Goal: Task Accomplishment & Management: Manage account settings

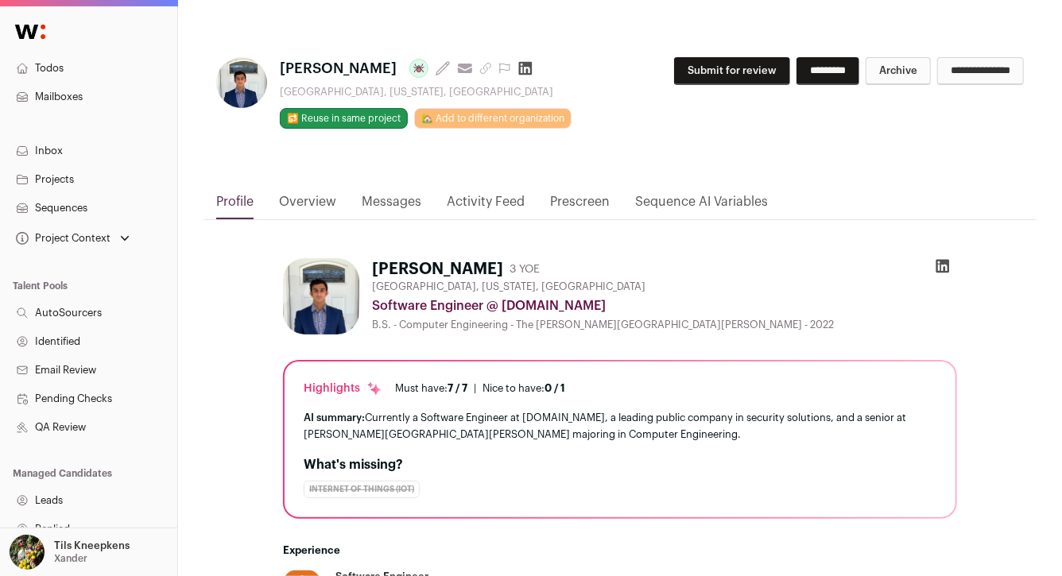
click at [481, 68] on icon "submit" at bounding box center [486, 69] width 10 height 10
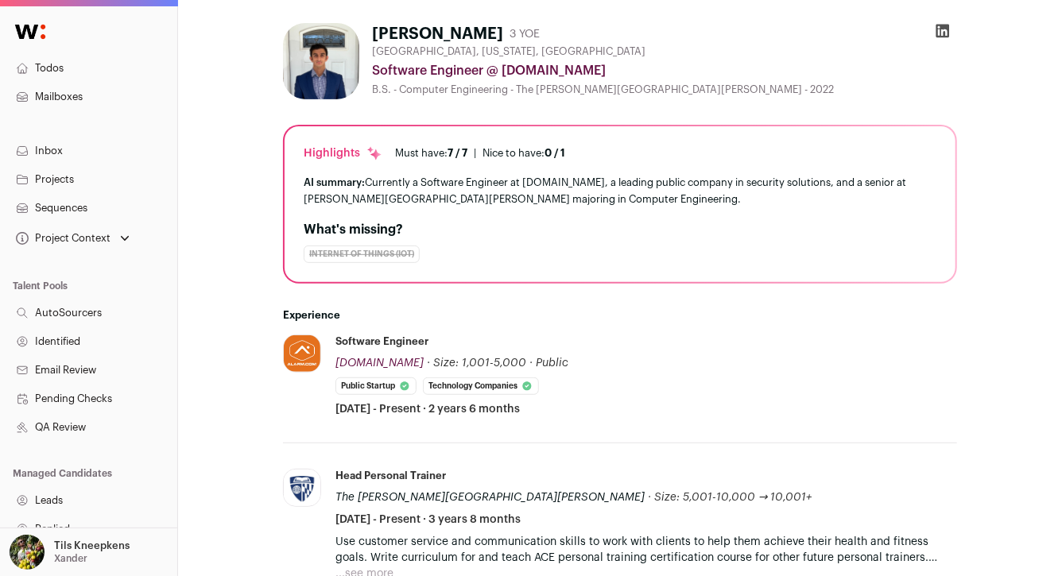
scroll to position [351, 0]
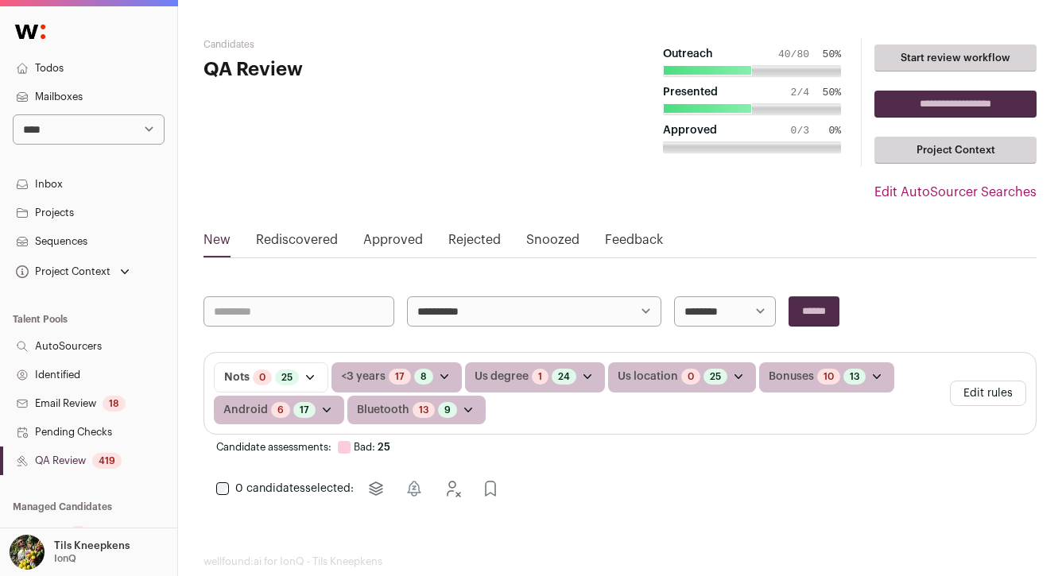
scroll to position [29, 0]
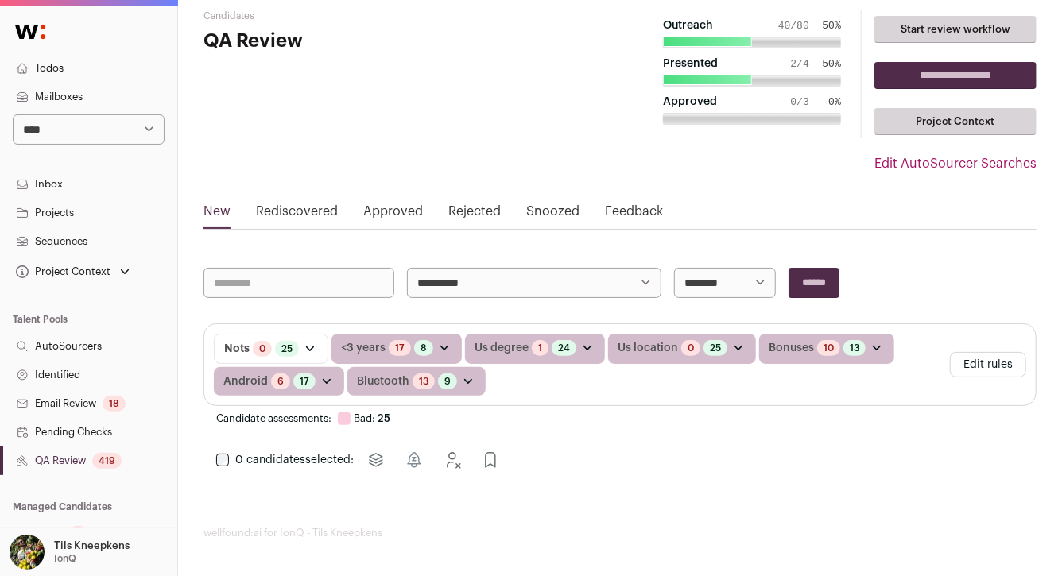
select select "****"
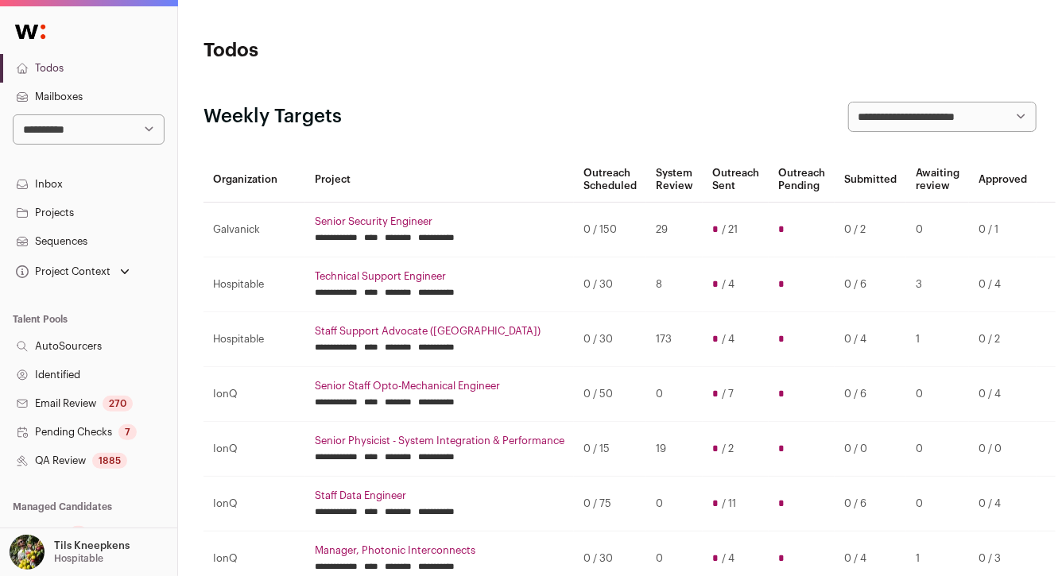
click at [112, 459] on div "1885" at bounding box center [109, 461] width 35 height 16
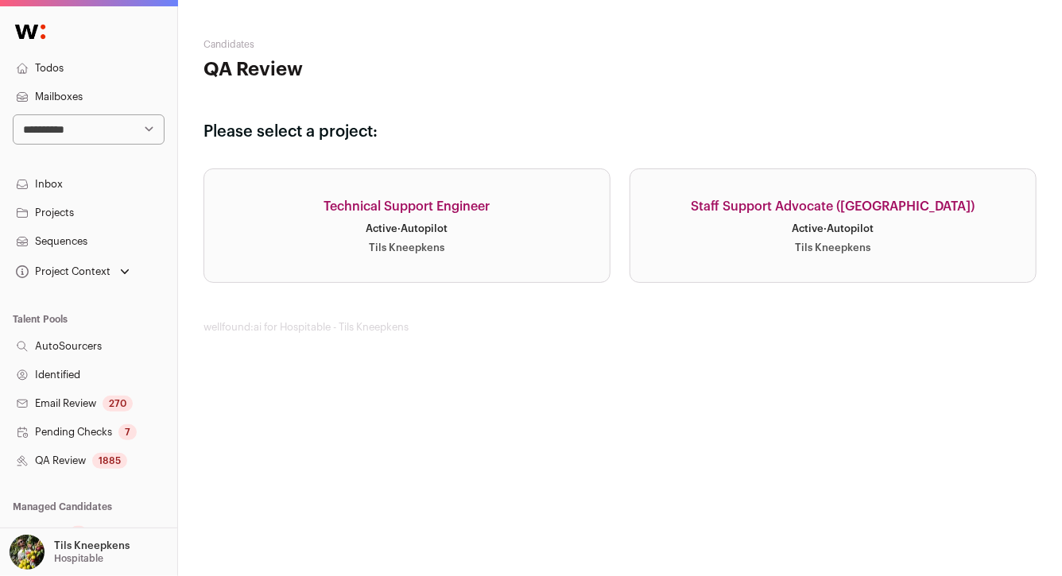
click at [345, 192] on link "Technical Support Engineer Active · Autopilot Tils Kneepkens" at bounding box center [406, 225] width 407 height 114
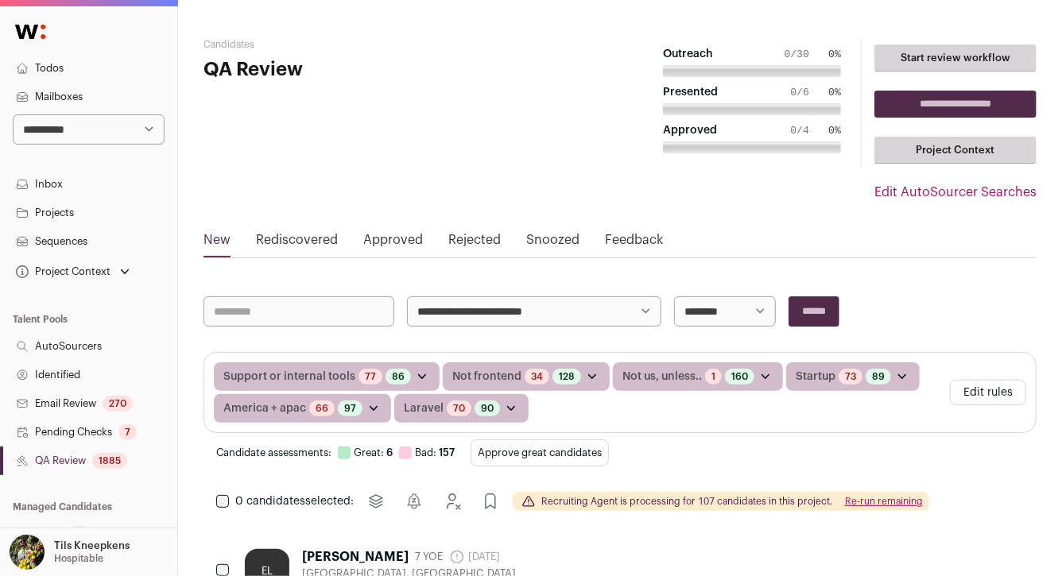
click at [532, 459] on button "Approve great candidates" at bounding box center [539, 452] width 138 height 27
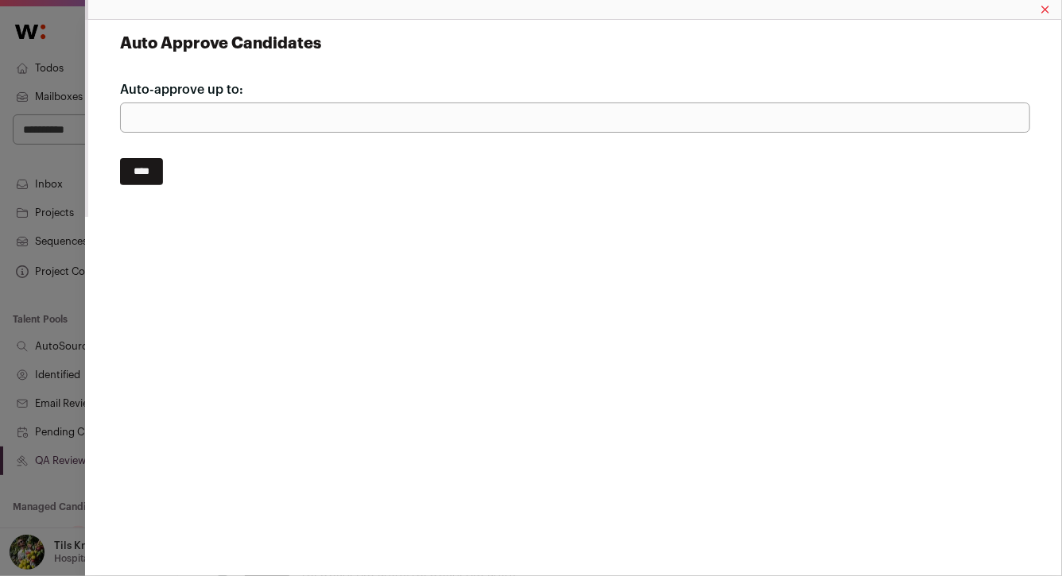
click at [150, 174] on input "****" at bounding box center [141, 171] width 43 height 27
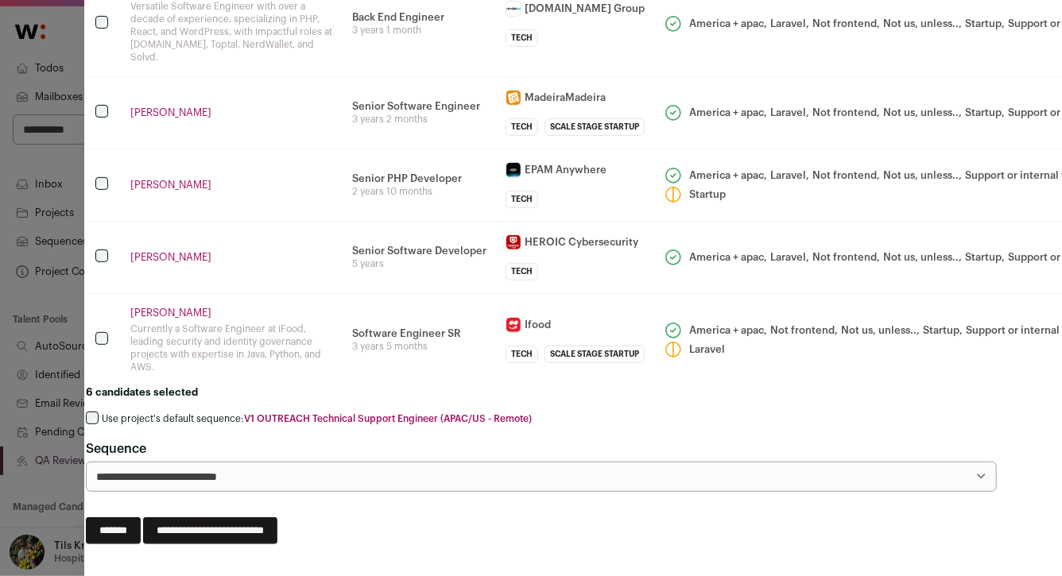
scroll to position [249, 0]
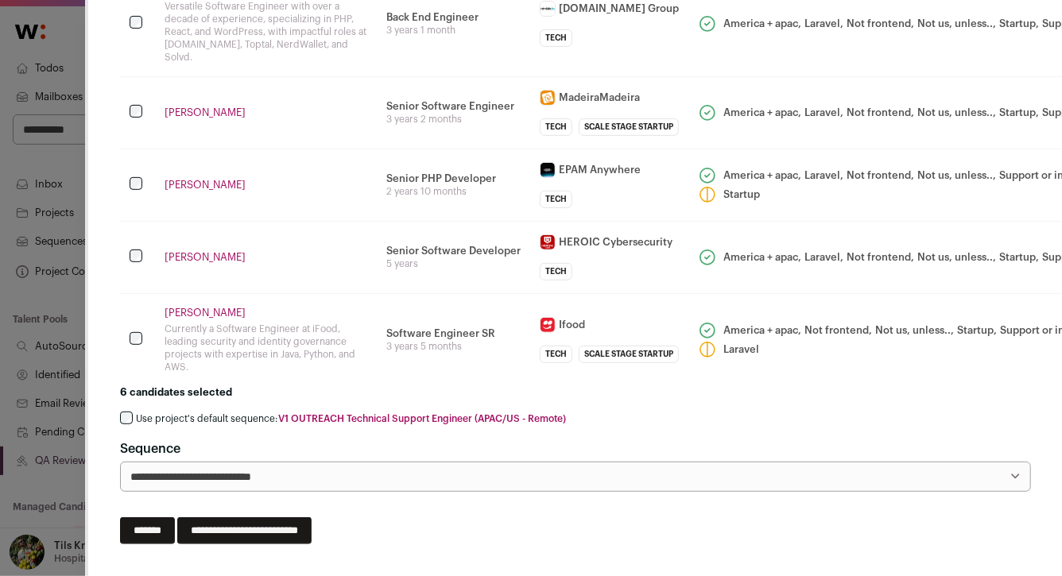
click at [201, 307] on link "Eduardo Luciano" at bounding box center [266, 313] width 203 height 13
click at [208, 252] on link "Sagar Acharya" at bounding box center [266, 257] width 203 height 13
click at [252, 416] on label "Use project's default sequence: V1 OUTREACH Technical Support Engineer (APAC/US…" at bounding box center [351, 418] width 430 height 13
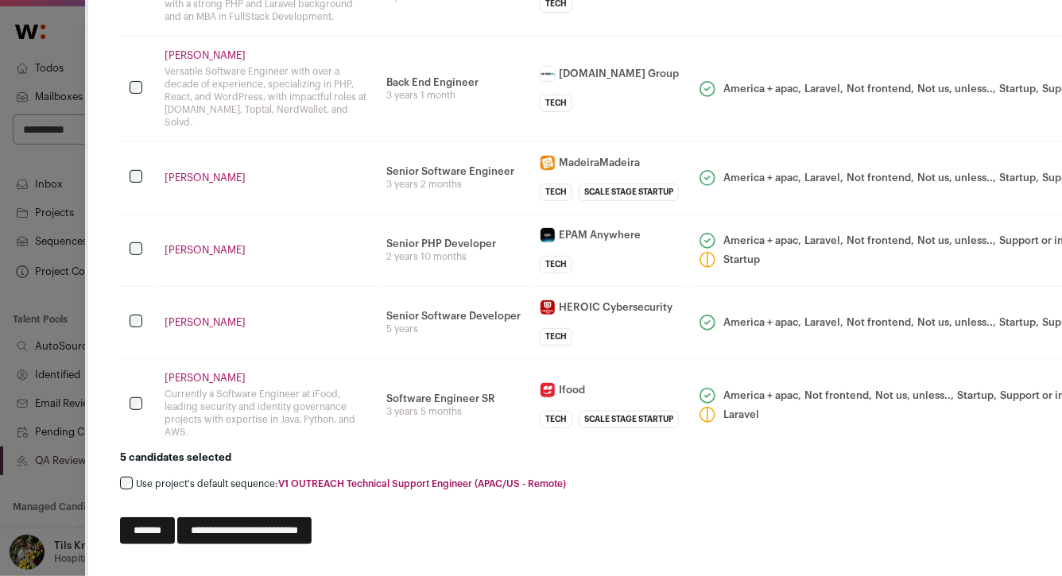
click at [312, 520] on input "**********" at bounding box center [244, 530] width 134 height 27
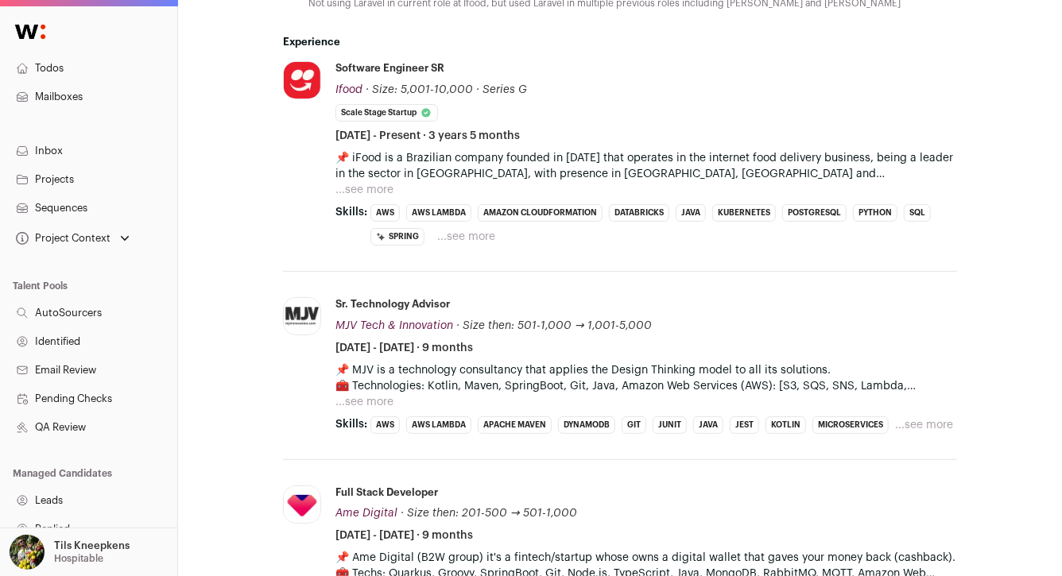
scroll to position [743, 0]
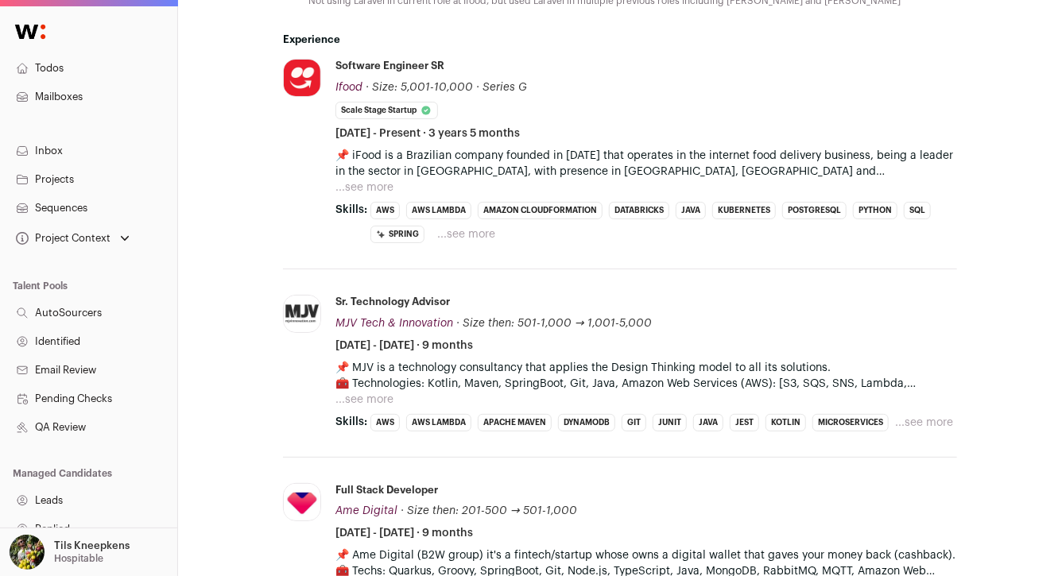
click at [366, 185] on button "...see more" at bounding box center [364, 188] width 58 height 16
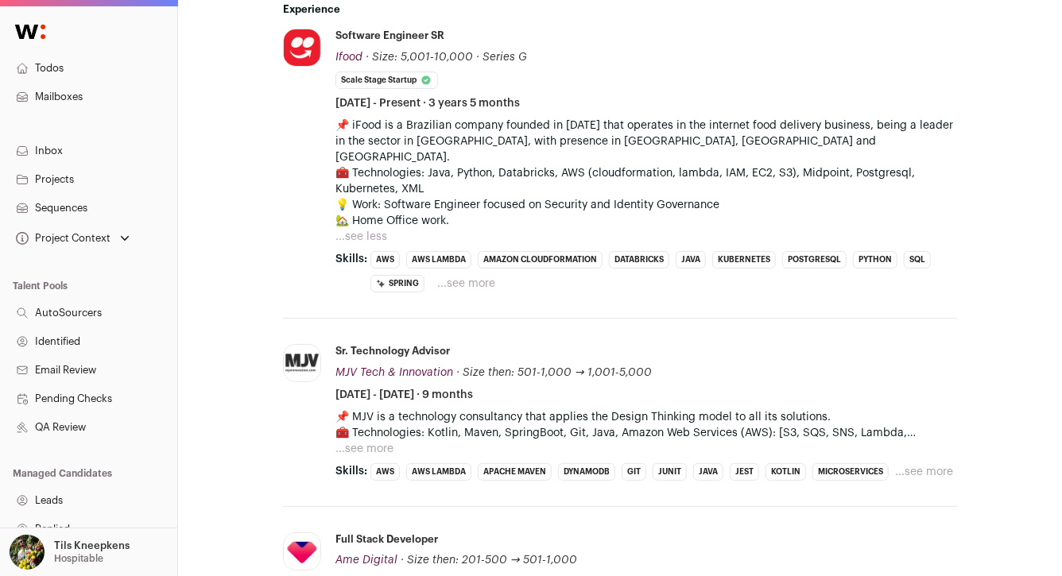
scroll to position [776, 0]
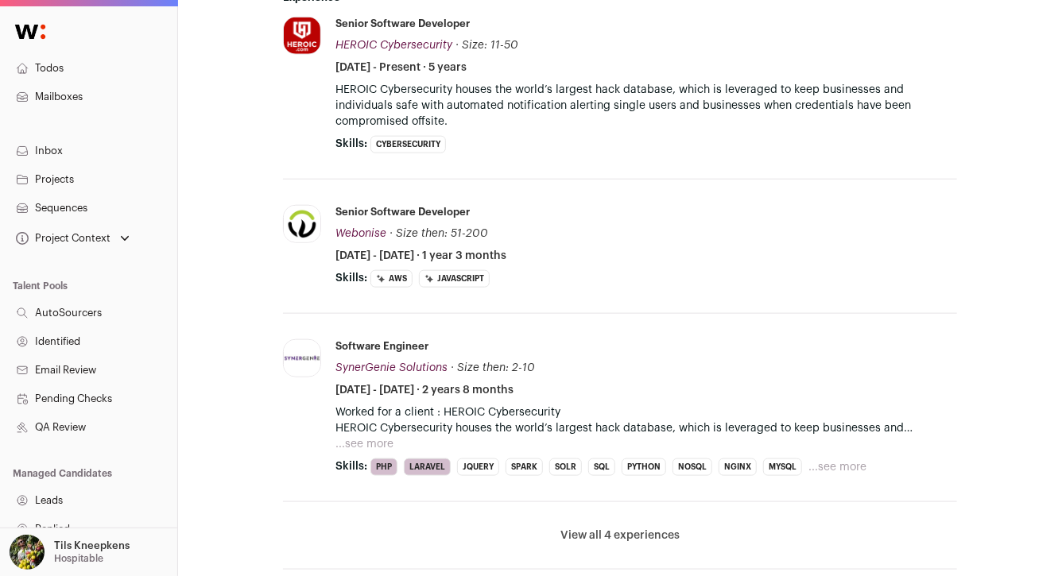
scroll to position [740, 0]
click at [379, 436] on button "...see more" at bounding box center [364, 444] width 58 height 16
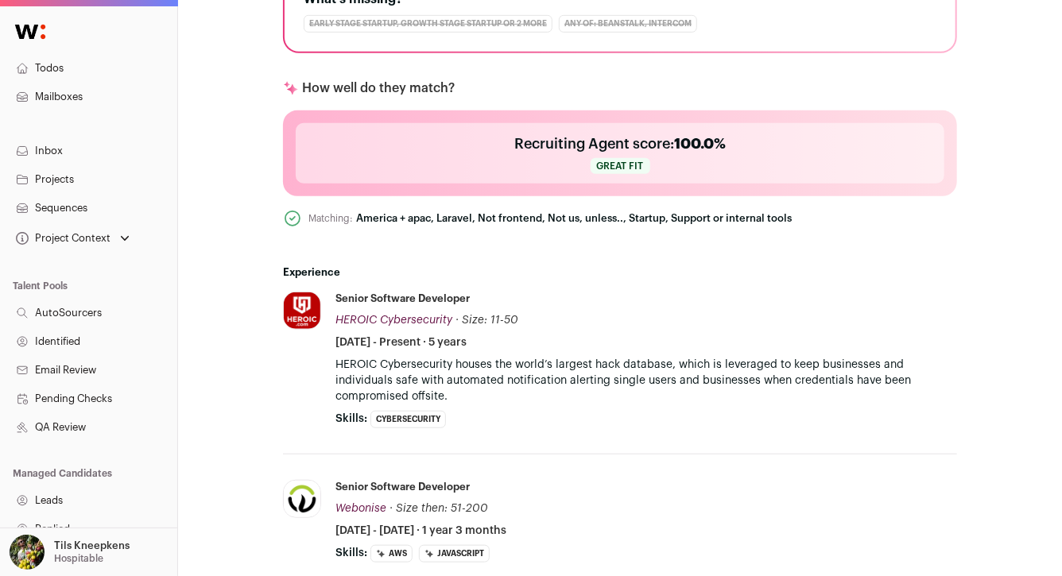
scroll to position [0, 0]
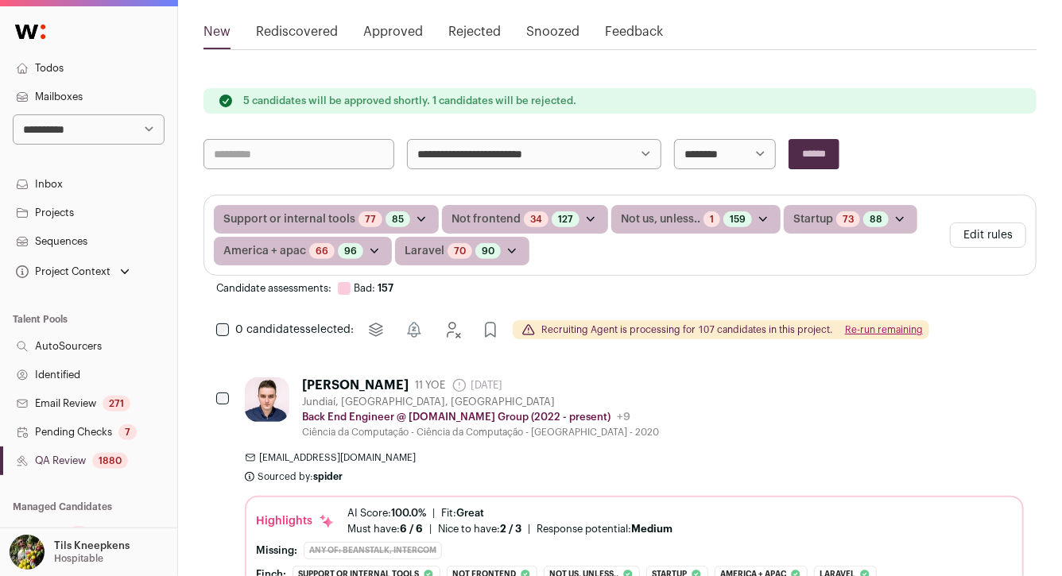
scroll to position [215, 0]
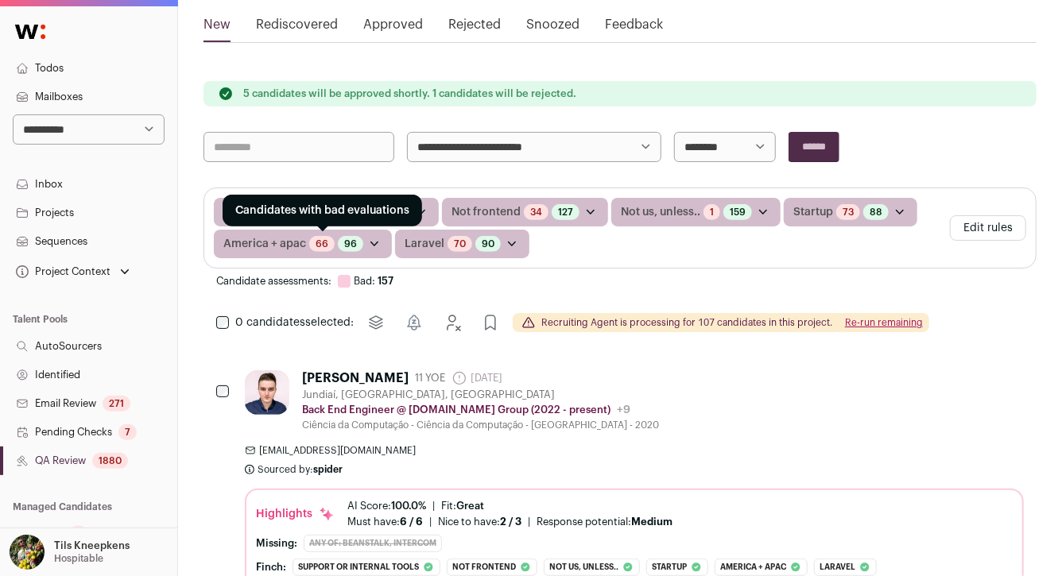
click at [320, 242] on link "66" at bounding box center [322, 244] width 13 height 13
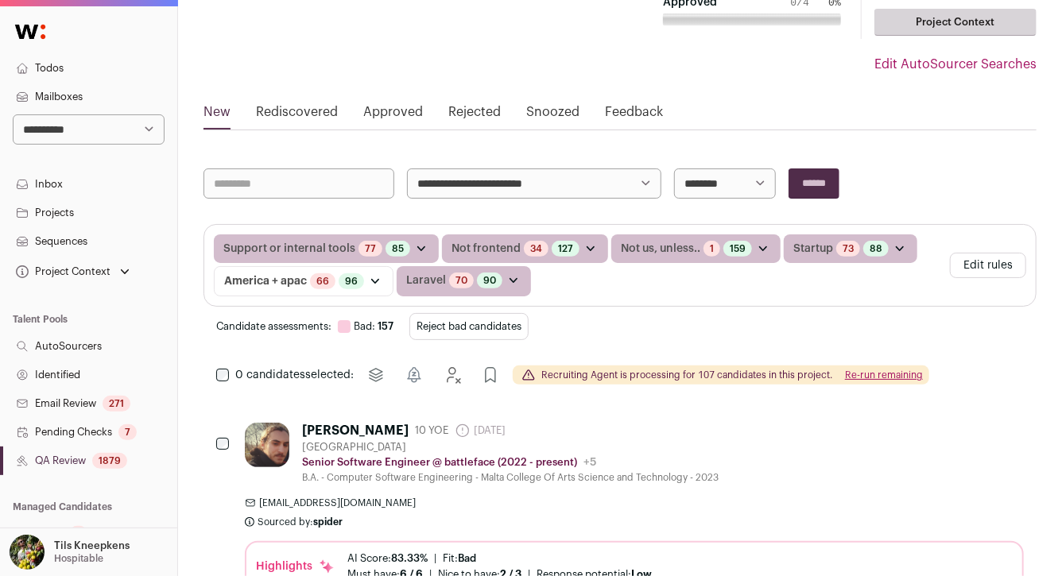
scroll to position [153, 0]
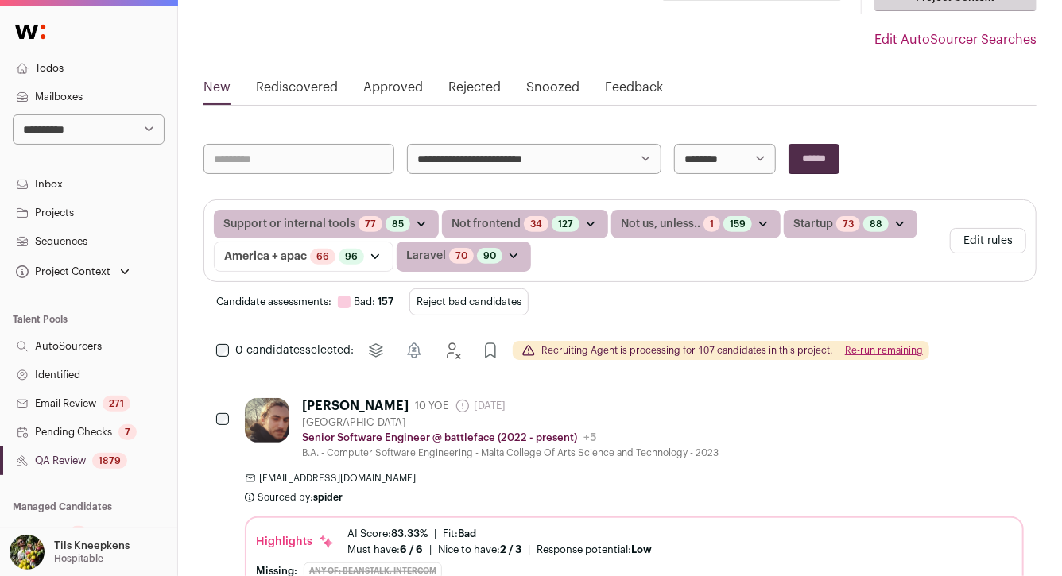
click at [502, 303] on button "Reject bad candidates" at bounding box center [468, 301] width 119 height 27
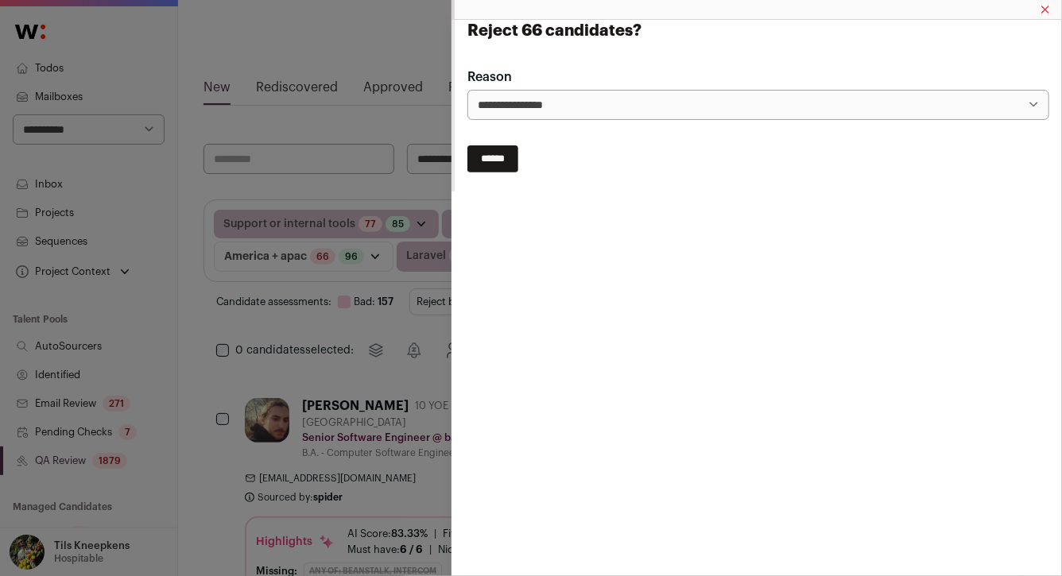
click at [505, 153] on input "******" at bounding box center [492, 158] width 51 height 27
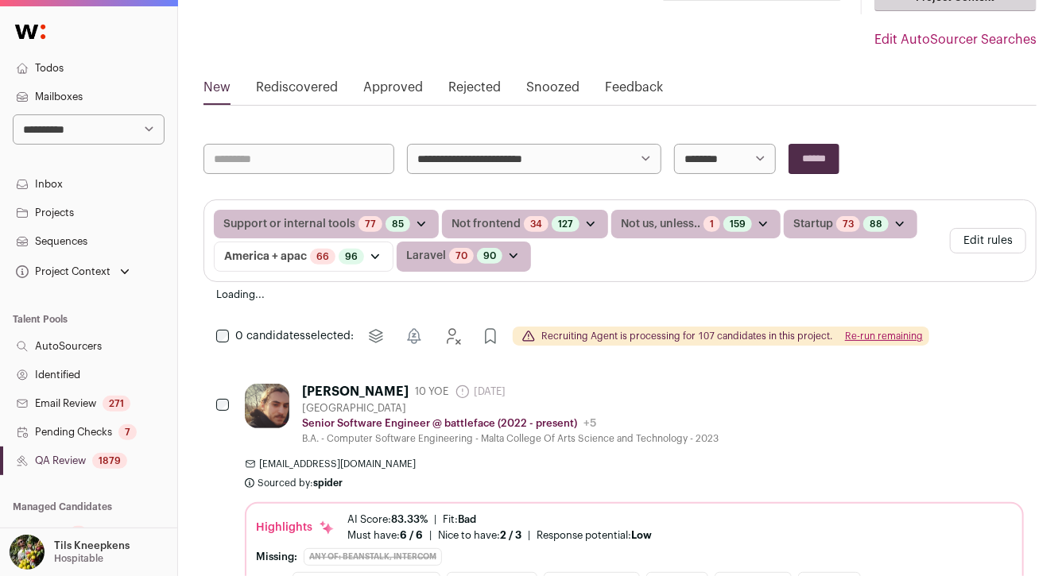
click at [576, 261] on div "Support or internal tools 77 Candidates with bad evaluations 85 Candidates with…" at bounding box center [579, 241] width 730 height 62
click at [969, 242] on button "Edit rules" at bounding box center [988, 240] width 76 height 25
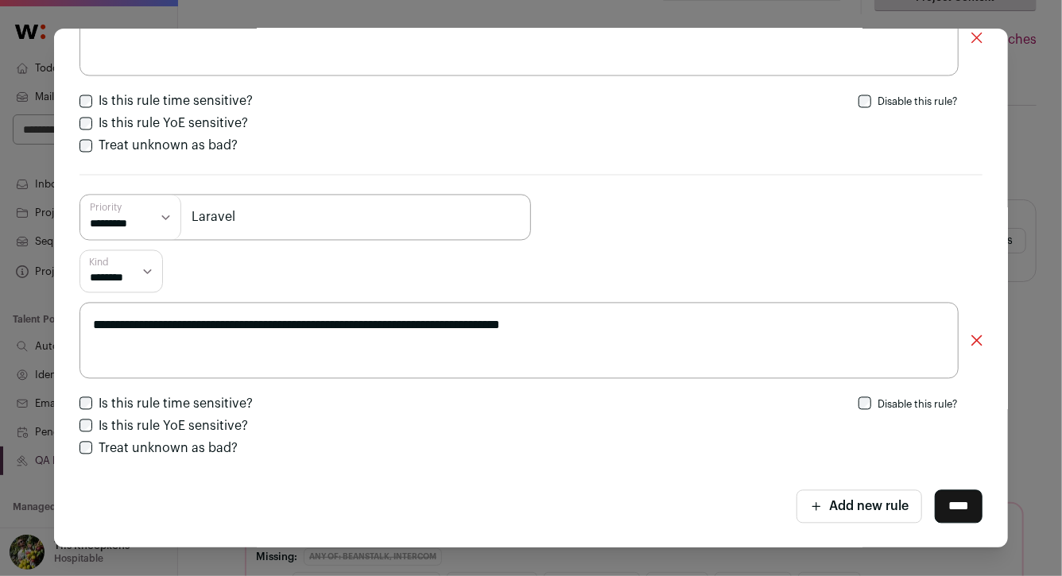
scroll to position [0, 0]
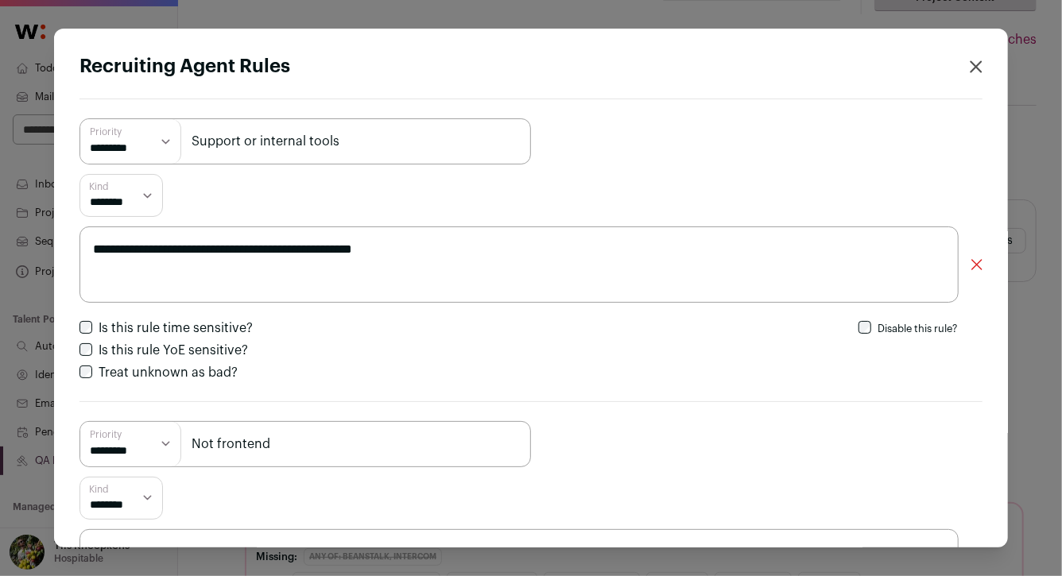
click at [1026, 134] on div "**********" at bounding box center [531, 288] width 1062 height 576
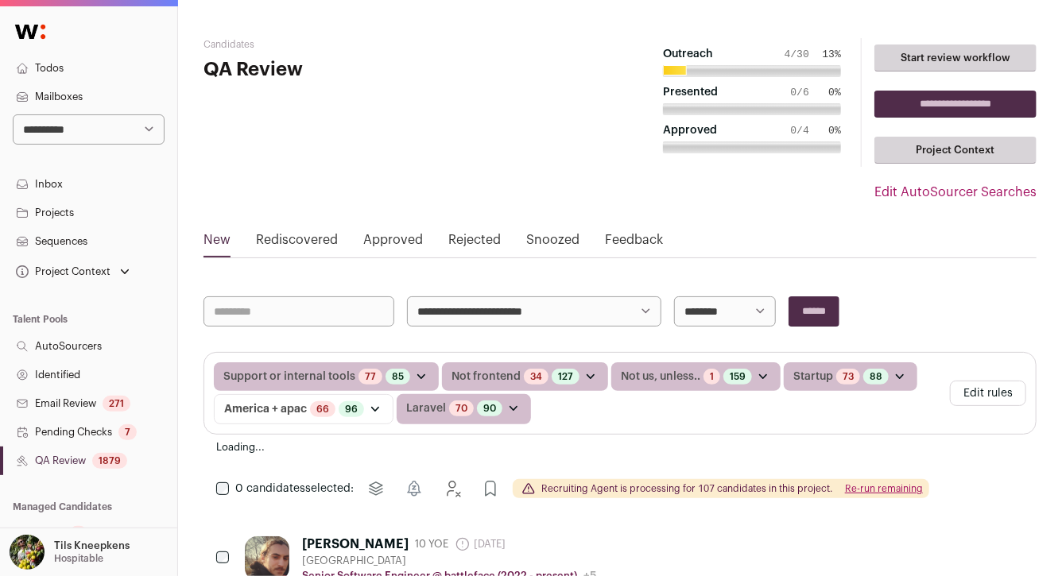
click at [438, 313] on select "**********" at bounding box center [534, 311] width 254 height 30
select select "*****"
click at [819, 303] on input "******" at bounding box center [813, 311] width 51 height 30
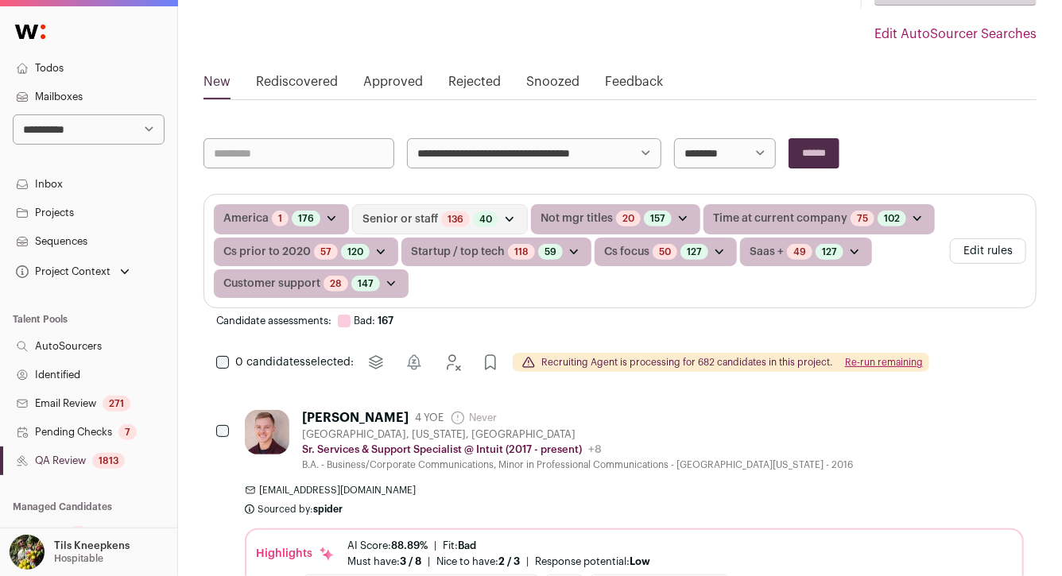
scroll to position [159, 0]
click at [865, 357] on button "Re-run remaining" at bounding box center [884, 361] width 78 height 13
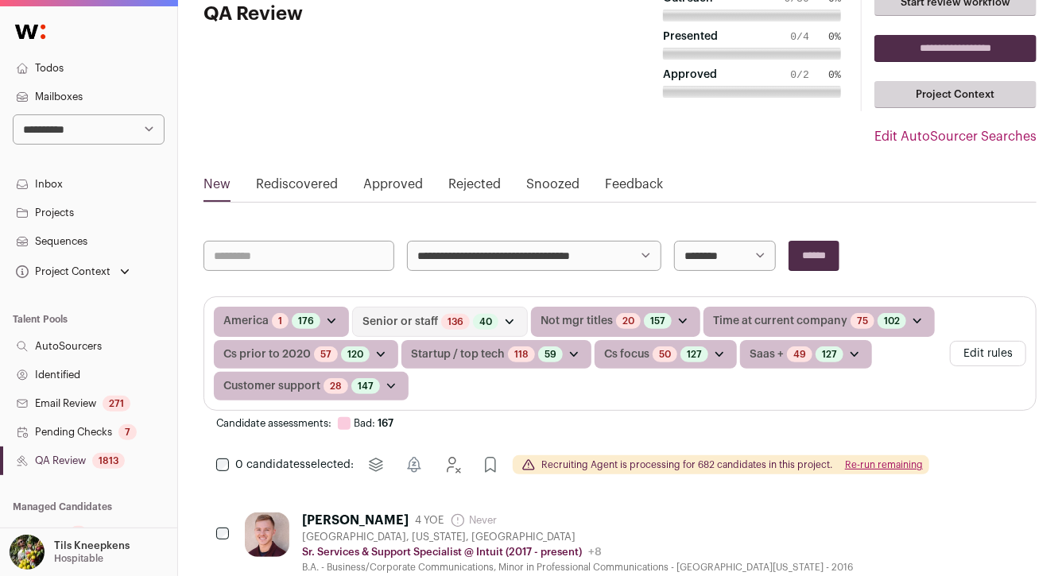
scroll to position [79, 0]
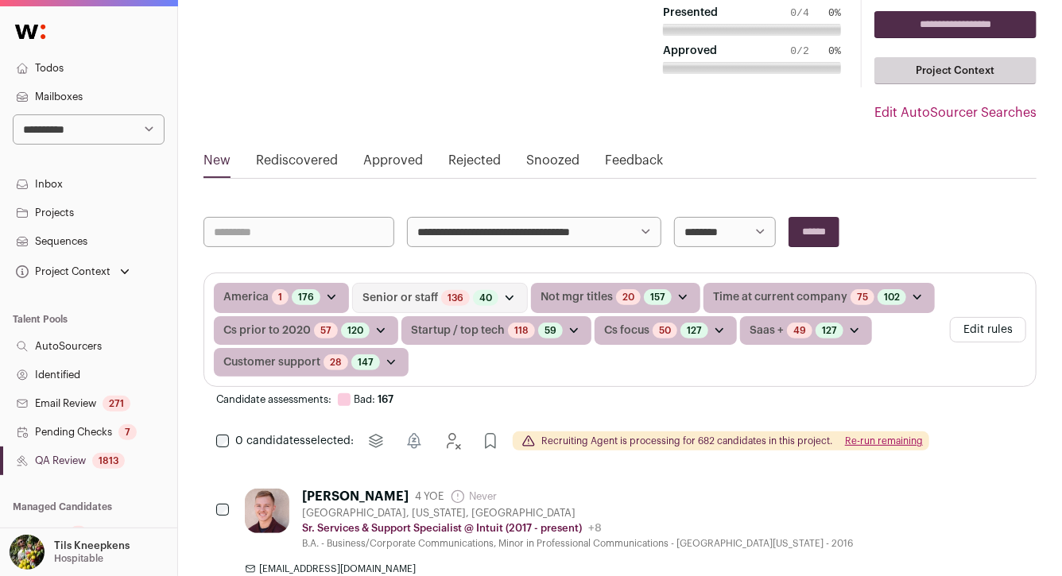
click at [908, 436] on button "Re-run remaining" at bounding box center [884, 441] width 78 height 13
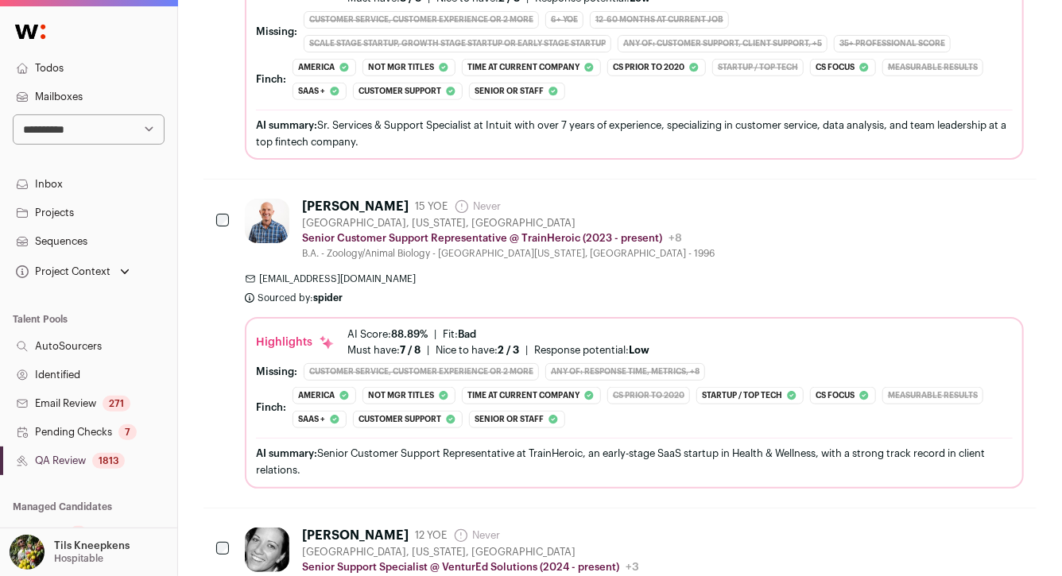
scroll to position [165, 0]
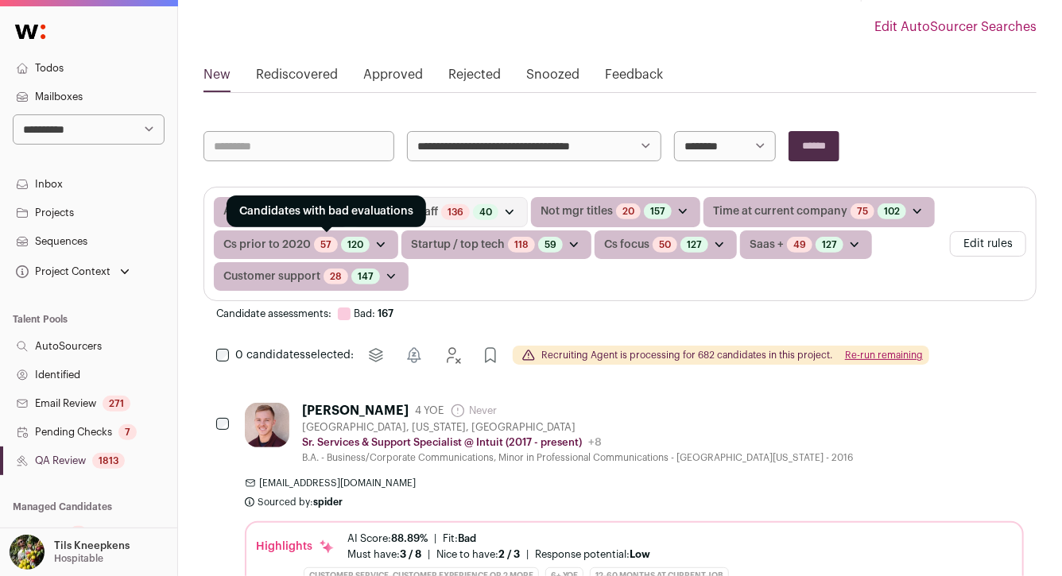
click at [323, 242] on link "57" at bounding box center [325, 244] width 11 height 13
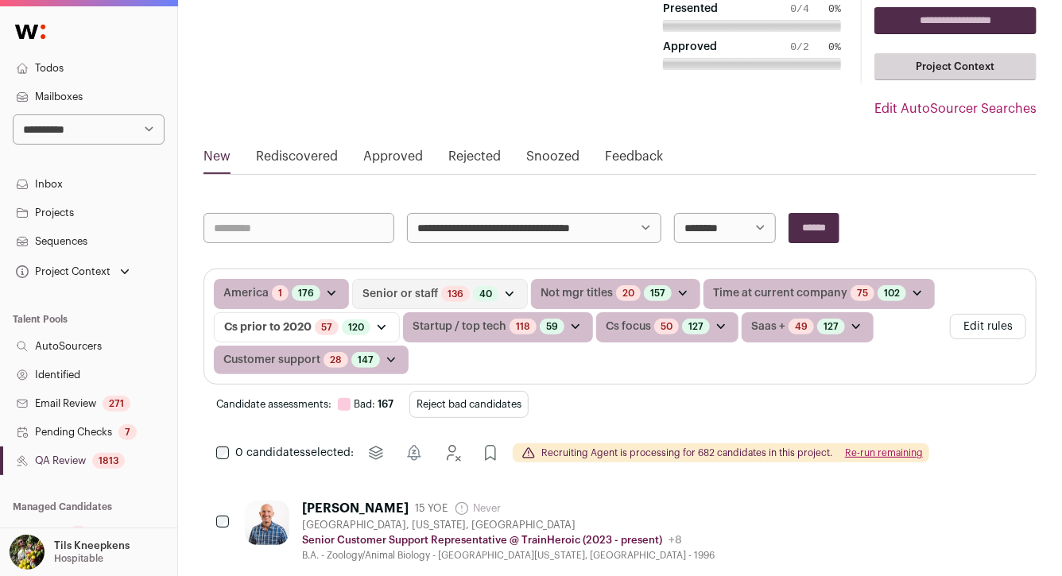
scroll to position [86, 0]
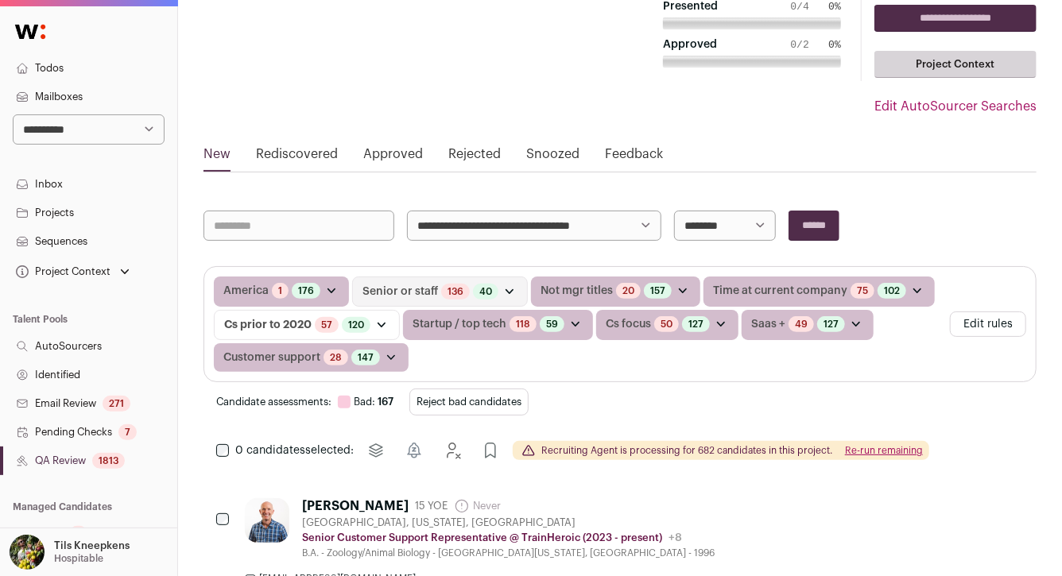
click at [455, 399] on button "Reject bad candidates" at bounding box center [468, 402] width 119 height 27
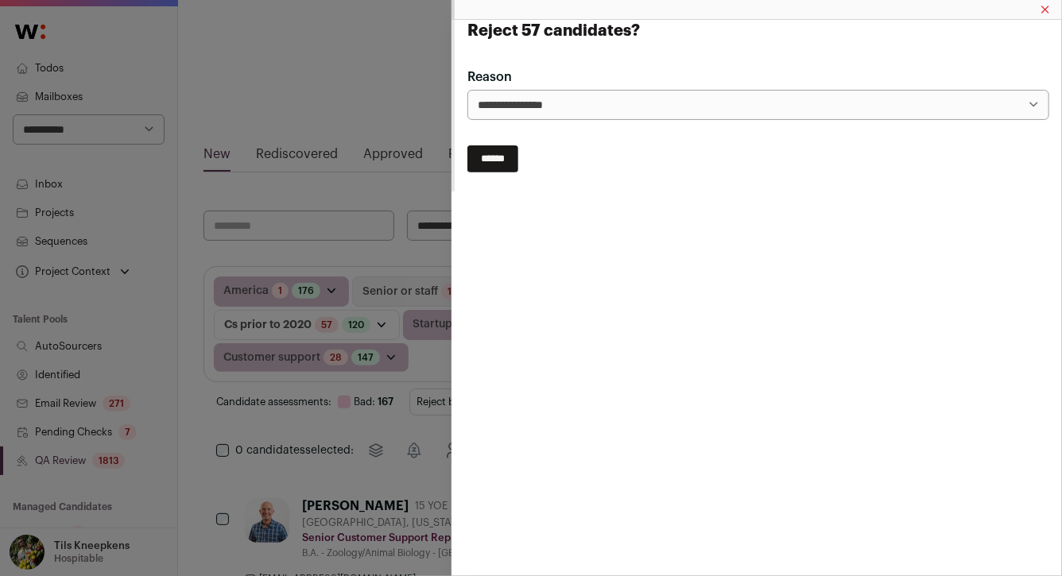
click at [509, 154] on input "******" at bounding box center [492, 158] width 51 height 27
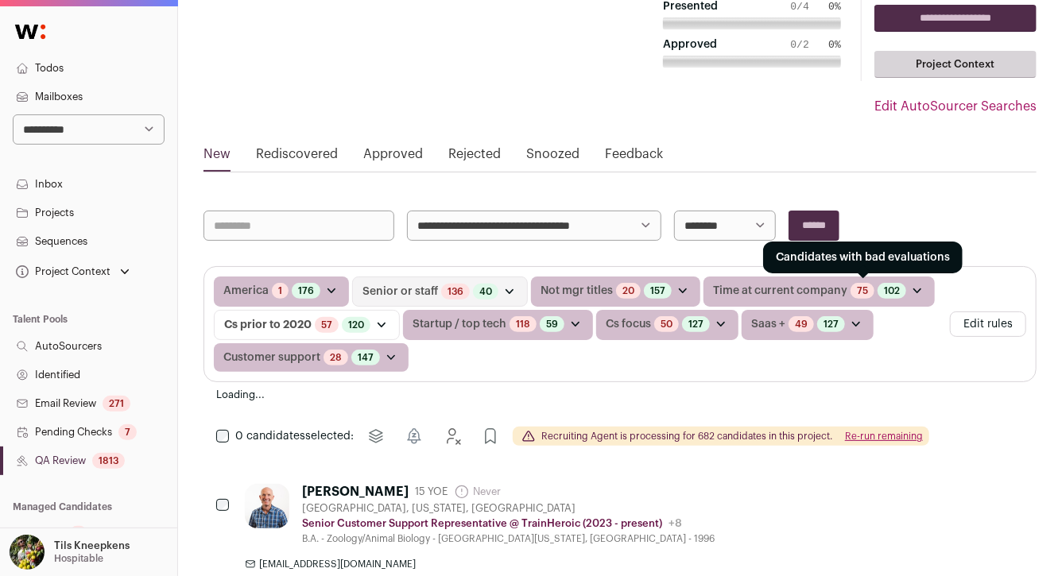
click at [861, 288] on link "75" at bounding box center [862, 291] width 11 height 13
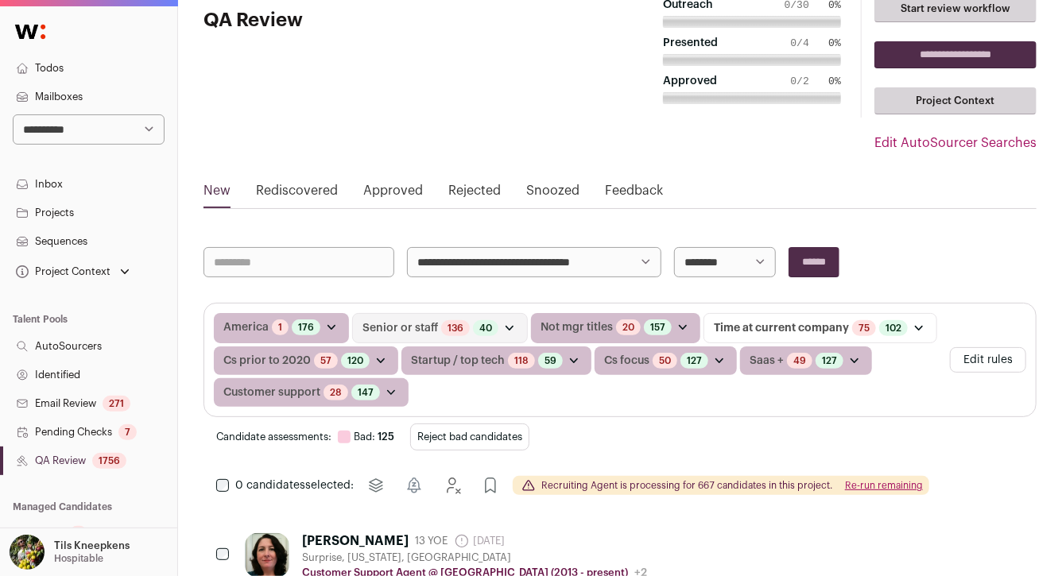
scroll to position [109, 0]
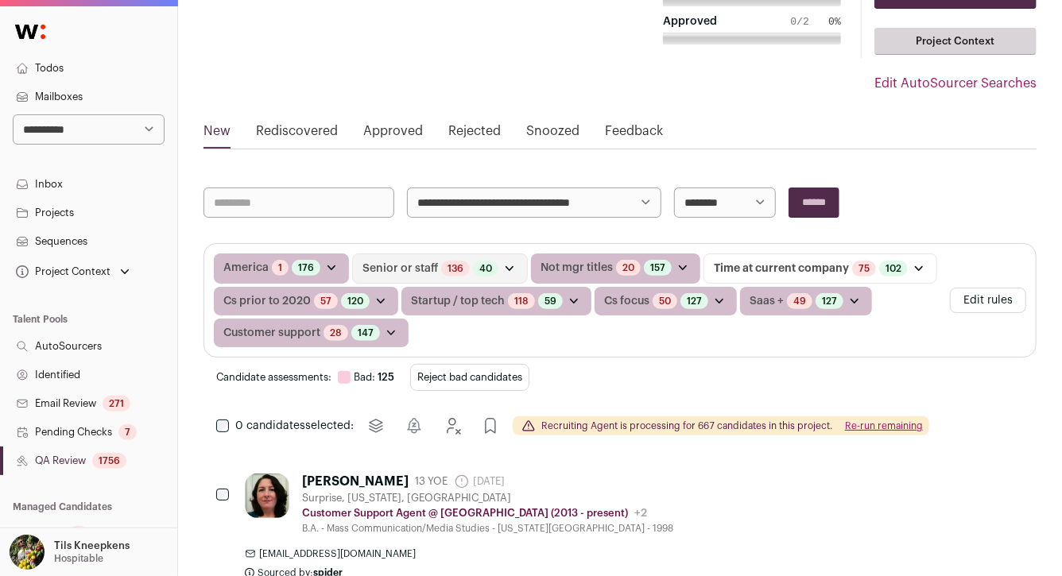
click at [517, 371] on button "Reject bad candidates" at bounding box center [469, 377] width 119 height 27
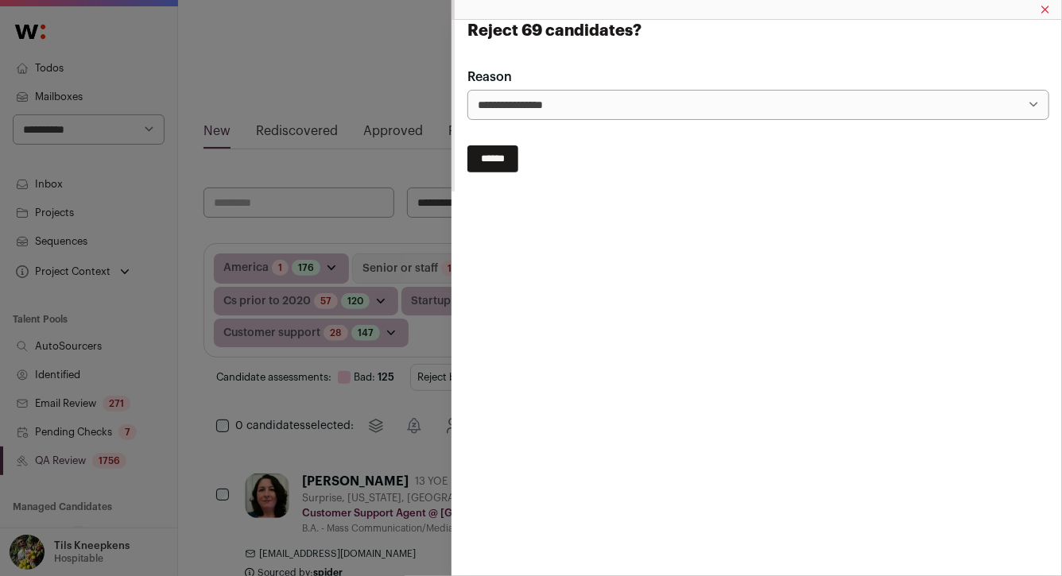
click at [501, 156] on input "******" at bounding box center [492, 158] width 51 height 27
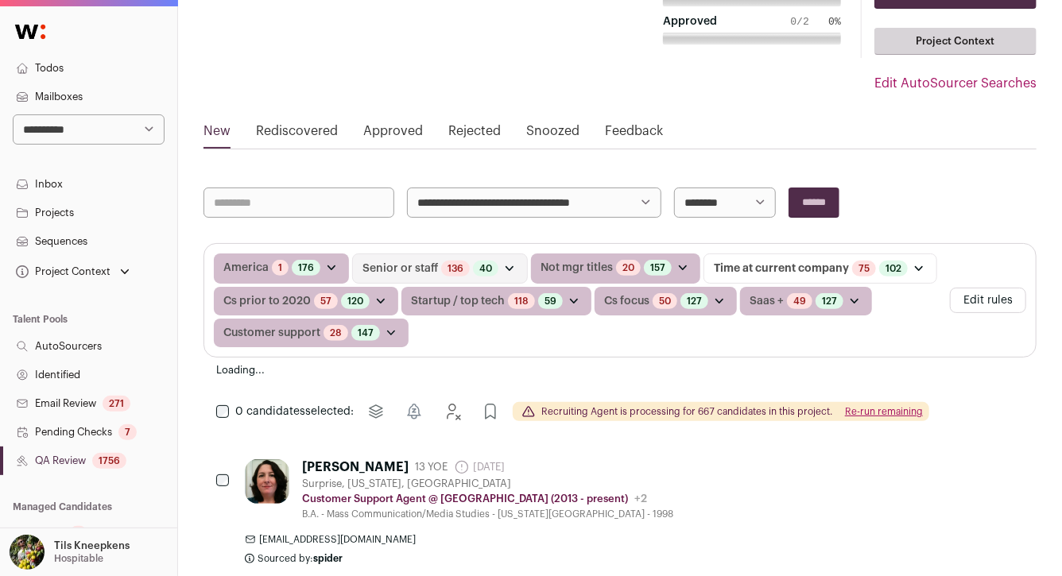
click at [334, 46] on hgroup "Candidates QA Review" at bounding box center [341, 31] width 277 height 205
click at [107, 124] on select "**********" at bounding box center [89, 129] width 152 height 30
select select "**"
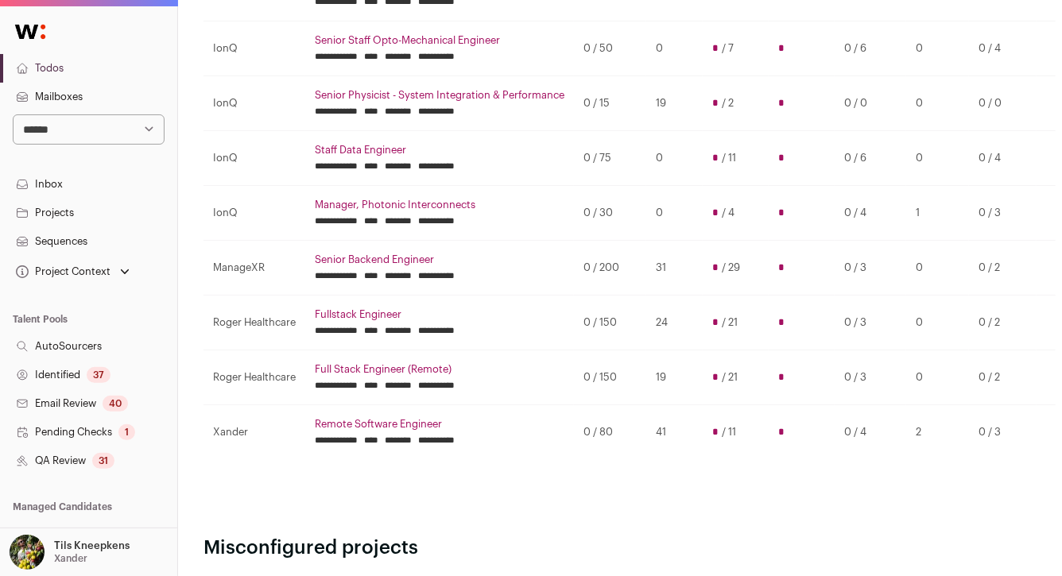
scroll to position [358, 0]
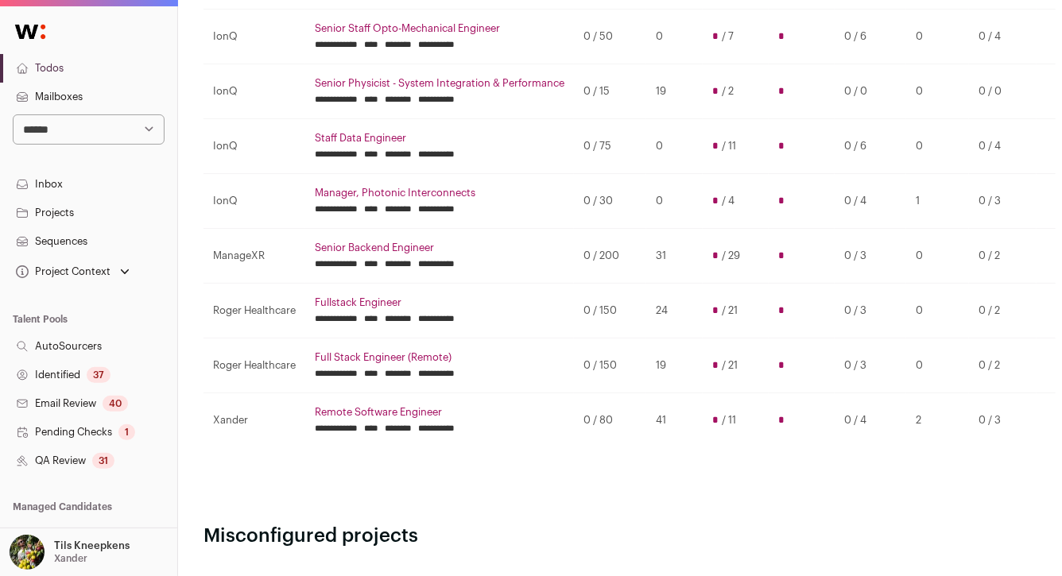
click at [398, 407] on link "Remote Software Engineer" at bounding box center [440, 412] width 250 height 13
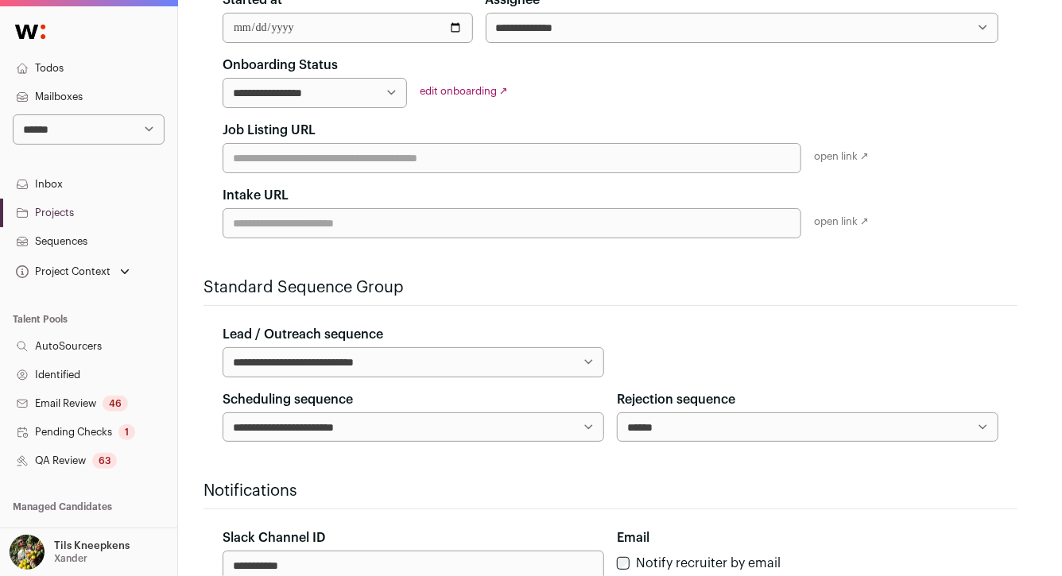
scroll to position [405, 0]
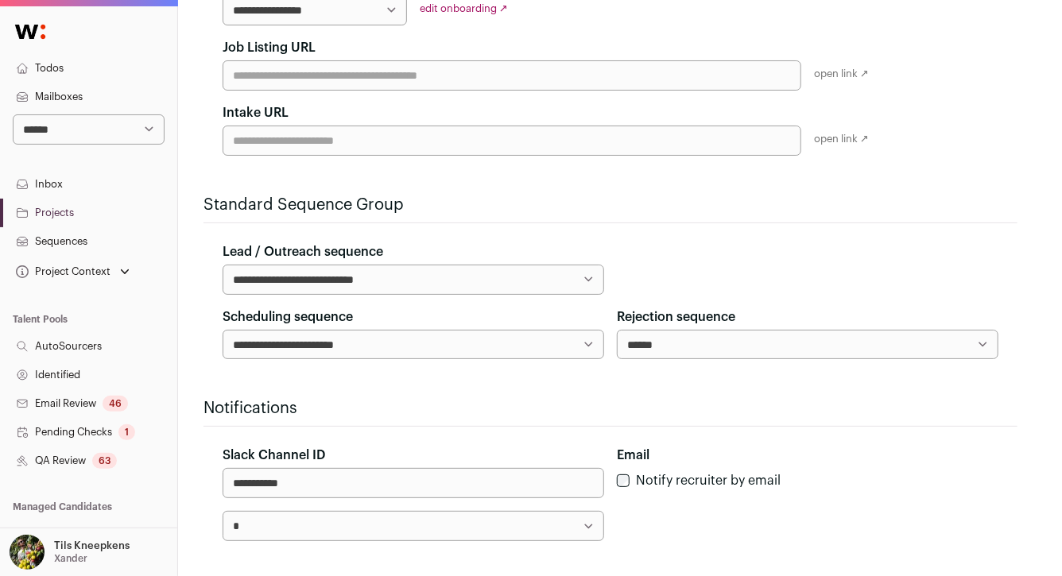
click at [132, 464] on link "QA Review 63" at bounding box center [88, 461] width 177 height 29
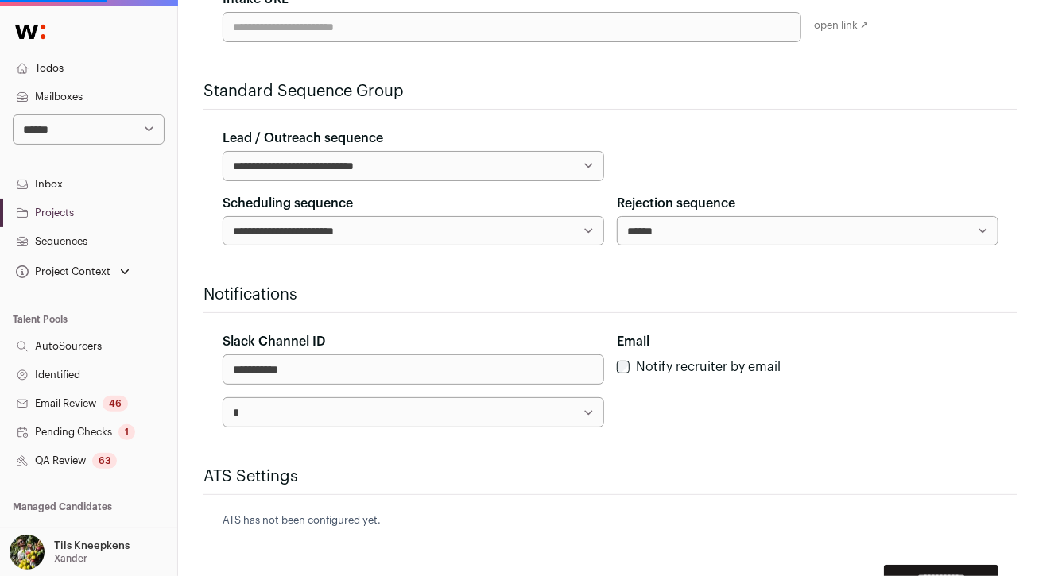
scroll to position [556, 0]
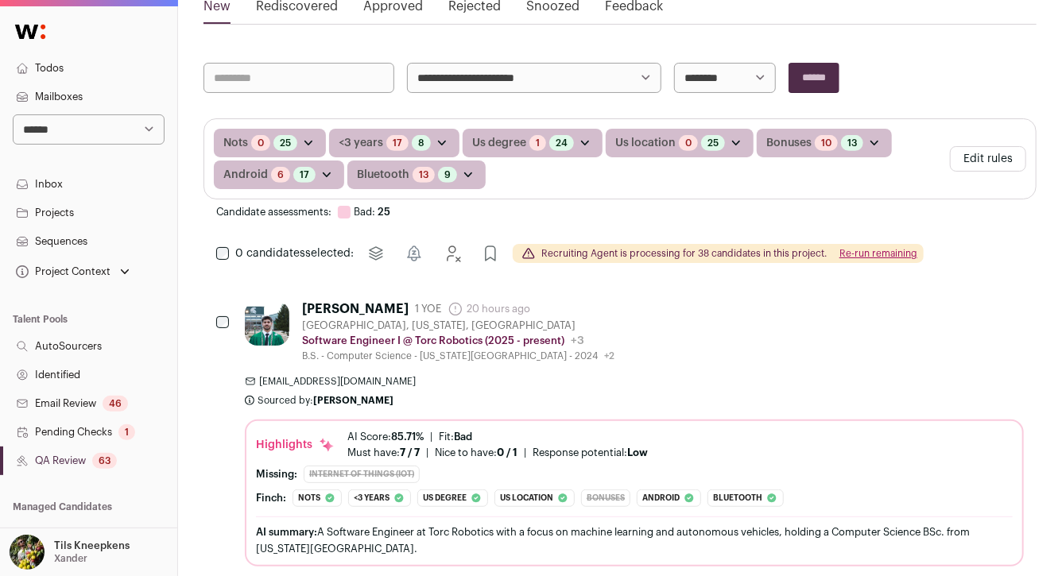
scroll to position [234, 0]
click at [872, 251] on button "Re-run remaining" at bounding box center [878, 252] width 78 height 13
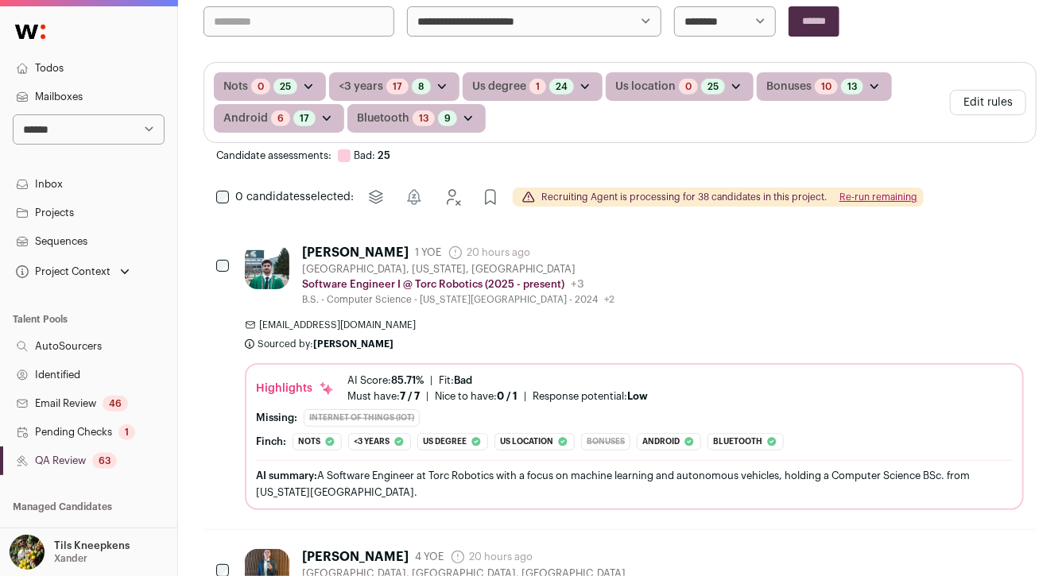
scroll to position [297, 0]
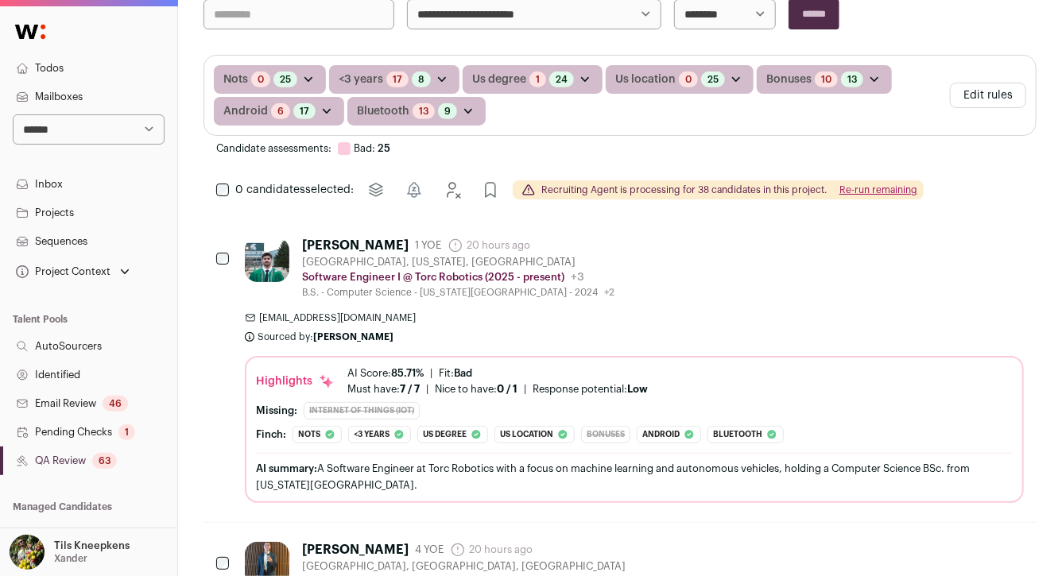
click at [585, 246] on div "[PERSON_NAME] 1 YOE 20 hours ago Admin only. The last time the profile was scra…" at bounding box center [634, 268] width 779 height 61
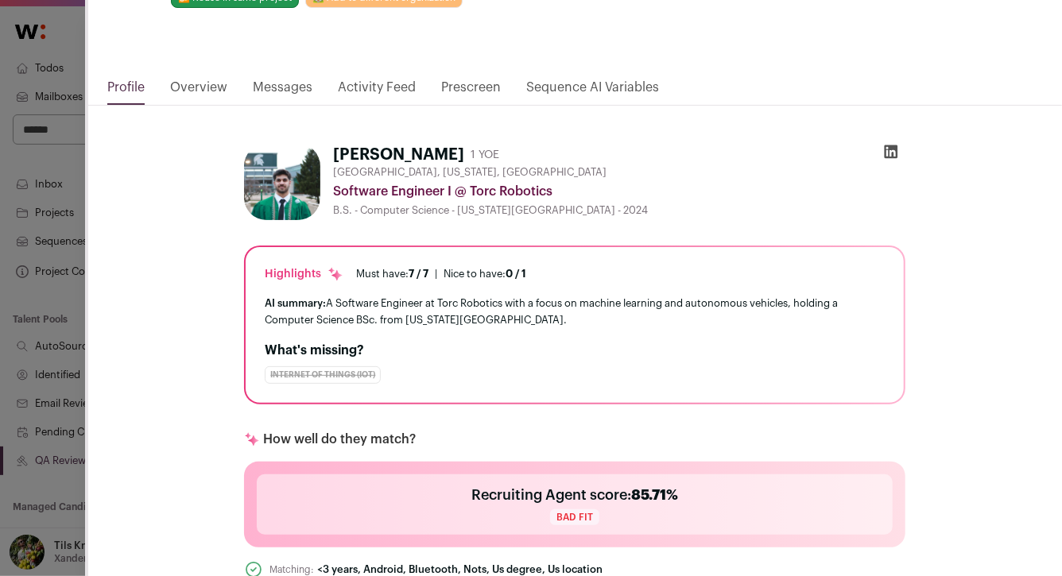
scroll to position [28, 0]
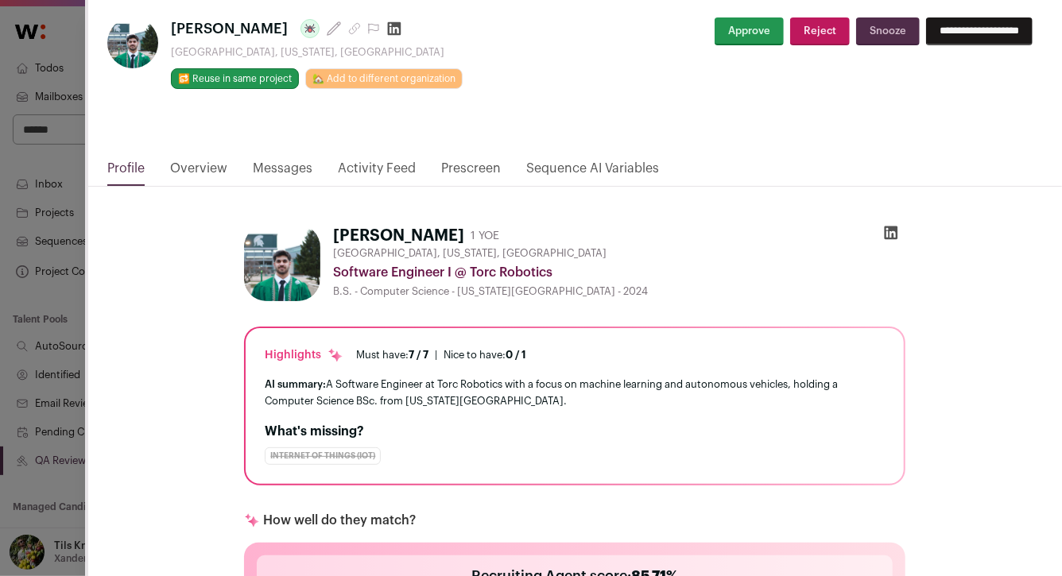
click at [348, 26] on icon "Close modal via background" at bounding box center [354, 28] width 13 height 13
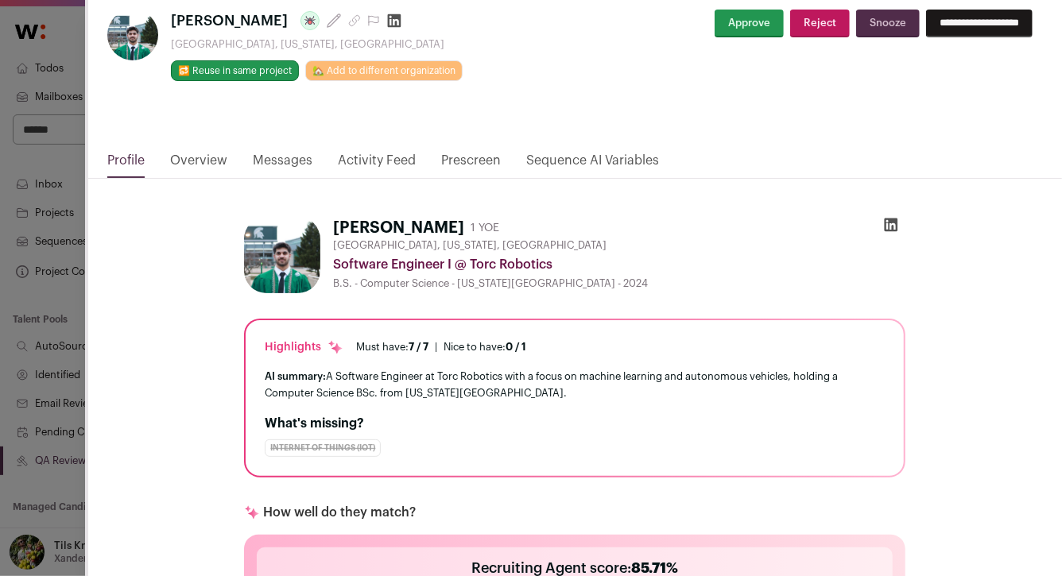
scroll to position [0, 0]
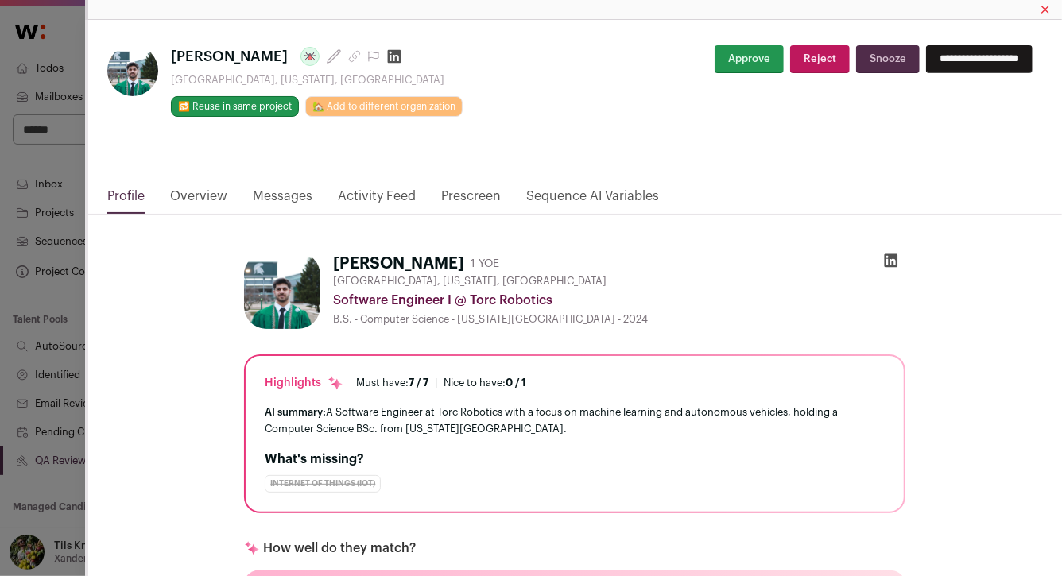
click at [68, 296] on div "**********" at bounding box center [531, 288] width 1062 height 576
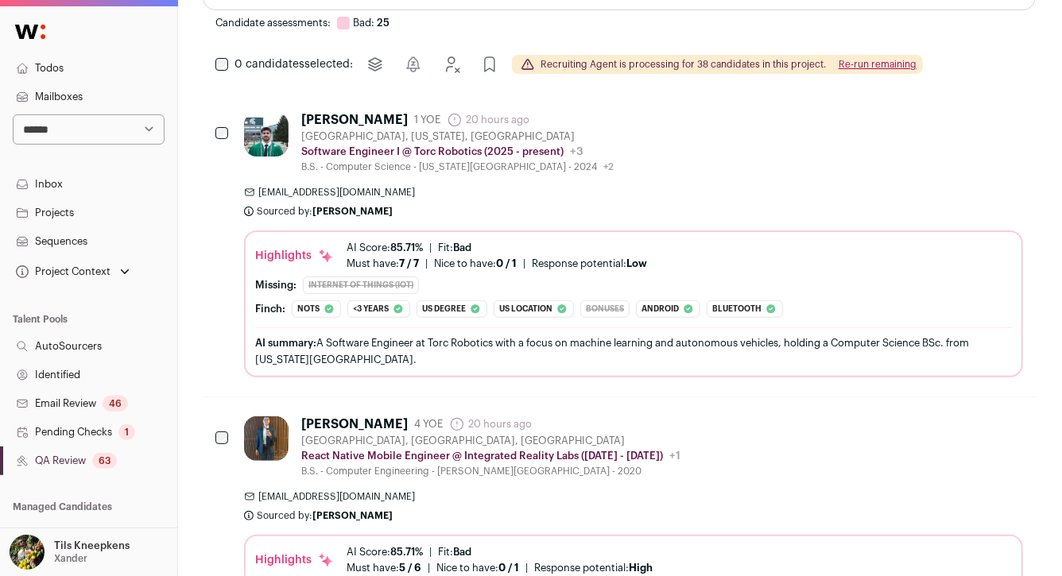
scroll to position [440, 1]
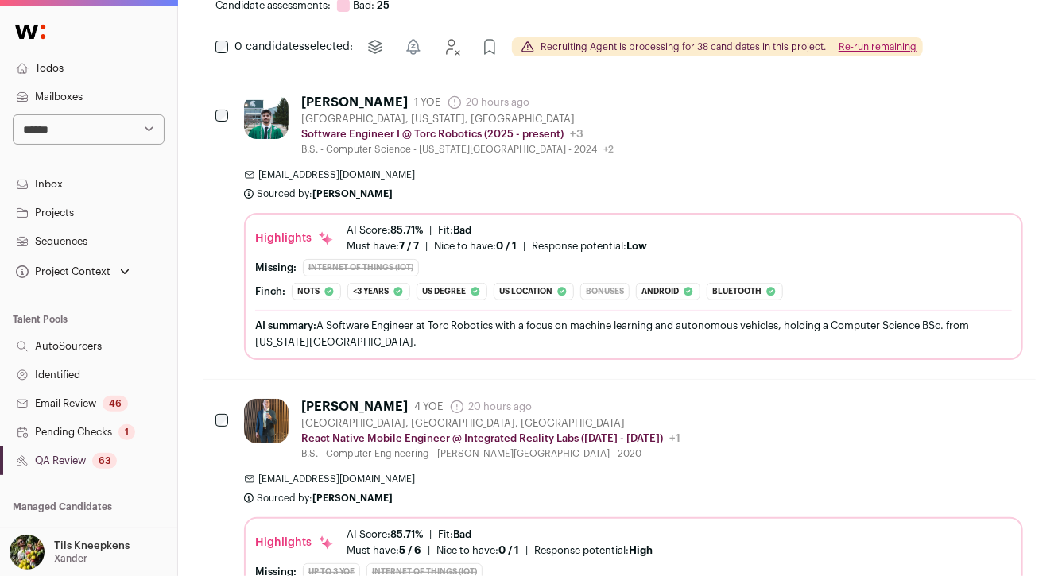
click at [975, 103] on icon "Reject" at bounding box center [968, 100] width 19 height 19
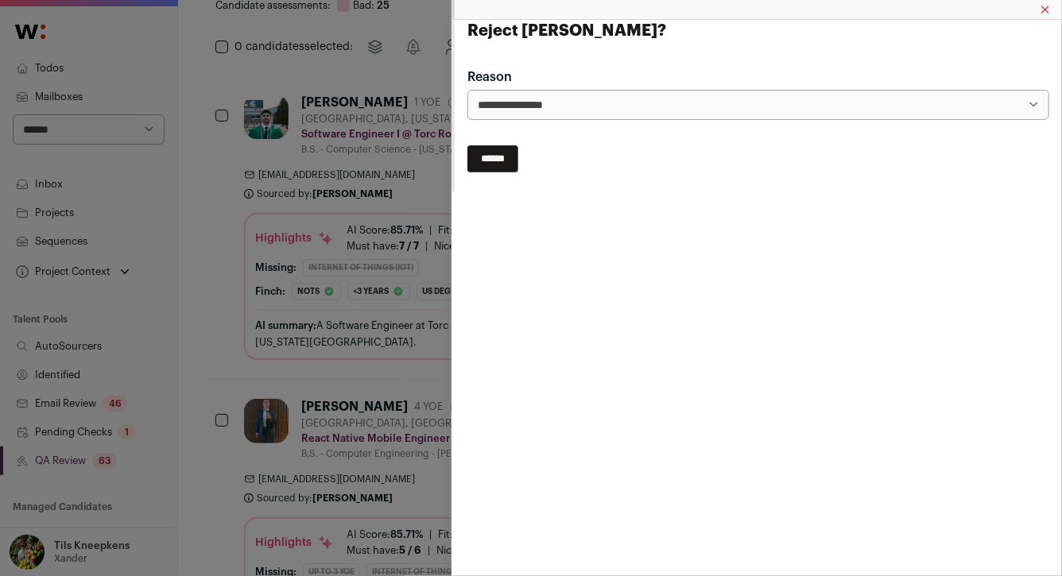
click at [750, 100] on select "**********" at bounding box center [758, 105] width 582 height 30
click at [509, 150] on input "******" at bounding box center [492, 158] width 51 height 27
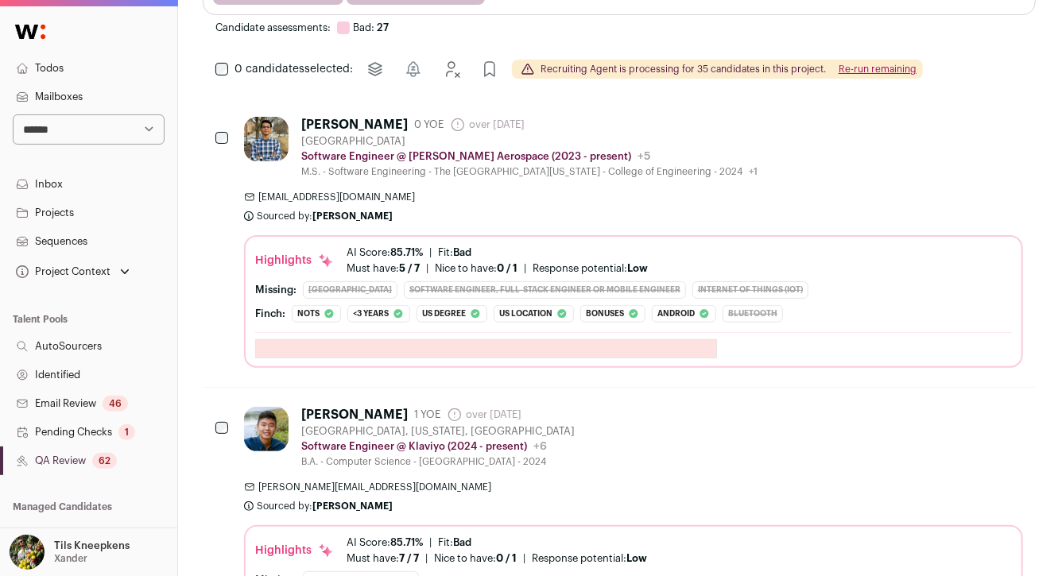
scroll to position [453, 1]
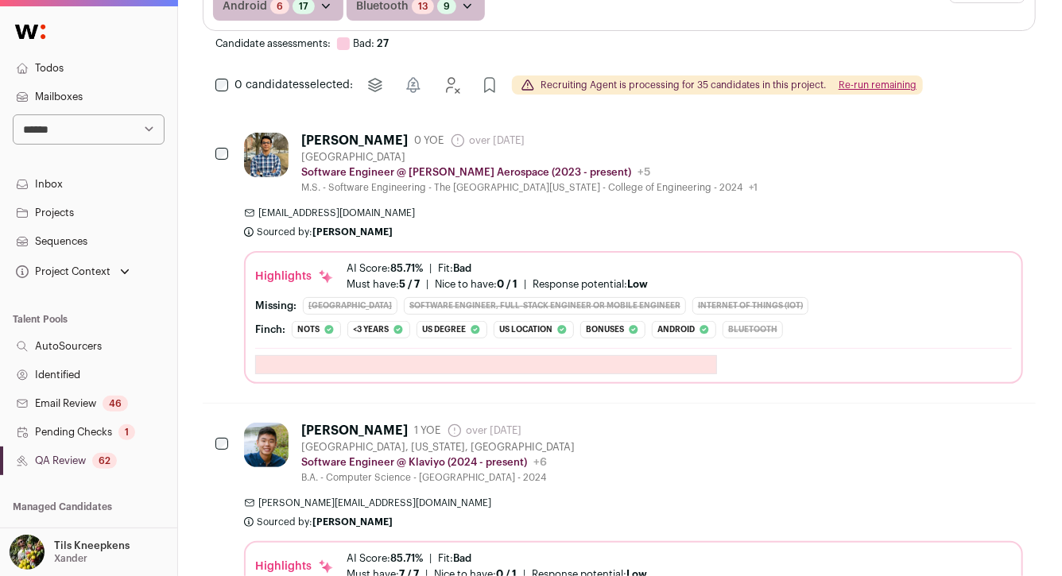
click at [536, 230] on div "ezouhriadnane@outlook.com Sourced by: Amy Shi Sourced about 1 hour ago" at bounding box center [633, 223] width 779 height 32
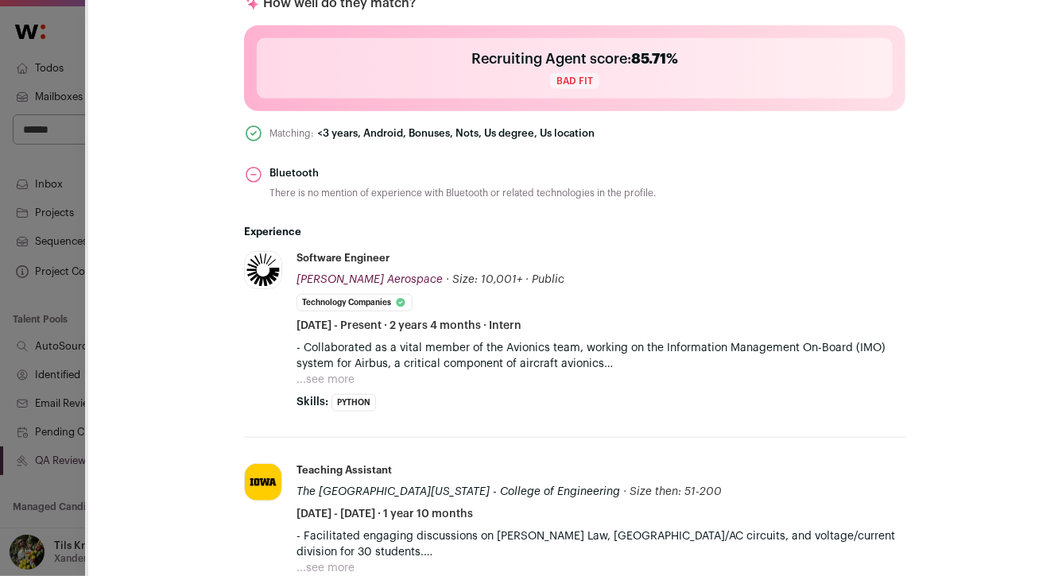
scroll to position [630, 0]
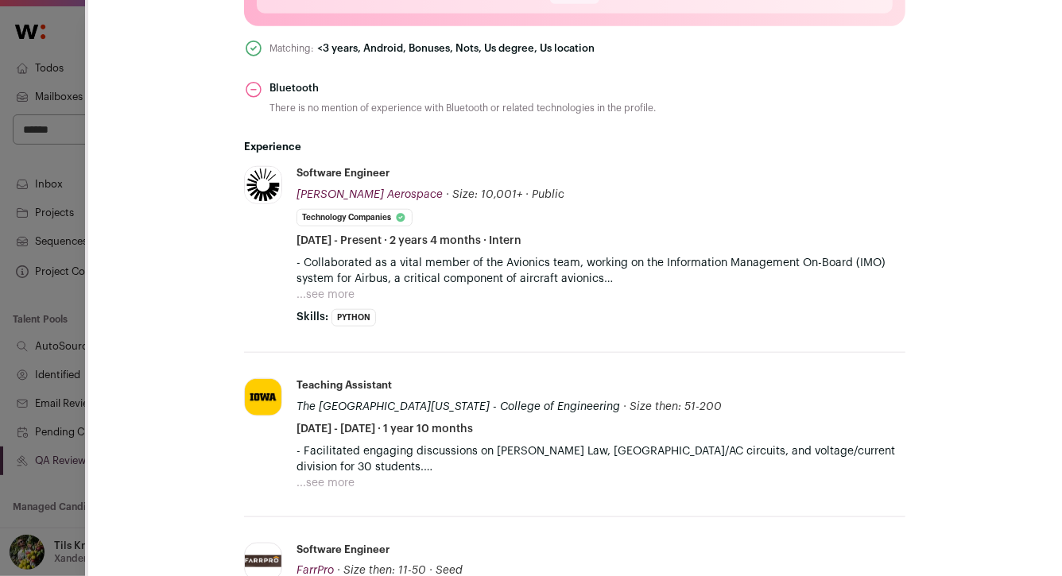
click at [339, 294] on button "...see more" at bounding box center [325, 295] width 58 height 16
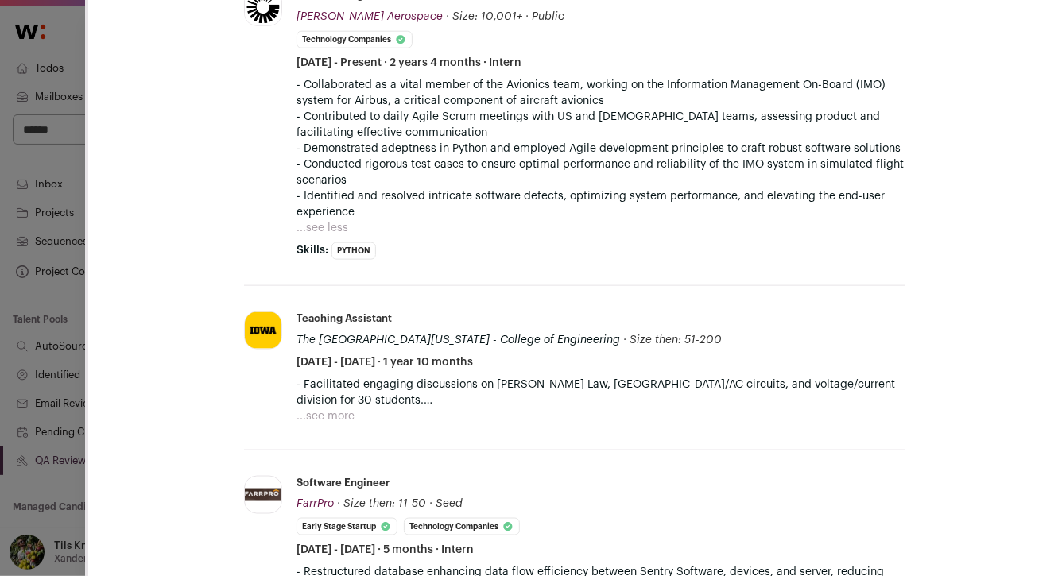
scroll to position [809, 0]
click at [329, 408] on button "...see more" at bounding box center [325, 416] width 58 height 16
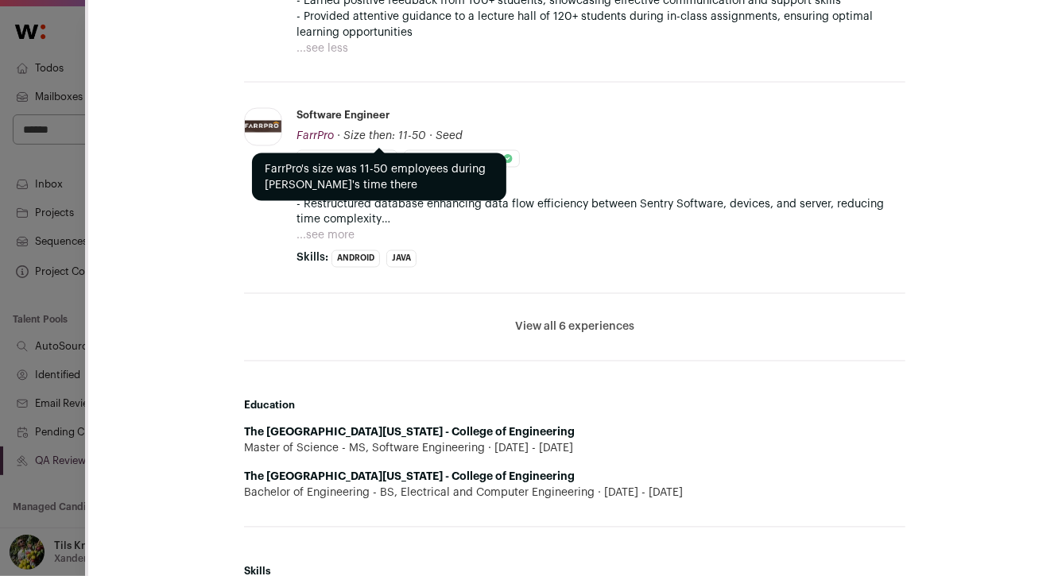
scroll to position [1272, 0]
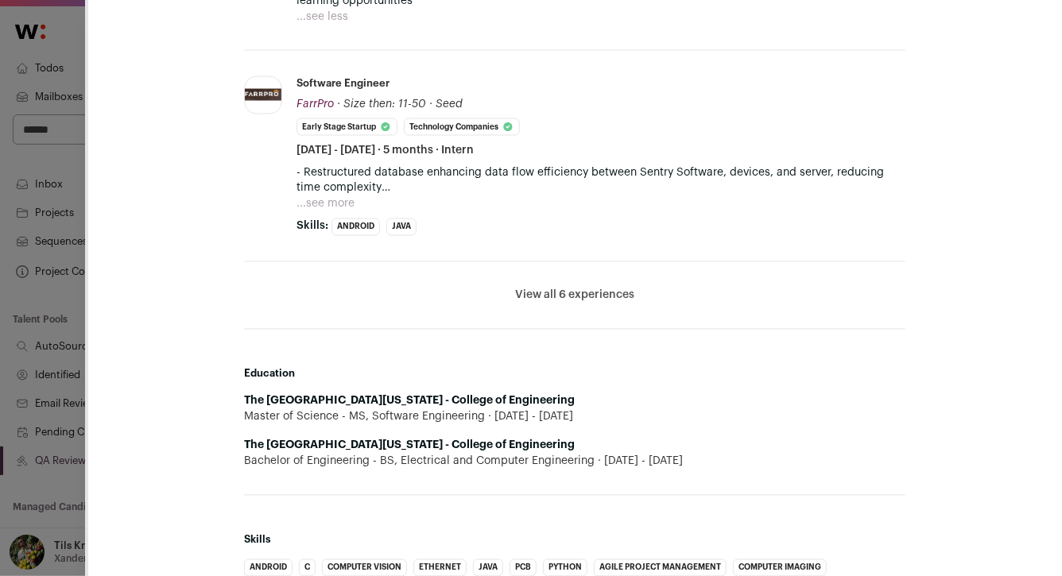
click at [521, 269] on li "View all 6 experiences View less" at bounding box center [574, 296] width 661 height 68
click at [521, 288] on button "View all 6 experiences" at bounding box center [574, 296] width 119 height 16
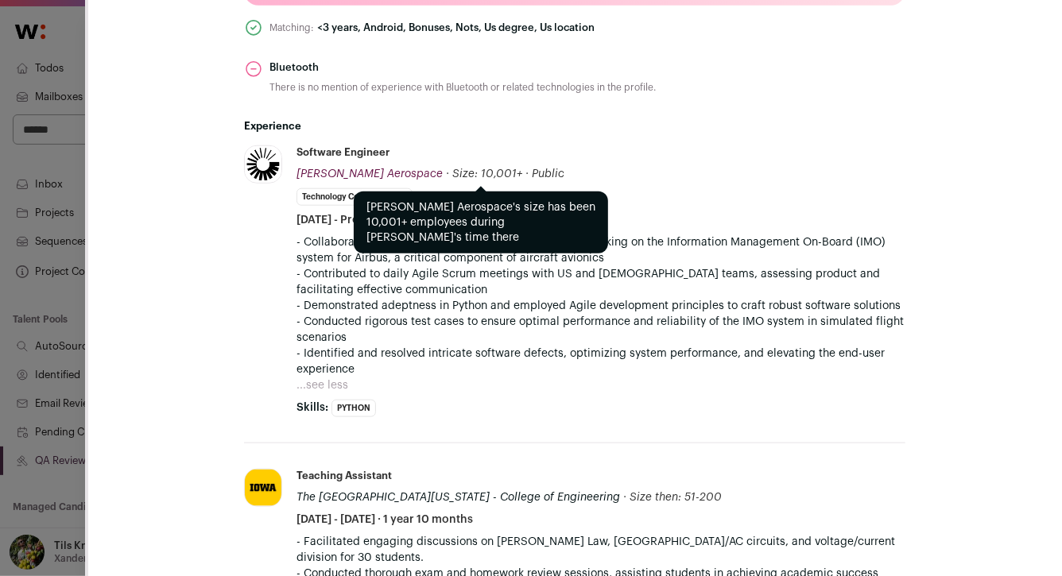
scroll to position [636, 0]
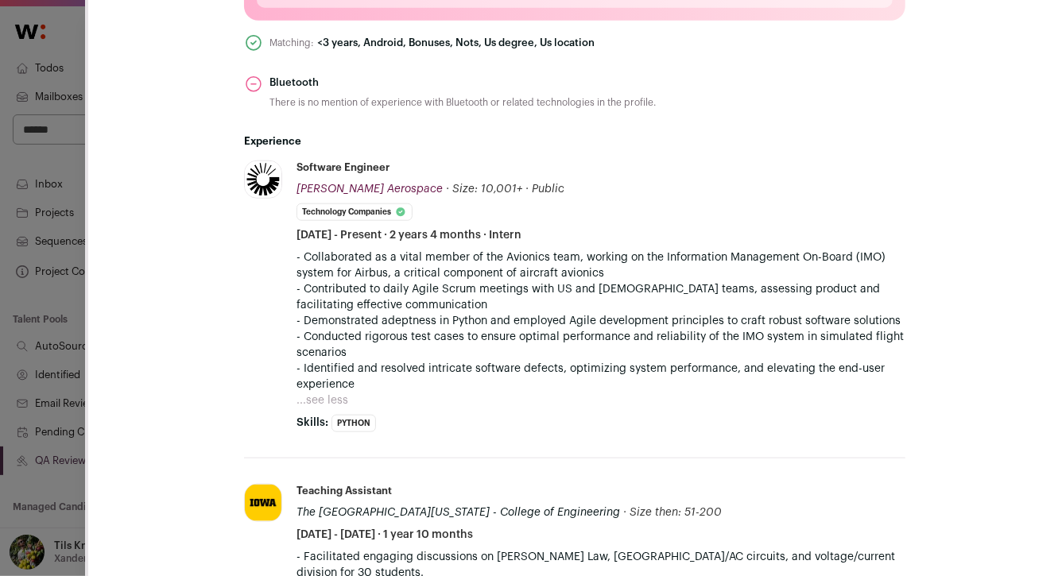
click at [37, 161] on div "**********" at bounding box center [531, 288] width 1062 height 576
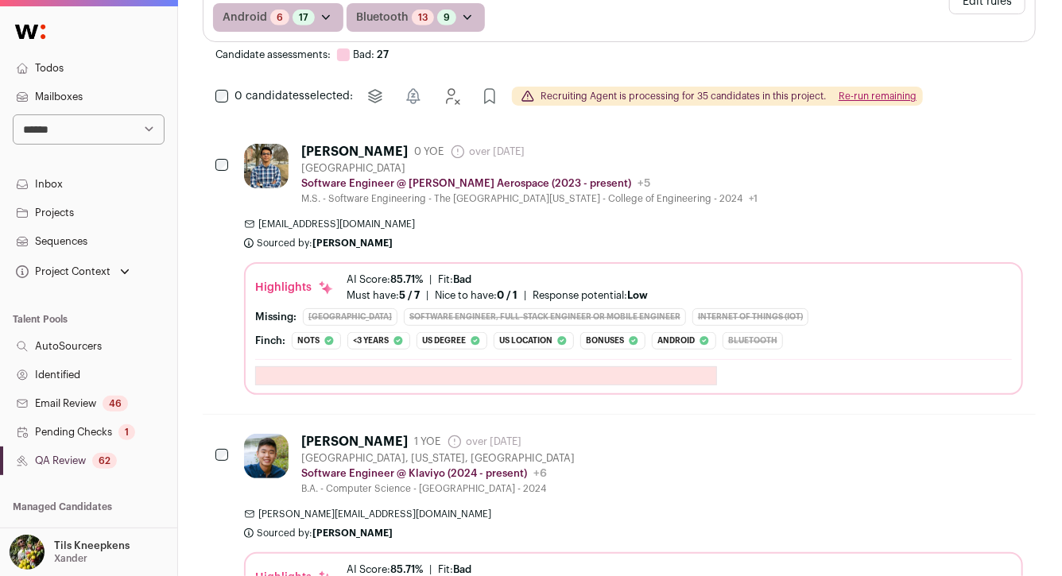
scroll to position [499, 1]
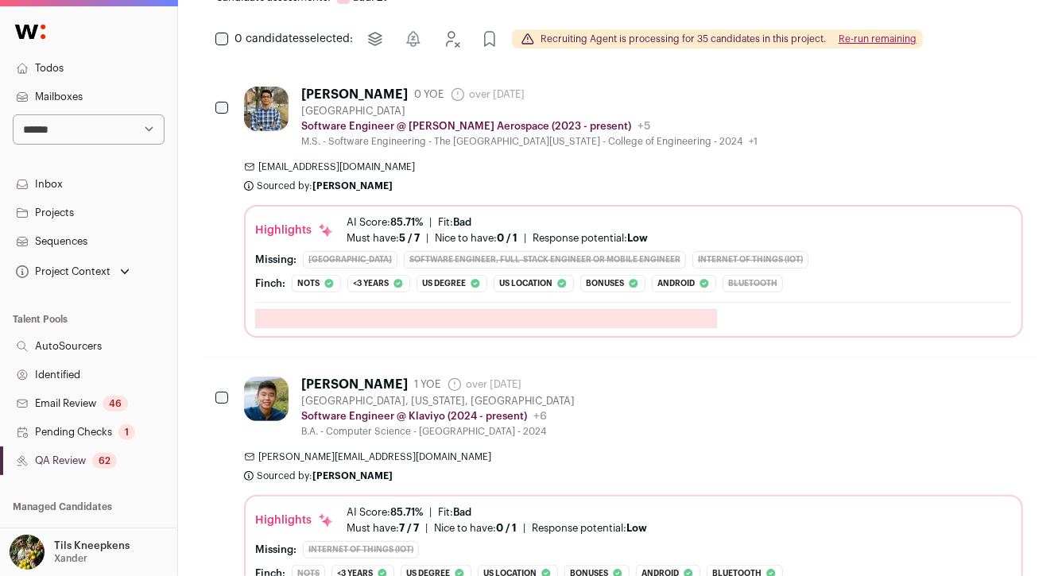
click at [606, 176] on div "ezouhriadnane@outlook.com Sourced by: Amy Shi Sourced about 1 hour ago" at bounding box center [633, 177] width 779 height 32
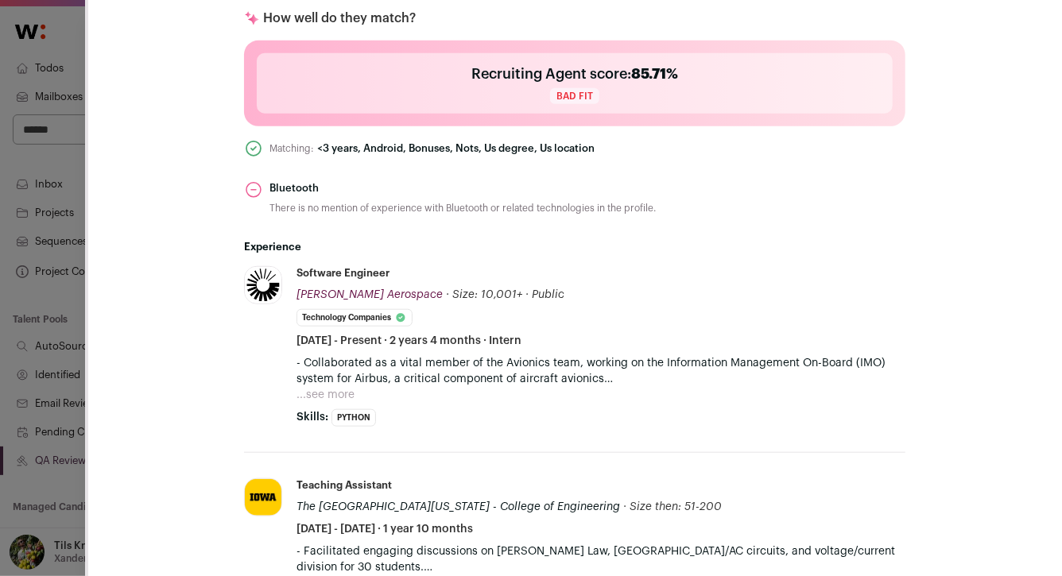
scroll to position [593, 0]
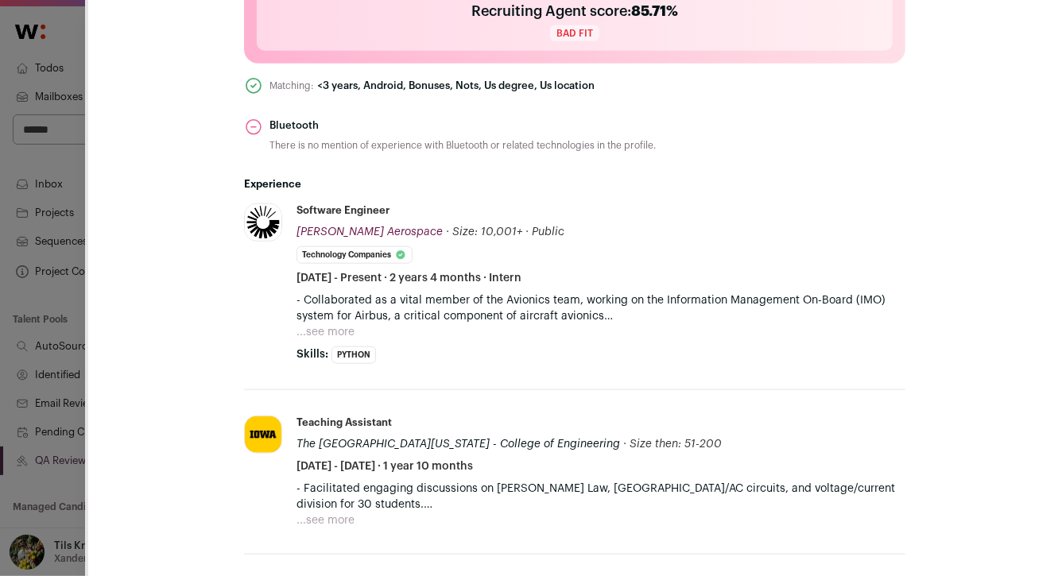
click at [327, 329] on button "...see more" at bounding box center [325, 332] width 58 height 16
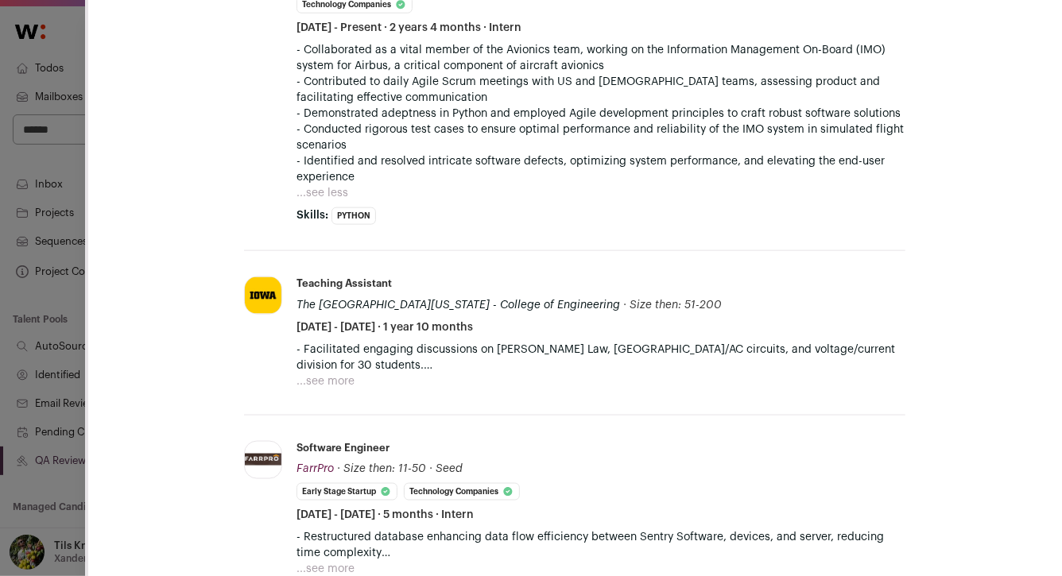
scroll to position [850, 0]
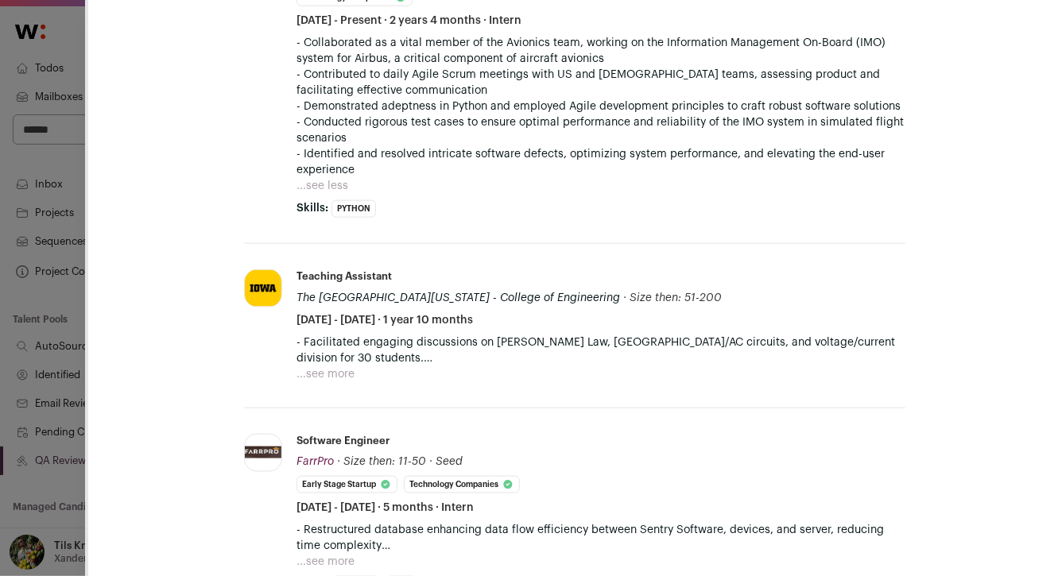
click at [327, 375] on button "...see more" at bounding box center [325, 374] width 58 height 16
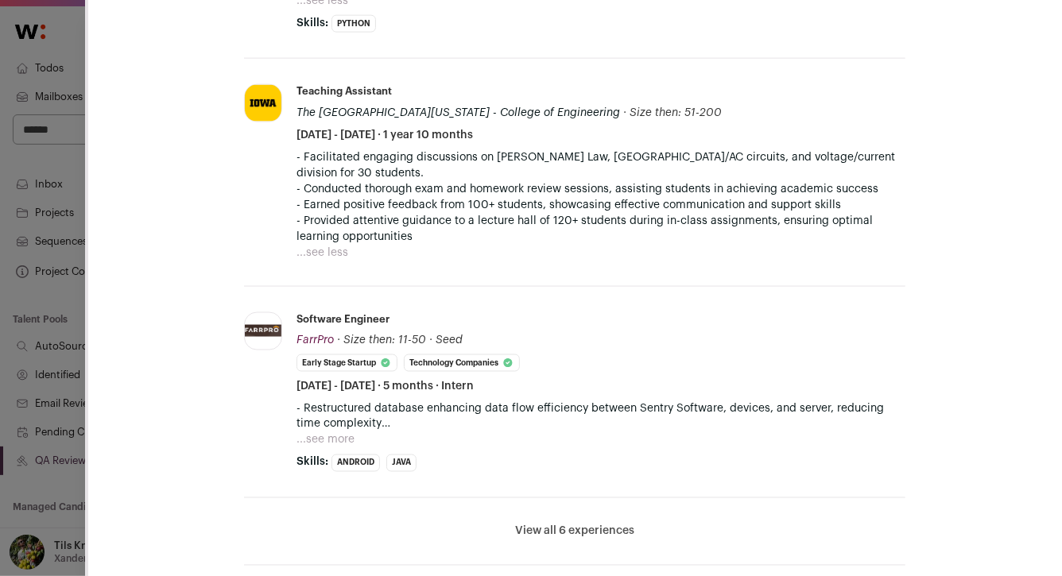
scroll to position [1040, 0]
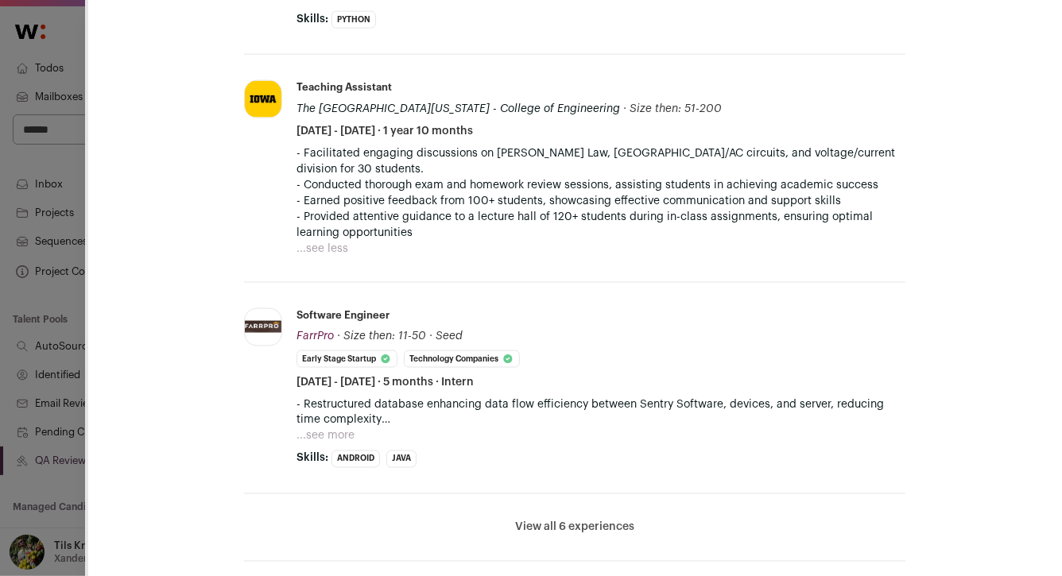
click at [334, 428] on button "...see more" at bounding box center [325, 436] width 58 height 16
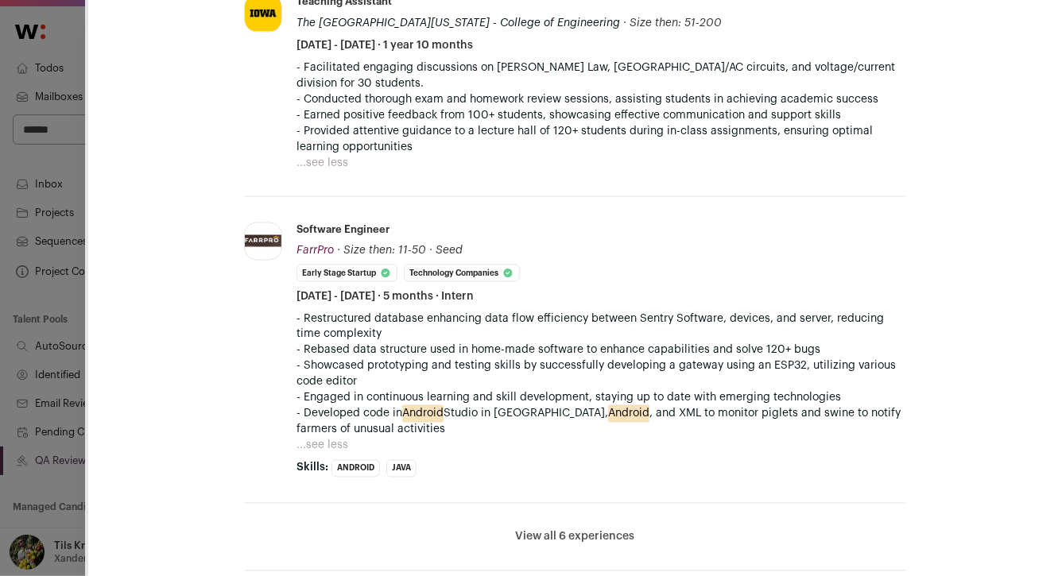
scroll to position [1240, 0]
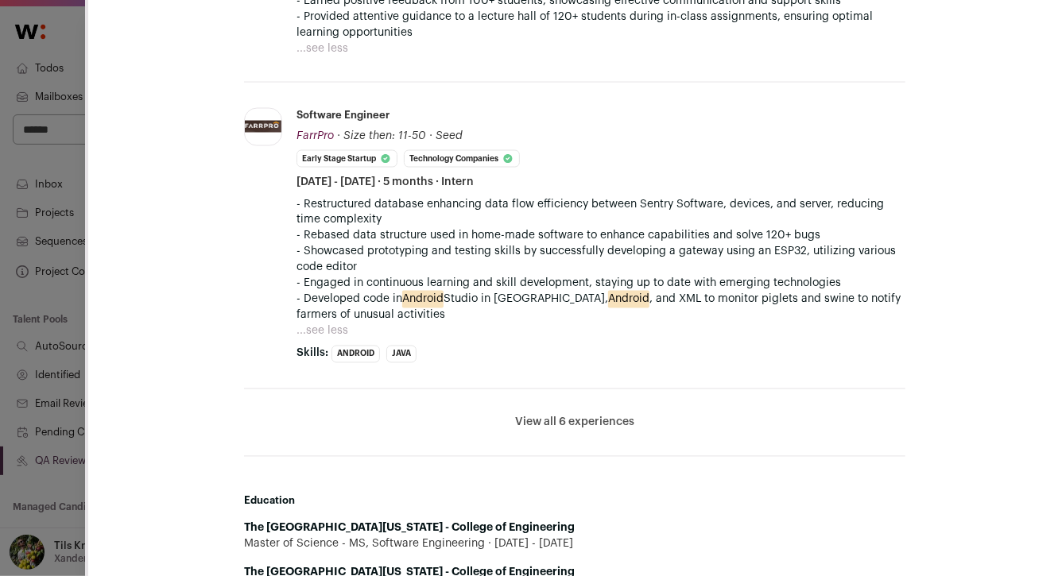
click at [559, 415] on button "View all 6 experiences" at bounding box center [574, 423] width 119 height 16
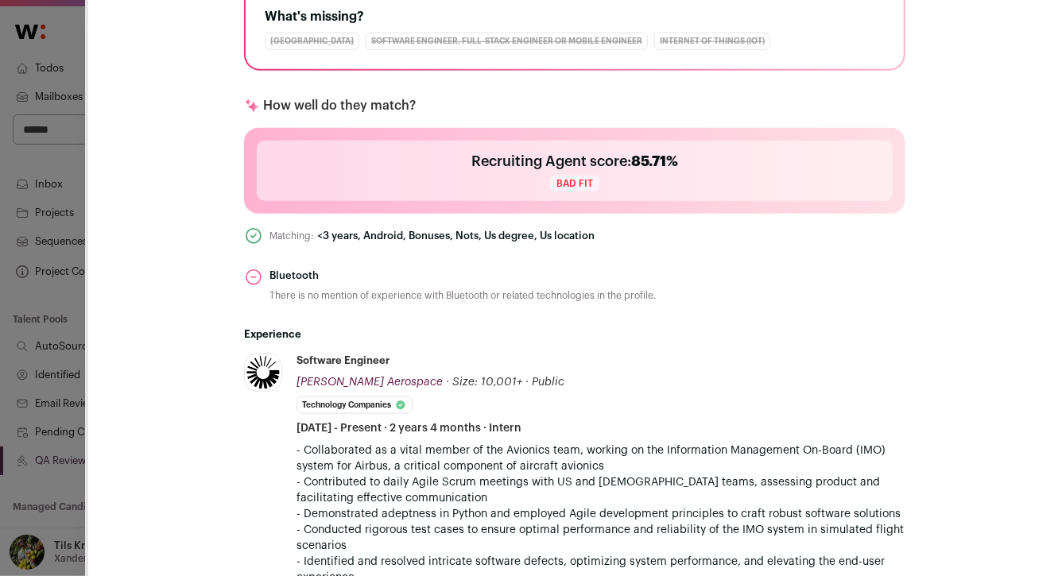
scroll to position [462, 0]
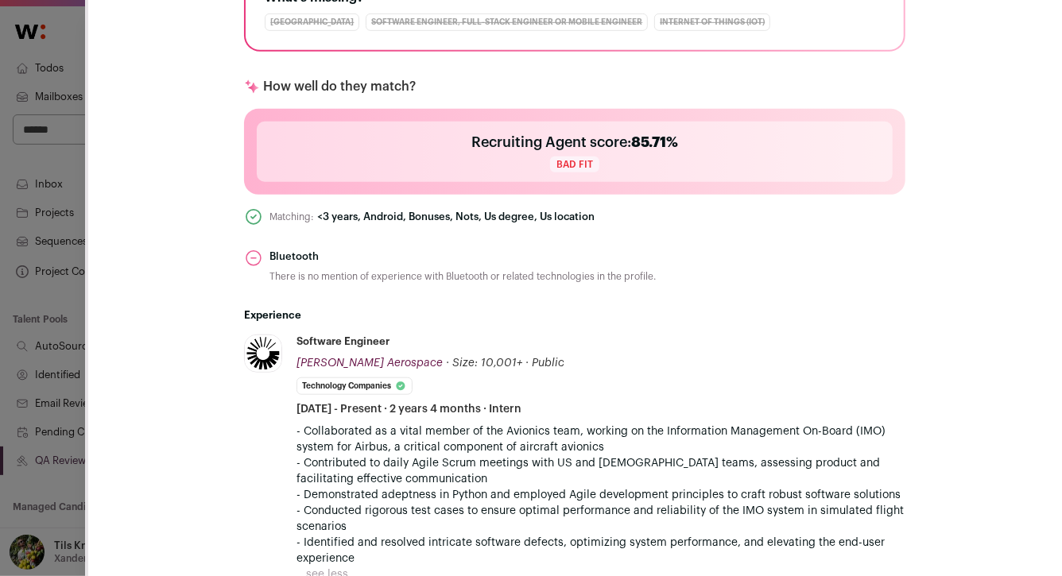
click at [254, 216] on icon "Close modal via background" at bounding box center [253, 216] width 5 height 3
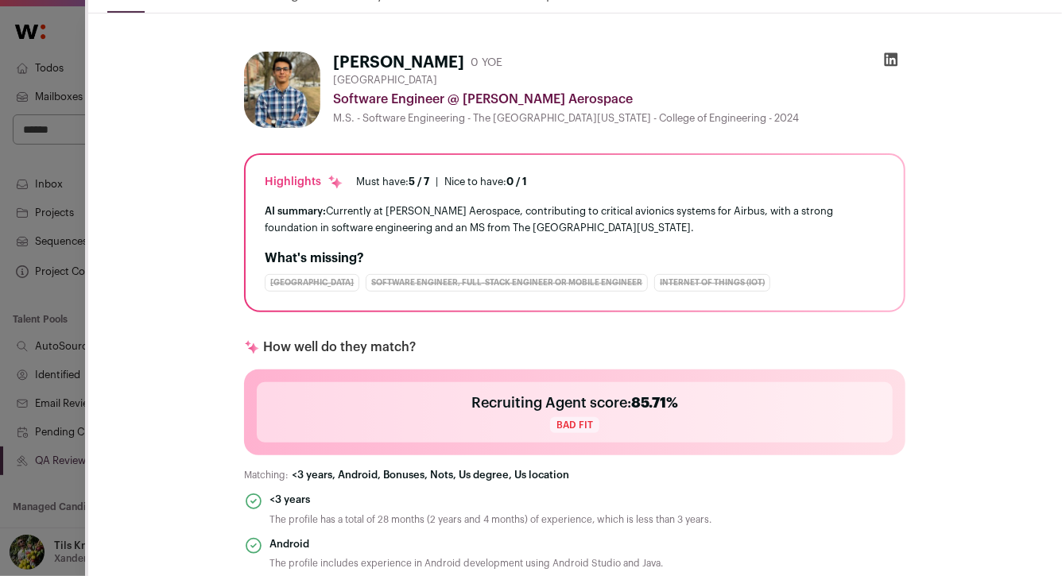
scroll to position [0, 0]
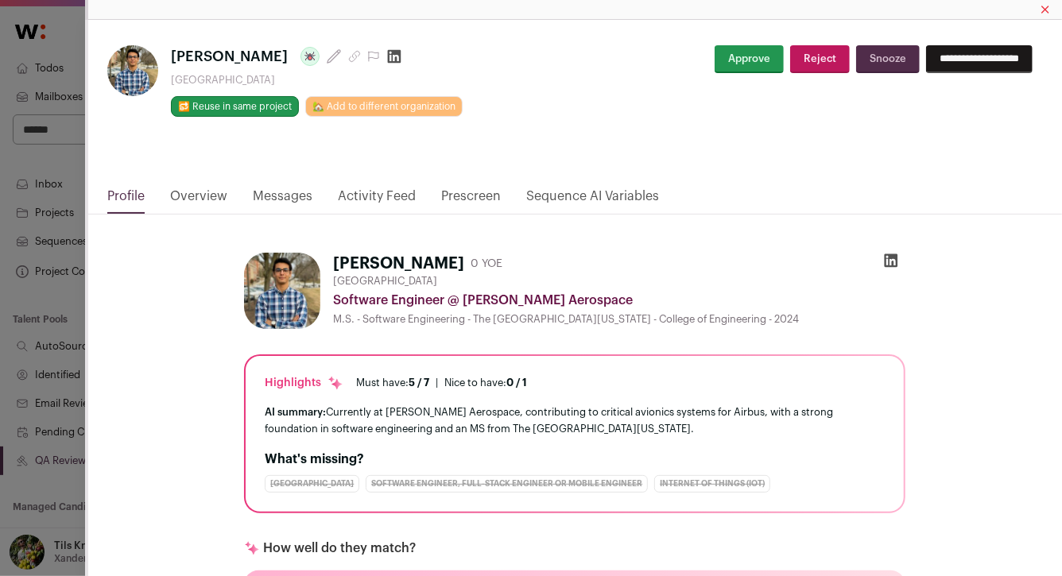
click at [180, 199] on link "Overview" at bounding box center [198, 200] width 57 height 27
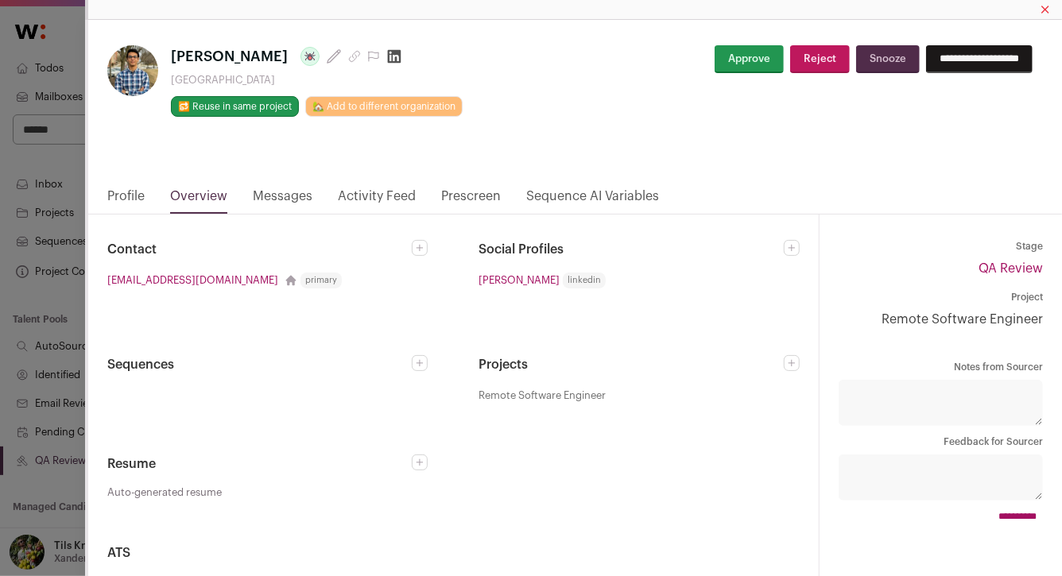
click at [135, 193] on link "Profile" at bounding box center [125, 200] width 37 height 27
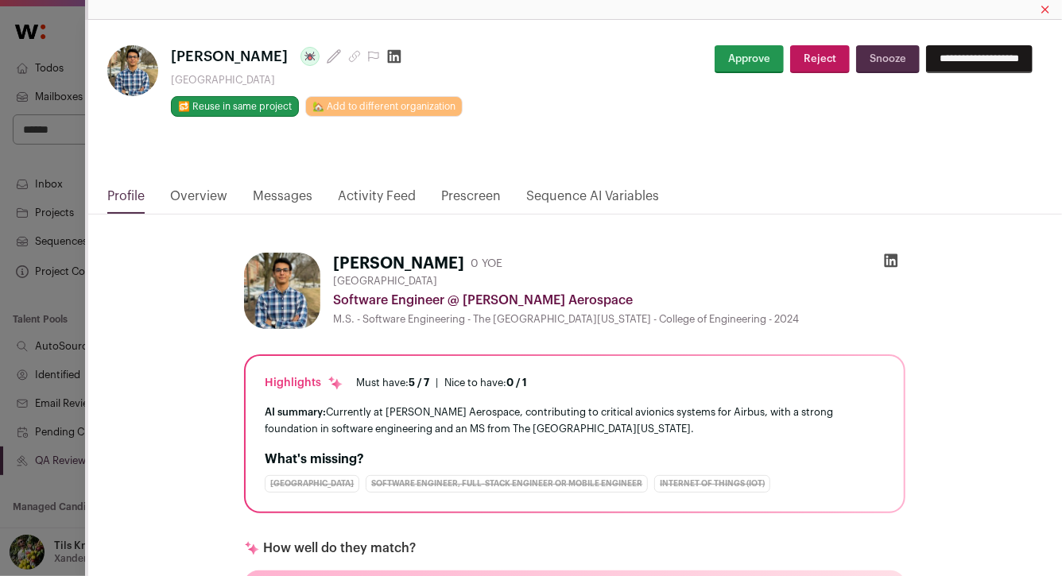
click at [273, 194] on link "Messages" at bounding box center [283, 200] width 60 height 27
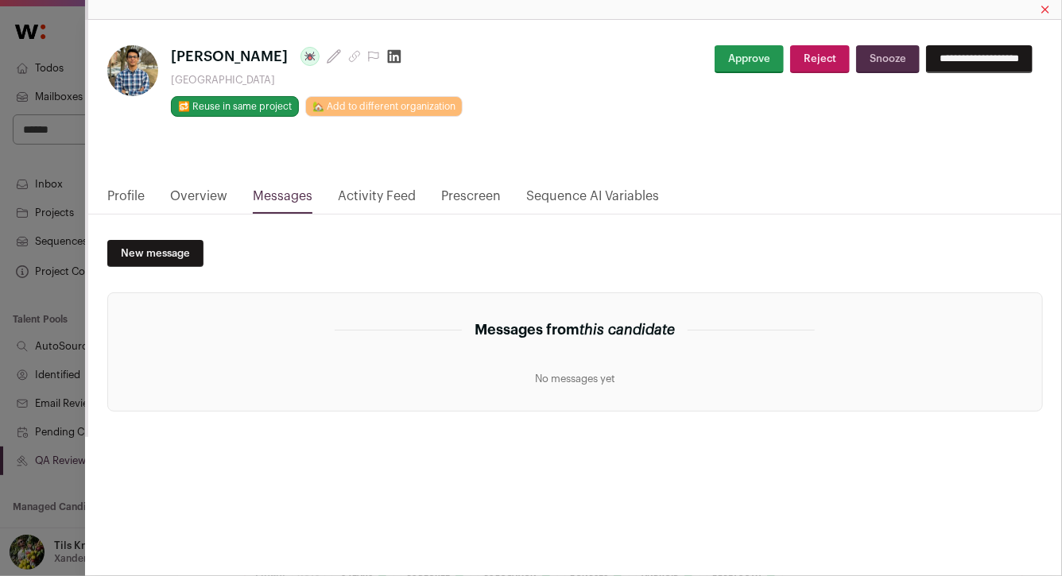
click at [359, 191] on link "Activity Feed" at bounding box center [377, 200] width 78 height 27
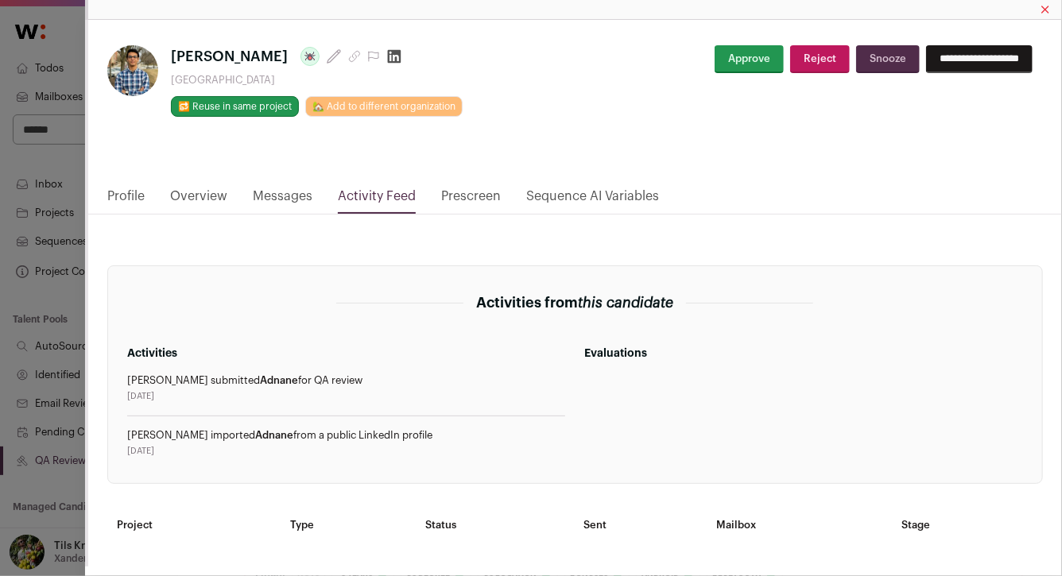
click at [226, 198] on link "Overview" at bounding box center [198, 200] width 57 height 27
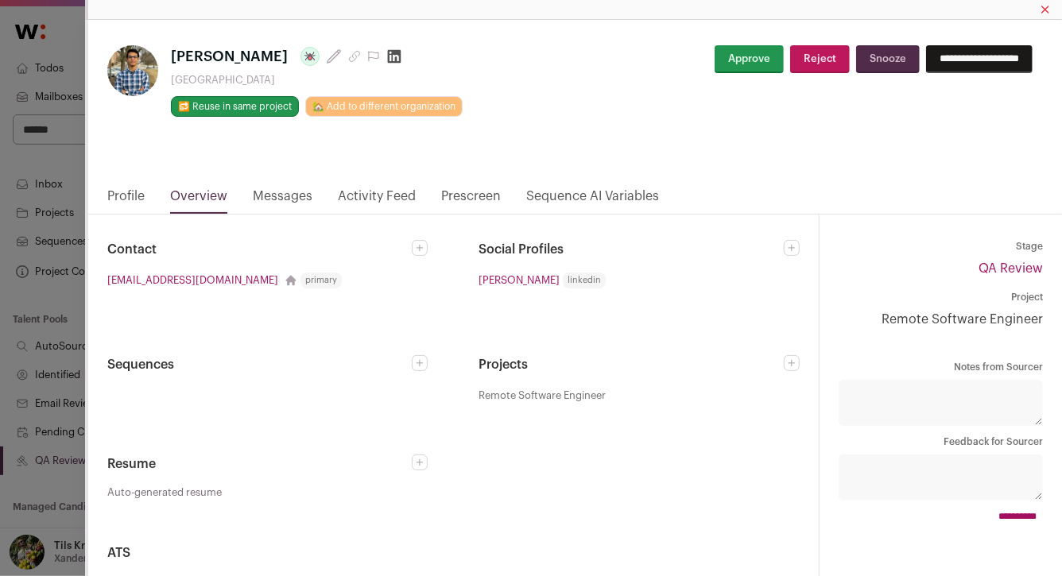
click at [349, 59] on icon "Close modal via background" at bounding box center [354, 57] width 10 height 10
click at [790, 56] on button "Reject" at bounding box center [820, 59] width 60 height 28
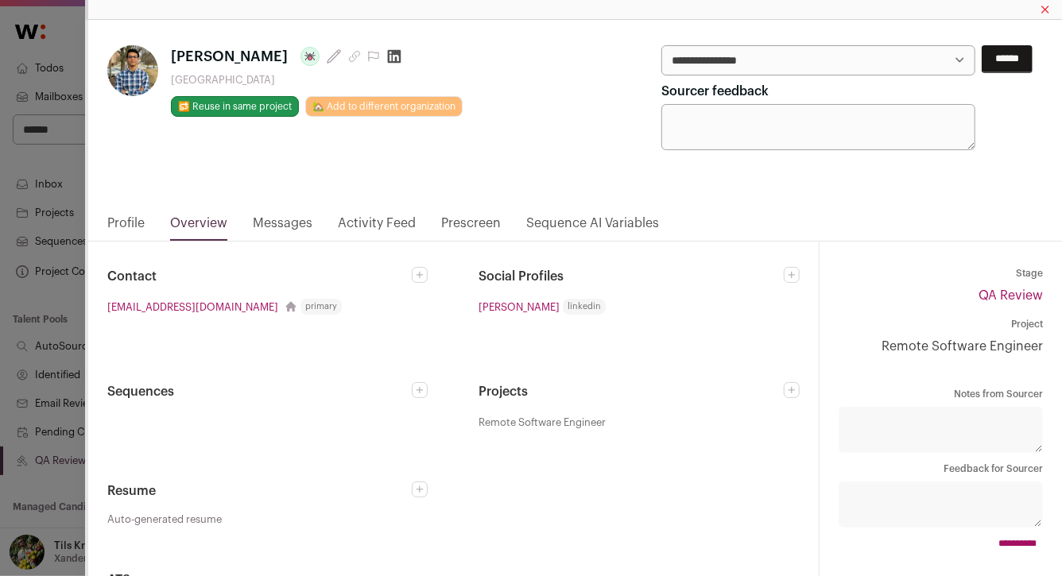
click at [784, 64] on select "**********" at bounding box center [818, 60] width 315 height 30
drag, startPoint x: 784, startPoint y: 64, endPoint x: 1005, endPoint y: 52, distance: 220.4
click at [1005, 52] on input "******" at bounding box center [1006, 59] width 51 height 28
click at [931, 63] on select "**********" at bounding box center [818, 60] width 315 height 30
select select "**********"
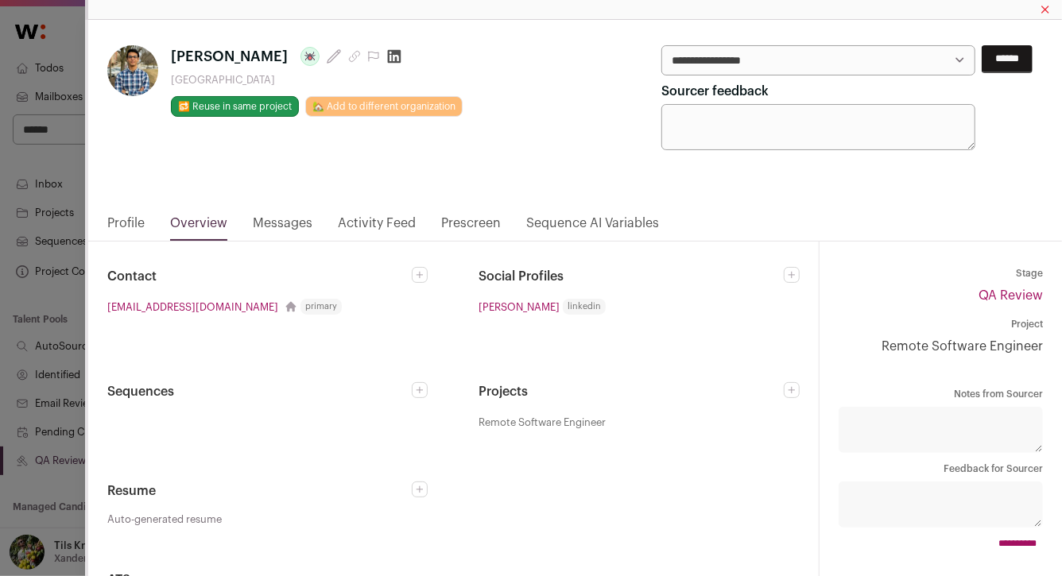
click at [981, 62] on input "******" at bounding box center [1006, 59] width 51 height 28
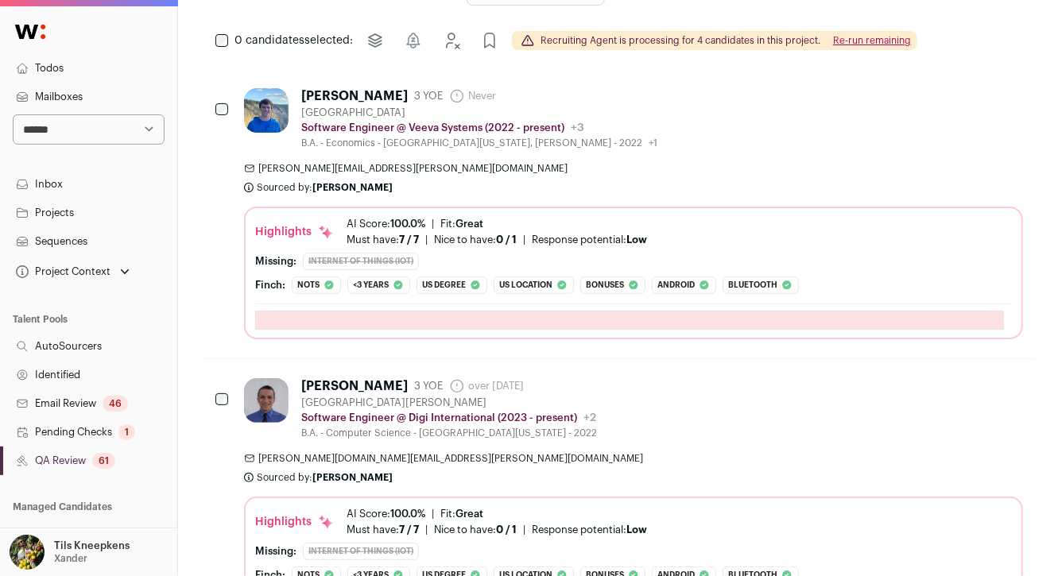
scroll to position [513, 1]
click at [663, 159] on div "Luke Wangsness 3 YOE Never Admin only. The last time the profile was scraped. G…" at bounding box center [633, 212] width 779 height 251
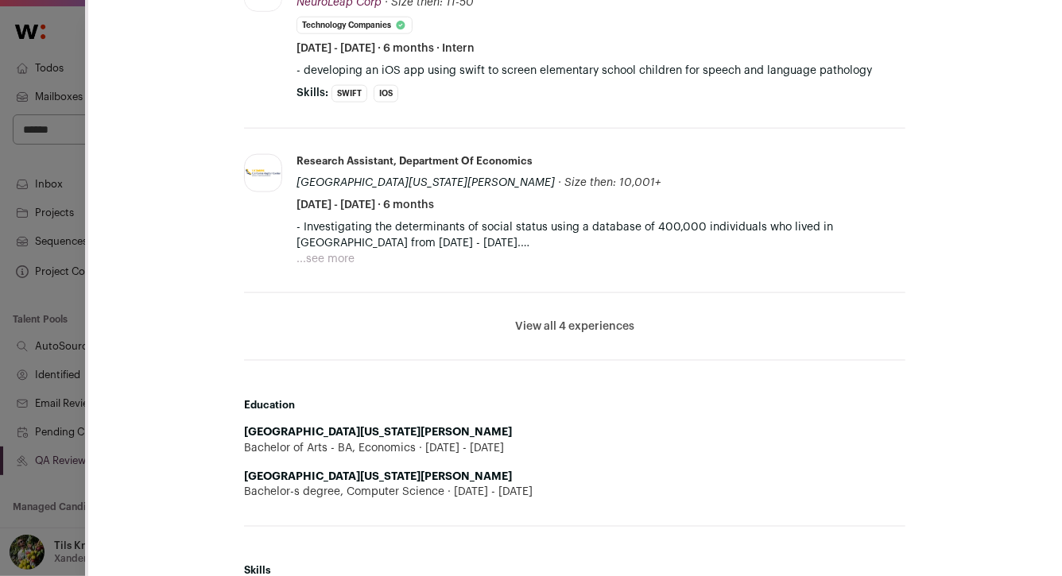
scroll to position [1015, 0]
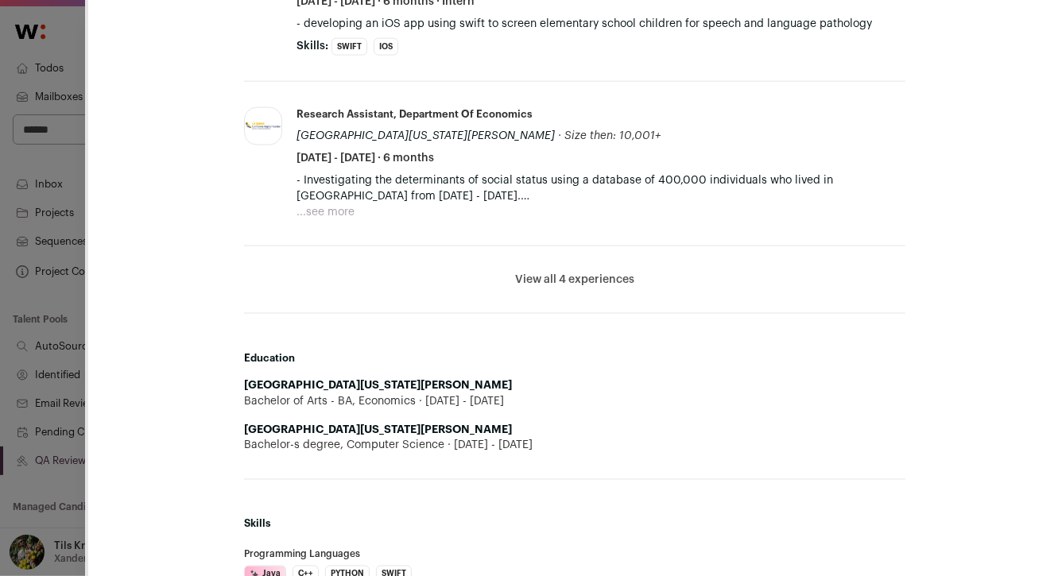
click at [588, 276] on button "View all 4 experiences" at bounding box center [574, 280] width 119 height 16
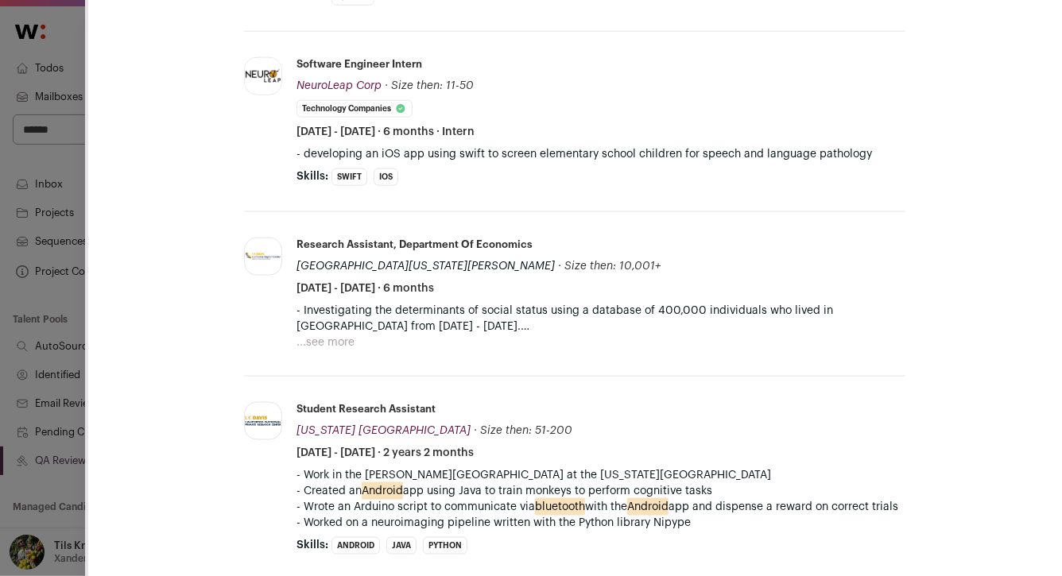
scroll to position [849, 0]
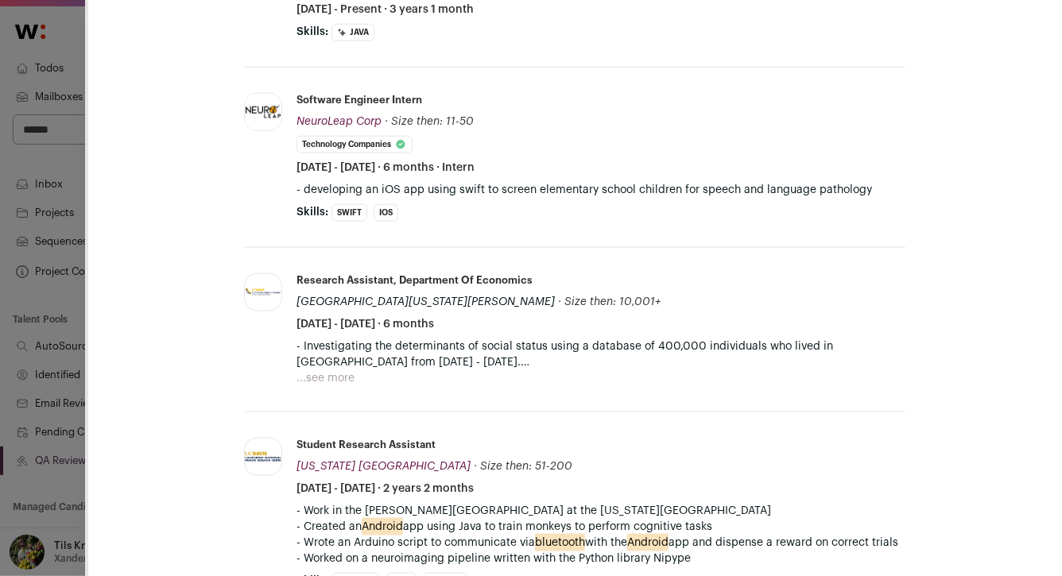
click at [319, 378] on button "...see more" at bounding box center [325, 378] width 58 height 16
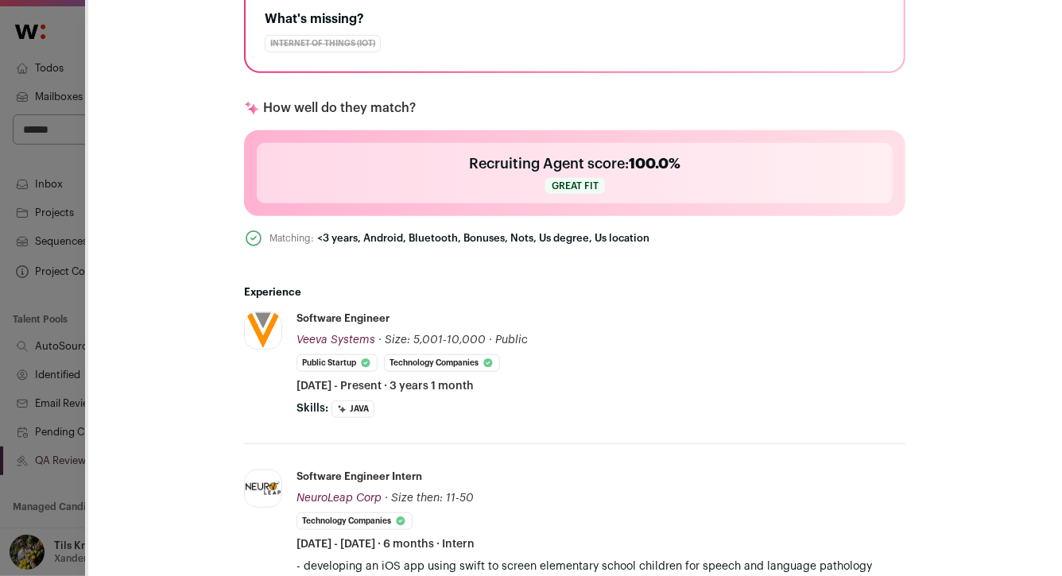
scroll to position [339, 0]
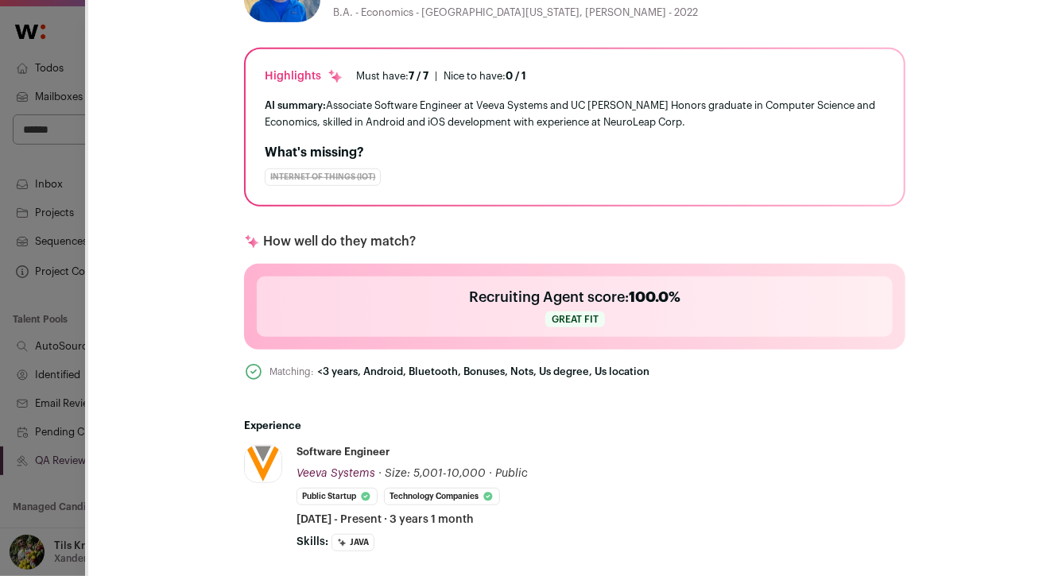
click at [250, 370] on icon "Close modal via background" at bounding box center [253, 371] width 19 height 19
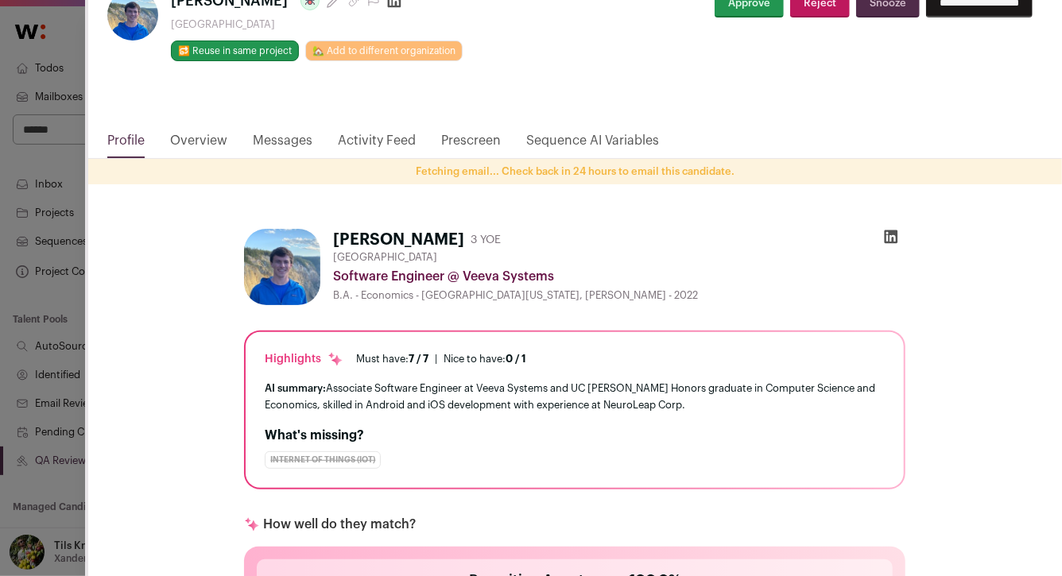
scroll to position [0, 0]
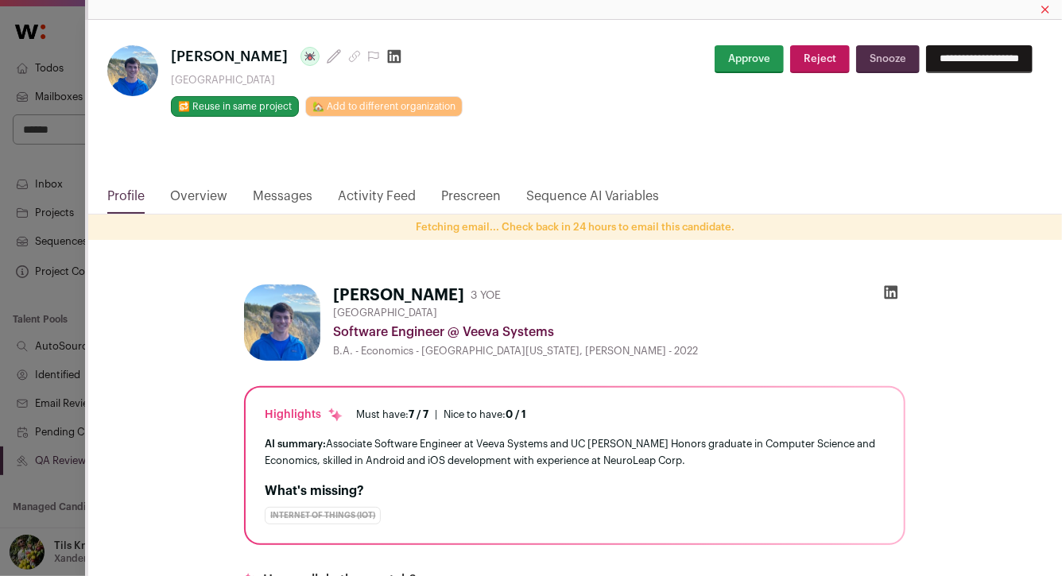
click at [348, 59] on icon "Close modal via background" at bounding box center [354, 56] width 13 height 13
click at [856, 56] on button "Snooze" at bounding box center [888, 59] width 64 height 28
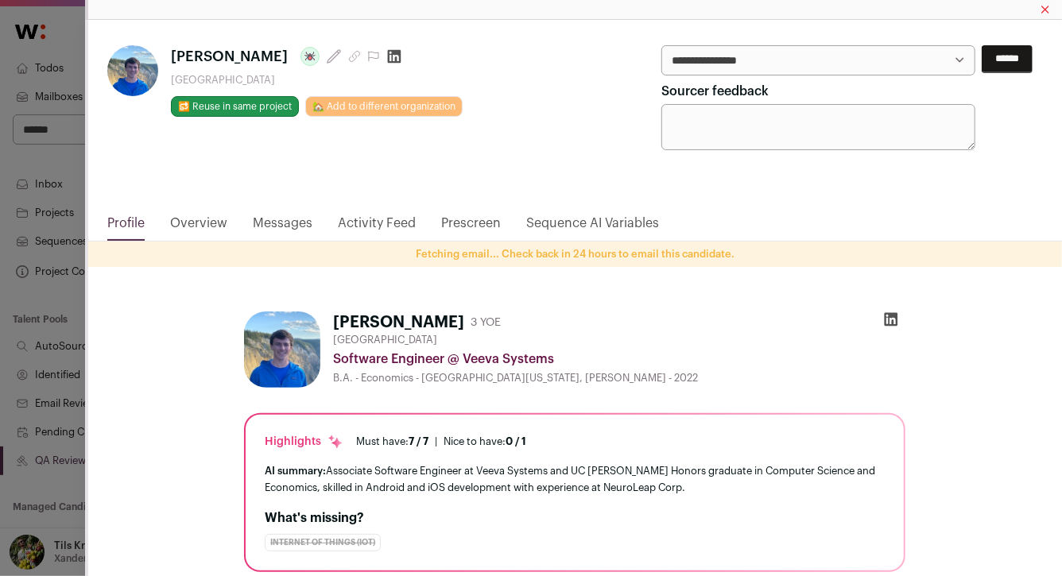
click at [0, 0] on select "**********" at bounding box center [0, 0] width 0 height 0
select select "**********"
click at [1005, 70] on input "******" at bounding box center [1006, 59] width 51 height 28
click at [77, 294] on div "**********" at bounding box center [531, 288] width 1062 height 576
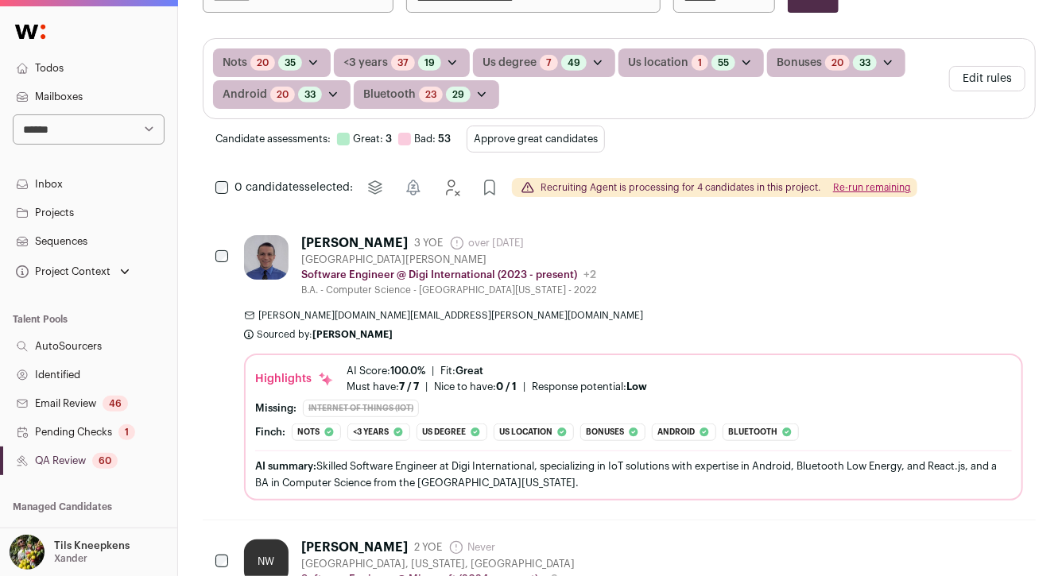
scroll to position [416, 1]
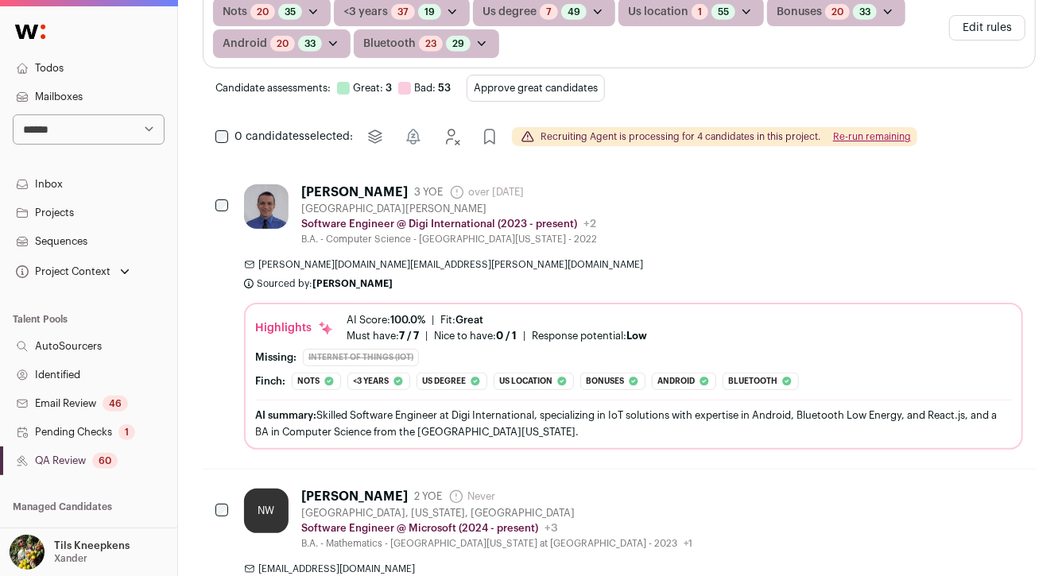
click at [595, 219] on div "Aaron Schmidt 3 YOE over 1 year ago Admin only. The last time the profile was s…" at bounding box center [633, 214] width 779 height 61
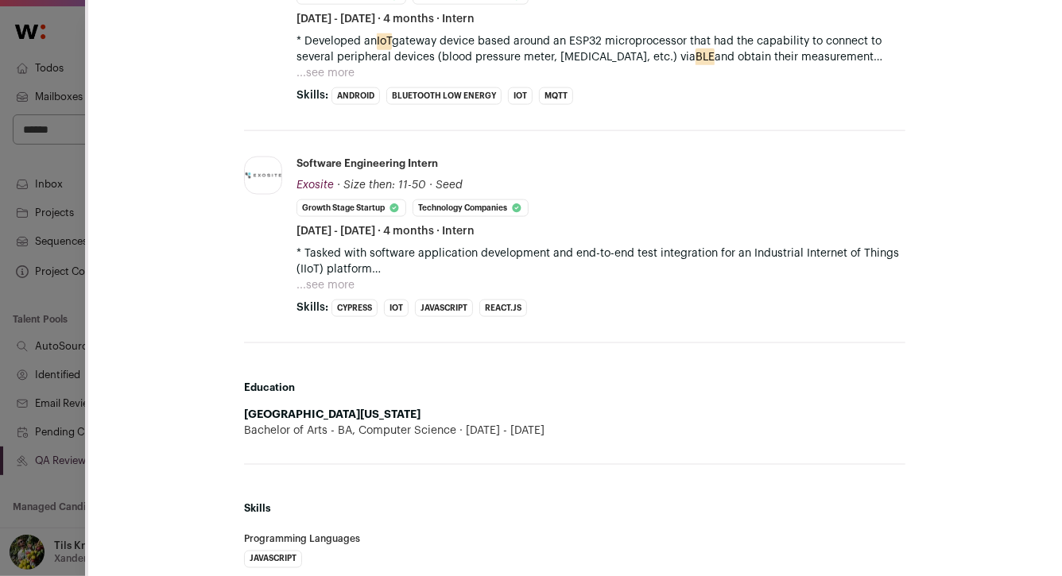
scroll to position [966, 0]
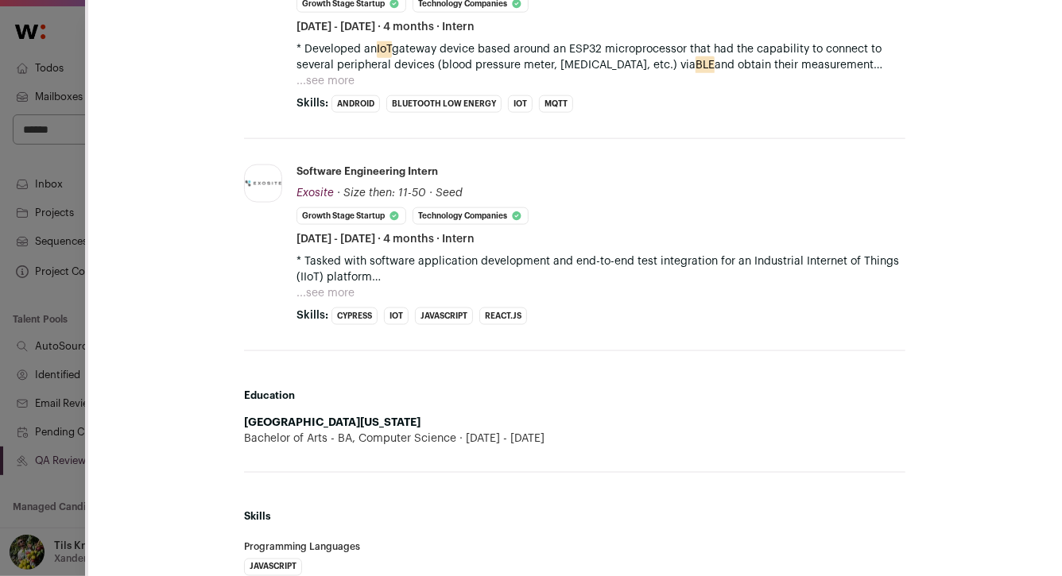
click at [339, 296] on button "...see more" at bounding box center [325, 293] width 58 height 16
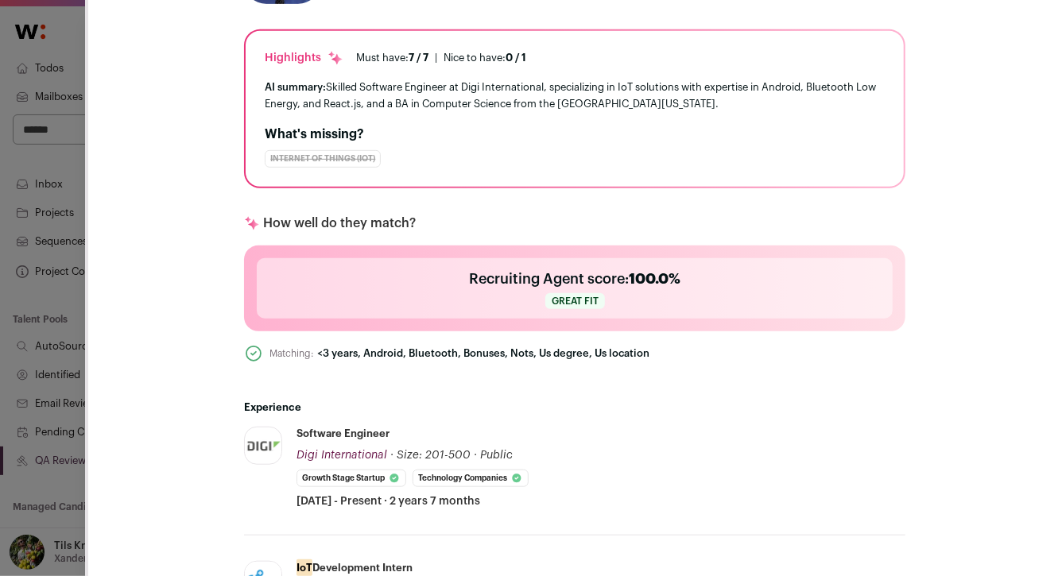
scroll to position [0, 0]
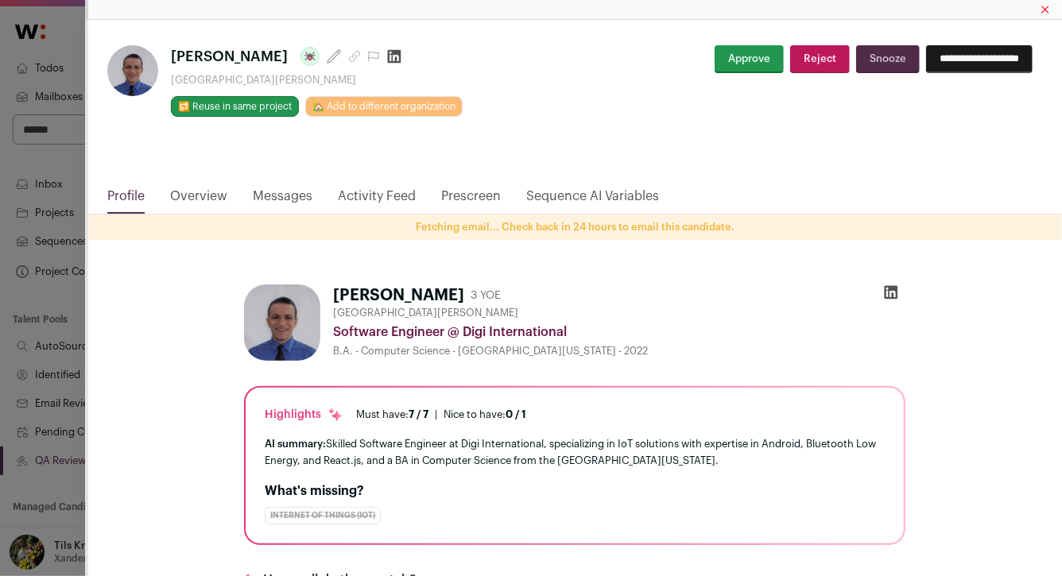
click at [348, 55] on icon "Close modal via background" at bounding box center [354, 56] width 13 height 13
click at [742, 58] on button "Approve" at bounding box center [748, 59] width 69 height 28
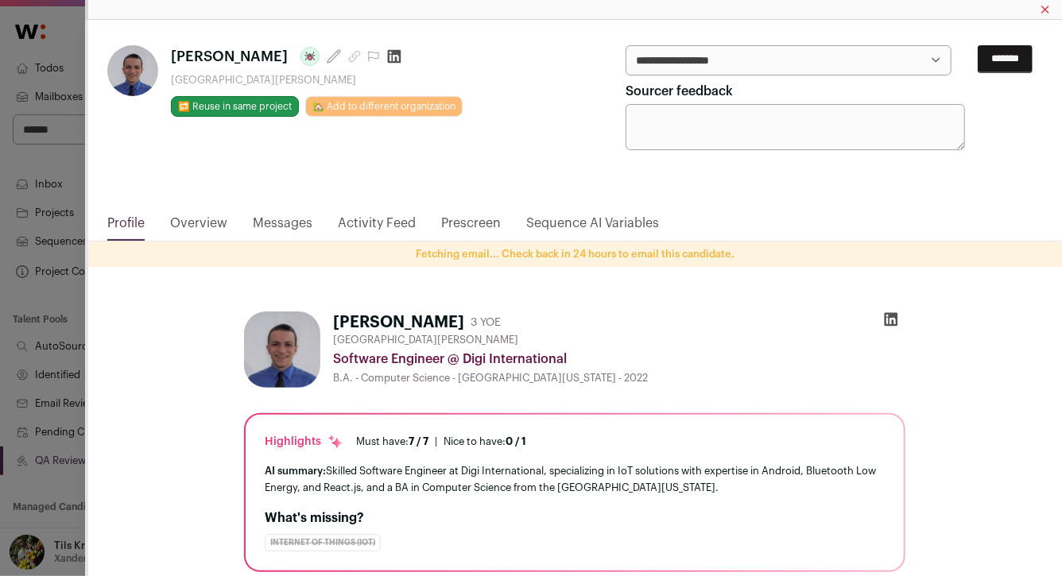
click at [742, 62] on select "**********" at bounding box center [787, 60] width 325 height 30
select select "*****"
click at [985, 66] on input "*******" at bounding box center [1005, 59] width 55 height 28
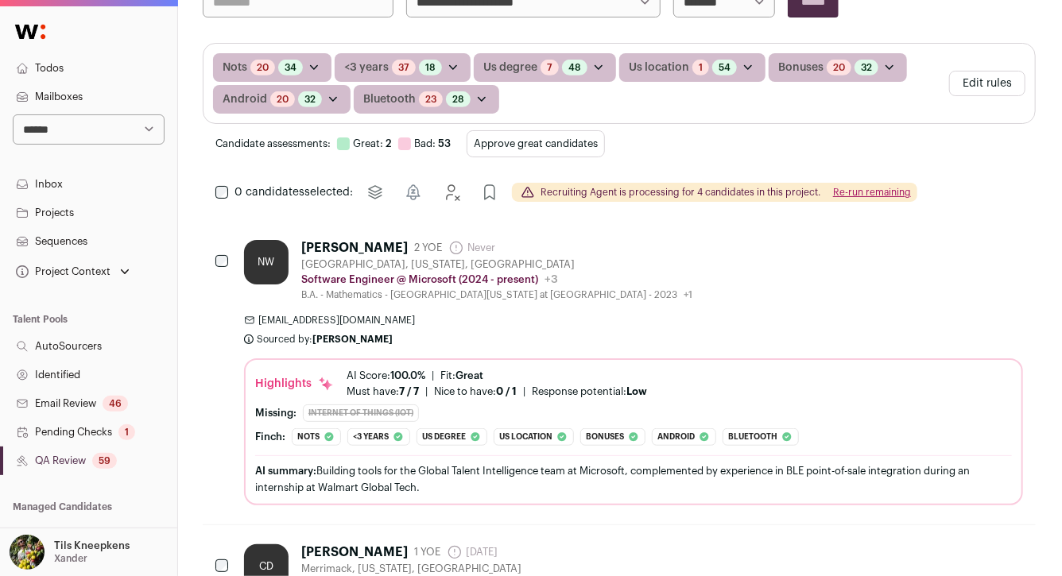
scroll to position [290, 1]
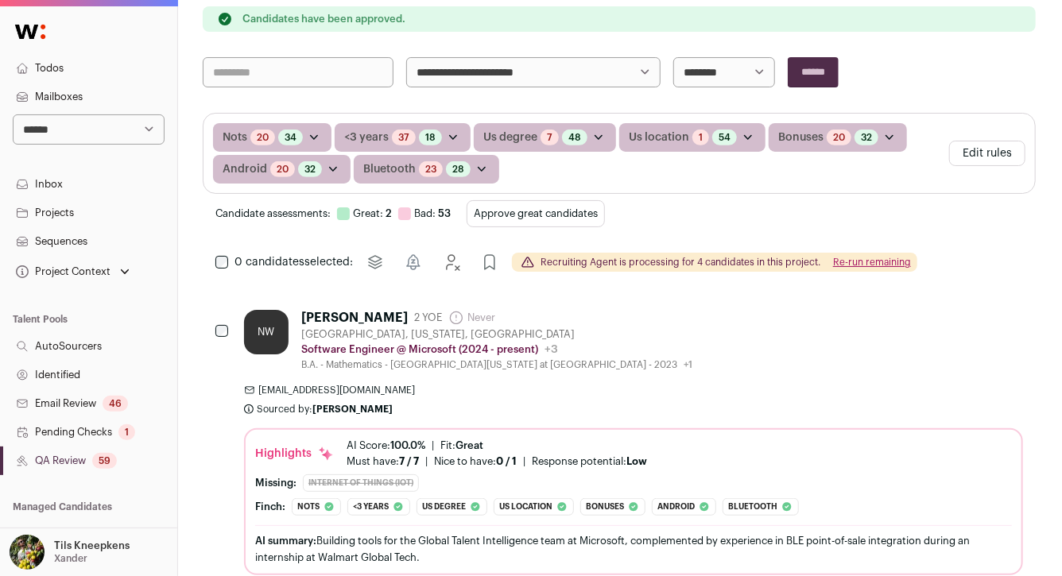
click at [509, 210] on button "Approve great candidates" at bounding box center [536, 213] width 138 height 27
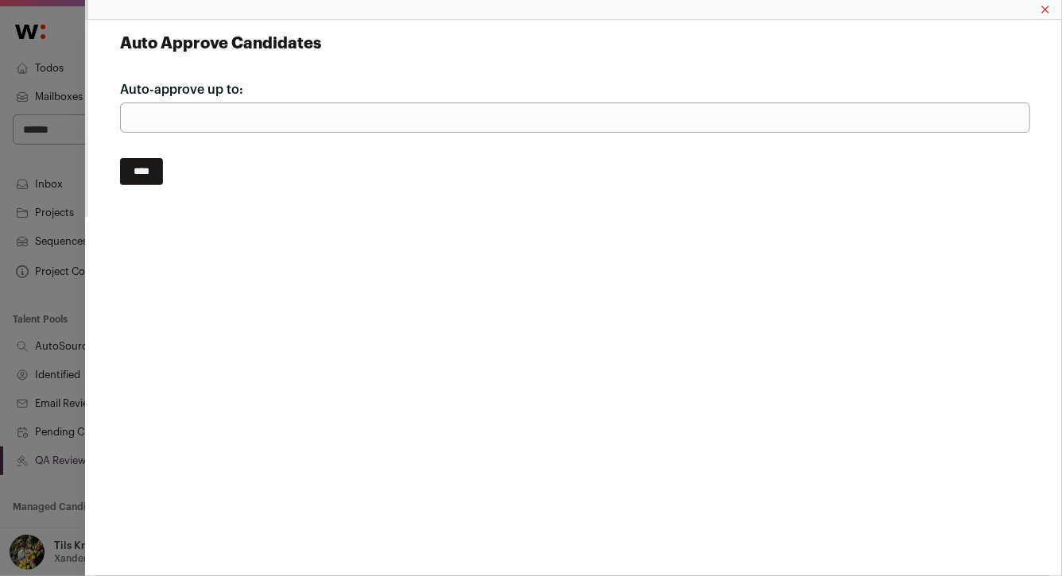
click at [151, 165] on input "****" at bounding box center [141, 171] width 43 height 27
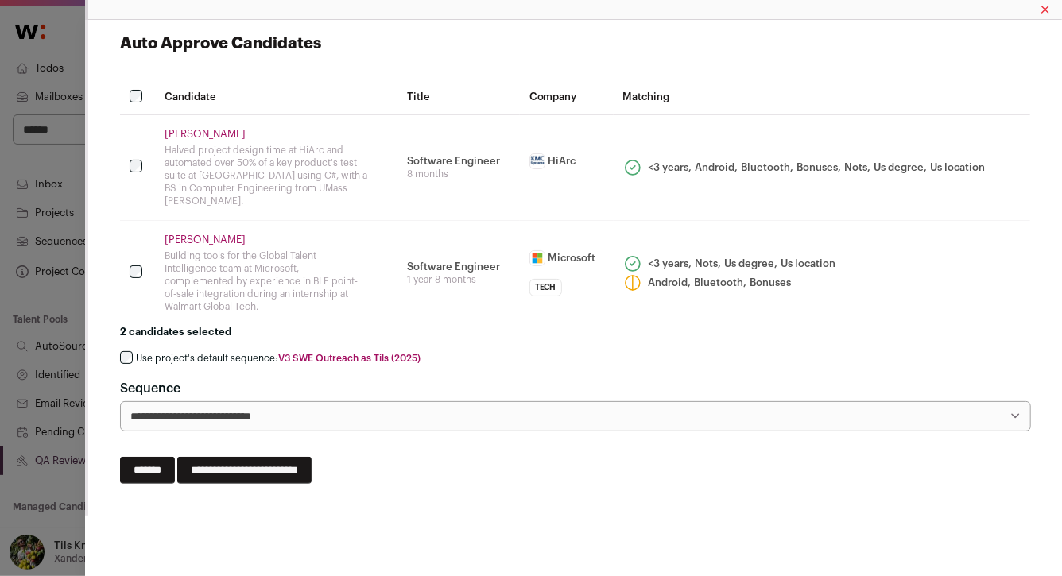
click at [123, 153] on td "Close modal via background" at bounding box center [137, 167] width 35 height 106
click at [199, 130] on link "Conor Duston" at bounding box center [266, 134] width 203 height 13
click at [192, 234] on link "Noble Wulffraat" at bounding box center [266, 240] width 203 height 13
click at [226, 352] on label "Use project's default sequence: V3 SWE Outreach as Tils (2025)" at bounding box center [278, 358] width 285 height 13
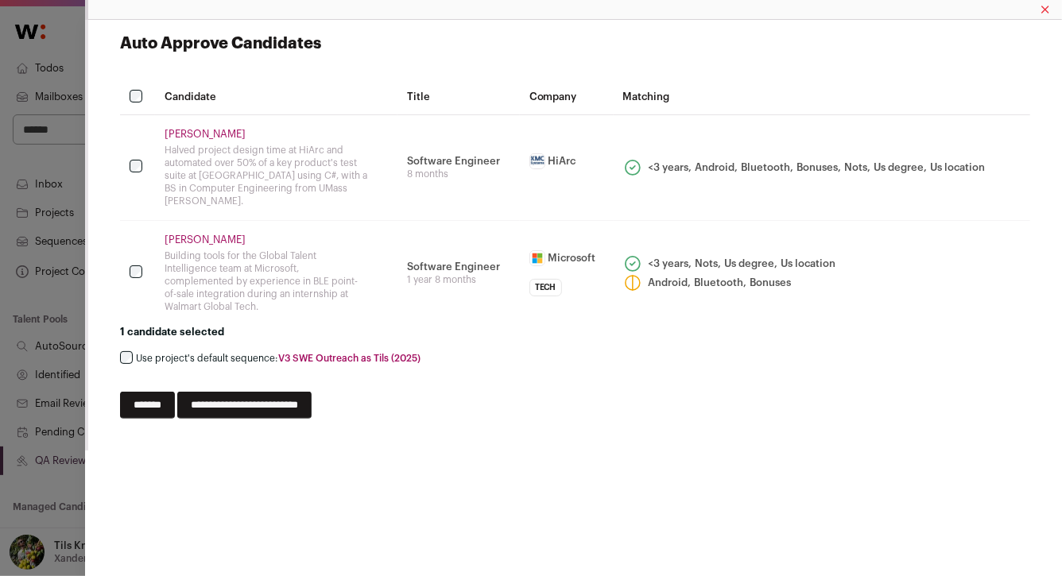
click at [299, 394] on input "**********" at bounding box center [244, 405] width 134 height 27
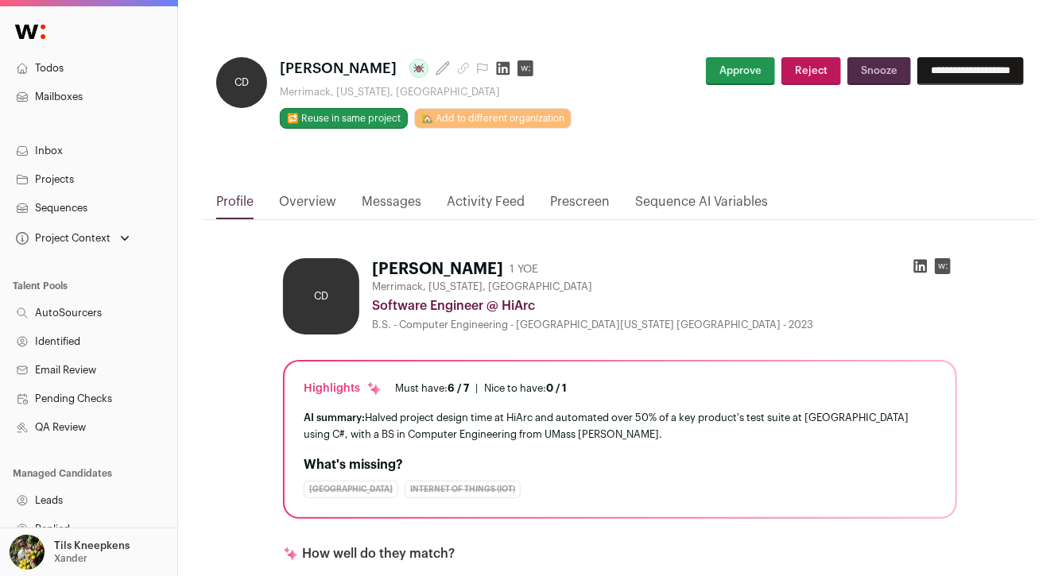
click at [470, 198] on link "Activity Feed" at bounding box center [486, 205] width 78 height 27
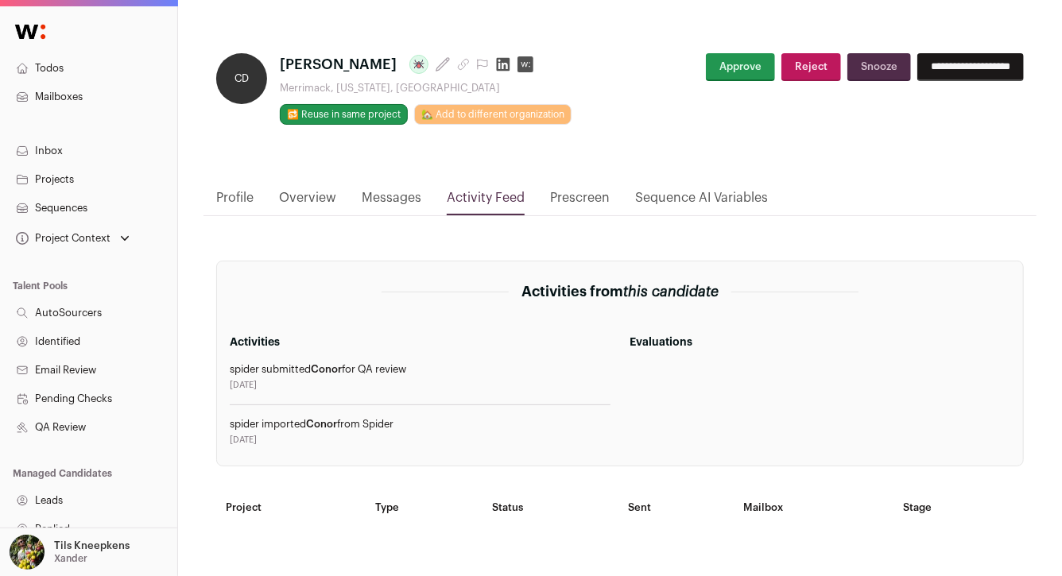
scroll to position [7, 0]
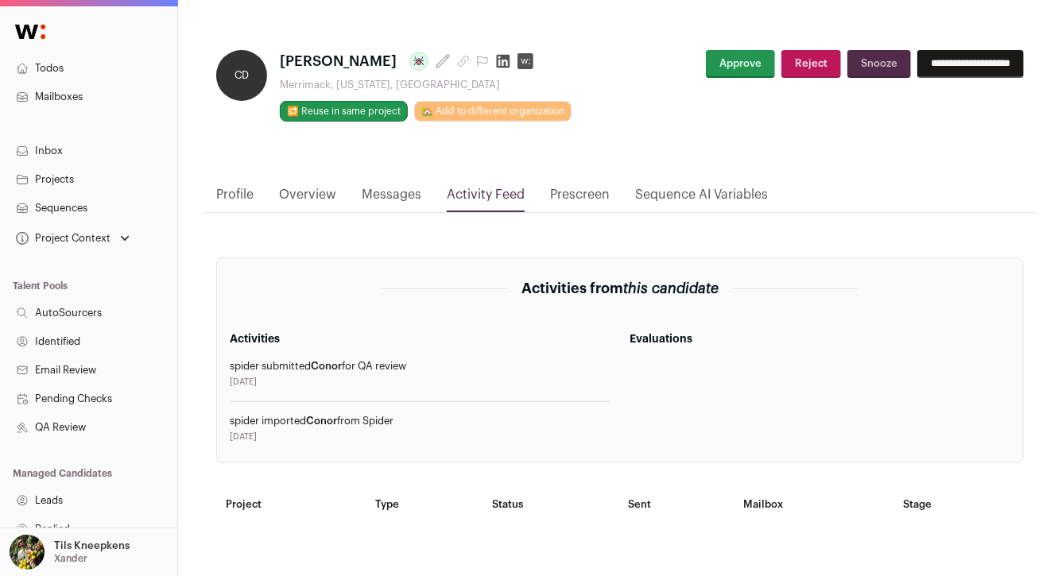
click at [238, 189] on link "Profile" at bounding box center [234, 198] width 37 height 27
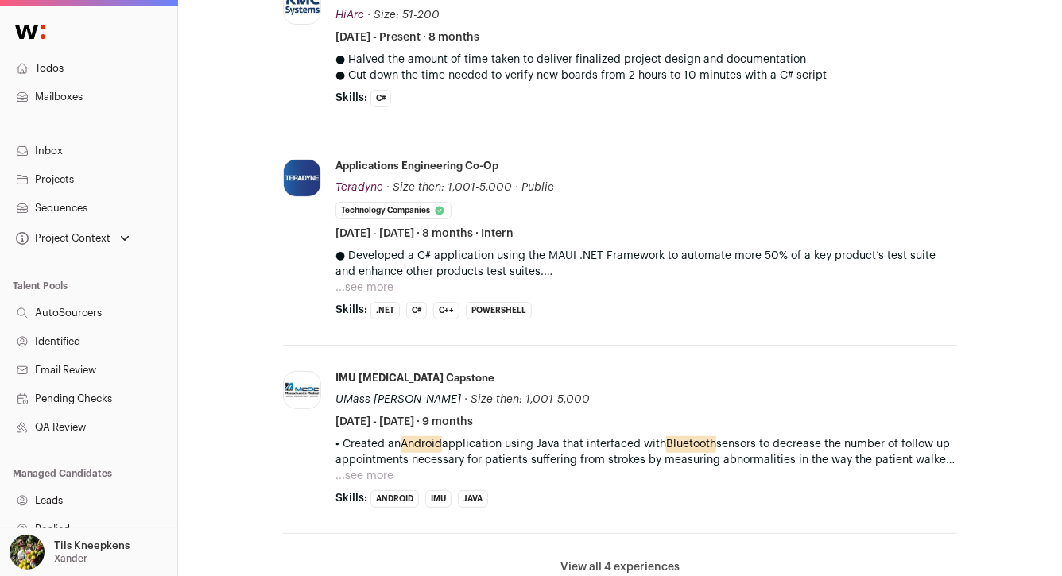
scroll to position [784, 0]
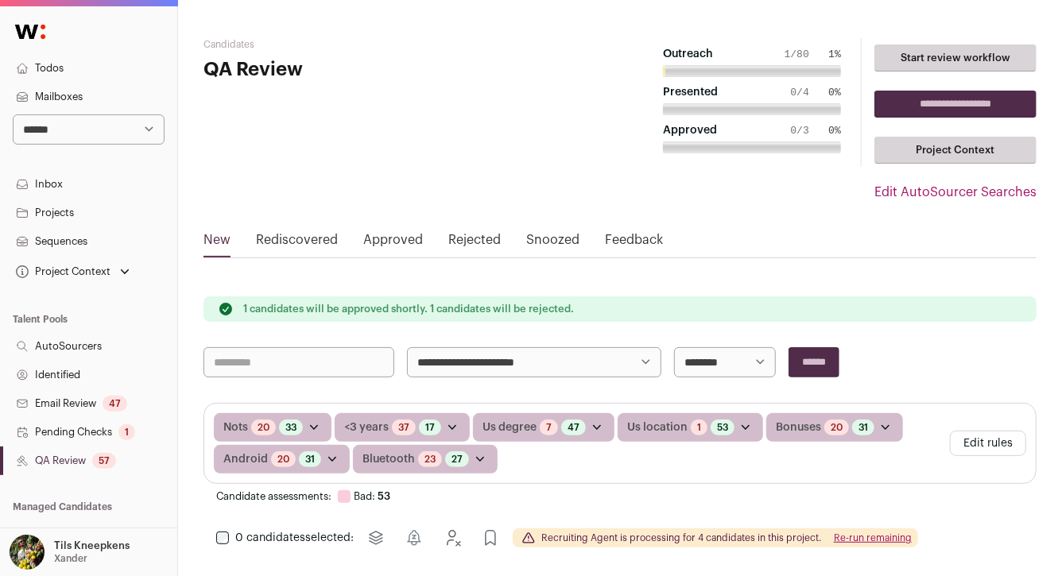
click at [92, 65] on link "Todos" at bounding box center [88, 68] width 177 height 29
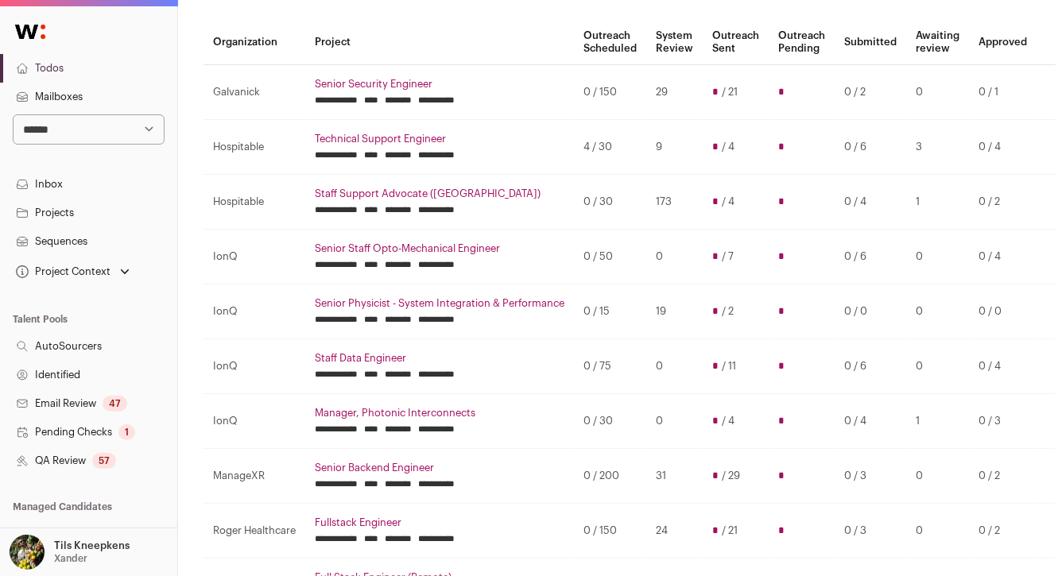
scroll to position [99, 0]
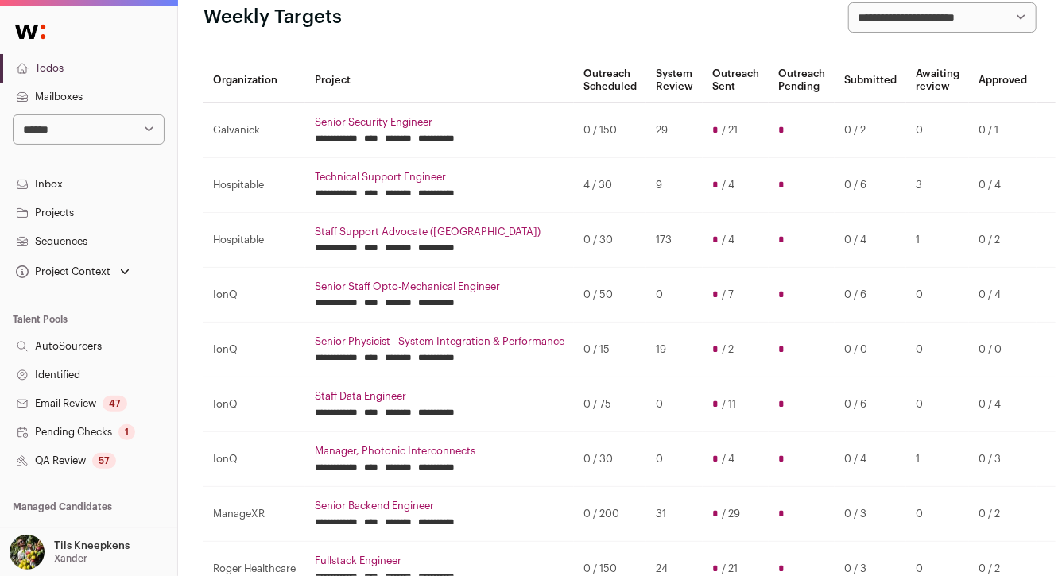
click at [345, 118] on link "Senior Security Engineer" at bounding box center [440, 122] width 250 height 13
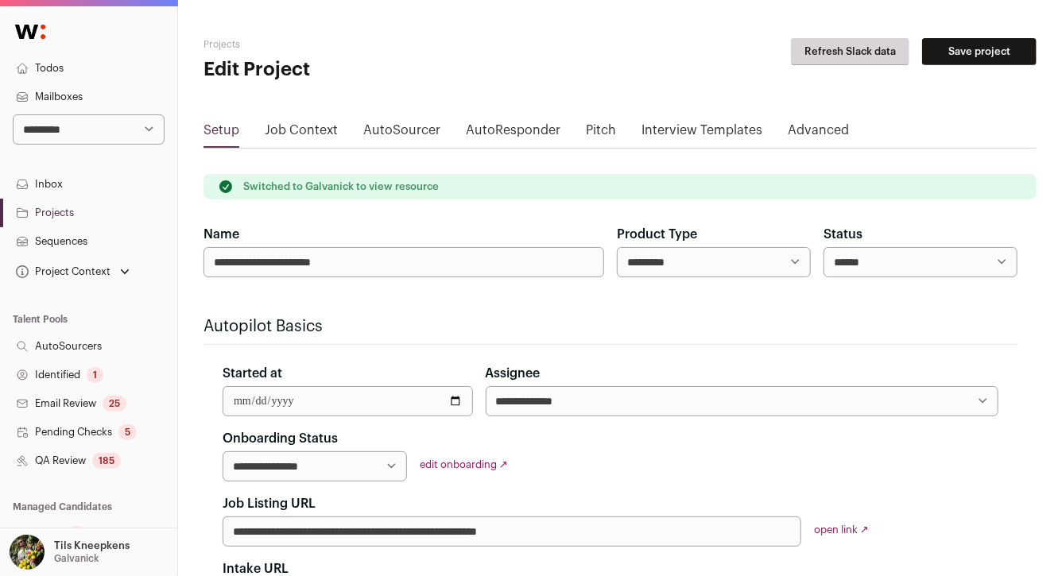
click at [104, 467] on div "185" at bounding box center [106, 461] width 29 height 16
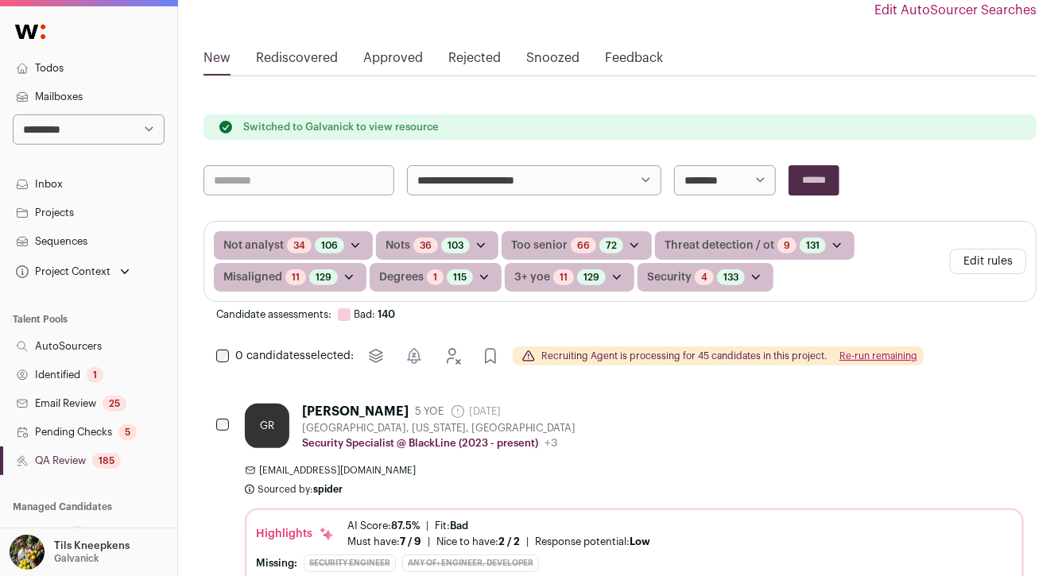
scroll to position [286, 0]
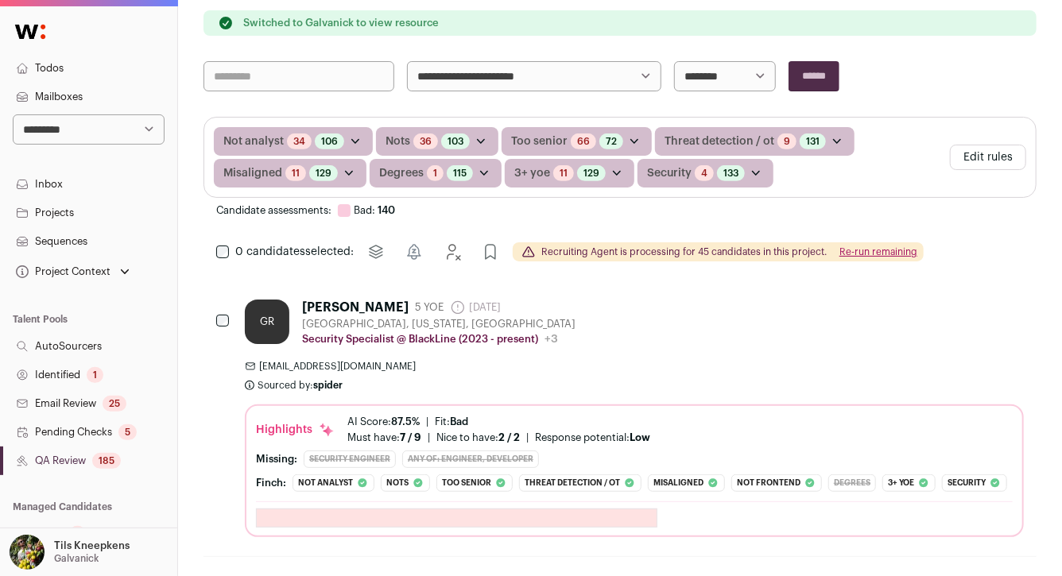
click at [869, 254] on button "Re-run remaining" at bounding box center [878, 252] width 78 height 13
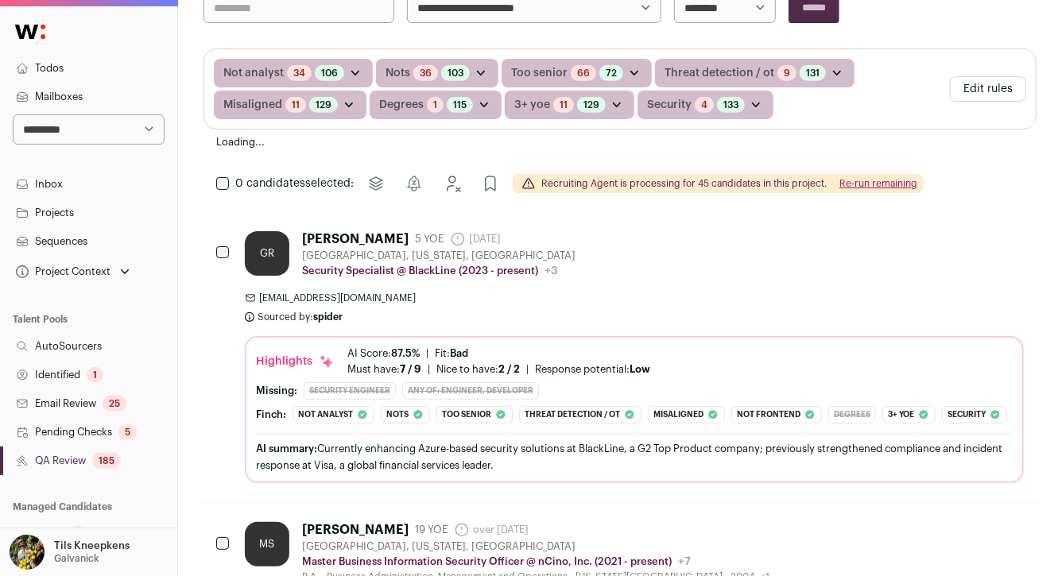
scroll to position [254, 0]
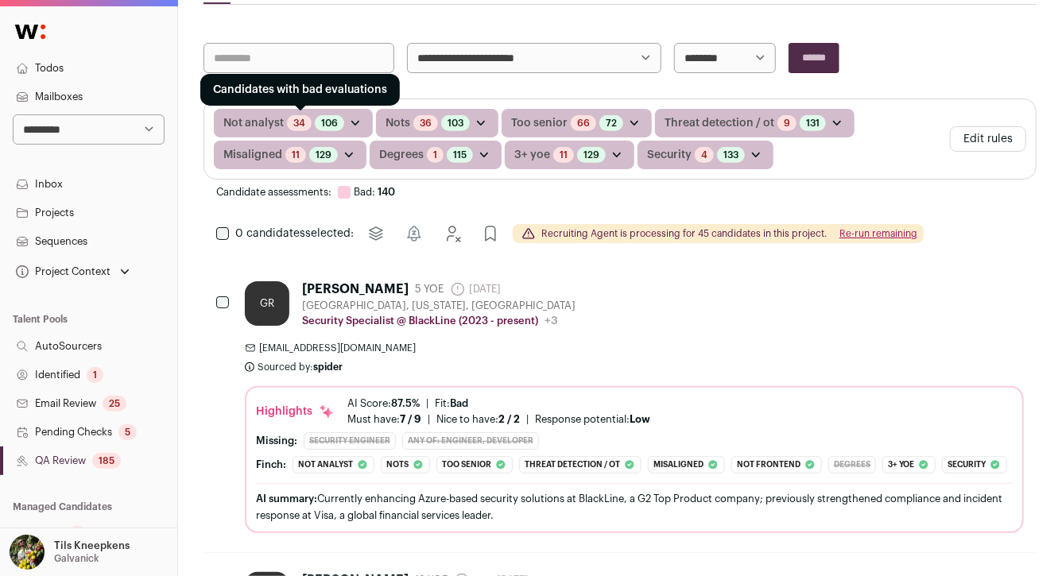
click at [295, 121] on link "34" at bounding box center [299, 123] width 12 height 13
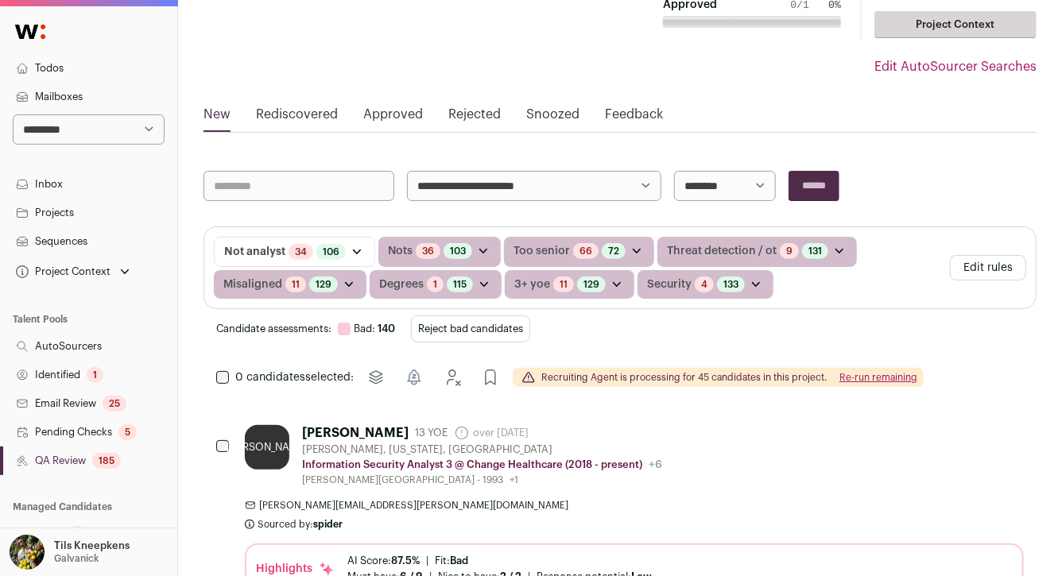
scroll to position [128, 0]
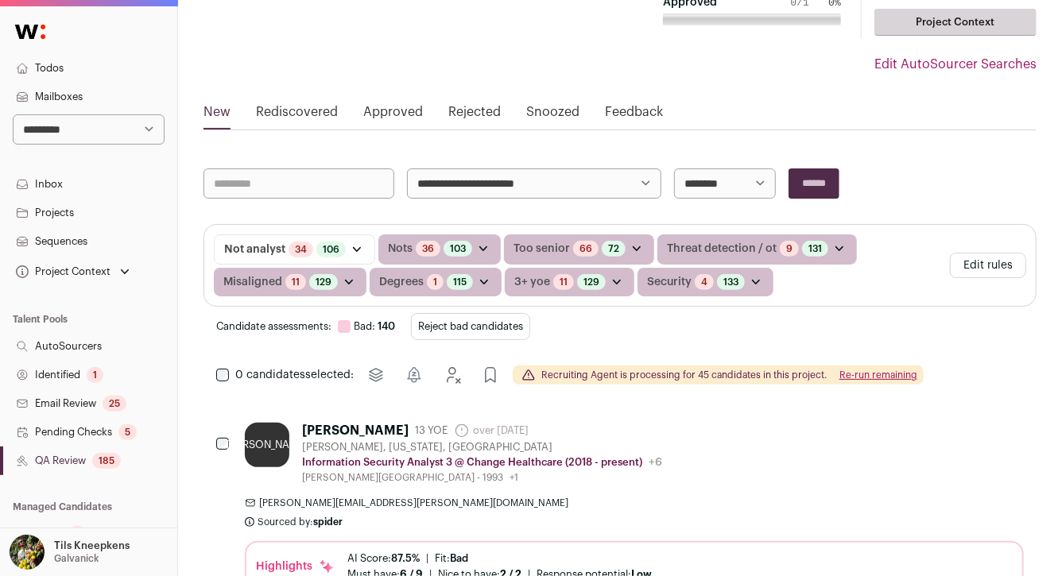
click at [500, 323] on button "Reject bad candidates" at bounding box center [470, 326] width 119 height 27
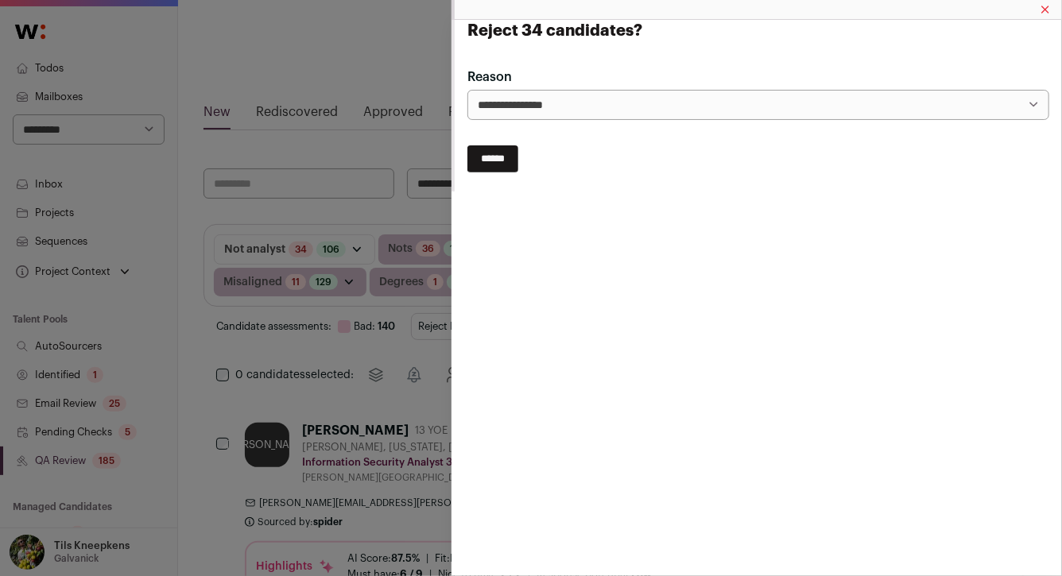
click at [507, 168] on input "******" at bounding box center [492, 158] width 51 height 27
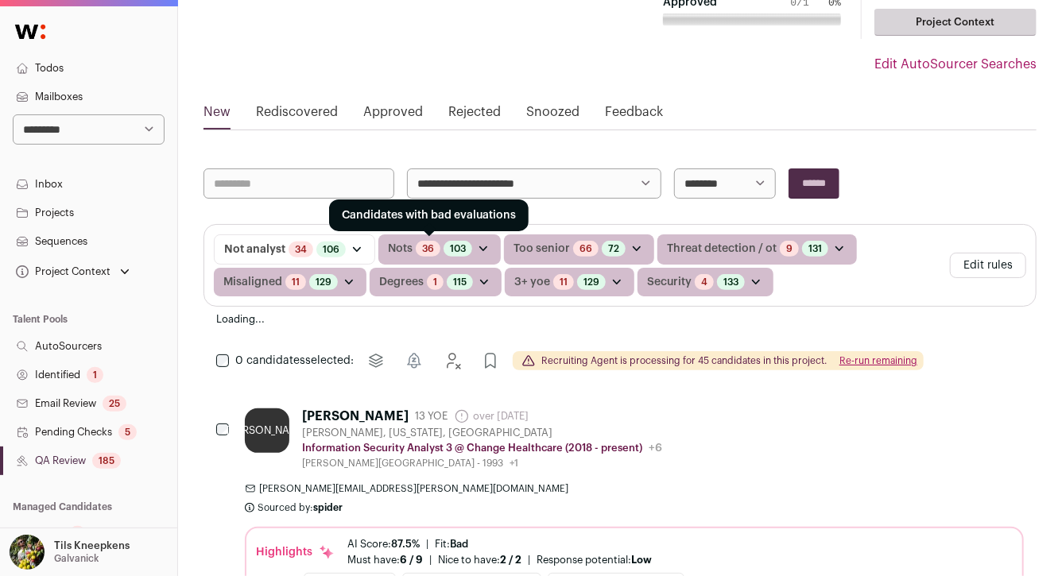
click at [428, 249] on link "36" at bounding box center [428, 248] width 12 height 13
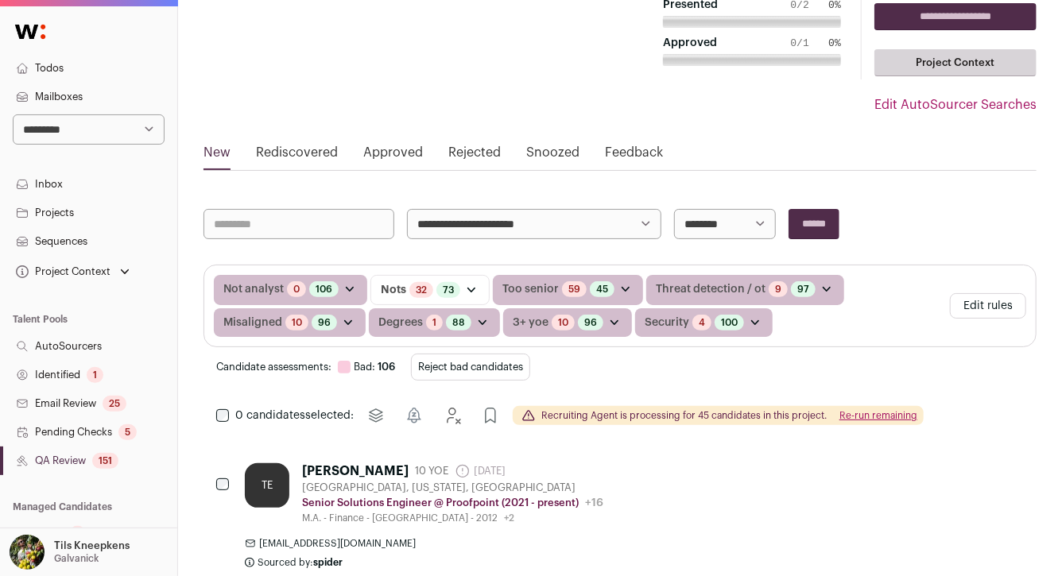
scroll to position [127, 0]
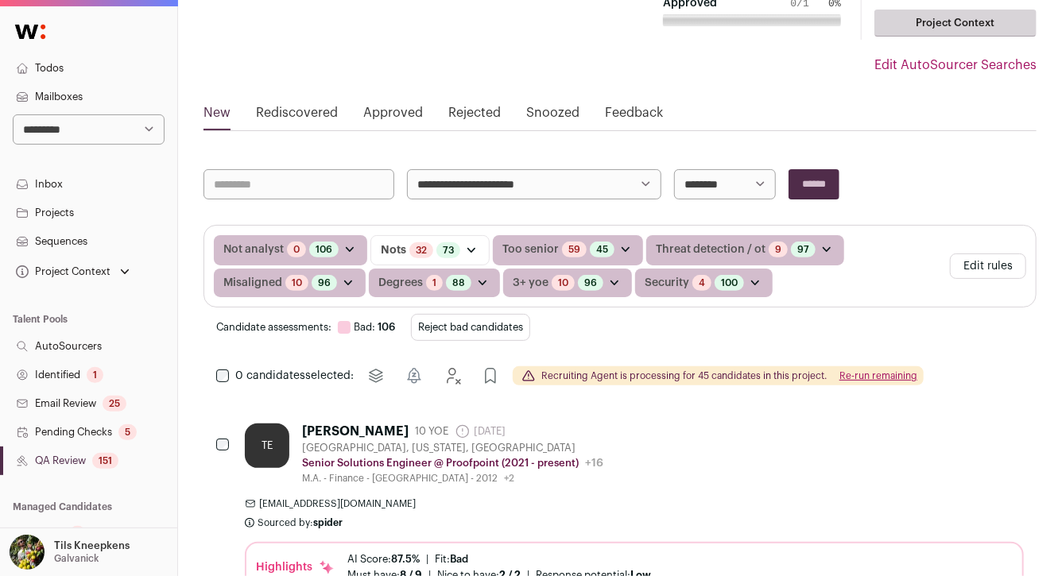
click at [491, 323] on button "Reject bad candidates" at bounding box center [470, 327] width 119 height 27
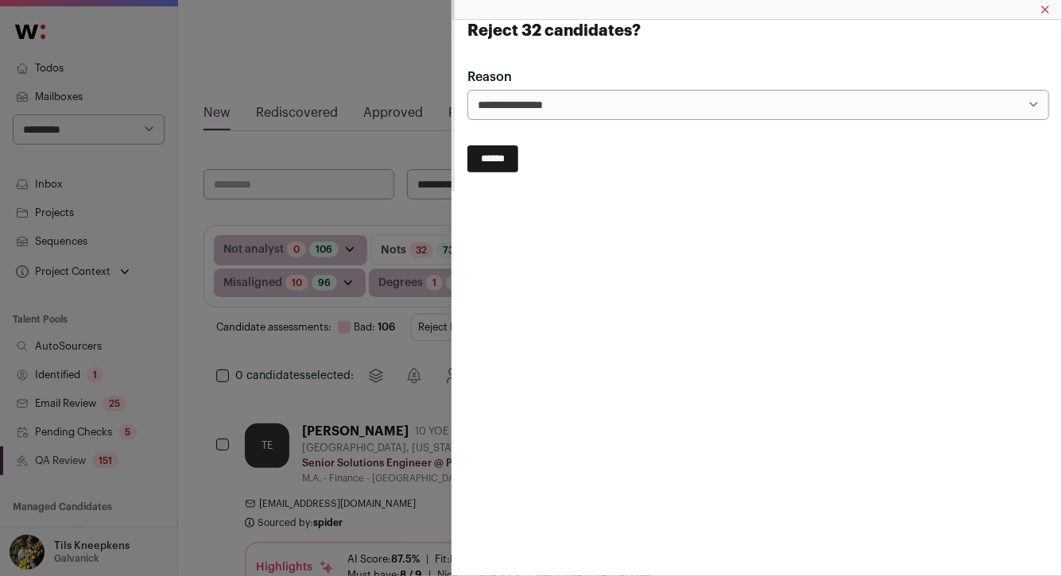
click at [487, 163] on input "******" at bounding box center [492, 158] width 51 height 27
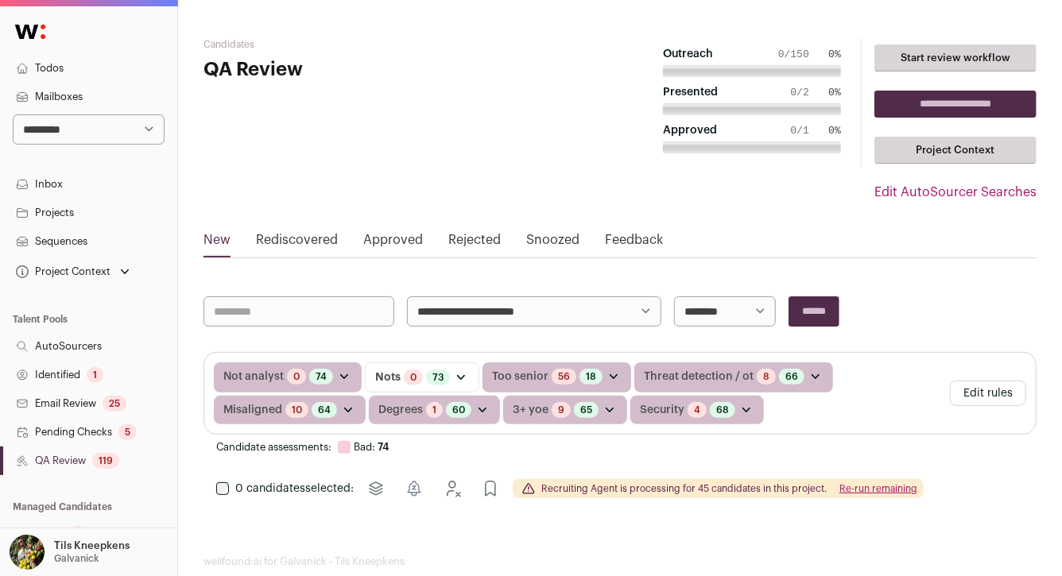
click at [1015, 103] on input "**********" at bounding box center [955, 104] width 162 height 27
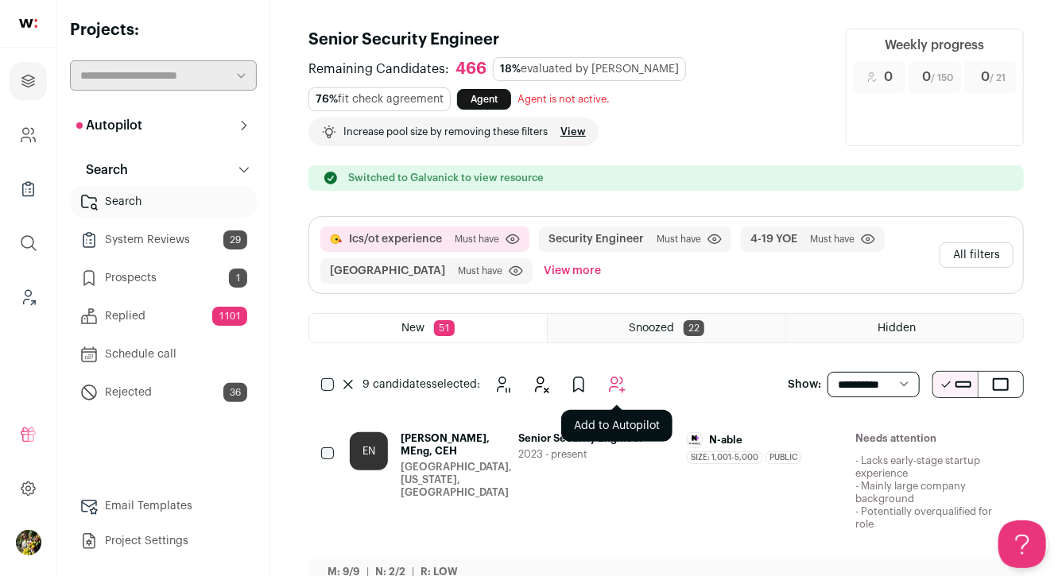
click at [621, 389] on icon "Add to Autopilot" at bounding box center [616, 384] width 19 height 19
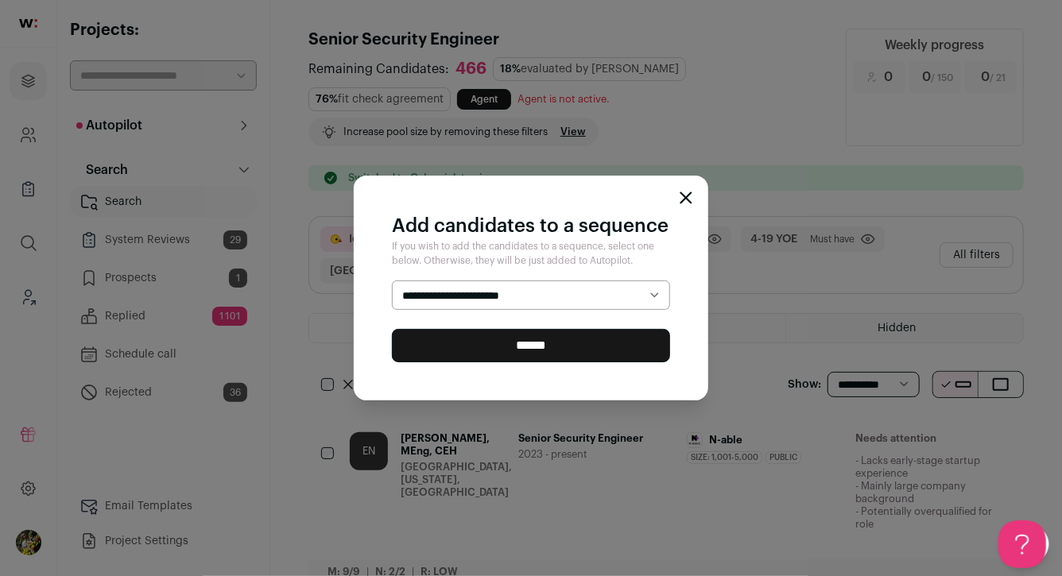
select select "*****"
click at [564, 348] on input "******" at bounding box center [531, 345] width 278 height 33
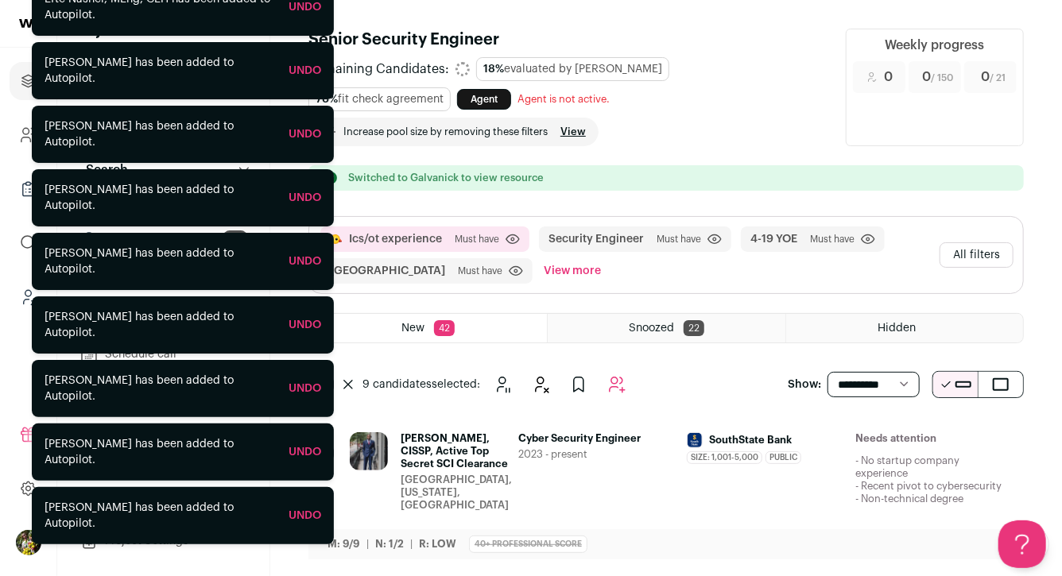
scroll to position [20, 0]
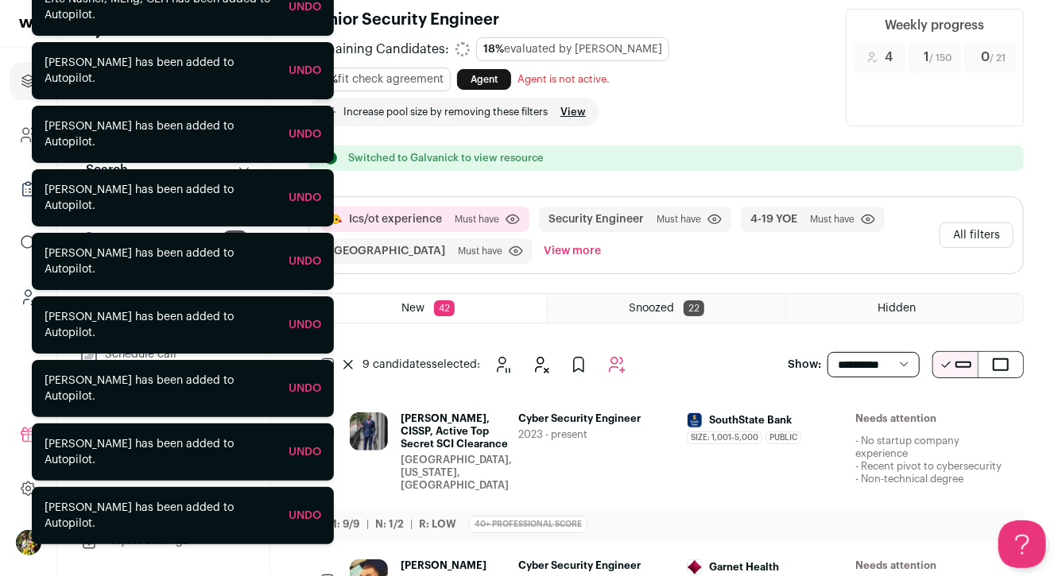
click at [599, 428] on span "2023 - present" at bounding box center [596, 434] width 156 height 13
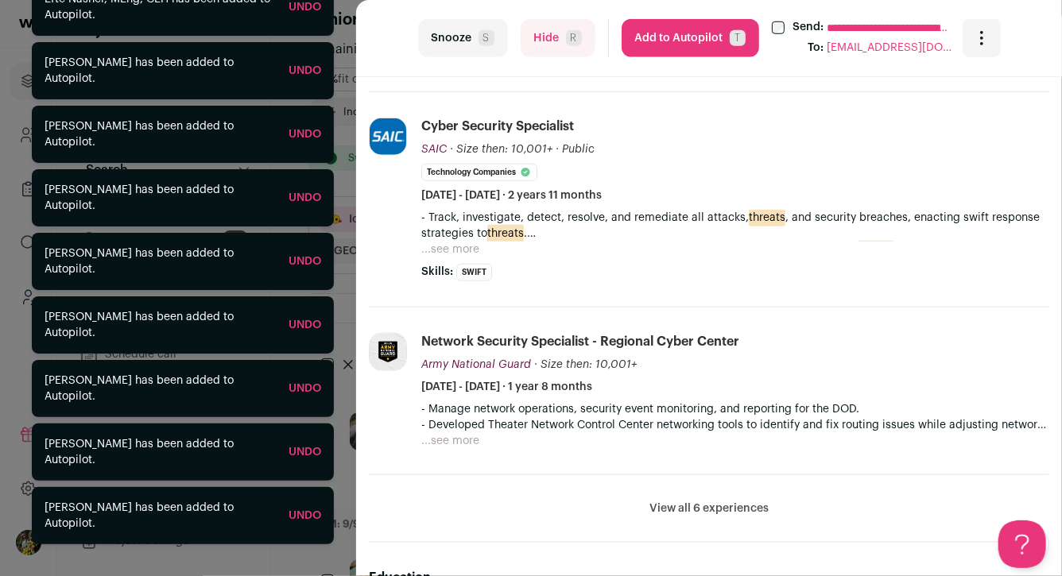
scroll to position [625, 0]
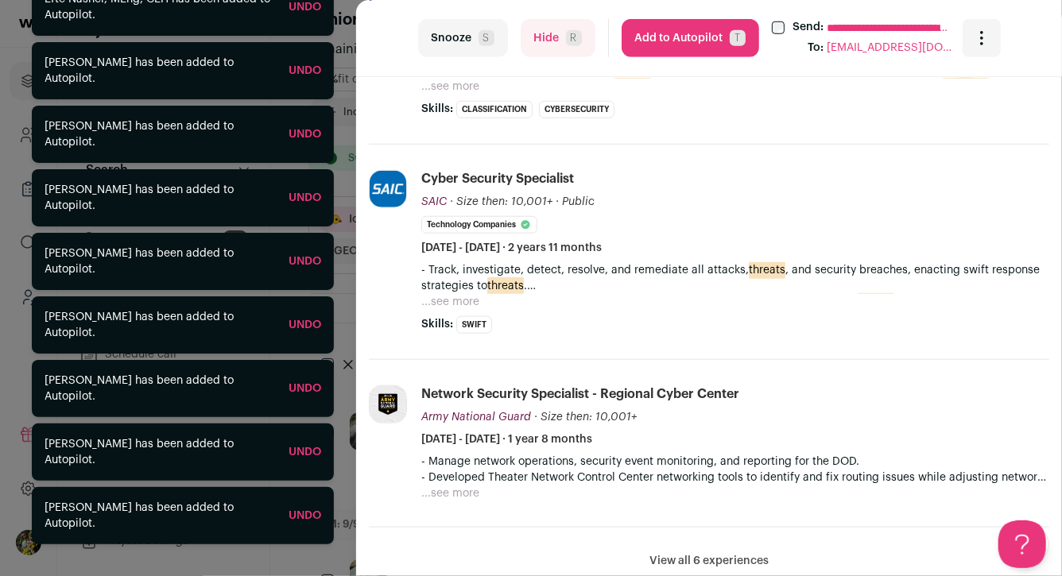
click at [456, 295] on button "...see more" at bounding box center [450, 302] width 58 height 16
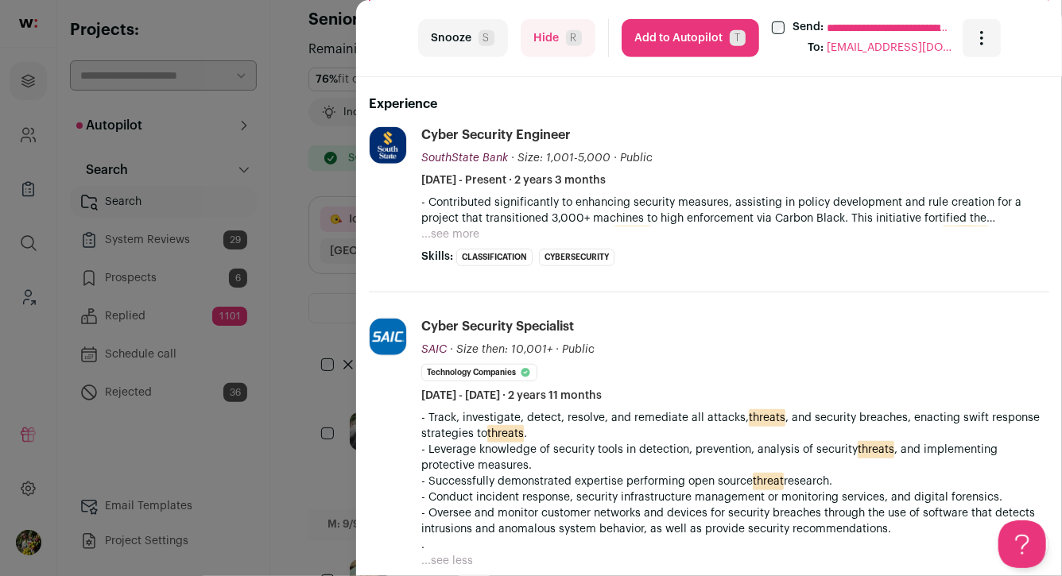
scroll to position [473, 0]
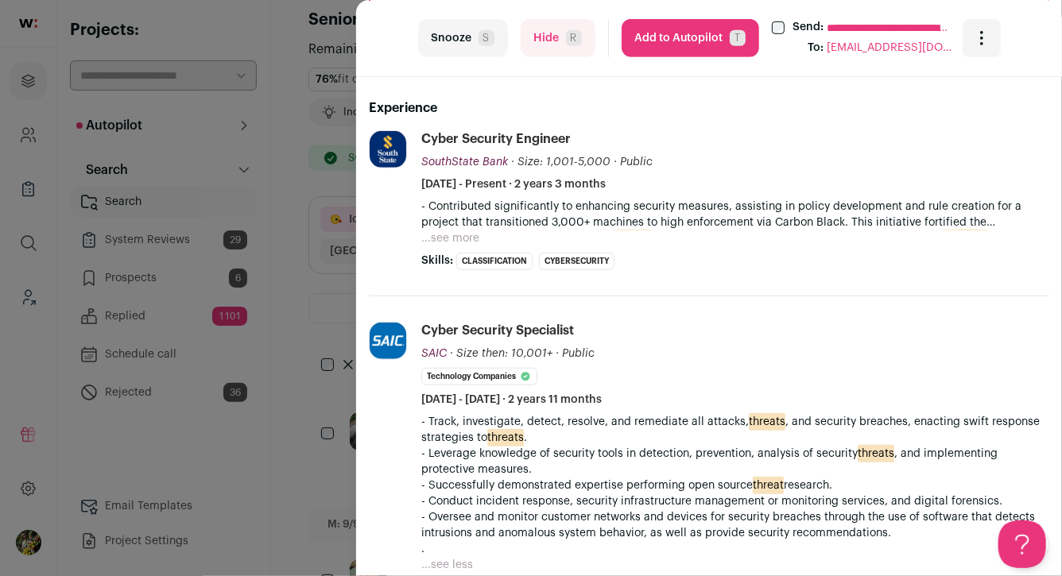
click at [444, 237] on button "...see more" at bounding box center [450, 238] width 58 height 16
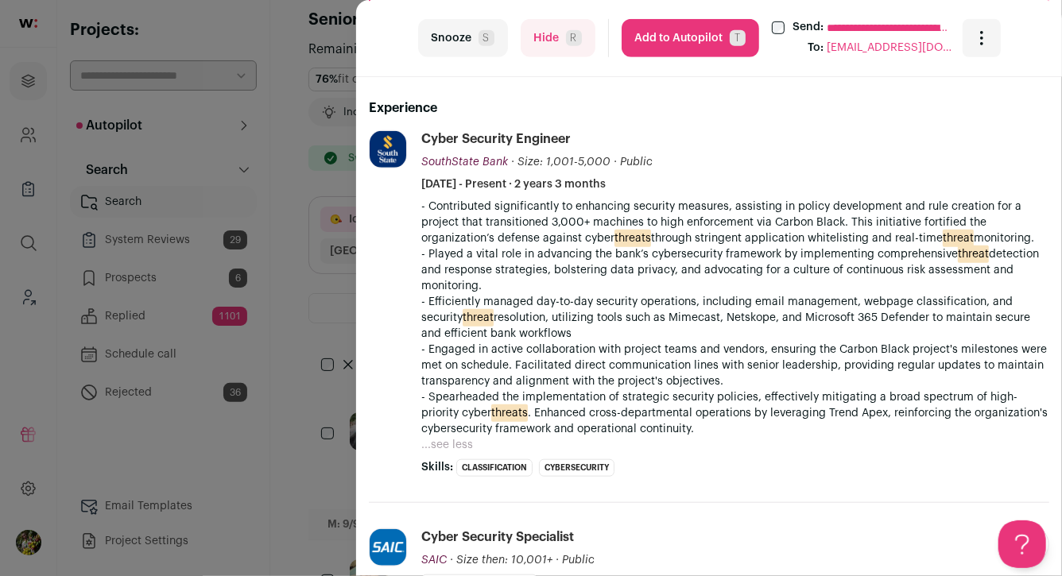
scroll to position [501, 0]
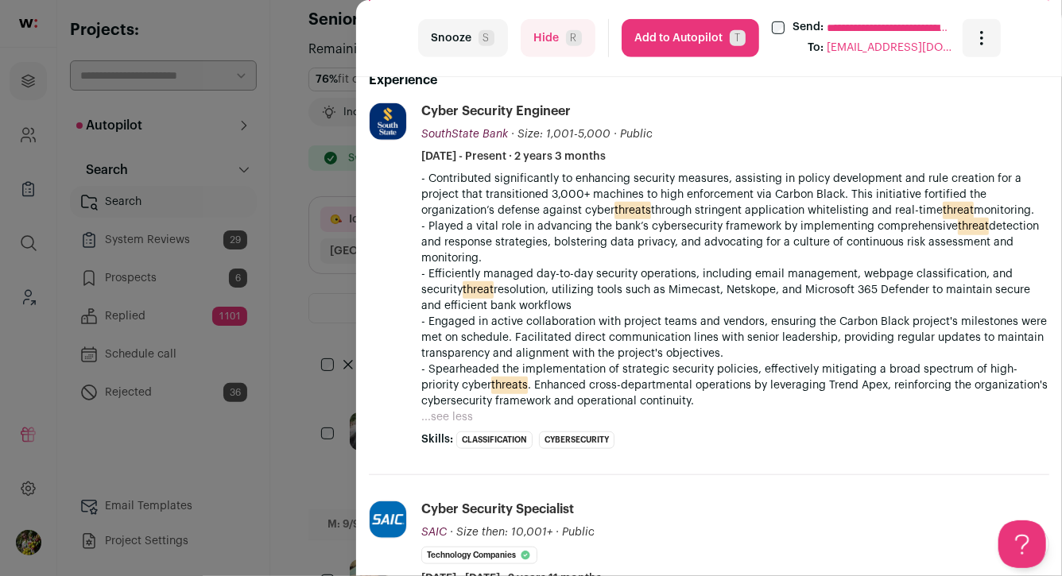
click at [721, 37] on button "Add to Autopilot T" at bounding box center [689, 38] width 137 height 38
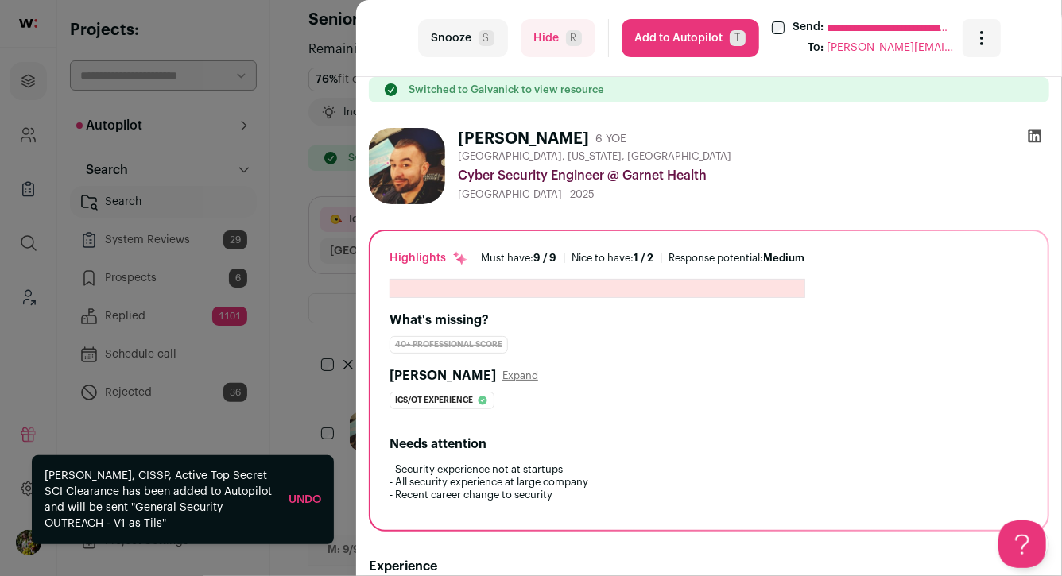
click at [286, 215] on div "**********" at bounding box center [531, 288] width 1062 height 576
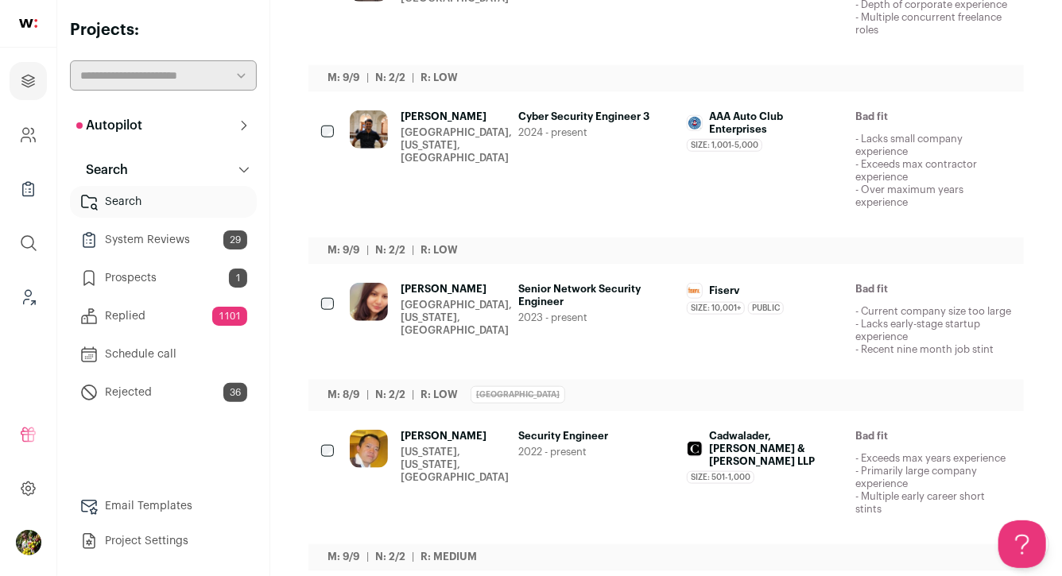
scroll to position [0, 0]
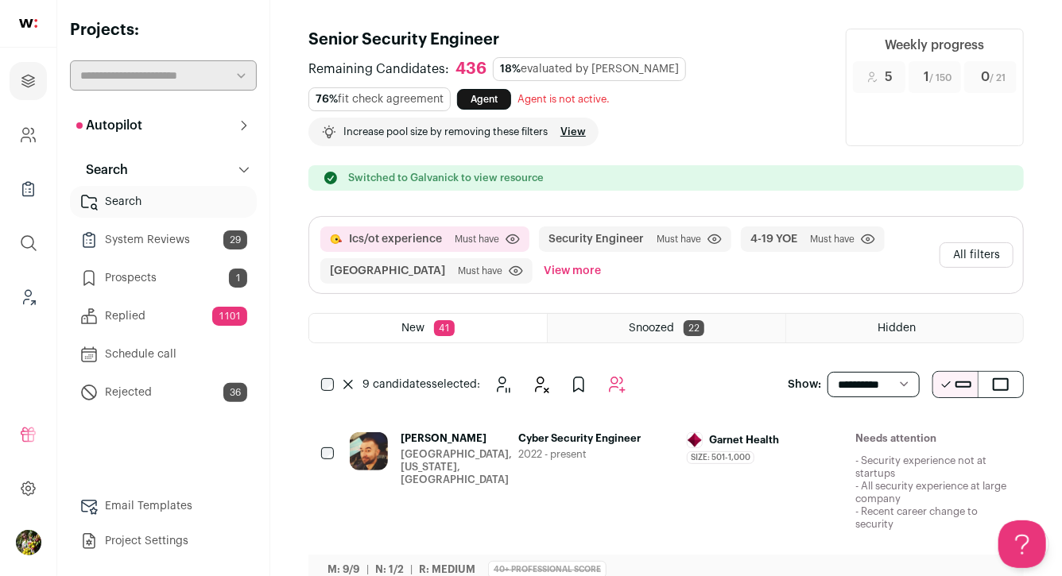
click at [540, 266] on button "View more" at bounding box center [572, 270] width 64 height 25
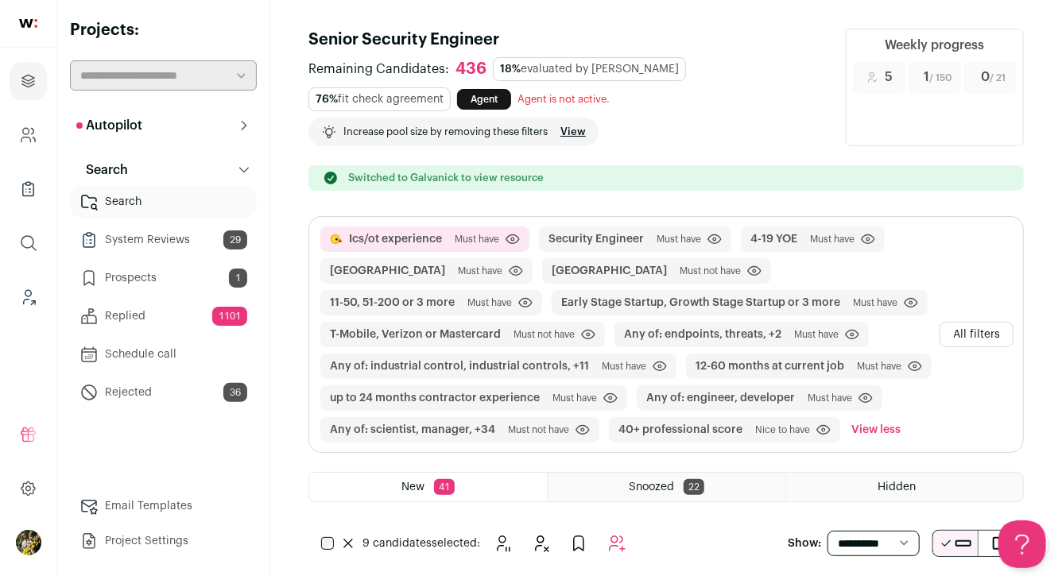
scroll to position [96, 0]
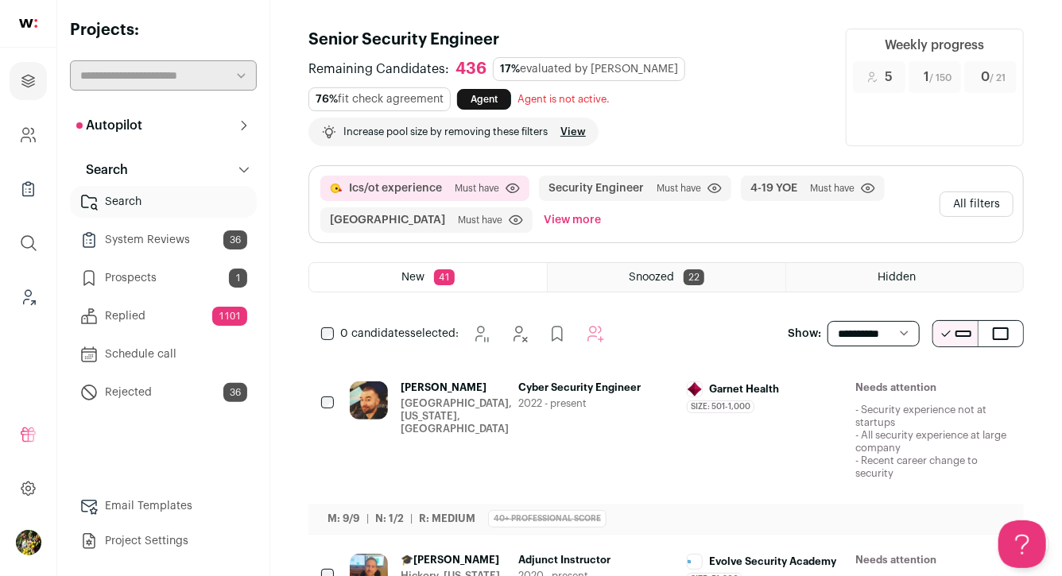
click at [956, 199] on button "All filters" at bounding box center [976, 204] width 74 height 25
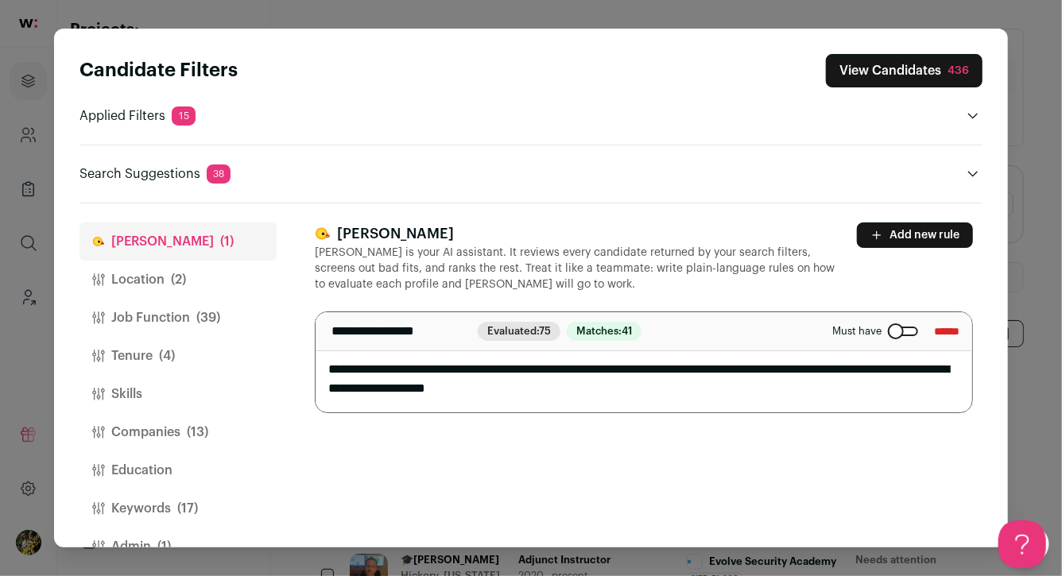
scroll to position [37, 0]
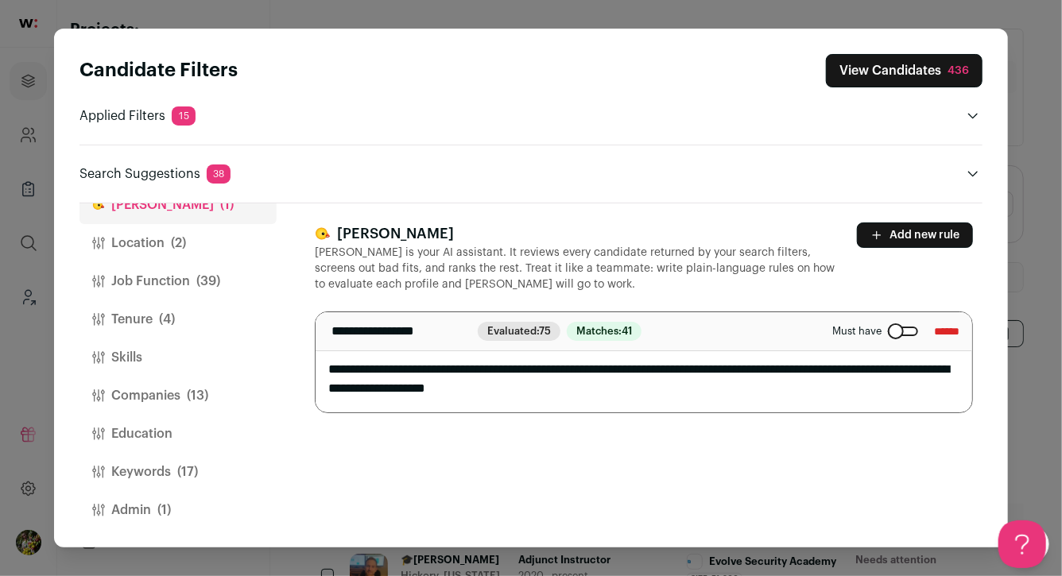
click at [153, 477] on button "Keywords (17)" at bounding box center [177, 472] width 197 height 38
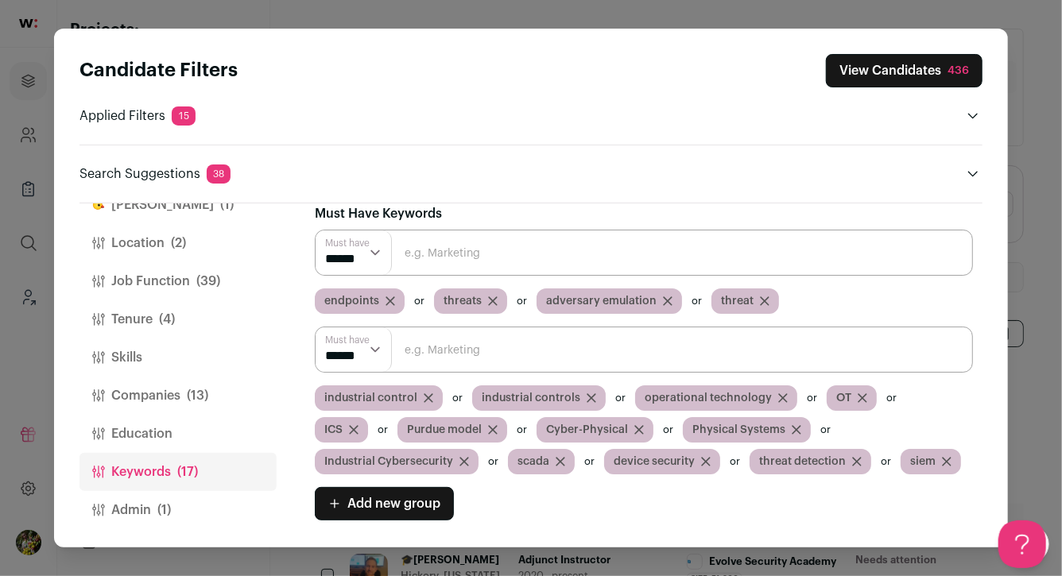
scroll to position [17, 0]
click at [478, 250] on input "Close modal via background" at bounding box center [644, 253] width 658 height 46
type input "vulnerabilities"
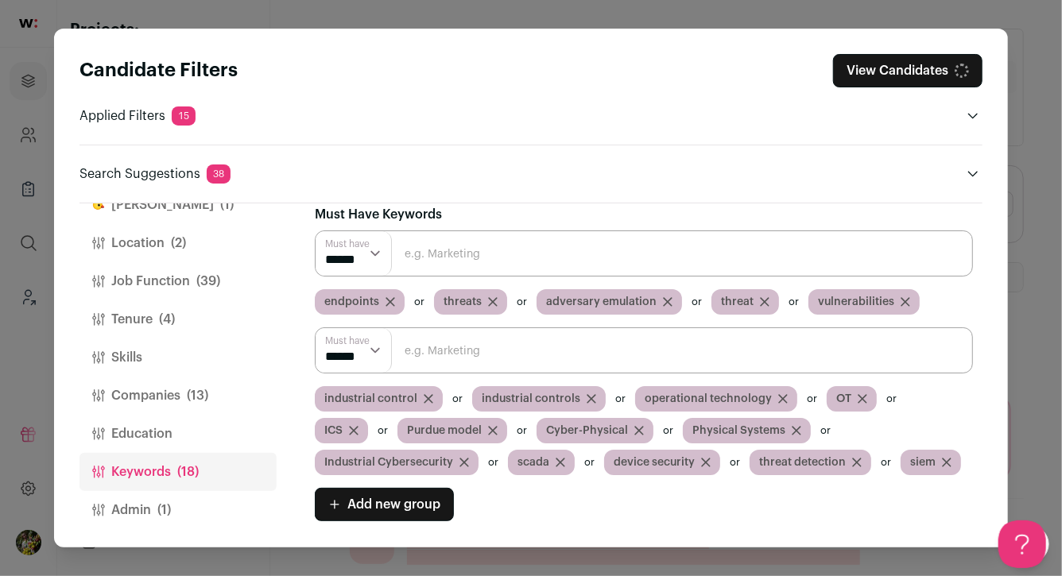
click at [471, 257] on input "Close modal via background" at bounding box center [644, 253] width 658 height 46
type input "vulnerability"
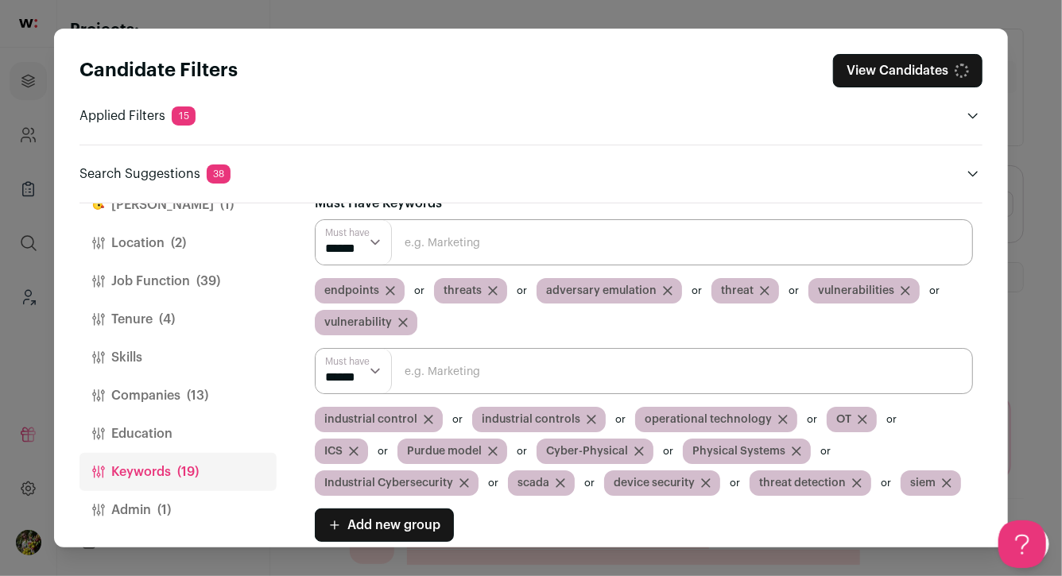
scroll to position [33, 0]
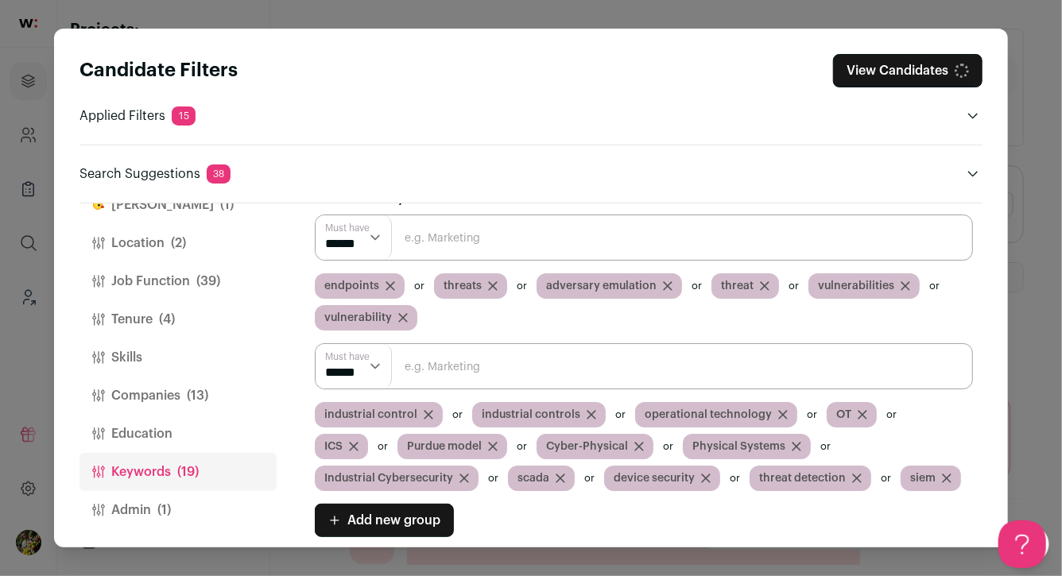
click at [180, 506] on button "Admin (1)" at bounding box center [177, 510] width 197 height 38
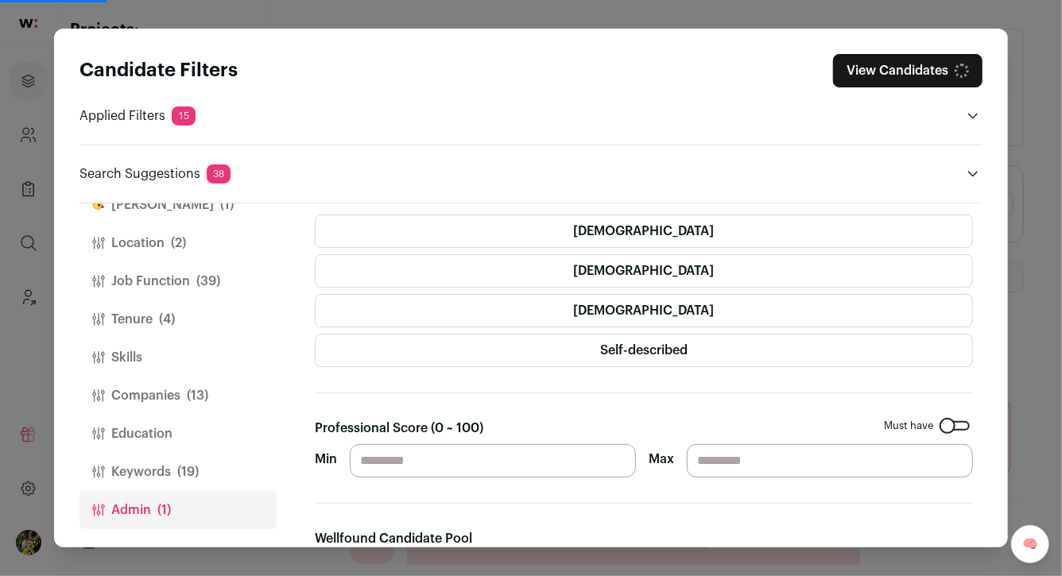
click at [194, 476] on span "(19)" at bounding box center [187, 472] width 21 height 19
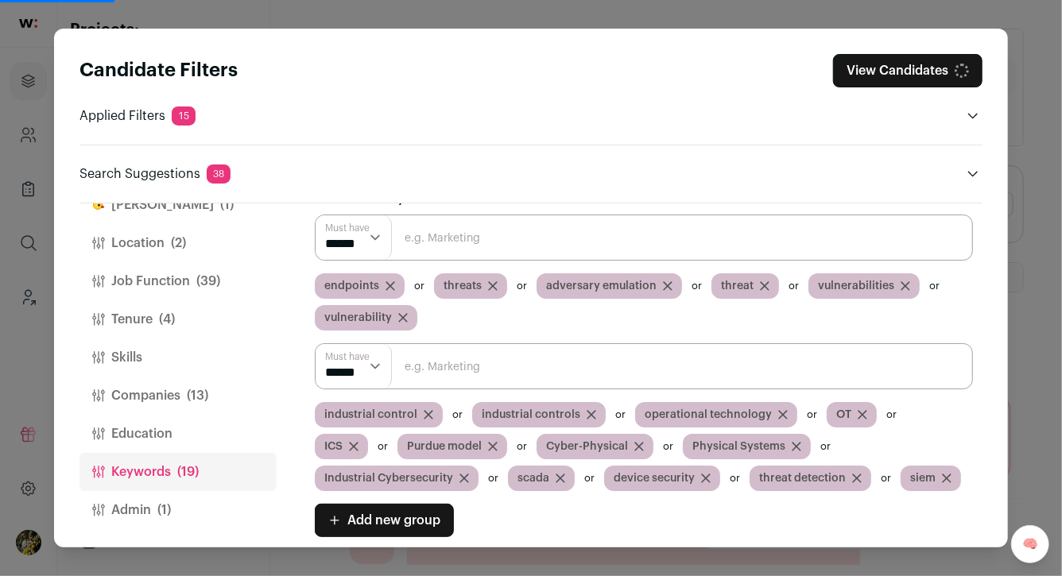
click at [199, 434] on button "Education" at bounding box center [177, 434] width 197 height 38
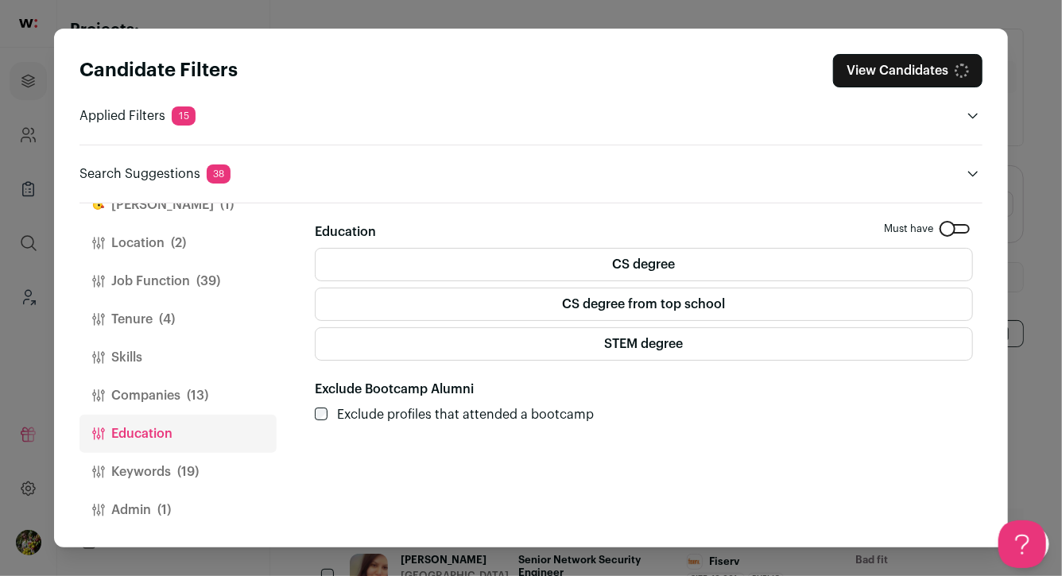
scroll to position [0, 0]
click at [204, 381] on button "Companies (13)" at bounding box center [177, 396] width 197 height 38
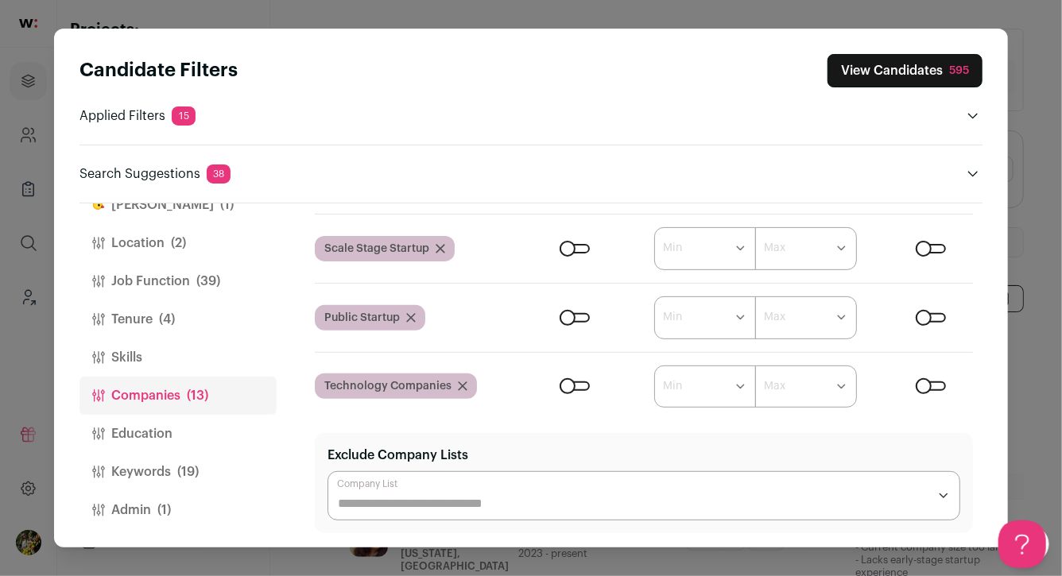
click at [236, 350] on button "Skills" at bounding box center [177, 358] width 197 height 38
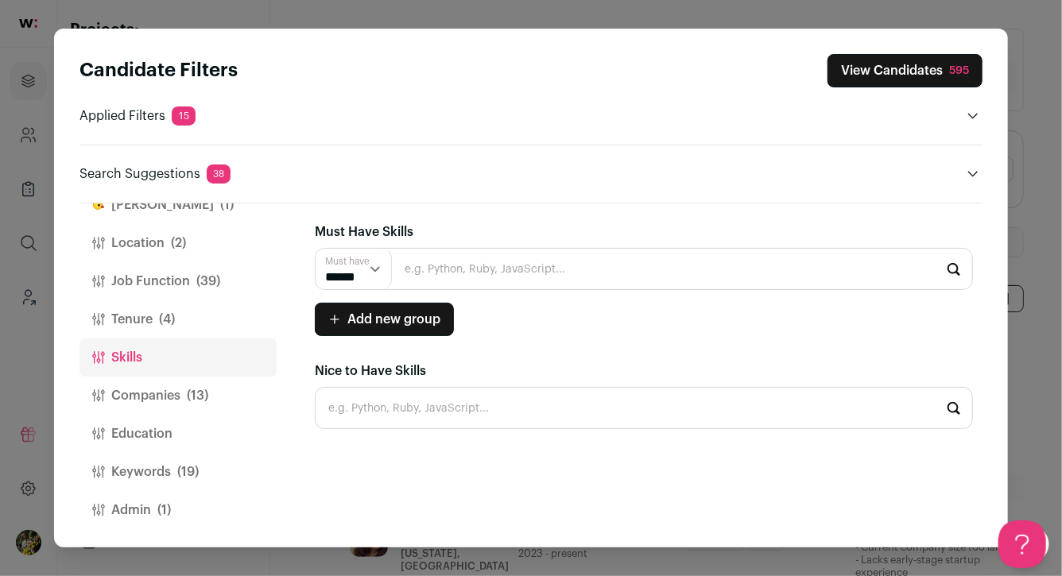
click at [207, 323] on button "Tenure (4)" at bounding box center [177, 319] width 197 height 38
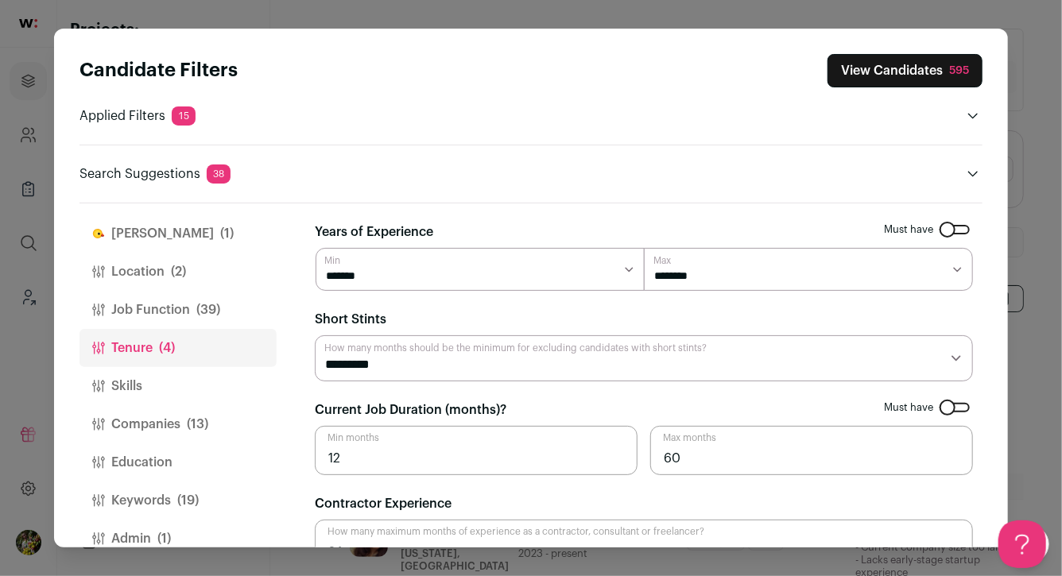
scroll to position [6, 0]
click at [220, 428] on button "Companies (13)" at bounding box center [177, 426] width 197 height 38
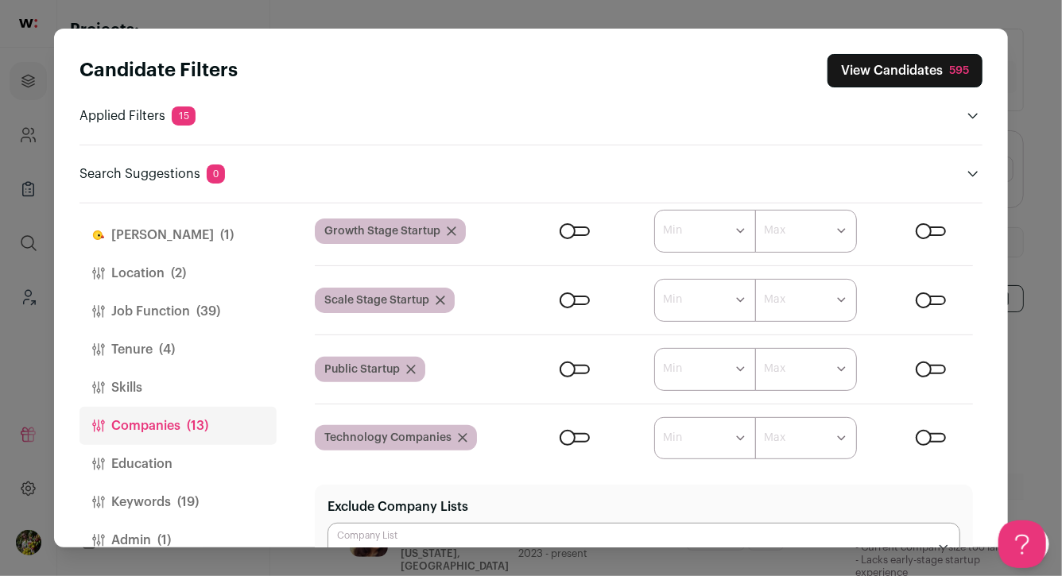
scroll to position [302, 0]
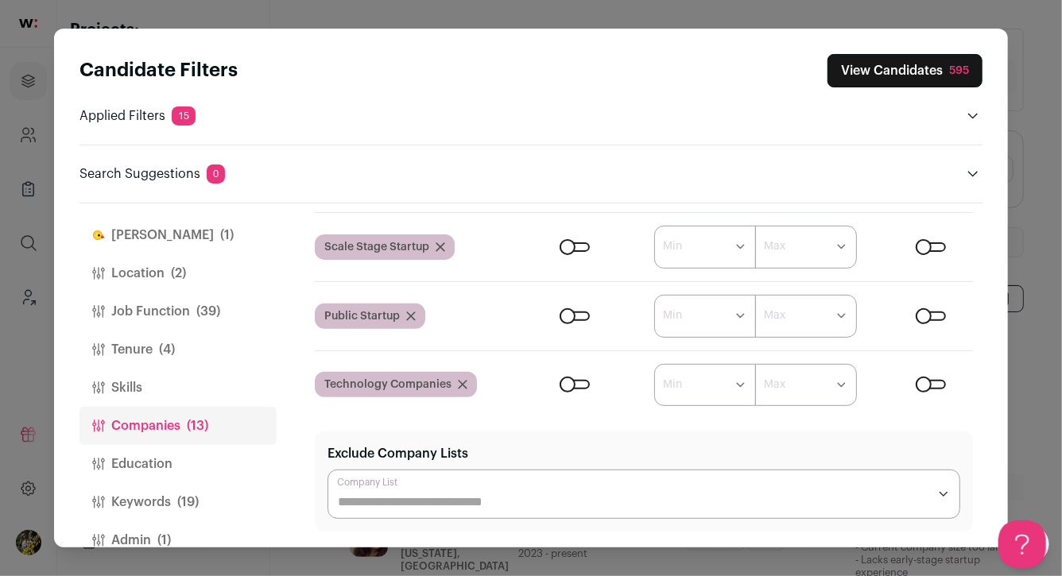
click at [926, 385] on div "Close modal via background" at bounding box center [931, 385] width 30 height 10
click at [926, 319] on div "Close modal via background" at bounding box center [931, 317] width 30 height 10
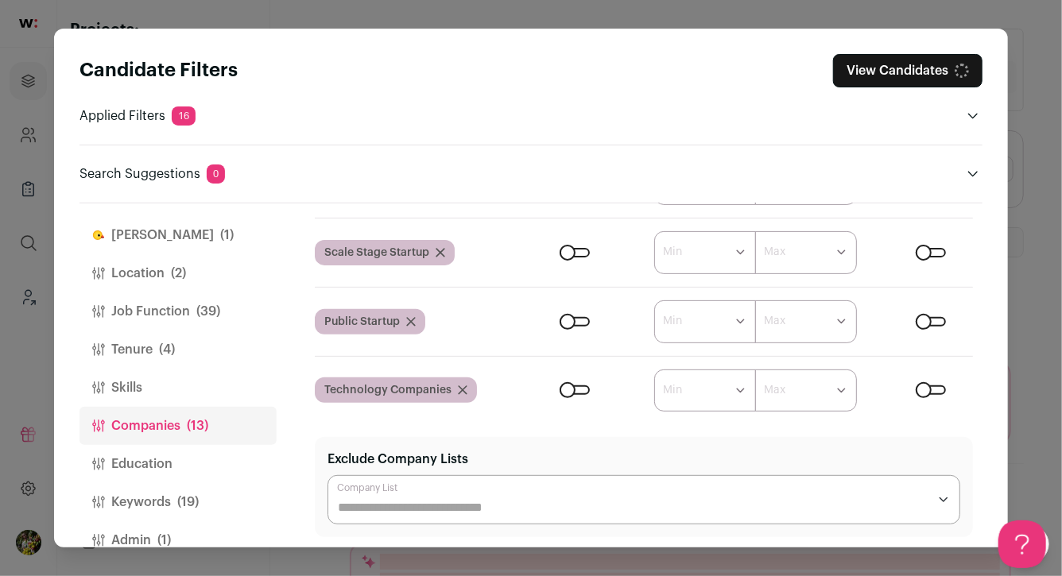
scroll to position [290, 0]
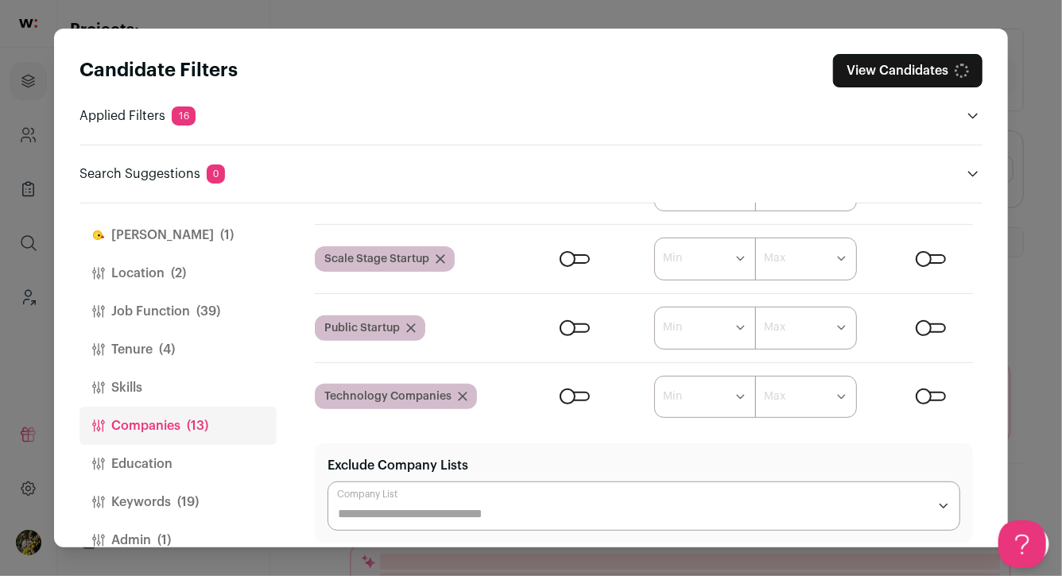
click at [922, 258] on div "Close modal via background" at bounding box center [931, 259] width 30 height 10
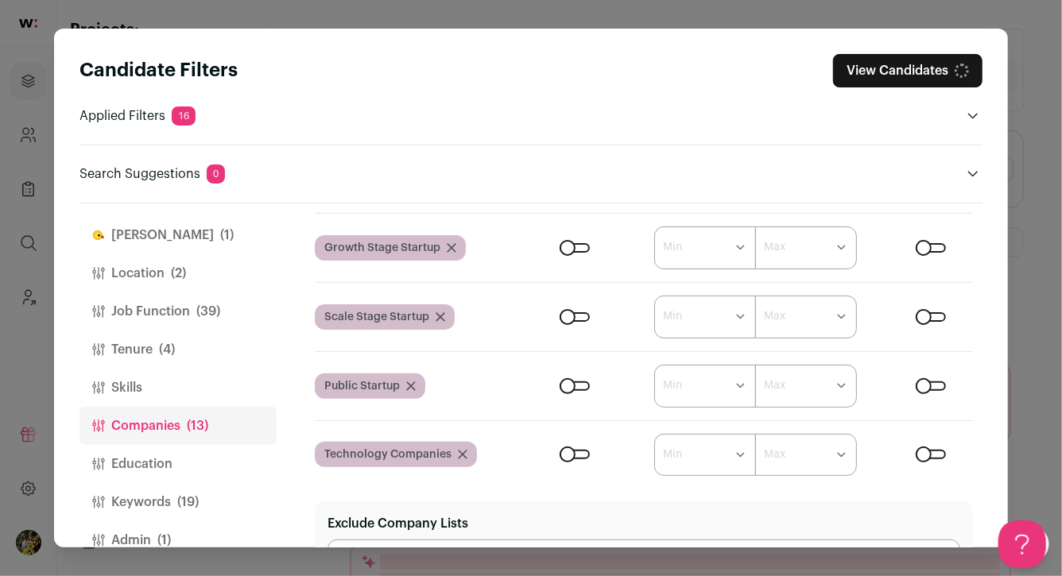
click at [927, 250] on div "Close modal via background" at bounding box center [931, 248] width 30 height 10
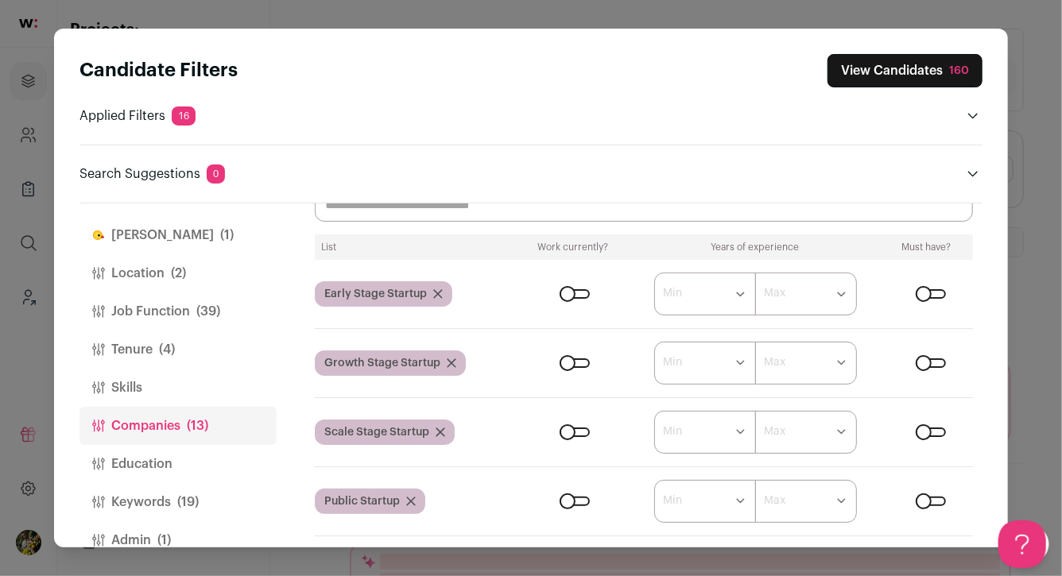
click at [924, 294] on div "Close modal via background" at bounding box center [931, 294] width 30 height 10
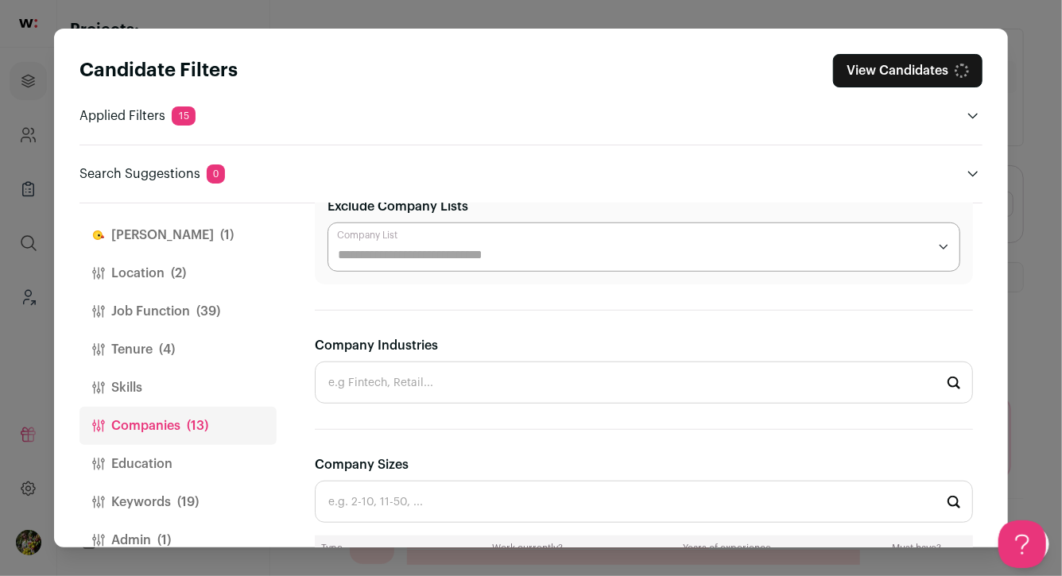
scroll to position [543, 0]
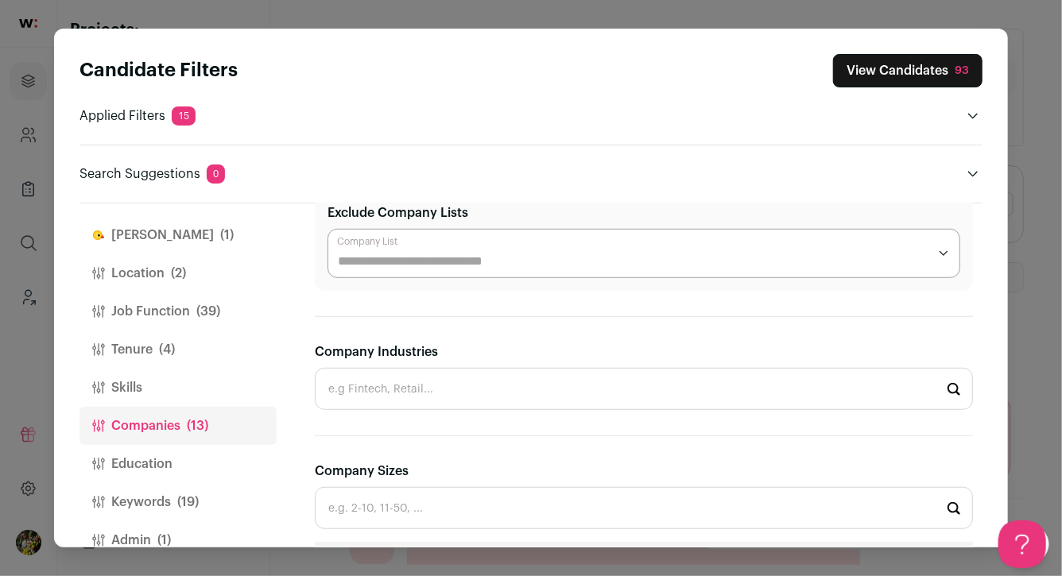
click at [190, 374] on button "Skills" at bounding box center [177, 388] width 197 height 38
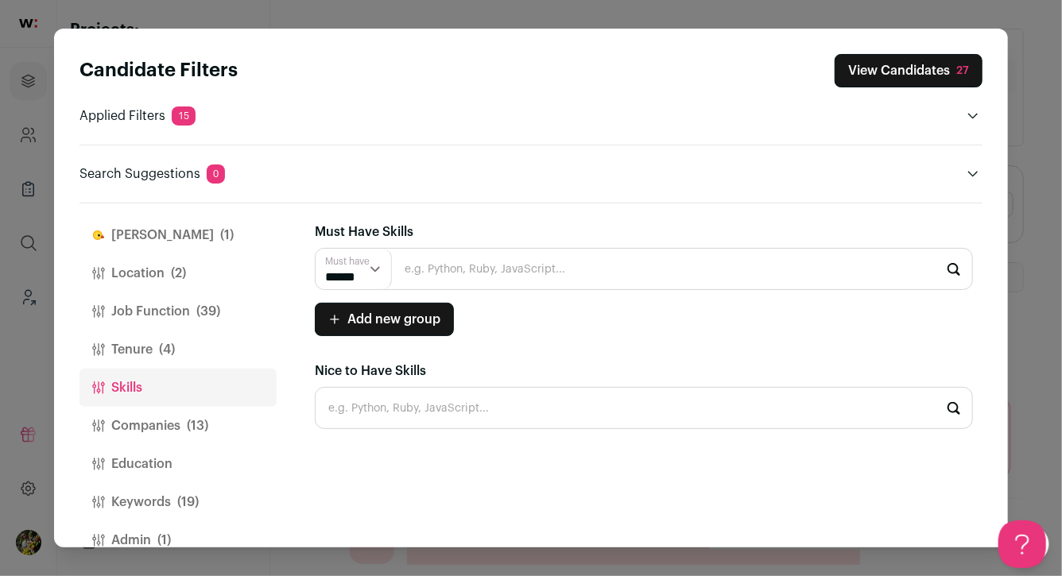
click at [195, 347] on button "Tenure (4)" at bounding box center [177, 350] width 197 height 38
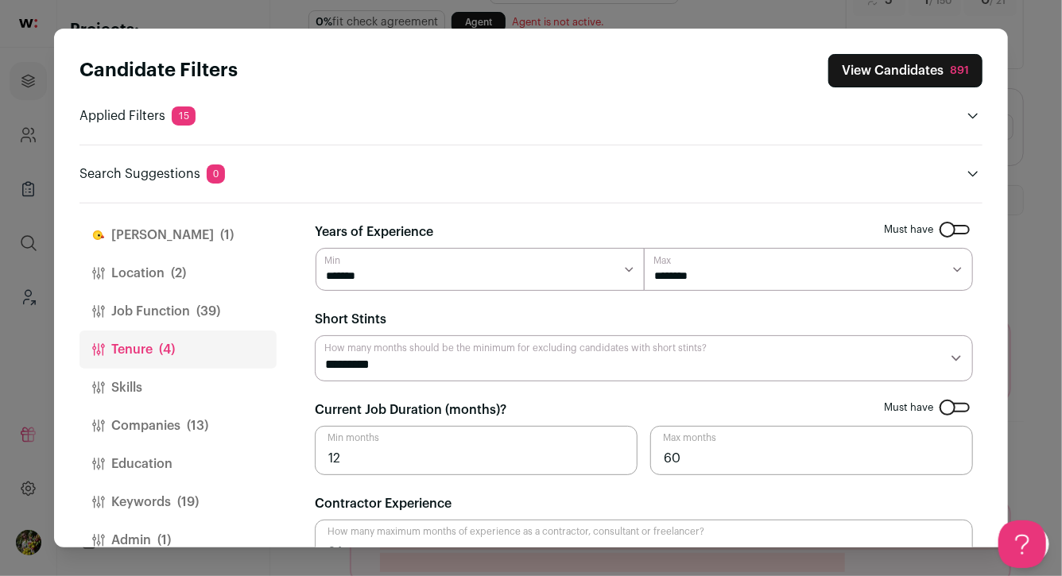
scroll to position [80, 0]
click at [213, 307] on span "(39)" at bounding box center [208, 311] width 24 height 19
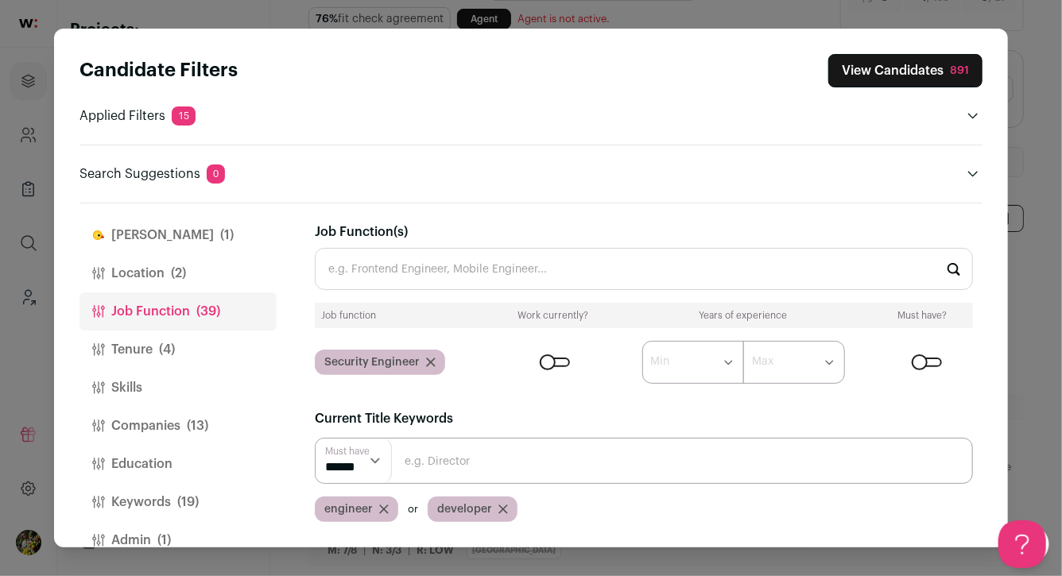
scroll to position [0, 0]
click at [226, 268] on button "Location (2)" at bounding box center [177, 273] width 197 height 38
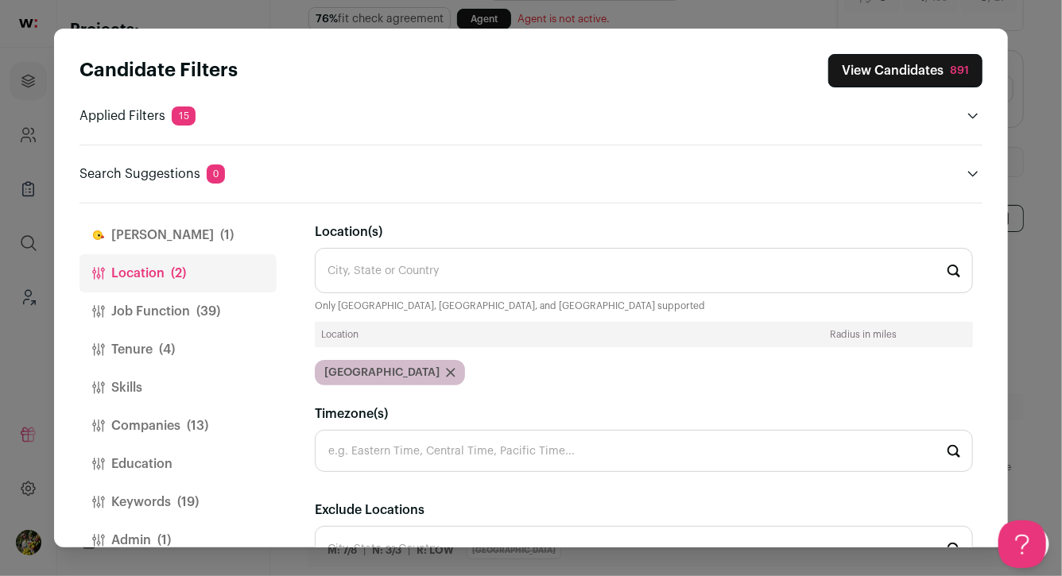
click at [197, 304] on span "(39)" at bounding box center [208, 311] width 24 height 19
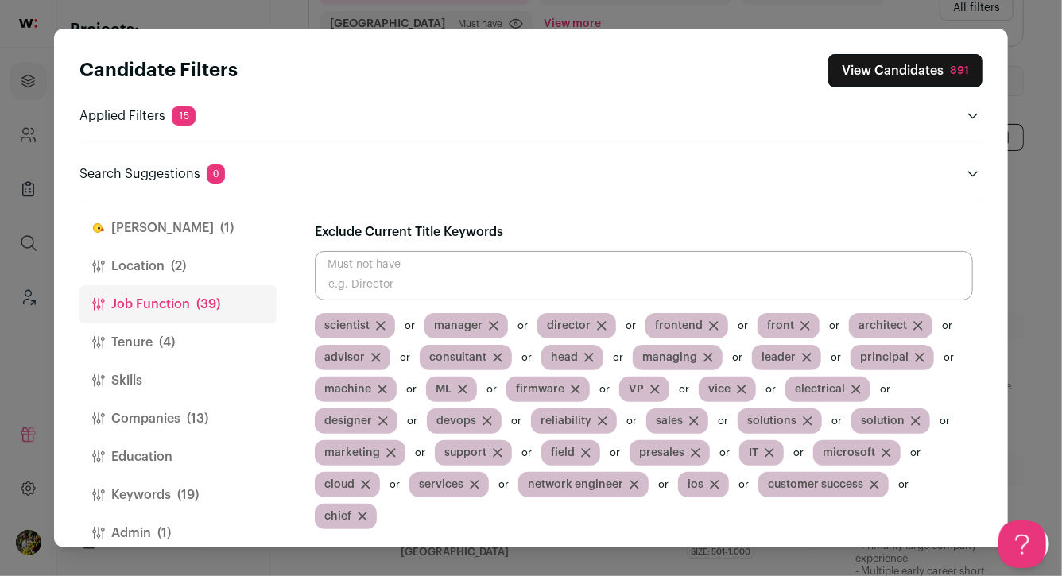
scroll to position [226, 0]
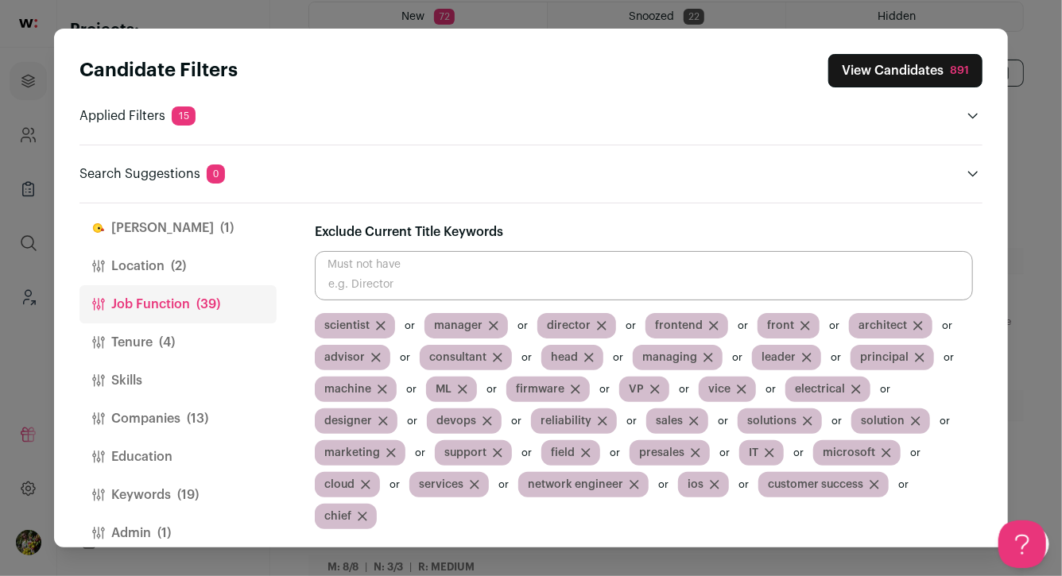
click at [892, 62] on button "View Candidates 891" at bounding box center [905, 70] width 154 height 33
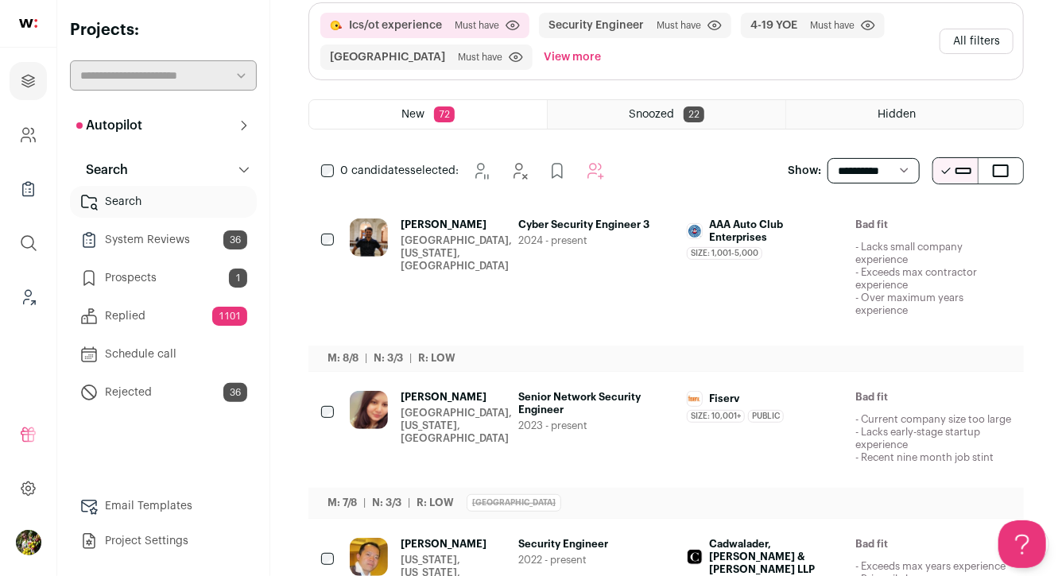
scroll to position [0, 0]
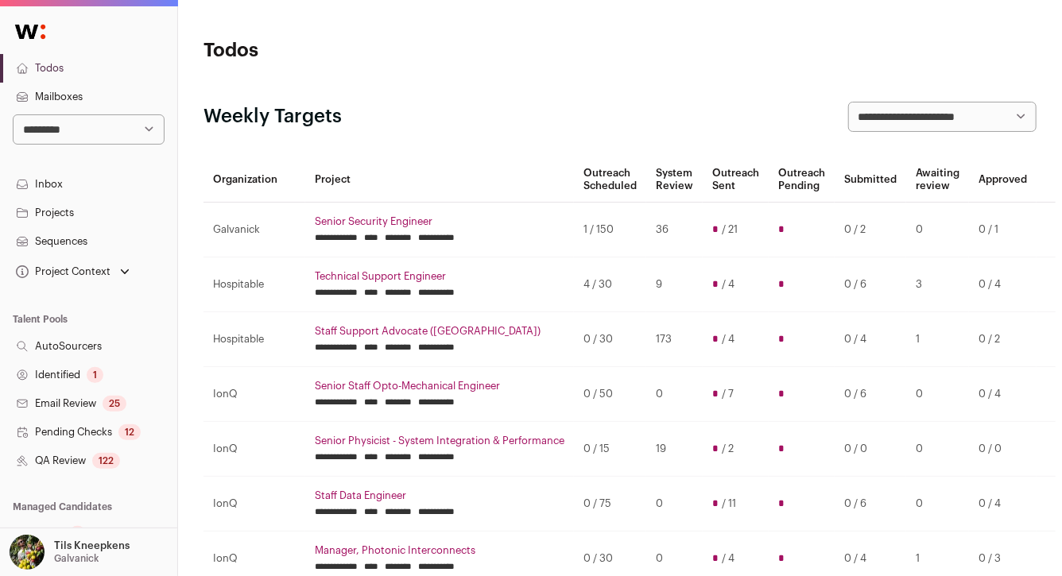
click at [107, 467] on div "122" at bounding box center [106, 461] width 28 height 16
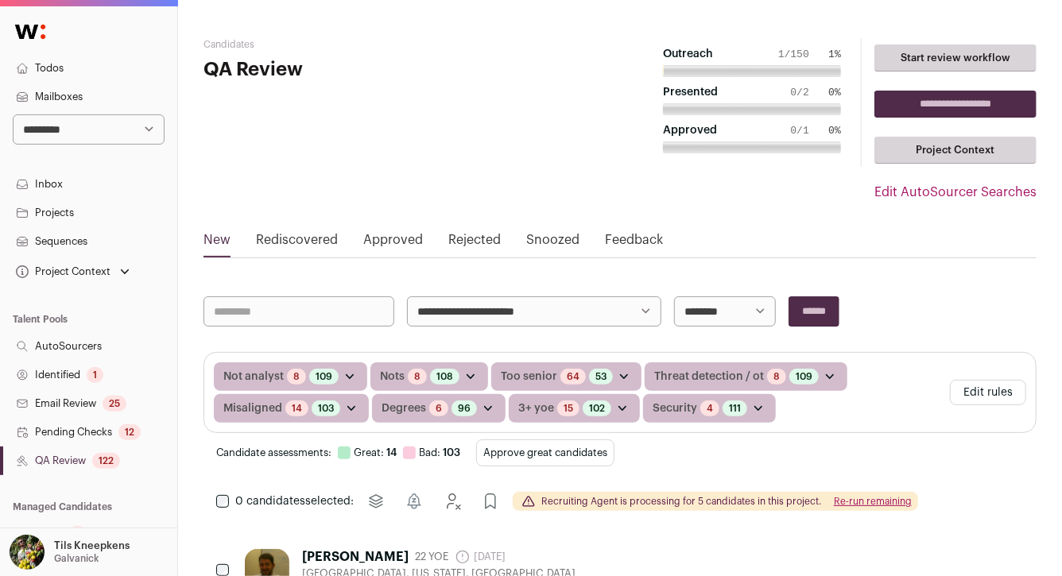
scroll to position [88, 0]
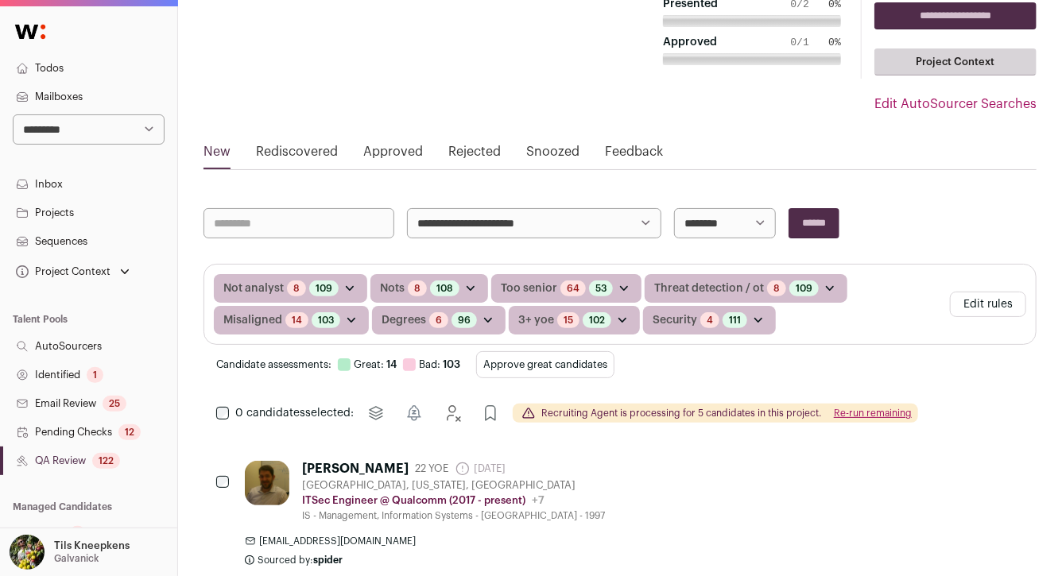
click at [529, 366] on button "Approve great candidates" at bounding box center [545, 364] width 138 height 27
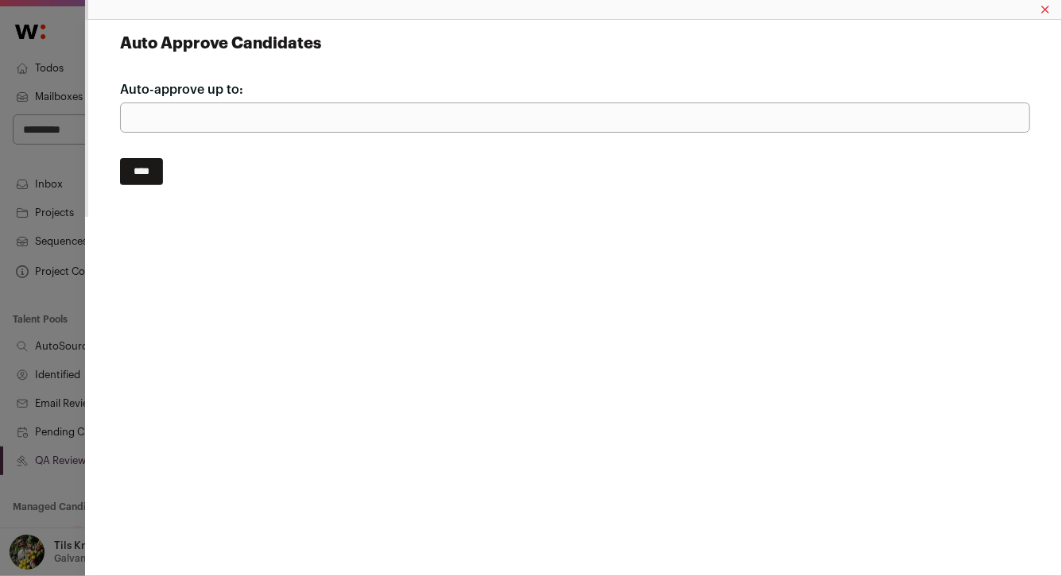
click at [163, 182] on input "****" at bounding box center [141, 171] width 43 height 27
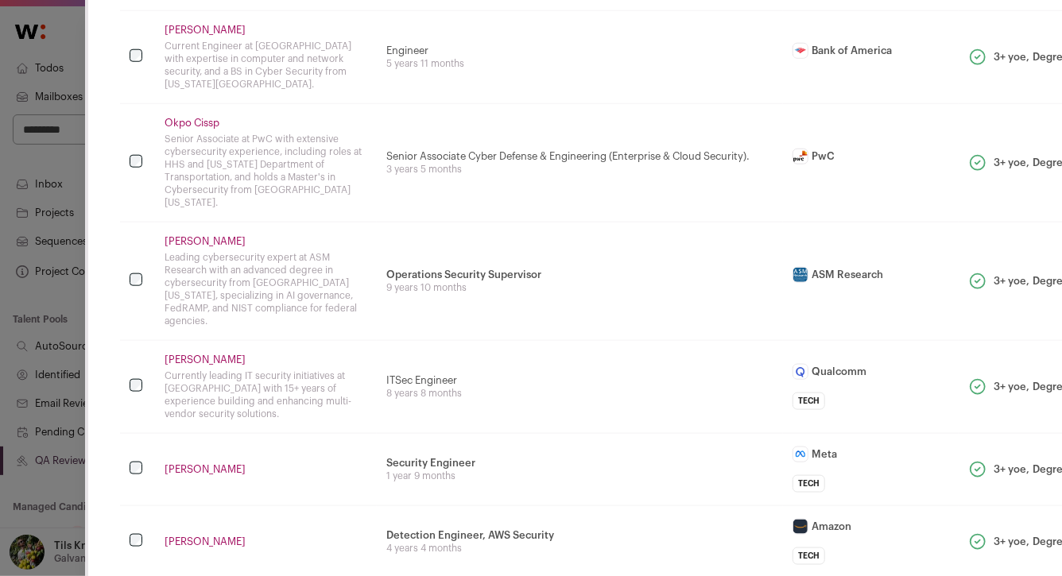
scroll to position [757, 0]
click at [188, 234] on link "Bradford Brevard" at bounding box center [266, 240] width 203 height 13
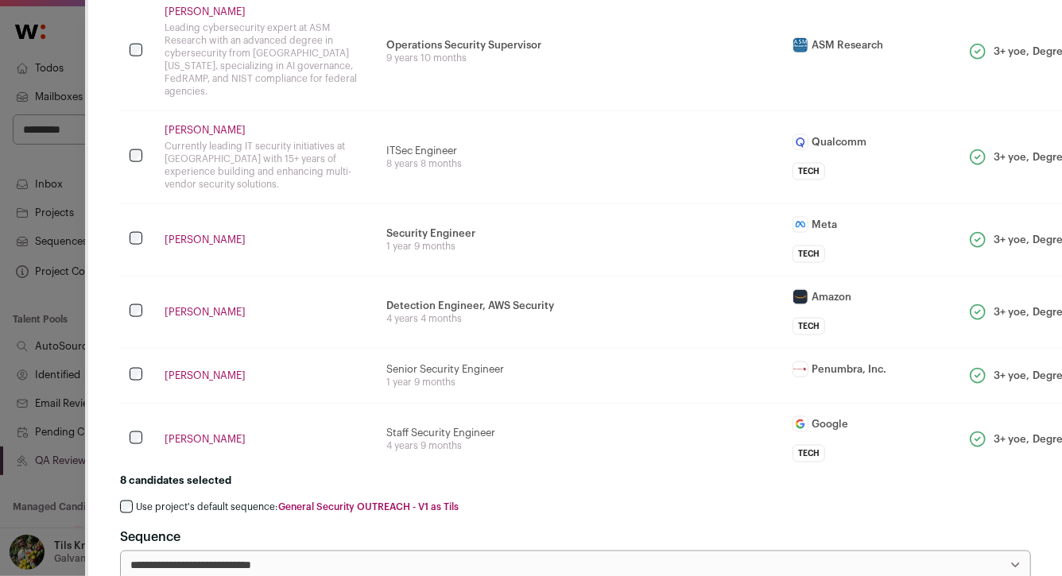
scroll to position [999, 0]
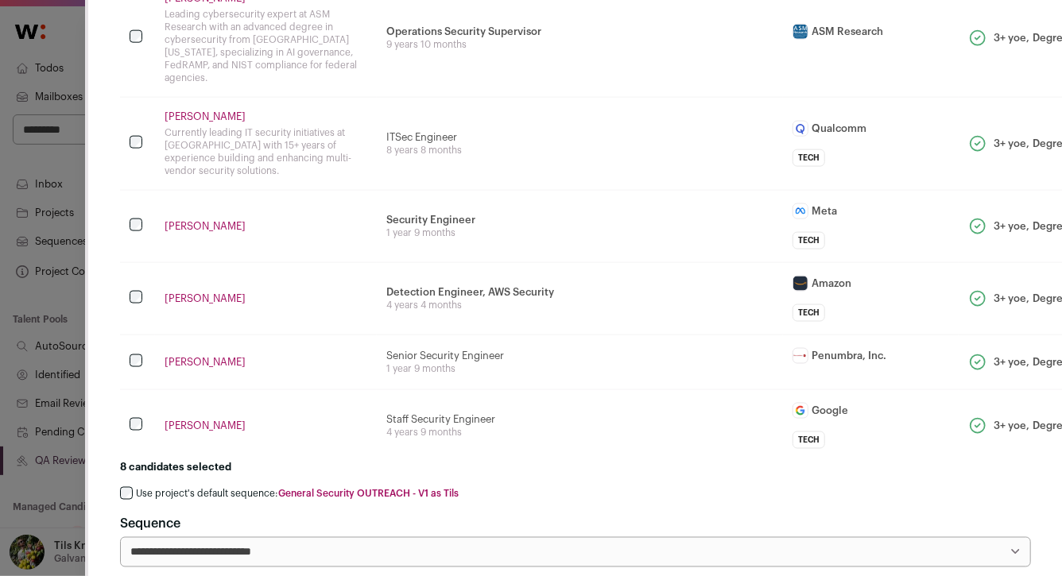
click at [205, 110] on link "Jonathan Grant" at bounding box center [266, 116] width 203 height 13
click at [341, 190] on td "Mick Ayzenberg" at bounding box center [266, 226] width 222 height 72
click at [193, 488] on label "Use project's default sequence: General Security OUTREACH - V1 as Tils" at bounding box center [297, 494] width 323 height 13
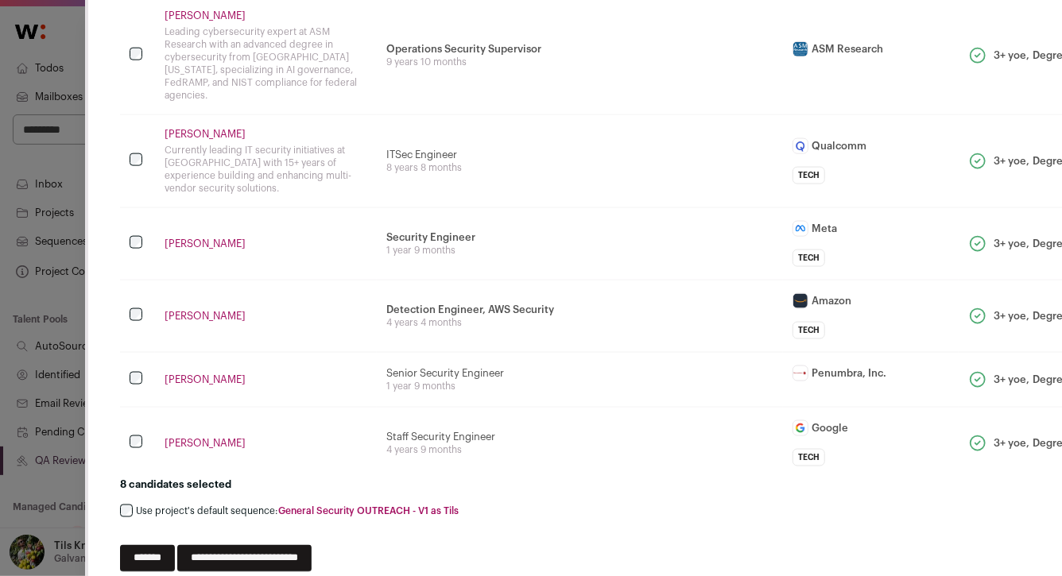
click at [268, 545] on input "**********" at bounding box center [244, 558] width 134 height 27
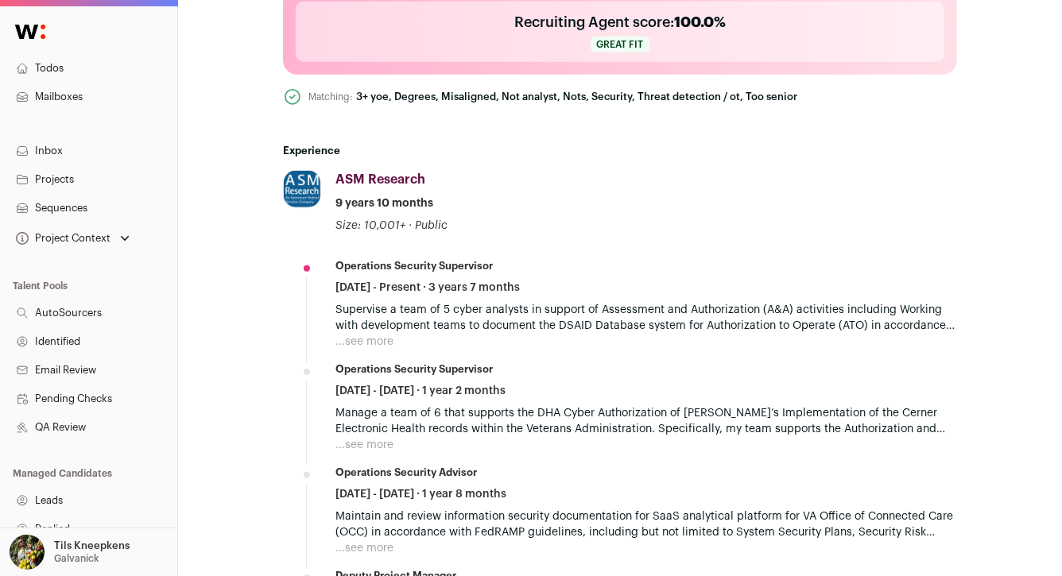
scroll to position [618, 0]
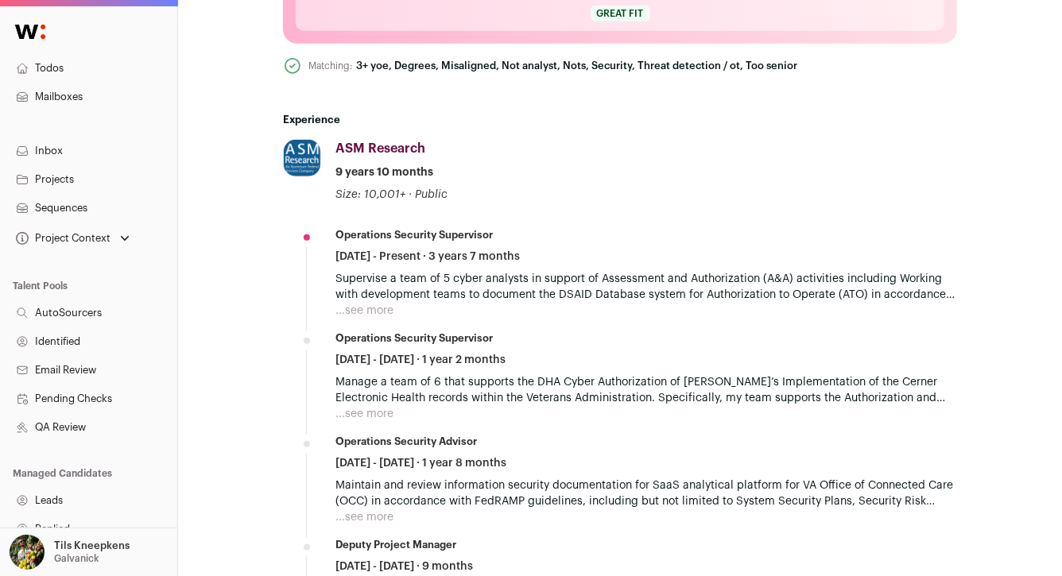
click at [364, 311] on button "...see more" at bounding box center [364, 311] width 58 height 16
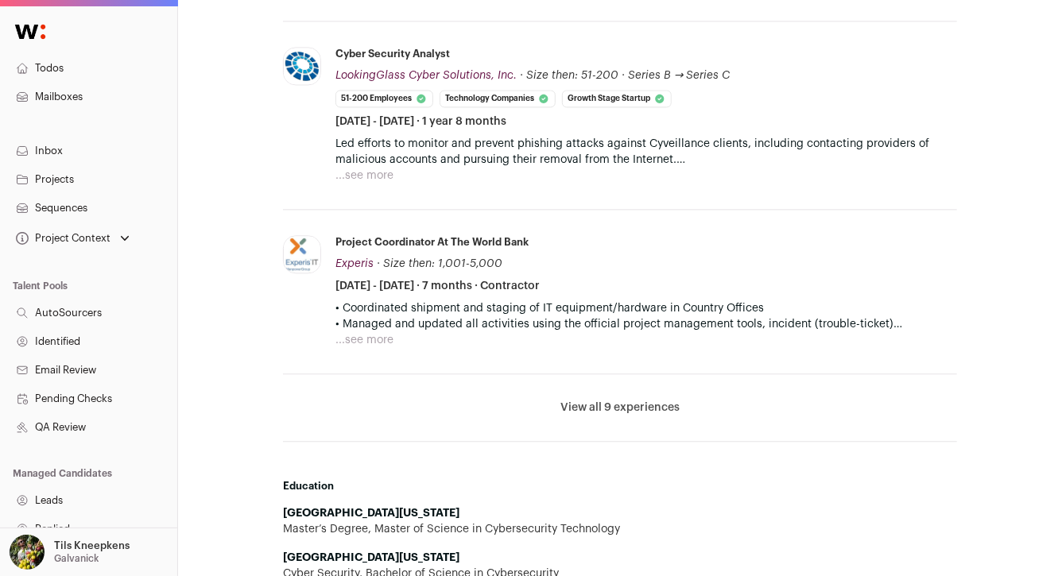
scroll to position [1667, 0]
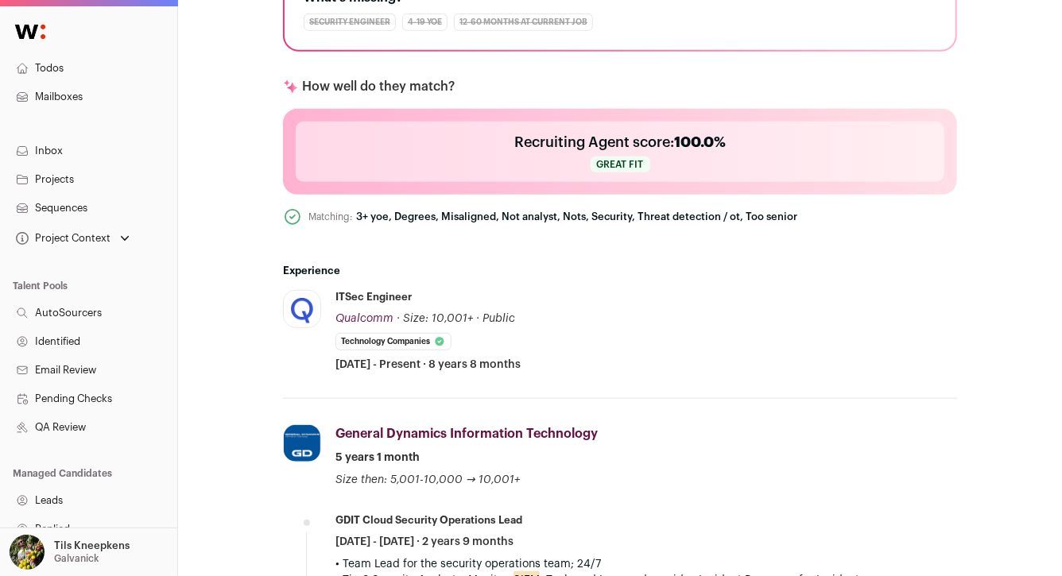
scroll to position [462, 0]
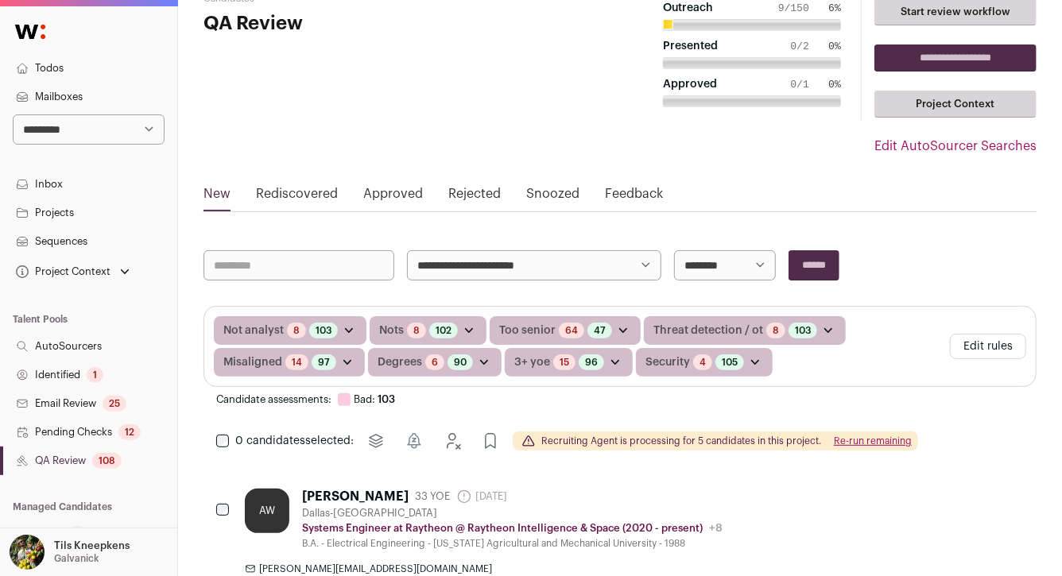
scroll to position [48, 0]
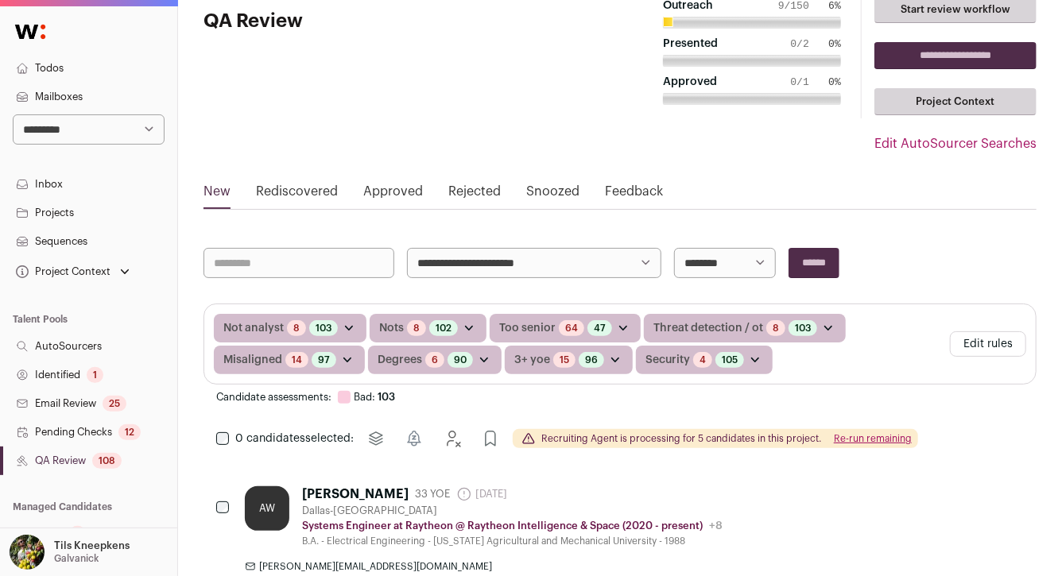
click at [946, 48] on input "**********" at bounding box center [955, 55] width 162 height 27
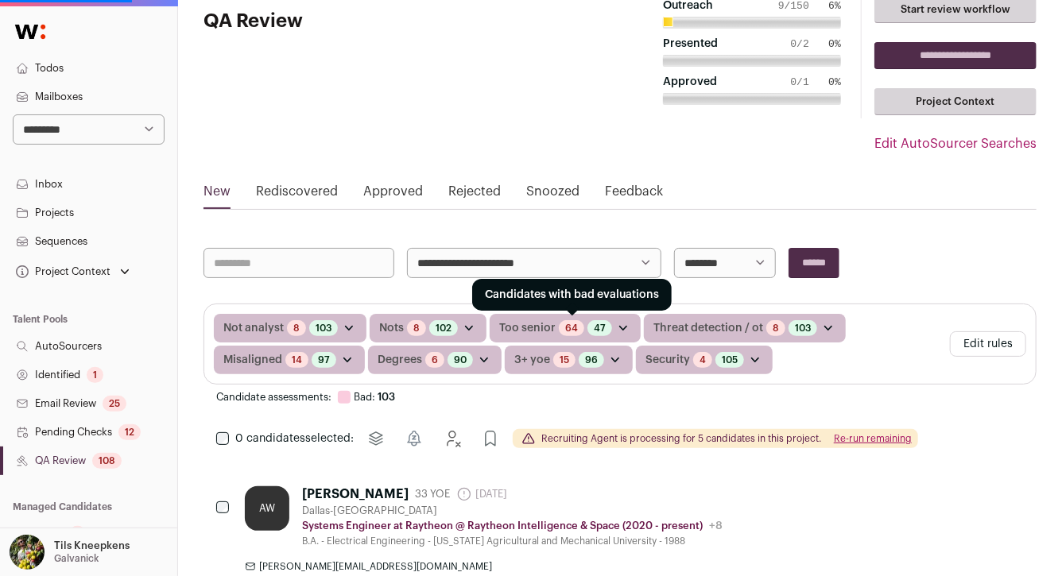
click at [565, 327] on link "64" at bounding box center [571, 328] width 13 height 13
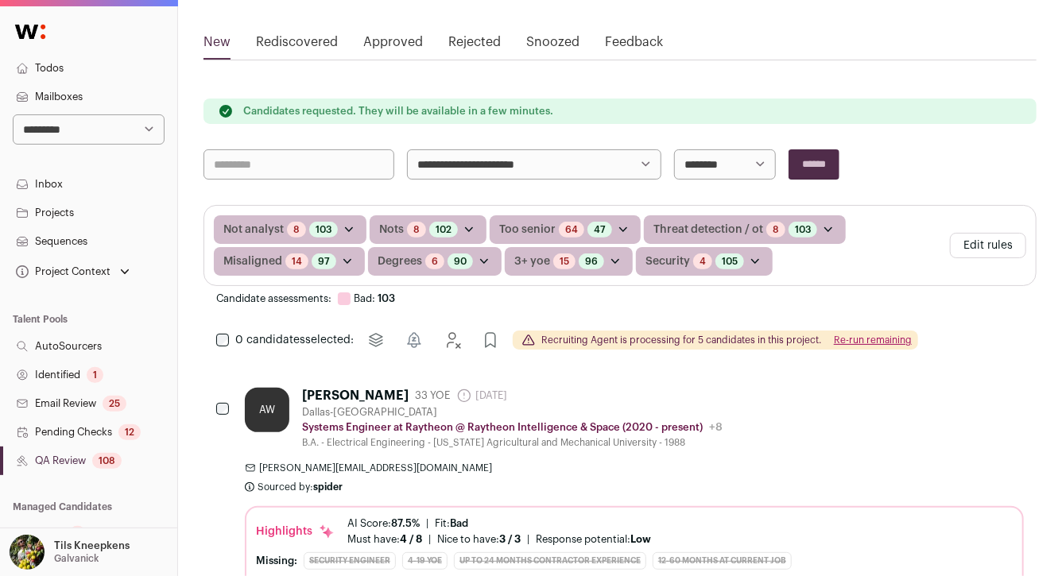
scroll to position [259, 0]
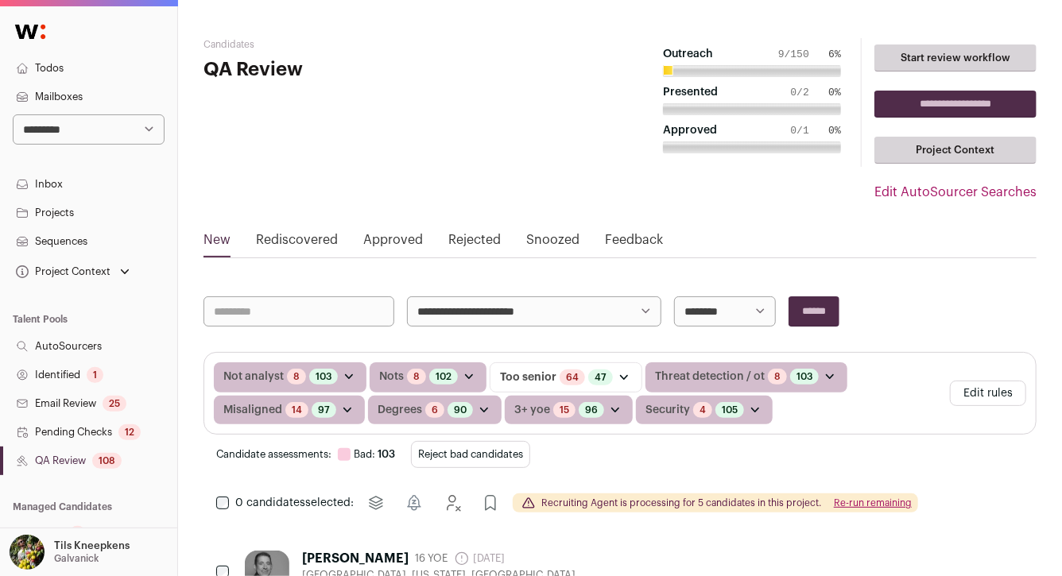
click at [484, 457] on button "Reject bad candidates" at bounding box center [470, 454] width 119 height 27
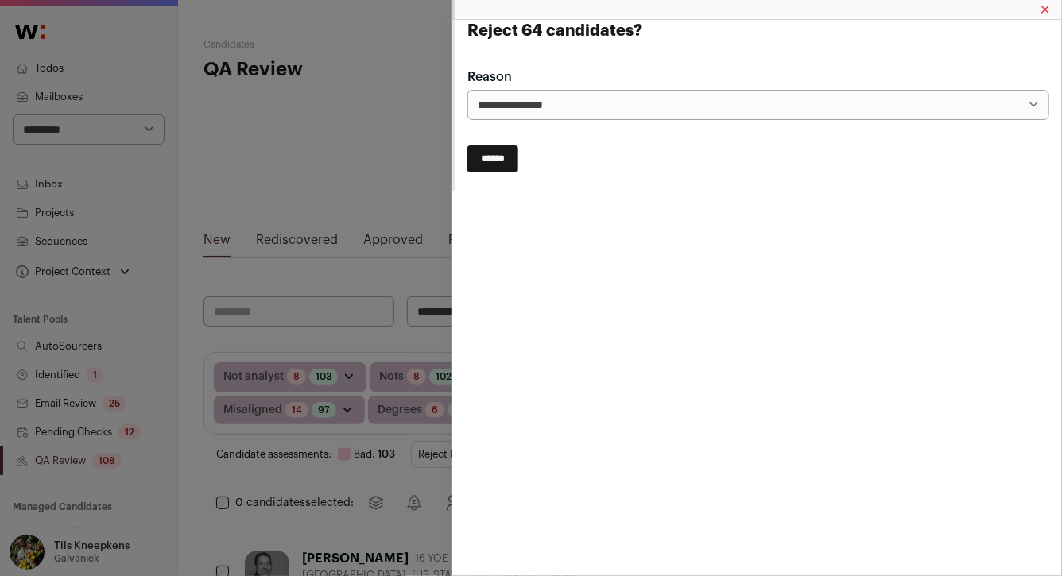
click at [485, 168] on input "******" at bounding box center [492, 158] width 51 height 27
click at [402, 140] on div "**********" at bounding box center [531, 288] width 1062 height 576
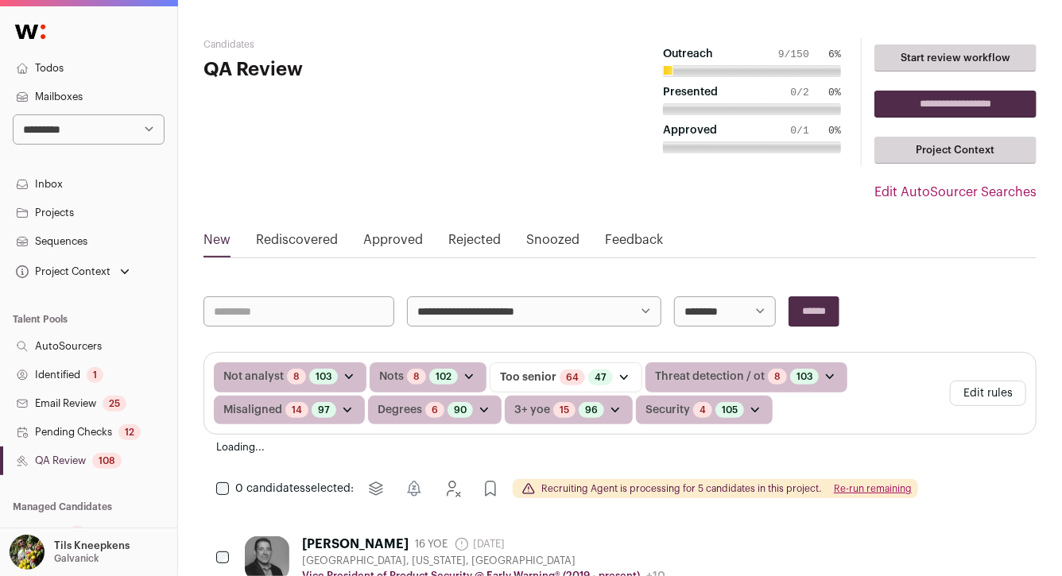
click at [114, 60] on link "Todos" at bounding box center [88, 68] width 177 height 29
click at [114, 66] on link "Todos" at bounding box center [88, 68] width 177 height 29
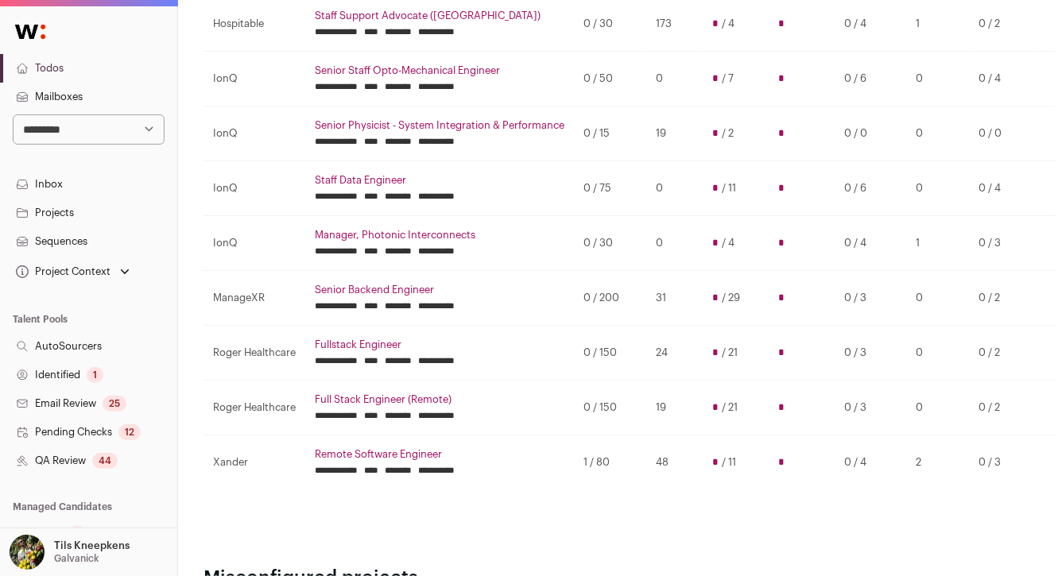
scroll to position [304, 0]
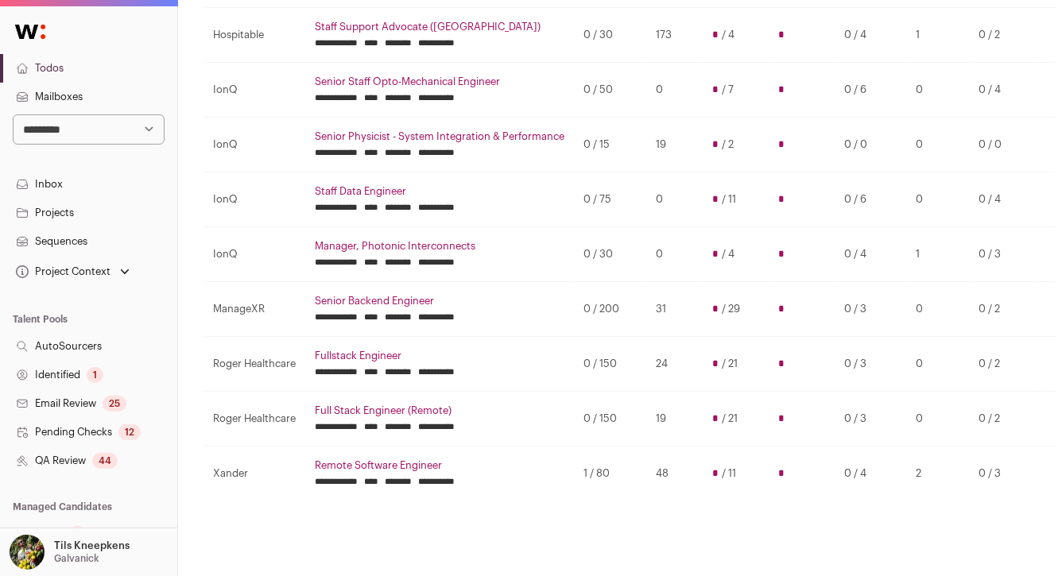
click at [347, 350] on link "Fullstack Engineer" at bounding box center [440, 356] width 250 height 13
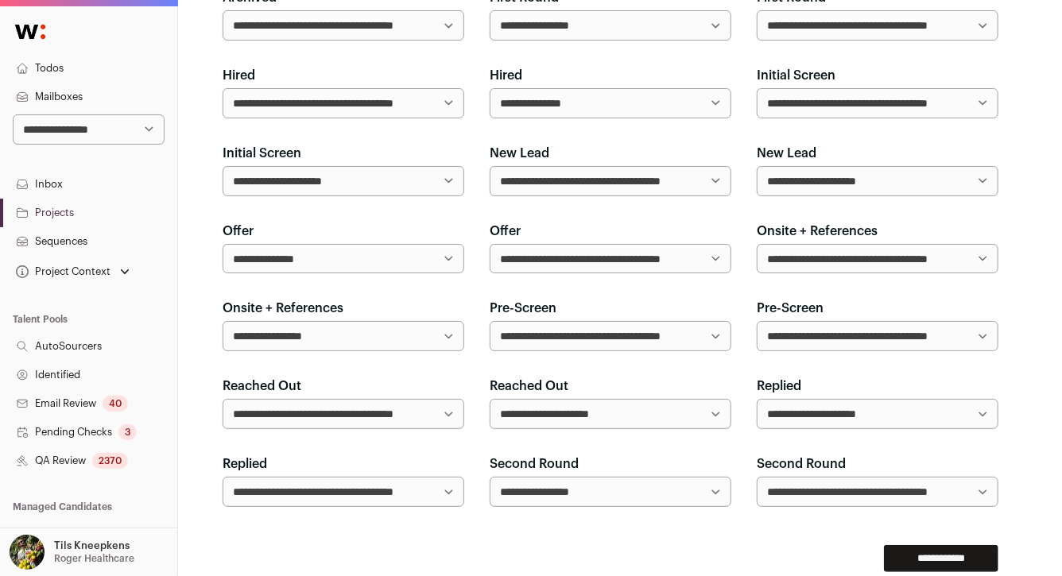
scroll to position [1424, 0]
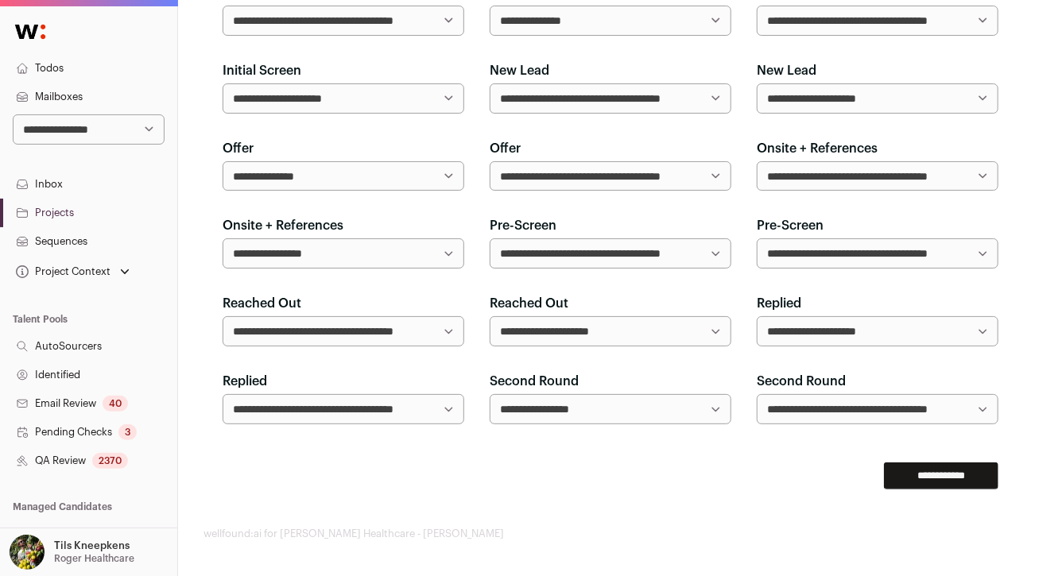
click at [126, 453] on link "QA Review 2370" at bounding box center [88, 461] width 177 height 29
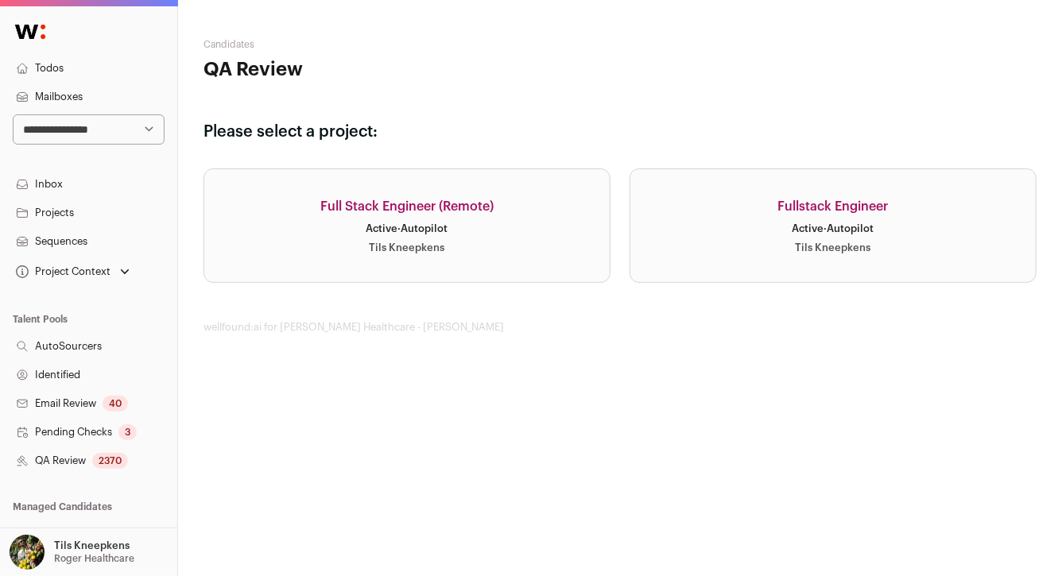
click at [725, 261] on link "Fullstack Engineer Active · Autopilot Tils Kneepkens" at bounding box center [832, 225] width 407 height 114
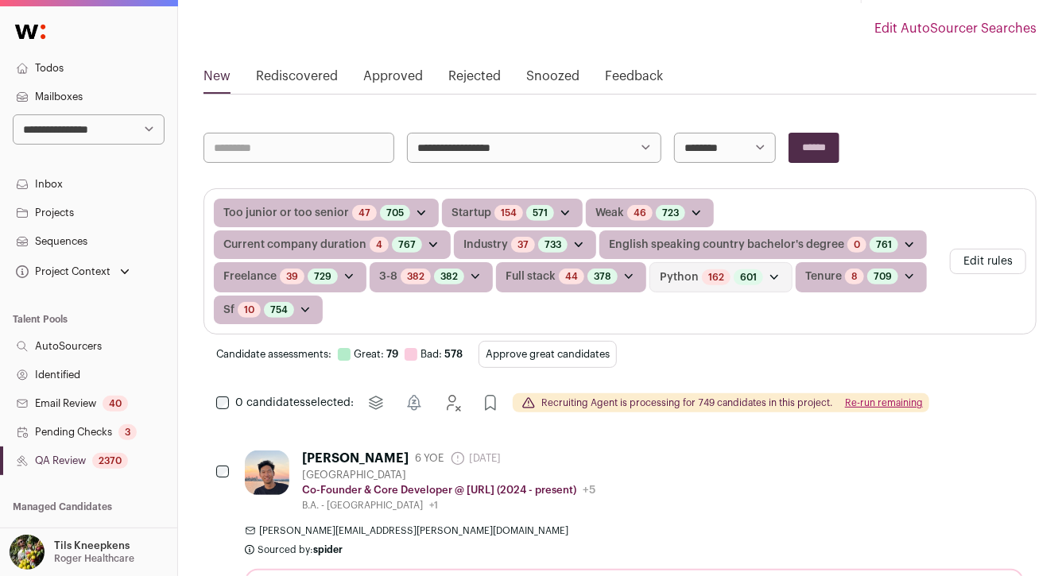
scroll to position [167, 0]
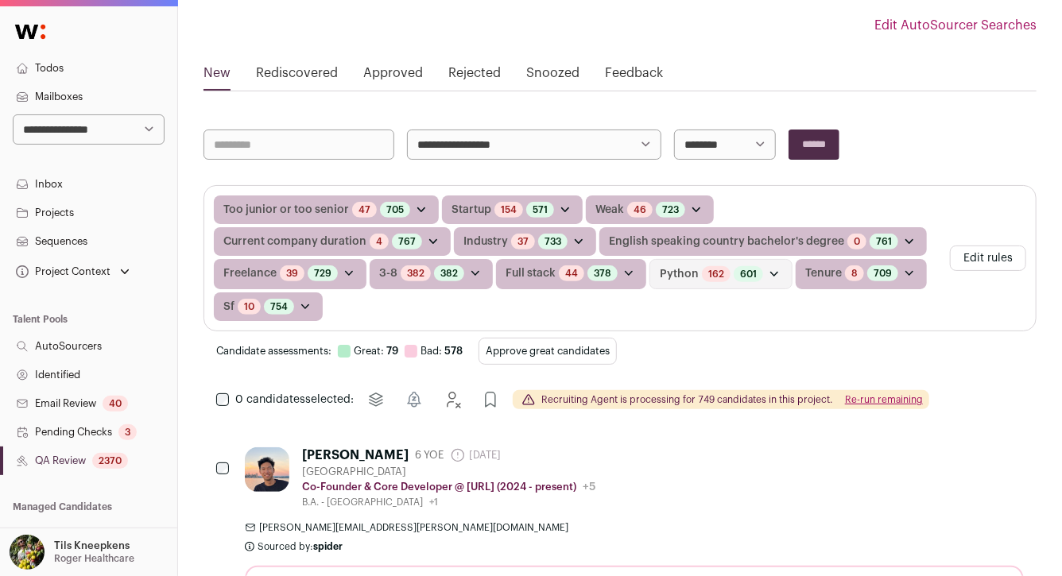
click at [552, 338] on button "Approve great candidates" at bounding box center [547, 351] width 138 height 27
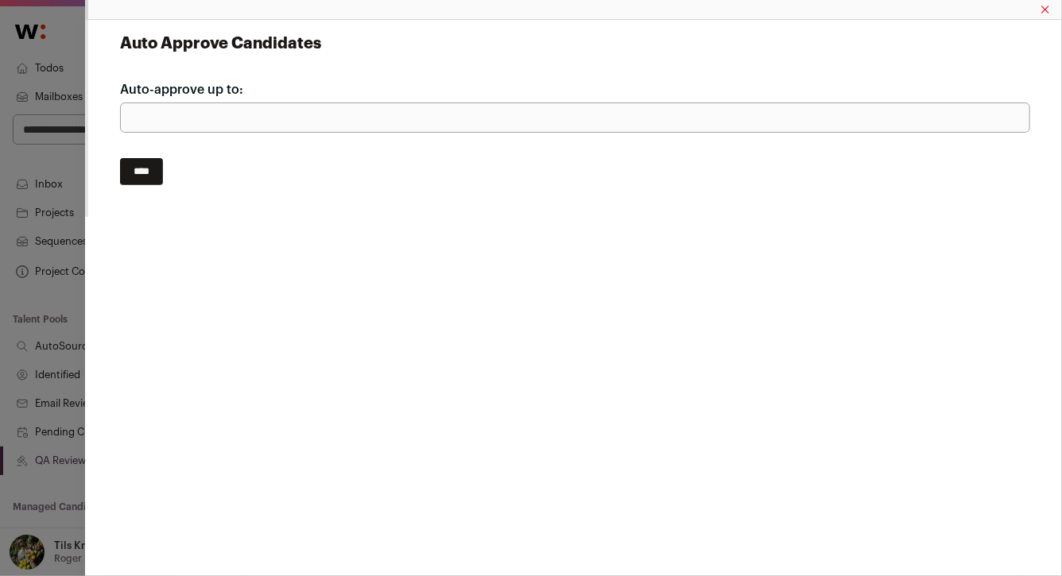
click at [67, 169] on div "Auto Approve Candidates Auto-approve up to: *** ****" at bounding box center [531, 288] width 1062 height 576
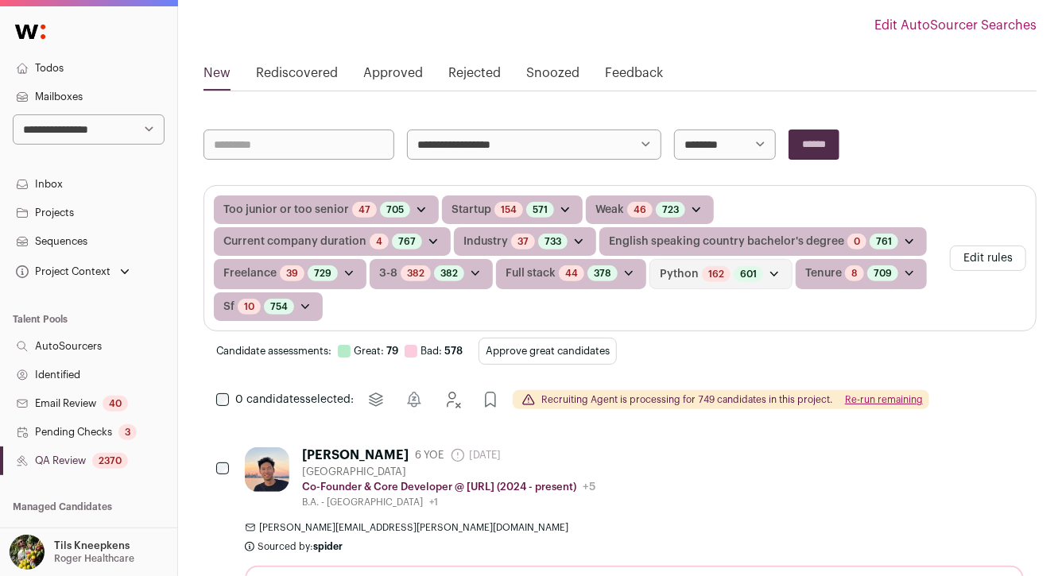
click at [581, 338] on button "Approve great candidates" at bounding box center [547, 351] width 138 height 27
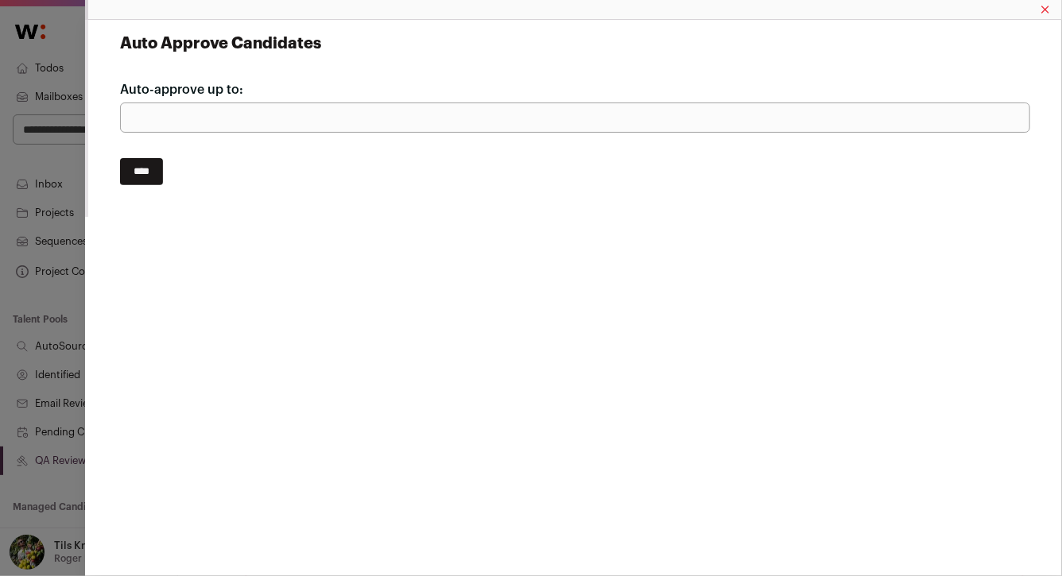
click at [148, 167] on input "****" at bounding box center [141, 171] width 43 height 27
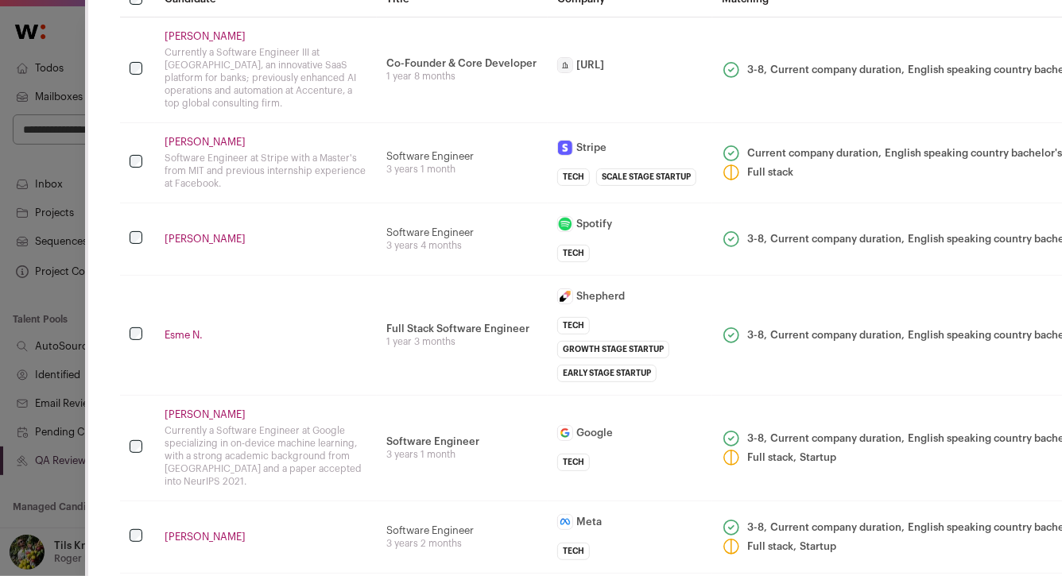
scroll to position [99, 0]
click at [371, 192] on td "Evan Kim Software Engineer at Stripe with a Master's from MIT and previous inte…" at bounding box center [266, 162] width 222 height 80
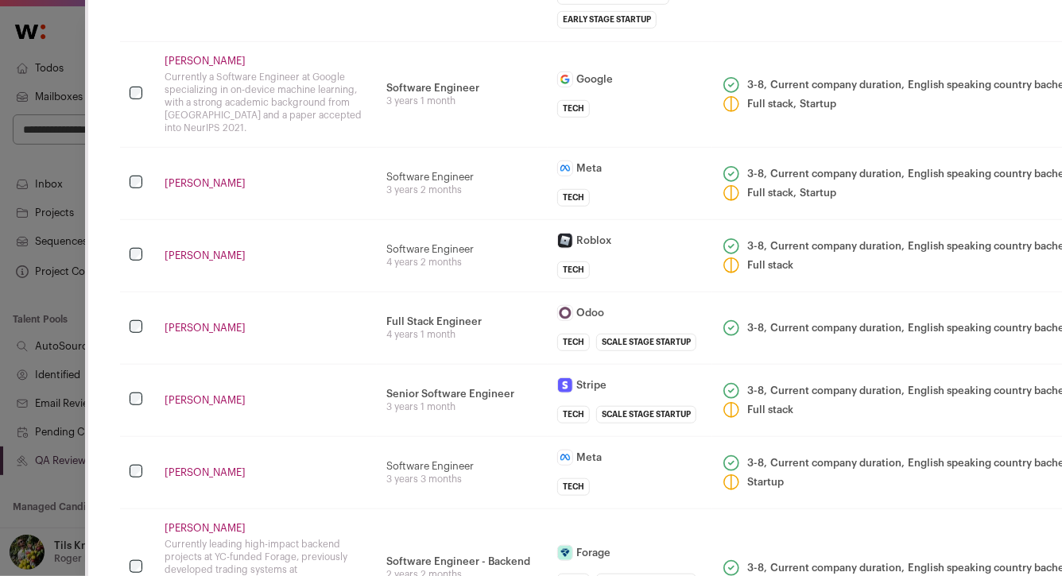
scroll to position [453, 0]
click at [375, 218] on td "Aram Baghdassarian" at bounding box center [266, 254] width 222 height 72
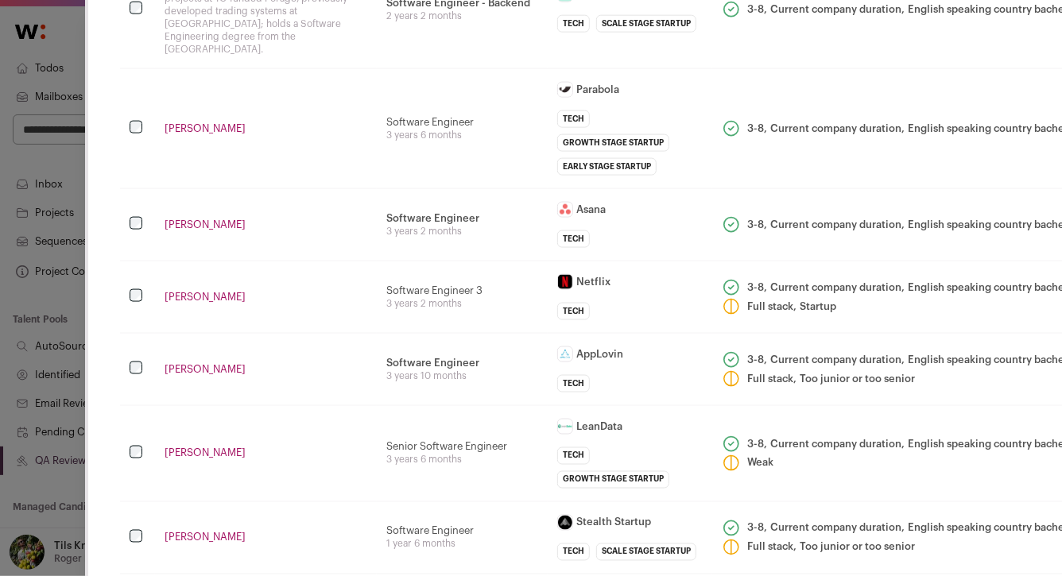
scroll to position [1007, 0]
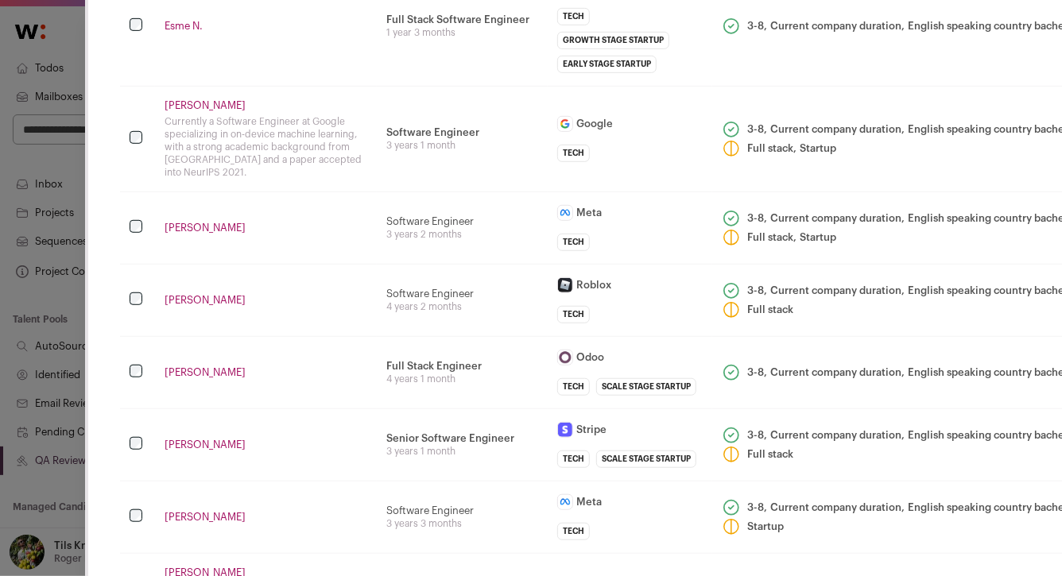
click at [377, 217] on td "Software Engineer 3 years 2 months" at bounding box center [462, 228] width 171 height 72
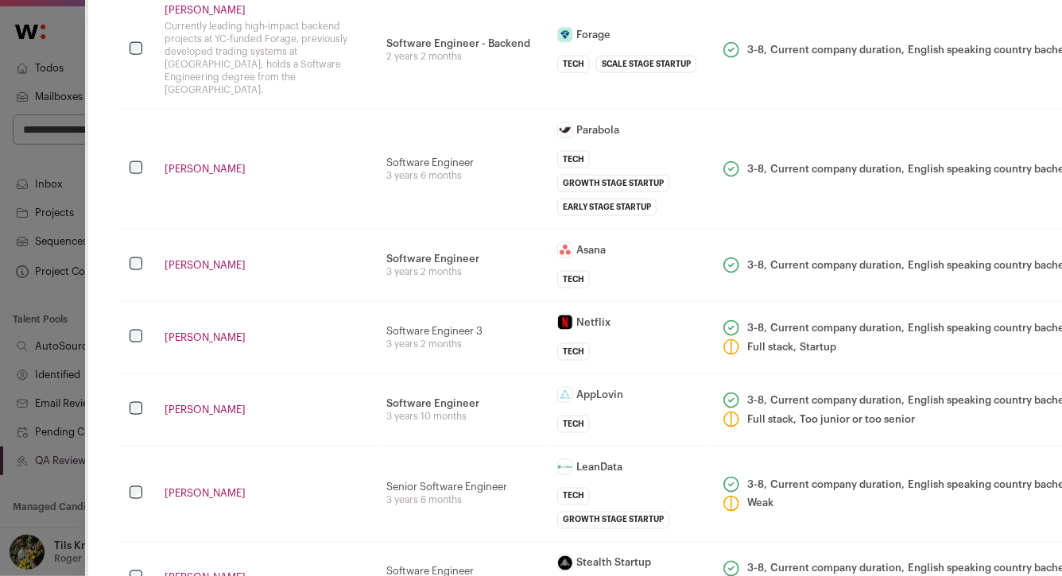
scroll to position [981, 0]
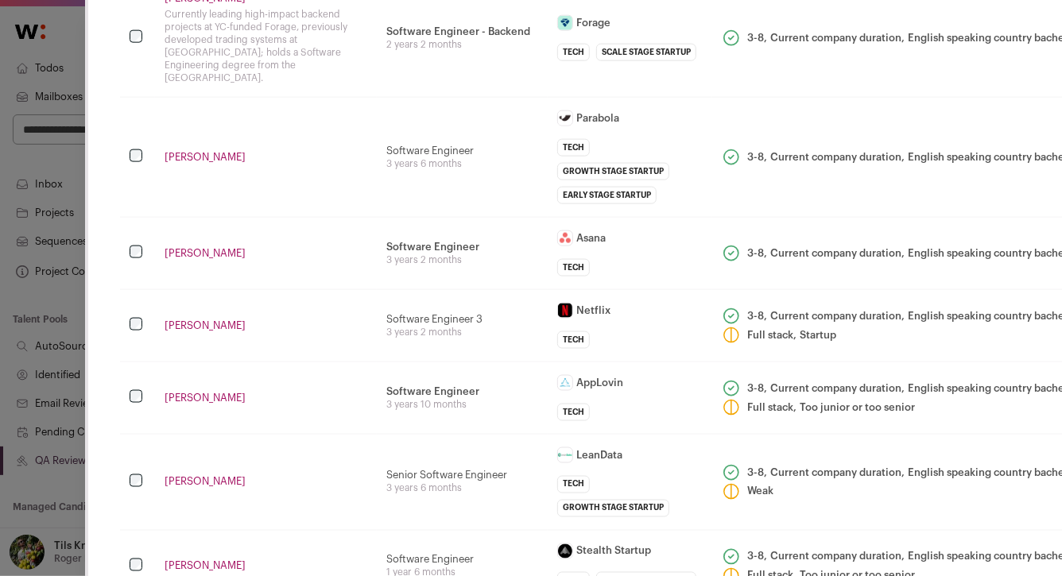
click at [378, 408] on td "Software Engineer Ad Platform 3 years 10 months" at bounding box center [462, 398] width 171 height 72
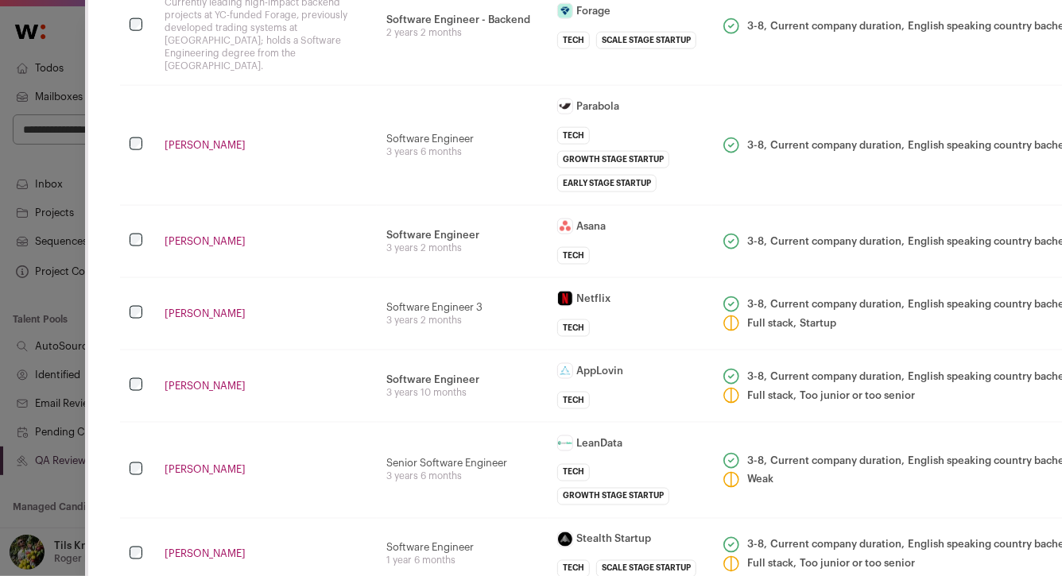
scroll to position [1555, 0]
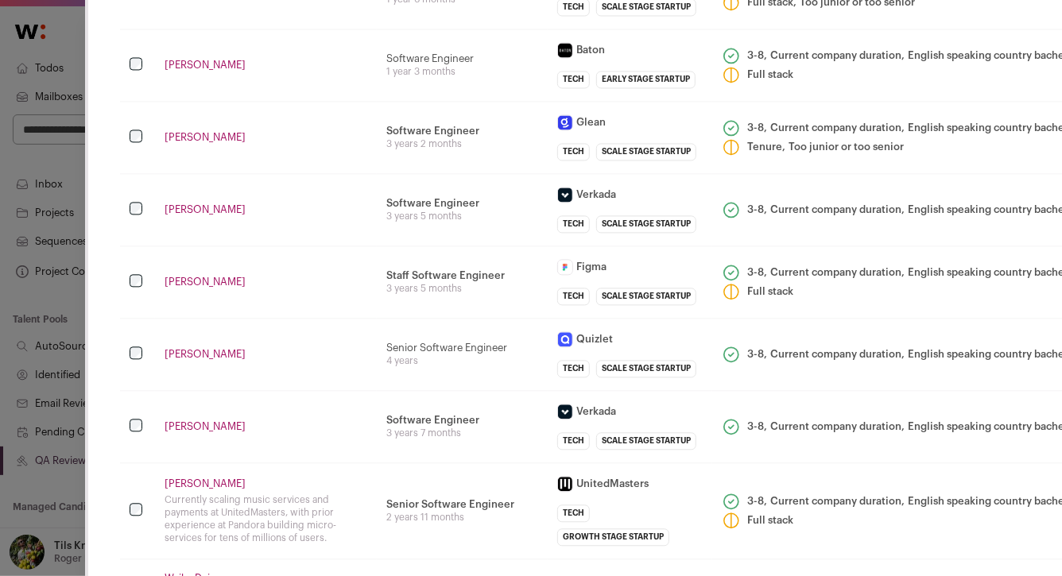
click at [362, 520] on div "Currently scaling music services and payments at UnitedMasters, with prior expe…" at bounding box center [266, 519] width 203 height 51
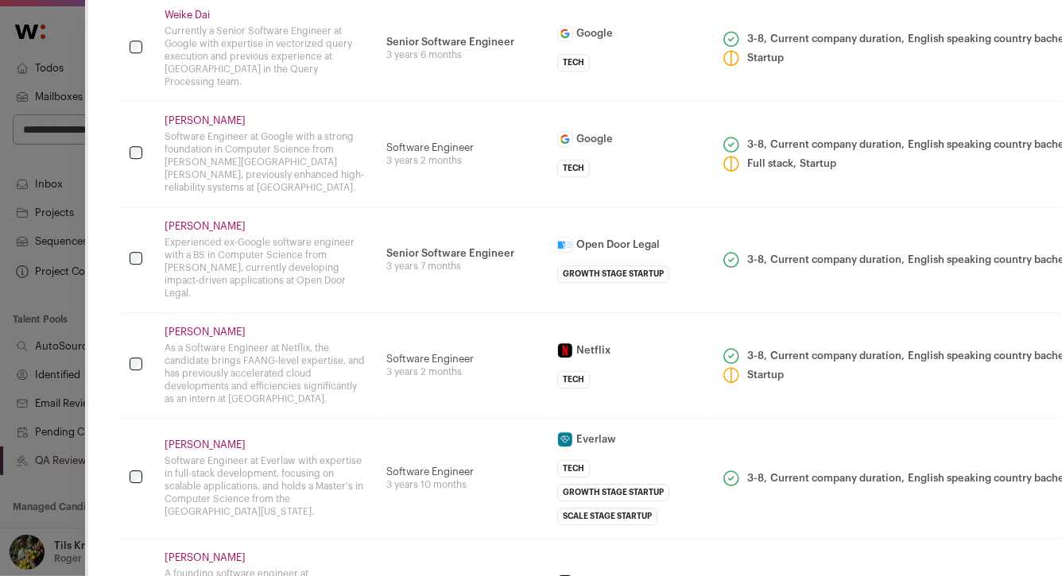
scroll to position [2122, 0]
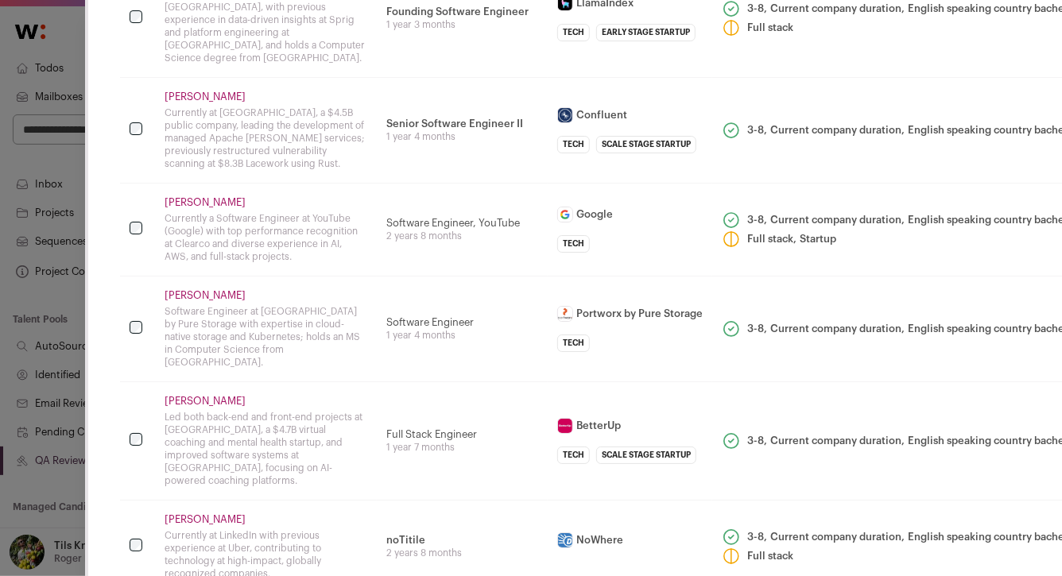
scroll to position [2702, 0]
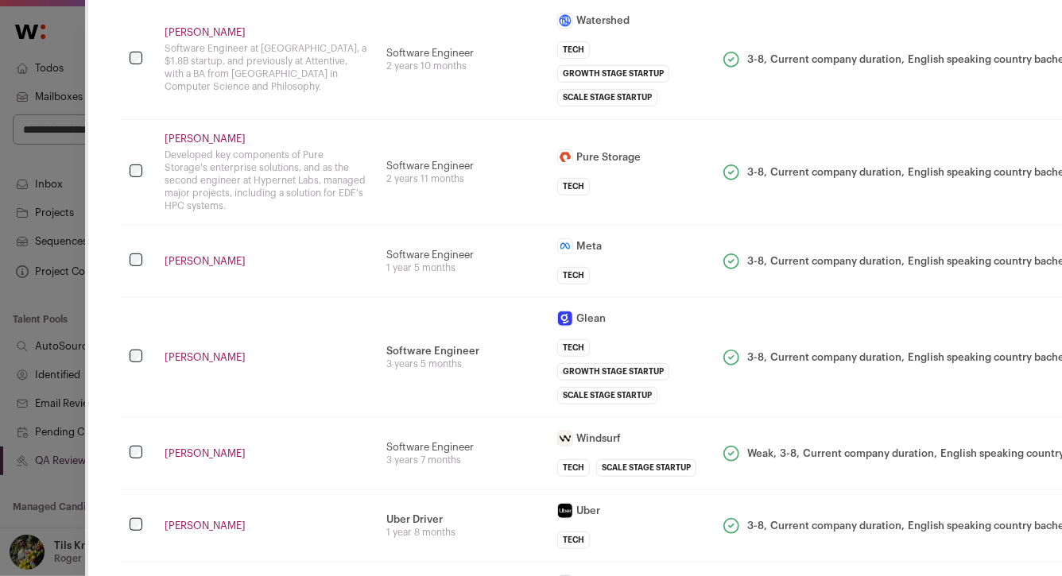
scroll to position [3293, 0]
click at [356, 488] on td "Jack Zhang" at bounding box center [266, 524] width 222 height 72
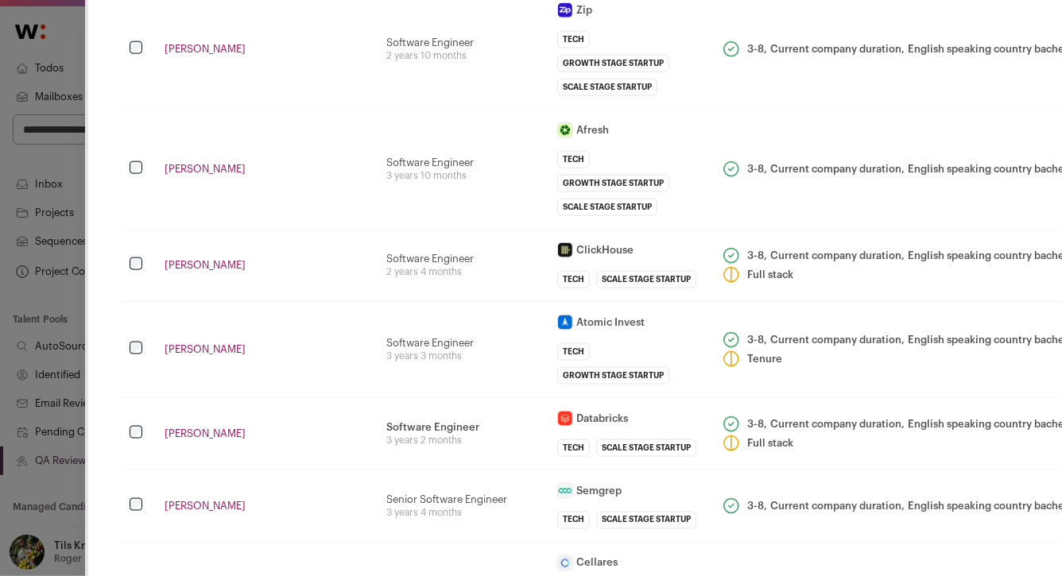
scroll to position [3869, 0]
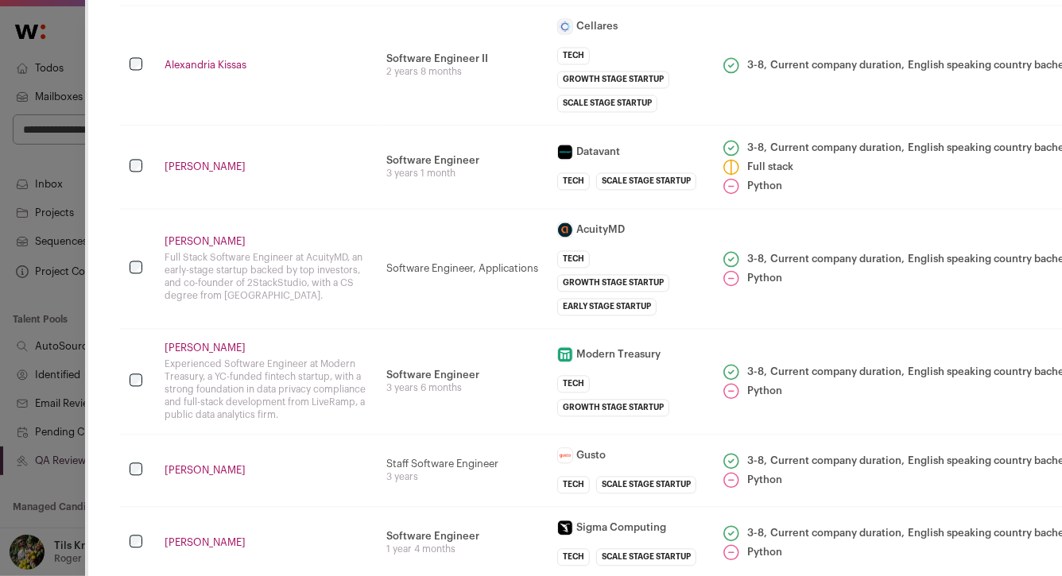
scroll to position [4431, 0]
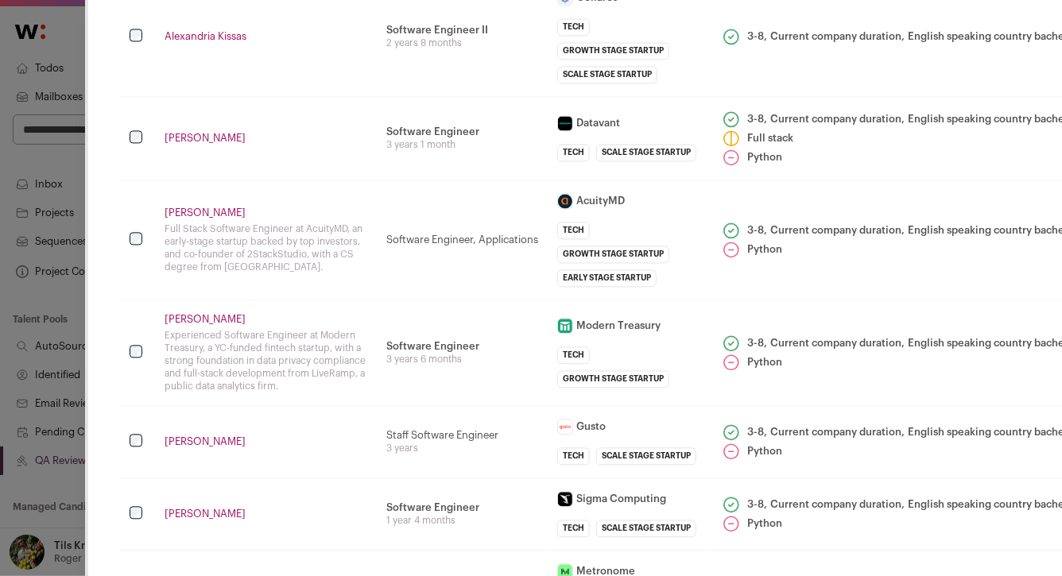
click at [402, 478] on td "Software Engineer web infrastructure, design system, developer experience 1 yea…" at bounding box center [462, 514] width 171 height 72
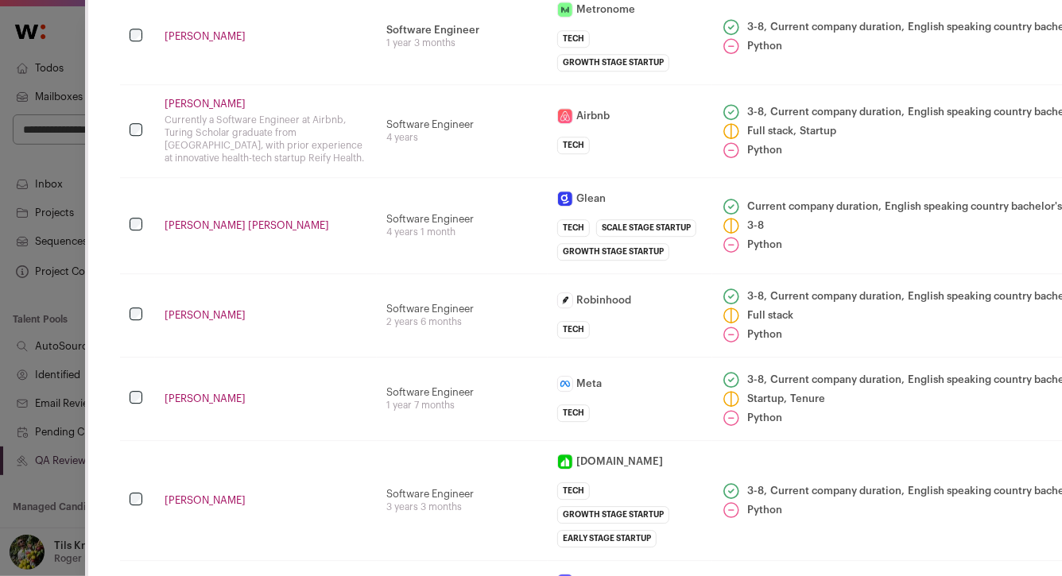
scroll to position [4984, 0]
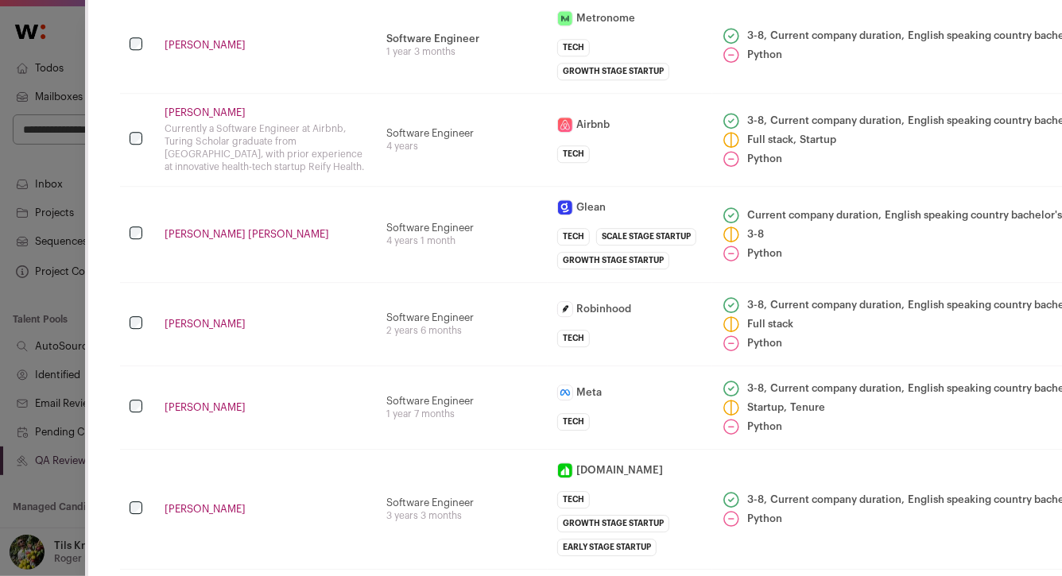
click at [402, 449] on td "Software Engineer 3 years 3 months" at bounding box center [462, 509] width 171 height 120
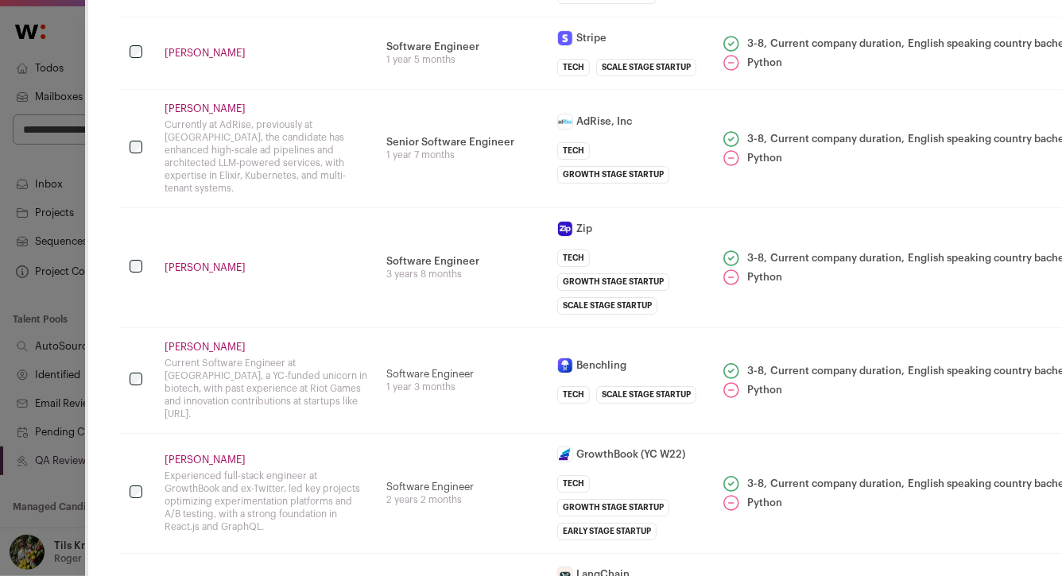
scroll to position [5529, 0]
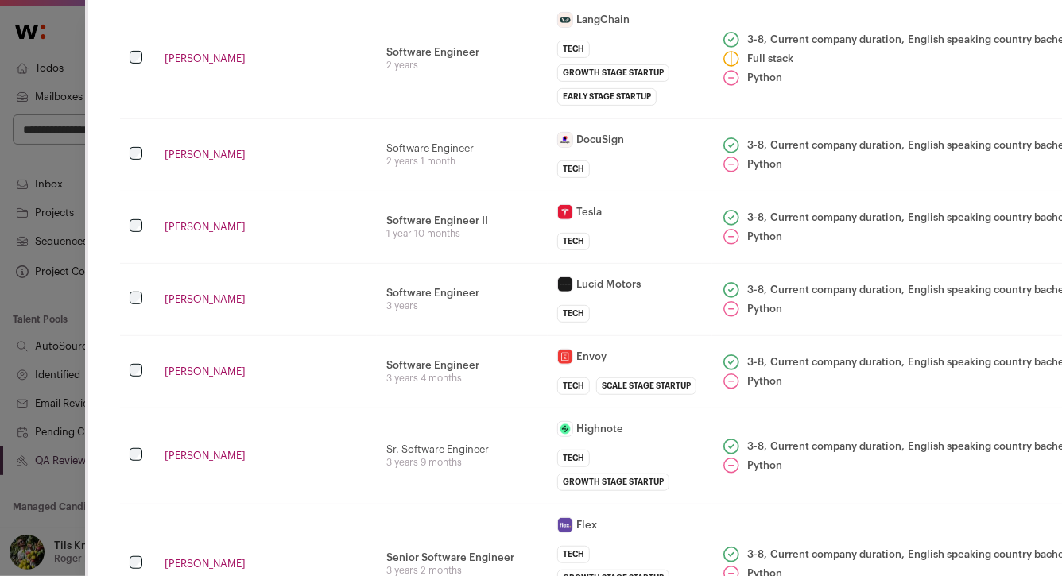
scroll to position [6086, 0]
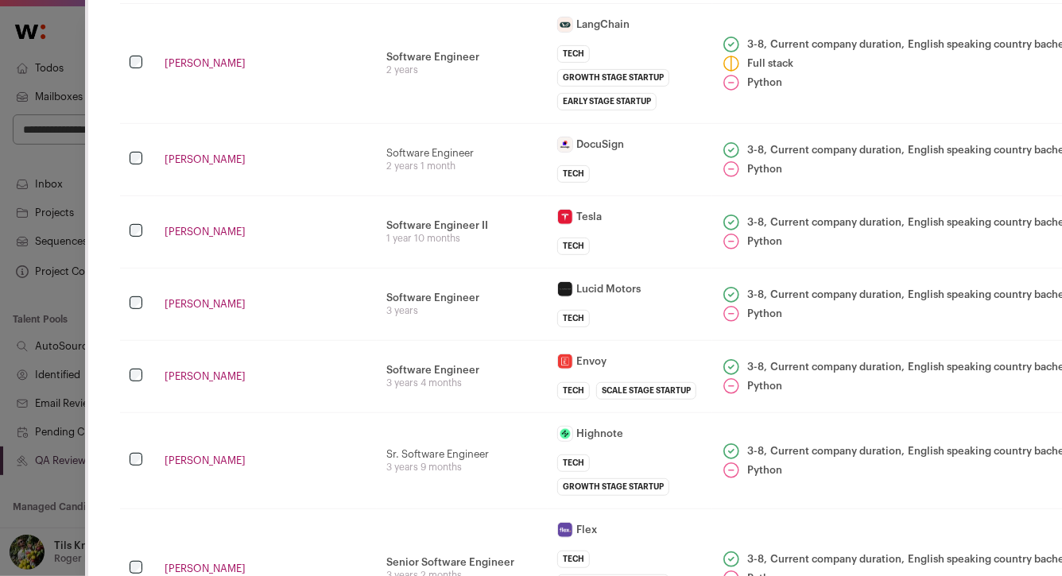
click at [374, 509] on td "Edie Ye" at bounding box center [266, 569] width 222 height 120
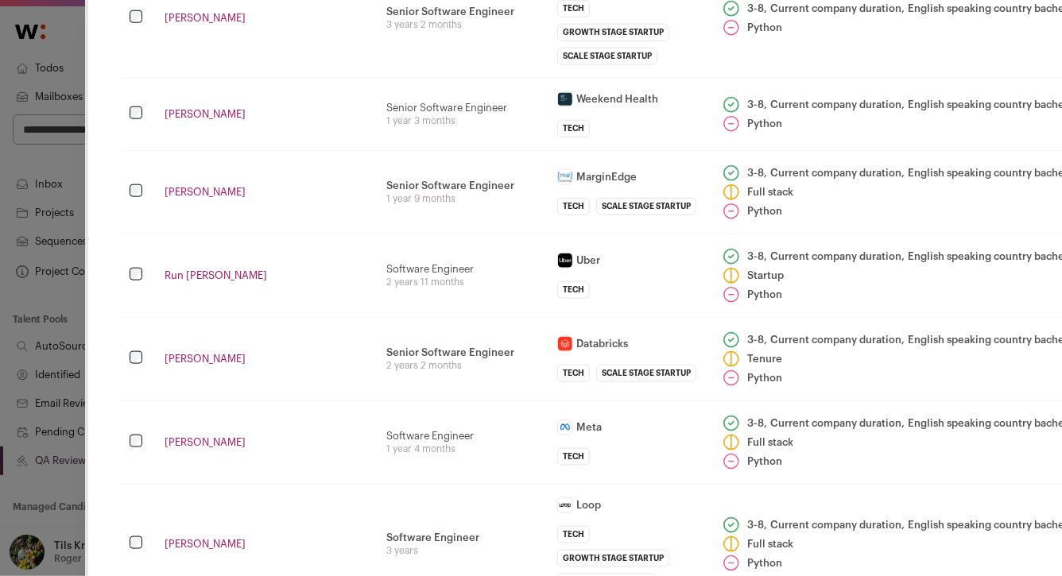
scroll to position [6633, 0]
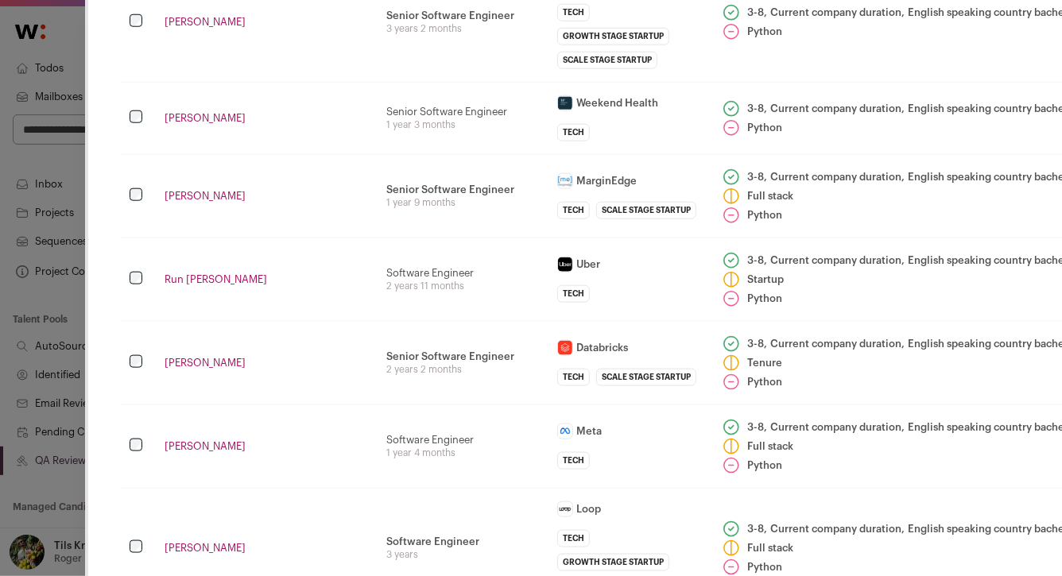
click at [356, 488] on td "Kevin Cai" at bounding box center [266, 548] width 222 height 120
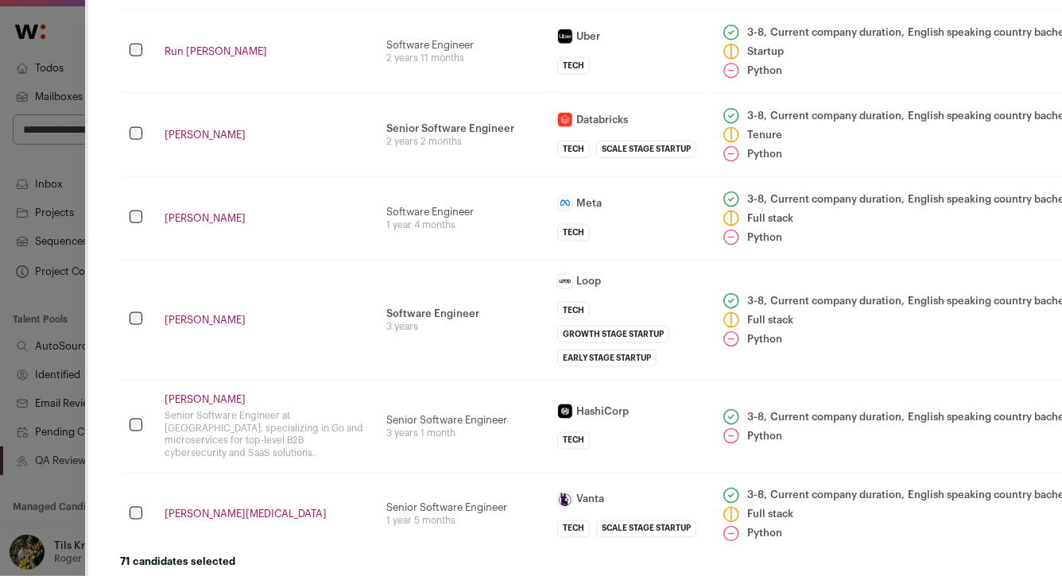
scroll to position [6883, 0]
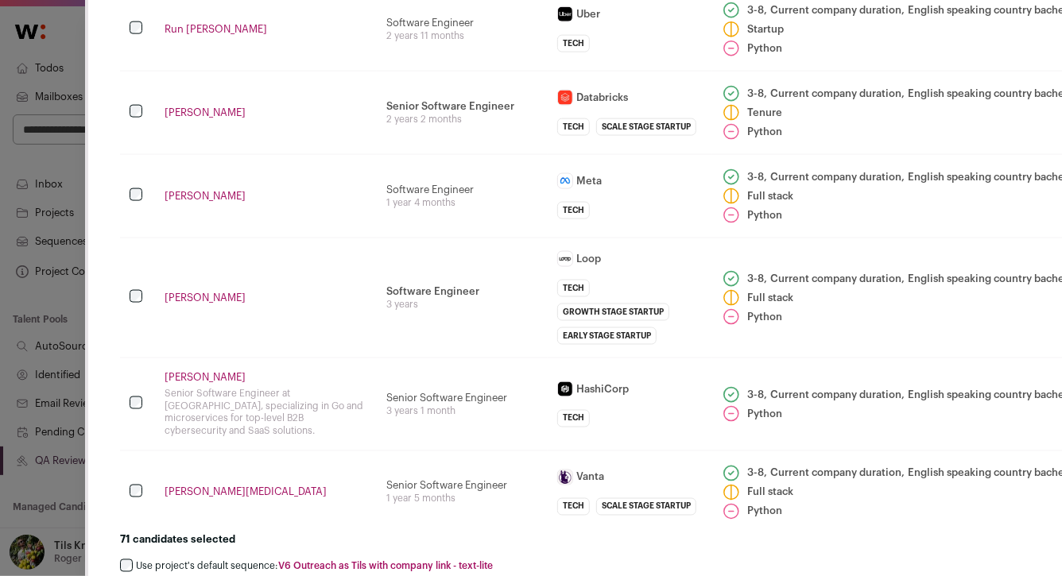
click at [250, 560] on label "Use project's default sequence: V6 Outreach as Tils with company link - text-li…" at bounding box center [314, 566] width 357 height 13
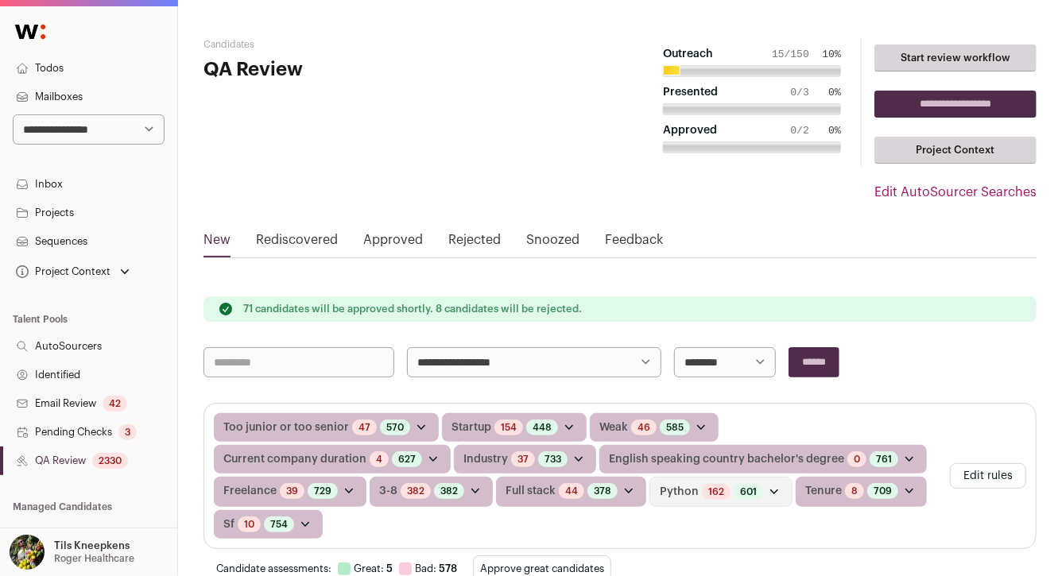
click at [443, 354] on select "**********" at bounding box center [534, 362] width 254 height 30
select select "*****"
click at [820, 367] on input "******" at bounding box center [813, 362] width 51 height 30
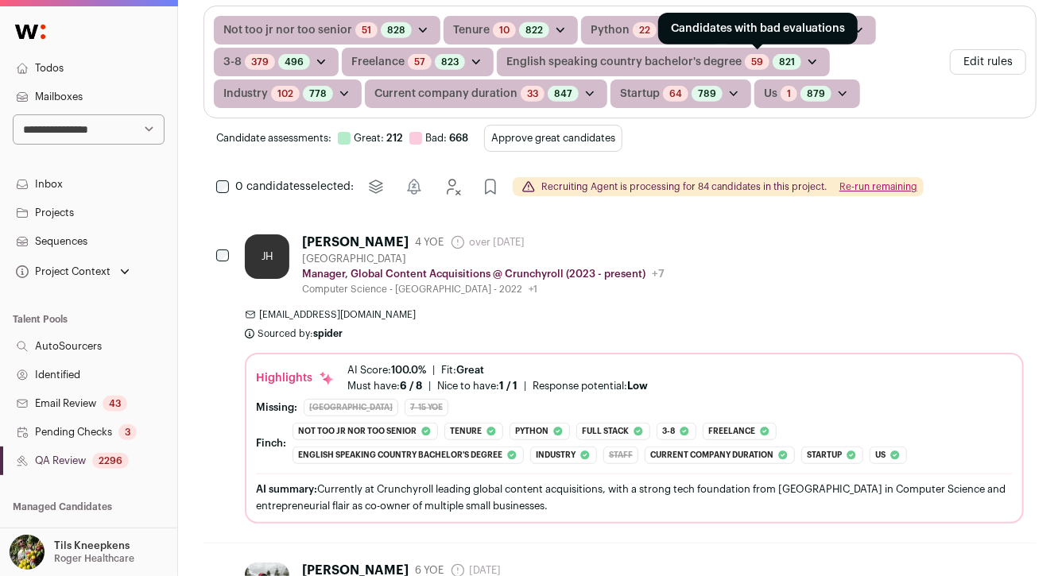
scroll to position [343, 0]
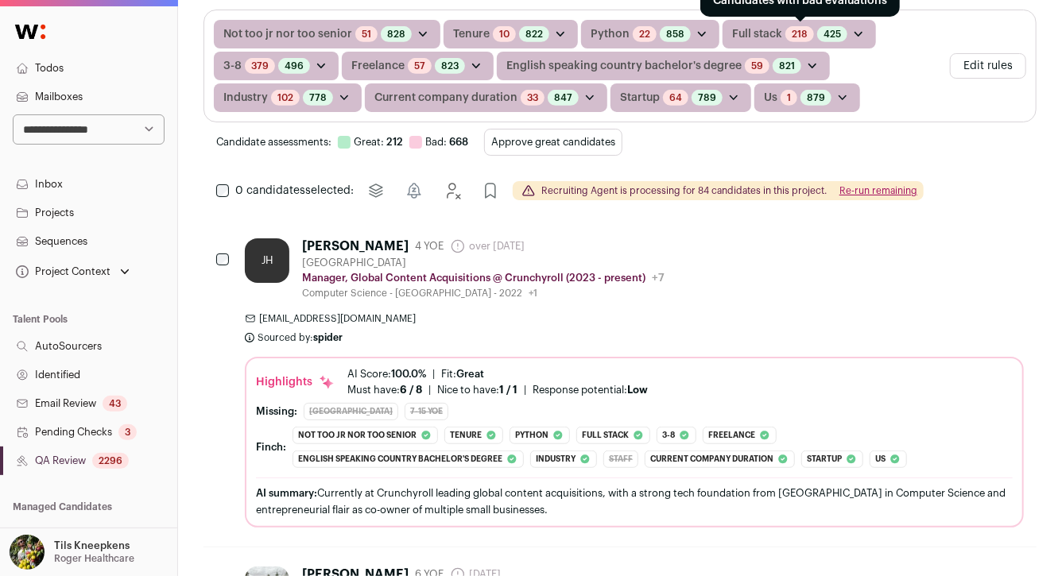
click at [796, 28] on link "218" at bounding box center [800, 34] width 16 height 13
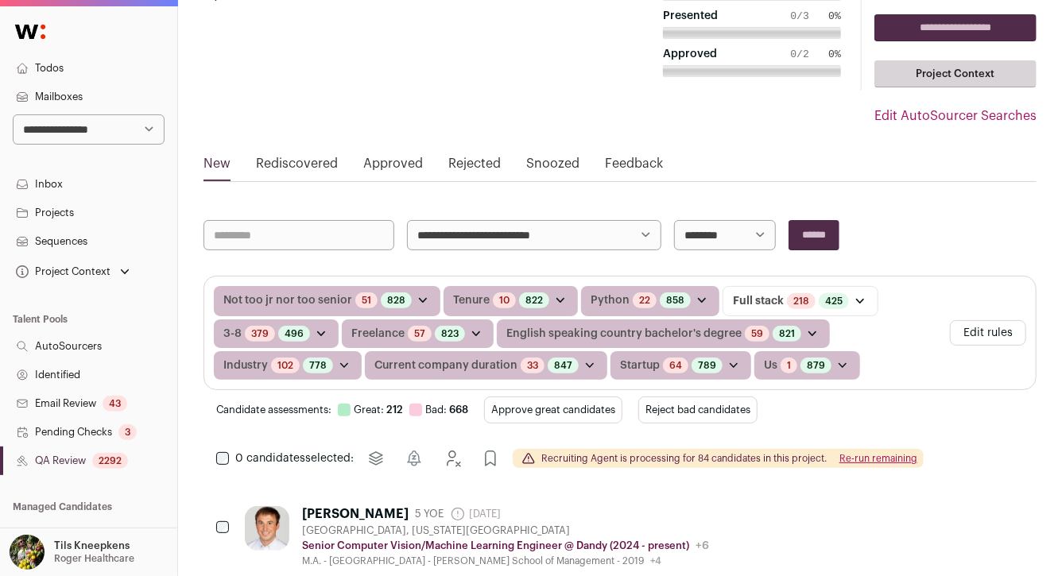
scroll to position [88, 0]
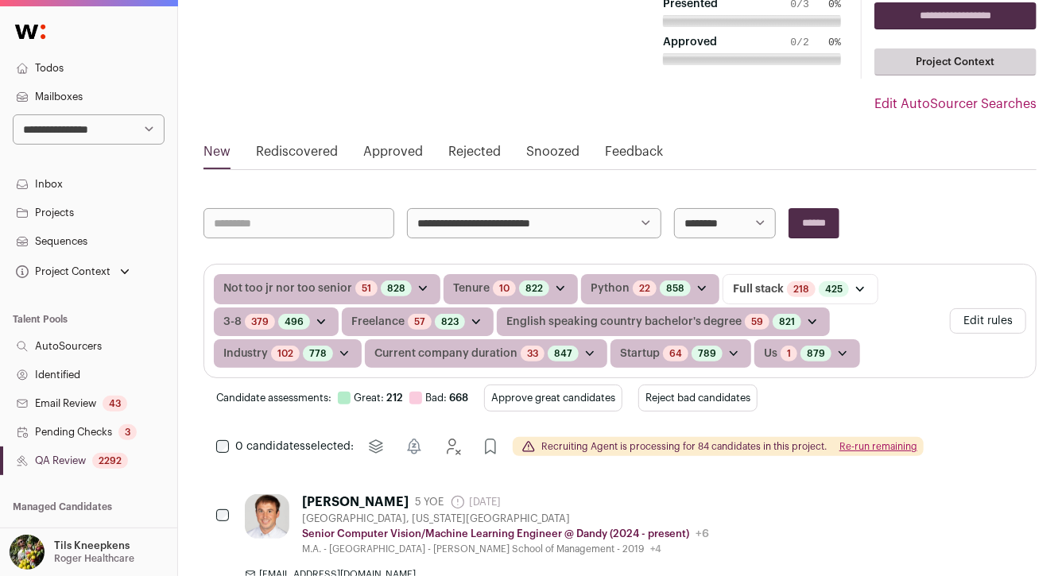
click at [722, 392] on button "Reject bad candidates" at bounding box center [697, 398] width 119 height 27
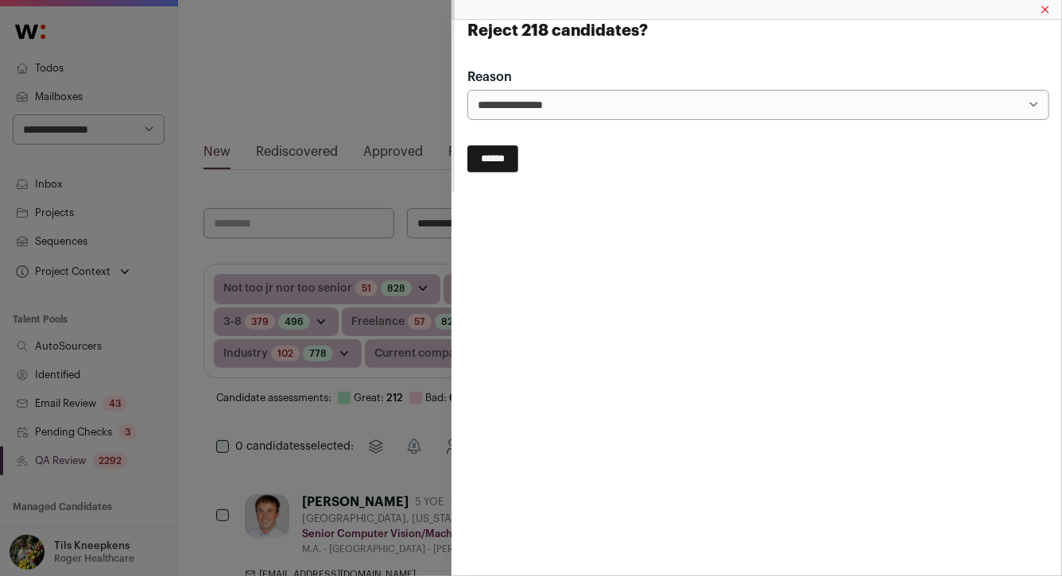
click at [506, 157] on input "******" at bounding box center [492, 158] width 51 height 27
click at [350, 332] on div "Reject 218 candidates?" at bounding box center [531, 288] width 1062 height 576
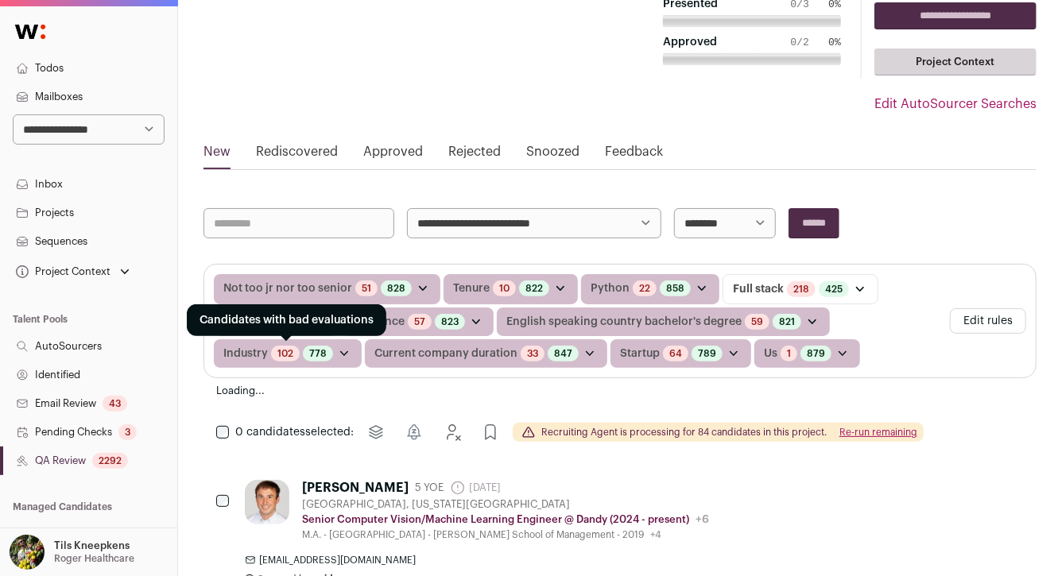
click at [287, 354] on link "102" at bounding box center [285, 353] width 16 height 13
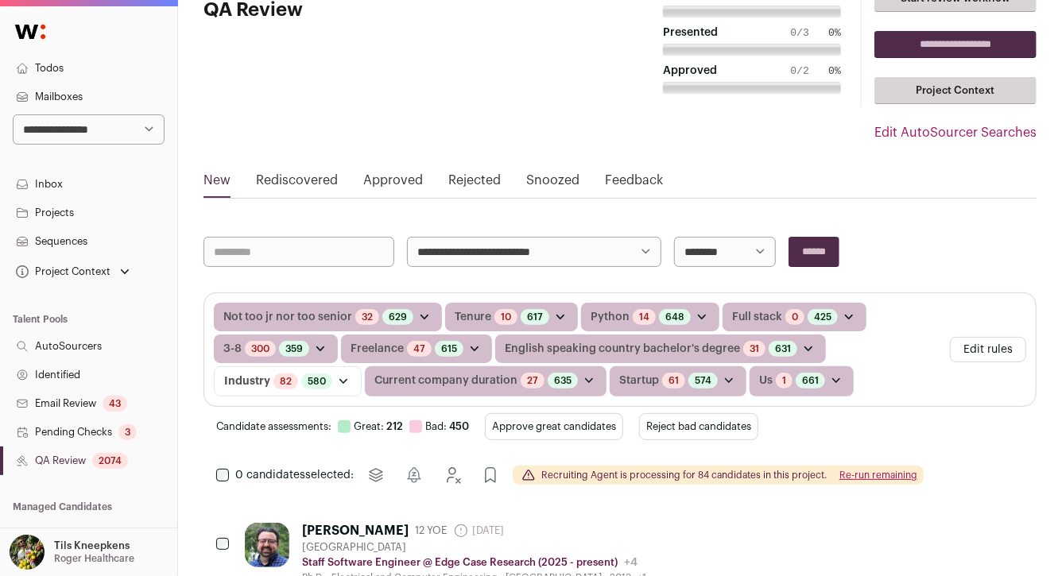
scroll to position [101, 0]
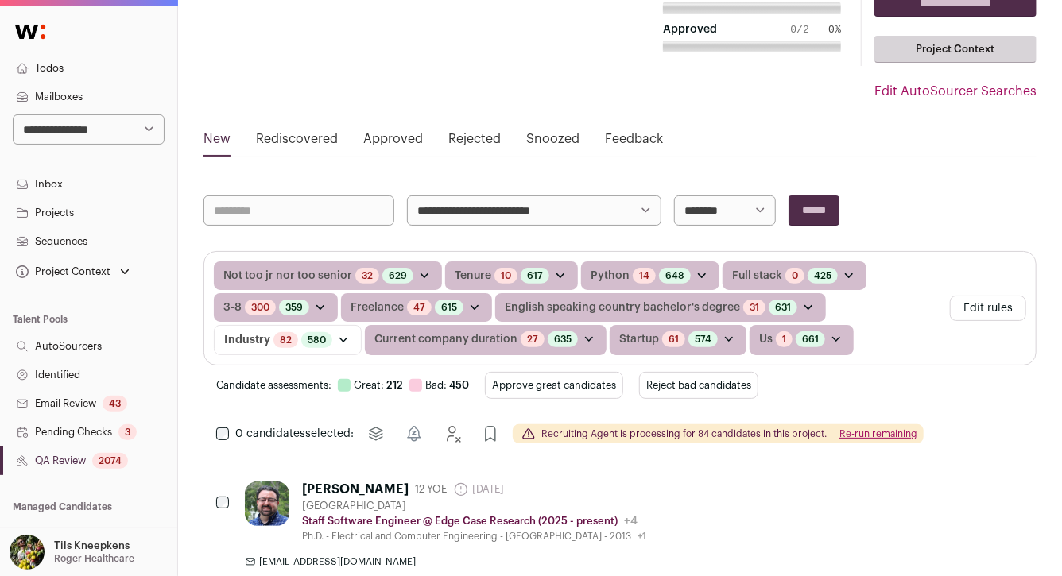
click at [687, 375] on button "Reject bad candidates" at bounding box center [698, 385] width 119 height 27
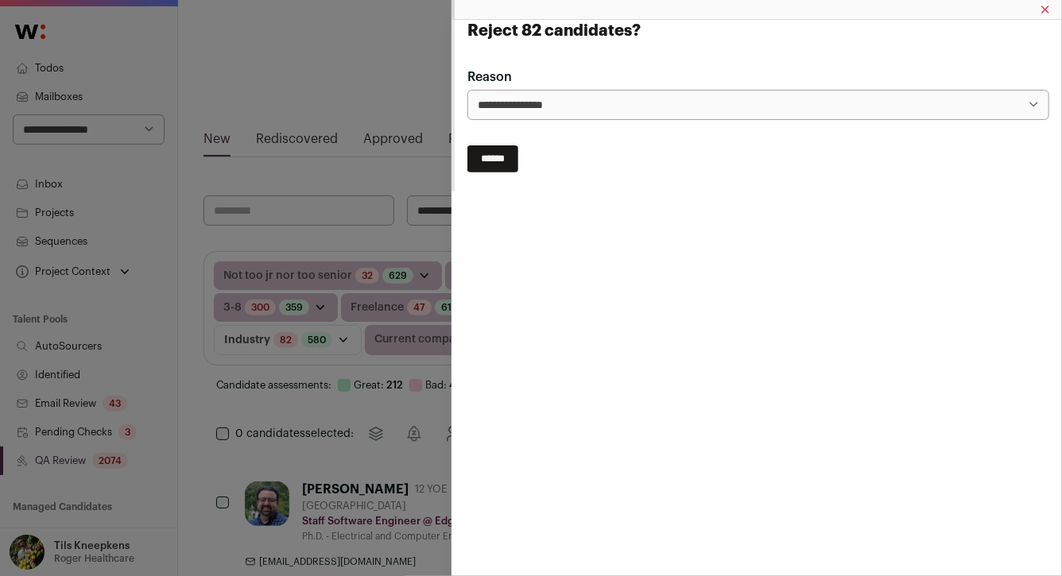
click at [501, 158] on input "******" at bounding box center [492, 158] width 51 height 27
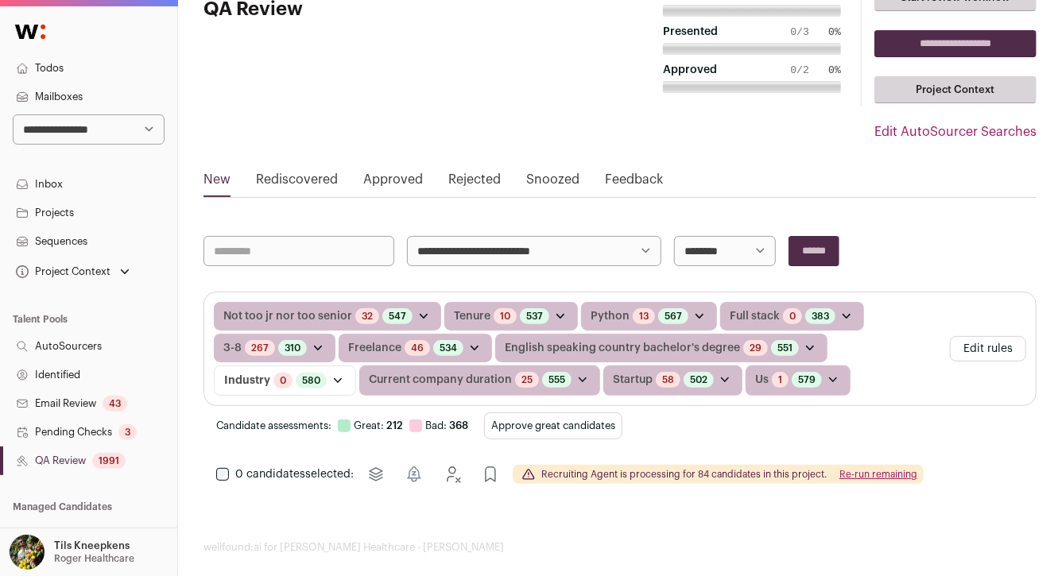
scroll to position [75, 0]
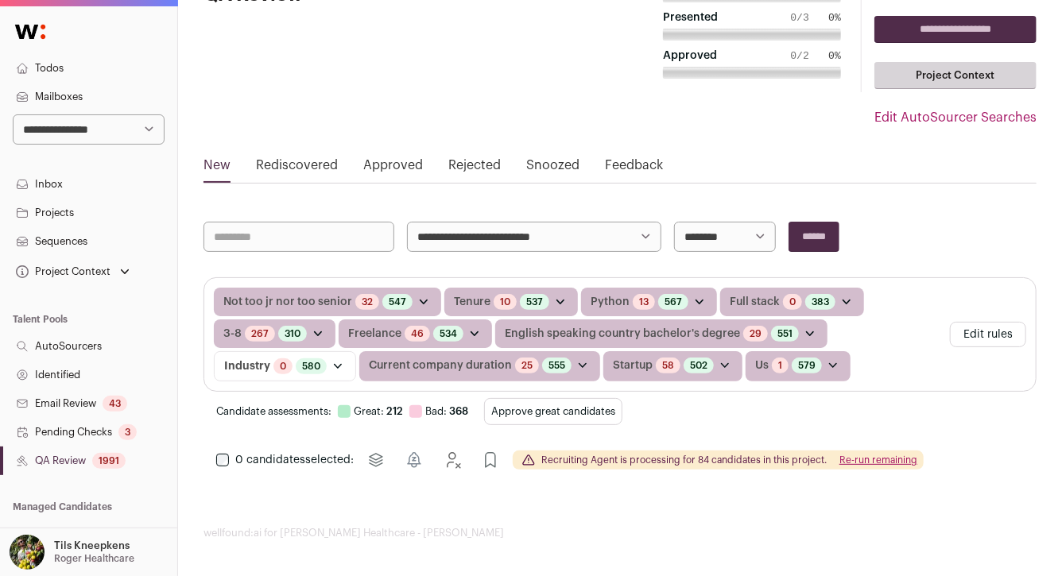
click at [509, 416] on button "Approve great candidates" at bounding box center [553, 411] width 138 height 27
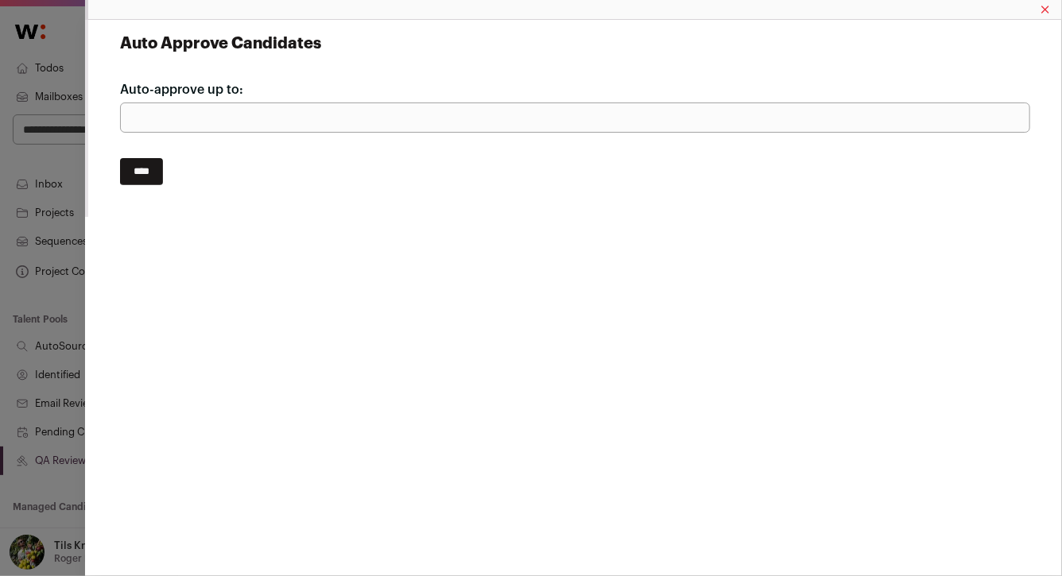
click at [136, 114] on input "***" at bounding box center [575, 118] width 910 height 30
type input "**"
click at [120, 158] on input "****" at bounding box center [141, 171] width 43 height 27
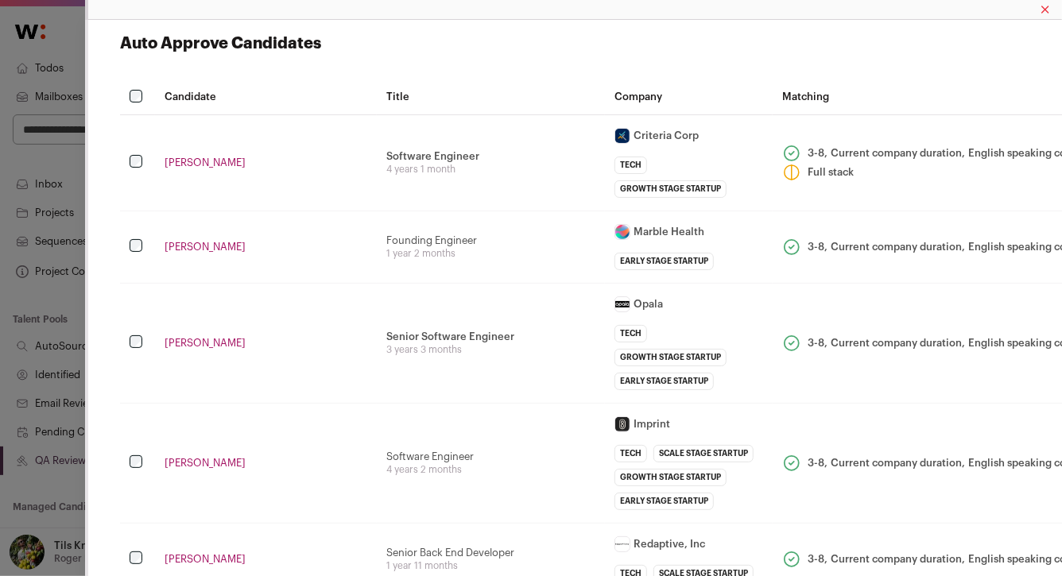
click at [562, 270] on td "Founding Engineer 1 year 2 months" at bounding box center [491, 247] width 228 height 72
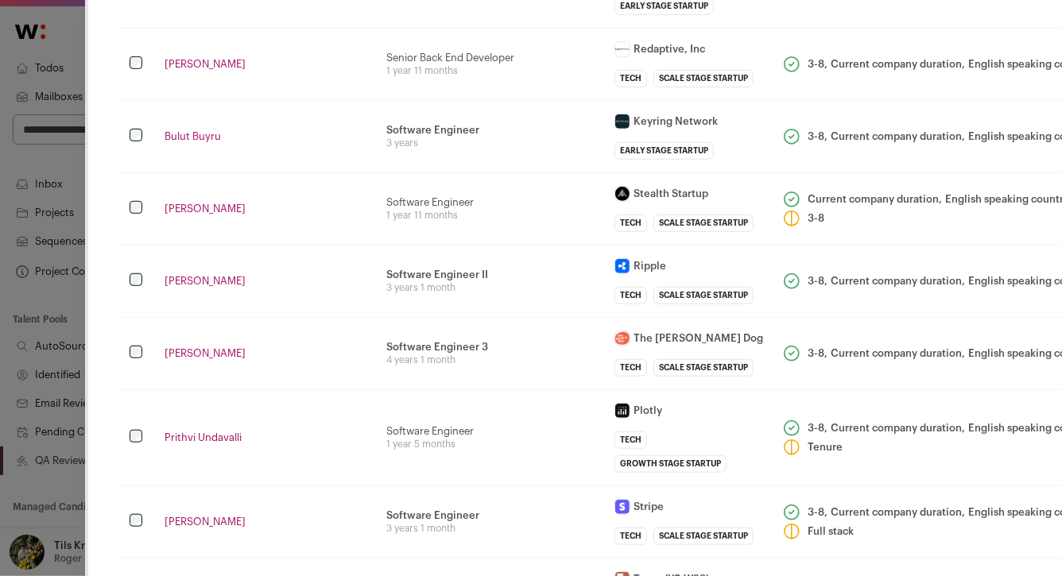
scroll to position [562, 0]
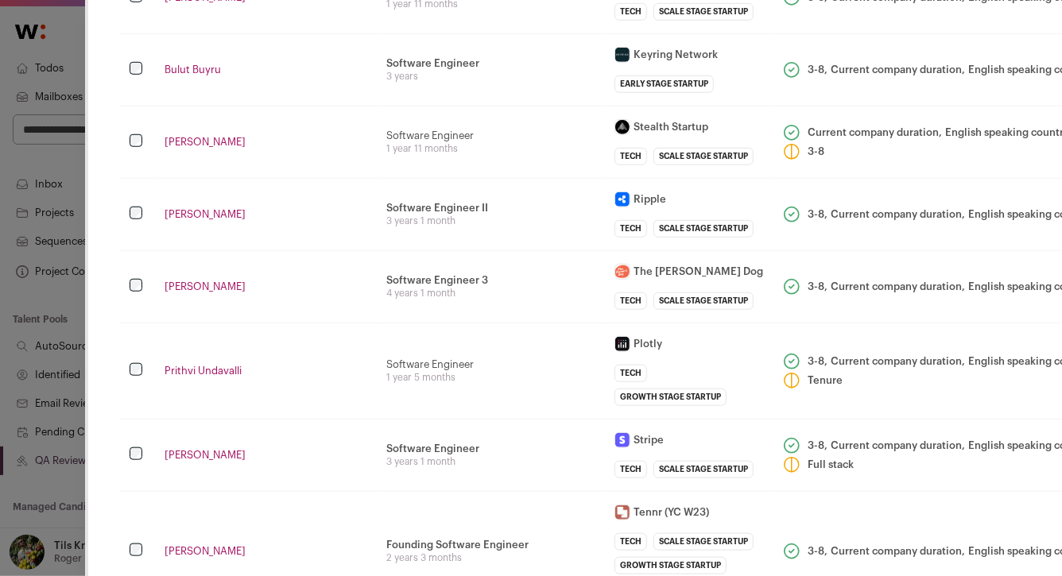
click at [562, 250] on td "Software Engineer II - Operate as community admin and maintainer for open-sourc…" at bounding box center [491, 214] width 228 height 72
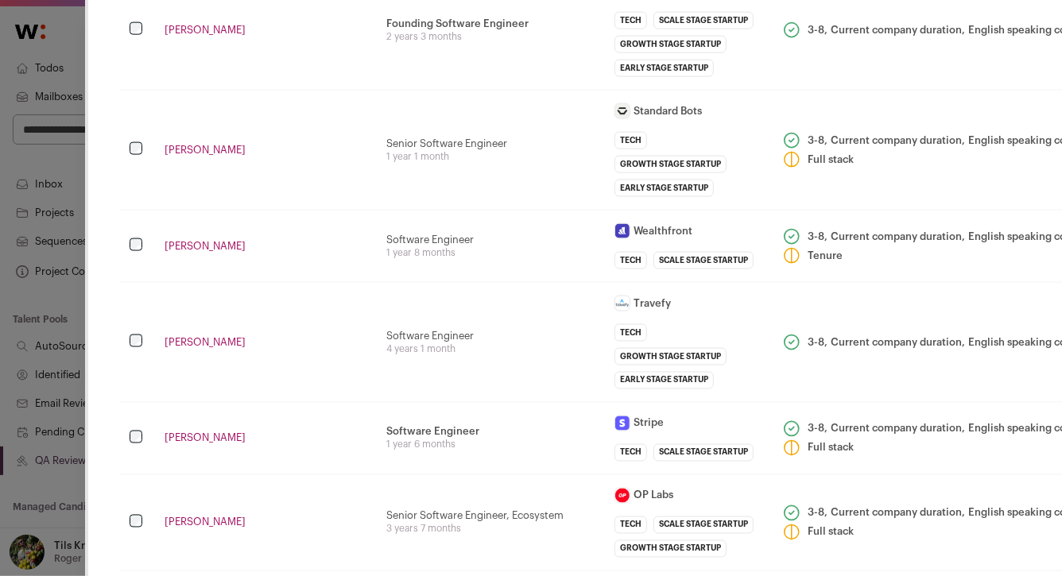
scroll to position [1094, 0]
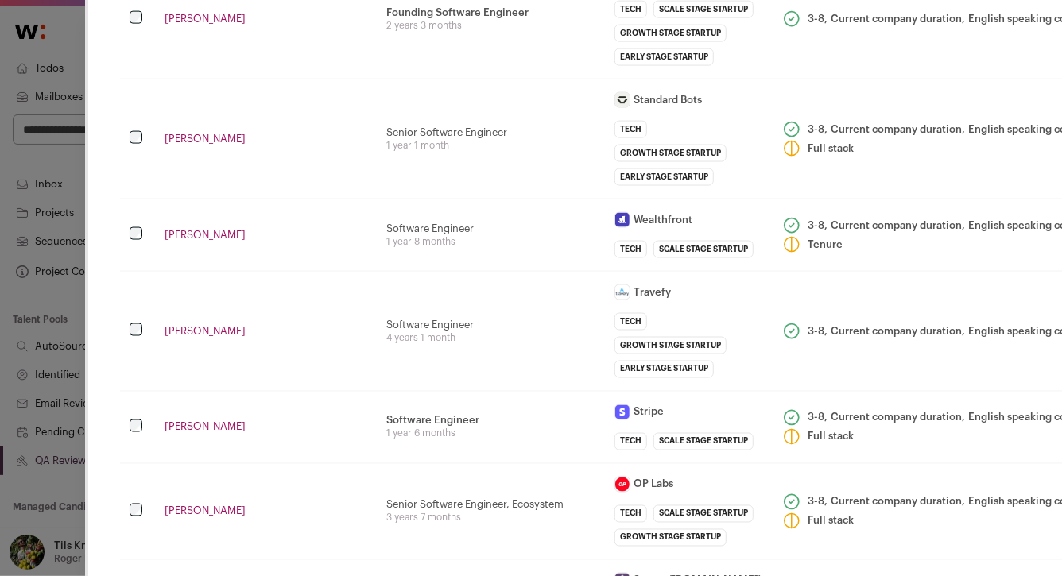
click at [562, 199] on td "Senior Software Engineer 1 year 1 month" at bounding box center [491, 139] width 228 height 120
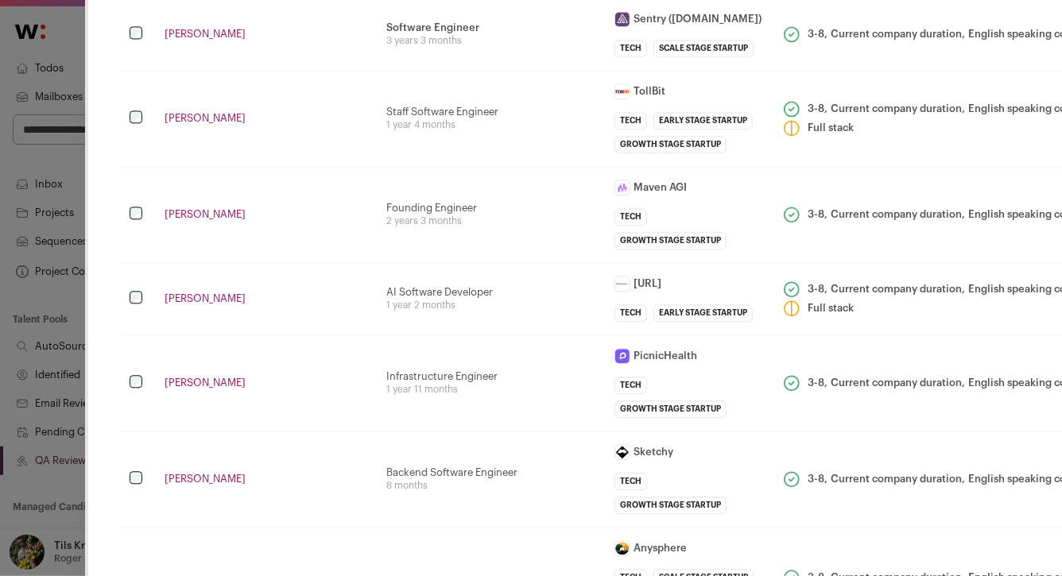
click at [575, 166] on td "Staff Software Engineer 1 year 4 months" at bounding box center [491, 118] width 228 height 96
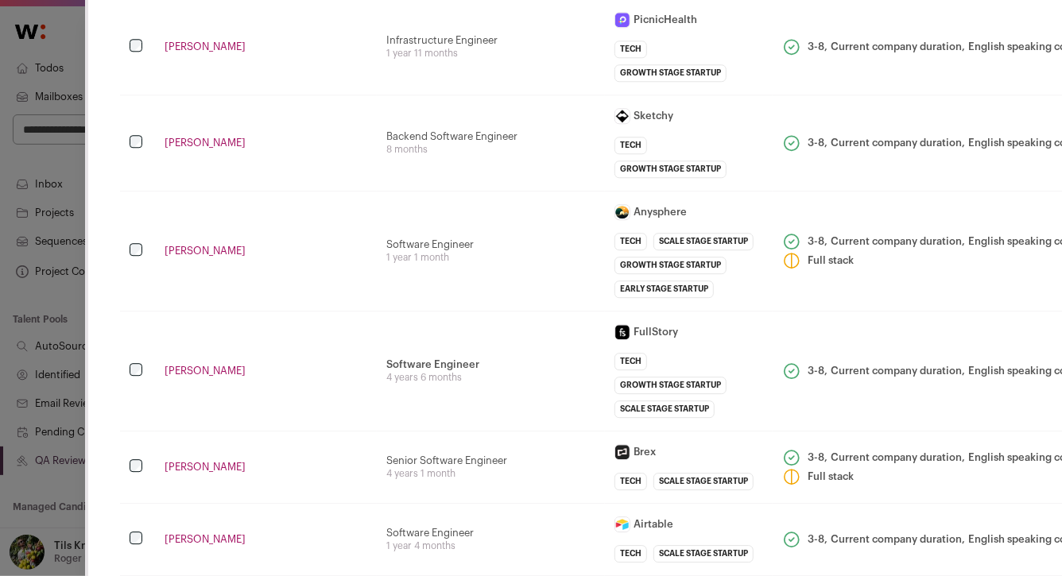
scroll to position [1994, 0]
click at [531, 93] on td "Infrastructure Engineer 1 year 11 months" at bounding box center [491, 45] width 228 height 96
click at [440, 189] on td "Backend Software Engineer 8 months" at bounding box center [491, 141] width 228 height 96
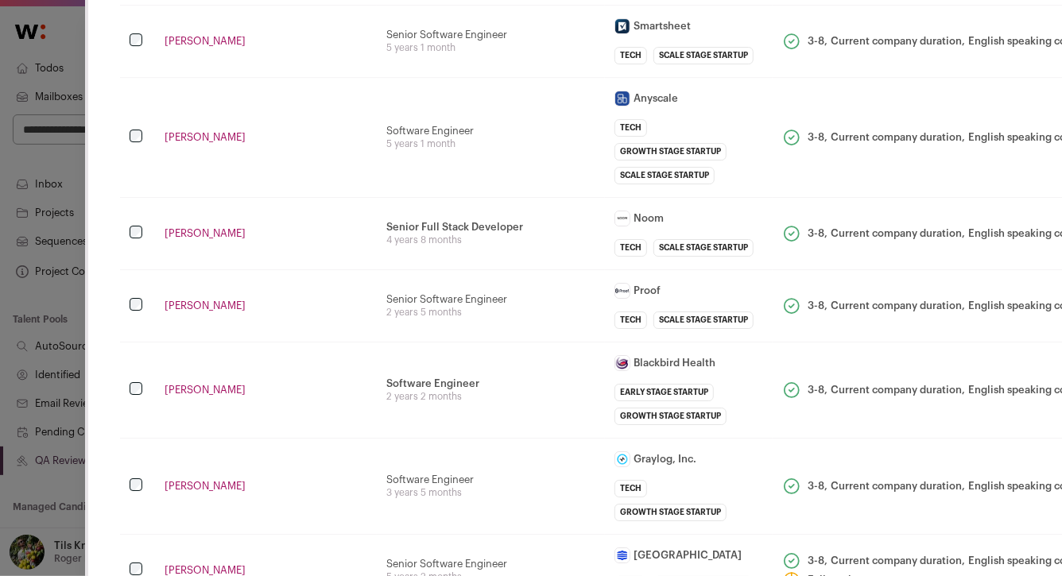
scroll to position [2565, 0]
click at [440, 196] on td "Software Engineer 5 years 1 month" at bounding box center [491, 135] width 228 height 120
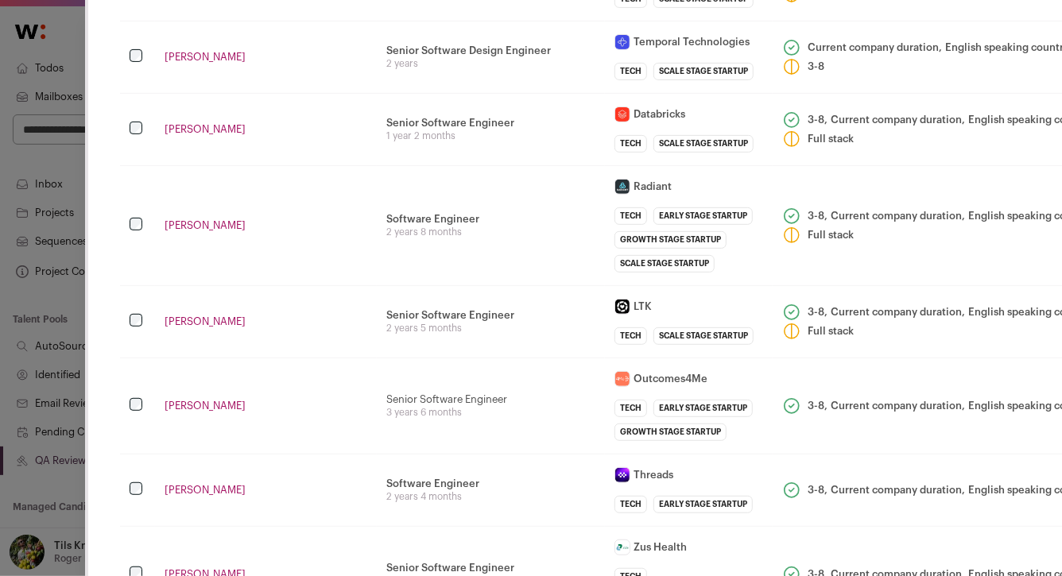
scroll to position [3150, 0]
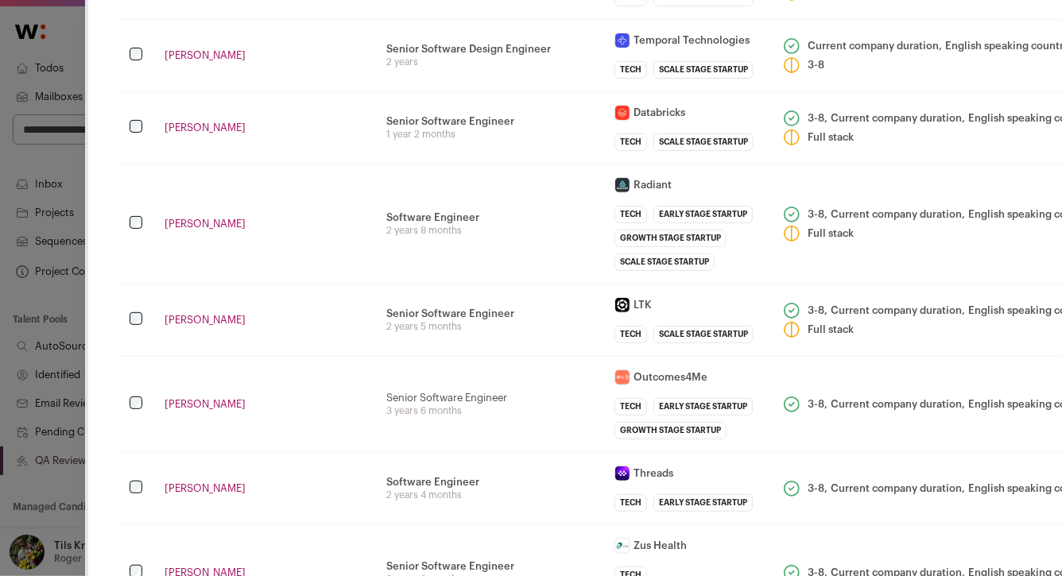
click at [440, 91] on td "Senior Software Design Engineer Cloud Data Stores Team - Internal greenfield pr…" at bounding box center [491, 55] width 228 height 72
click at [362, 91] on td "Tim Deeb-swihart" at bounding box center [266, 55] width 222 height 72
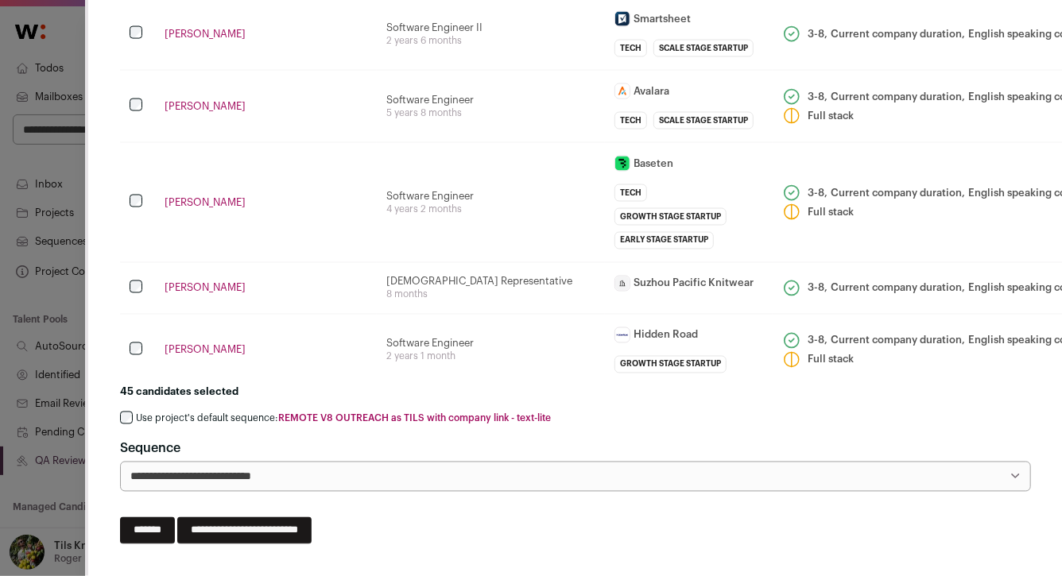
scroll to position [4284, 0]
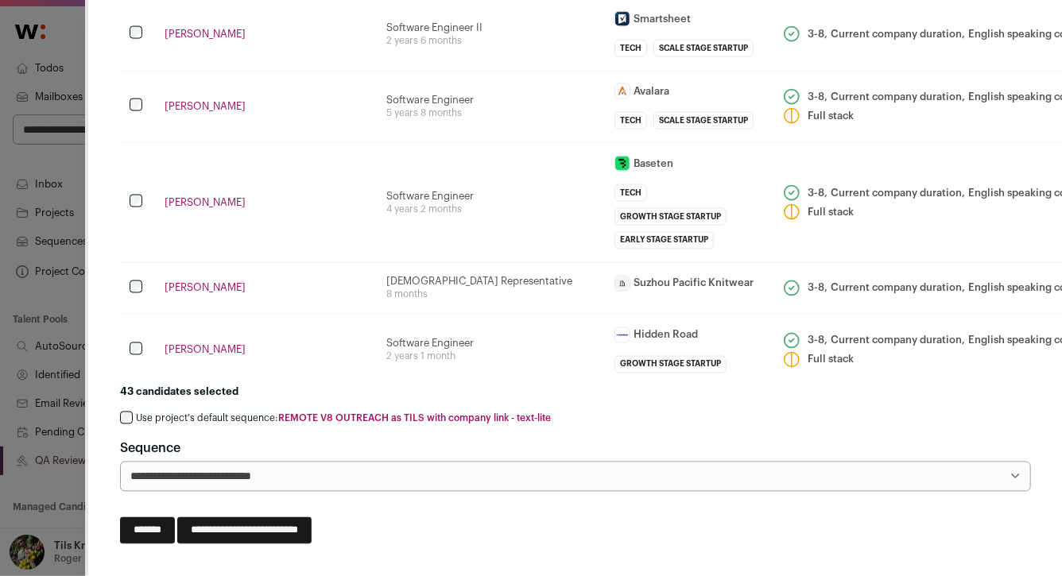
click at [261, 420] on label "Use project's default sequence: REMOTE V8 OUTREACH as TILS with company link - …" at bounding box center [343, 418] width 415 height 13
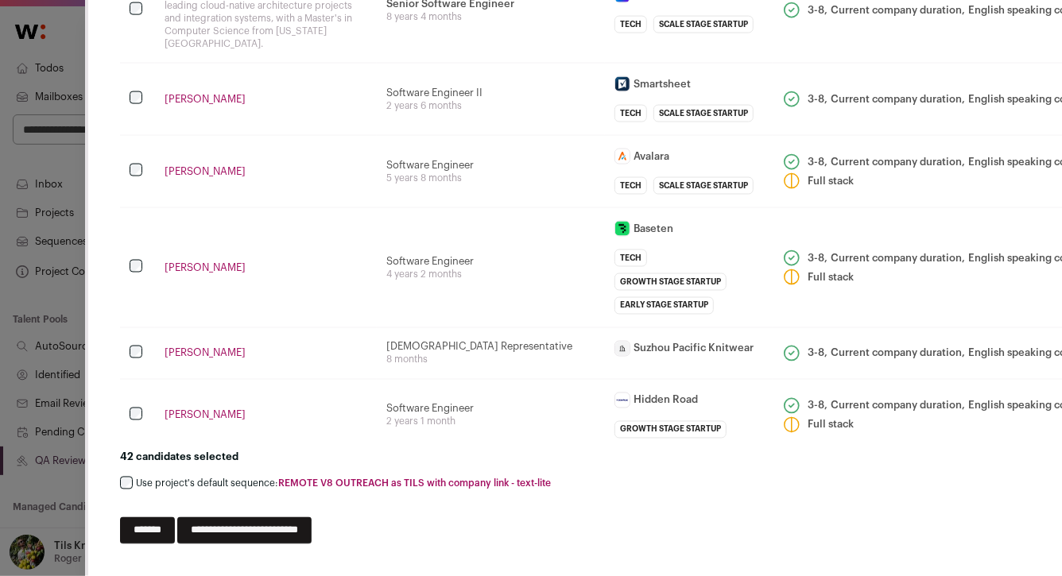
scroll to position [4739, 0]
click at [312, 534] on input "**********" at bounding box center [244, 530] width 134 height 27
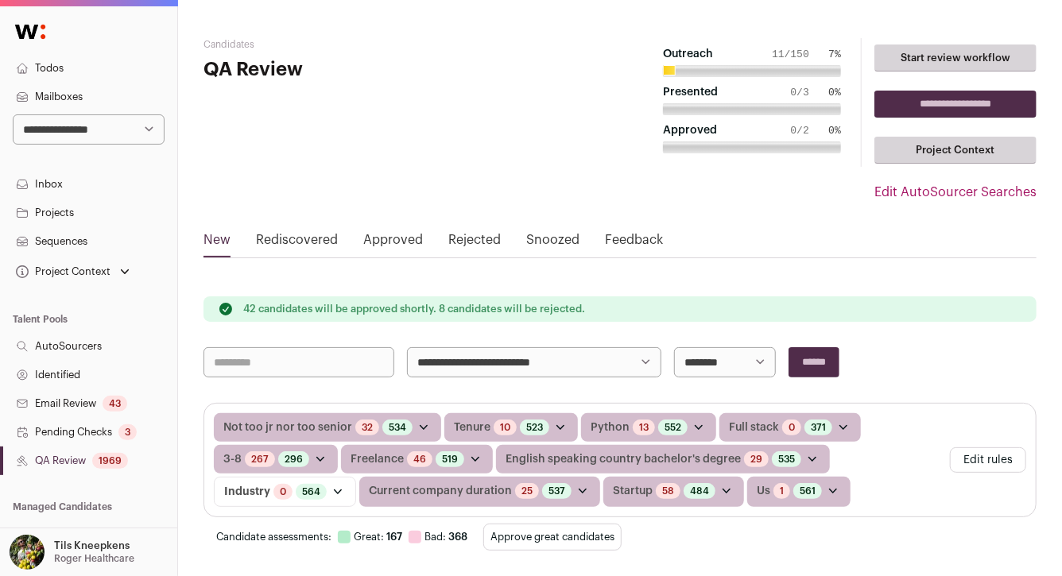
click at [95, 77] on link "Todos" at bounding box center [88, 68] width 177 height 29
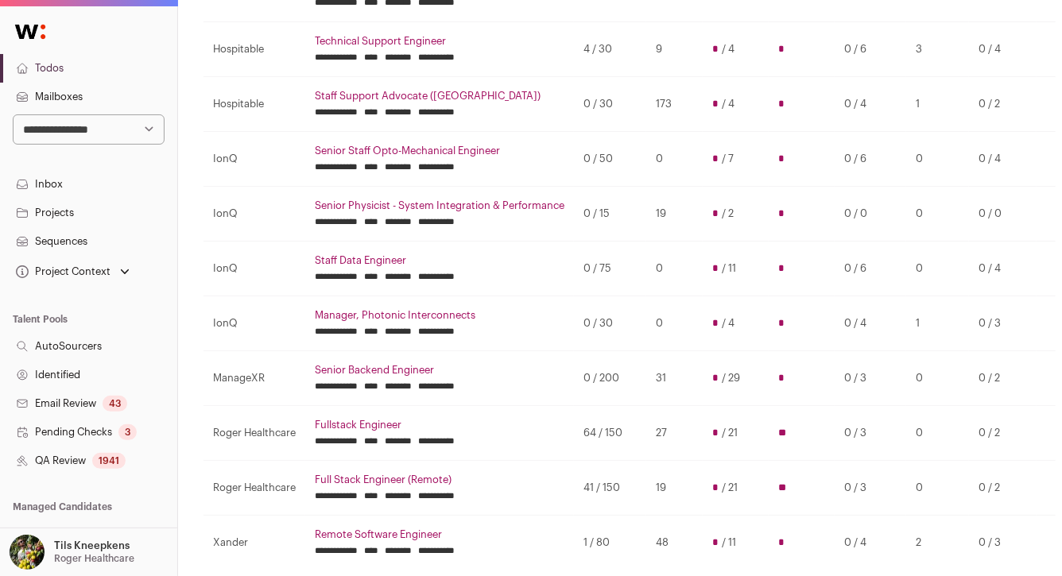
scroll to position [233, 0]
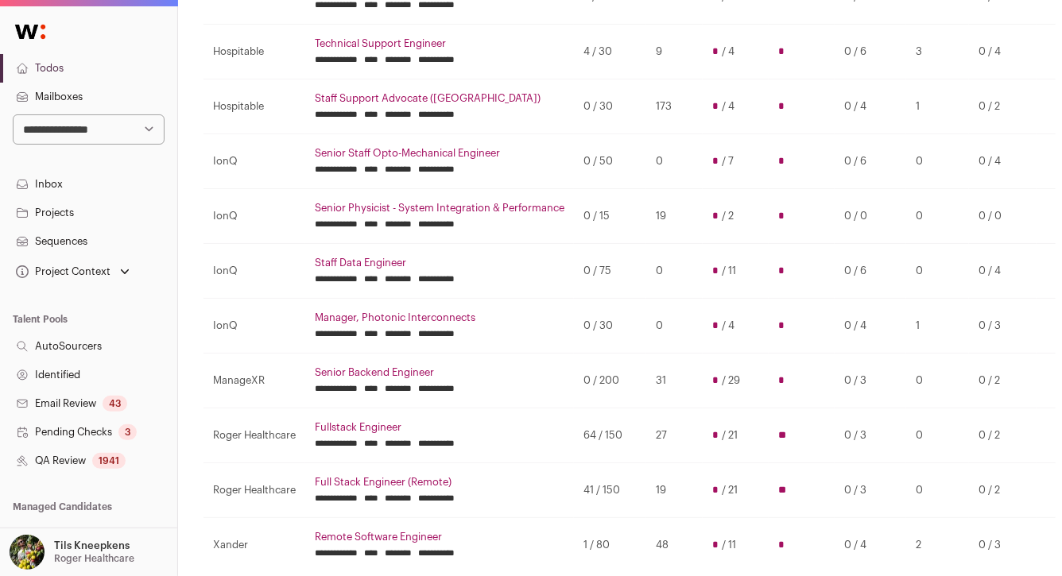
click at [591, 378] on td "0 / 200" at bounding box center [610, 380] width 72 height 55
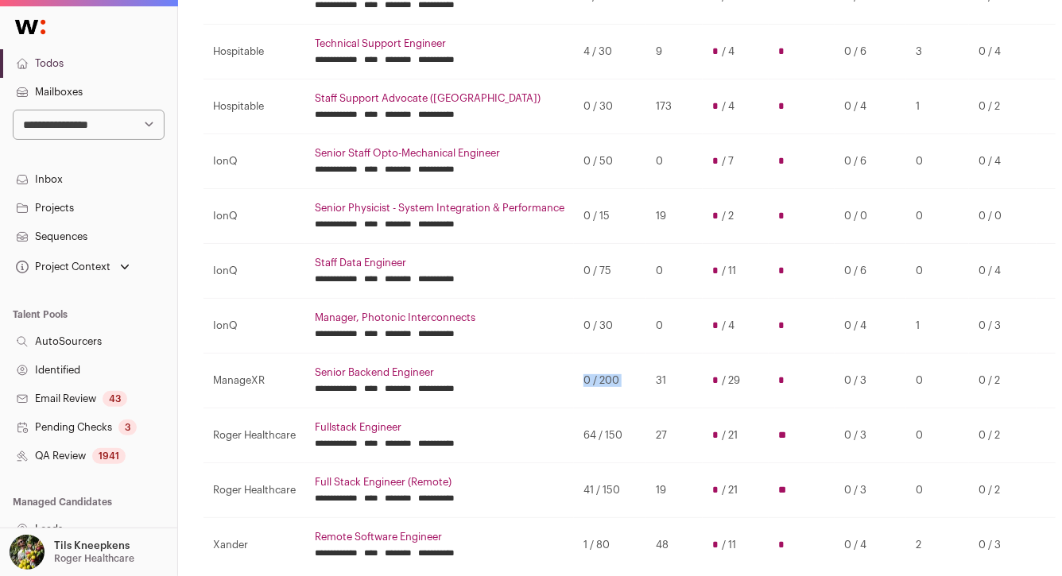
scroll to position [338, 0]
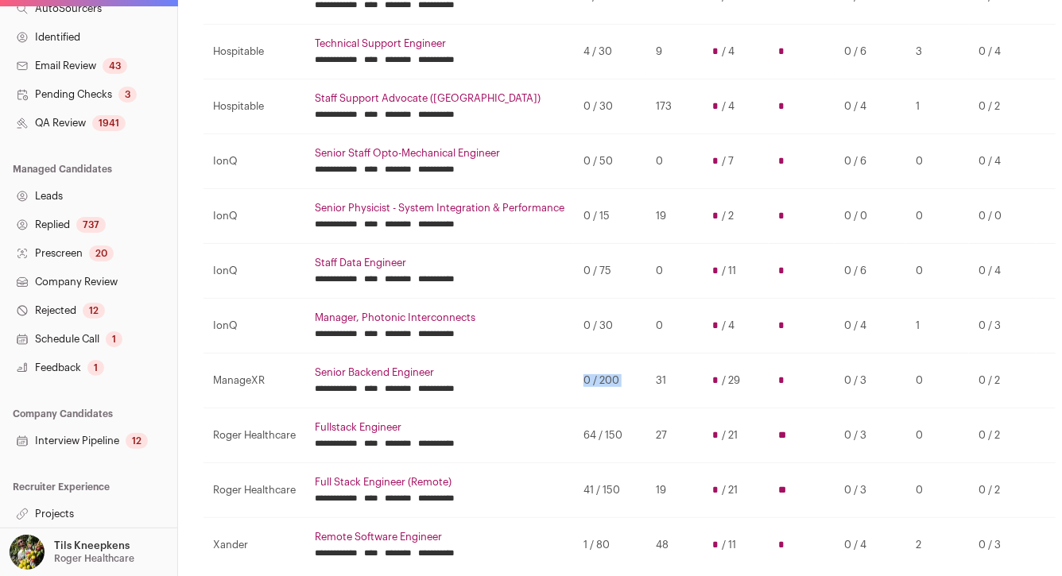
click at [86, 511] on link "Projects" at bounding box center [88, 514] width 177 height 29
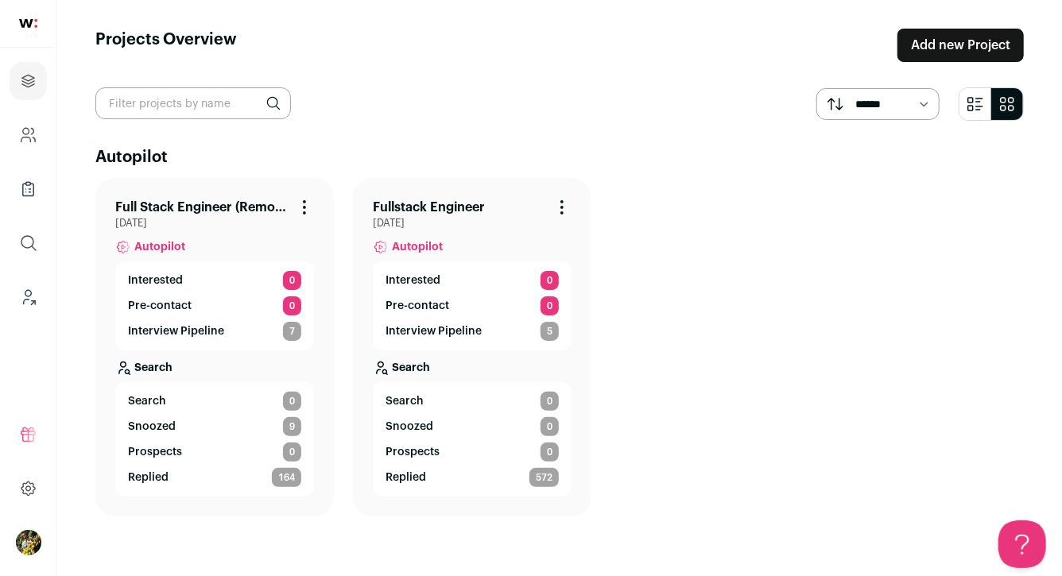
click at [408, 202] on link "Fullstack Engineer" at bounding box center [429, 207] width 112 height 19
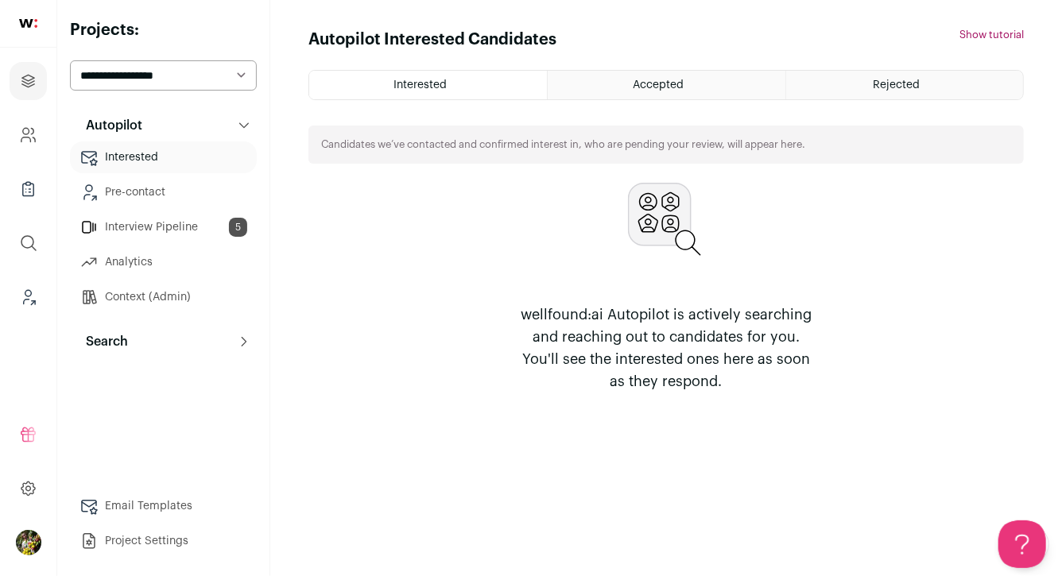
click at [158, 257] on link "Analytics" at bounding box center [163, 262] width 187 height 32
click at [166, 254] on link "Analytics" at bounding box center [163, 262] width 187 height 32
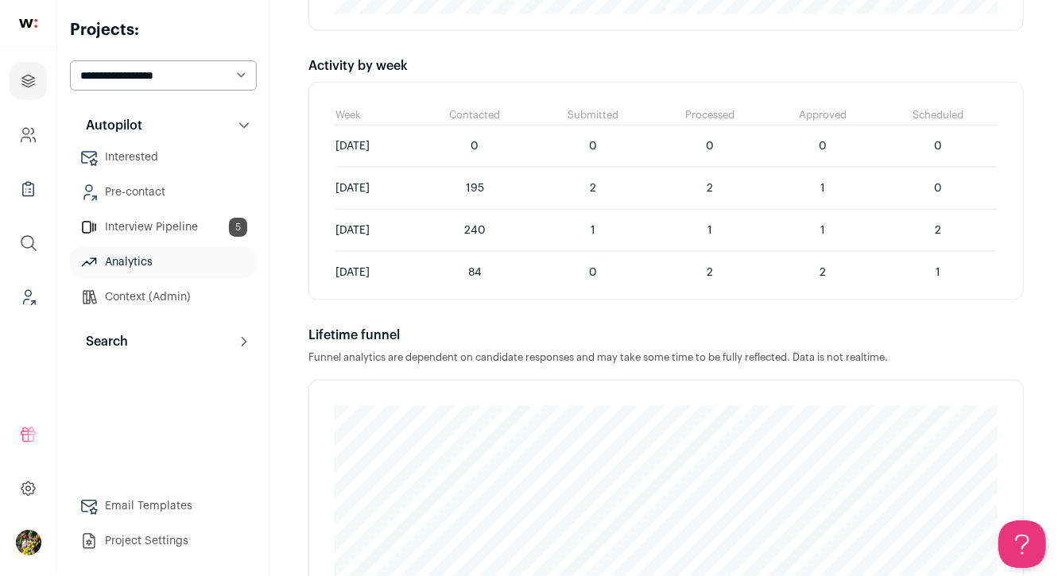
scroll to position [928, 0]
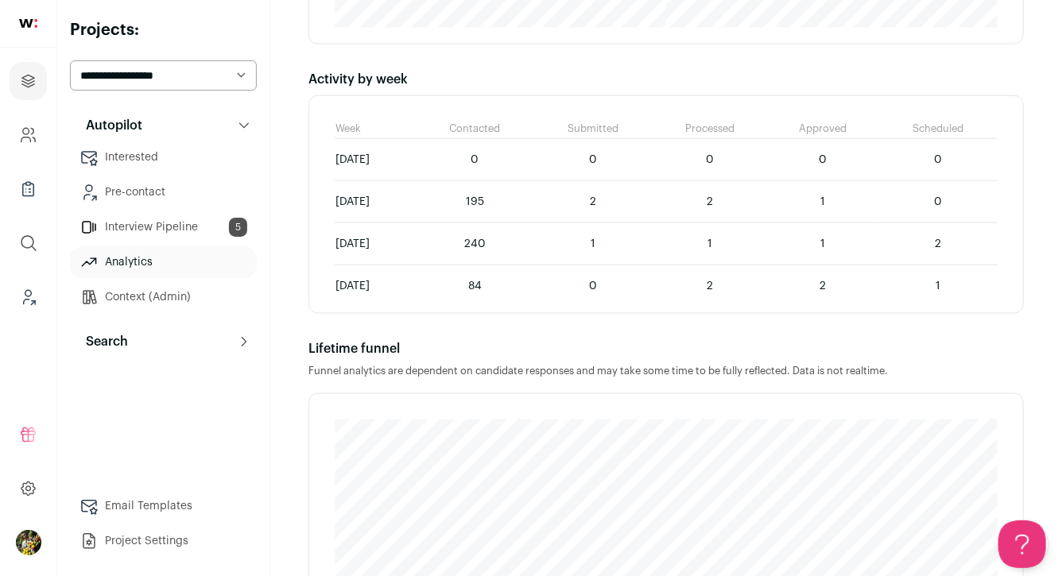
click at [215, 72] on select "**********" at bounding box center [163, 75] width 187 height 30
select select "*****"
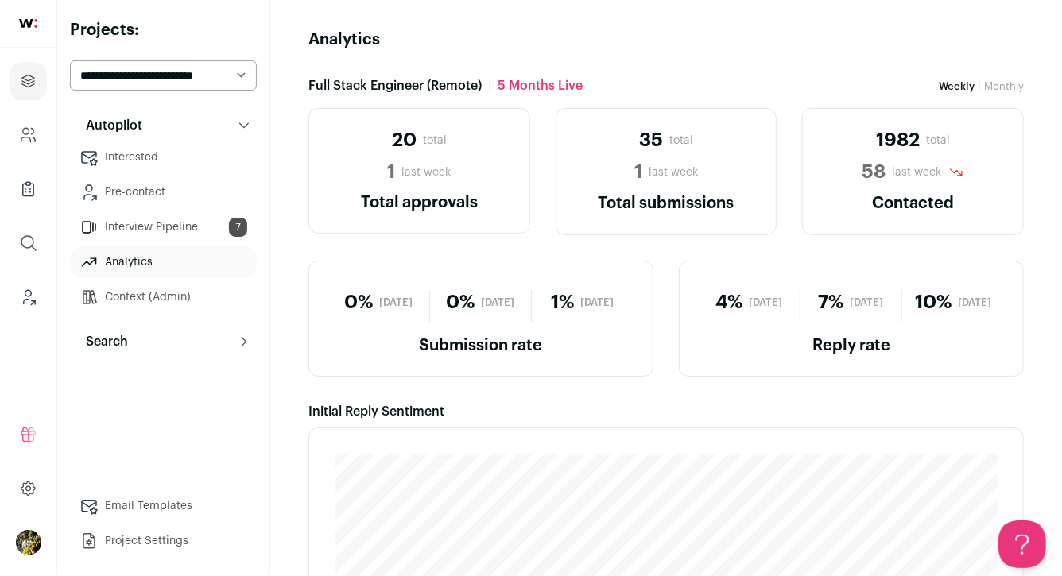
click at [170, 81] on select "**********" at bounding box center [163, 75] width 187 height 30
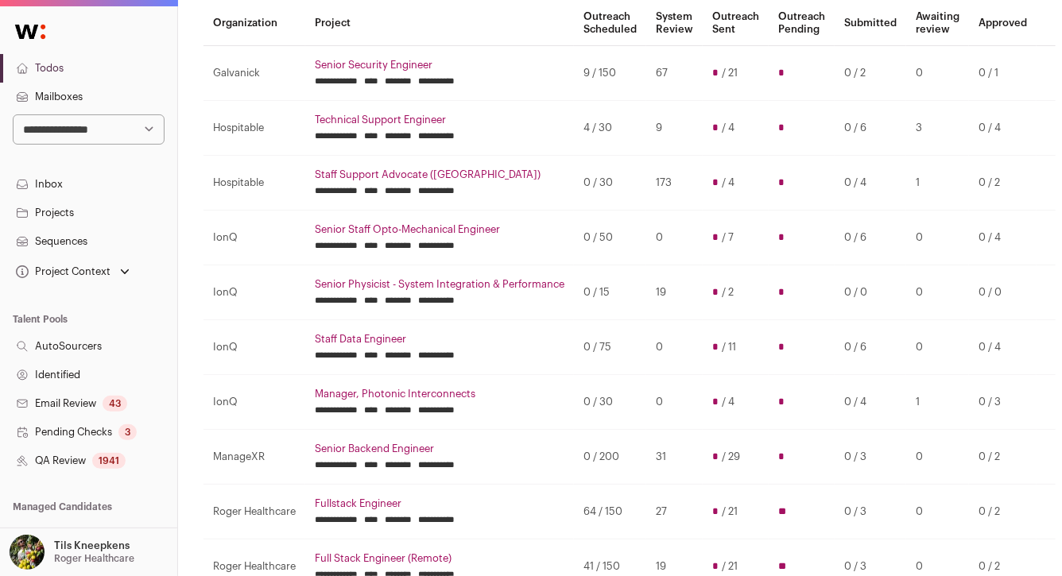
scroll to position [155, 0]
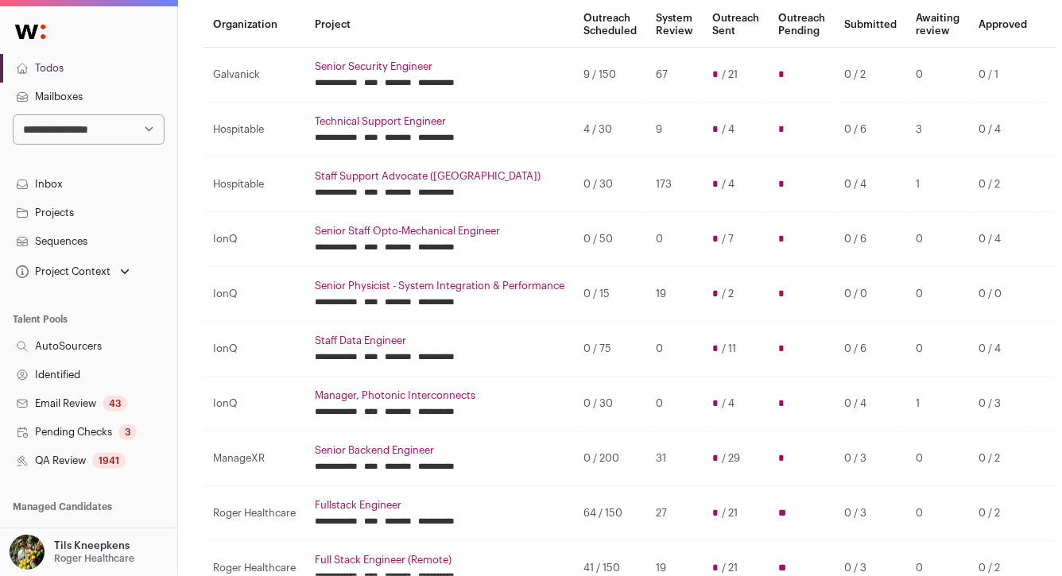
click at [431, 172] on link "Staff Support Advocate ([GEOGRAPHIC_DATA])" at bounding box center [440, 176] width 250 height 13
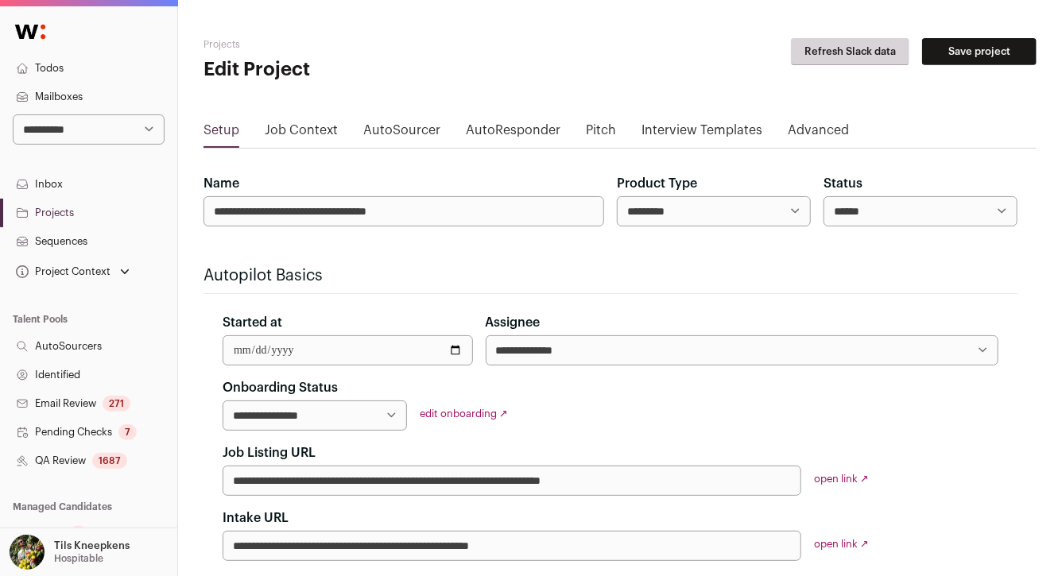
click at [131, 462] on link "QA Review 1687" at bounding box center [88, 461] width 177 height 29
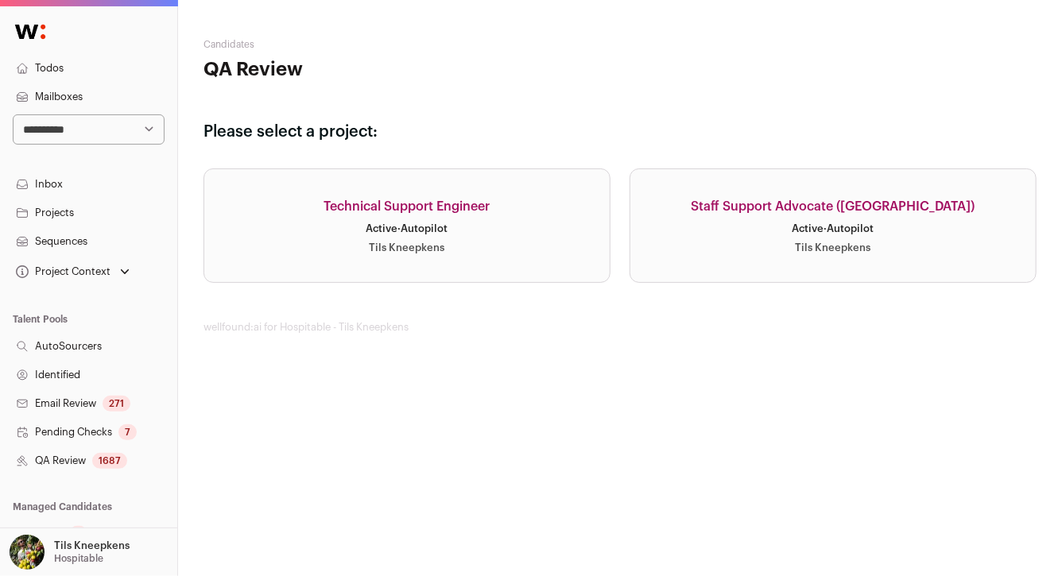
click at [725, 236] on link "Staff Support Advocate ([GEOGRAPHIC_DATA]) Active · Autopilot Tils Kneepkens" at bounding box center [832, 225] width 407 height 114
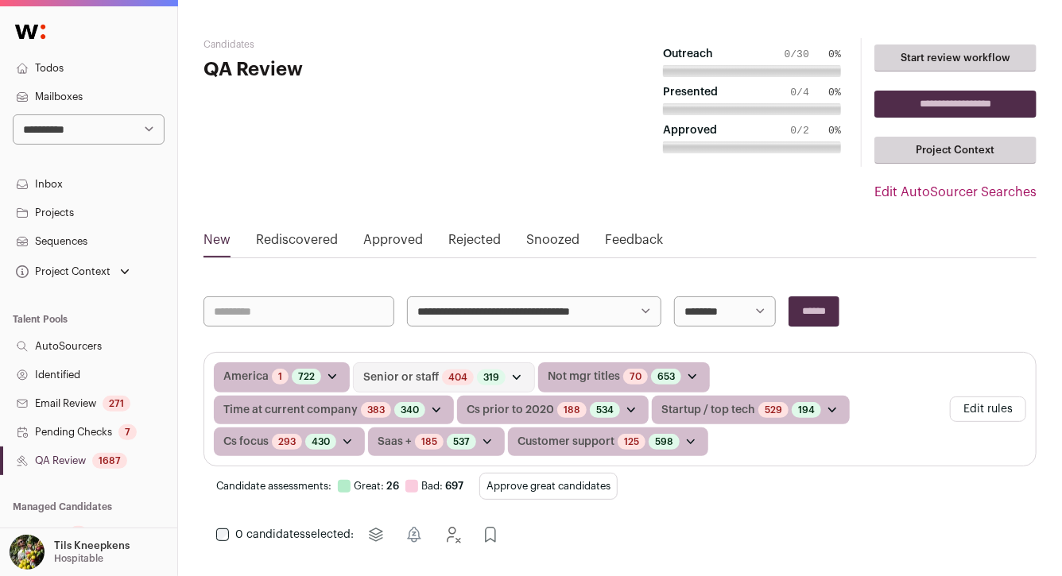
scroll to position [399, 0]
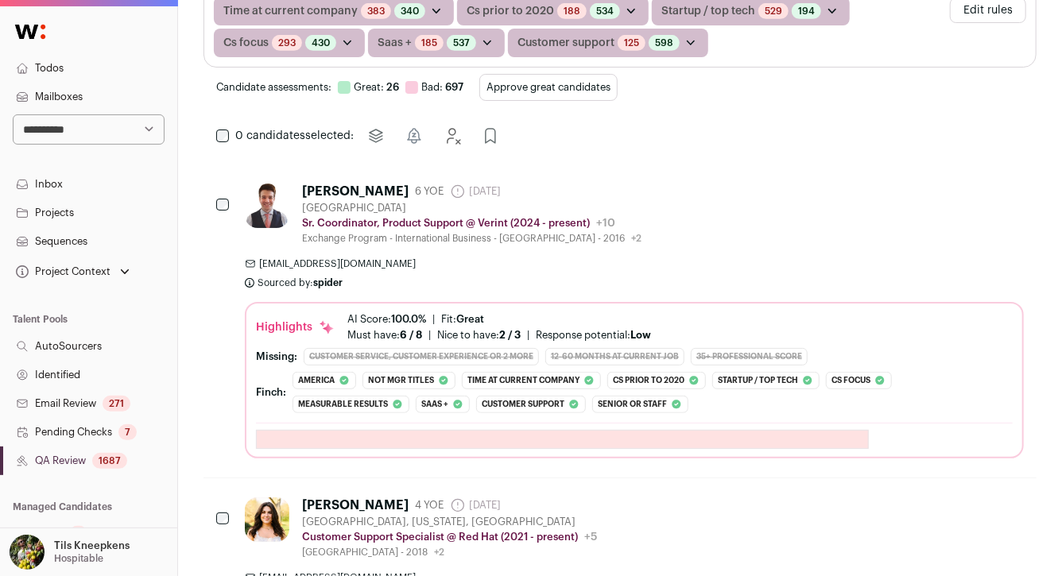
click at [591, 80] on button "Approve great candidates" at bounding box center [548, 87] width 138 height 27
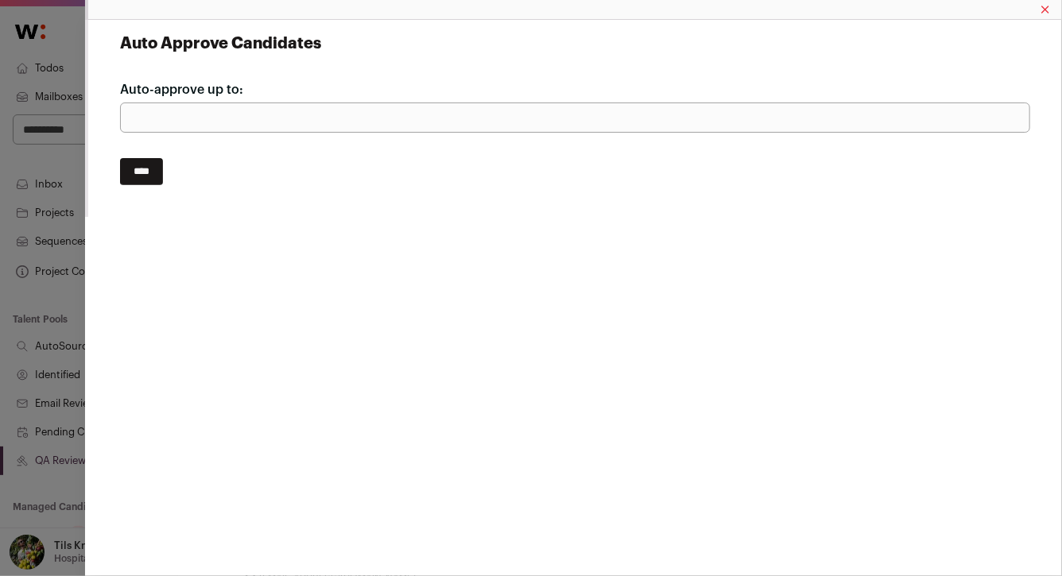
click at [141, 166] on input "****" at bounding box center [141, 171] width 43 height 27
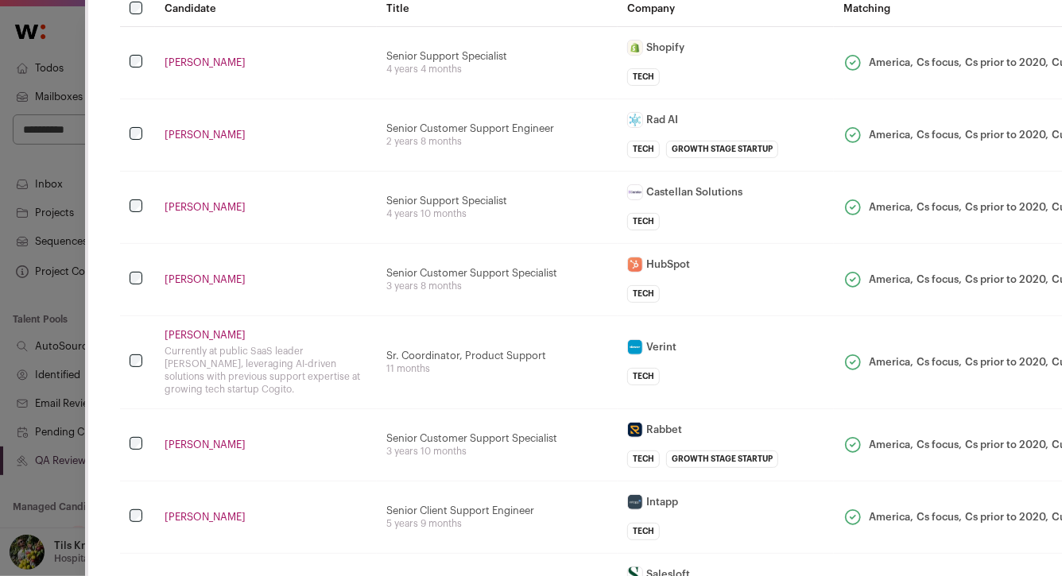
scroll to position [91, 0]
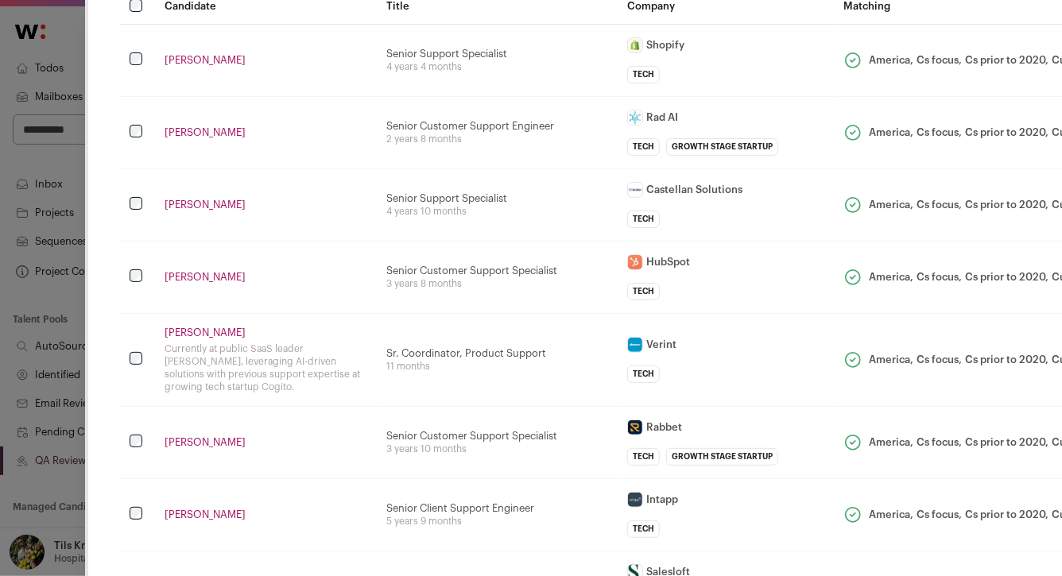
click at [203, 132] on link "Bijan Shafiei" at bounding box center [266, 132] width 203 height 13
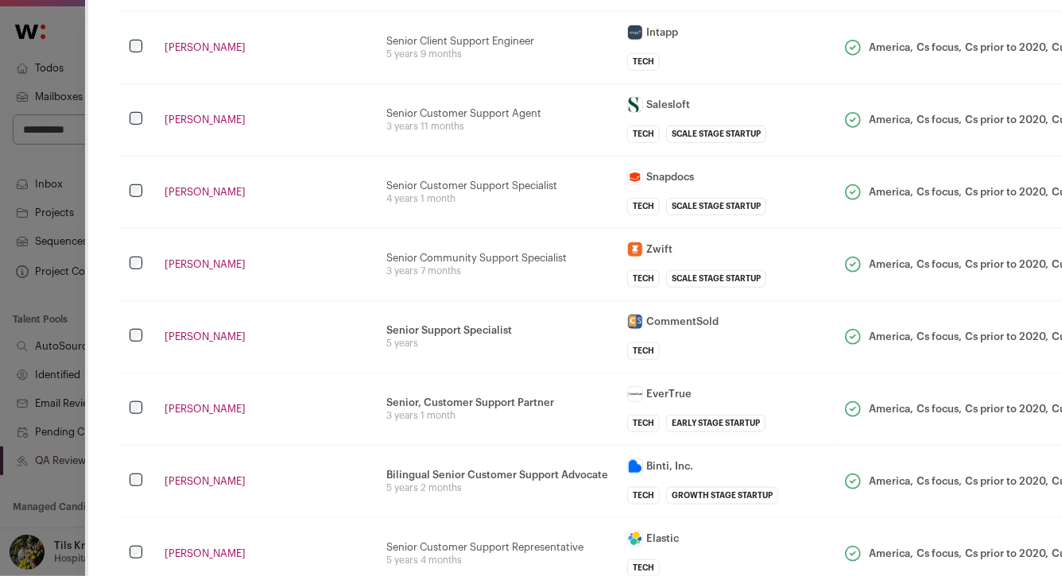
scroll to position [561, 0]
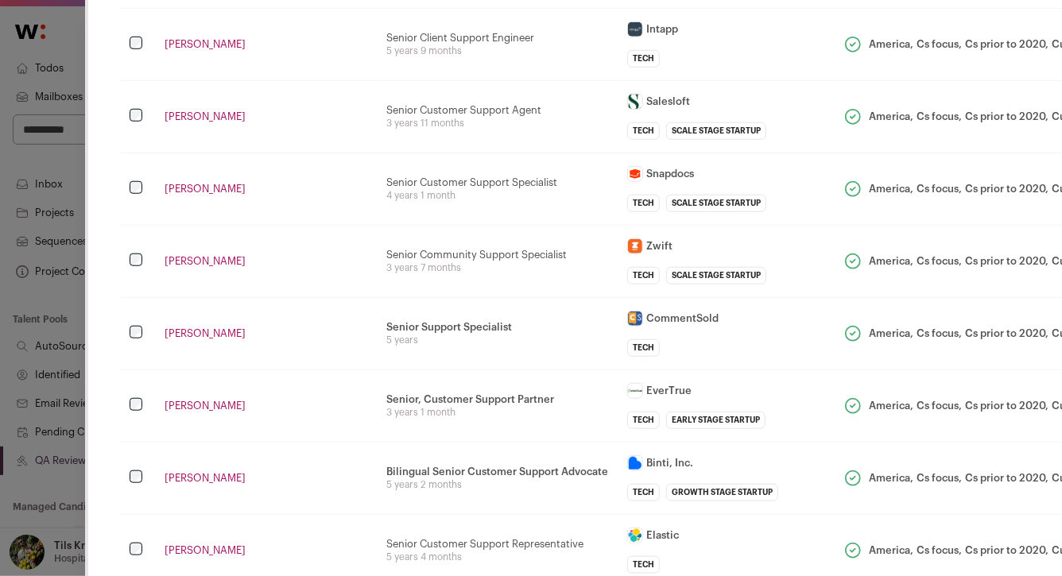
click at [189, 43] on link "Joseph Aiken" at bounding box center [266, 44] width 203 height 13
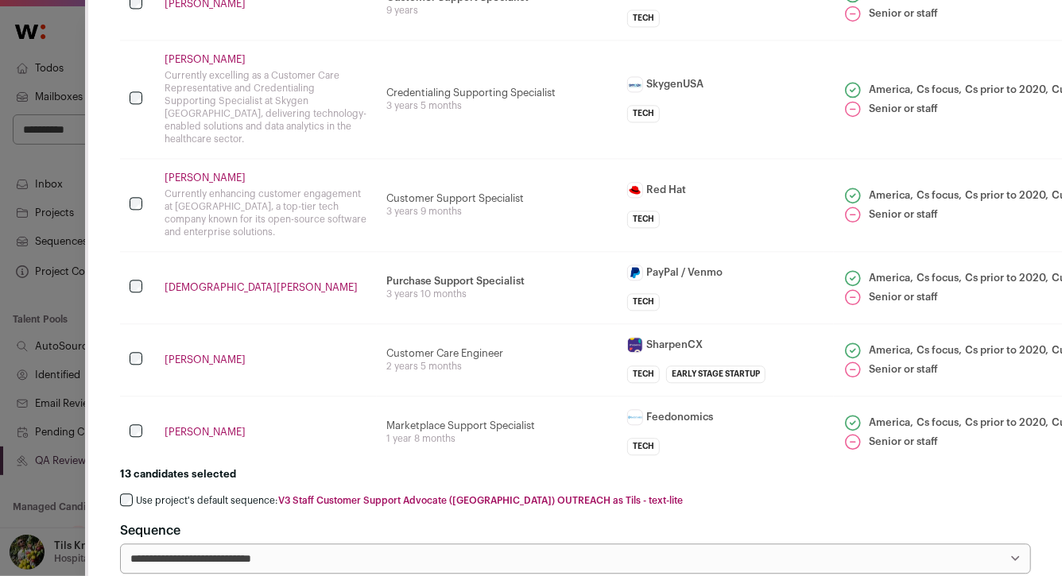
scroll to position [1654, 0]
click at [188, 170] on link "Madison Scott" at bounding box center [266, 176] width 203 height 13
click at [175, 352] on link "Brianna Garcia" at bounding box center [266, 358] width 203 height 13
click at [172, 493] on label "Use project's default sequence: V3 Staff Customer Support Advocate (North Ameri…" at bounding box center [409, 499] width 547 height 13
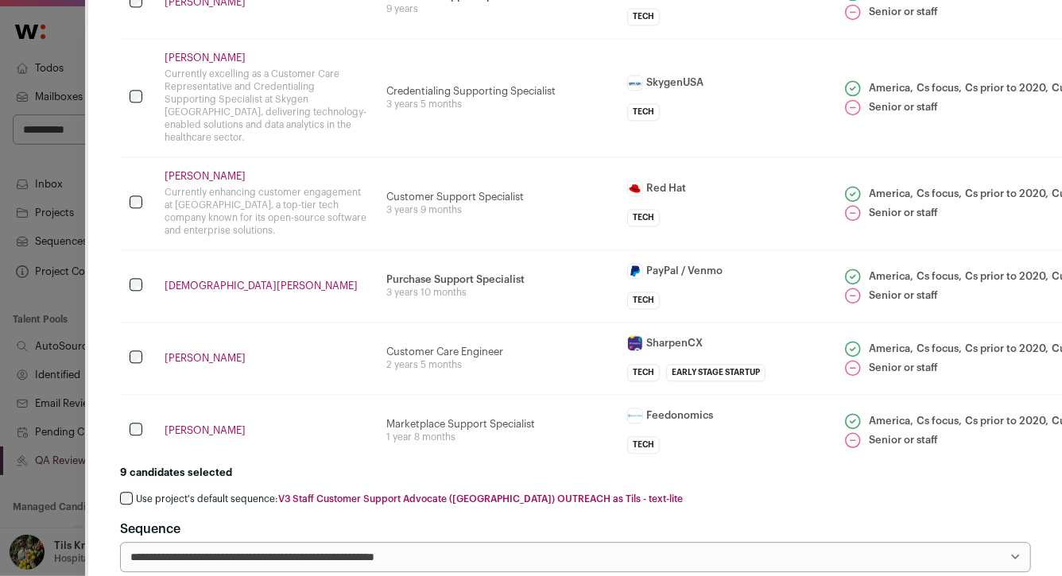
scroll to position [1637, 0]
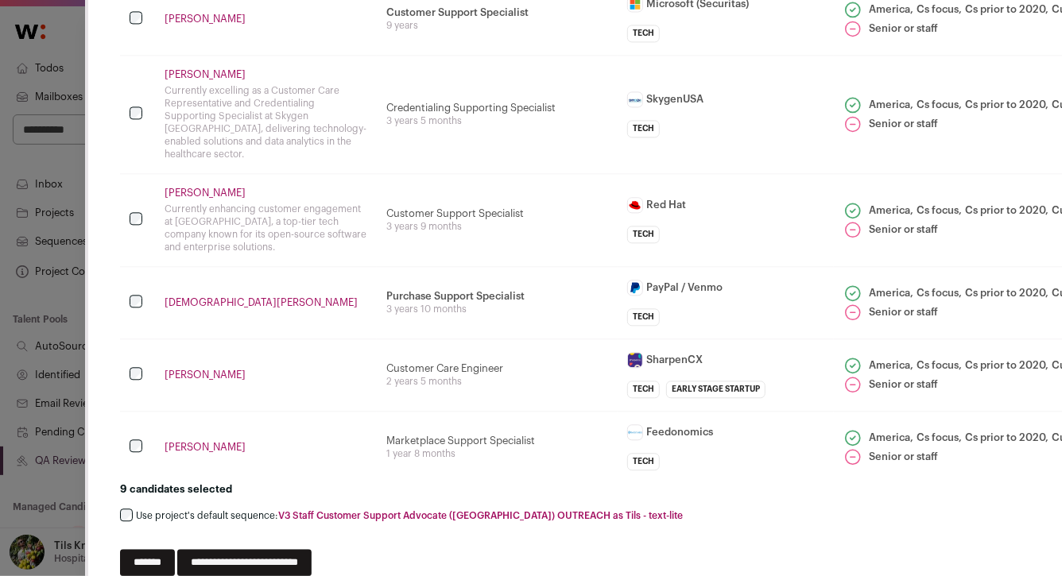
click at [230, 549] on input "**********" at bounding box center [244, 562] width 134 height 27
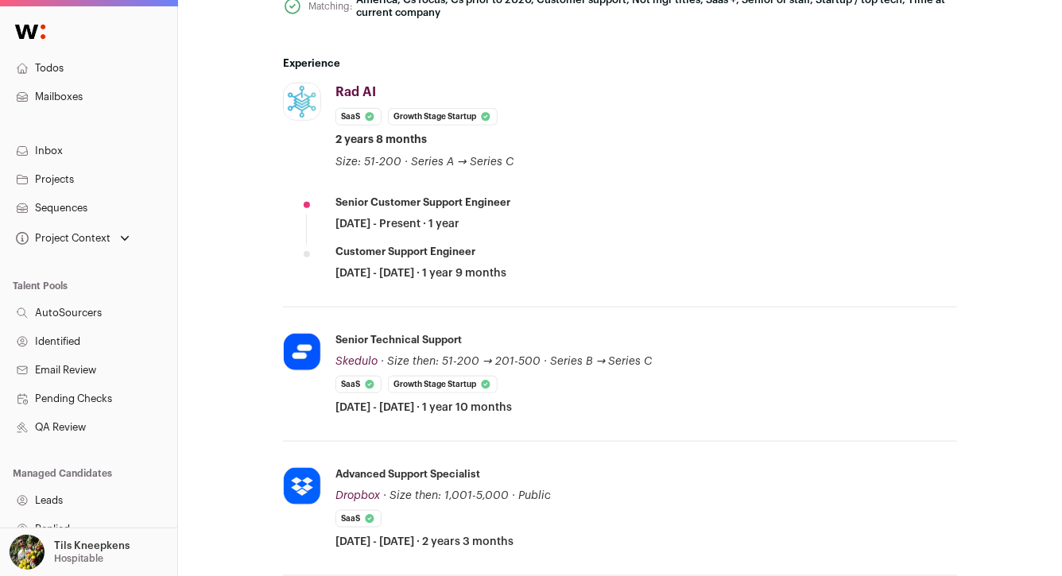
scroll to position [899, 0]
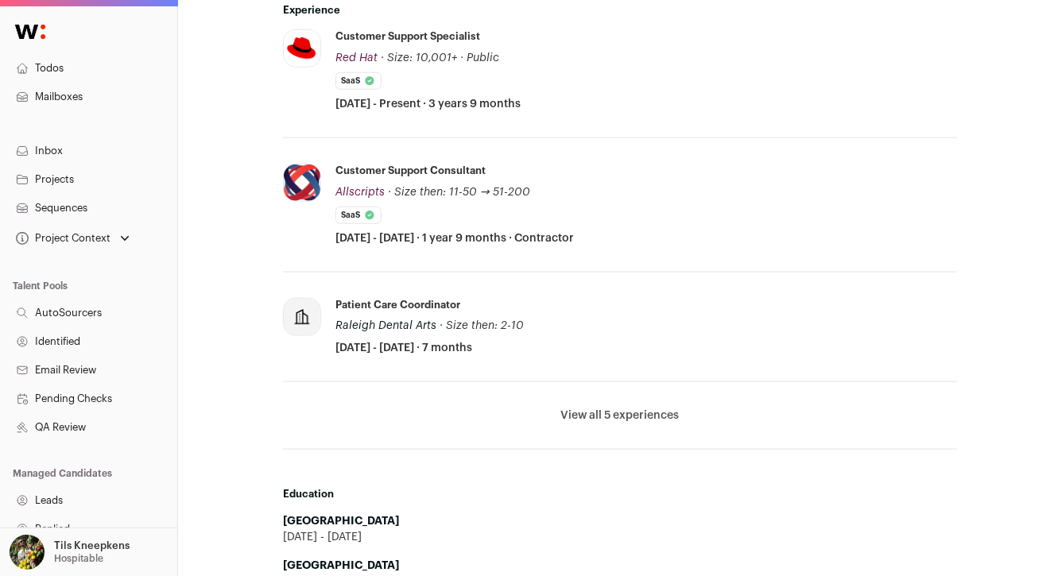
scroll to position [823, 0]
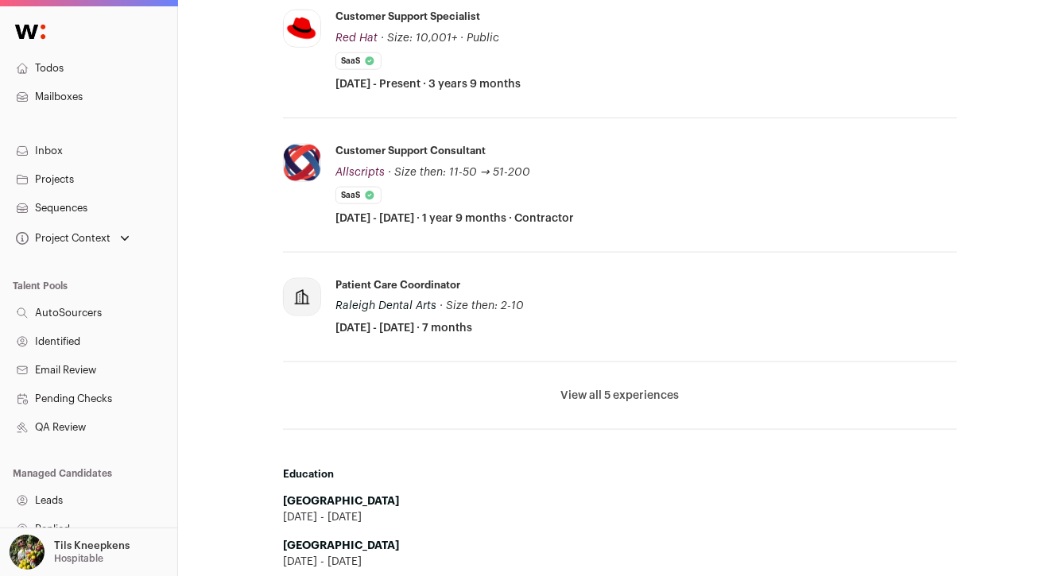
click at [632, 395] on button "View all 5 experiences" at bounding box center [620, 396] width 118 height 16
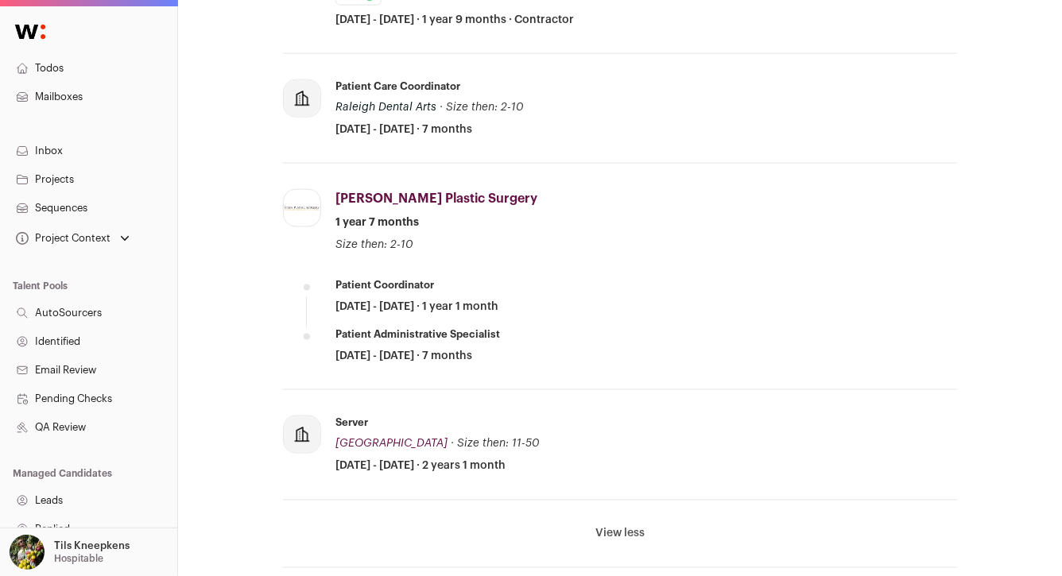
scroll to position [1102, 0]
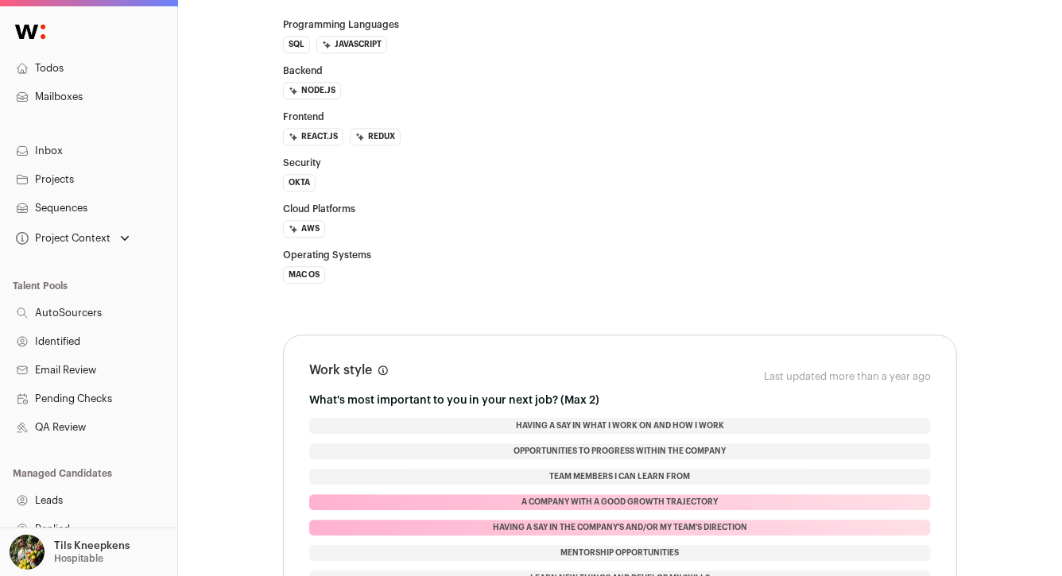
scroll to position [1676, 0]
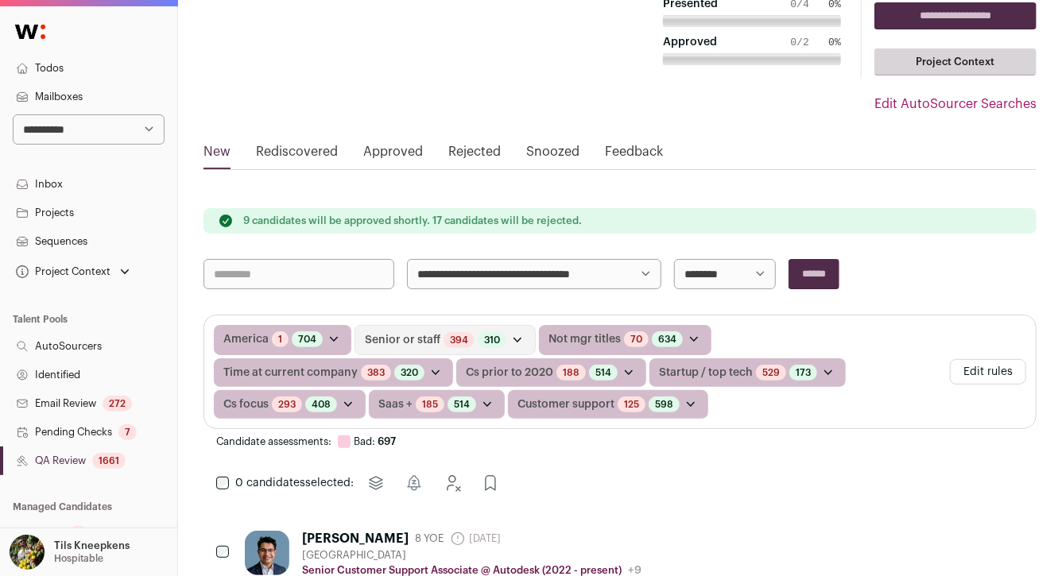
scroll to position [99, 0]
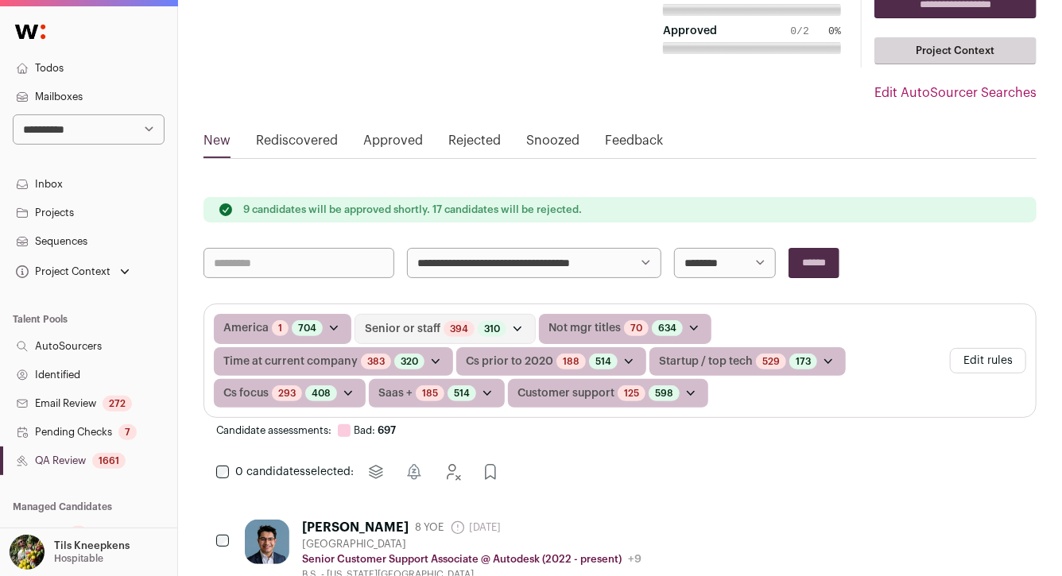
click at [456, 269] on select "**********" at bounding box center [534, 263] width 254 height 30
click at [102, 71] on link "Todos" at bounding box center [88, 68] width 177 height 29
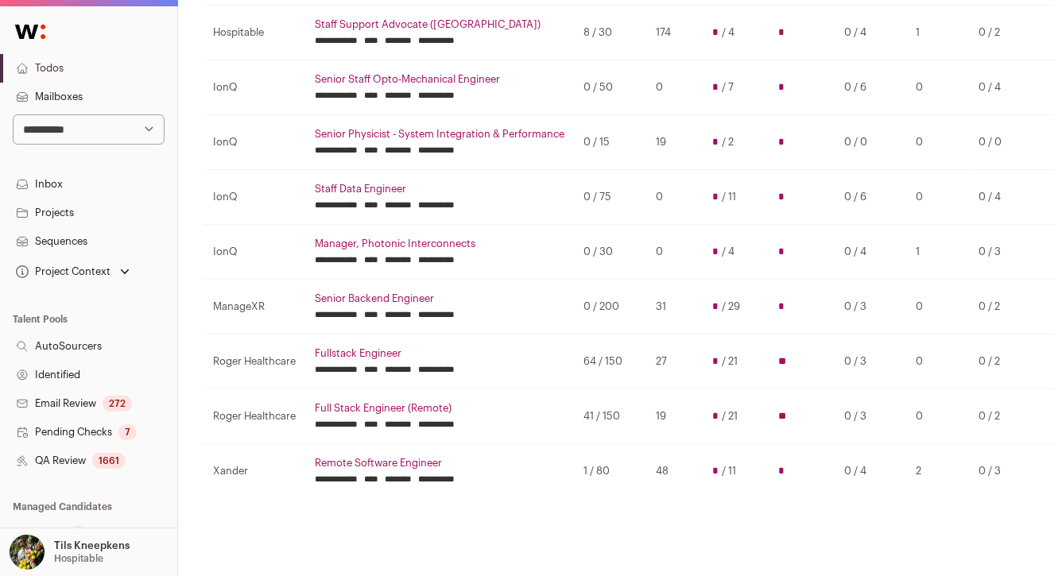
scroll to position [308, 0]
click at [402, 464] on link "Remote Software Engineer" at bounding box center [440, 462] width 250 height 13
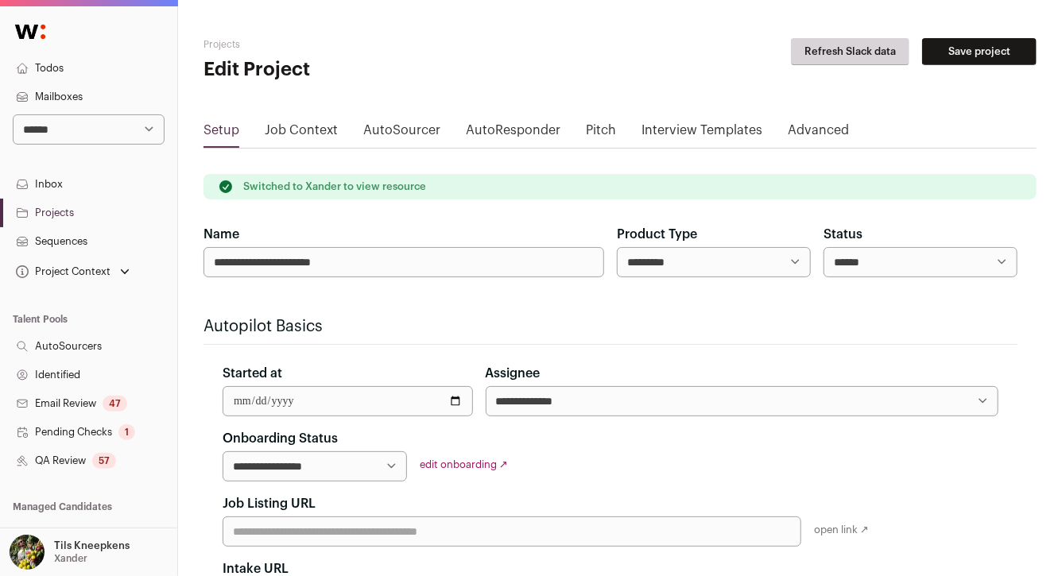
click at [131, 463] on link "QA Review 57" at bounding box center [88, 461] width 177 height 29
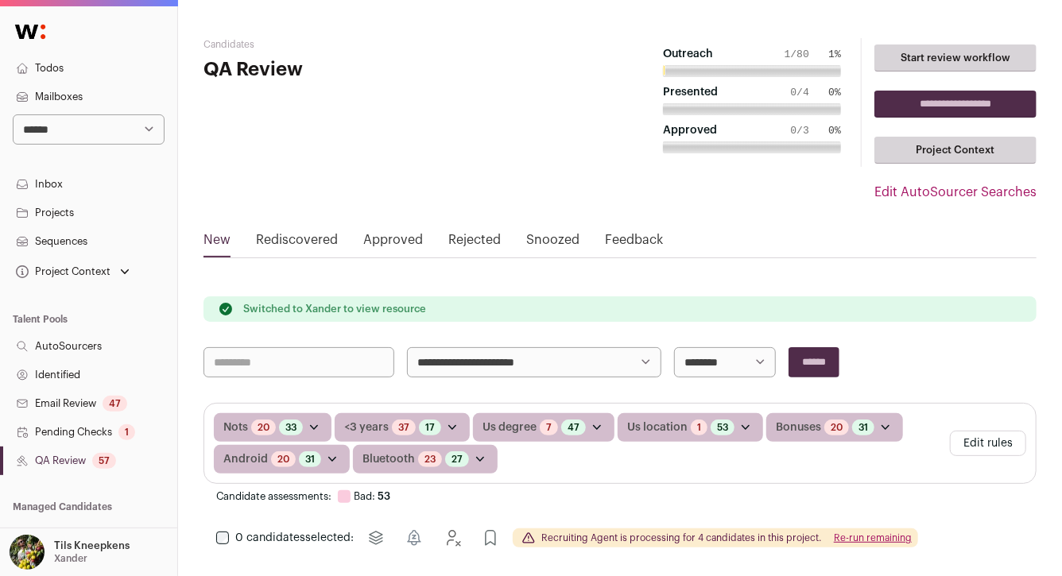
click at [134, 129] on select "**********" at bounding box center [89, 129] width 152 height 30
click at [110, 134] on select "**********" at bounding box center [89, 129] width 152 height 30
select select "**"
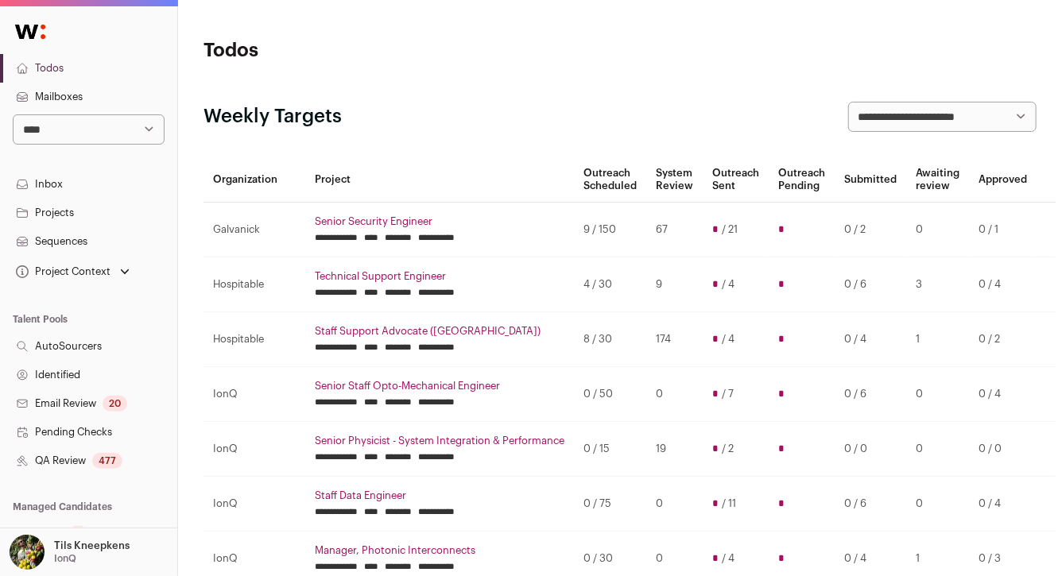
click at [75, 207] on link "Projects" at bounding box center [88, 213] width 177 height 29
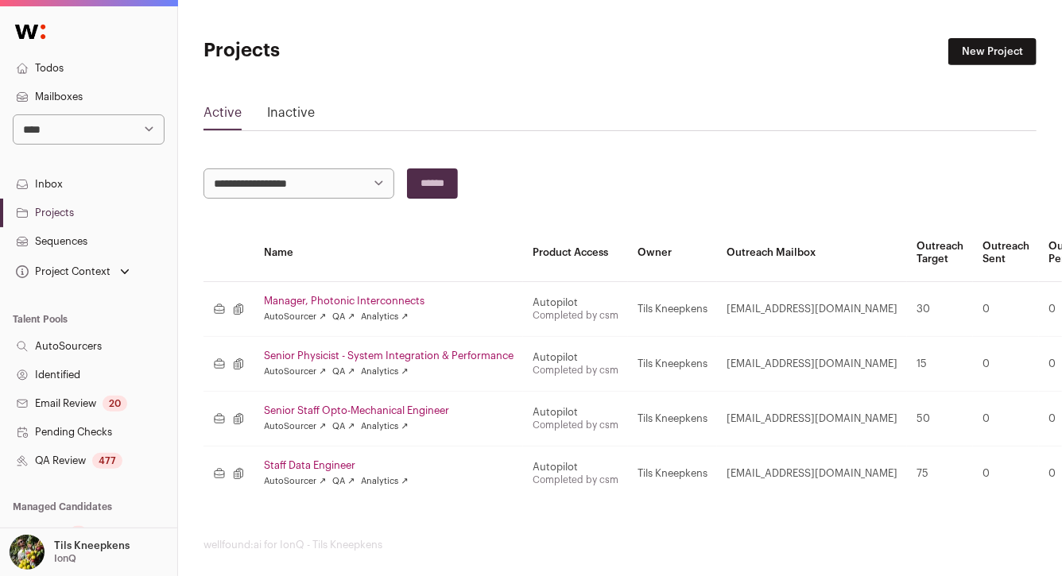
click at [308, 299] on link "Manager, Photonic Interconnects" at bounding box center [389, 301] width 250 height 13
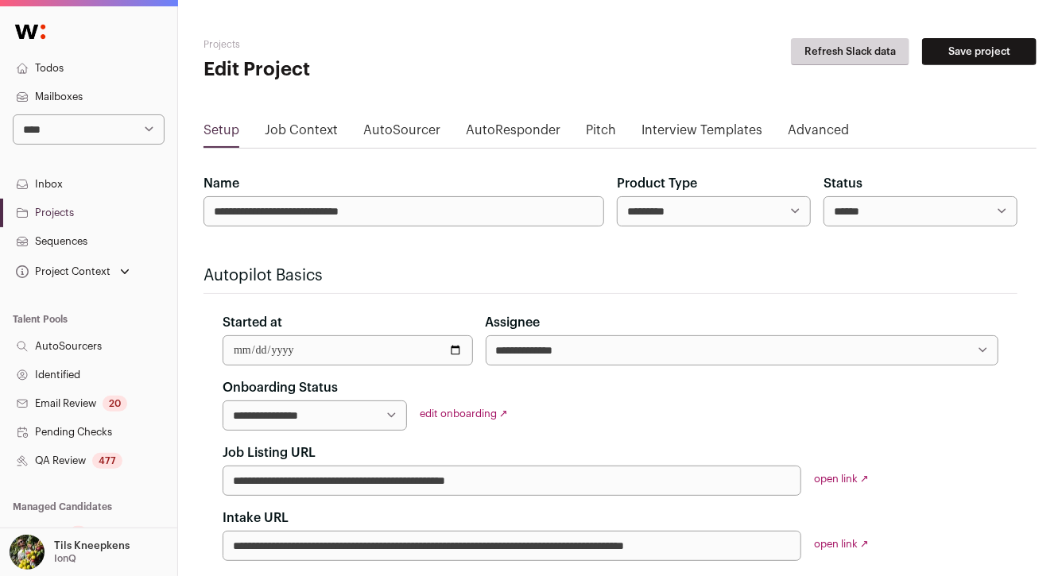
click at [834, 207] on select "****** ****** ********" at bounding box center [920, 211] width 194 height 30
select select "********"
click at [957, 51] on button "Save project" at bounding box center [979, 51] width 114 height 27
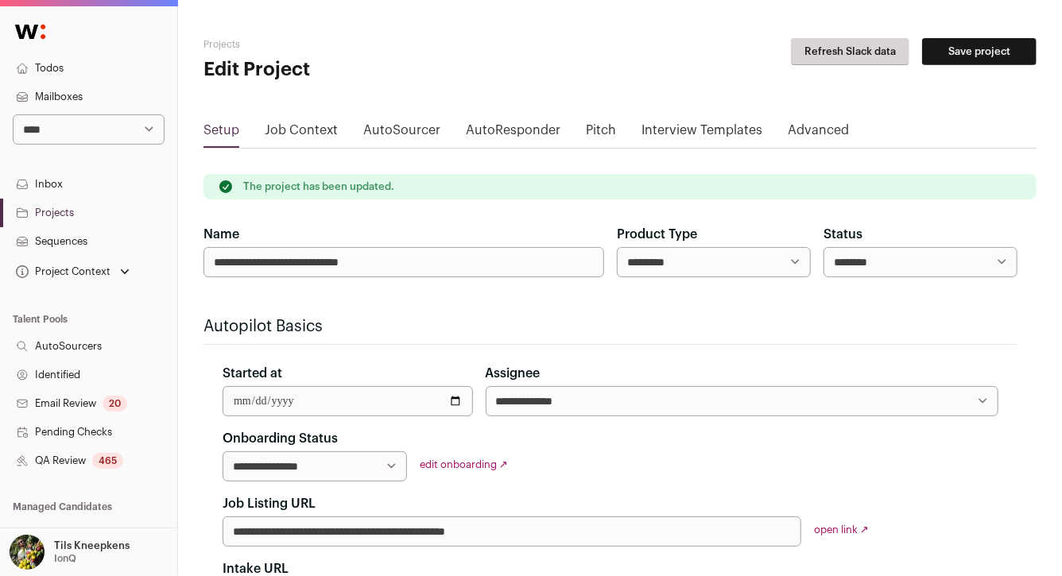
click at [331, 43] on h2 "Projects" at bounding box center [341, 44] width 277 height 13
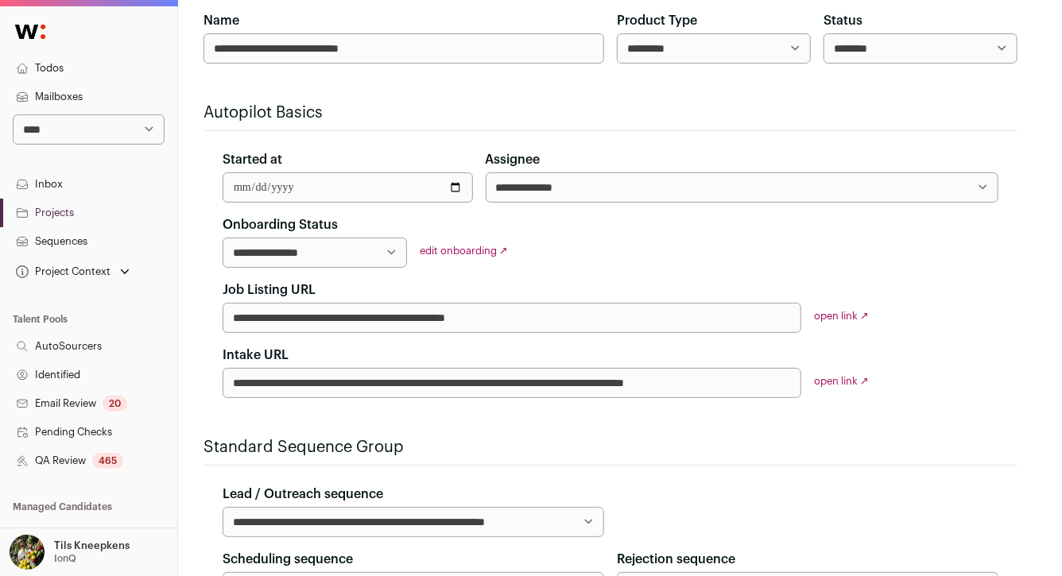
scroll to position [207, 0]
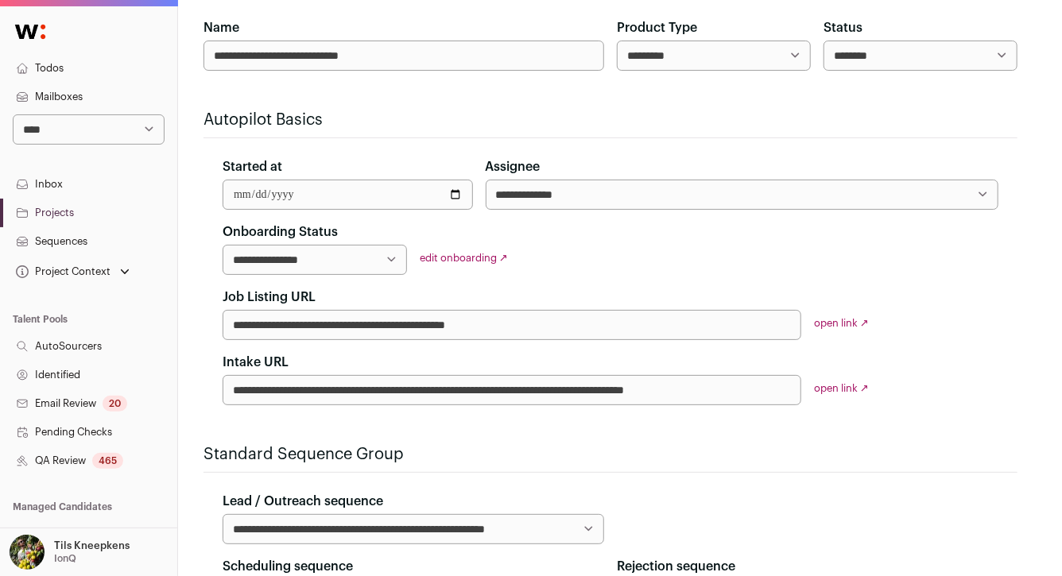
click at [76, 67] on link "Todos" at bounding box center [88, 68] width 177 height 29
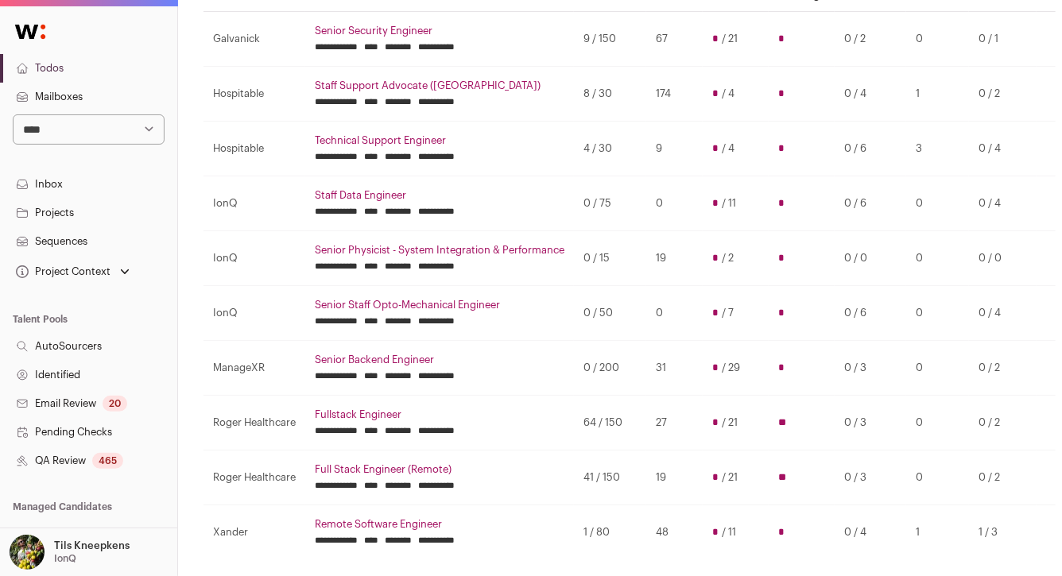
scroll to position [188, 0]
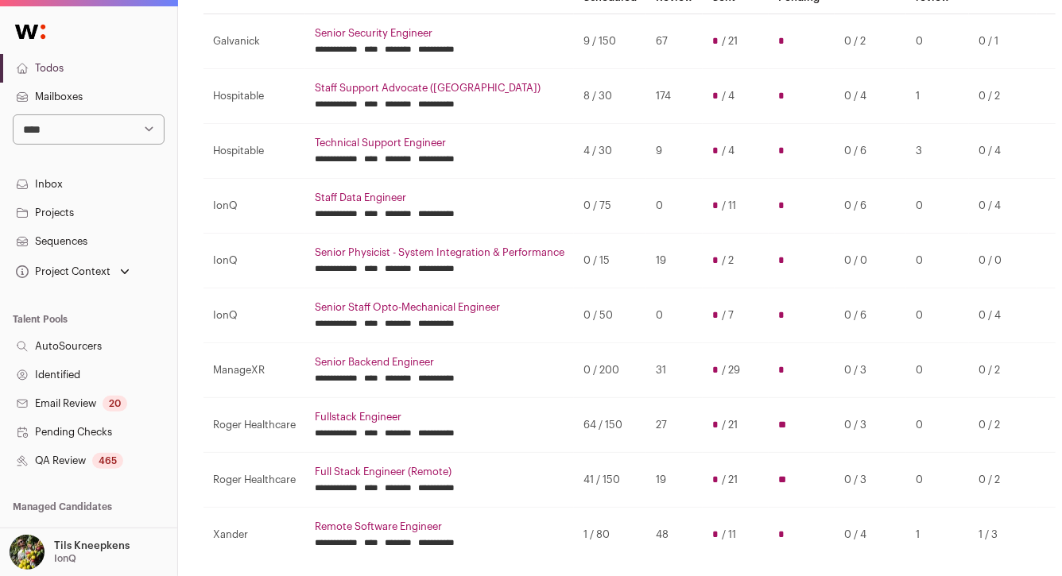
click at [571, 304] on td "**********" at bounding box center [439, 315] width 269 height 54
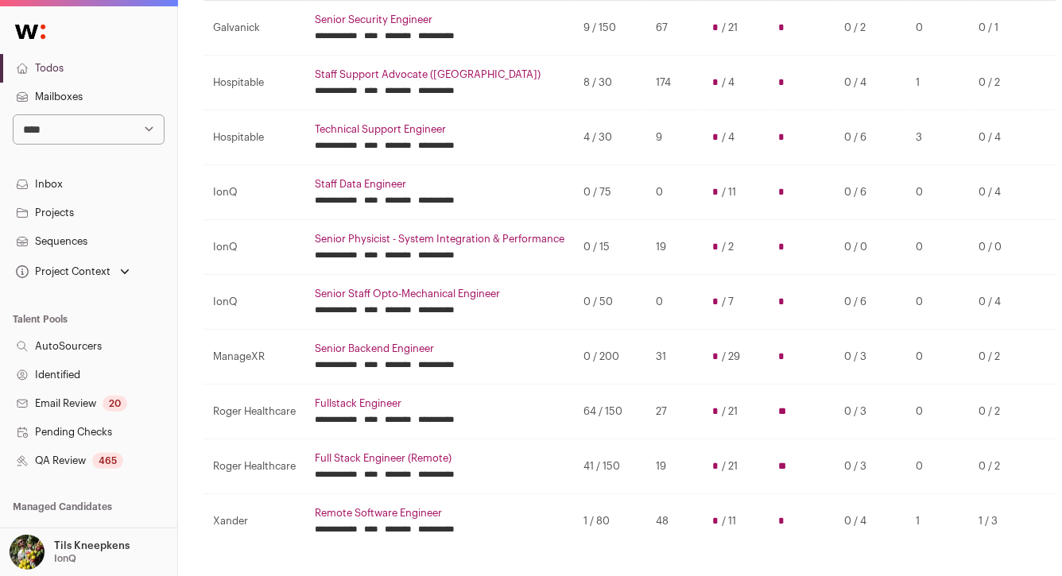
scroll to position [204, 0]
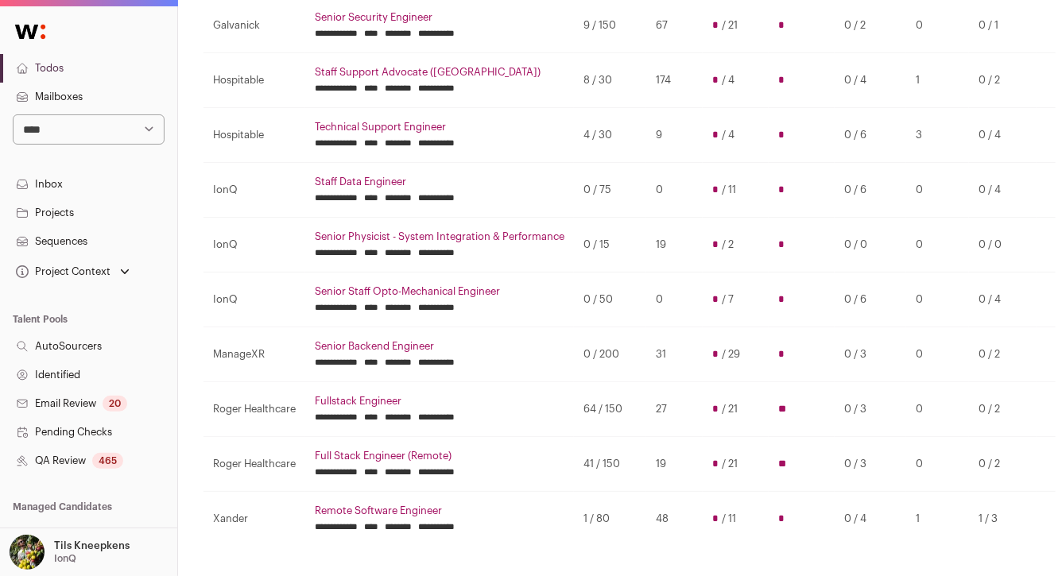
click at [608, 300] on td "0 / 50" at bounding box center [610, 299] width 72 height 55
click at [629, 296] on td "0 / 50" at bounding box center [610, 299] width 72 height 55
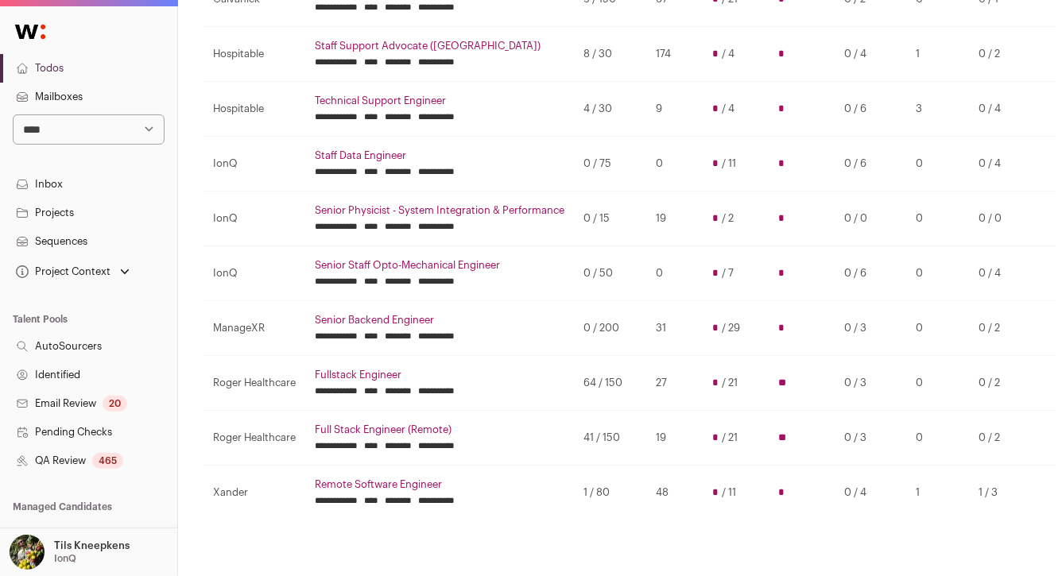
scroll to position [234, 0]
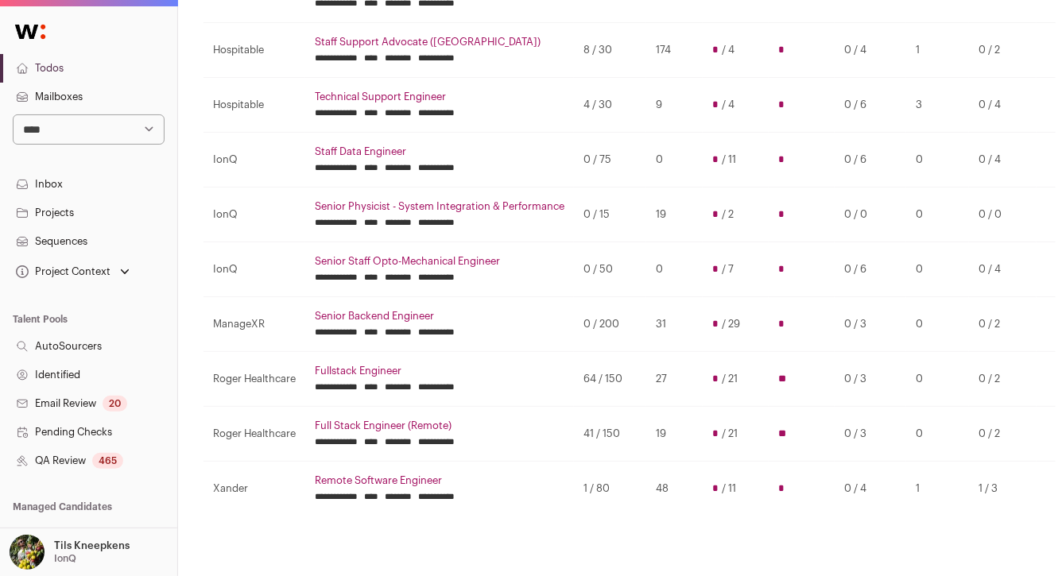
click at [629, 178] on td "0 / 75" at bounding box center [610, 159] width 72 height 55
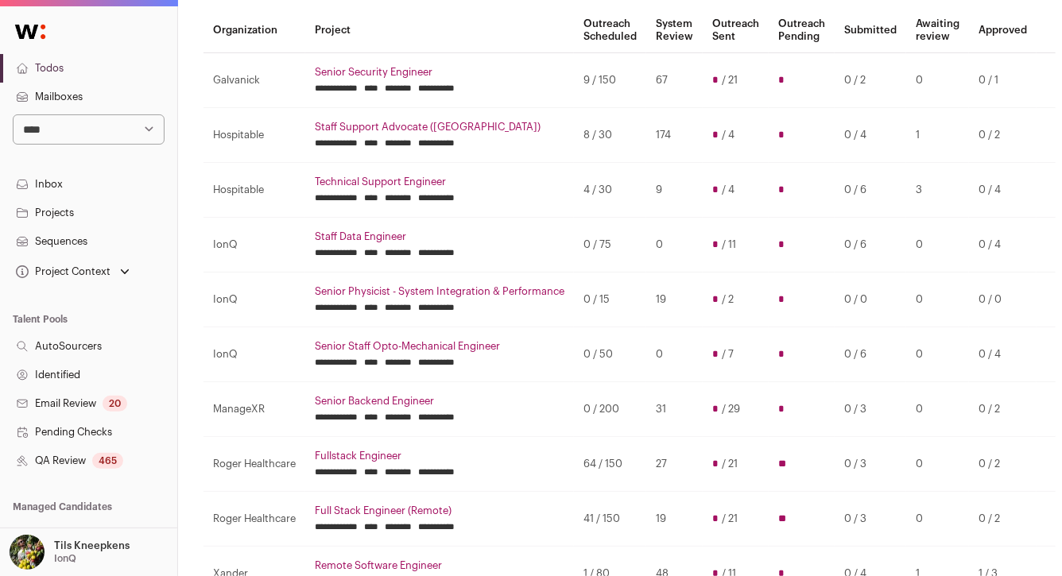
scroll to position [149, 0]
click at [606, 191] on td "4 / 30" at bounding box center [610, 190] width 72 height 55
click at [630, 176] on td "4 / 30" at bounding box center [610, 190] width 72 height 55
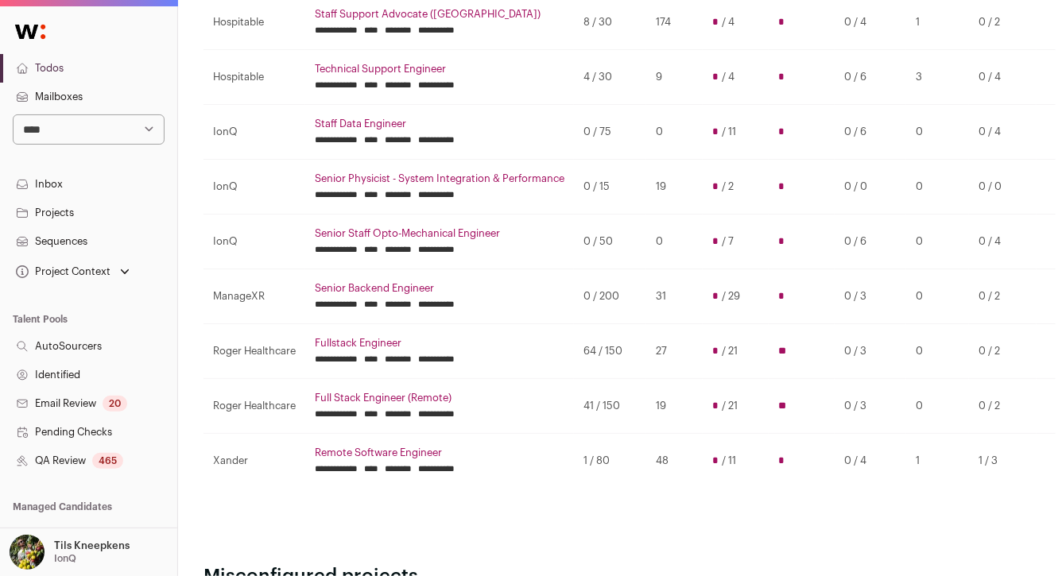
scroll to position [323, 0]
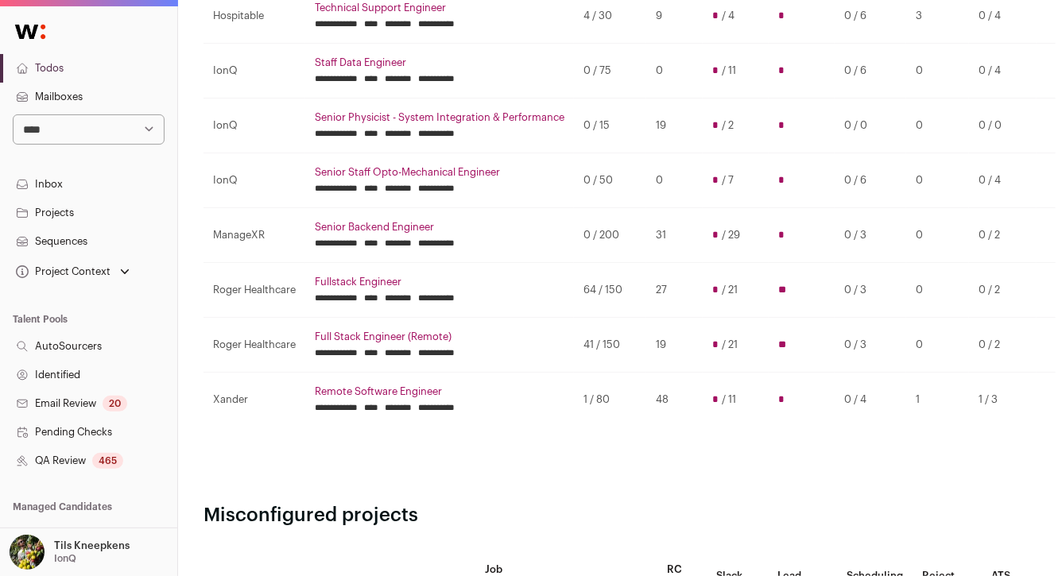
click at [339, 388] on link "Remote Software Engineer" at bounding box center [440, 391] width 250 height 13
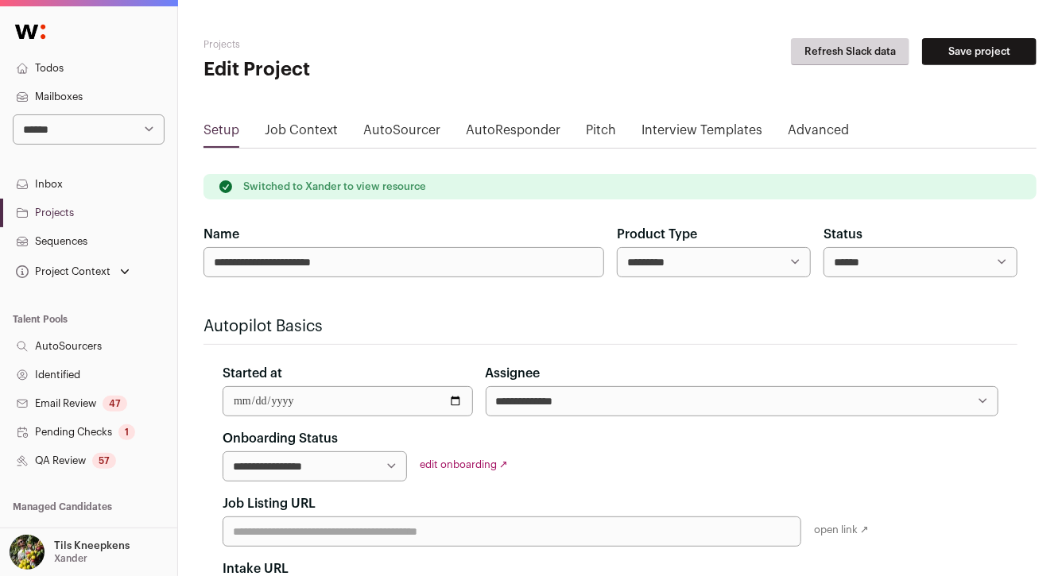
click at [137, 455] on link "QA Review 57" at bounding box center [88, 461] width 177 height 29
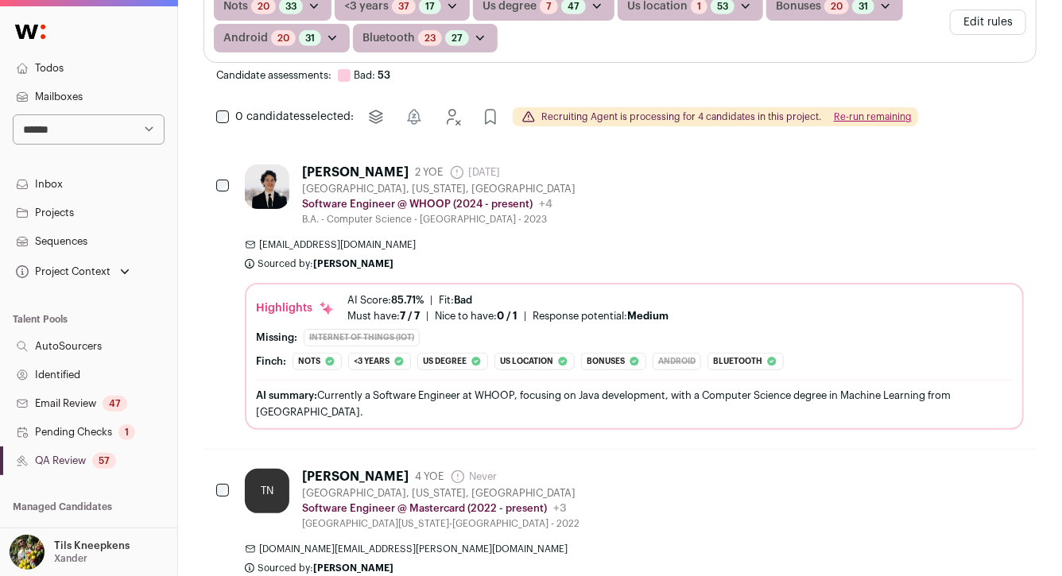
scroll to position [423, 0]
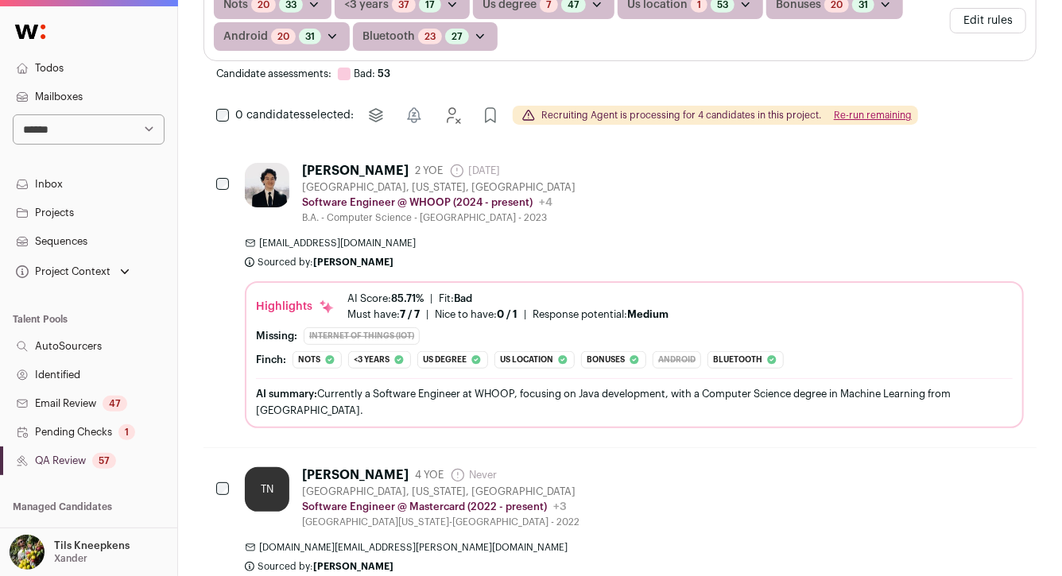
click at [436, 227] on div "[PERSON_NAME] 2 YOE [DATE] Admin only. The last time the profile was scraped. […" at bounding box center [634, 295] width 779 height 265
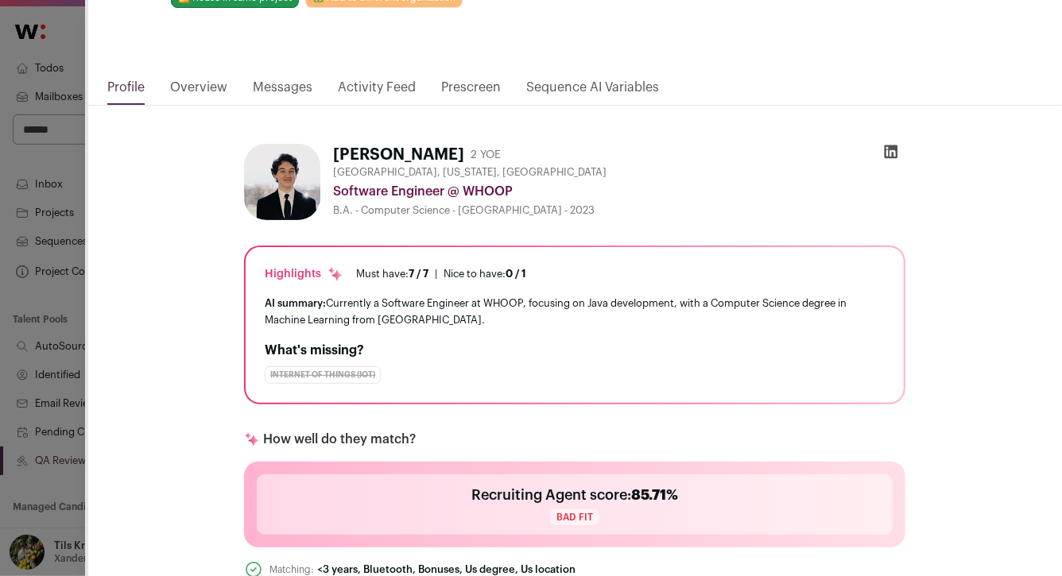
scroll to position [0, 0]
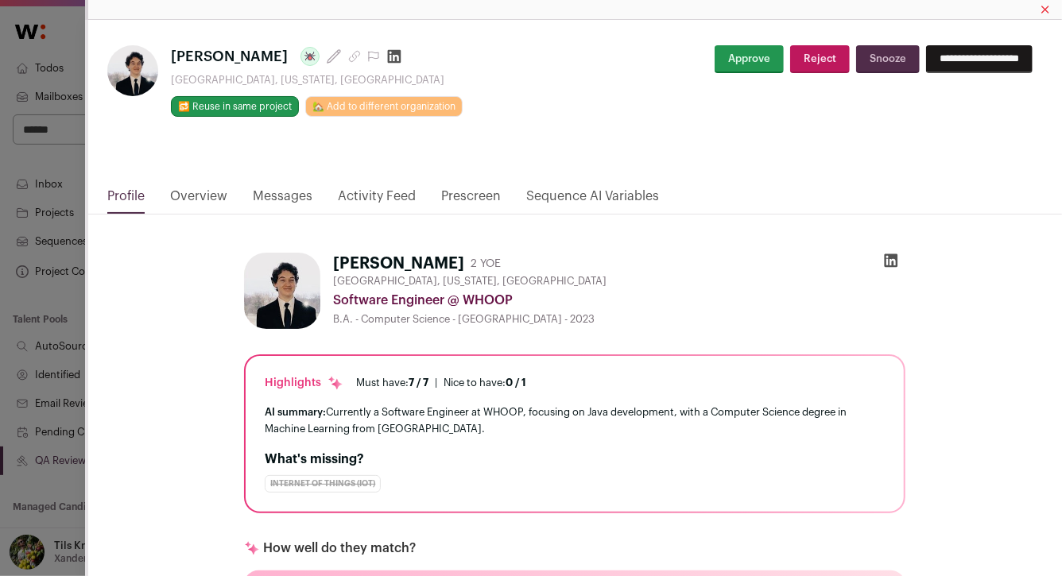
click at [348, 53] on icon "Close modal via background" at bounding box center [354, 56] width 13 height 13
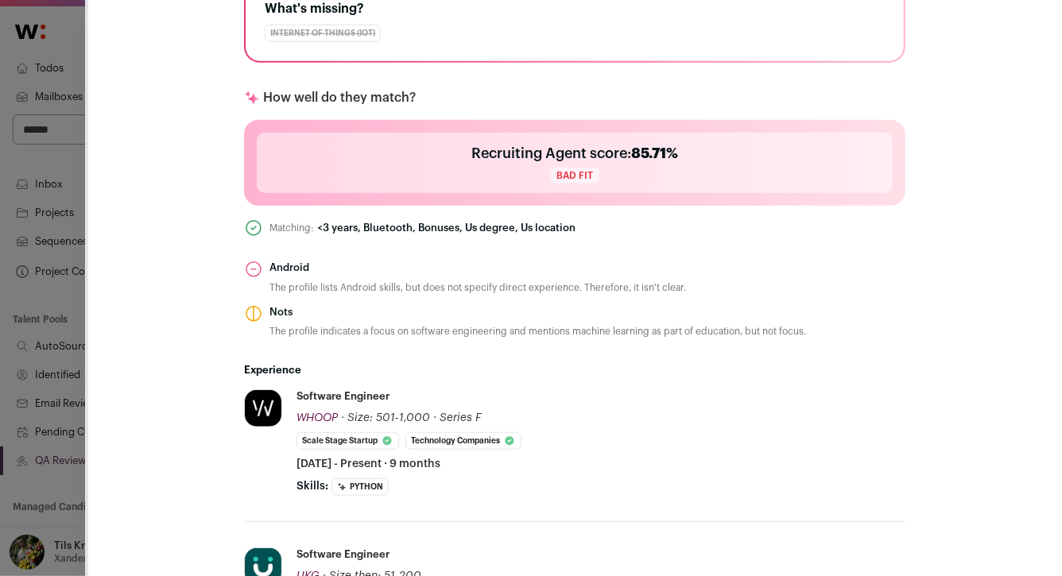
scroll to position [564, 0]
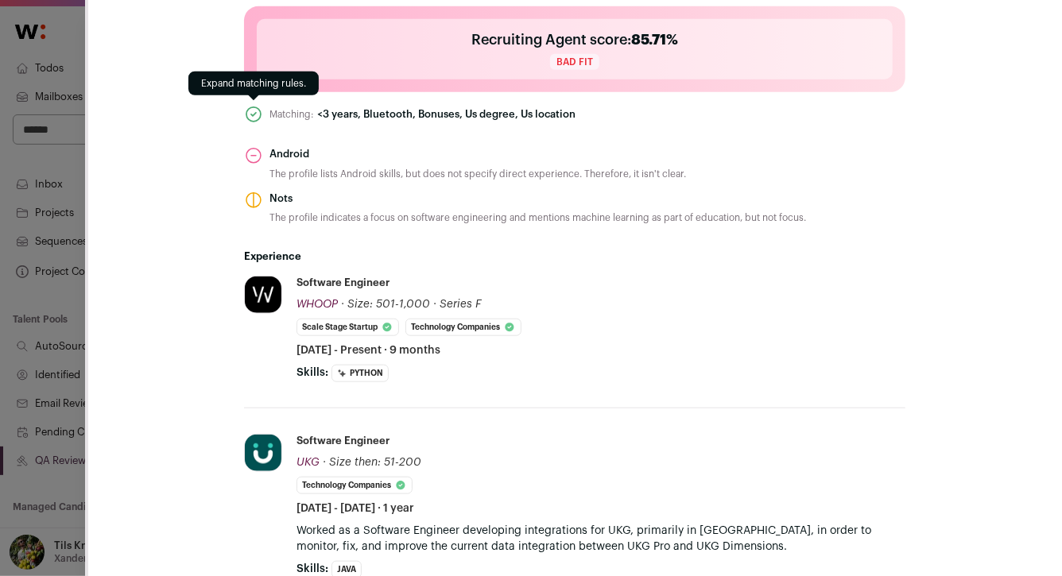
click at [255, 113] on icon "Close modal via background" at bounding box center [253, 114] width 5 height 3
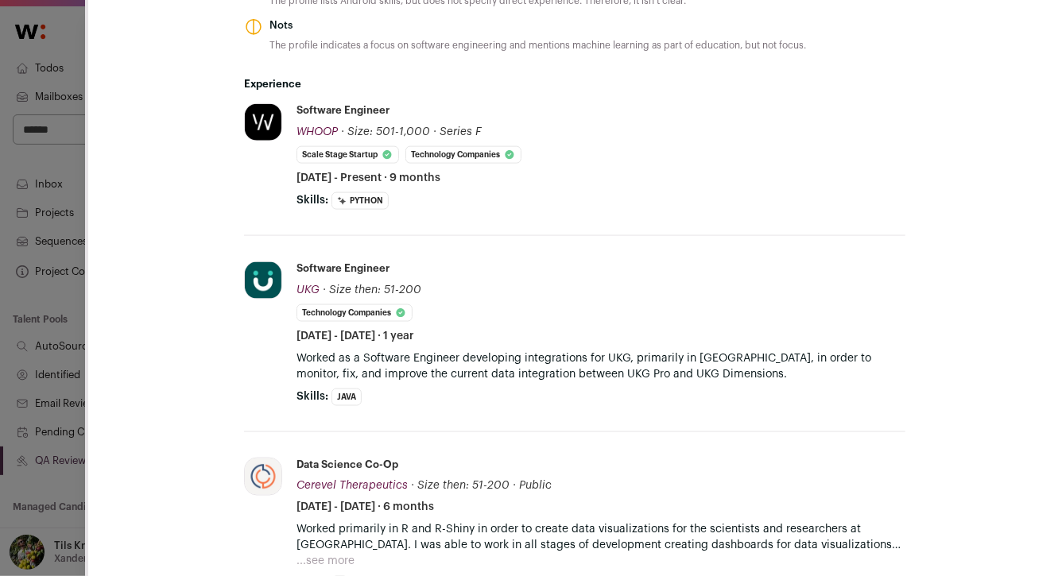
scroll to position [1152, 0]
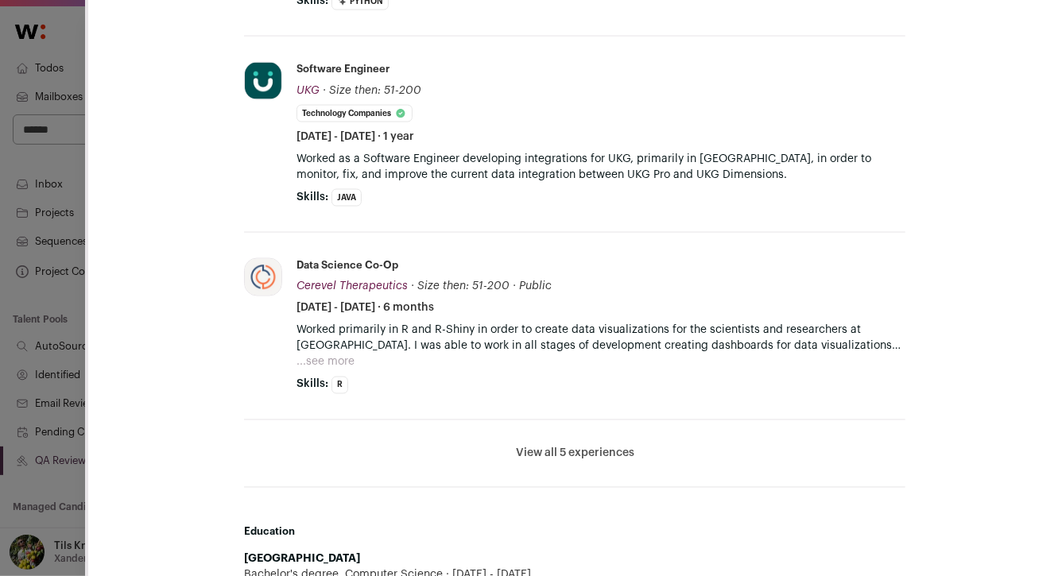
click at [319, 354] on button "...see more" at bounding box center [325, 362] width 58 height 16
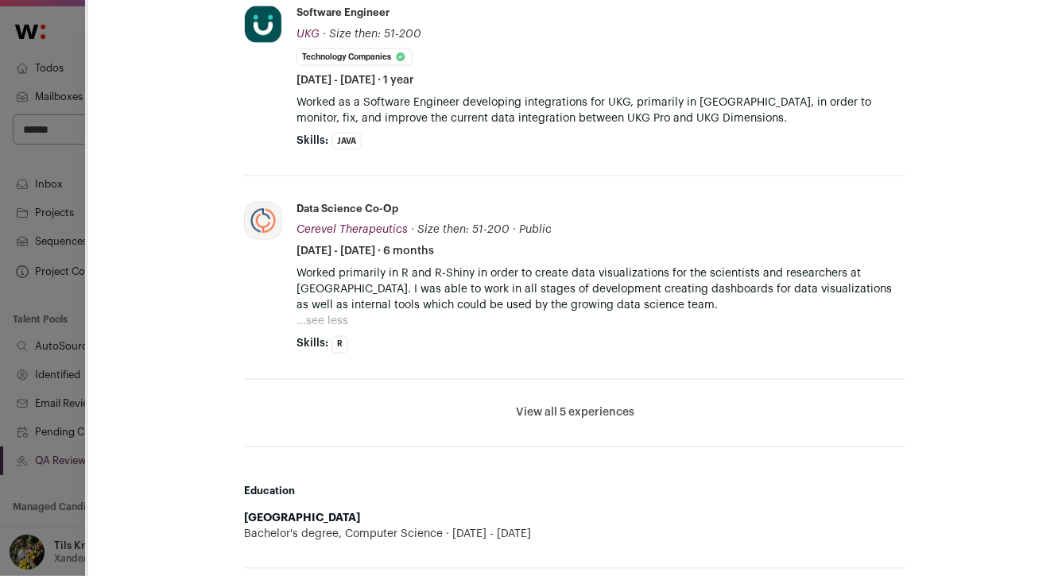
scroll to position [1218, 0]
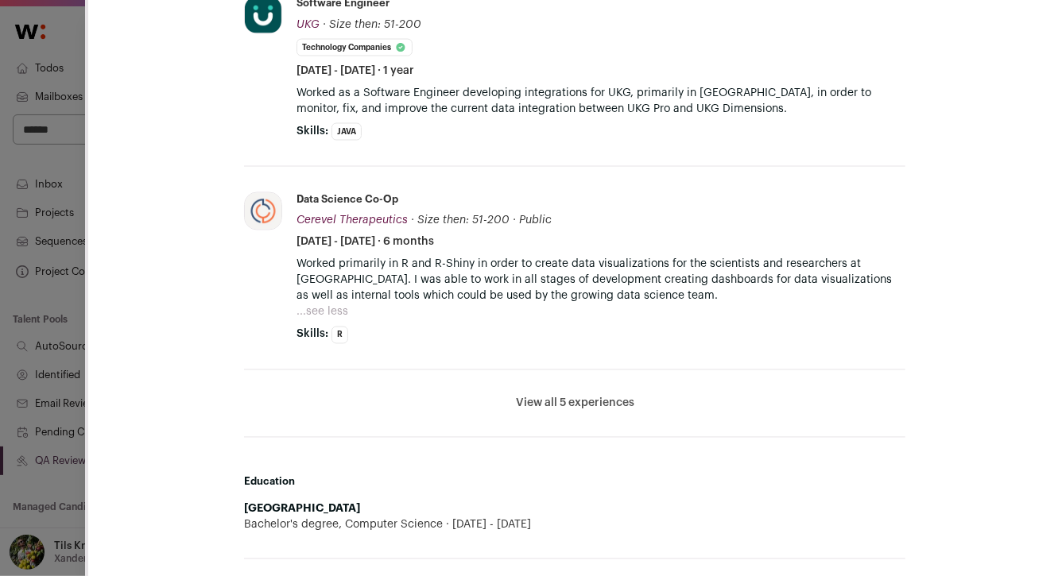
click at [559, 399] on button "View all 5 experiences" at bounding box center [575, 404] width 118 height 16
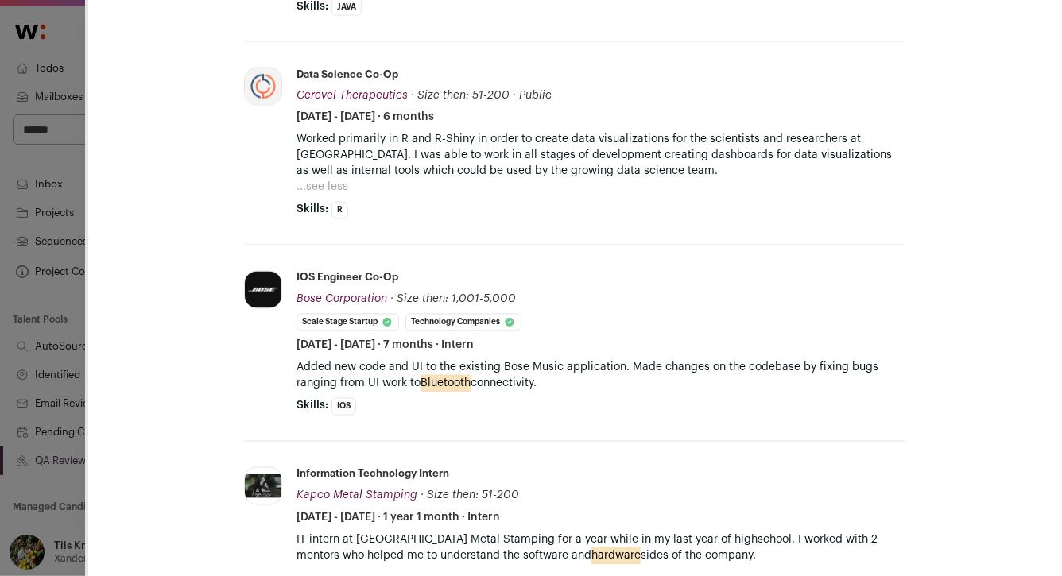
scroll to position [0, 0]
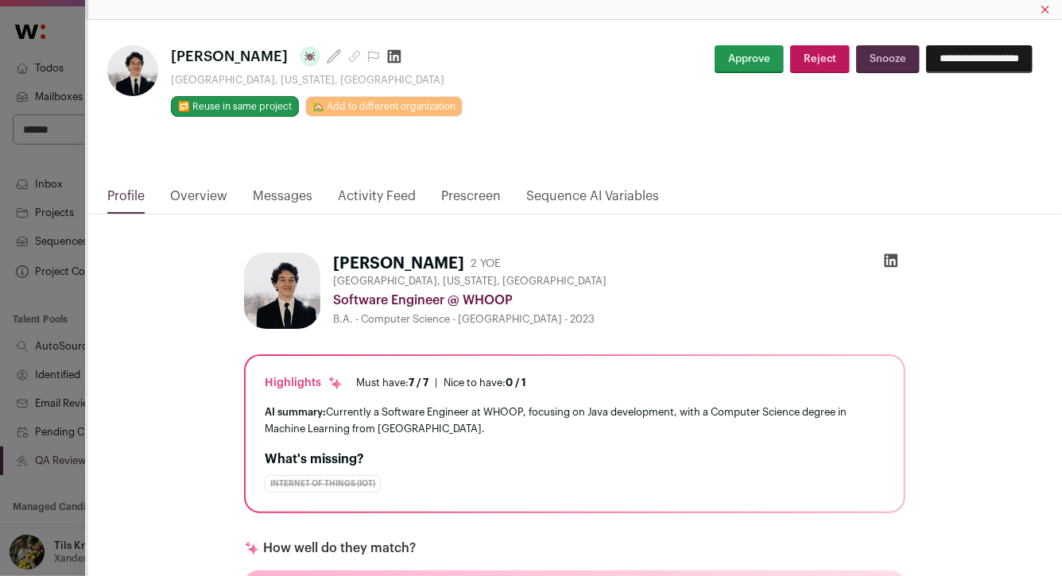
click at [790, 45] on button "Reject" at bounding box center [820, 59] width 60 height 28
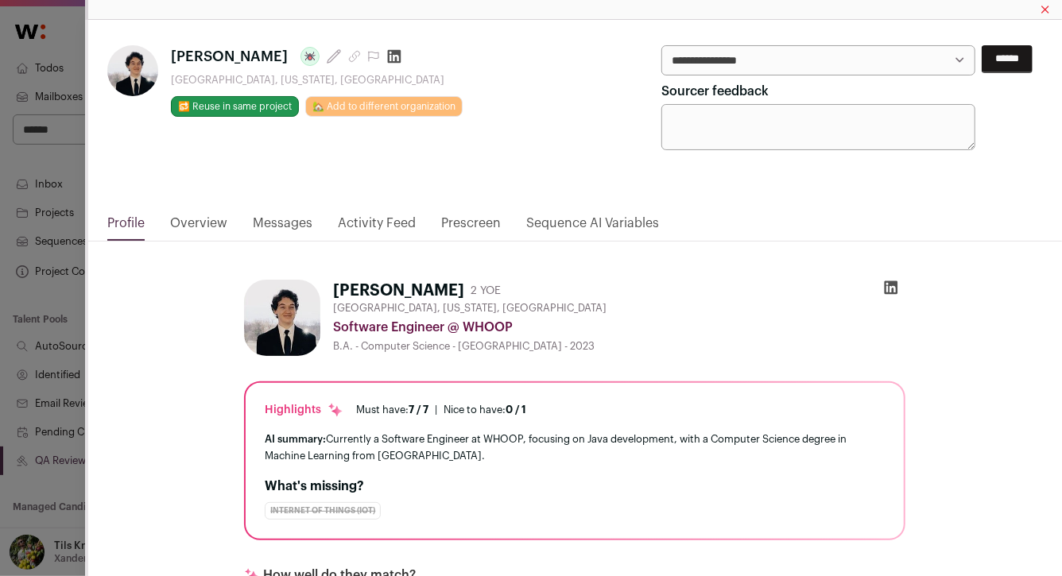
click at [796, 61] on select "**********" at bounding box center [818, 60] width 315 height 30
select select "**********"
click at [997, 57] on input "******" at bounding box center [1006, 59] width 51 height 28
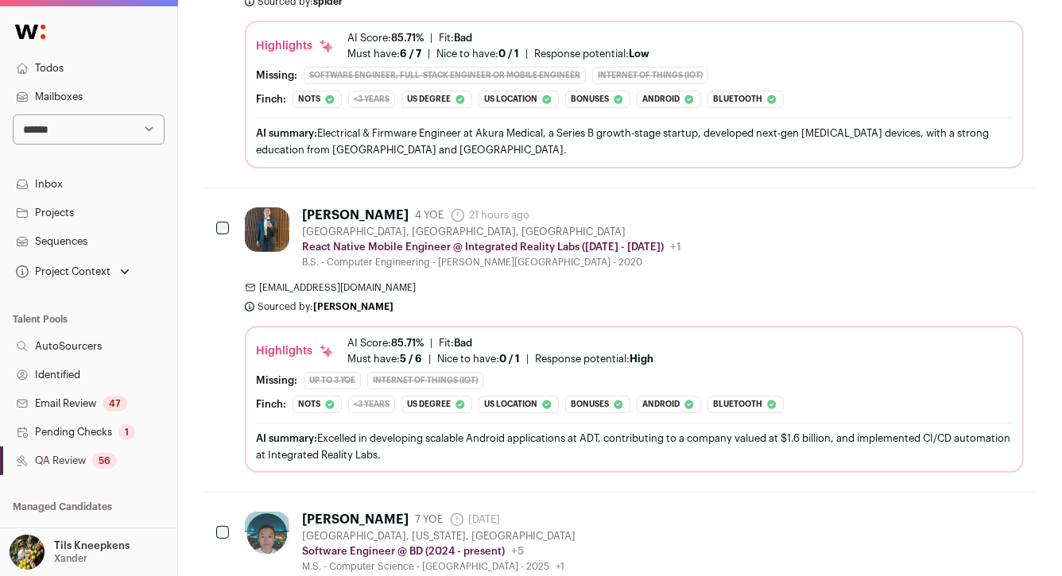
scroll to position [2214, 0]
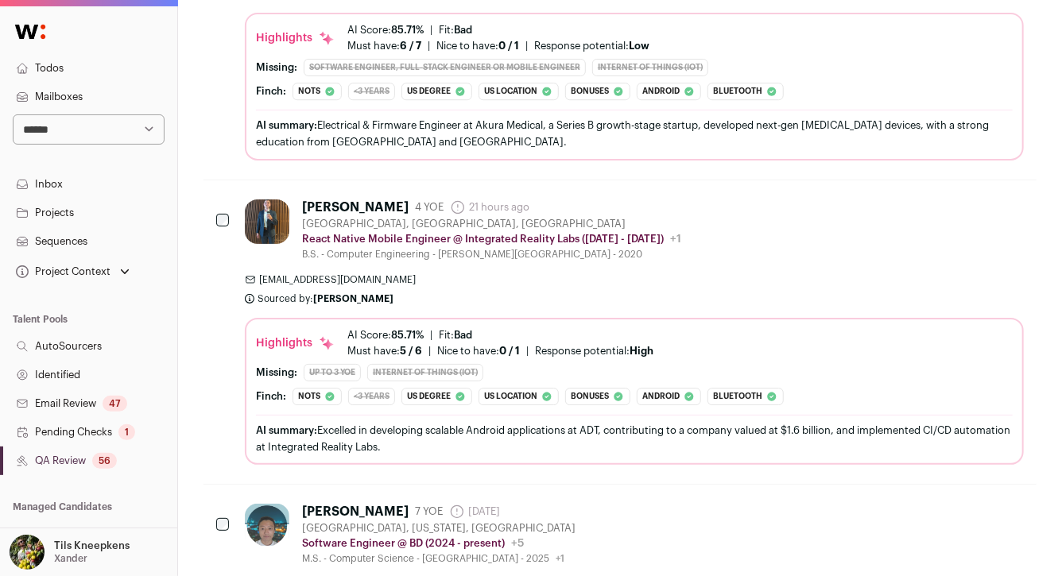
click at [652, 199] on div "[PERSON_NAME] 4 YOE 21 hours ago Admin only. The last time the profile was scra…" at bounding box center [491, 207] width 379 height 16
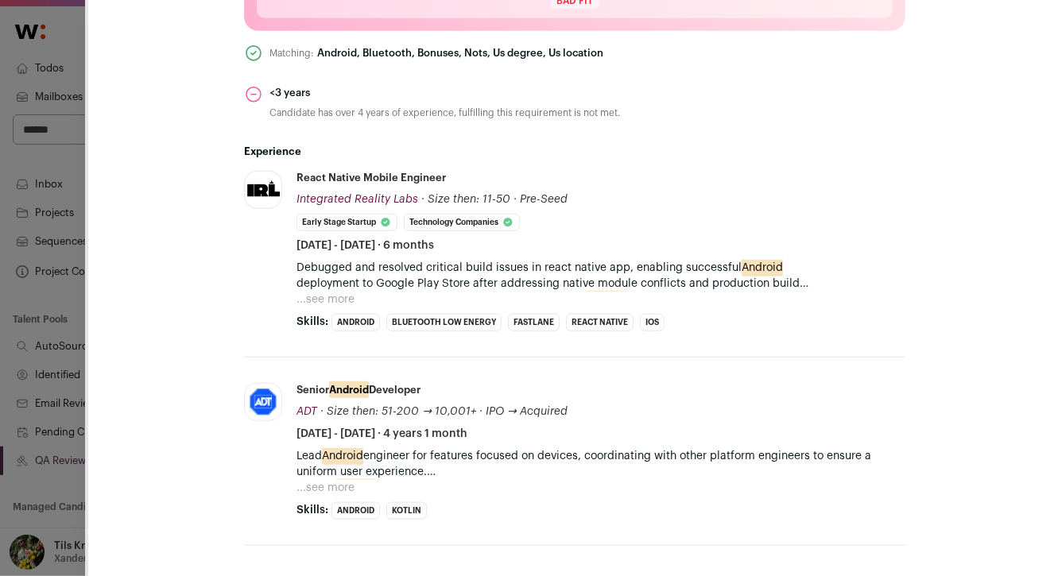
scroll to position [636, 0]
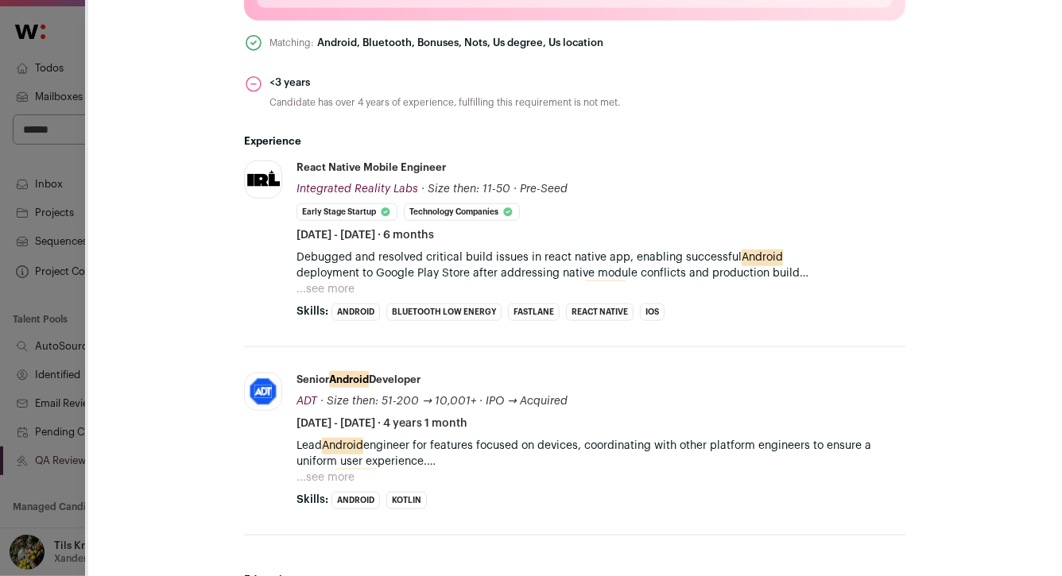
click at [347, 288] on button "...see more" at bounding box center [325, 289] width 58 height 16
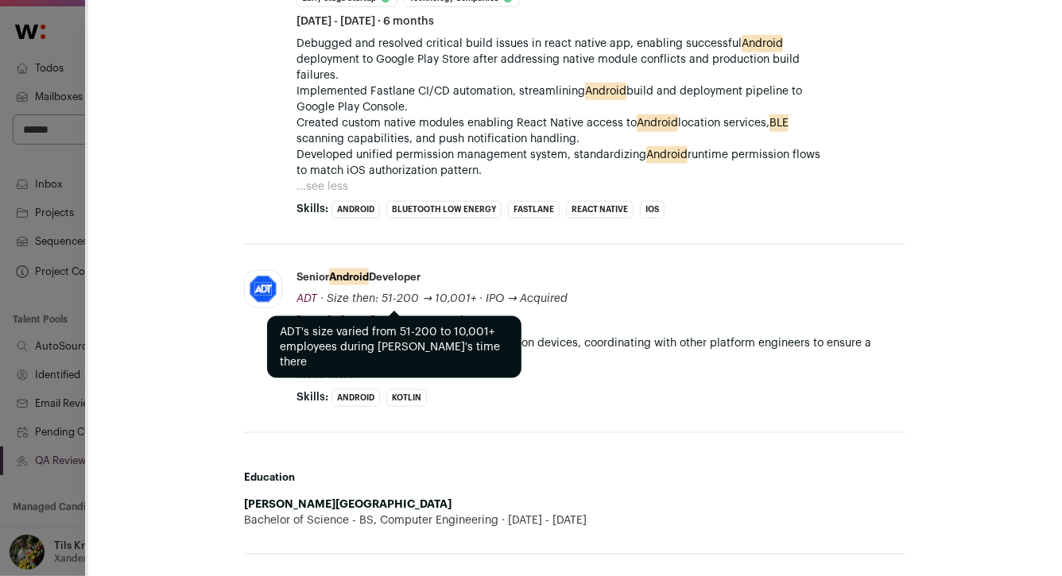
scroll to position [853, 0]
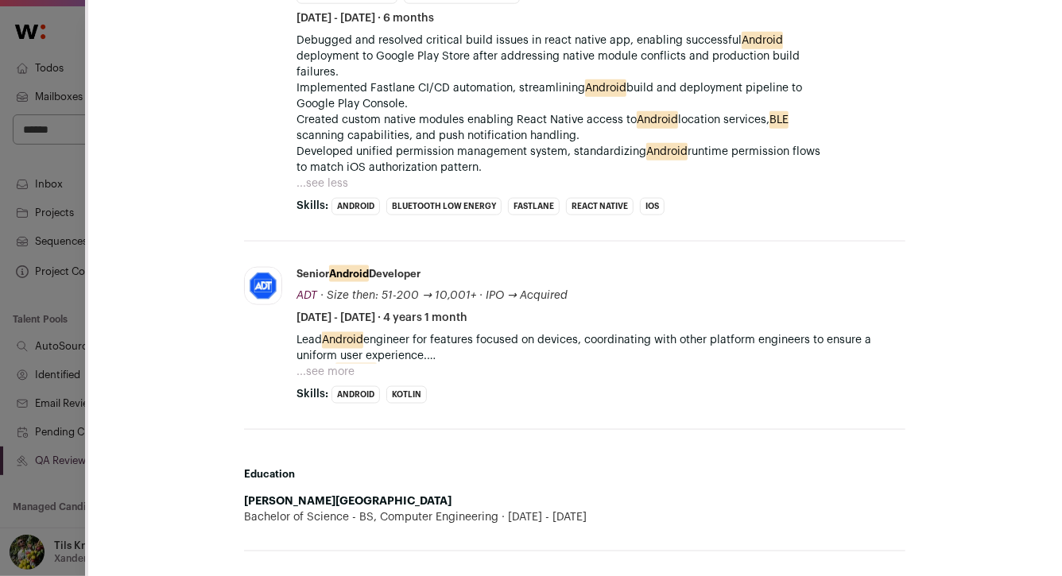
click at [335, 367] on button "...see more" at bounding box center [325, 372] width 58 height 16
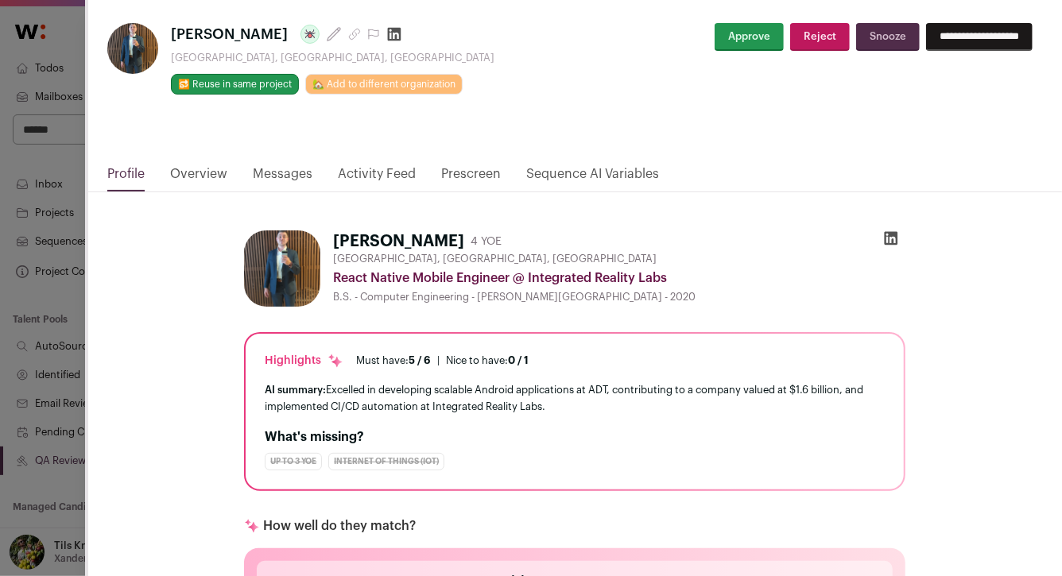
scroll to position [0, 0]
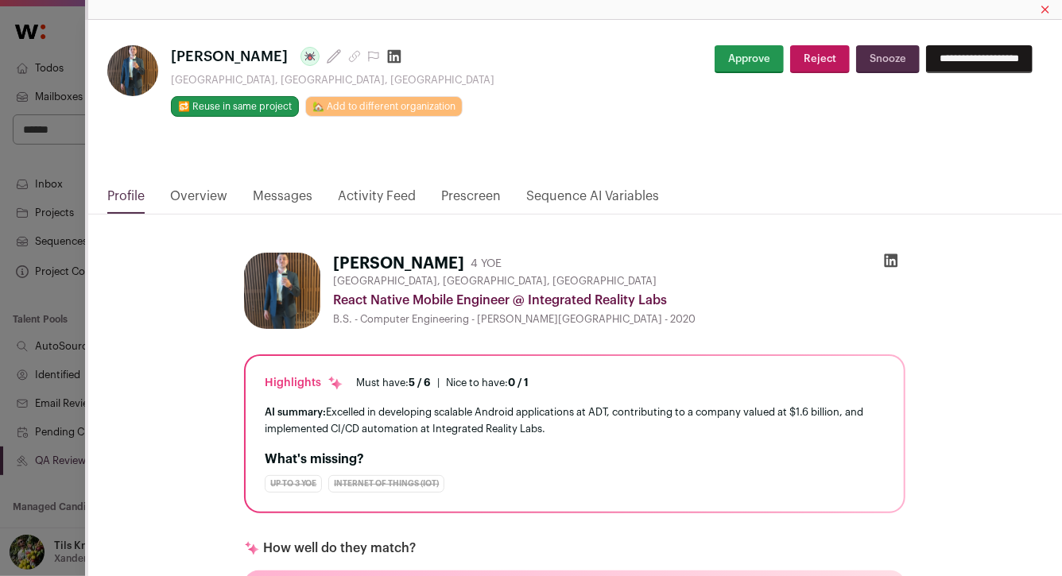
click at [875, 49] on button "Snooze" at bounding box center [888, 59] width 64 height 28
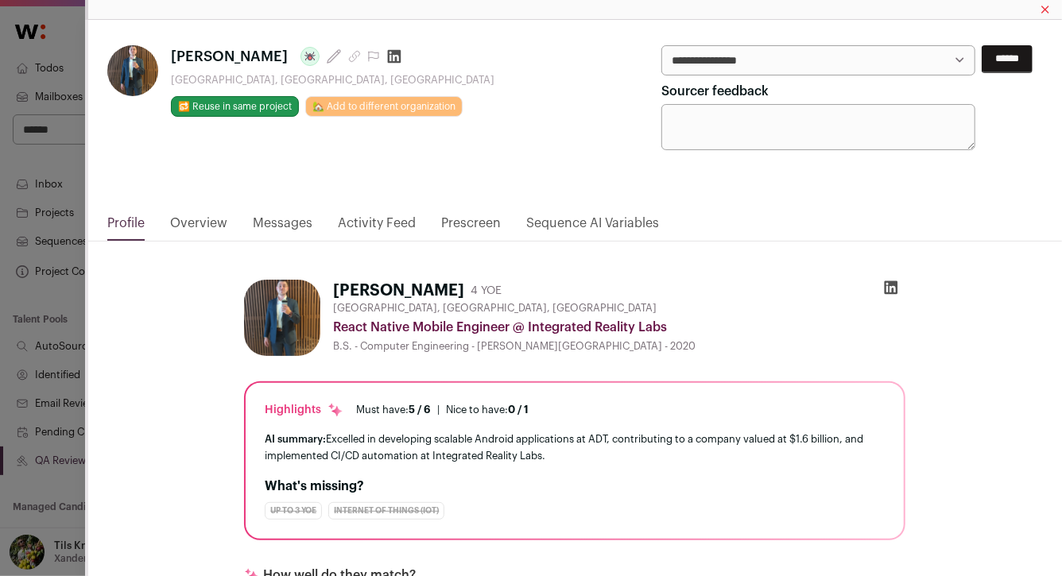
click at [855, 79] on div "**********" at bounding box center [818, 97] width 315 height 105
click at [0, 0] on select "**********" at bounding box center [0, 0] width 0 height 0
select select "**********"
click at [981, 72] on input "******" at bounding box center [1006, 59] width 51 height 28
click at [63, 290] on nav "**********" at bounding box center [88, 438] width 177 height 857
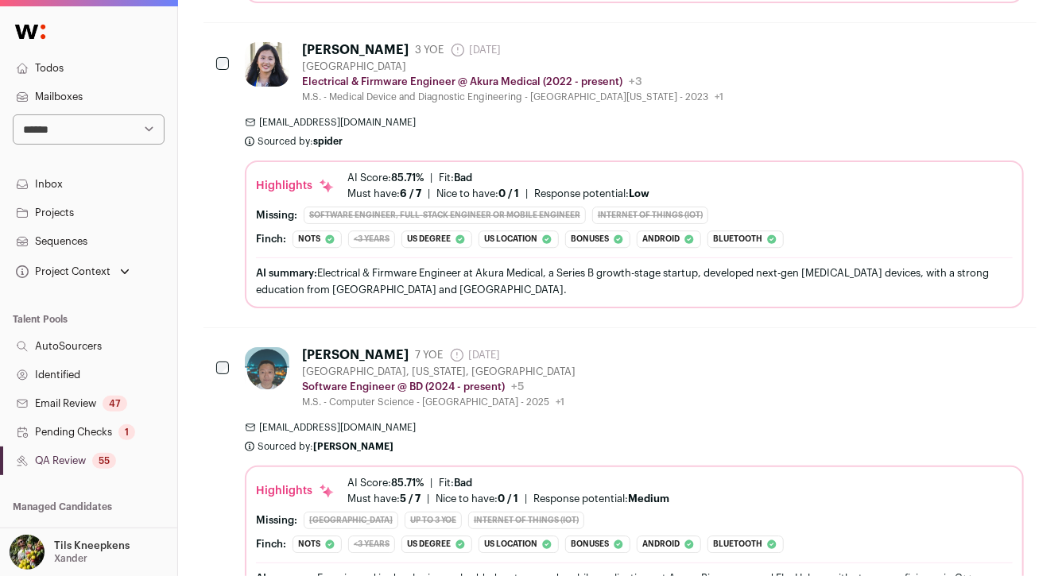
scroll to position [2024, 0]
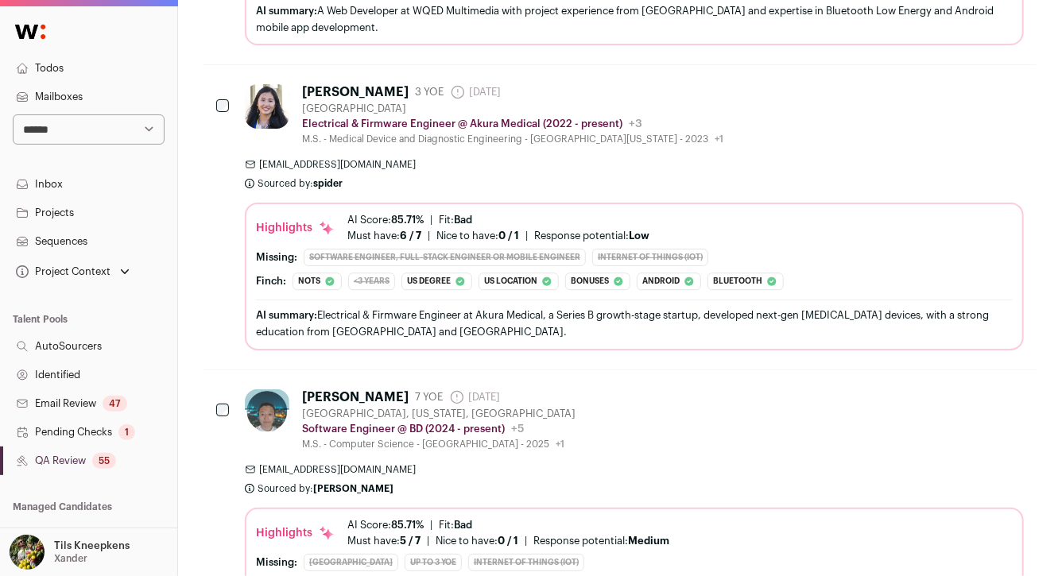
click at [386, 158] on span "[EMAIL_ADDRESS][DOMAIN_NAME]" at bounding box center [634, 164] width 779 height 13
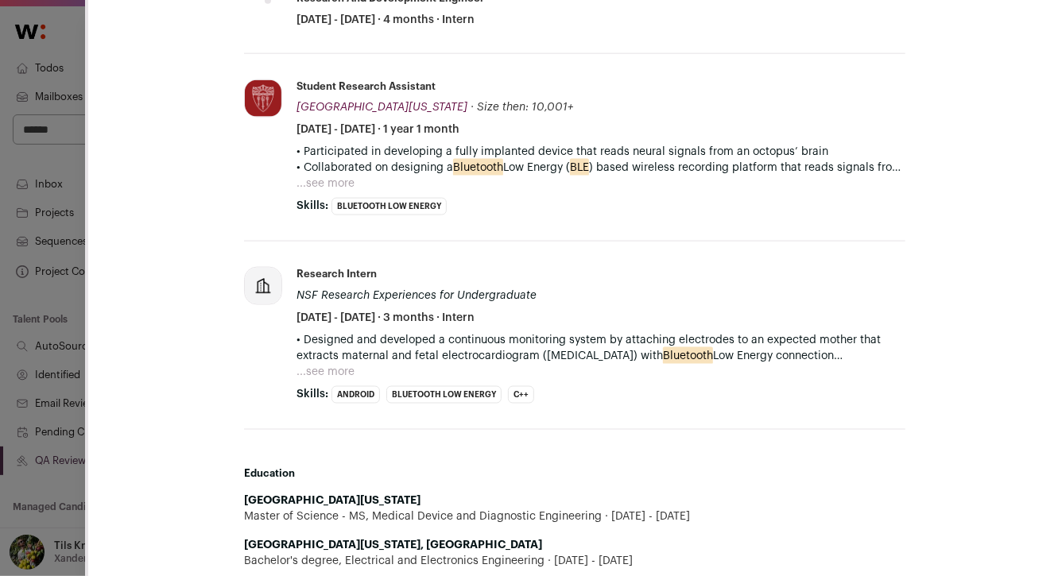
scroll to position [1001, 0]
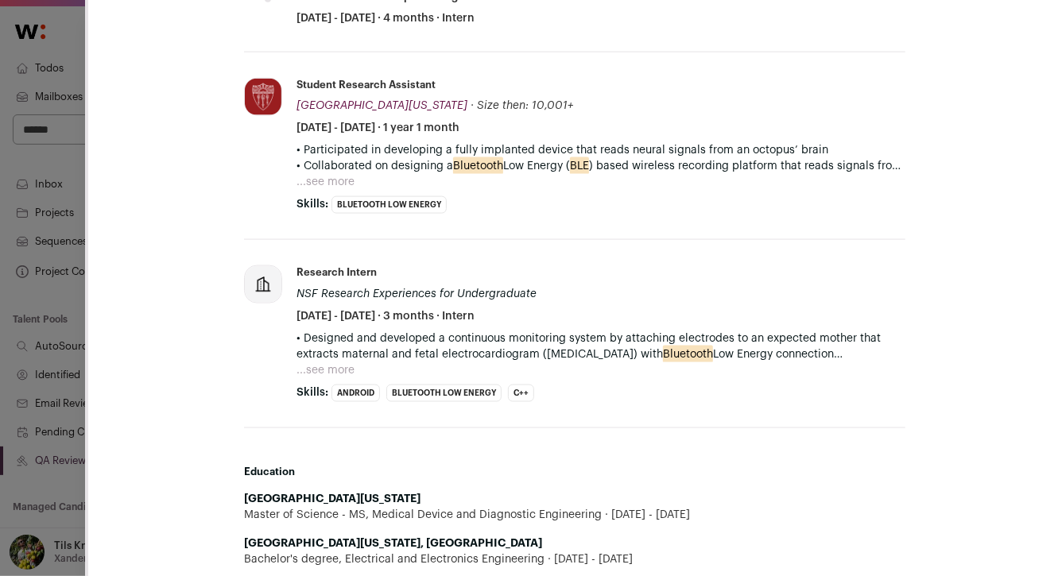
click at [335, 363] on button "...see more" at bounding box center [325, 370] width 58 height 16
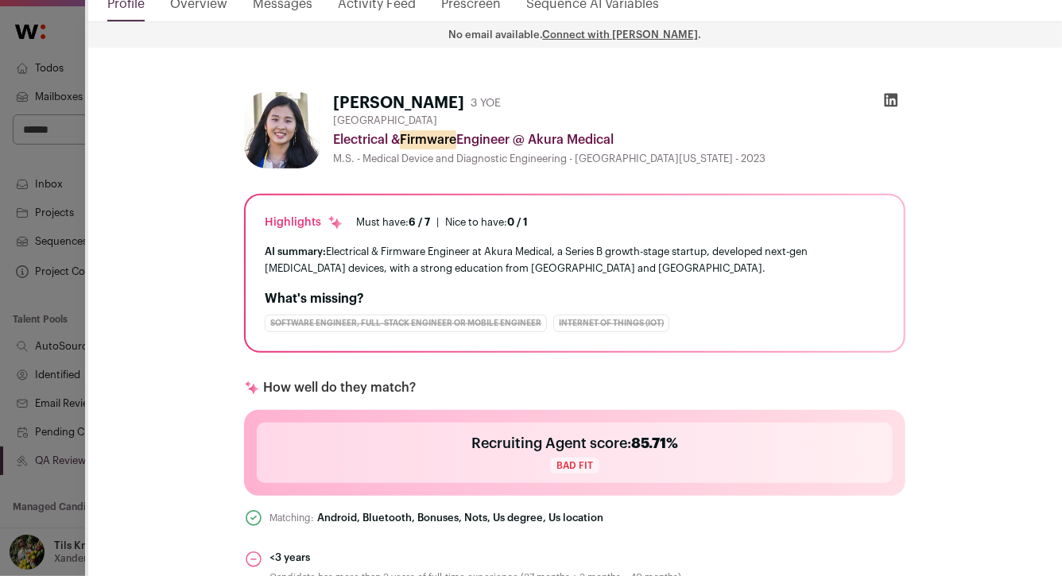
scroll to position [153, 0]
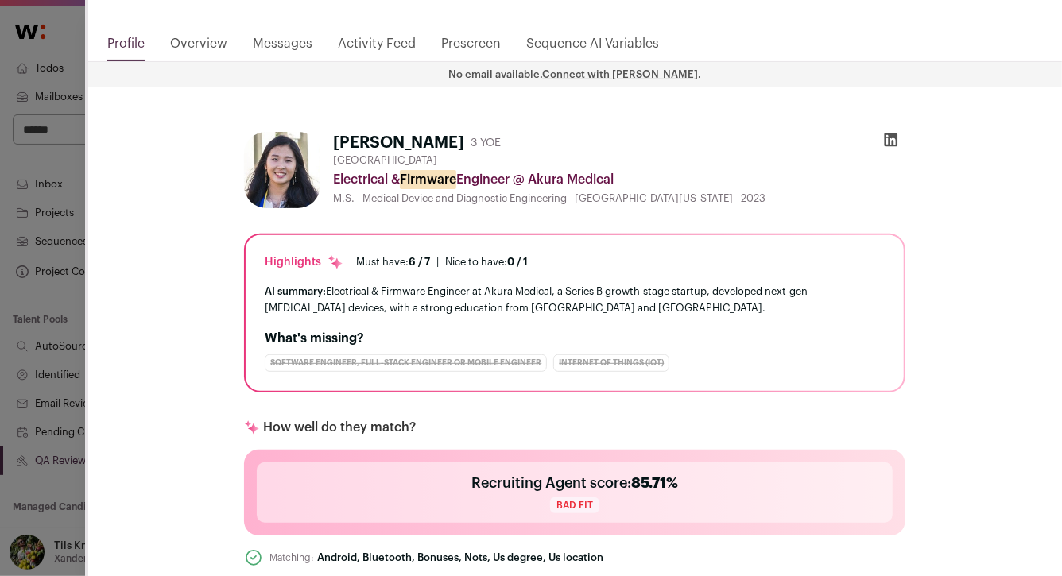
click at [393, 48] on link "Activity Feed" at bounding box center [377, 47] width 78 height 27
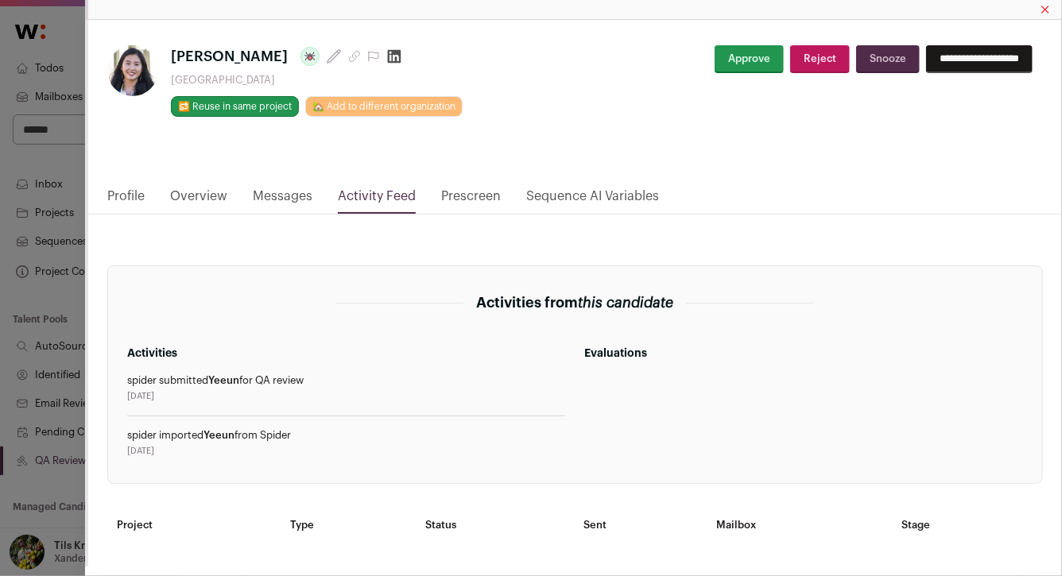
scroll to position [0, 0]
click at [132, 196] on link "Profile" at bounding box center [125, 200] width 37 height 27
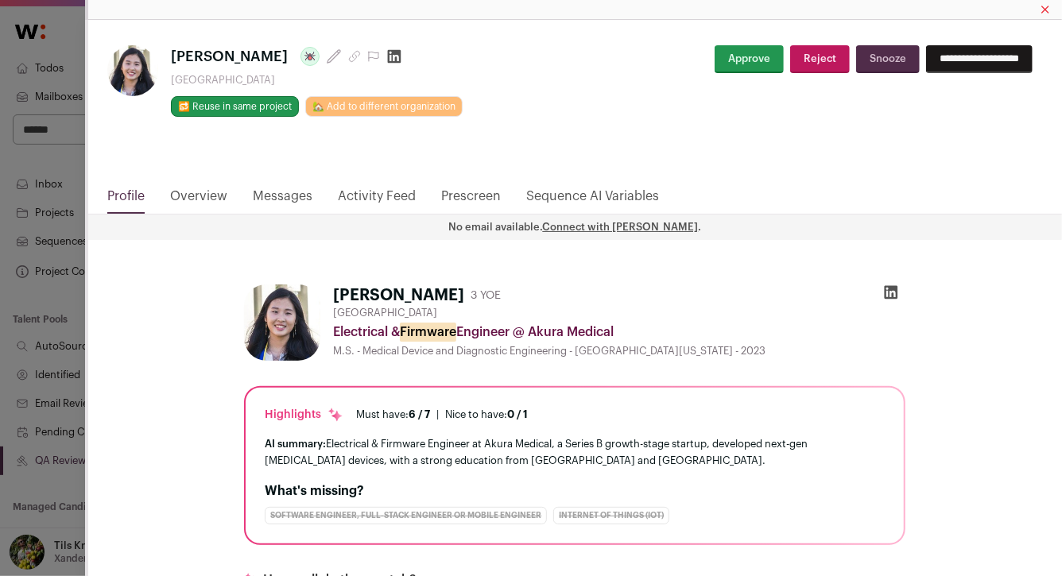
click at [861, 63] on button "Snooze" at bounding box center [888, 59] width 64 height 28
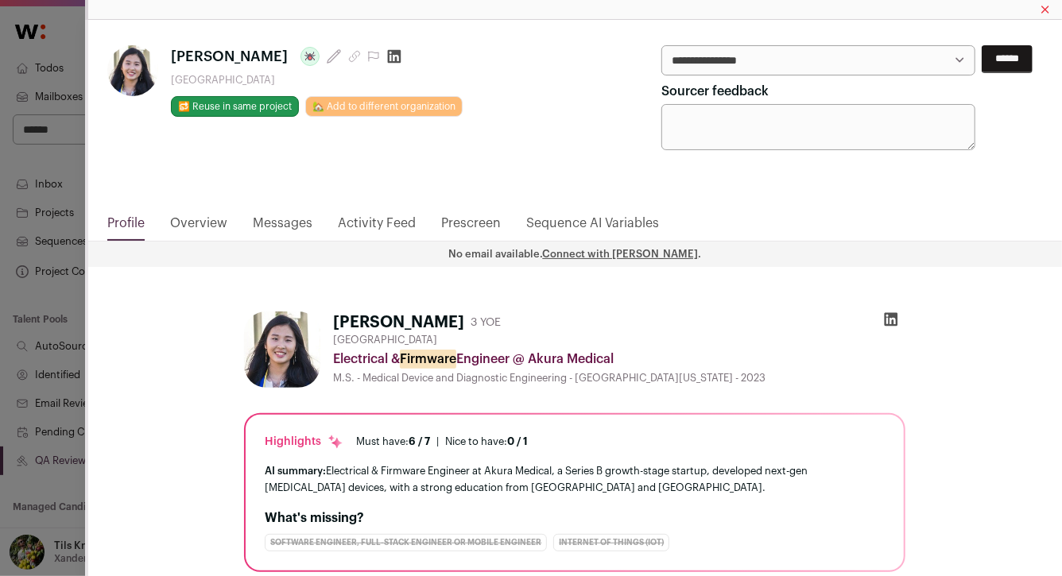
click at [0, 0] on select "**********" at bounding box center [0, 0] width 0 height 0
click at [1017, 62] on input "******" at bounding box center [1006, 59] width 51 height 28
click at [0, 0] on select "**********" at bounding box center [0, 0] width 0 height 0
select select "**********"
click at [995, 65] on input "******" at bounding box center [1006, 59] width 51 height 28
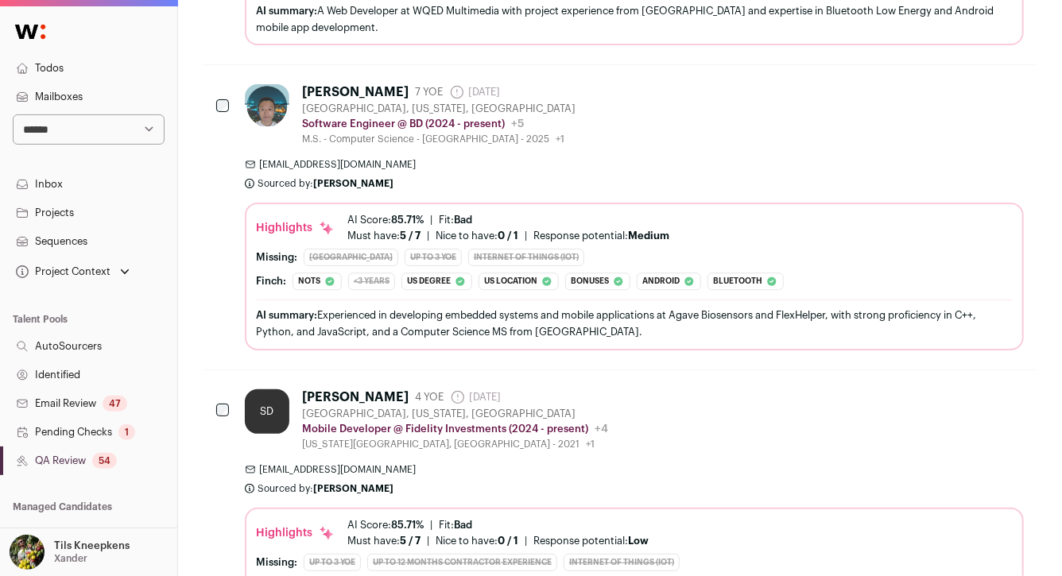
click at [66, 270] on div "Project Context" at bounding box center [62, 271] width 98 height 13
click at [210, 353] on div "[PERSON_NAME] 7 YOE [DATE] Admin only. The last time the profile was scraped. […" at bounding box center [619, 217] width 833 height 304
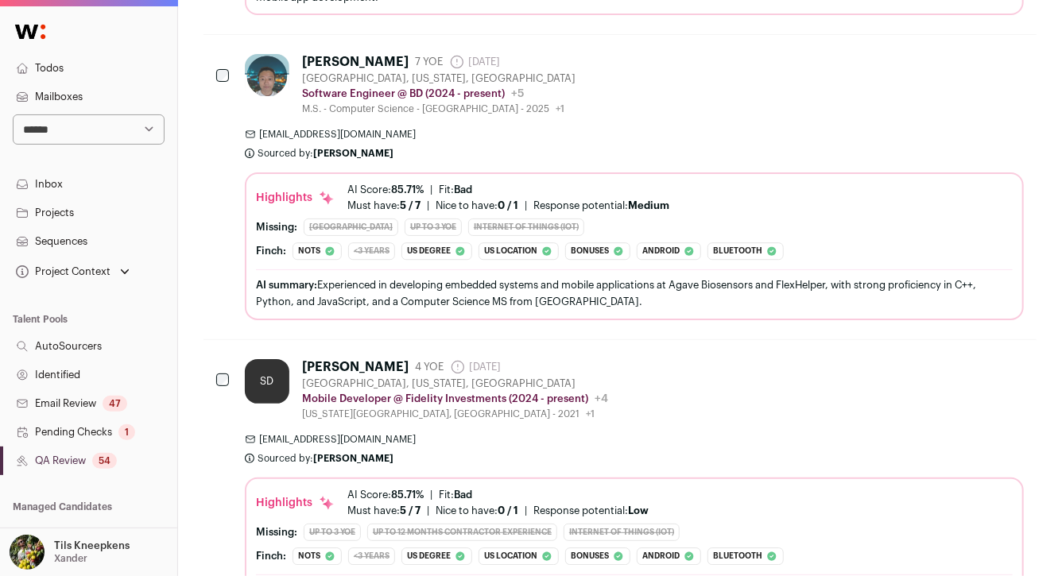
scroll to position [2057, 0]
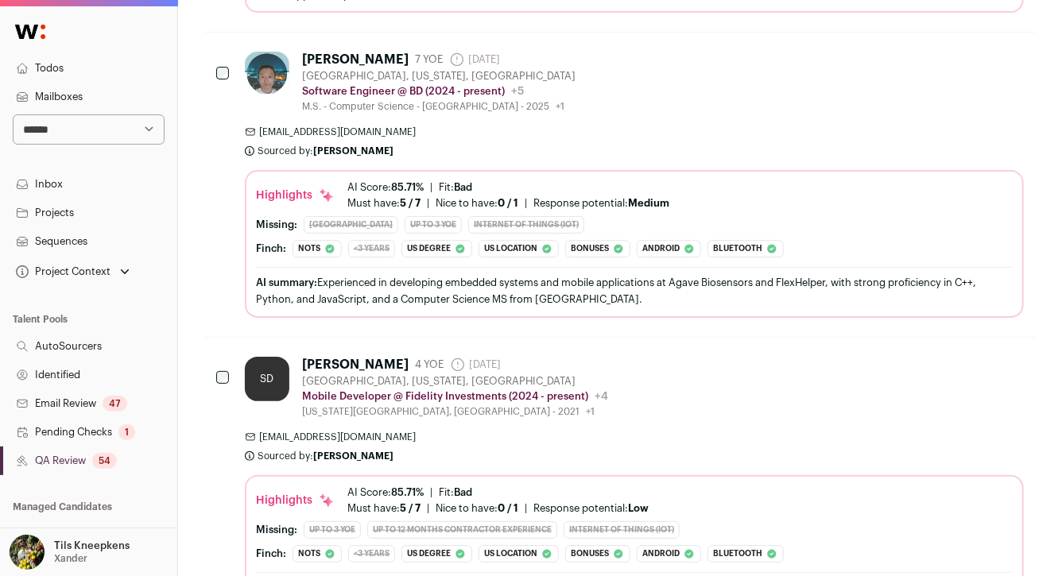
click at [410, 160] on div "[PERSON_NAME] 7 YOE [DATE] Admin only. The last time the profile was scraped. […" at bounding box center [634, 184] width 779 height 265
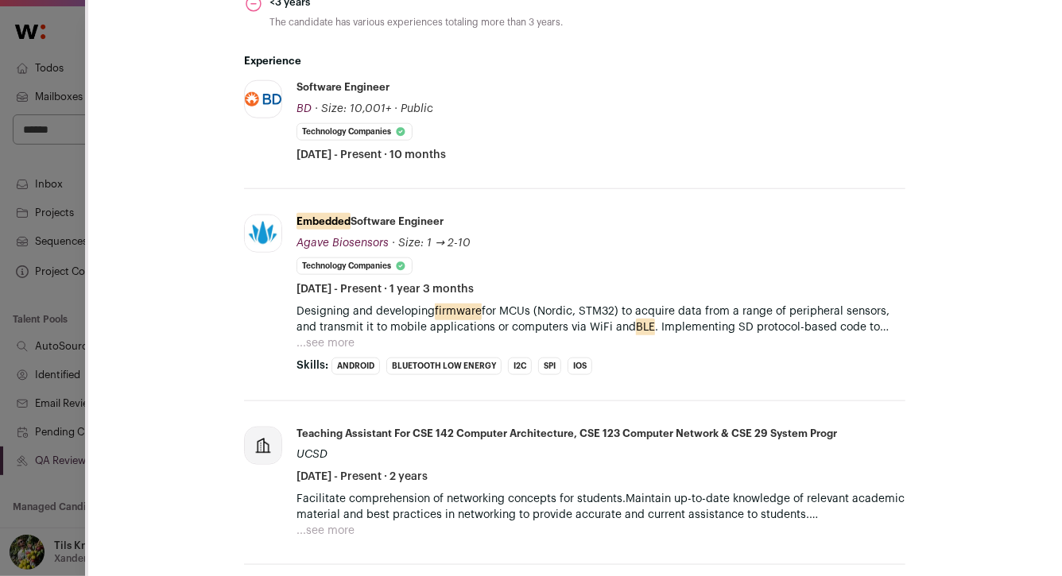
scroll to position [721, 0]
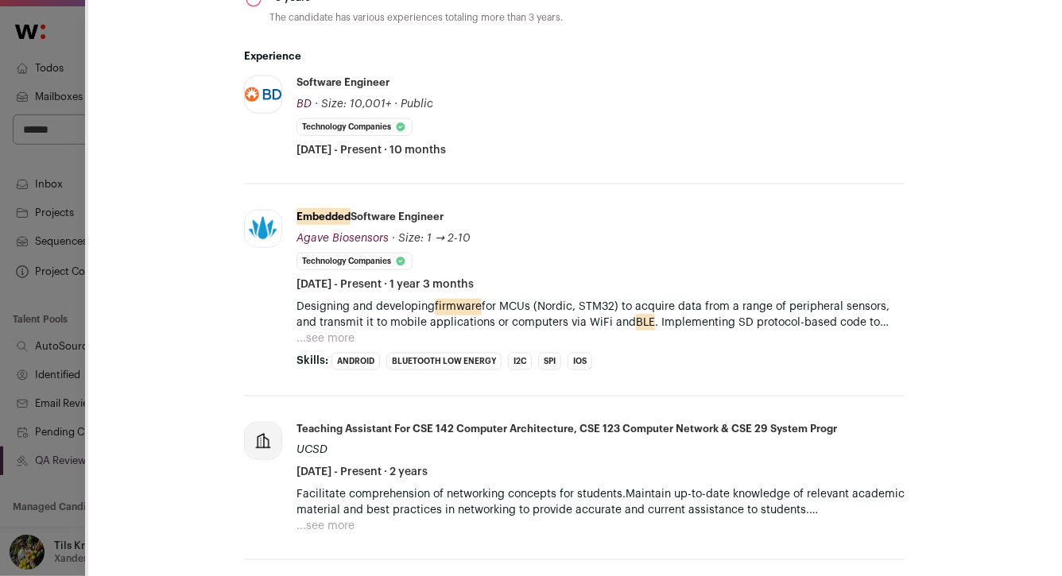
click at [339, 337] on button "...see more" at bounding box center [325, 339] width 58 height 16
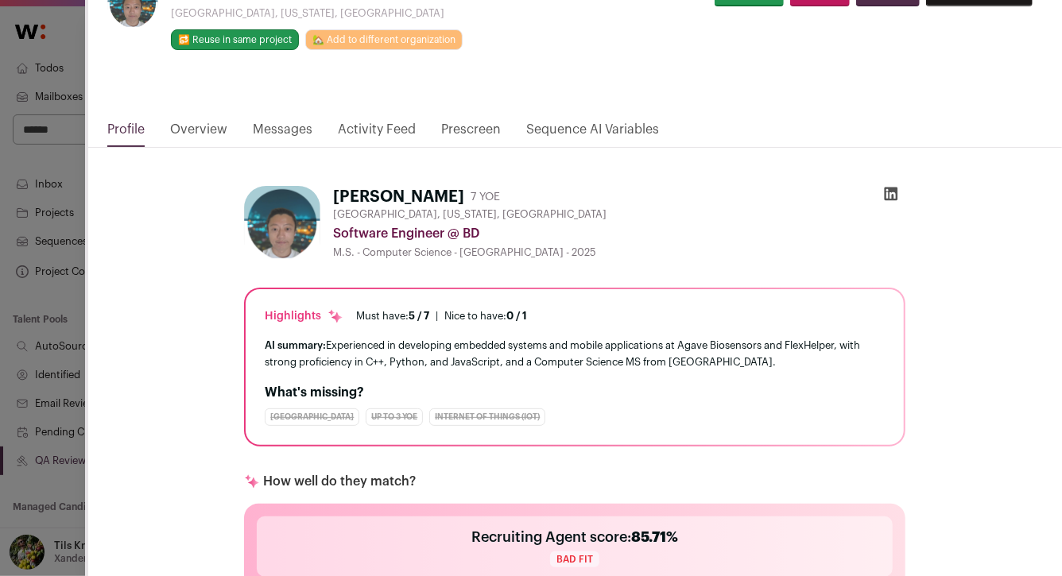
scroll to position [0, 0]
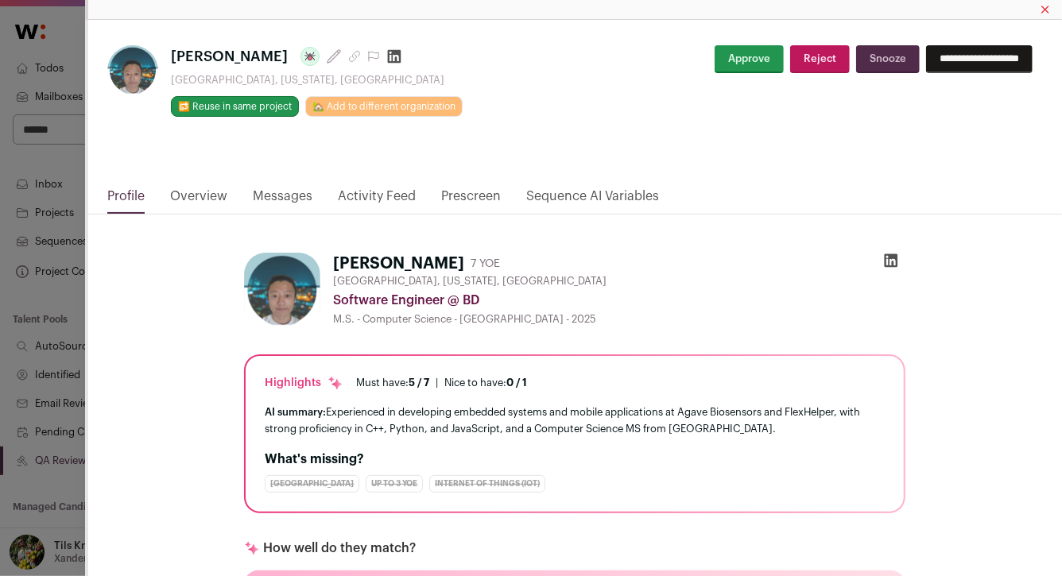
click at [348, 59] on icon "Close modal via background" at bounding box center [354, 56] width 13 height 13
click at [863, 72] on button "Snooze" at bounding box center [888, 59] width 64 height 28
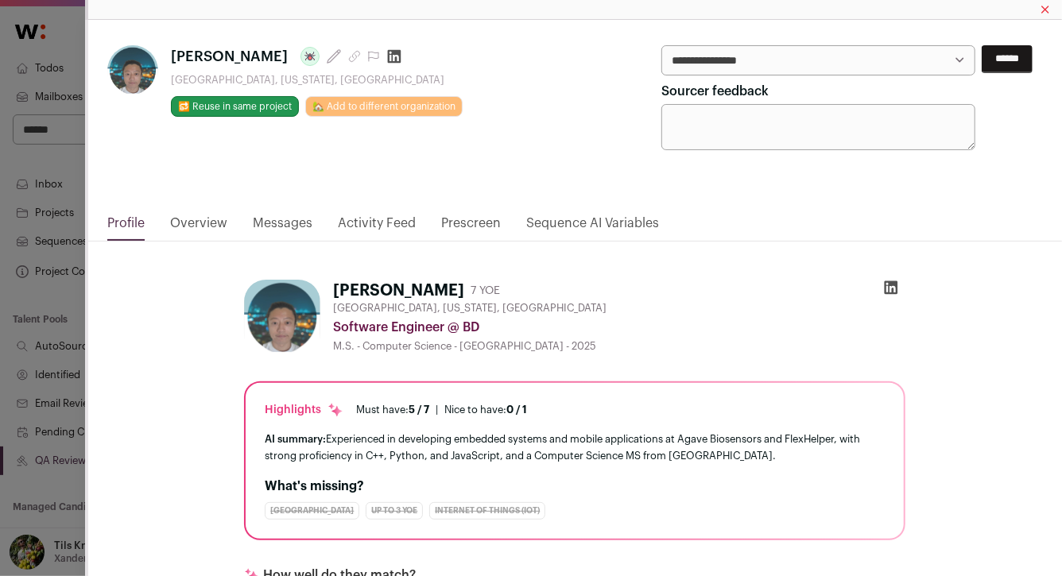
click at [0, 0] on select "**********" at bounding box center [0, 0] width 0 height 0
select select "**********"
click at [1004, 56] on input "******" at bounding box center [1006, 59] width 51 height 28
click at [41, 293] on div "**********" at bounding box center [531, 288] width 1062 height 576
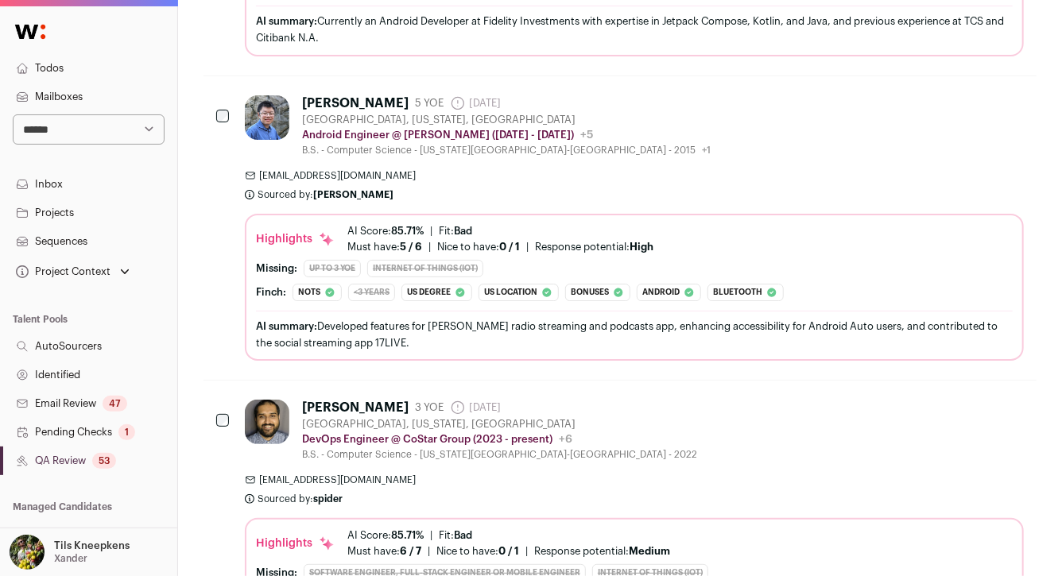
scroll to position [2337, 0]
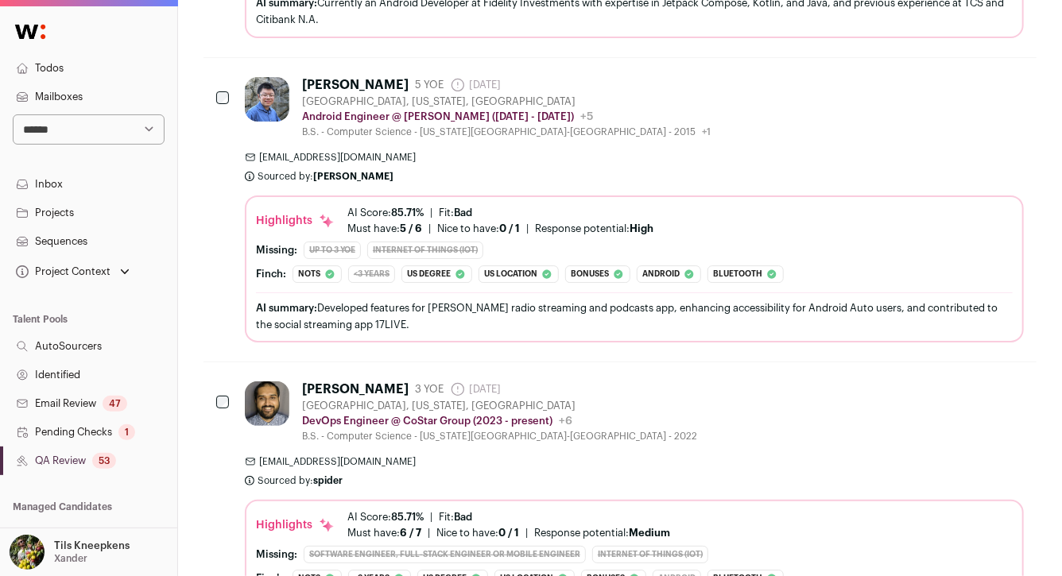
click at [423, 165] on div "[EMAIL_ADDRESS][DOMAIN_NAME] Sourced by: [PERSON_NAME] Sourced [DATE]" at bounding box center [634, 167] width 779 height 32
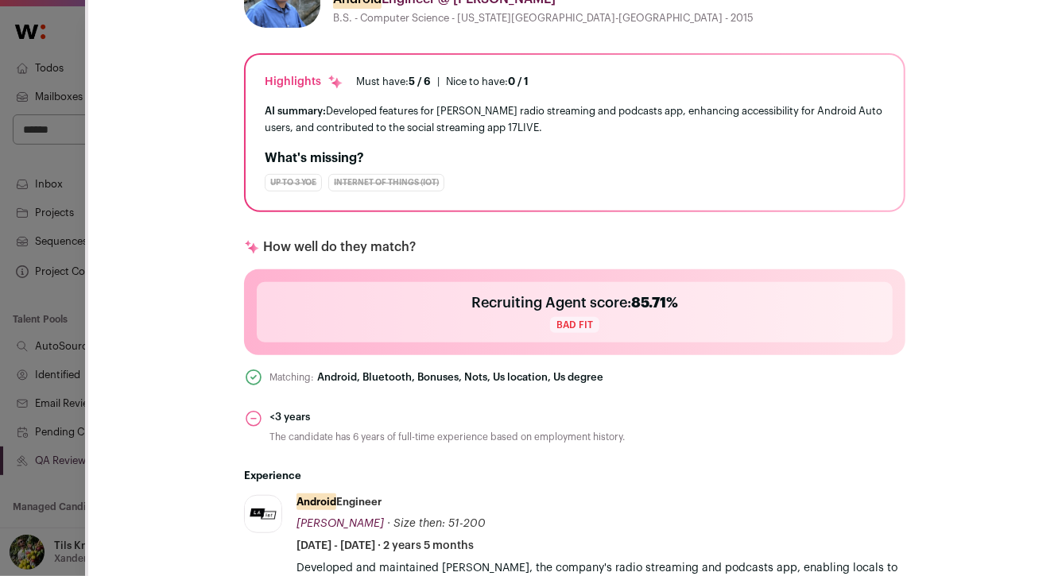
scroll to position [0, 0]
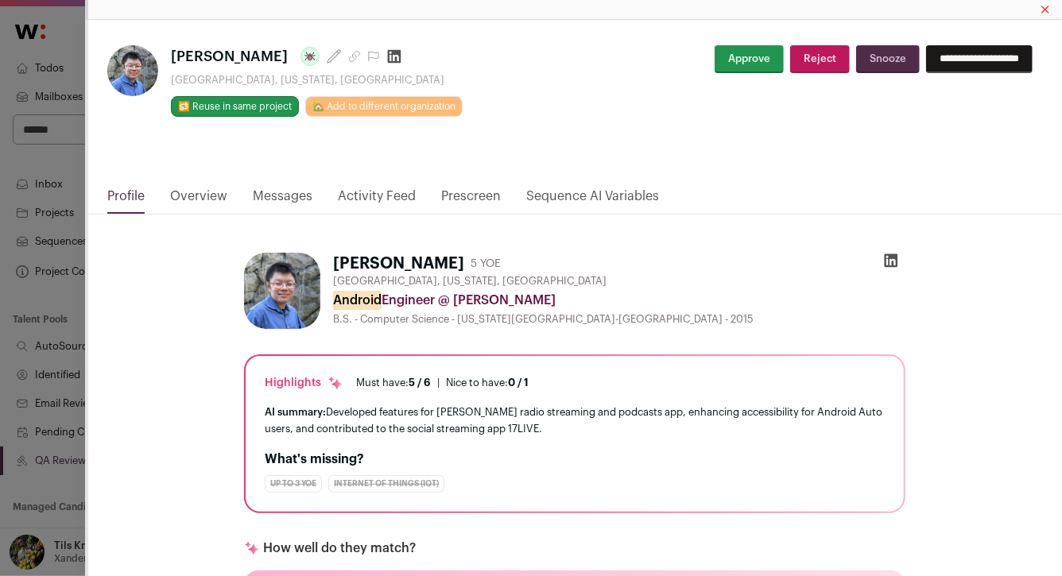
click at [891, 264] on icon "Close modal via background" at bounding box center [891, 261] width 16 height 16
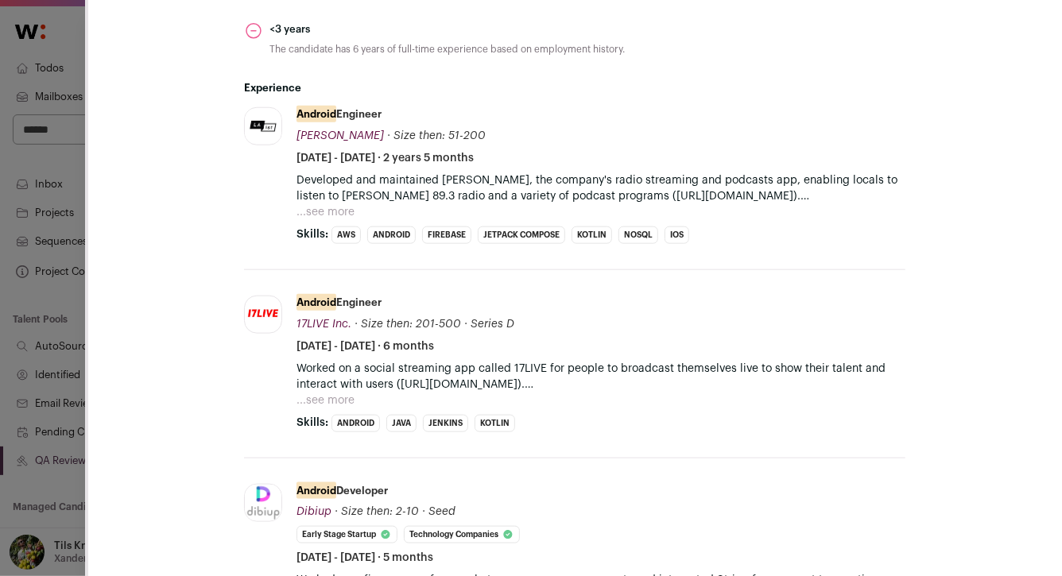
scroll to position [738, 0]
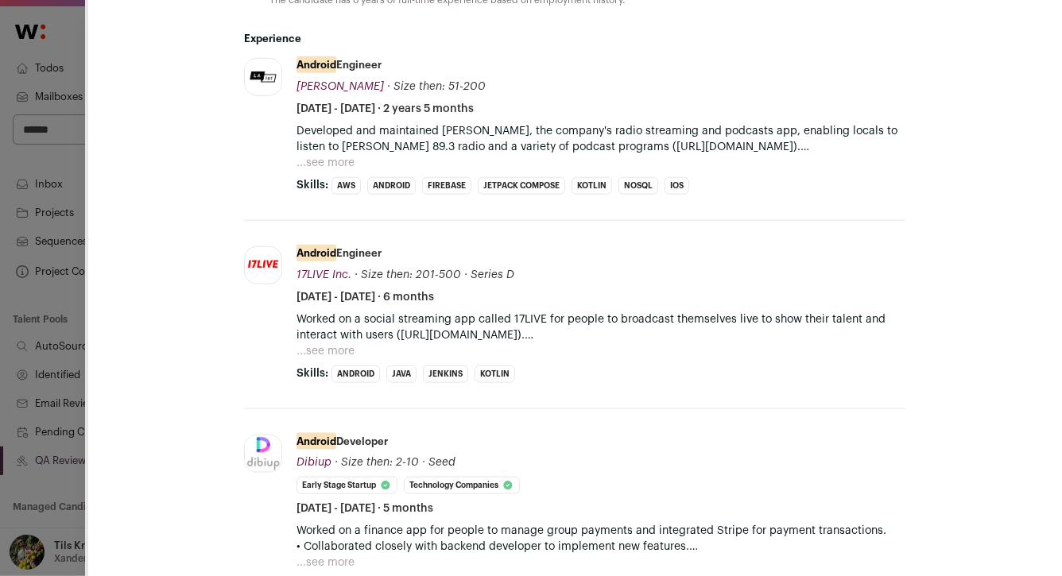
click at [333, 166] on button "...see more" at bounding box center [325, 163] width 58 height 16
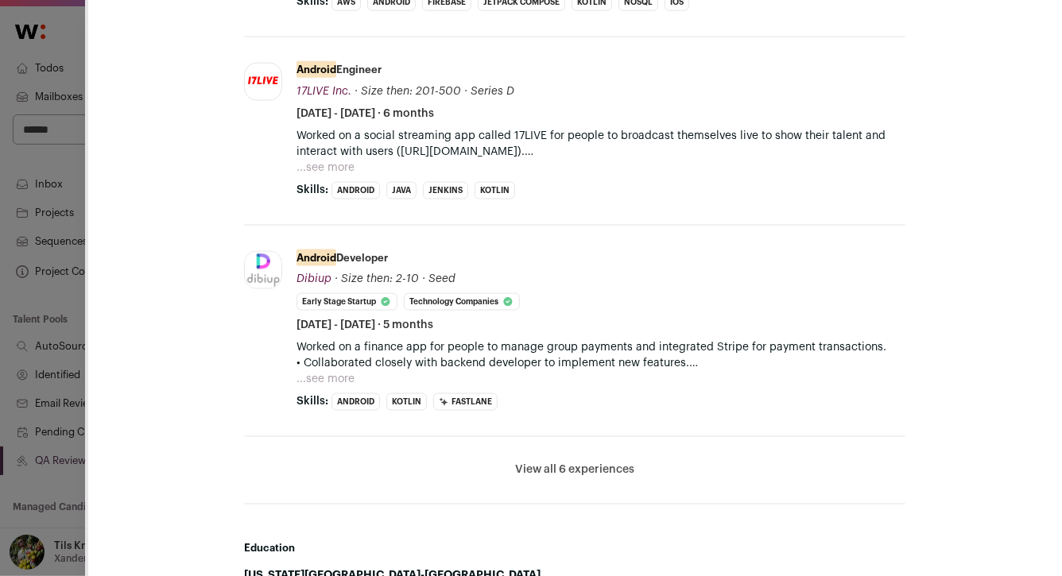
scroll to position [1025, 0]
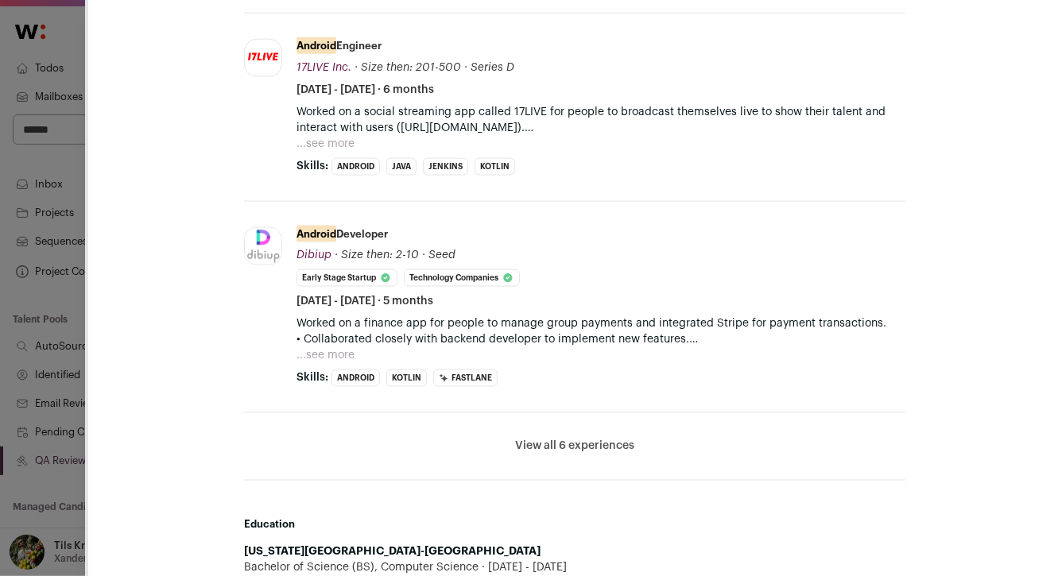
click at [588, 451] on button "View all 6 experiences" at bounding box center [574, 447] width 119 height 16
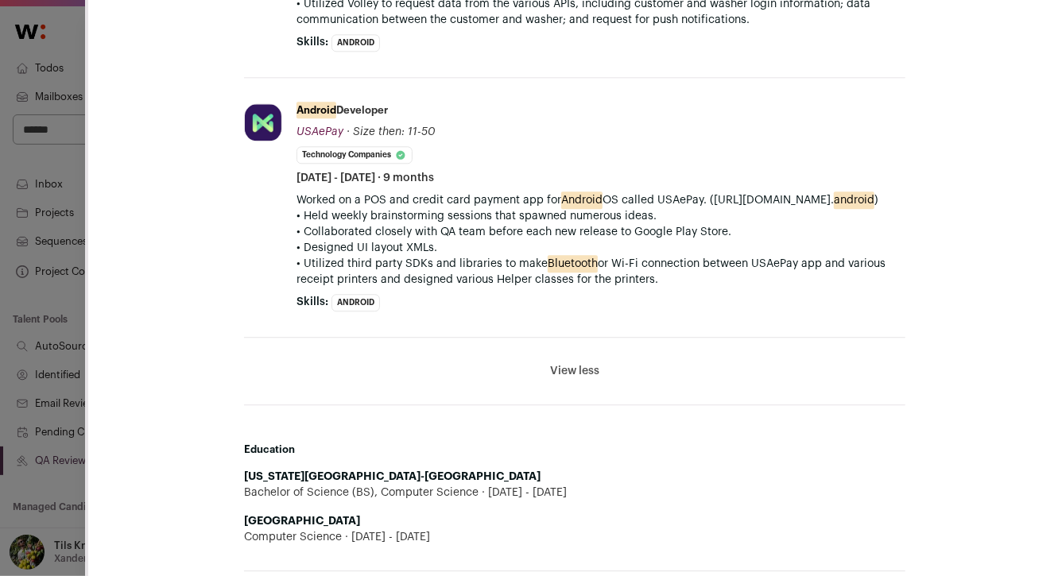
scroll to position [0, 0]
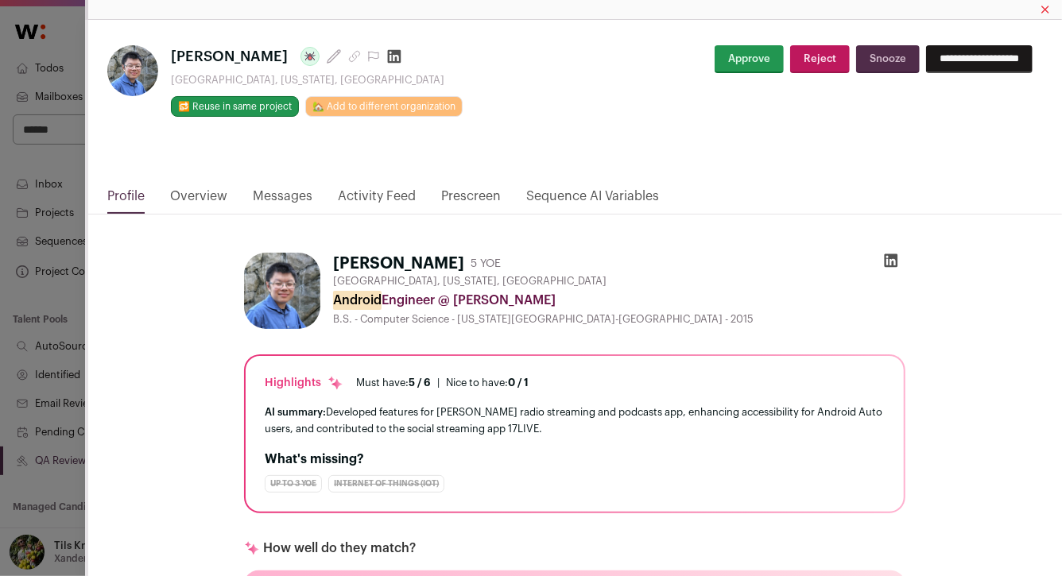
click at [812, 63] on button "Reject" at bounding box center [820, 59] width 60 height 28
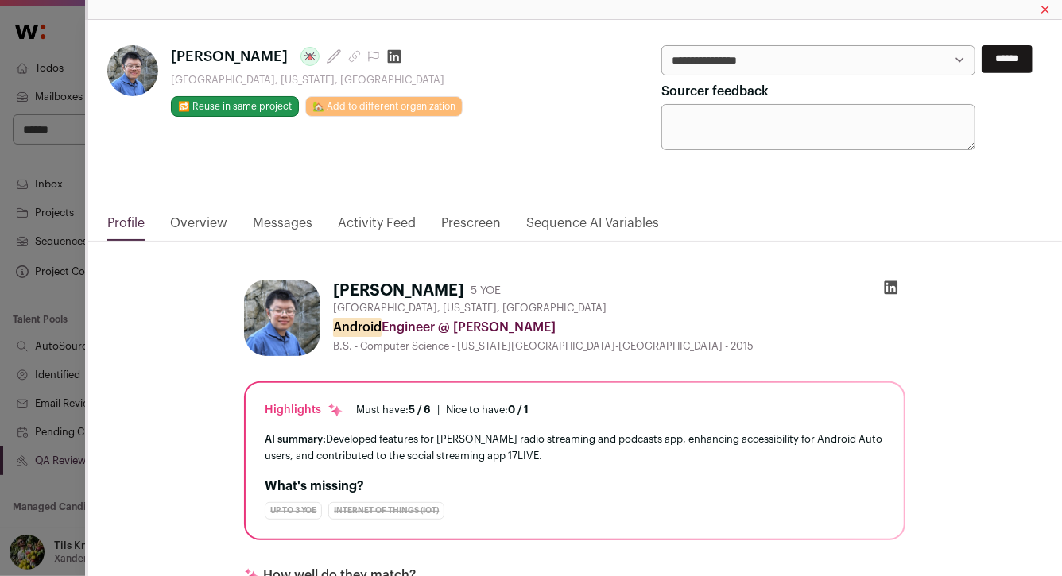
click at [812, 65] on select "**********" at bounding box center [818, 60] width 315 height 30
select select "**********"
click at [989, 68] on input "******" at bounding box center [1006, 59] width 51 height 28
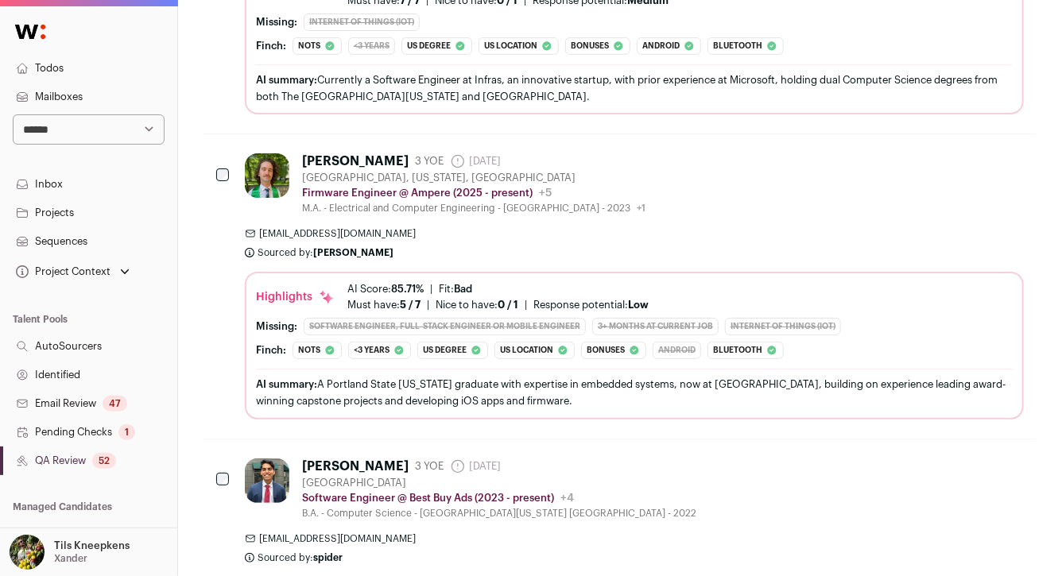
scroll to position [3178, 0]
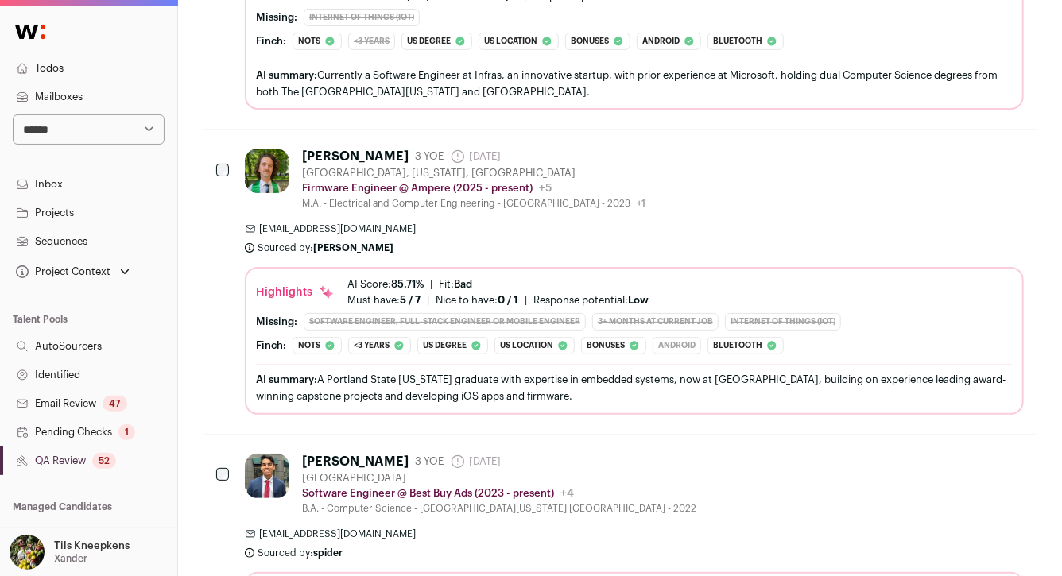
click at [423, 238] on div "[EMAIL_ADDRESS][DOMAIN_NAME] Sourced by: [PERSON_NAME] Sourced [DATE]" at bounding box center [634, 239] width 779 height 32
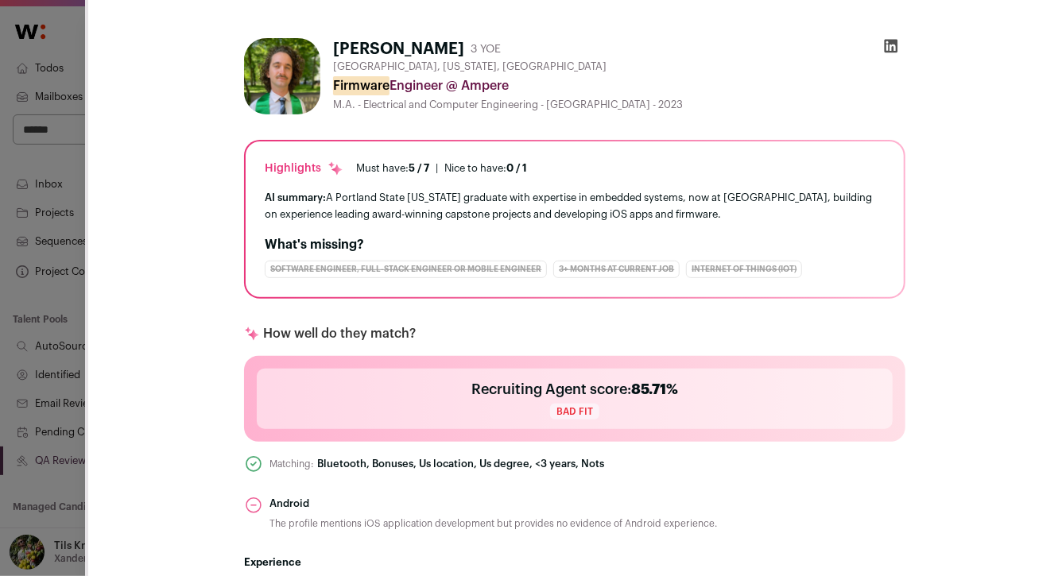
scroll to position [0, 0]
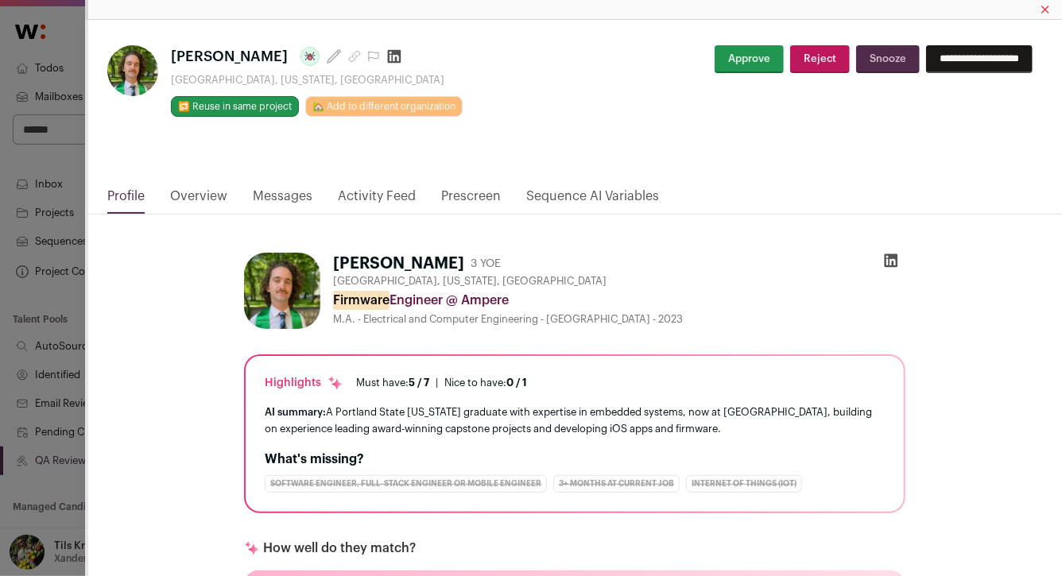
click at [348, 57] on icon "Close modal via background" at bounding box center [354, 56] width 13 height 13
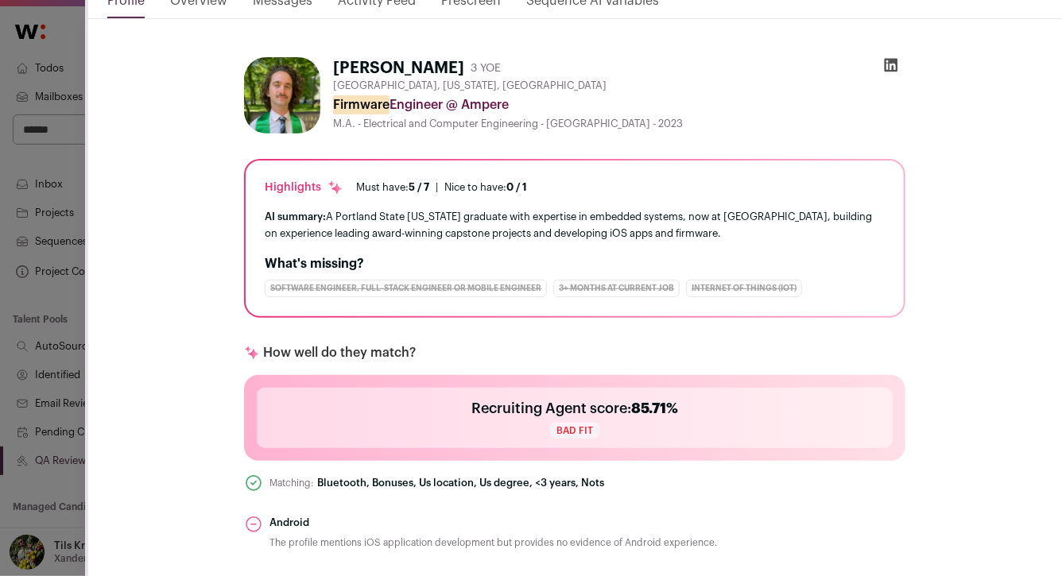
scroll to position [6, 0]
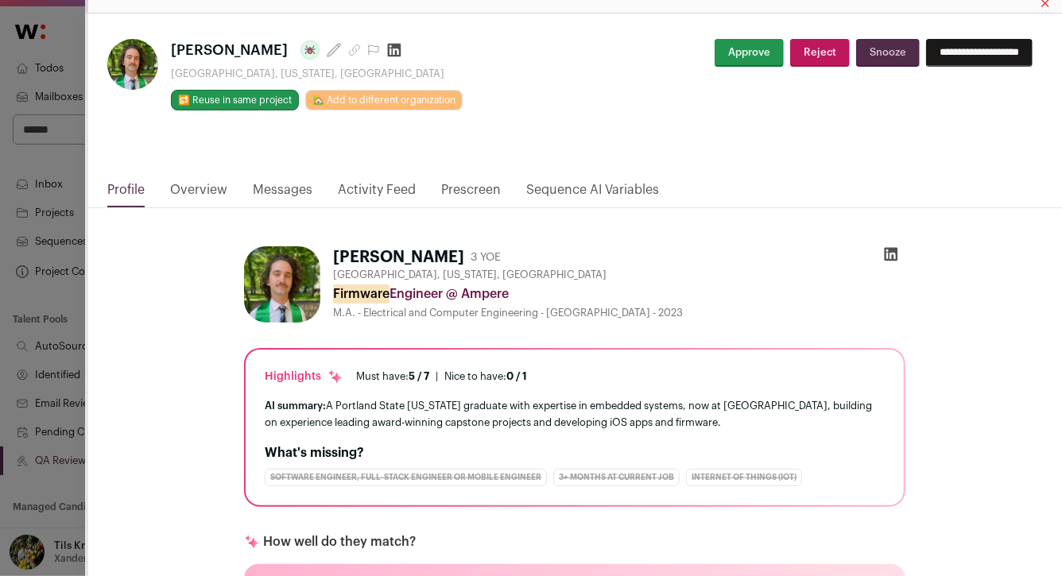
click at [594, 285] on div "Firmware Engineer @ Ampere" at bounding box center [619, 294] width 572 height 19
click at [856, 57] on button "Snooze" at bounding box center [888, 53] width 64 height 28
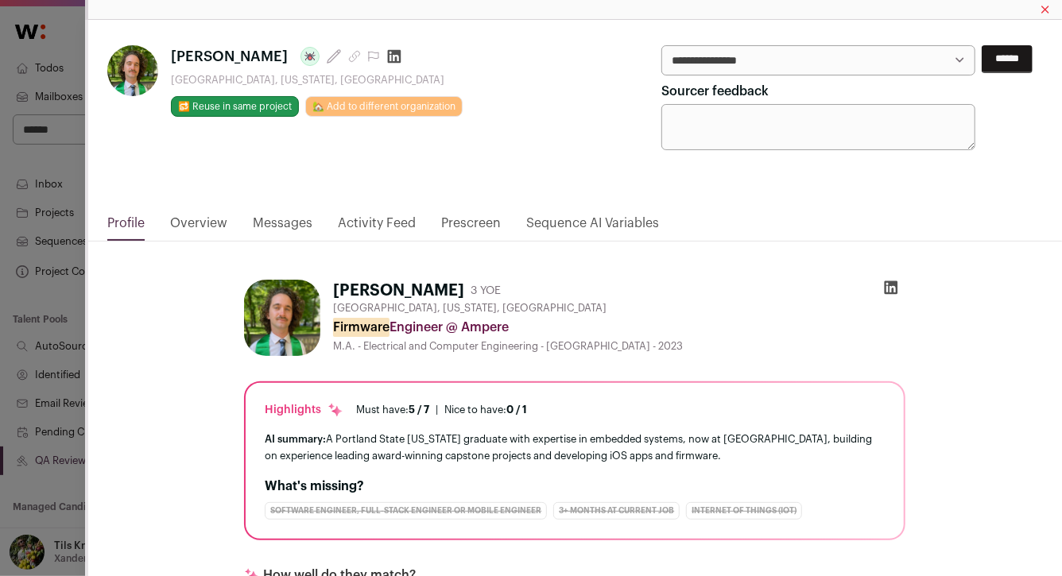
scroll to position [0, 0]
click at [1043, 10] on icon "Close modal" at bounding box center [1045, 9] width 6 height 6
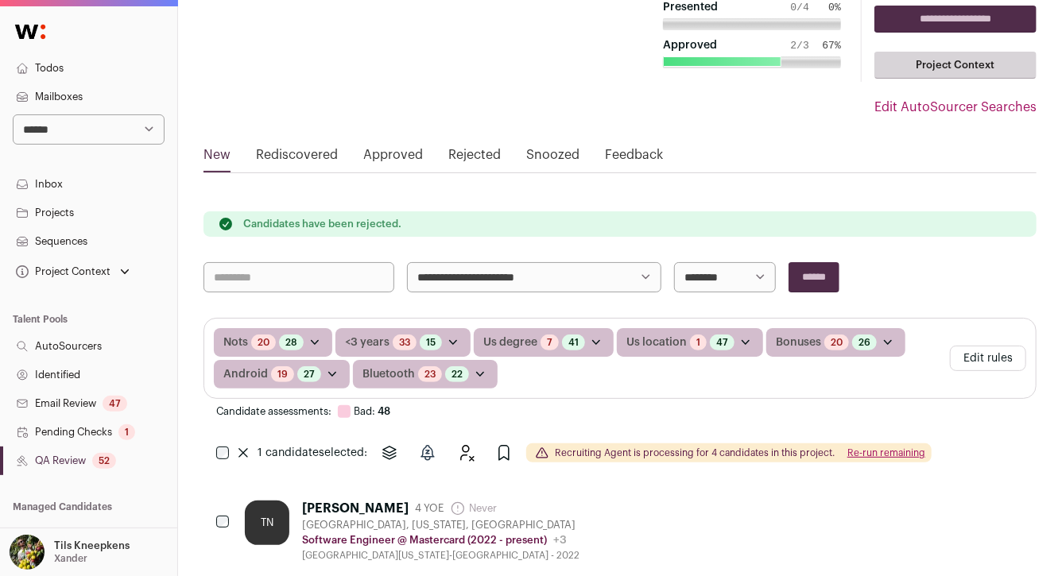
scroll to position [121, 0]
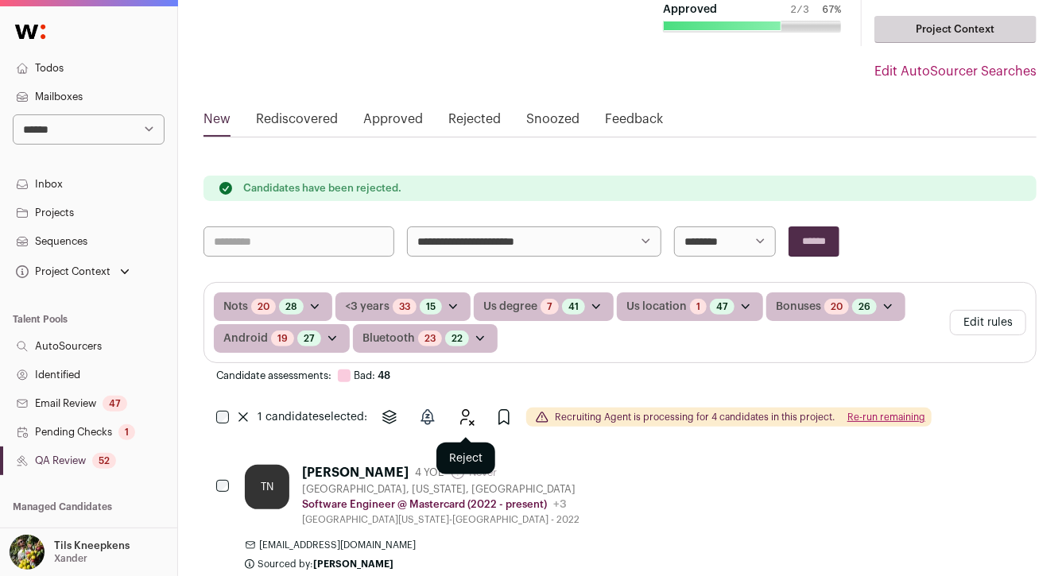
click at [466, 411] on icon "Reject" at bounding box center [465, 417] width 19 height 19
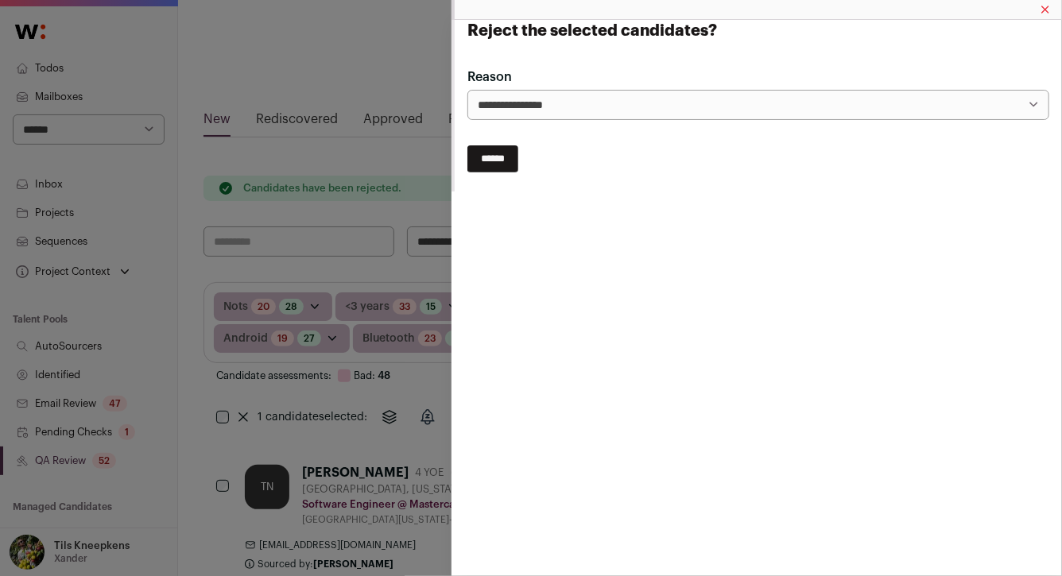
click at [0, 0] on select "**********" at bounding box center [0, 0] width 0 height 0
click at [495, 141] on form "**********" at bounding box center [758, 96] width 582 height 153
click at [495, 145] on form "**********" at bounding box center [758, 96] width 582 height 153
click at [494, 155] on input "******" at bounding box center [492, 158] width 51 height 27
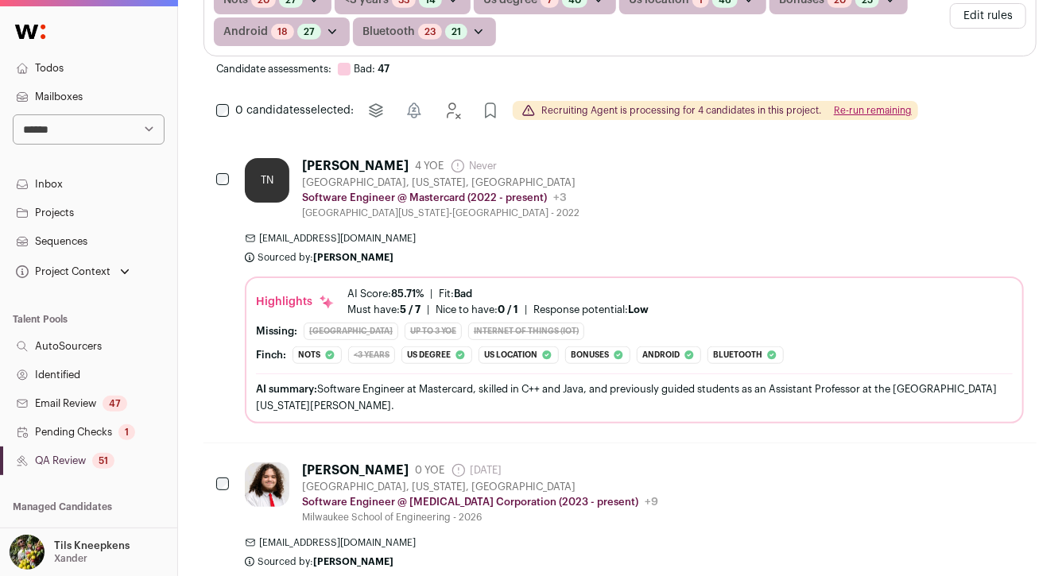
scroll to position [427, 0]
click at [451, 33] on link "21" at bounding box center [456, 32] width 10 height 13
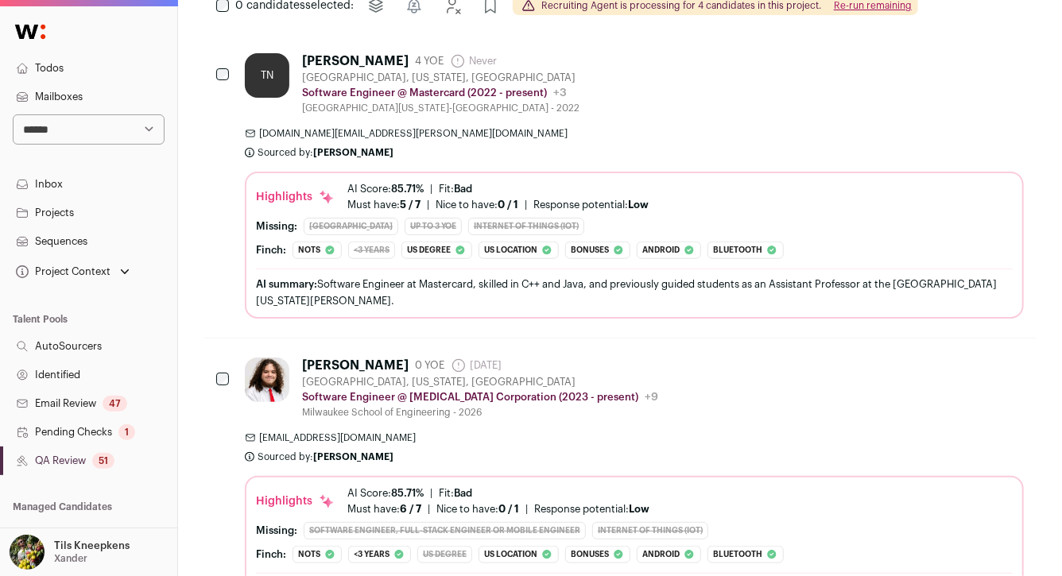
scroll to position [499, 0]
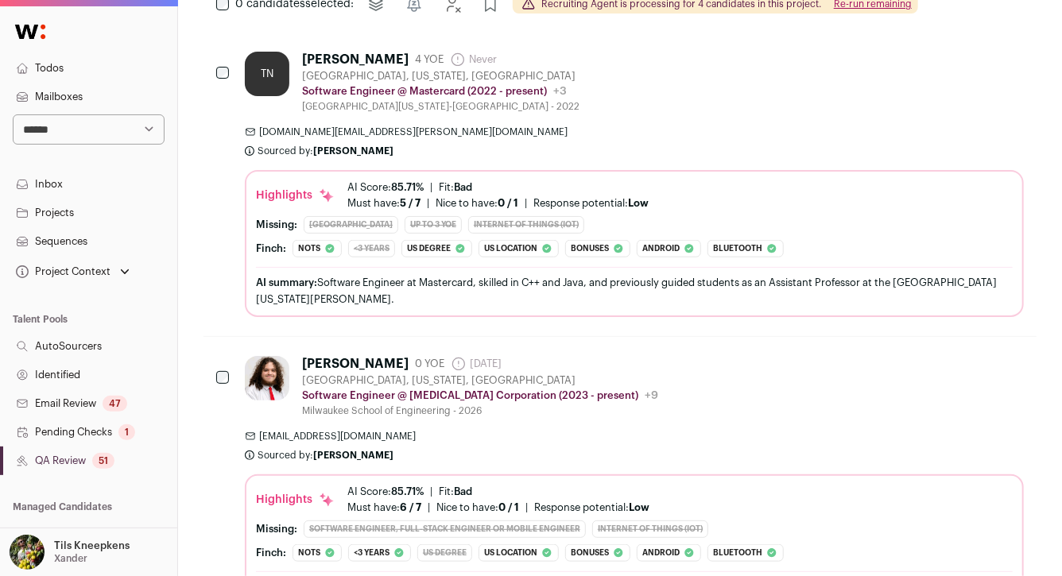
click at [531, 116] on div "TN [PERSON_NAME] 4 YOE Never Admin only. The last time the profile was scraped.…" at bounding box center [634, 184] width 779 height 265
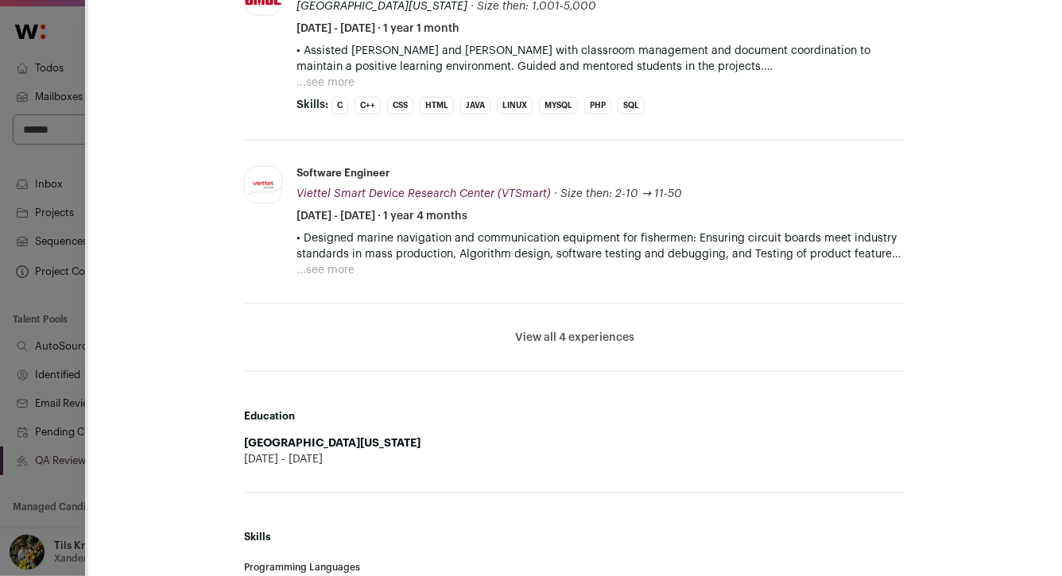
scroll to position [1088, 0]
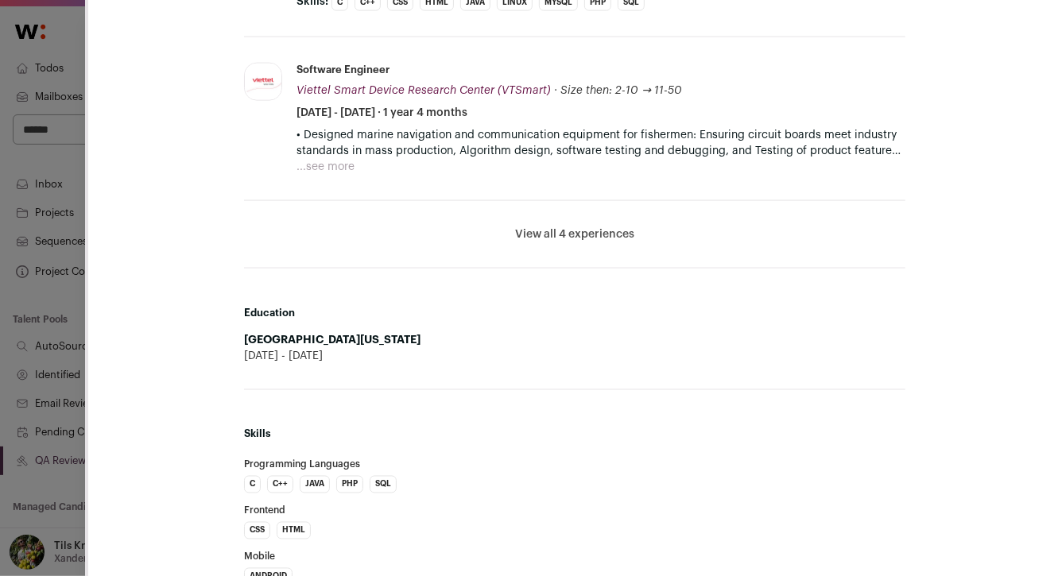
click at [568, 230] on button "View all 4 experiences" at bounding box center [574, 234] width 119 height 16
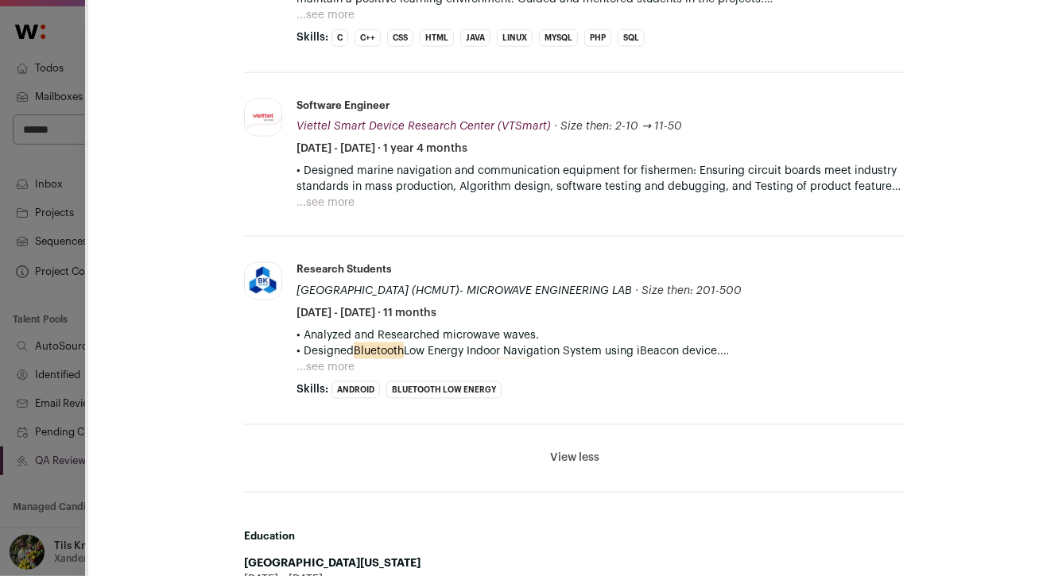
scroll to position [1045, 0]
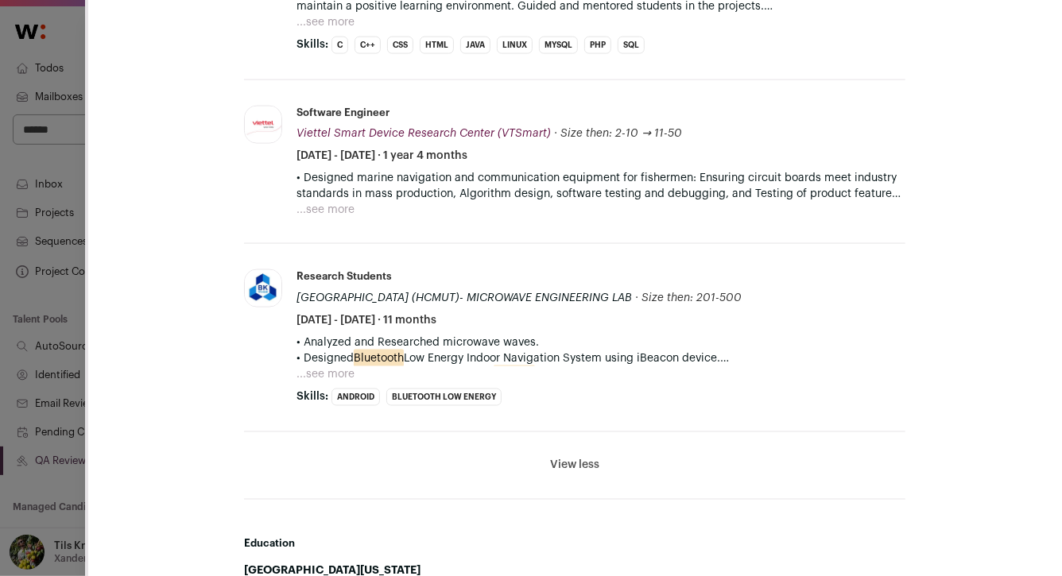
click at [344, 371] on button "...see more" at bounding box center [325, 374] width 58 height 16
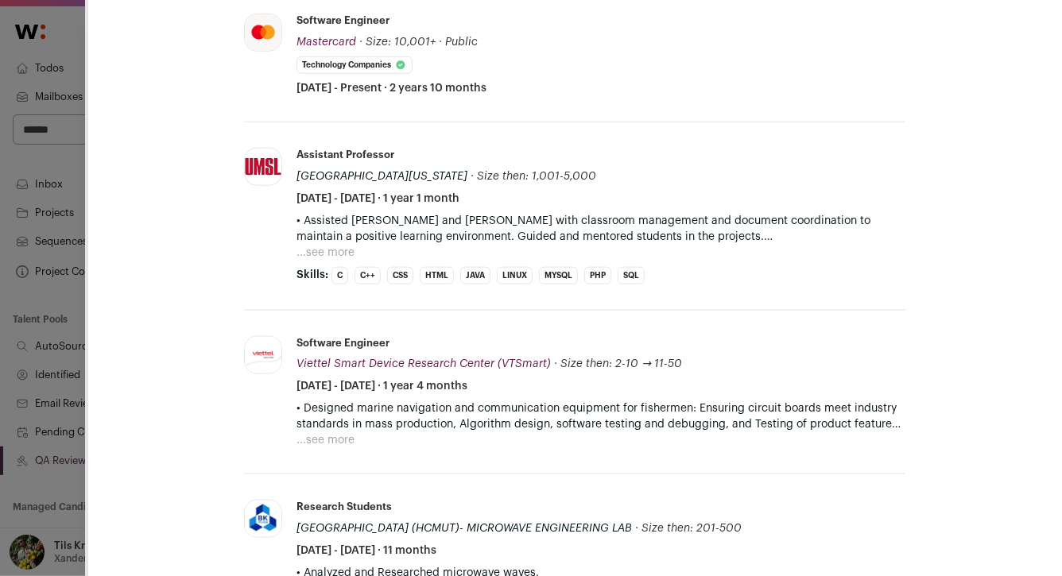
scroll to position [827, 0]
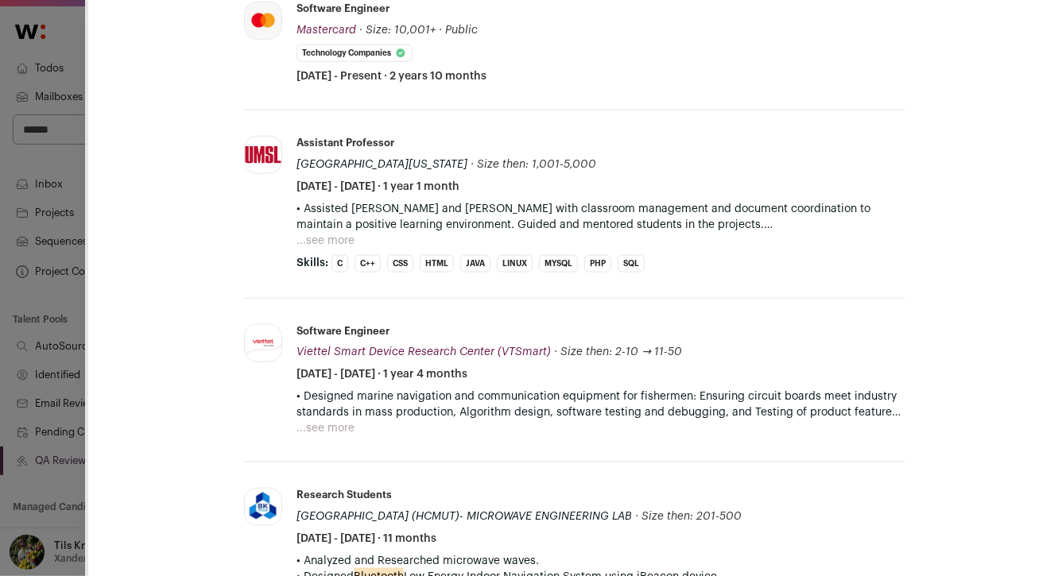
click at [343, 238] on button "...see more" at bounding box center [325, 241] width 58 height 16
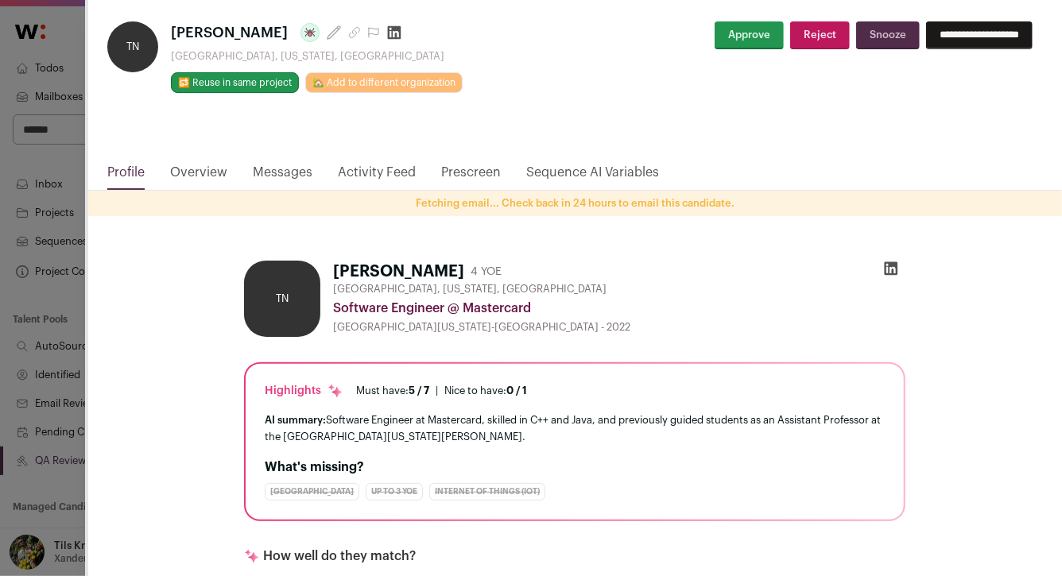
scroll to position [0, 0]
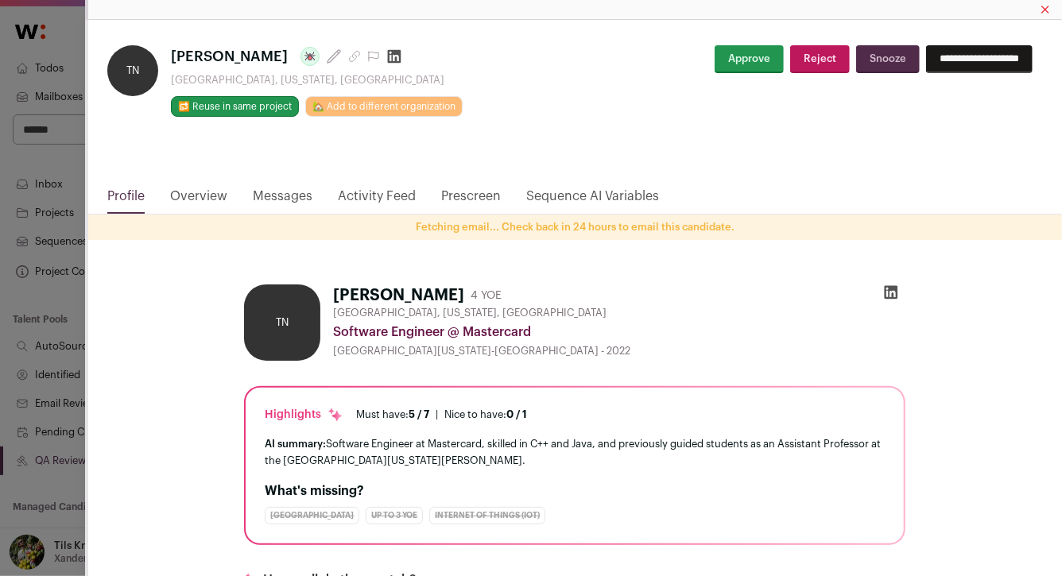
click at [889, 292] on icon "Close modal via background" at bounding box center [892, 293] width 14 height 14
click at [816, 64] on button "Reject" at bounding box center [820, 59] width 60 height 28
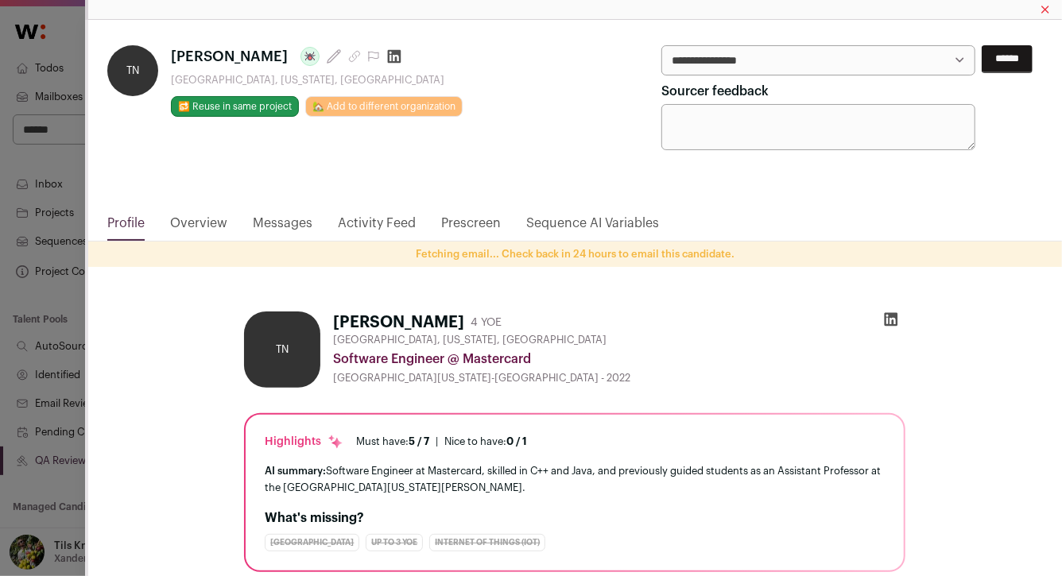
click at [816, 64] on select "**********" at bounding box center [818, 60] width 315 height 30
select select "**********"
click at [1008, 64] on input "******" at bounding box center [1006, 59] width 51 height 28
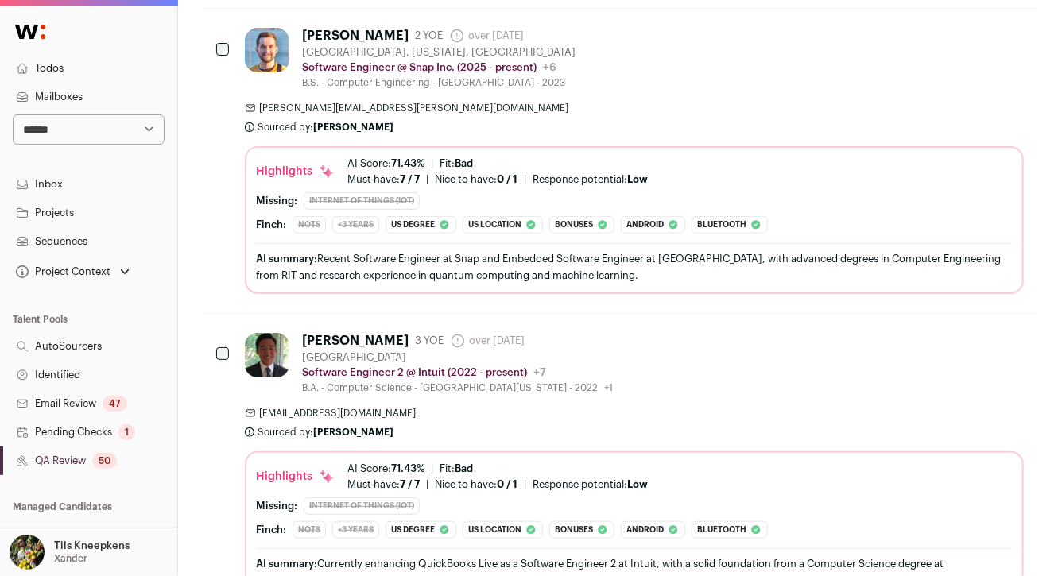
scroll to position [3314, 0]
click at [430, 125] on div "martin.hoffnagle@westerndigital.com Sourced by: Amy Shi Sourced about 2 hours a…" at bounding box center [634, 119] width 779 height 32
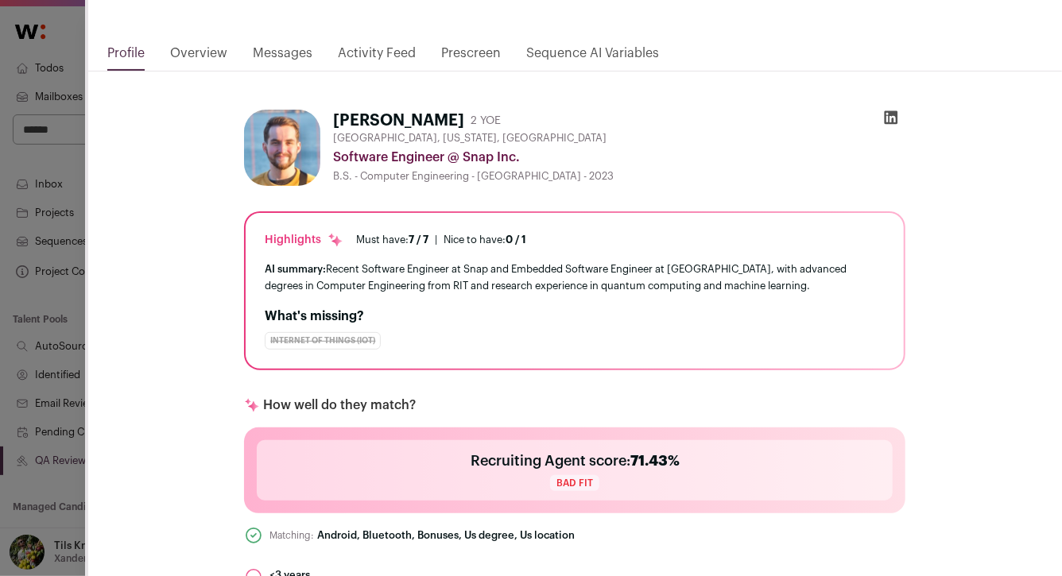
scroll to position [0, 0]
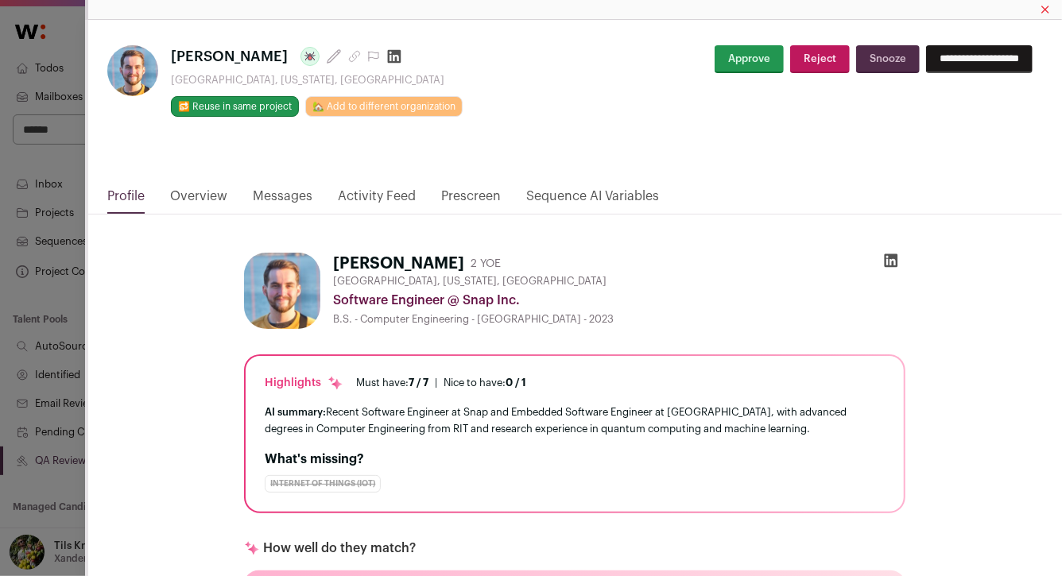
click at [350, 56] on icon "Close modal via background" at bounding box center [354, 56] width 13 height 13
click at [783, 135] on div "**********" at bounding box center [575, 103] width 974 height 167
click at [801, 56] on button "Reject" at bounding box center [820, 59] width 60 height 28
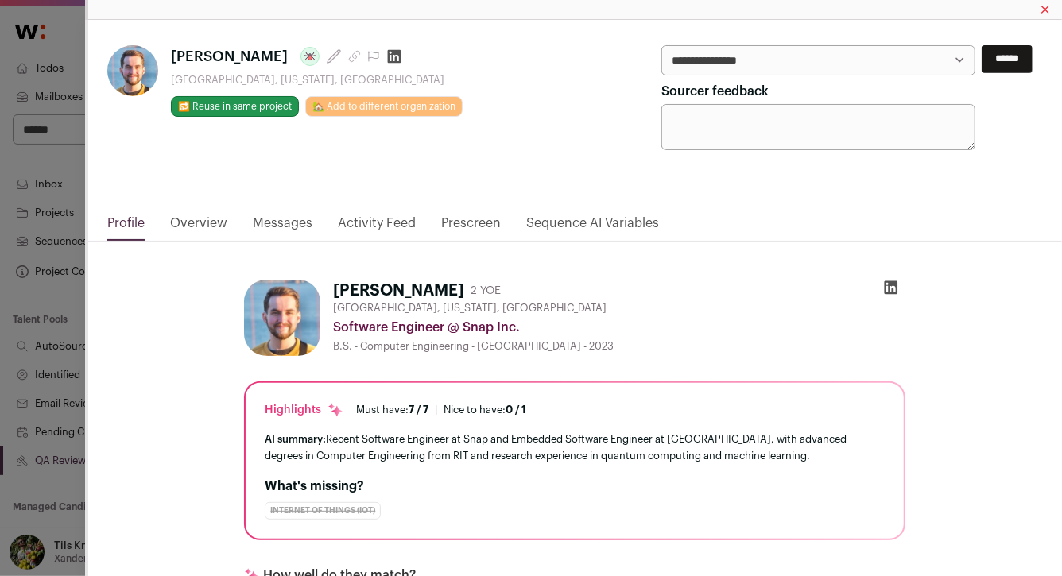
click at [811, 68] on select "**********" at bounding box center [818, 60] width 315 height 30
select select "**********"
click at [1005, 64] on input "******" at bounding box center [1006, 59] width 51 height 28
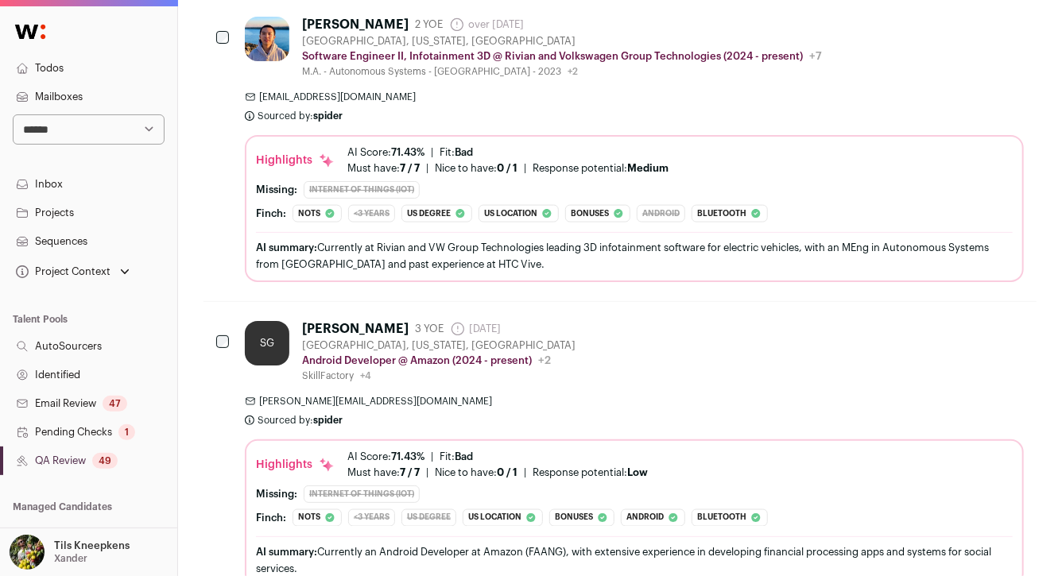
scroll to position [3917, 0]
click at [368, 105] on span "yoyotvyoo@gmail.com" at bounding box center [634, 98] width 779 height 13
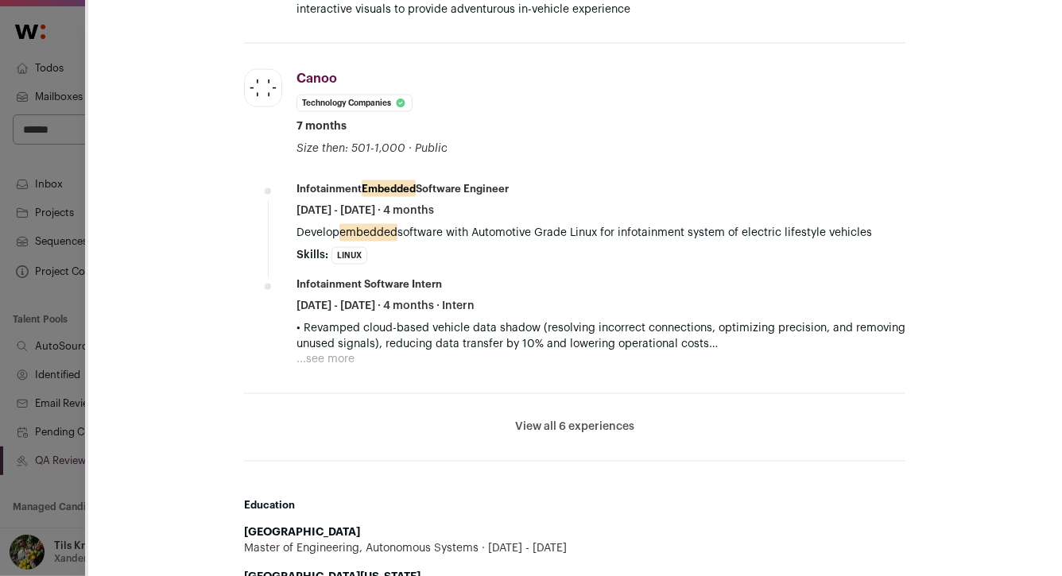
scroll to position [1105, 0]
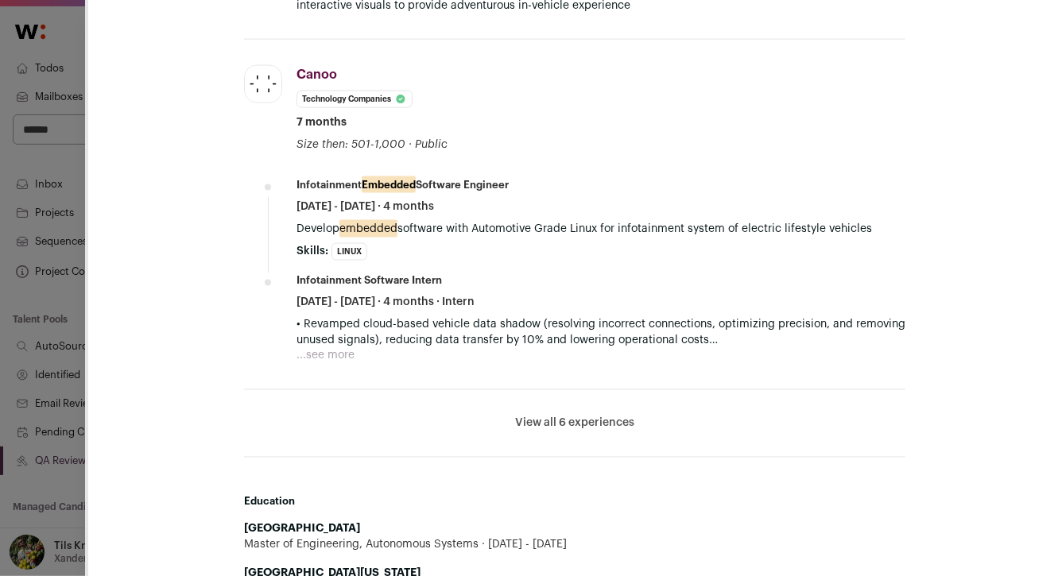
click at [540, 426] on button "View all 6 experiences" at bounding box center [574, 424] width 119 height 16
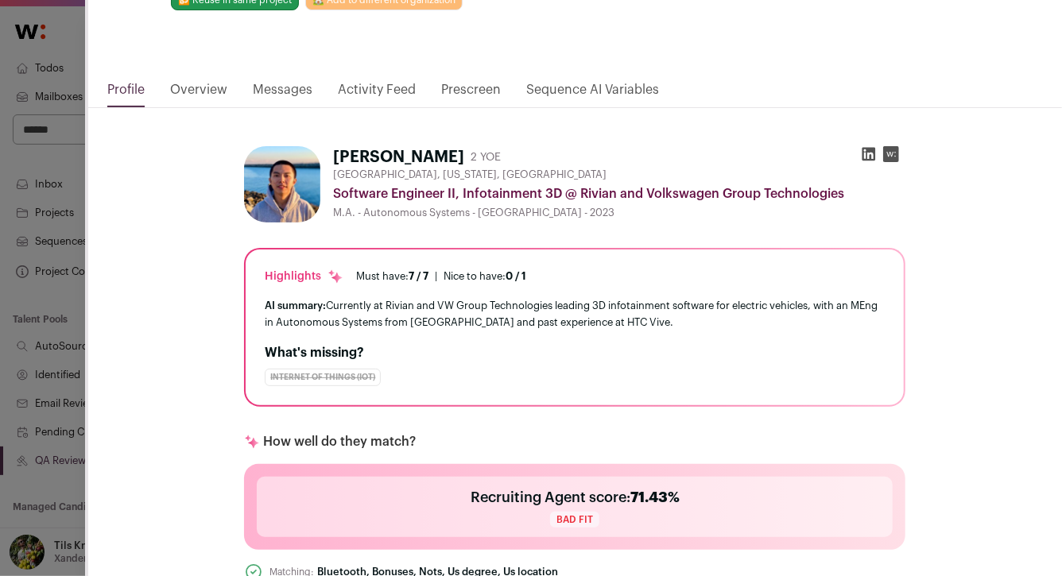
scroll to position [0, 0]
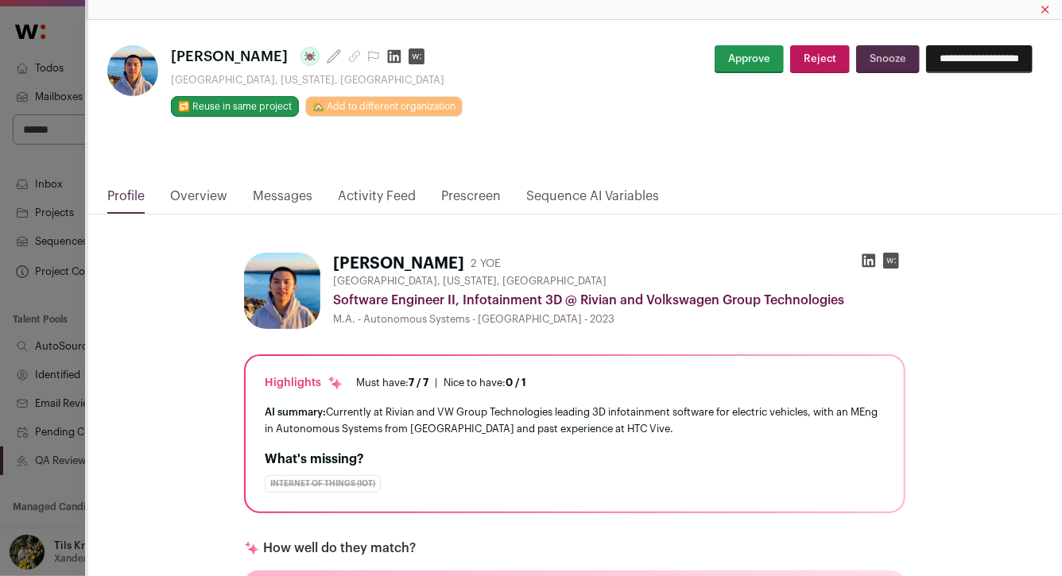
click at [348, 56] on icon "Close modal via background" at bounding box center [354, 56] width 13 height 13
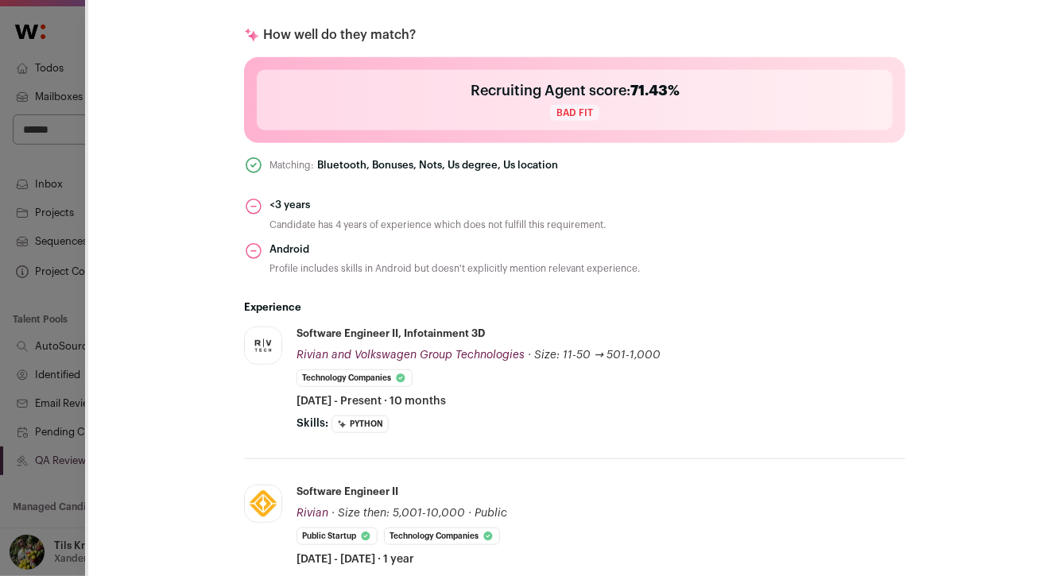
scroll to position [167, 0]
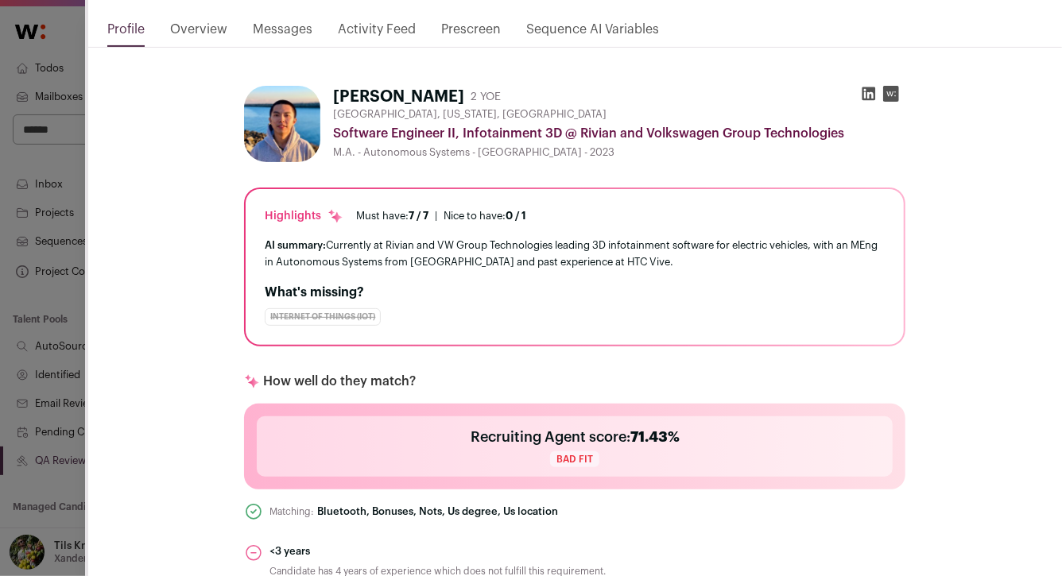
click at [355, 29] on link "Activity Feed" at bounding box center [377, 33] width 78 height 27
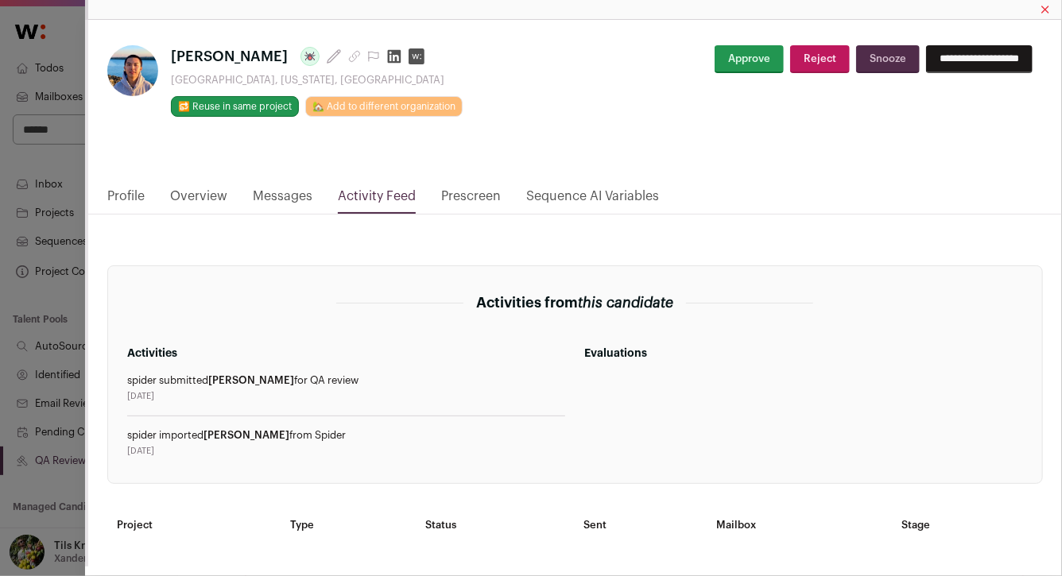
scroll to position [0, 0]
click at [814, 63] on button "Reject" at bounding box center [820, 59] width 60 height 28
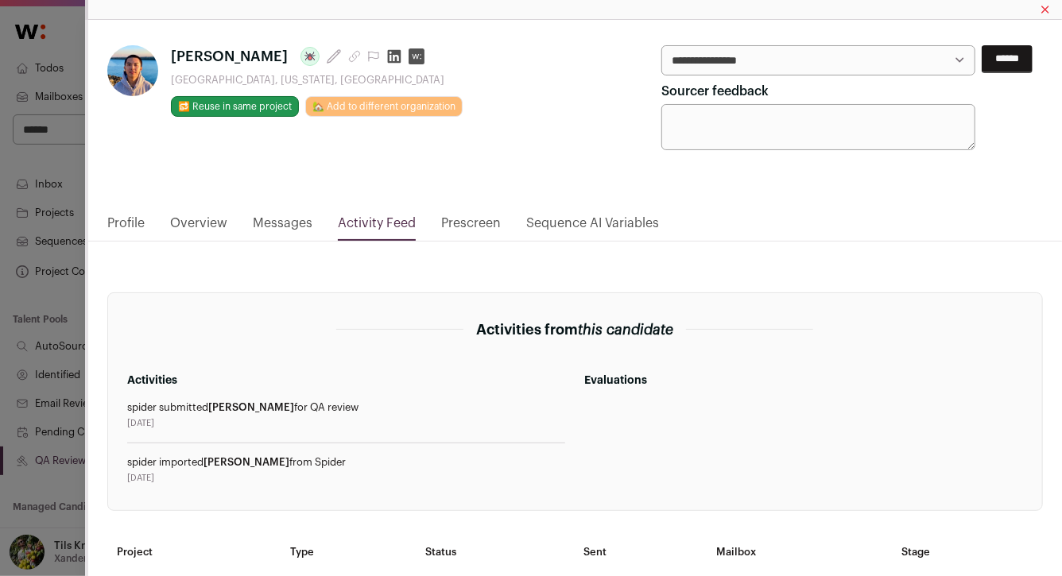
click at [814, 63] on select "**********" at bounding box center [818, 60] width 315 height 30
select select "**********"
click at [1008, 60] on input "******" at bounding box center [1006, 59] width 51 height 28
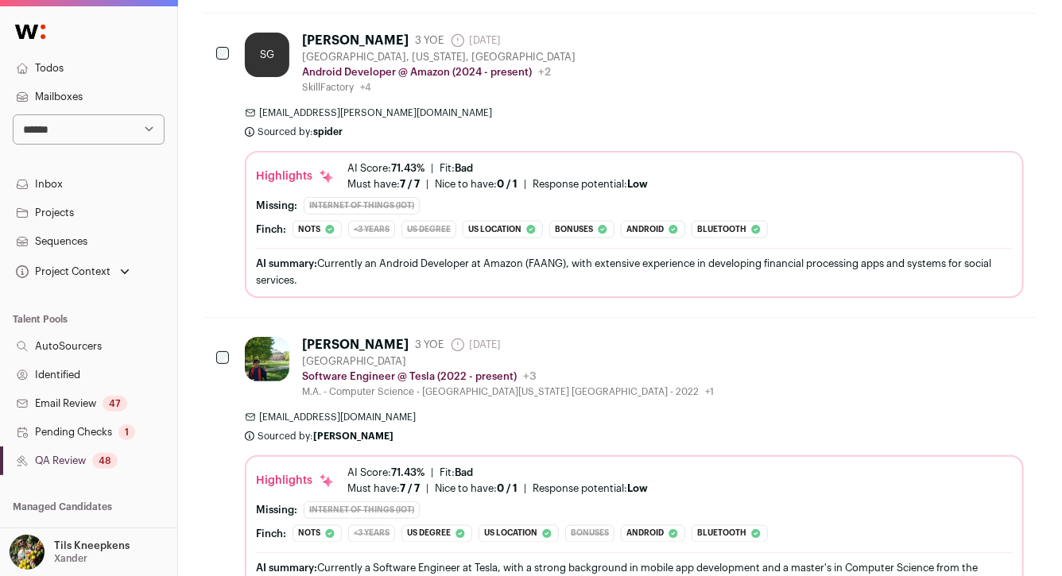
scroll to position [3917, 0]
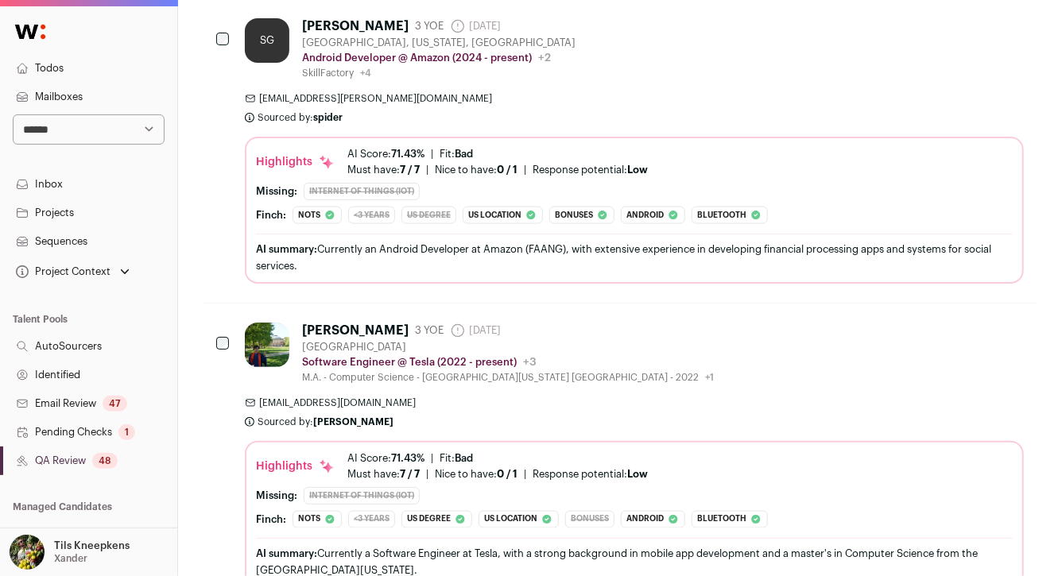
click at [524, 89] on div "SG Slava Grishanin 3 YOE 4 days ago Admin only. The last time the profile was s…" at bounding box center [634, 150] width 779 height 265
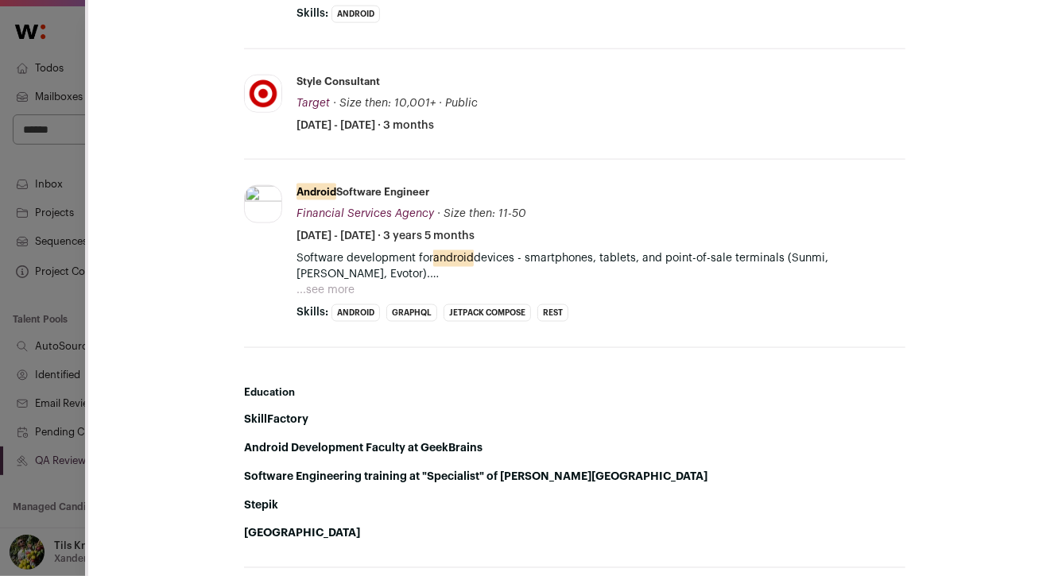
scroll to position [897, 0]
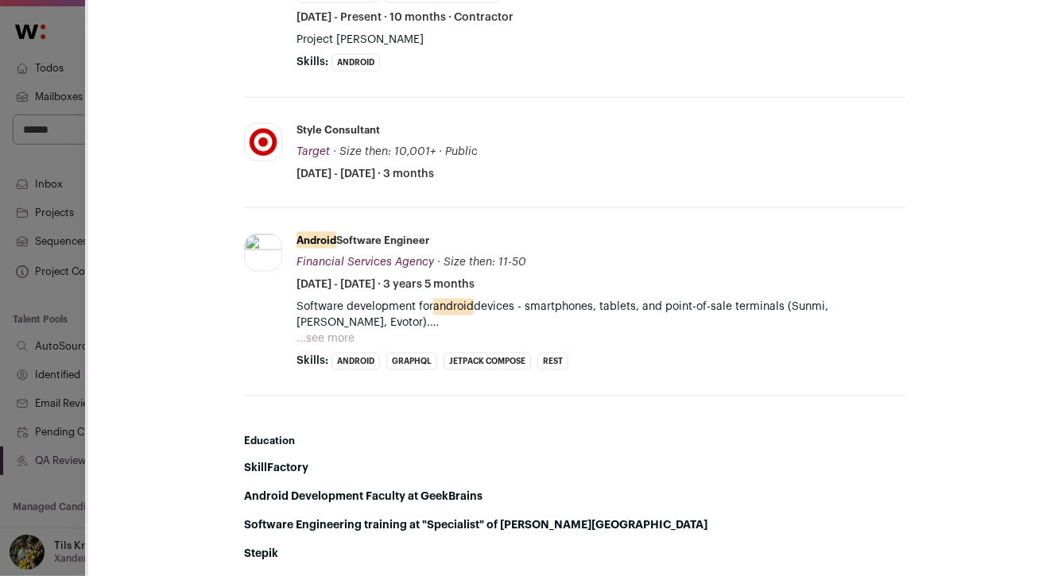
click at [336, 333] on button "...see more" at bounding box center [325, 339] width 58 height 16
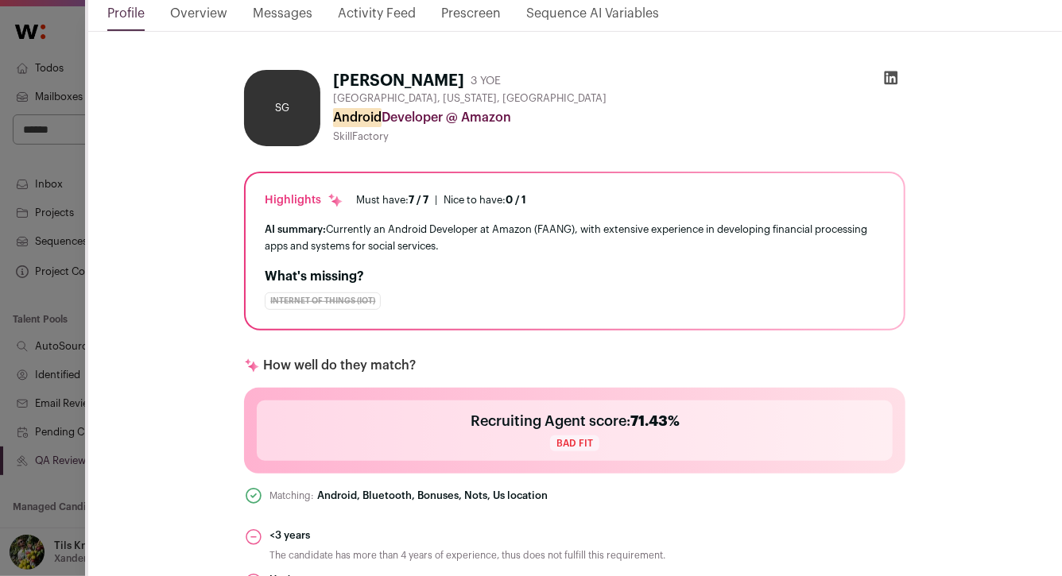
scroll to position [0, 0]
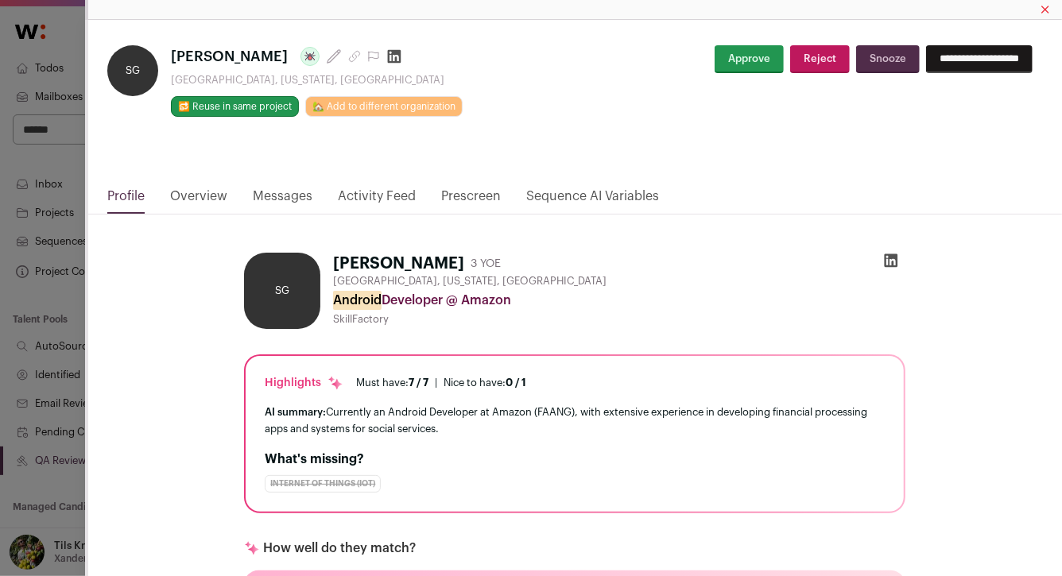
click at [804, 63] on button "Reject" at bounding box center [820, 59] width 60 height 28
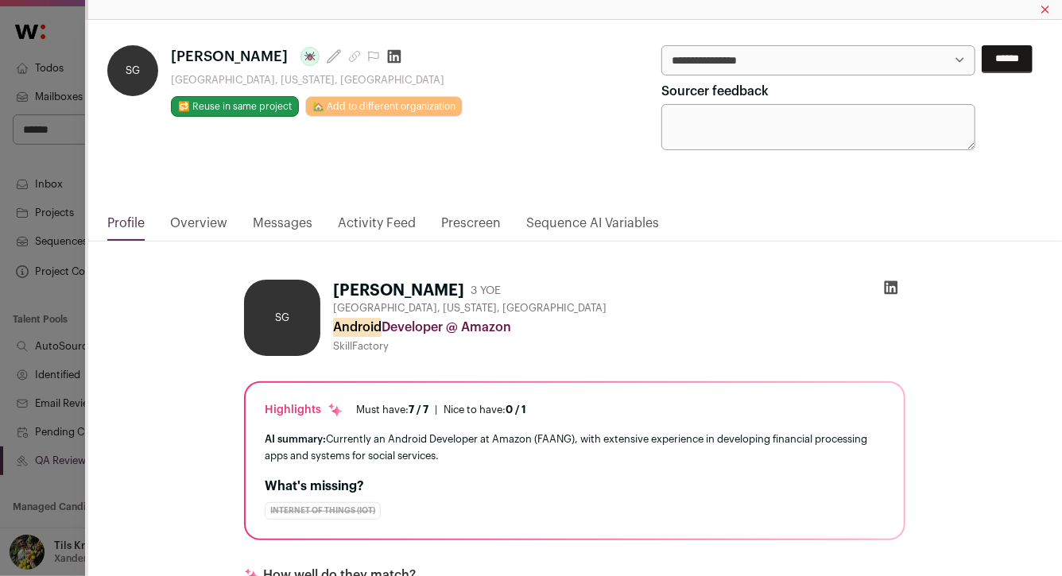
click at [804, 63] on select "**********" at bounding box center [818, 60] width 315 height 30
click at [29, 203] on div "**********" at bounding box center [531, 288] width 1062 height 576
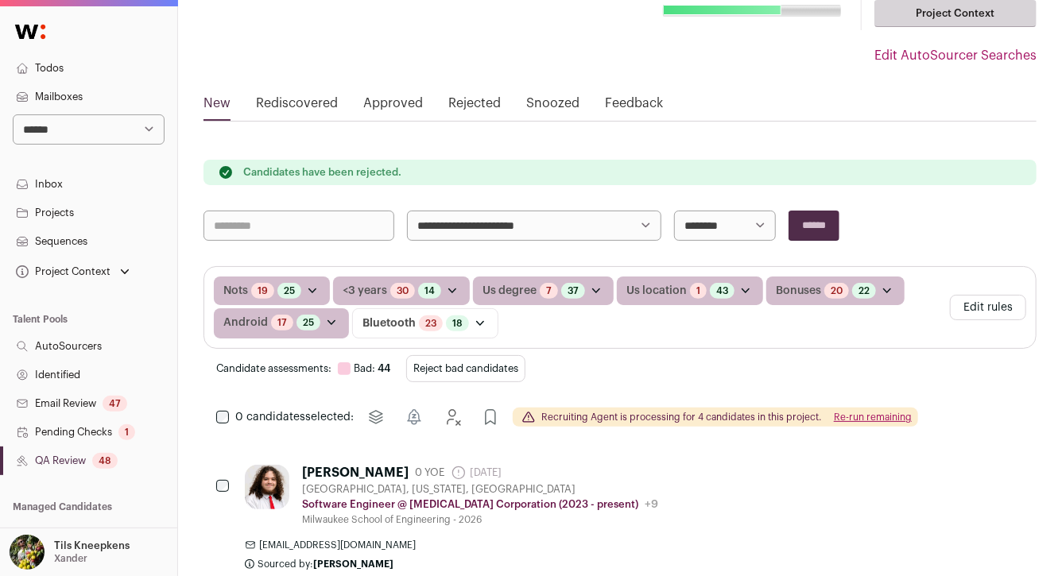
scroll to position [183, 0]
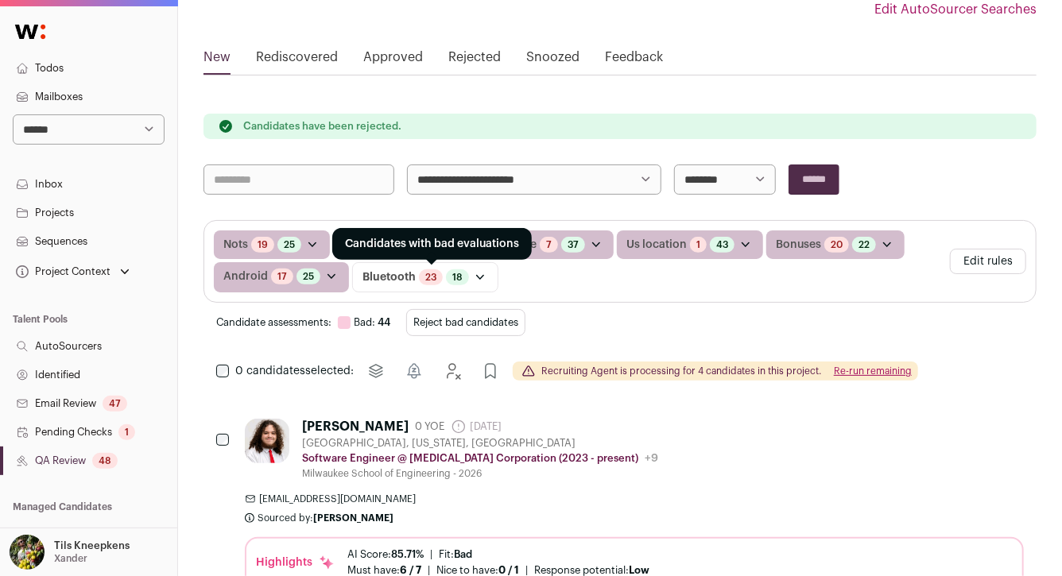
click at [425, 275] on link "23" at bounding box center [430, 277] width 11 height 13
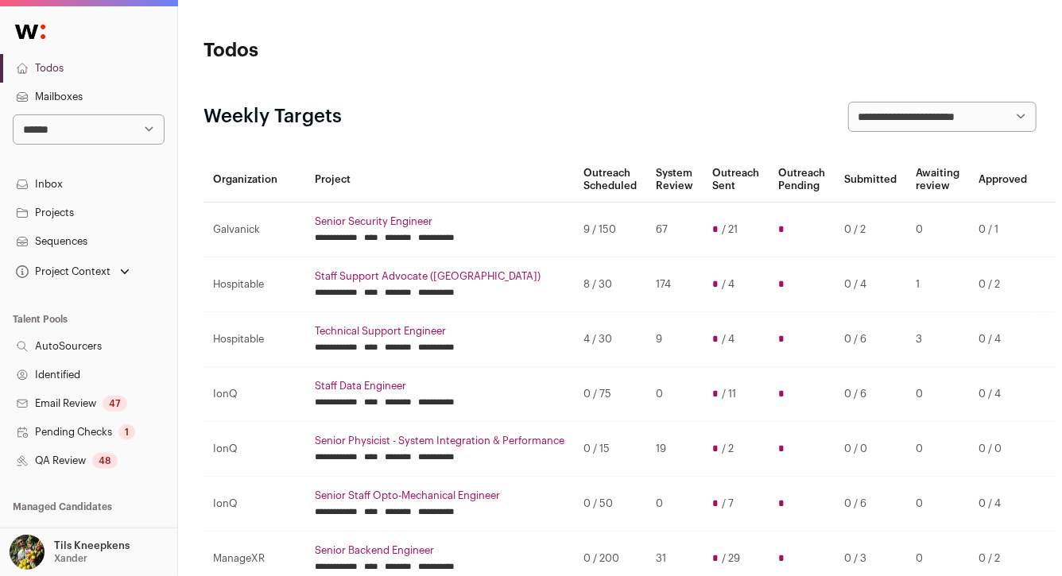
click at [54, 137] on select "**********" at bounding box center [89, 129] width 152 height 30
select select "**"
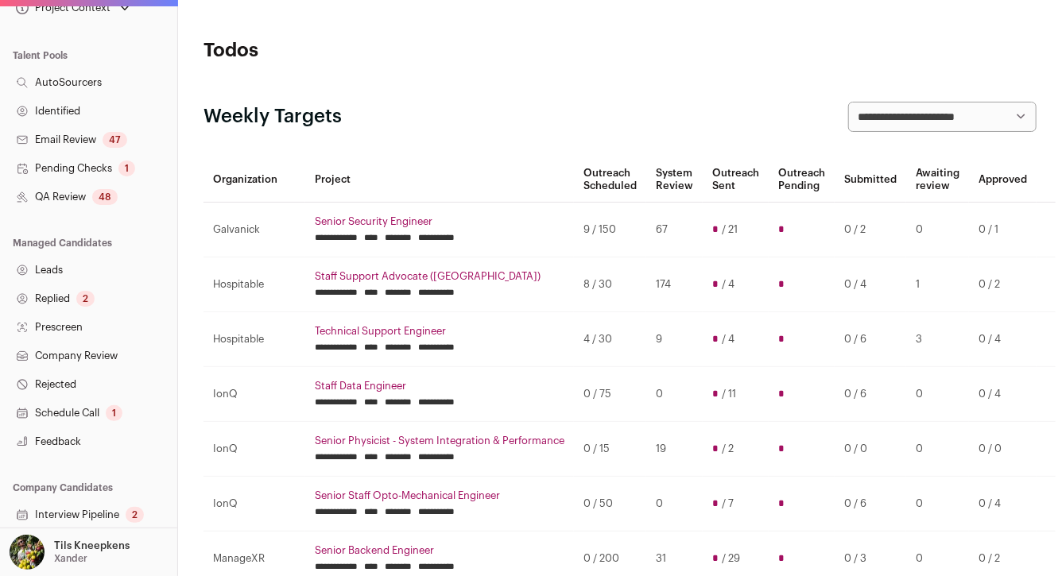
scroll to position [338, 0]
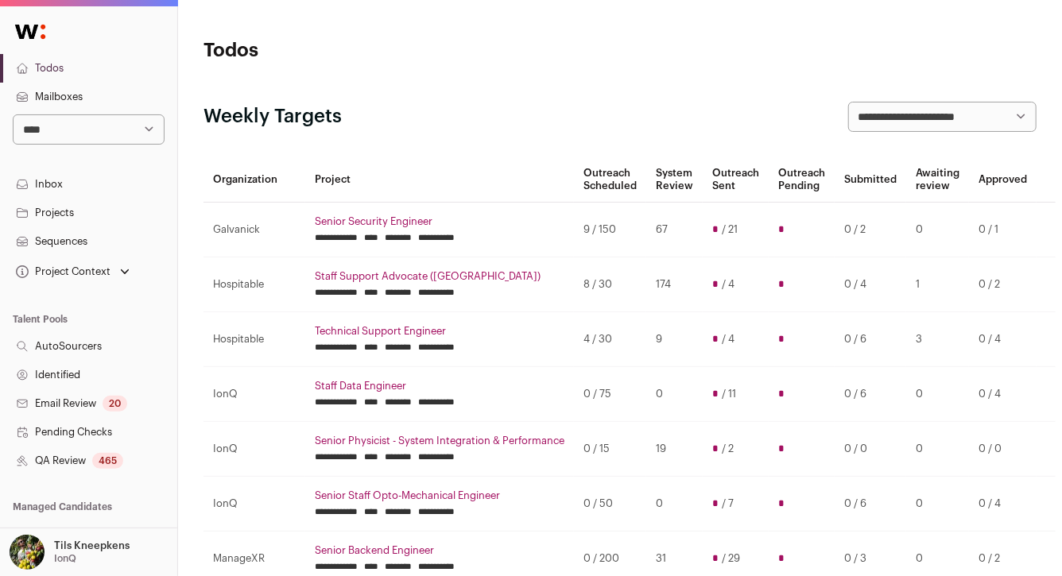
scroll to position [338, 0]
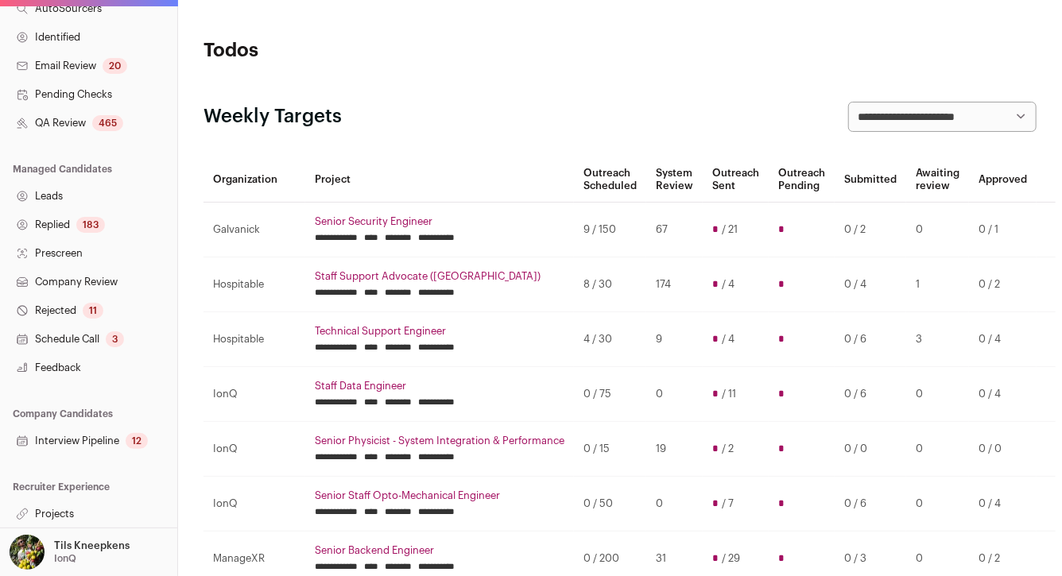
click at [128, 442] on div "12" at bounding box center [137, 441] width 22 height 16
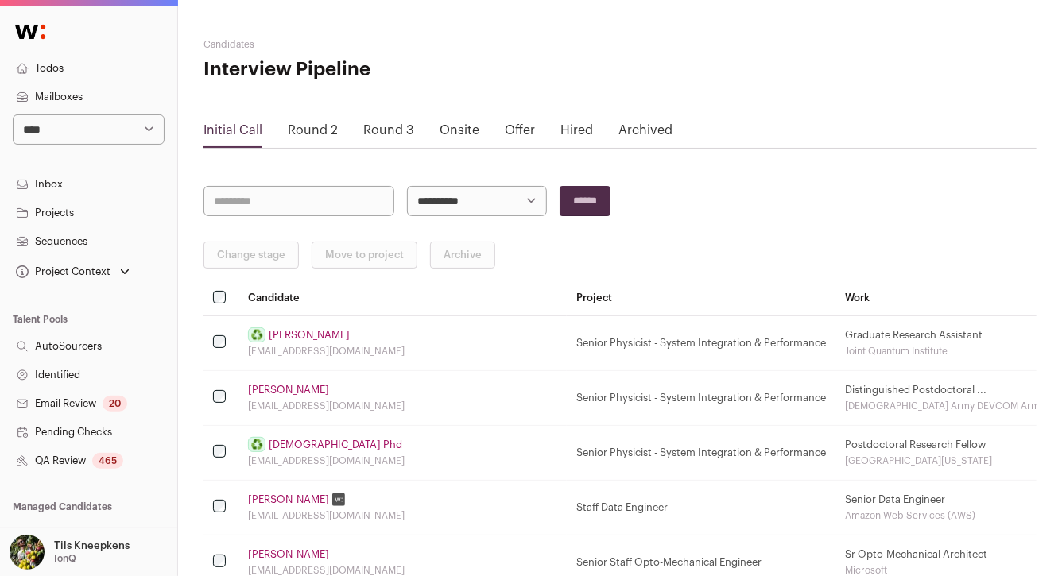
click at [300, 127] on link "Round 2" at bounding box center [313, 130] width 50 height 13
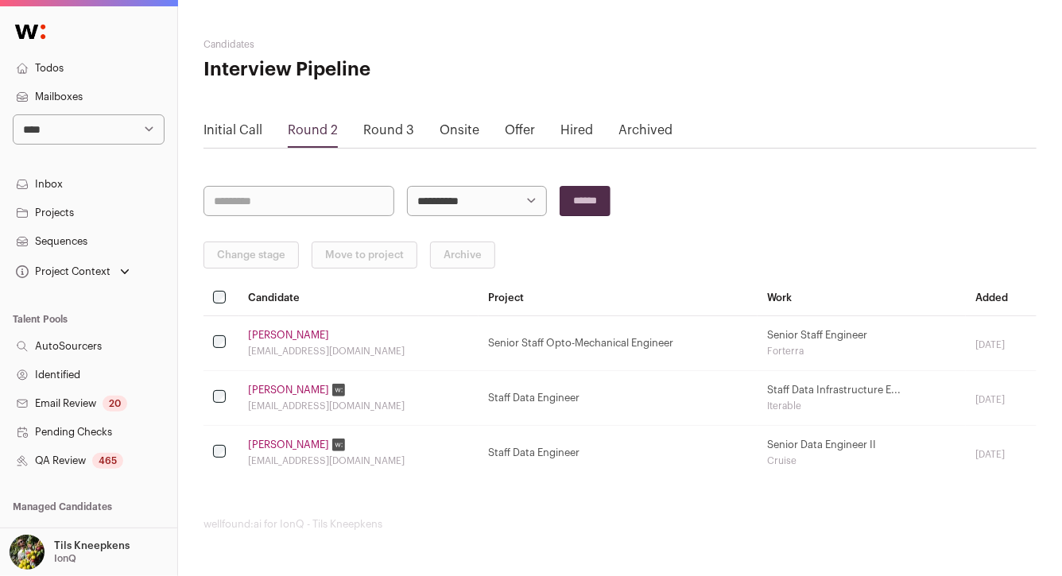
click at [377, 133] on link "Round 3" at bounding box center [388, 130] width 51 height 13
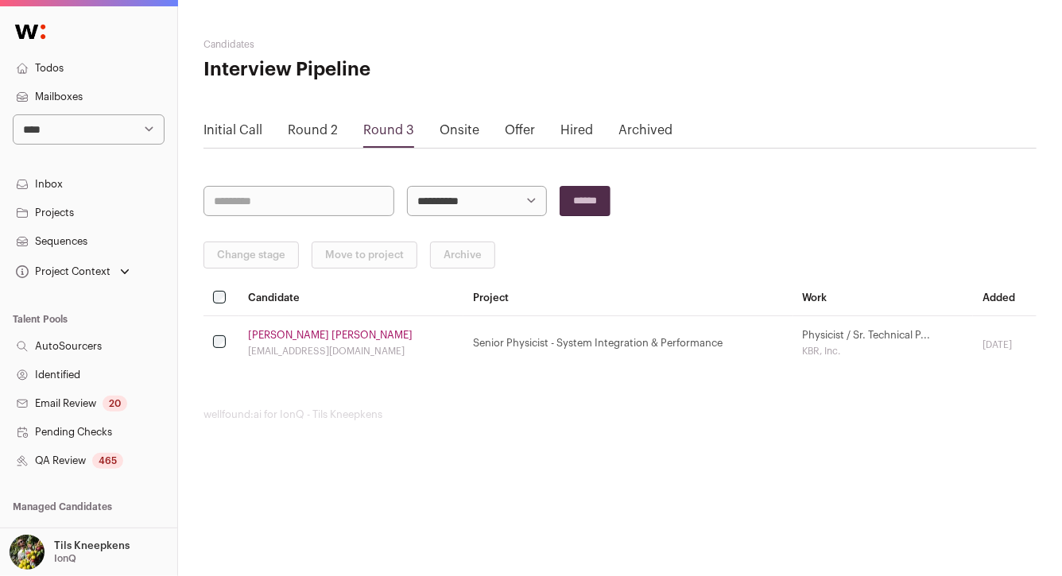
click at [454, 129] on link "Onsite" at bounding box center [459, 130] width 40 height 13
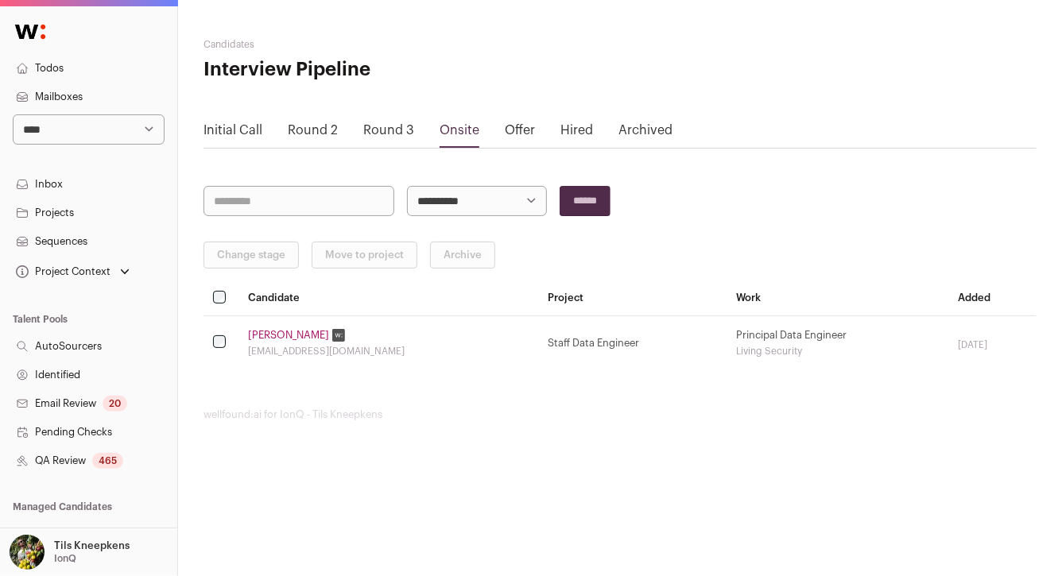
click at [515, 130] on link "Offer" at bounding box center [520, 130] width 30 height 13
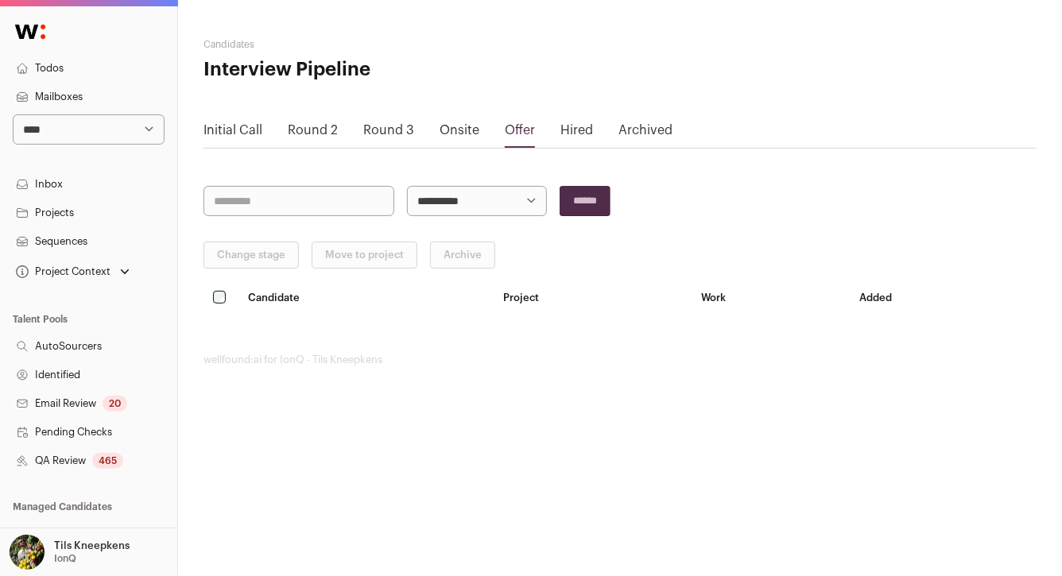
click at [245, 130] on link "Initial Call" at bounding box center [232, 130] width 59 height 13
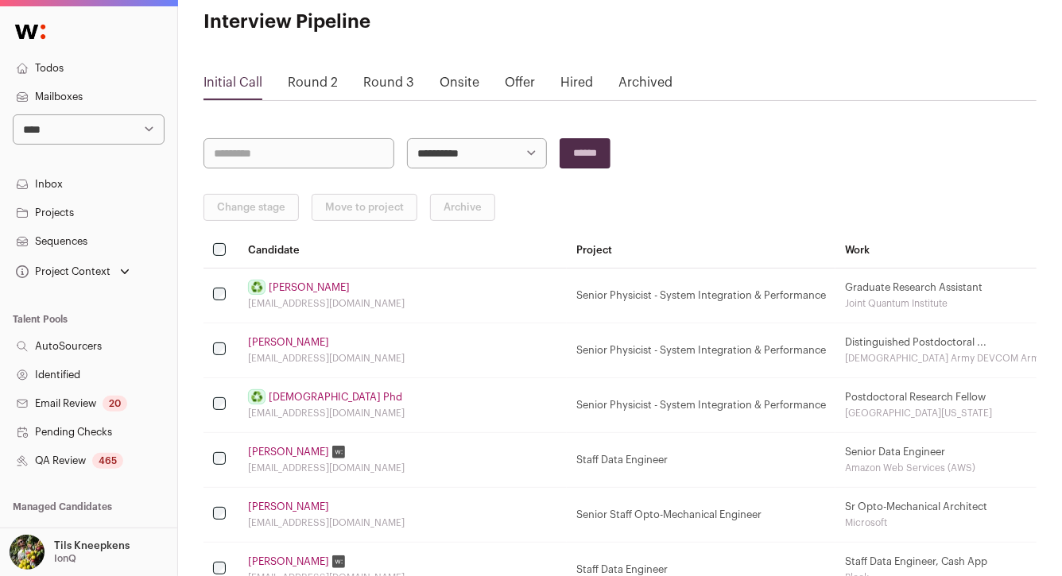
scroll to position [91, 0]
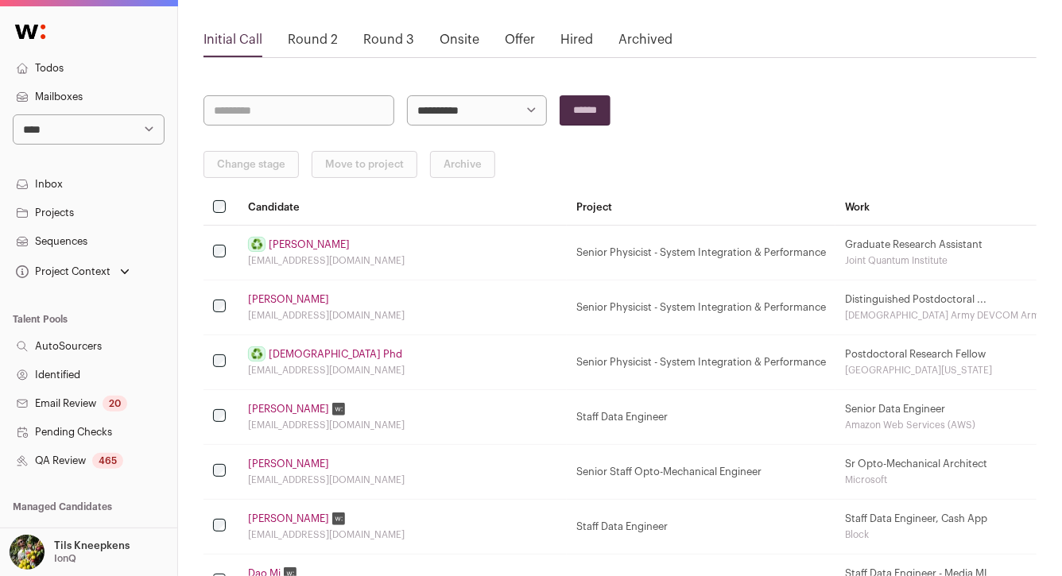
click at [509, 116] on select "**********" at bounding box center [477, 110] width 140 height 30
select select "*****"
click at [598, 109] on input "******" at bounding box center [584, 110] width 51 height 30
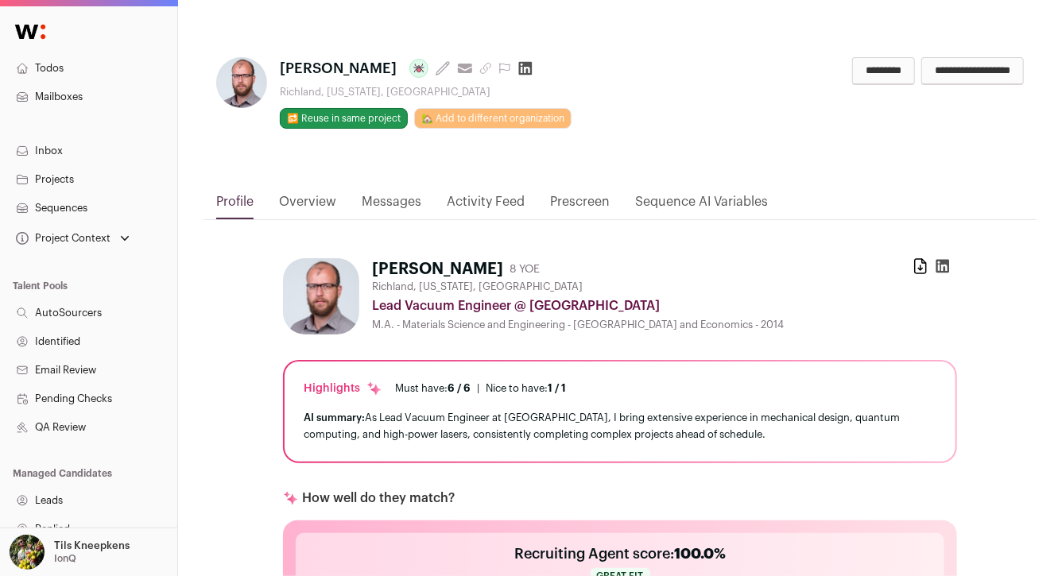
click at [941, 266] on icon at bounding box center [943, 266] width 16 height 16
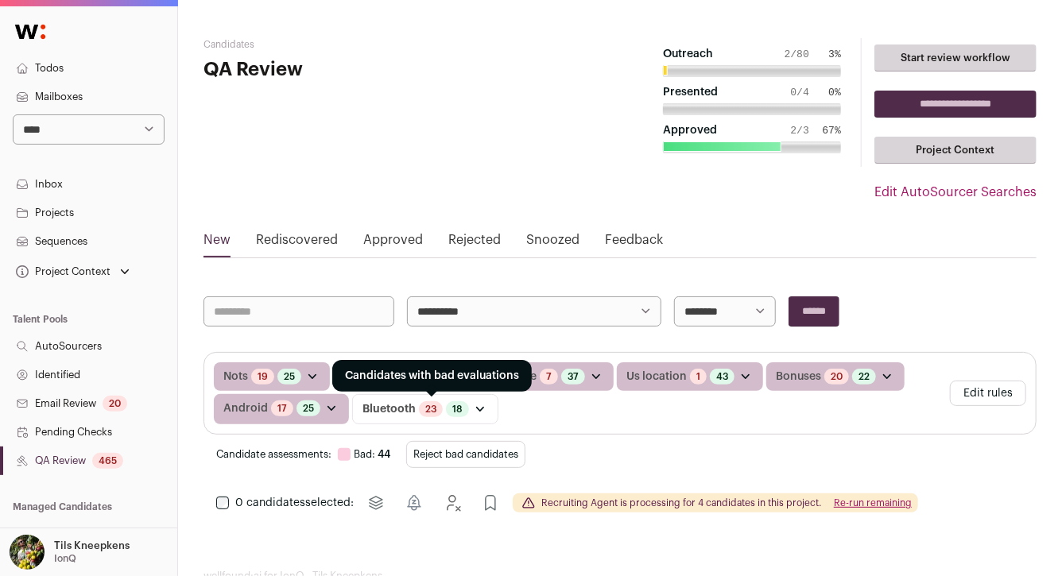
scroll to position [43, 0]
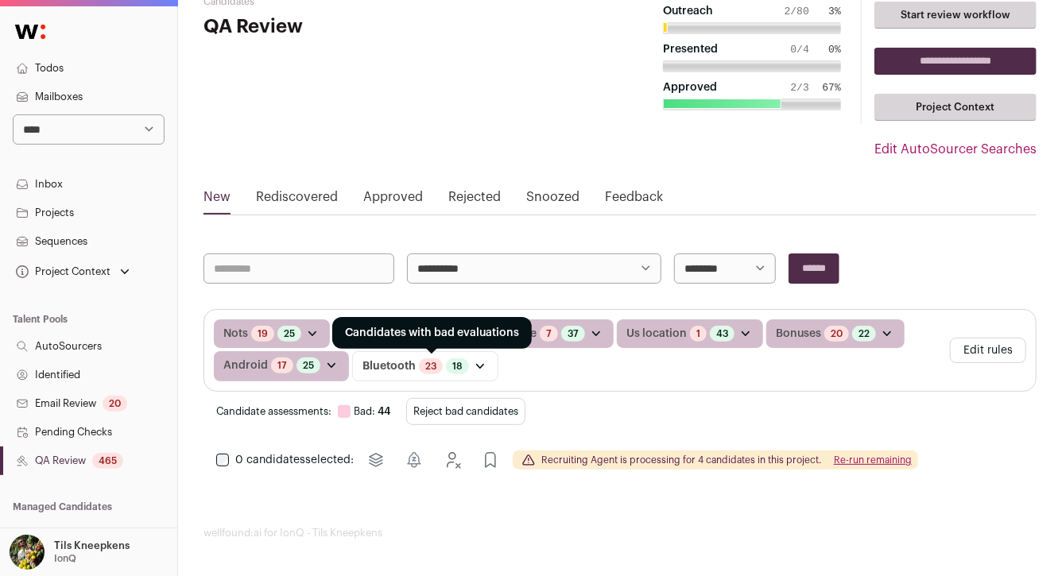
click at [428, 365] on link "23" at bounding box center [430, 366] width 11 height 13
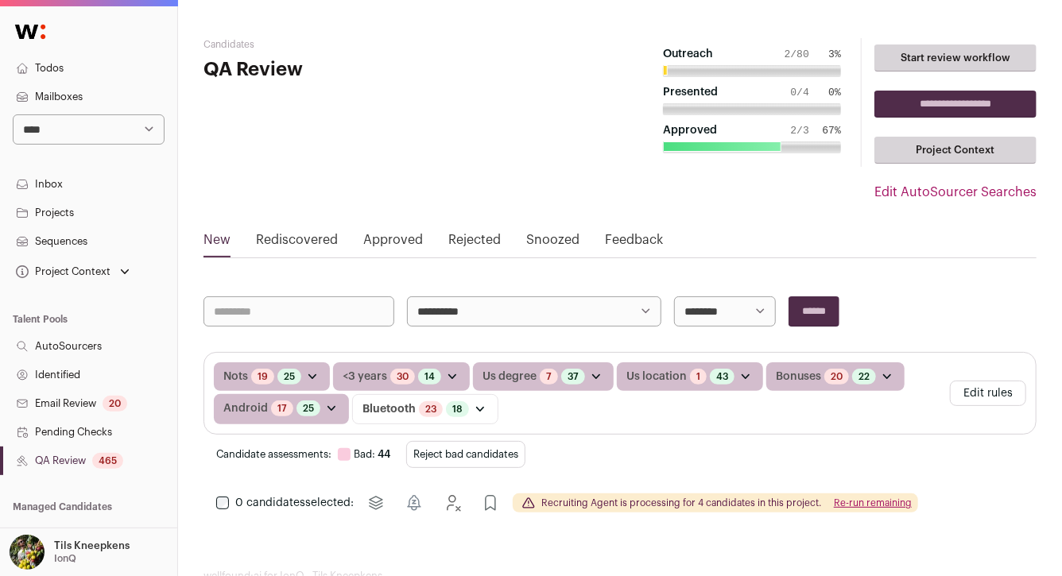
click at [75, 132] on select "**********" at bounding box center [89, 129] width 152 height 30
select select "**"
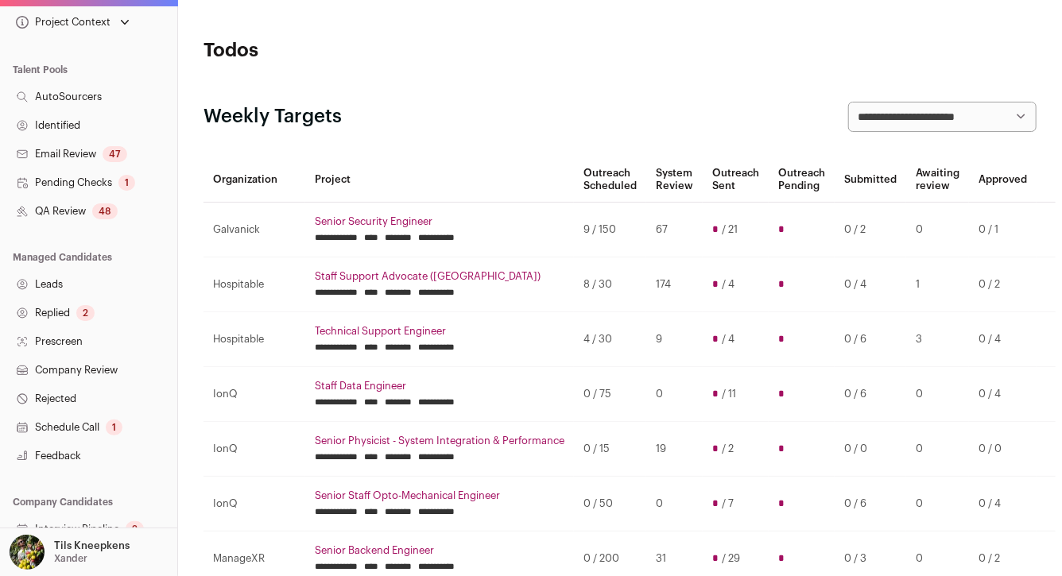
scroll to position [304, 0]
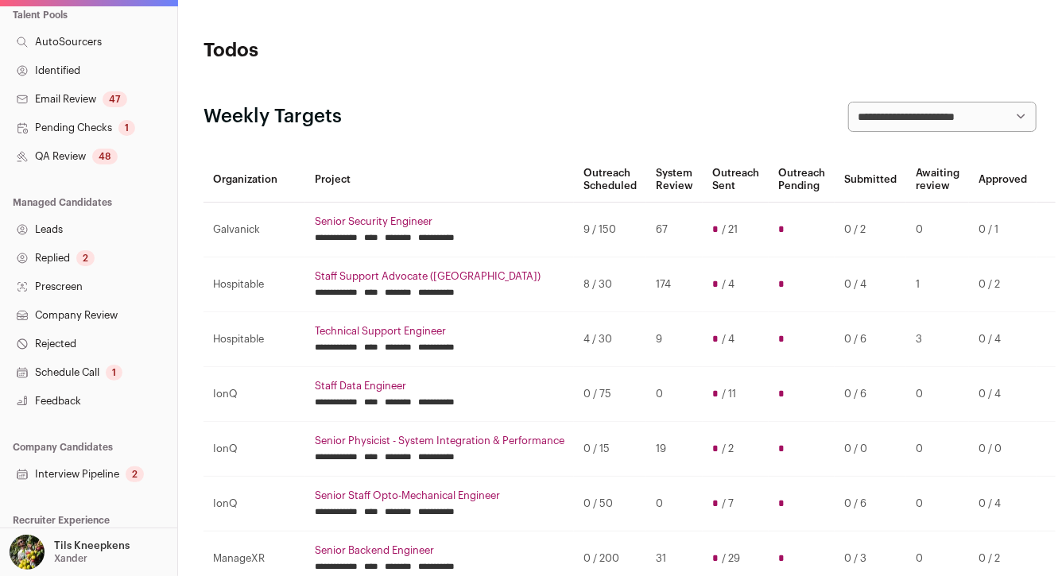
click at [116, 160] on link "QA Review 48" at bounding box center [88, 156] width 177 height 29
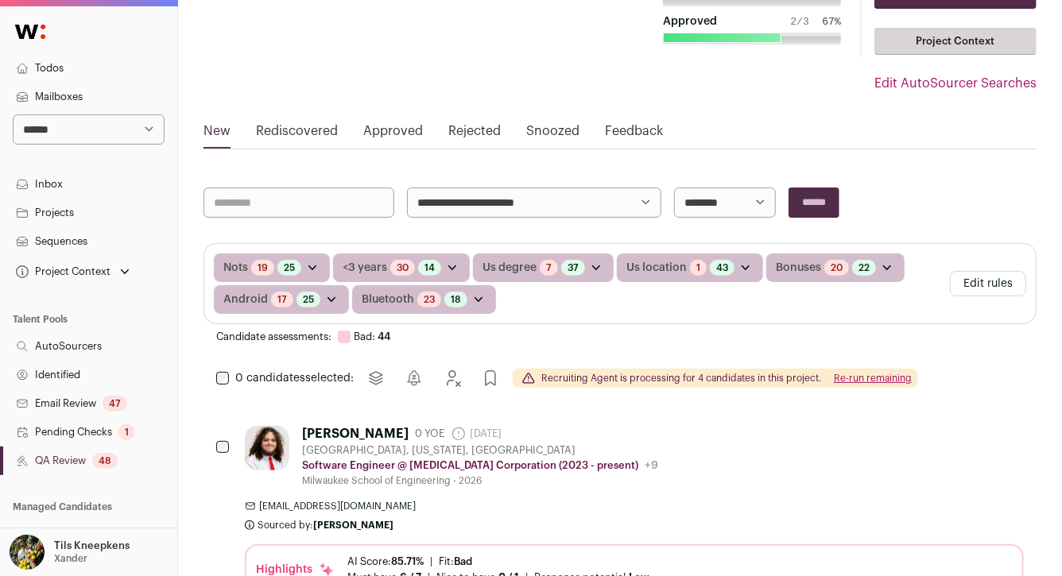
scroll to position [148, 0]
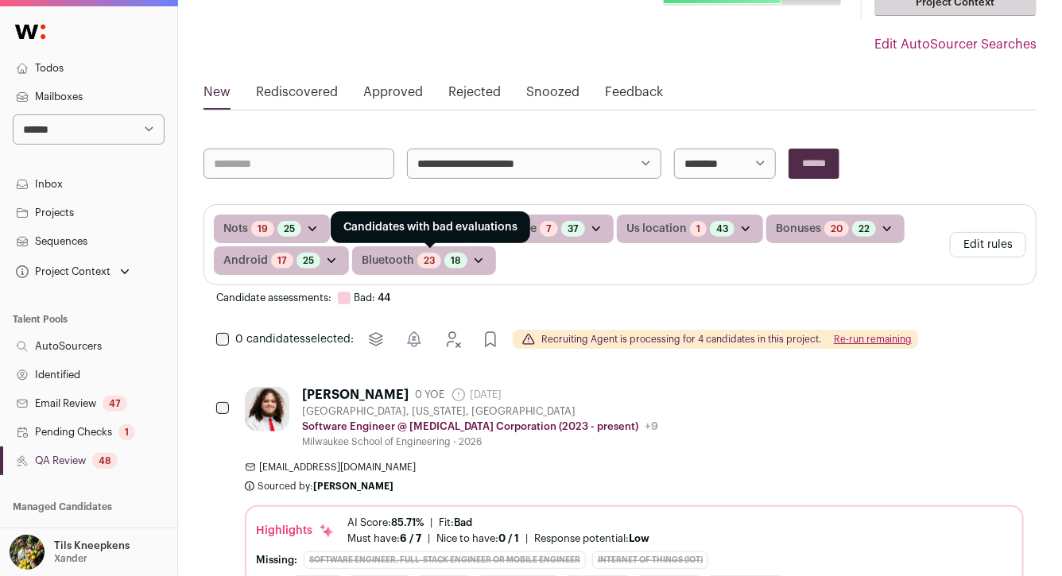
click at [424, 254] on link "23" at bounding box center [429, 260] width 11 height 13
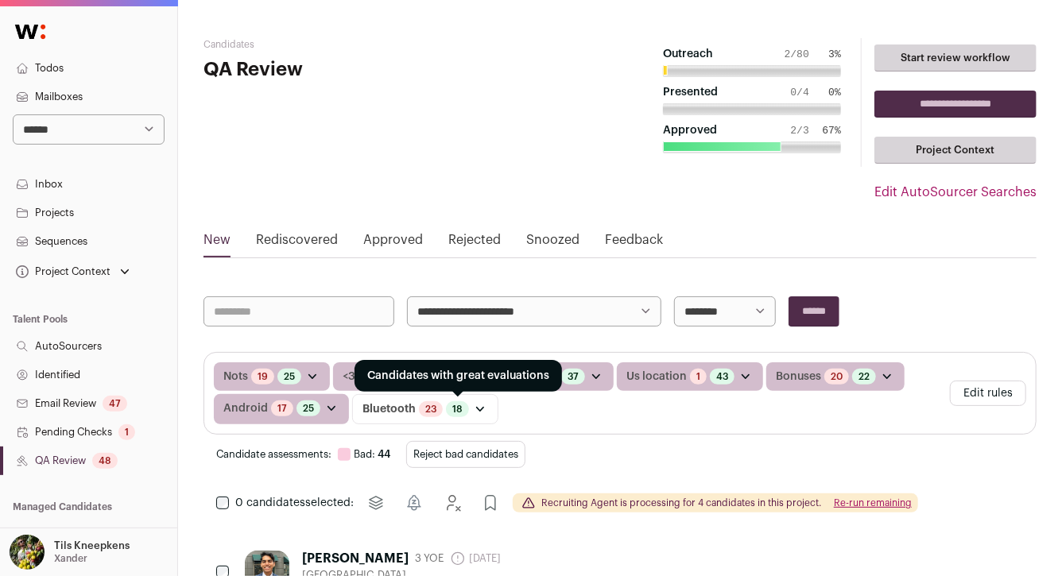
click at [454, 409] on link "18" at bounding box center [457, 409] width 10 height 13
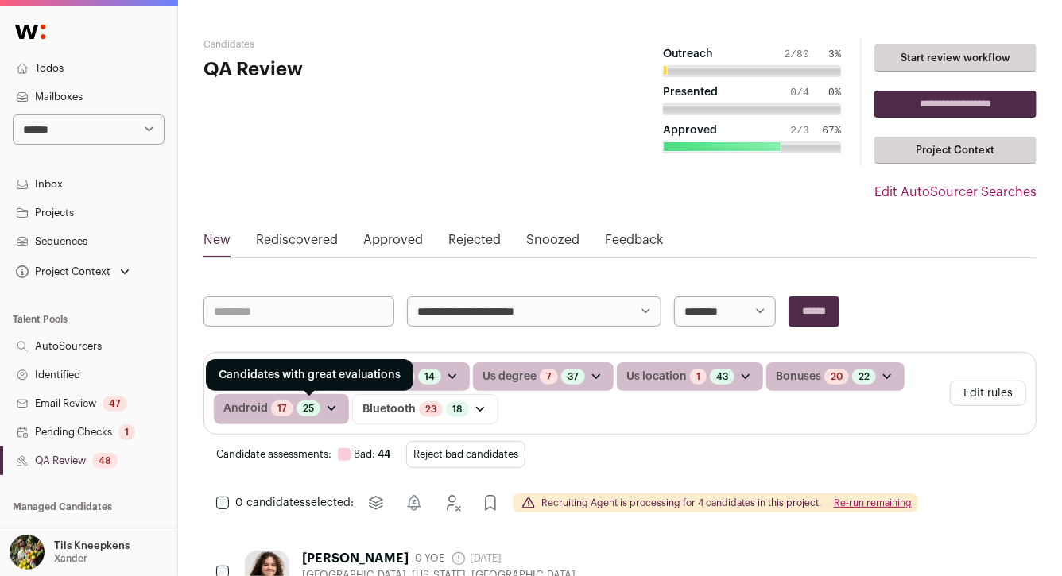
click at [306, 410] on link "25" at bounding box center [308, 408] width 11 height 13
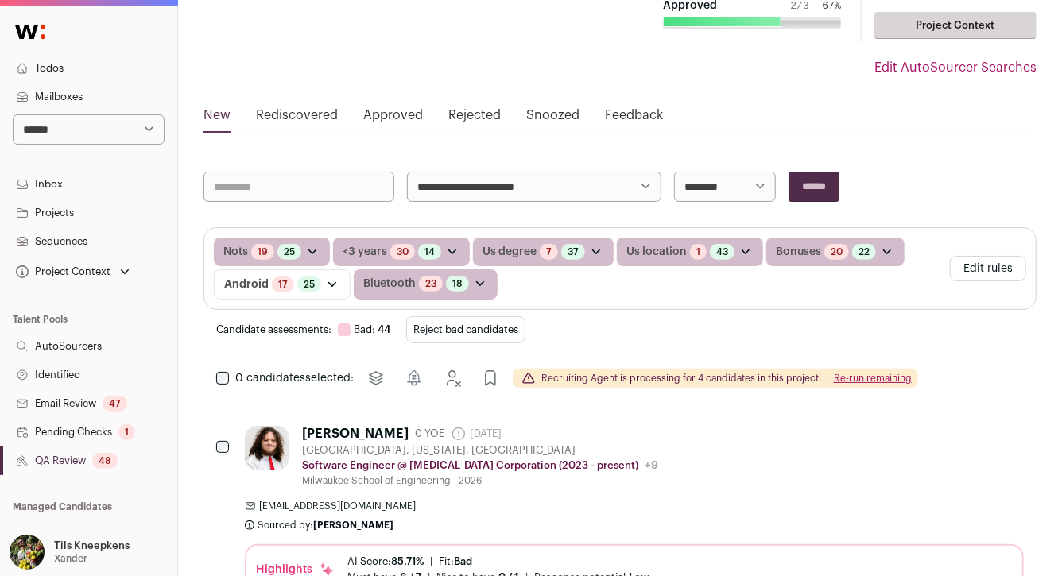
scroll to position [239, 0]
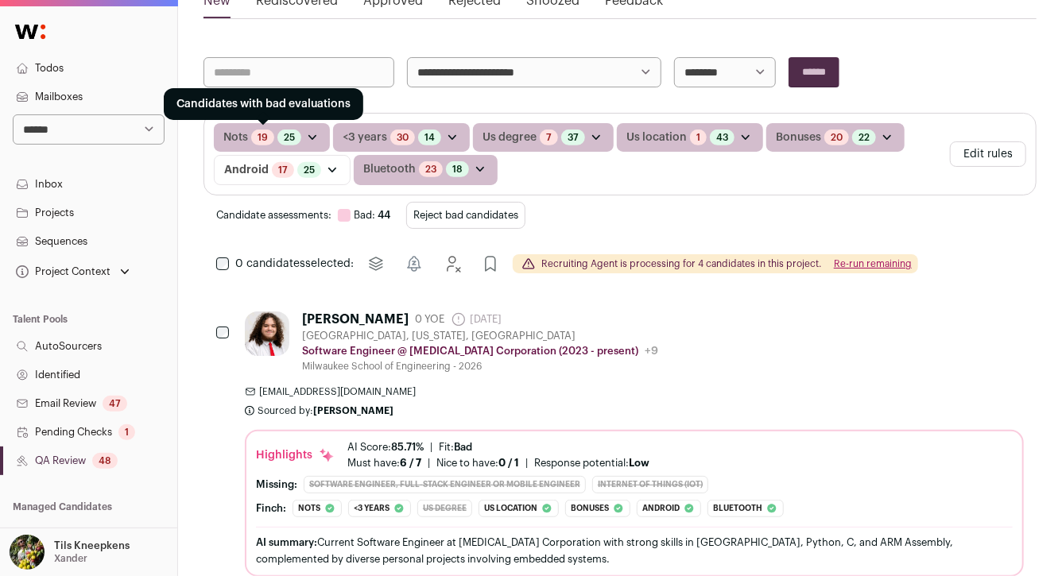
click at [265, 137] on link "19" at bounding box center [262, 137] width 10 height 13
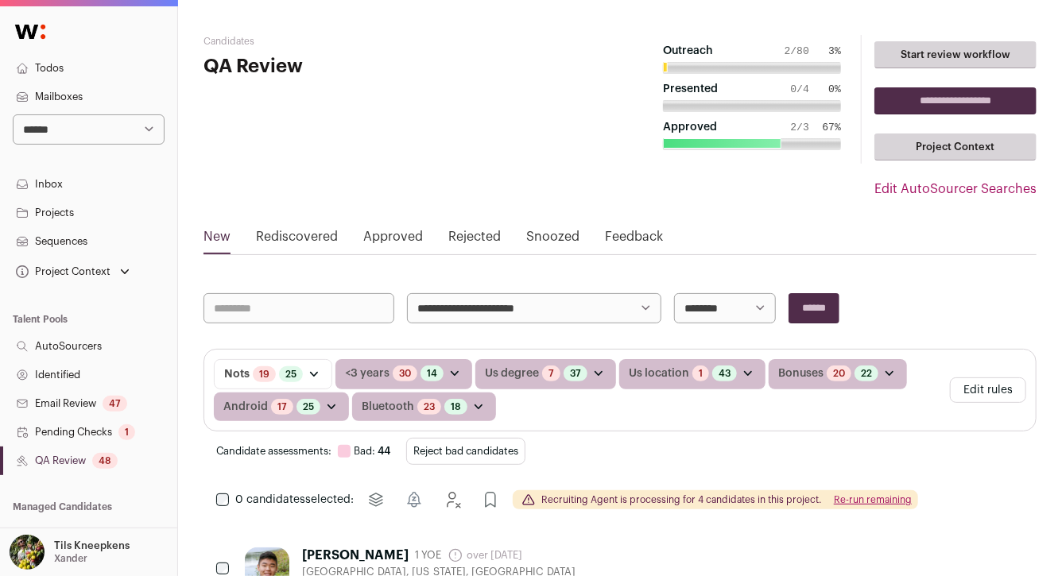
scroll to position [168, 0]
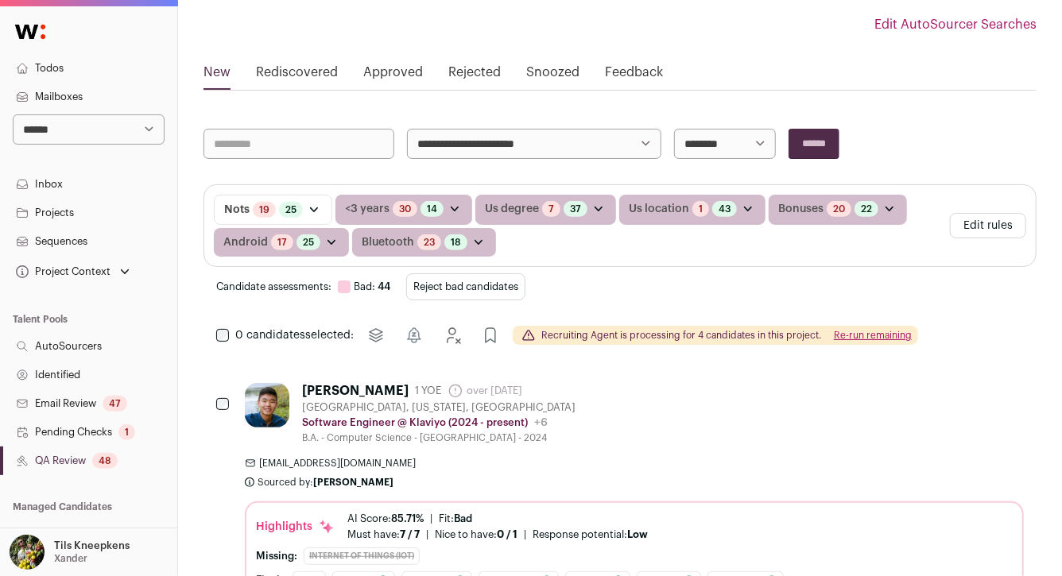
click at [436, 282] on button "Reject bad candidates" at bounding box center [465, 286] width 119 height 27
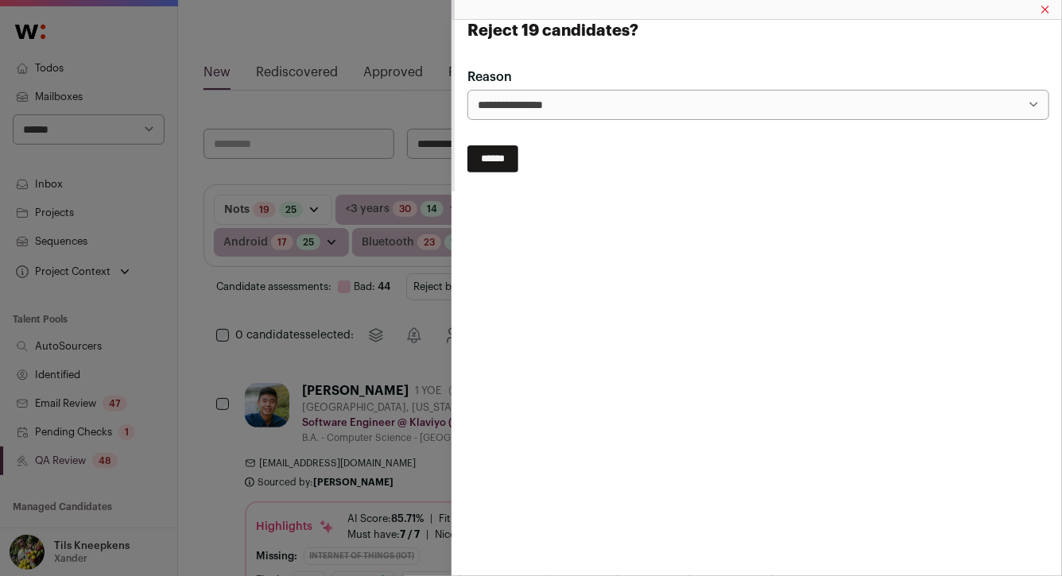
click at [486, 161] on input "******" at bounding box center [492, 158] width 51 height 27
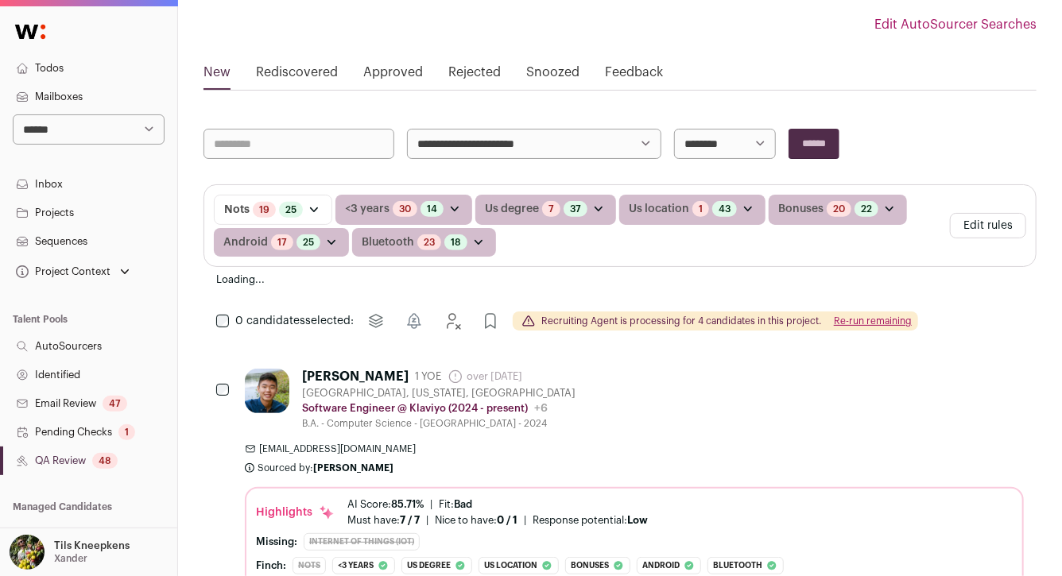
click at [986, 226] on button "Edit rules" at bounding box center [988, 225] width 76 height 25
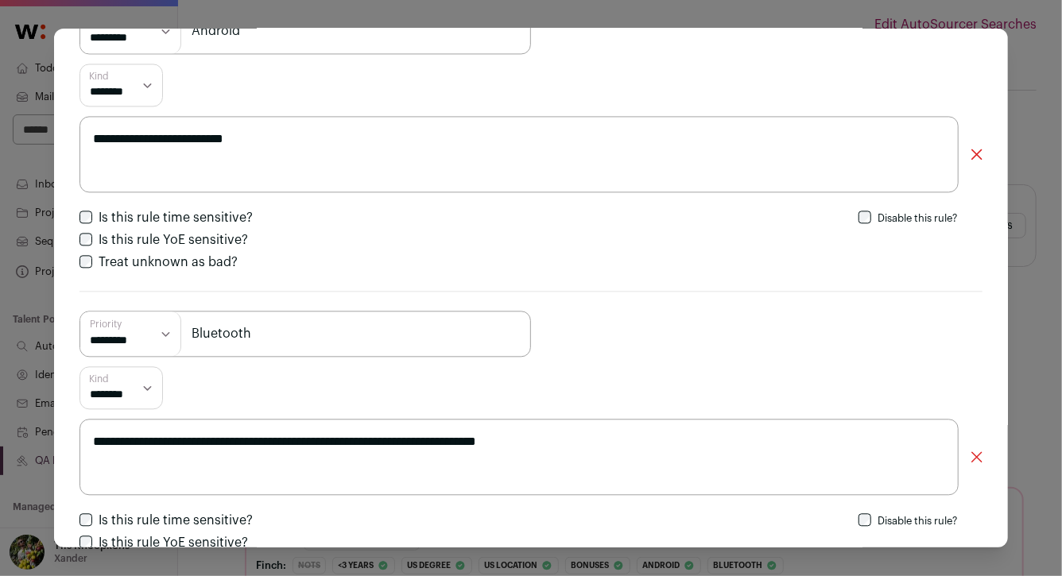
scroll to position [1739, 0]
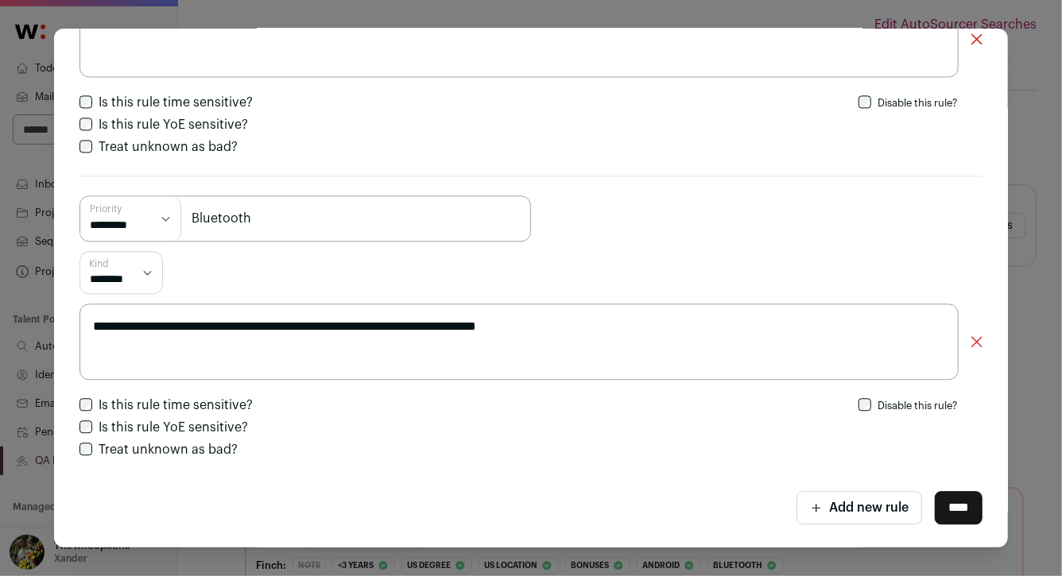
click at [881, 517] on button "Add new rule" at bounding box center [859, 507] width 126 height 33
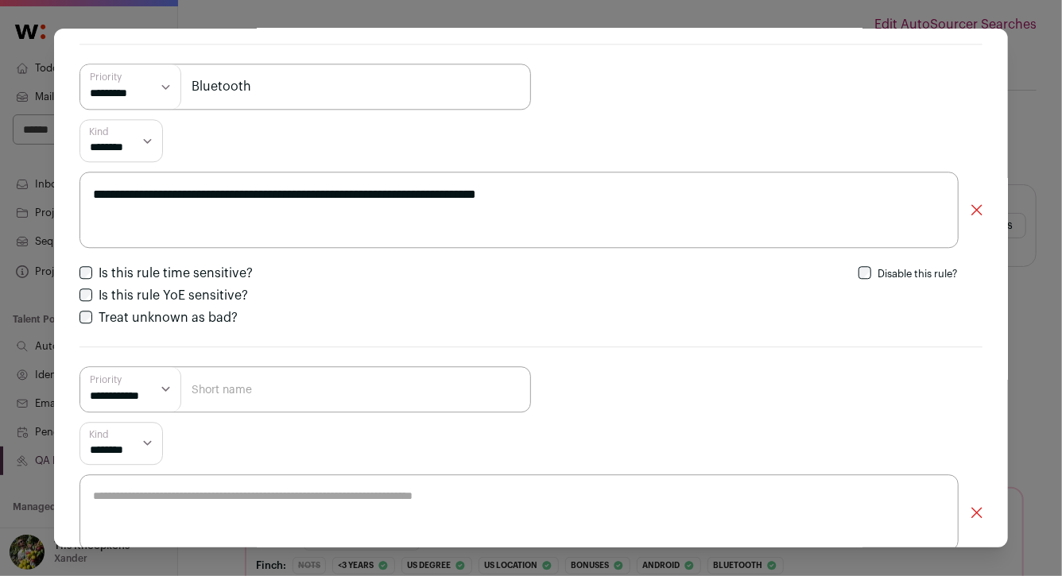
click at [478, 381] on input "Close modal via background" at bounding box center [304, 389] width 451 height 46
type input "New job in [DATE]"
click at [426, 490] on textarea "Close modal via background" at bounding box center [518, 512] width 879 height 76
click at [151, 396] on select "**********" at bounding box center [130, 389] width 101 height 45
select select "*********"
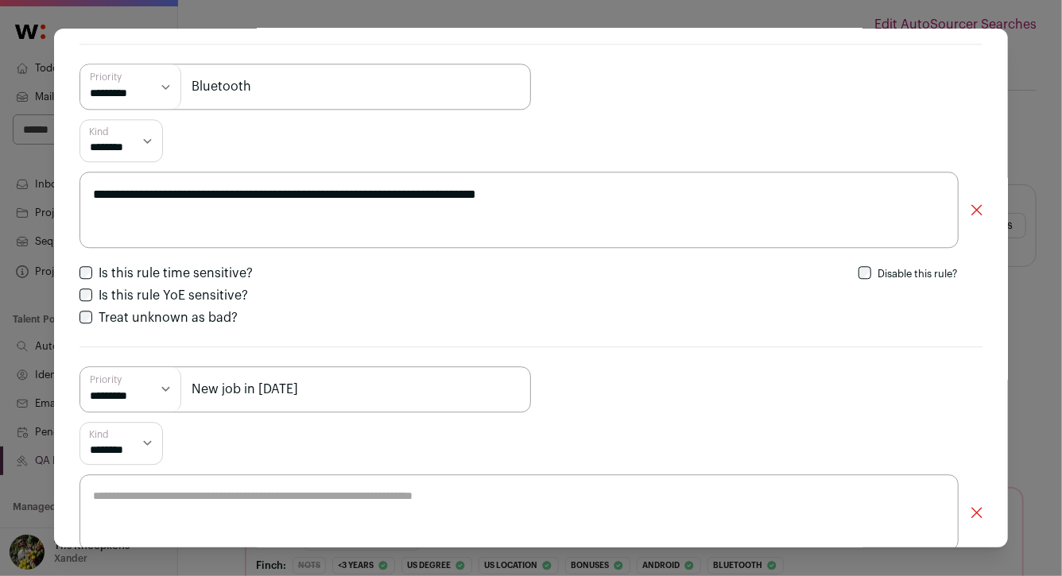
click at [172, 498] on textarea "Close modal via background" at bounding box center [518, 512] width 879 height 76
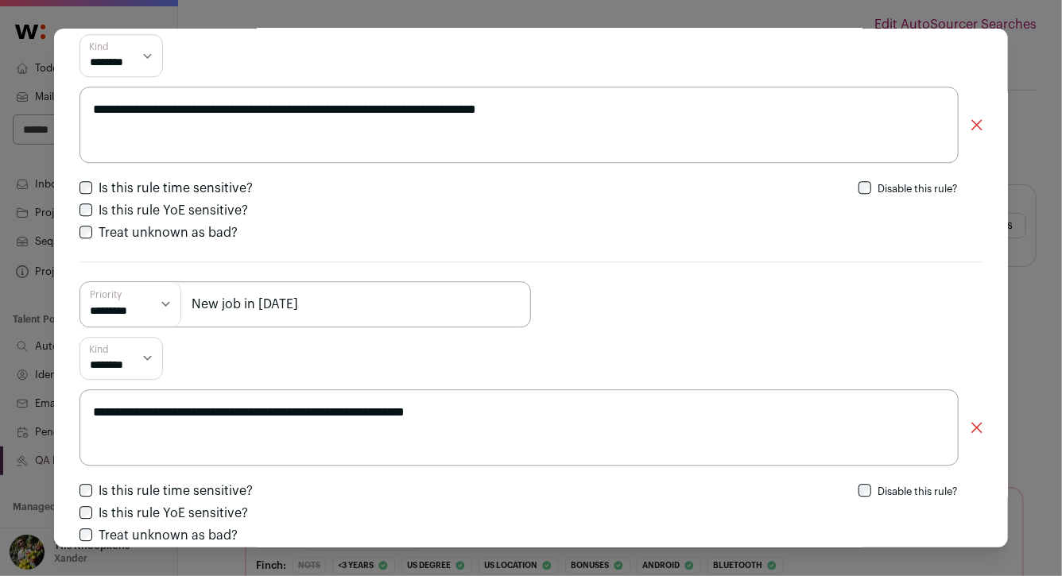
scroll to position [2042, 0]
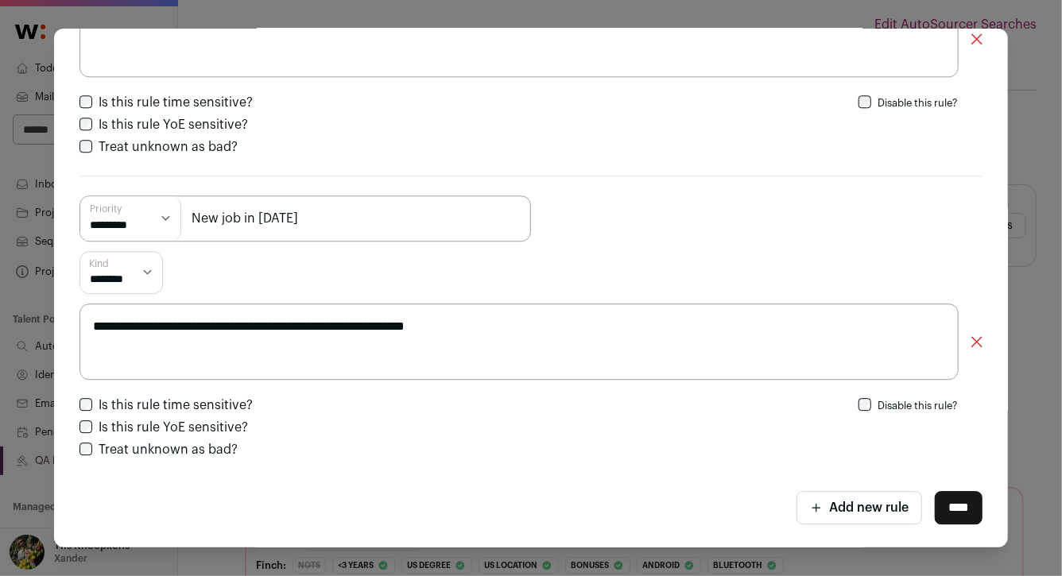
type textarea "**********"
click at [947, 505] on input "****" at bounding box center [959, 507] width 48 height 33
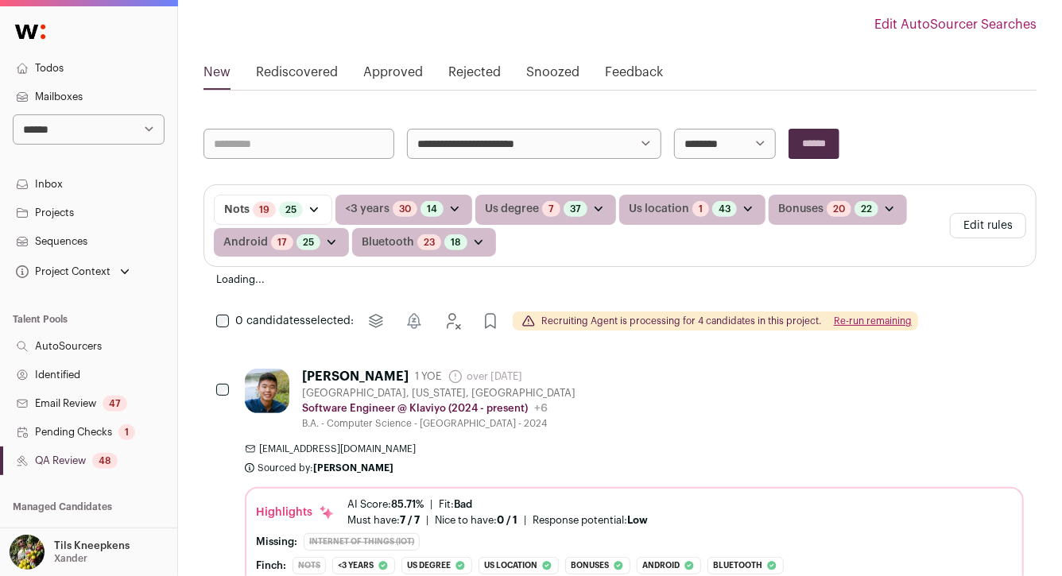
scroll to position [8, 0]
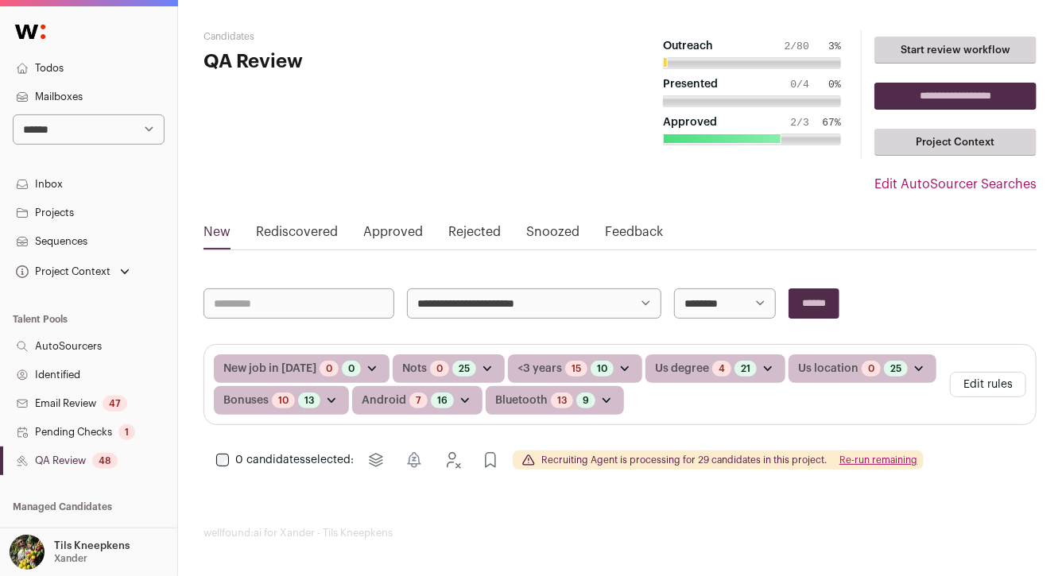
click at [105, 64] on link "Todos" at bounding box center [88, 68] width 177 height 29
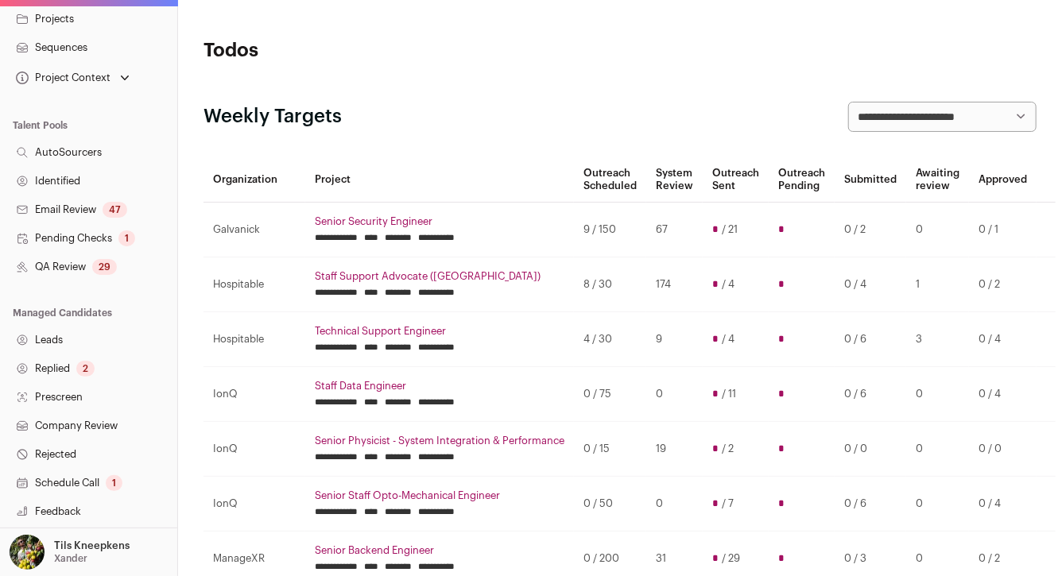
scroll to position [338, 0]
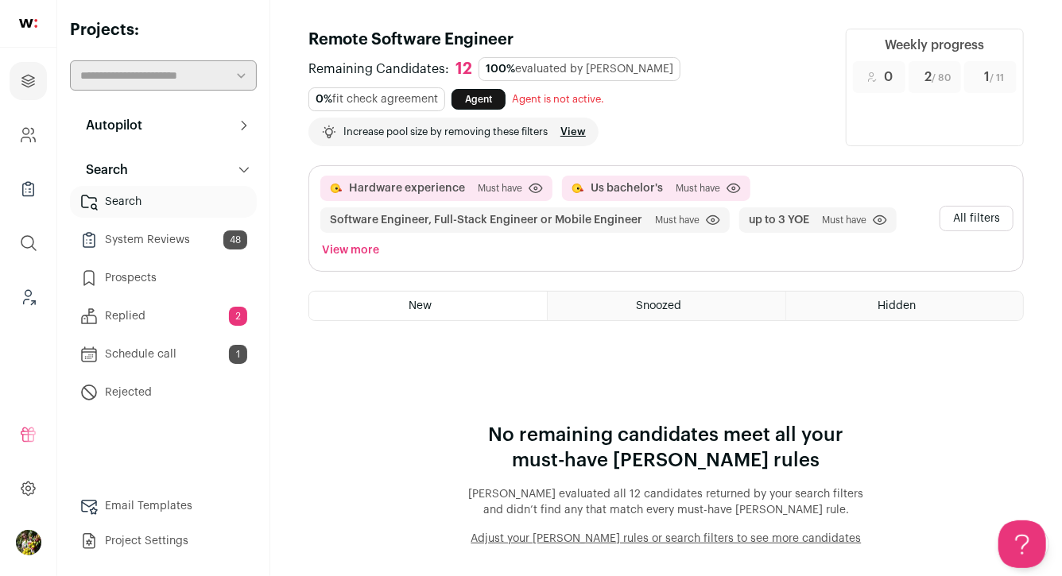
click at [237, 122] on button "Autopilot" at bounding box center [163, 126] width 187 height 32
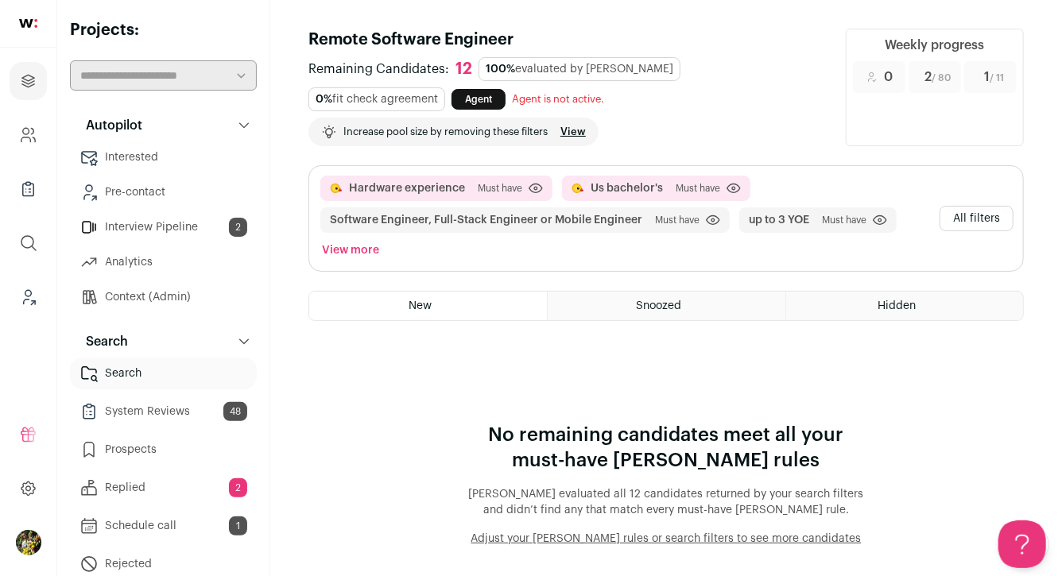
click at [994, 213] on button "All filters" at bounding box center [976, 218] width 74 height 25
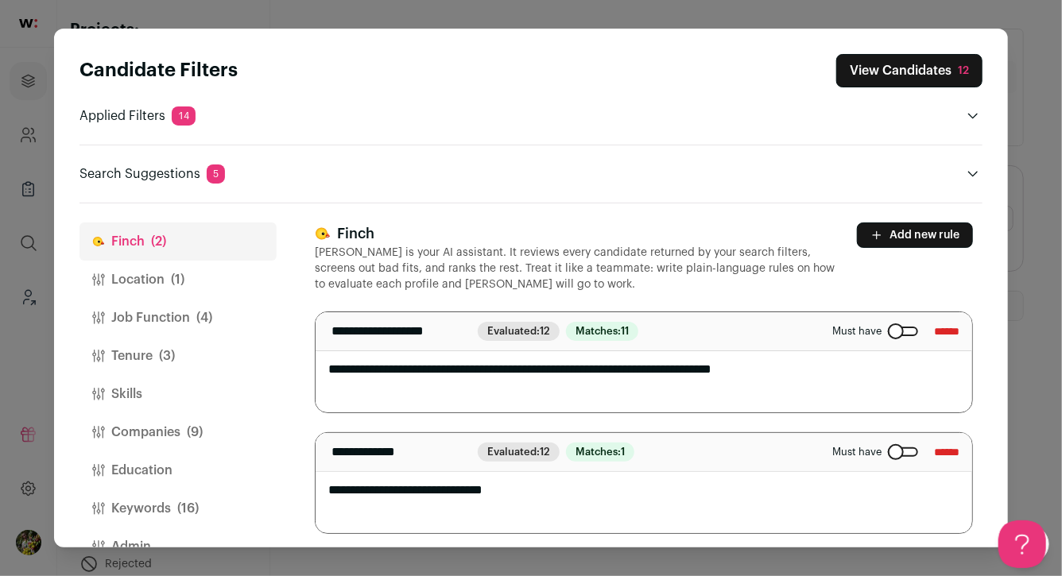
scroll to position [5, 0]
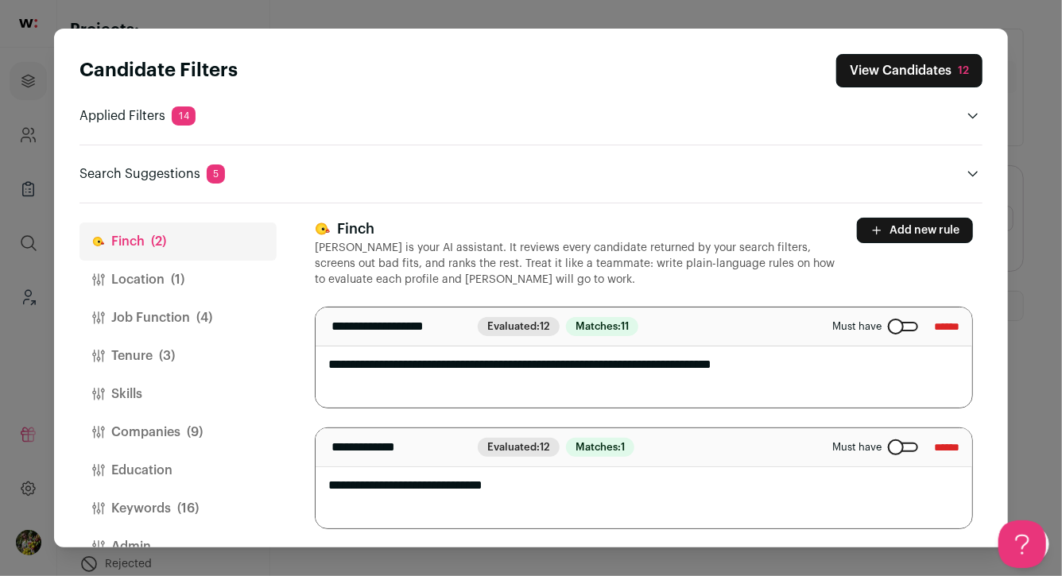
click at [231, 281] on button "Location (1)" at bounding box center [177, 280] width 197 height 38
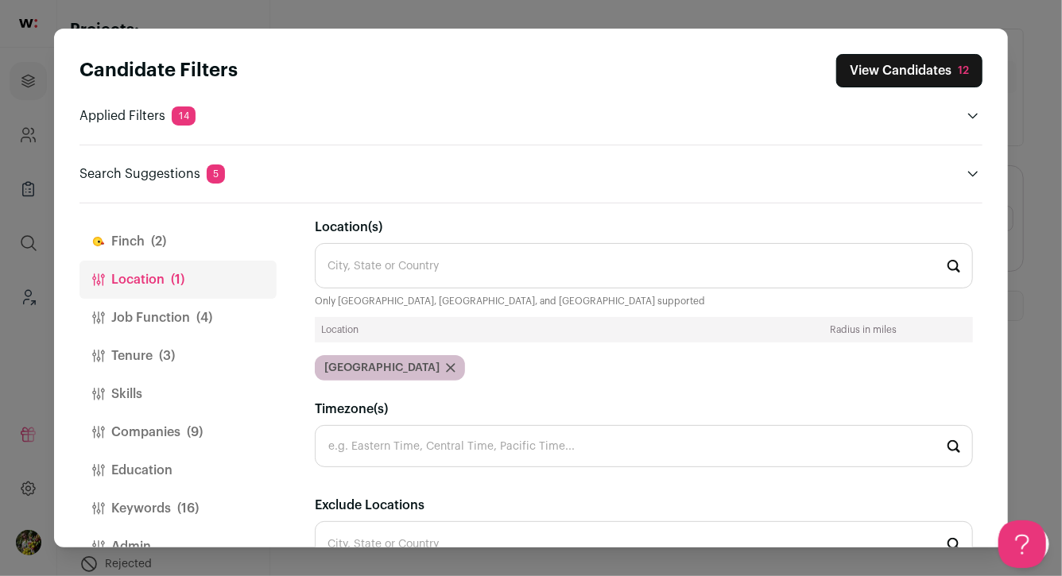
click at [226, 311] on button "Job Function (4)" at bounding box center [177, 318] width 197 height 38
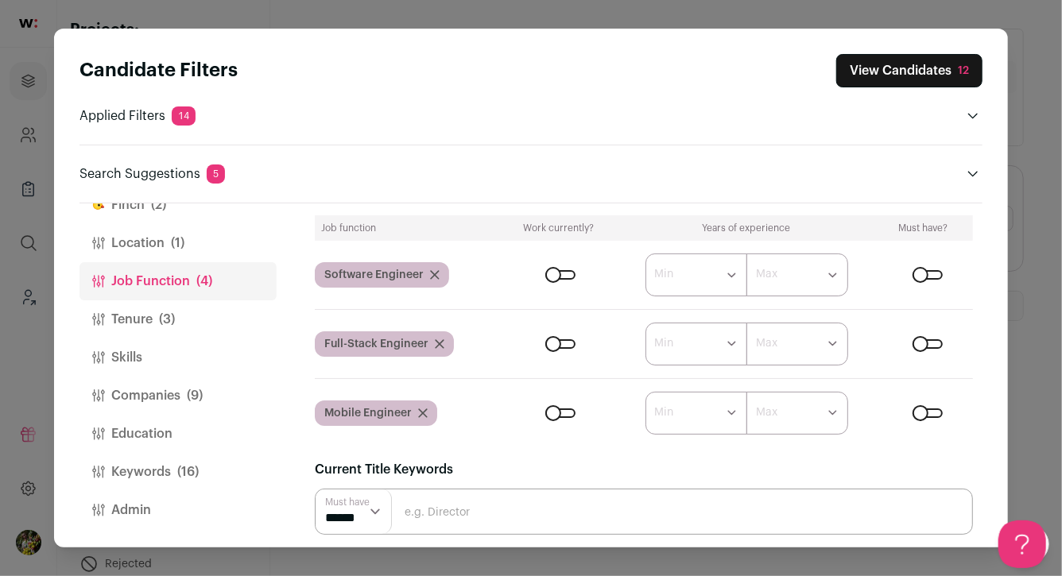
scroll to position [28, 0]
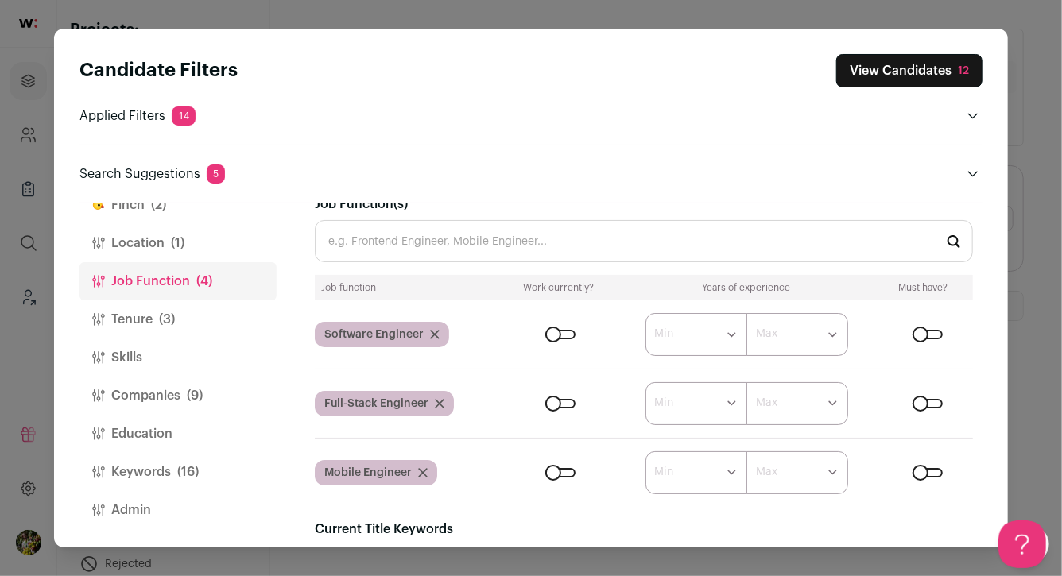
click at [401, 248] on input "Job Function(s)" at bounding box center [644, 241] width 658 height 42
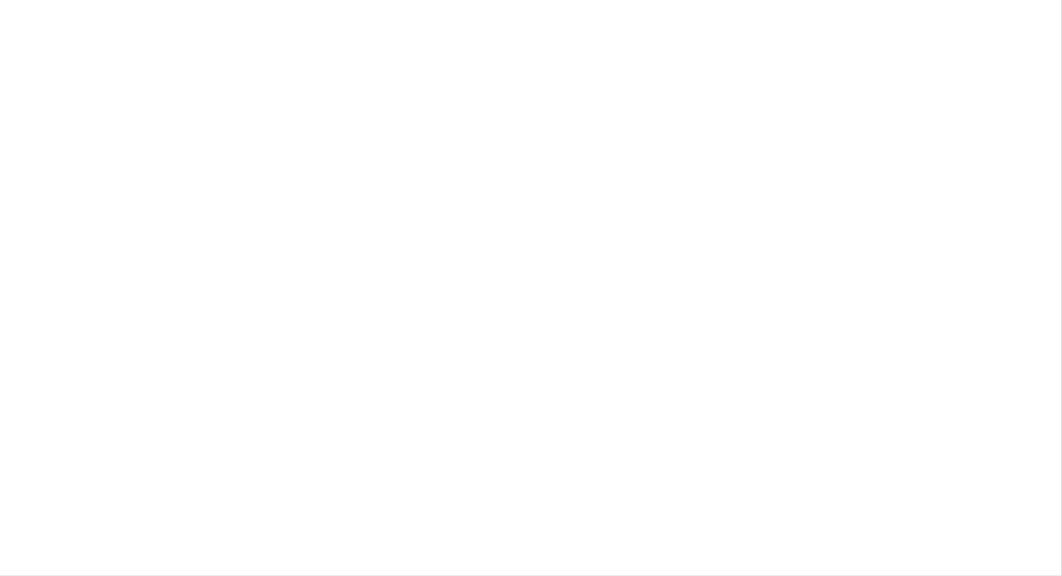
type input "android"
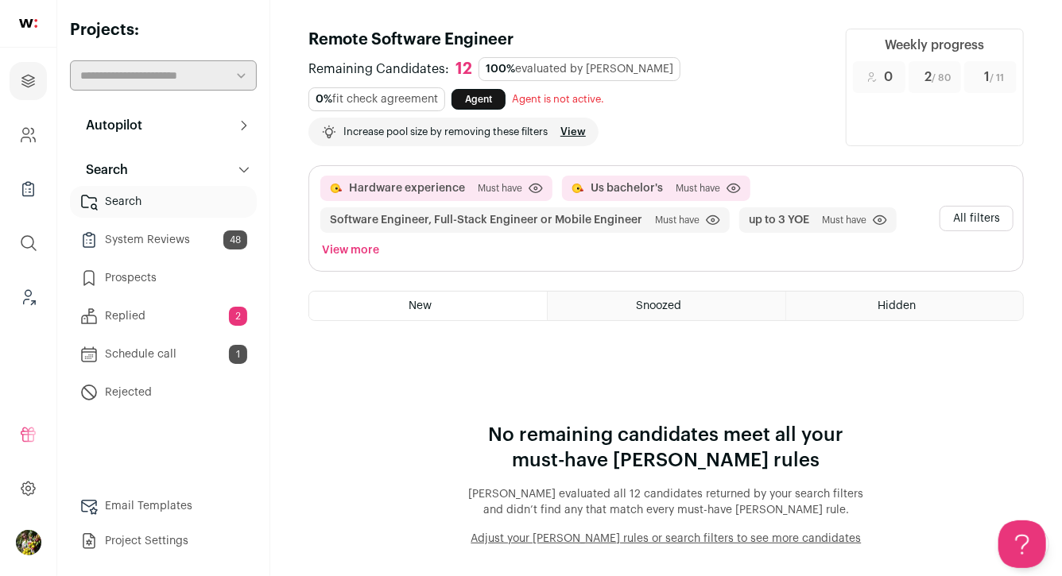
click at [345, 245] on button "View more" at bounding box center [351, 250] width 64 height 22
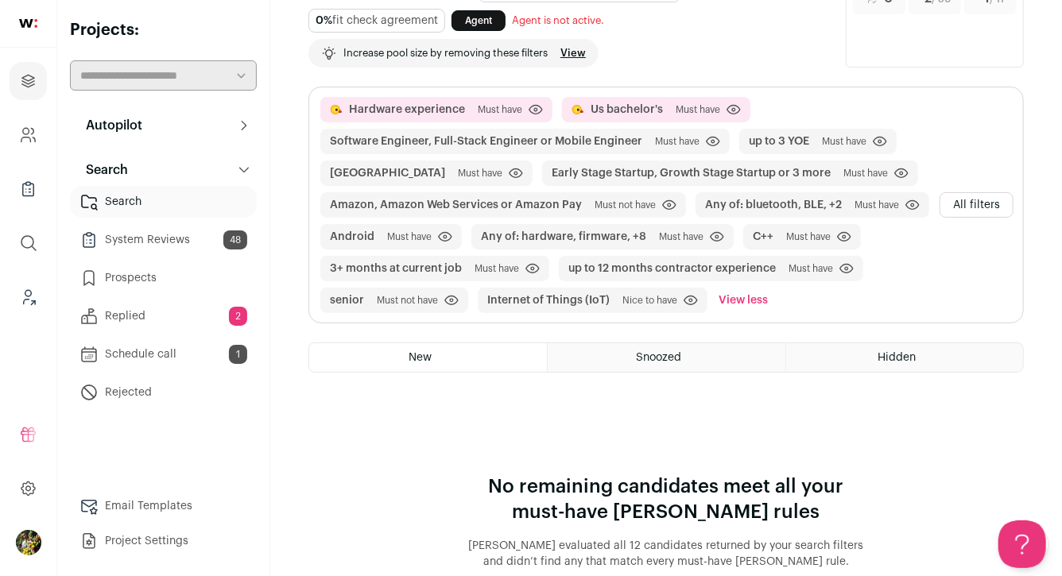
scroll to position [79, 0]
click at [960, 198] on button "All filters" at bounding box center [976, 204] width 74 height 25
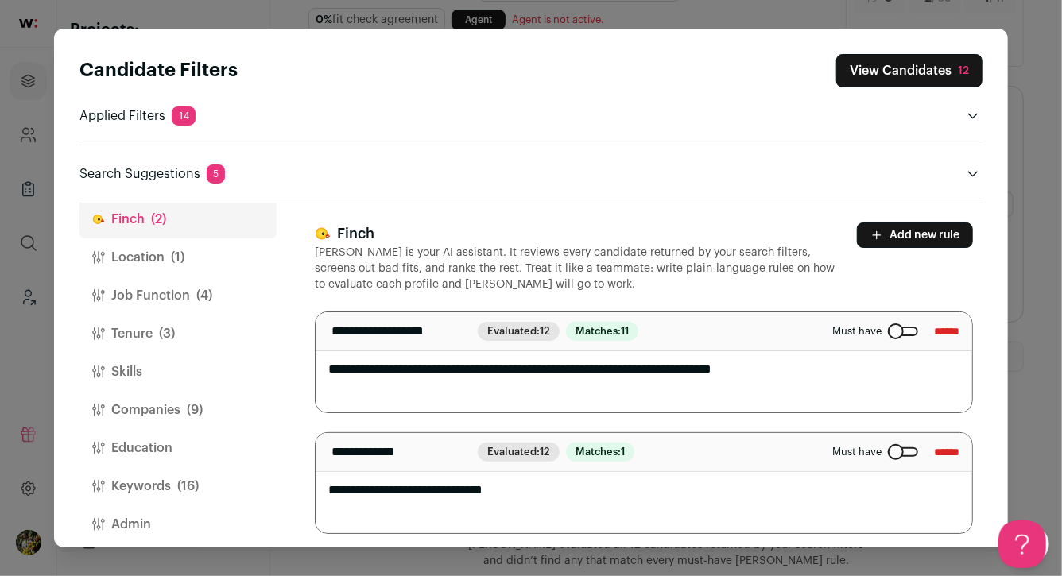
scroll to position [37, 0]
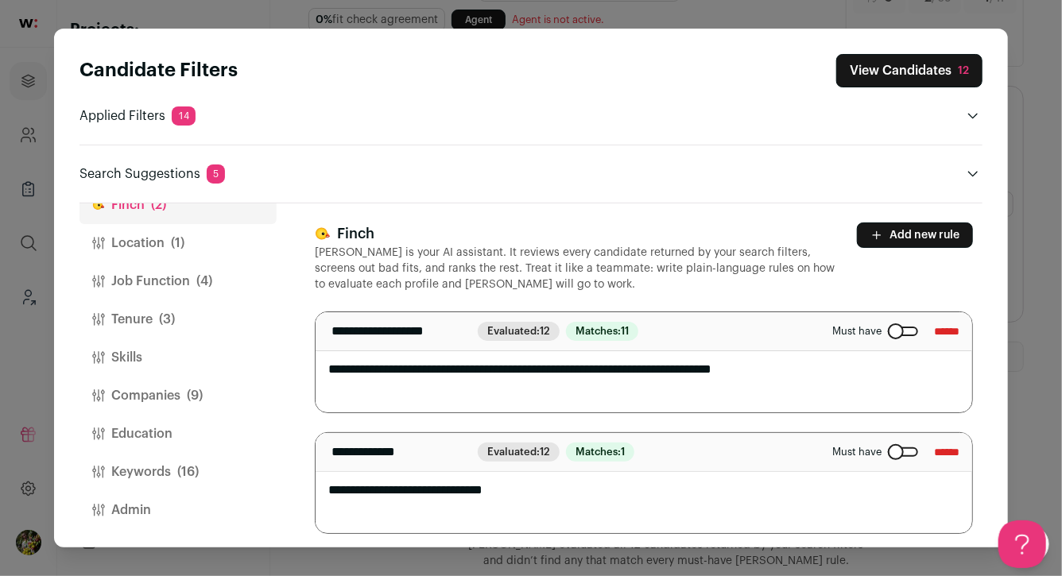
click at [177, 471] on span "(16)" at bounding box center [187, 472] width 21 height 19
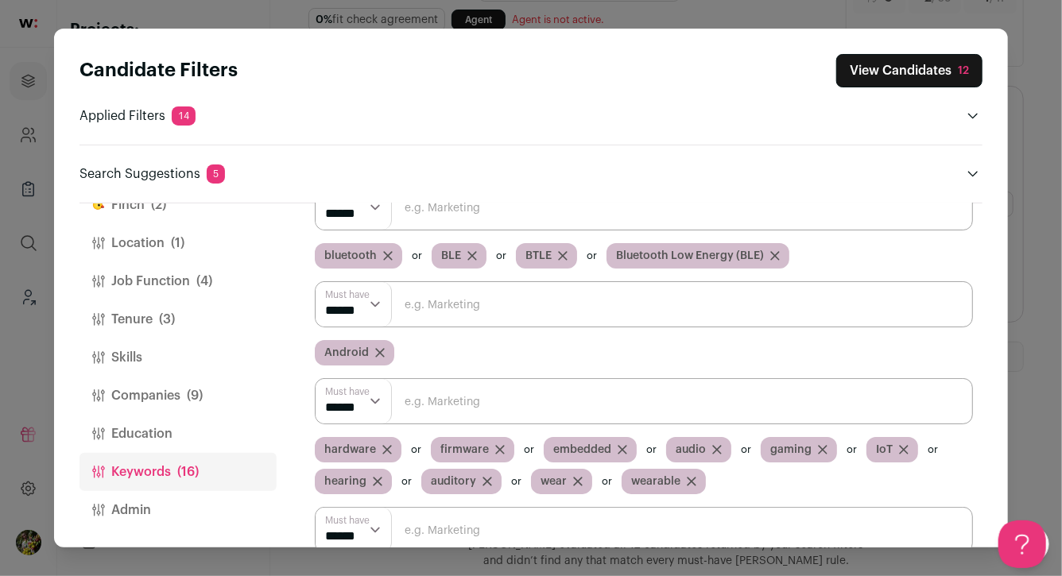
scroll to position [0, 0]
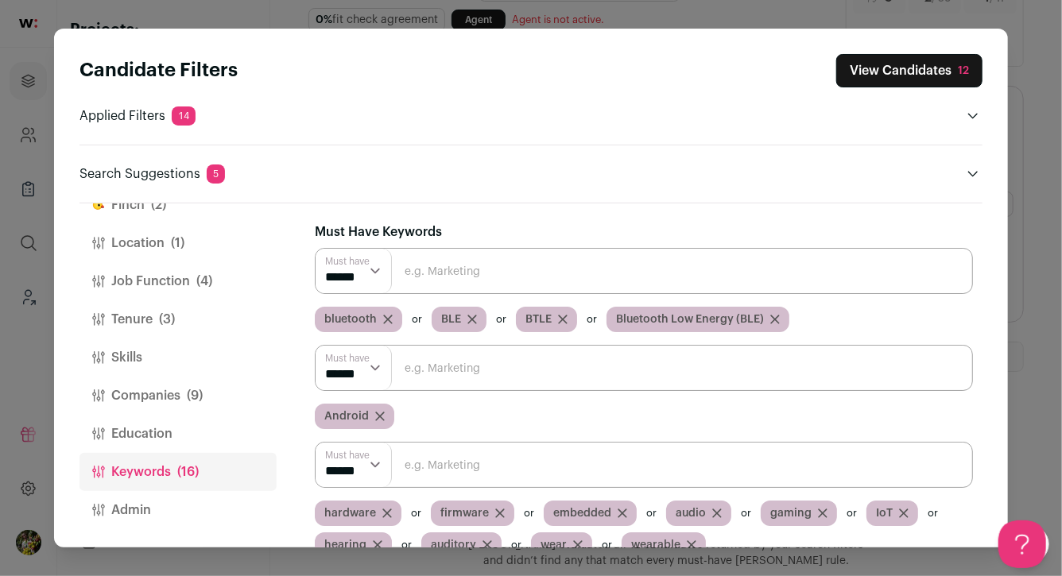
click at [378, 412] on icon "Close modal via background" at bounding box center [380, 417] width 10 height 10
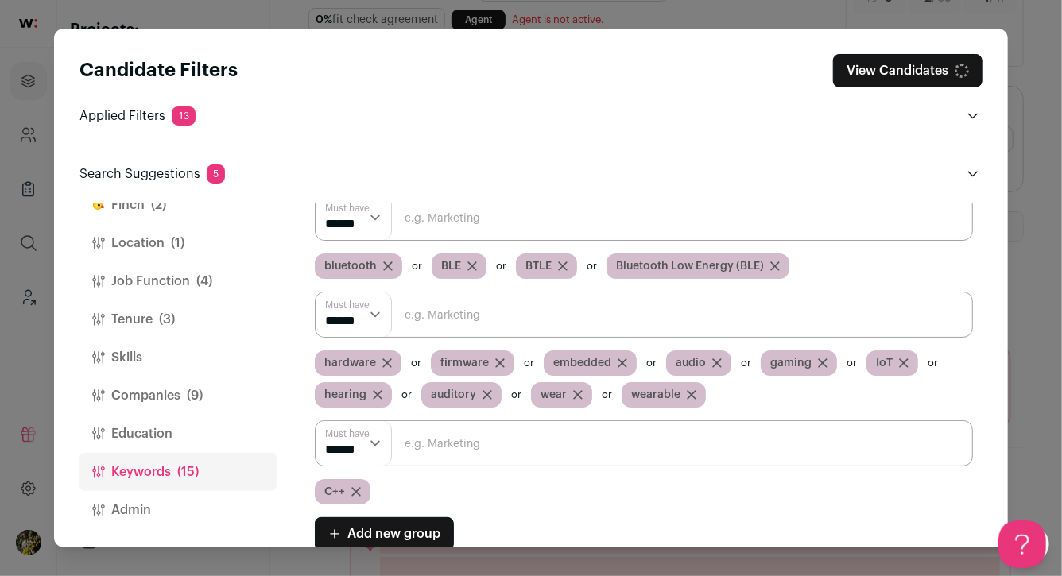
scroll to position [56, 0]
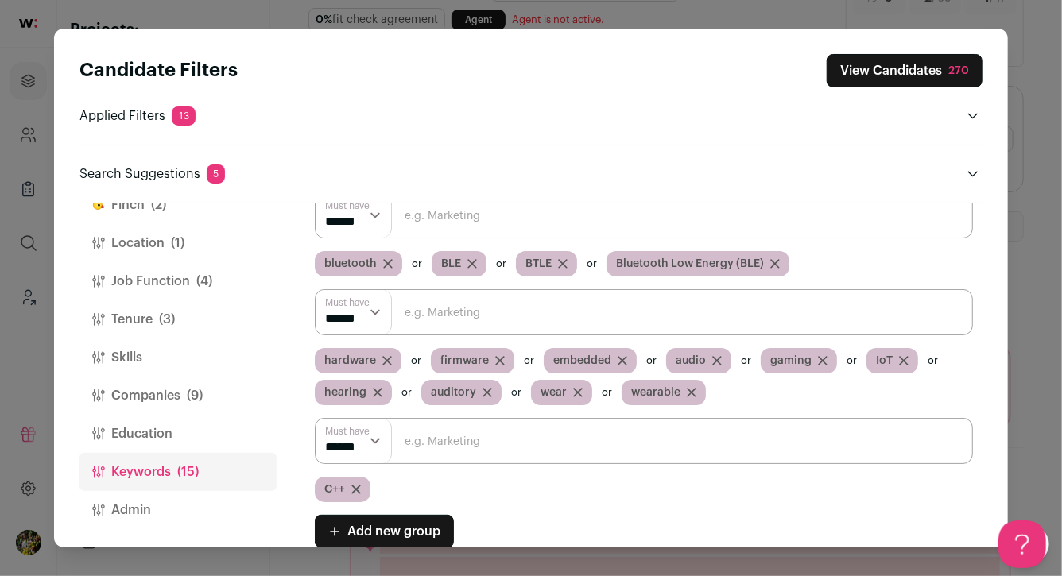
click at [889, 69] on button "View Candidates 270" at bounding box center [905, 70] width 156 height 33
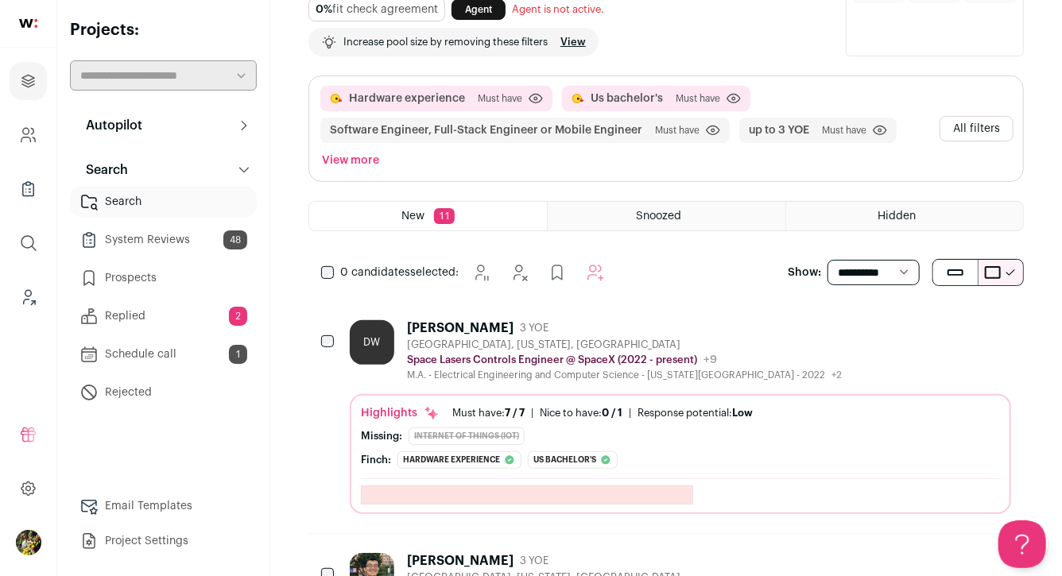
scroll to position [92, 0]
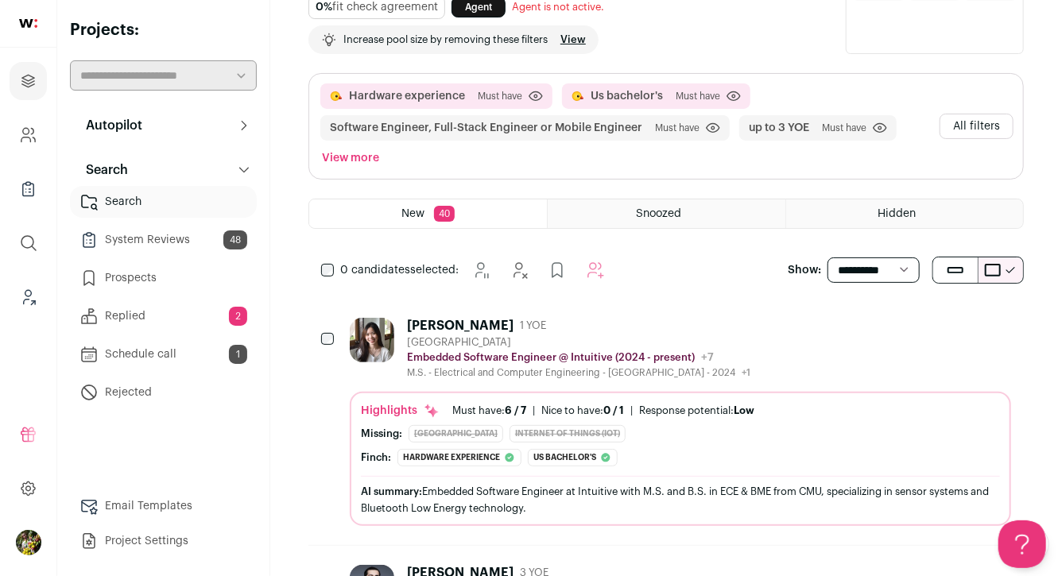
click at [981, 127] on button "All filters" at bounding box center [976, 126] width 74 height 25
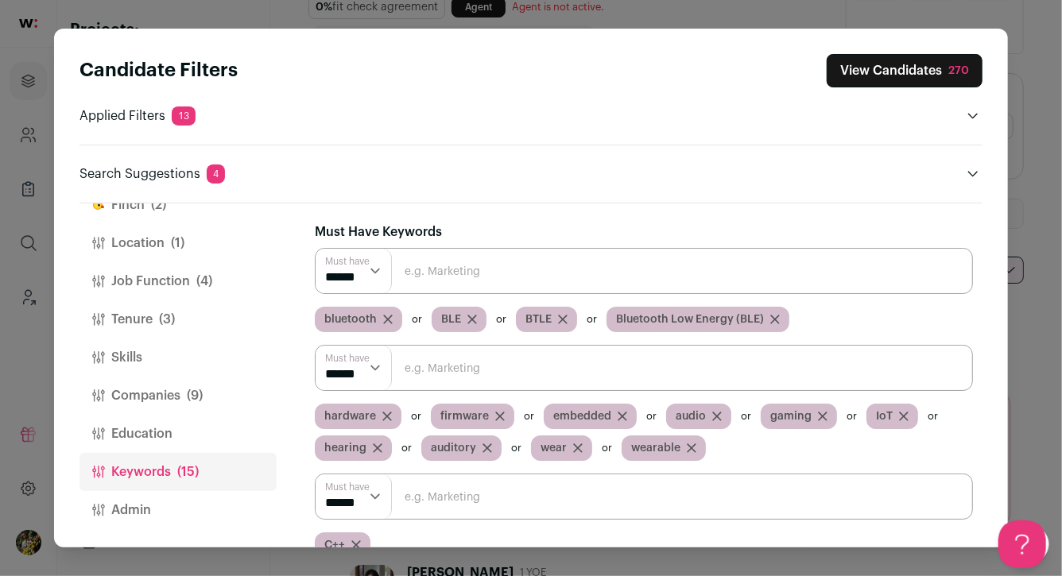
scroll to position [14, 0]
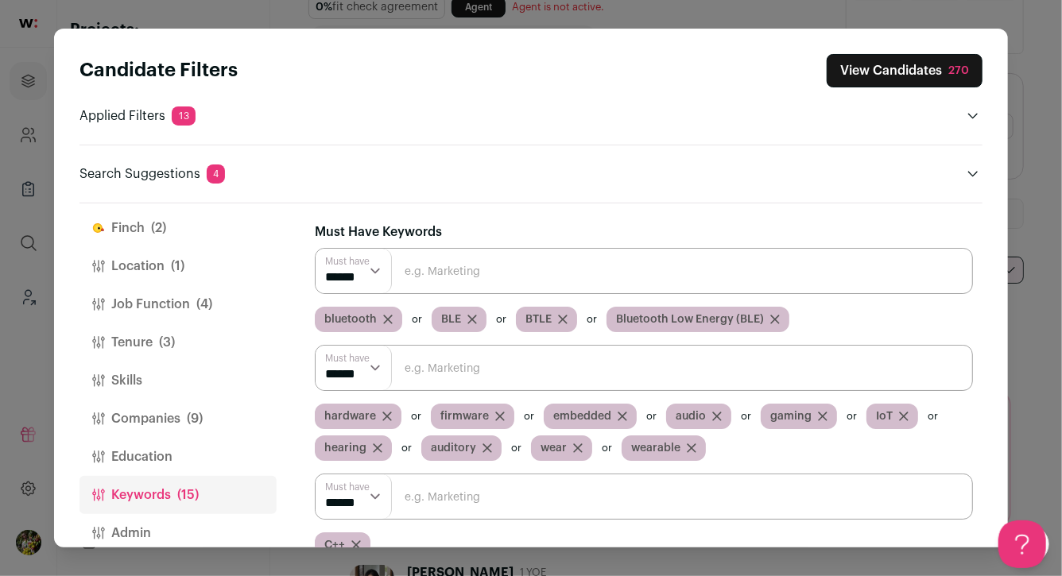
click at [198, 296] on span "(4)" at bounding box center [204, 304] width 16 height 19
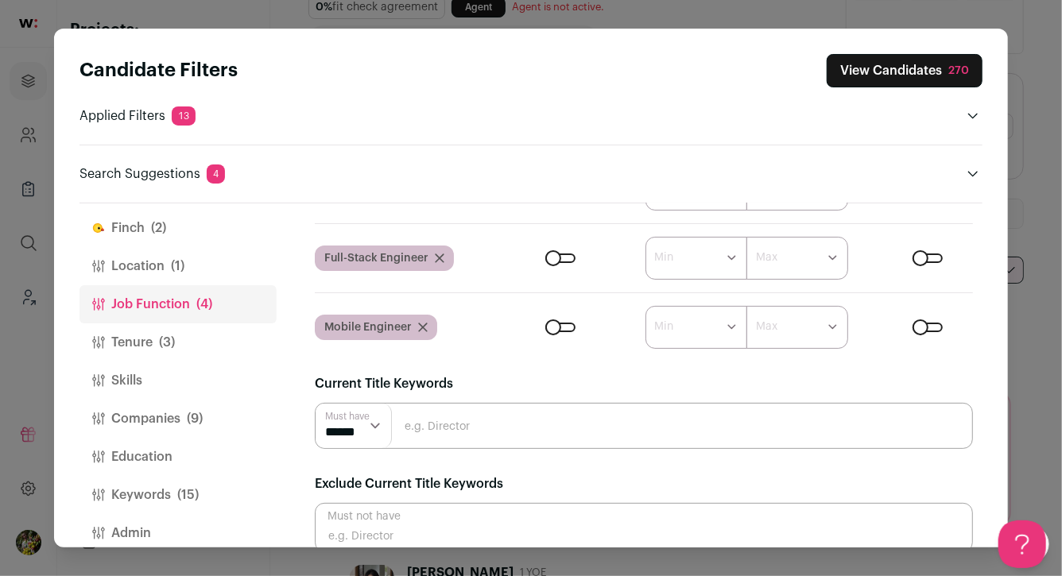
scroll to position [234, 0]
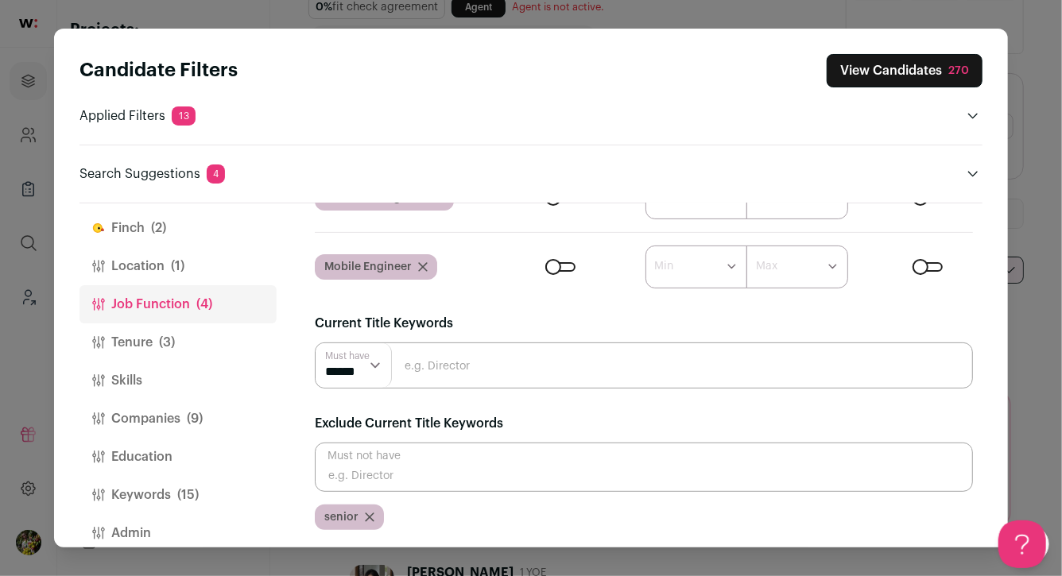
click at [419, 493] on div "Must not have senior" at bounding box center [644, 486] width 658 height 87
click at [610, 461] on input "Close modal via background" at bounding box center [644, 467] width 658 height 49
type input "sr"
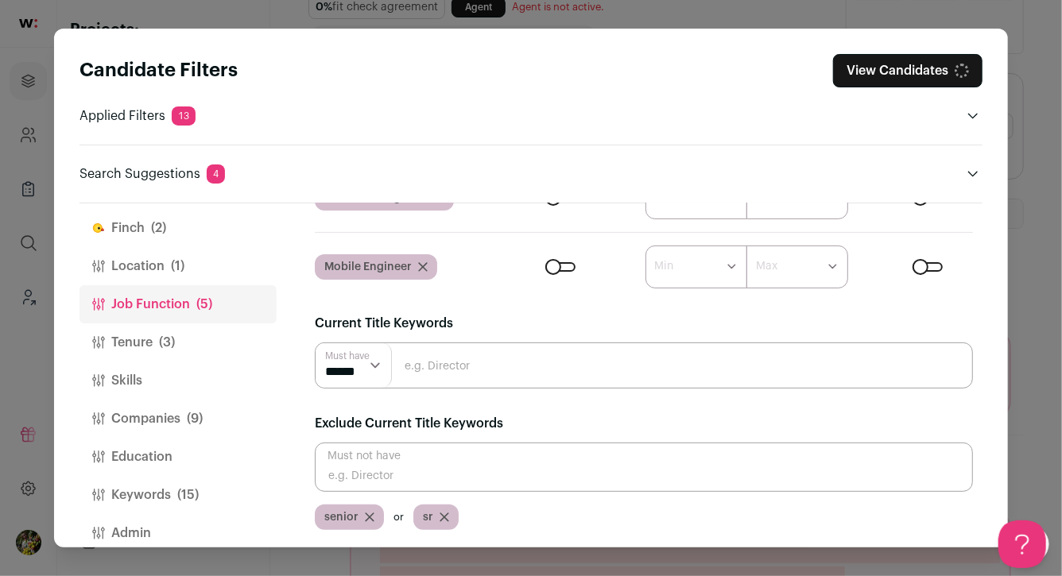
click at [532, 484] on input "Close modal via background" at bounding box center [644, 467] width 658 height 49
type input "a"
type input "manager"
click at [864, 76] on button "View Candidates" at bounding box center [907, 70] width 149 height 33
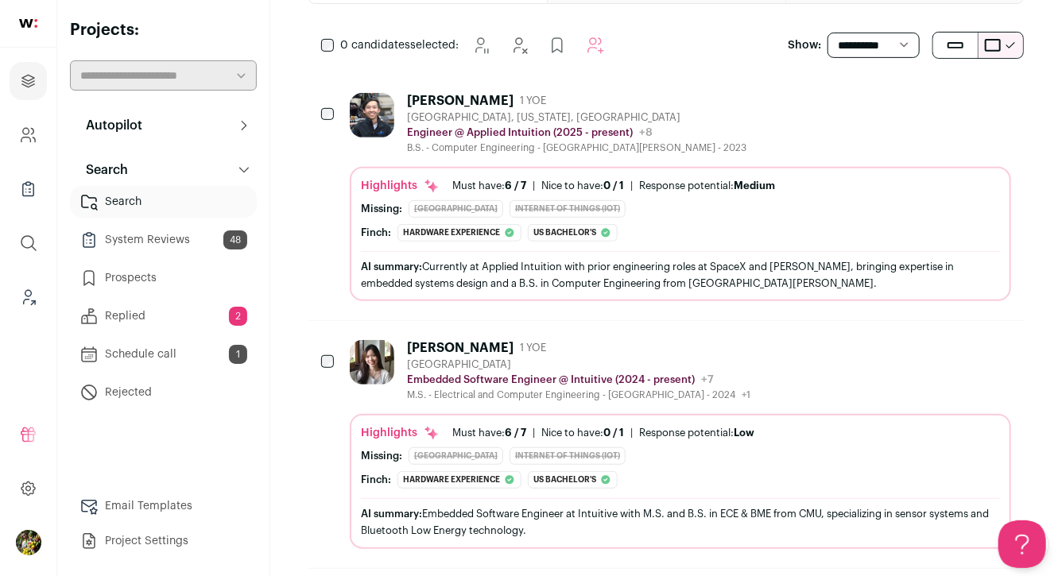
scroll to position [0, 0]
click at [734, 122] on div "Vincent Saw 1 YOE Santa Clara, California, United States Engineer @ Applied Int…" at bounding box center [680, 123] width 661 height 61
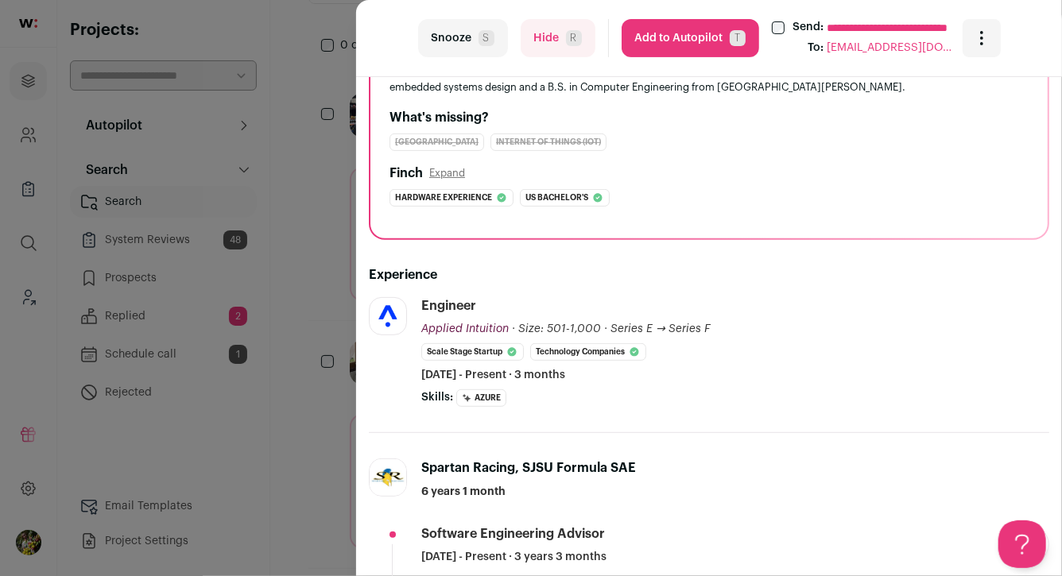
scroll to position [274, 0]
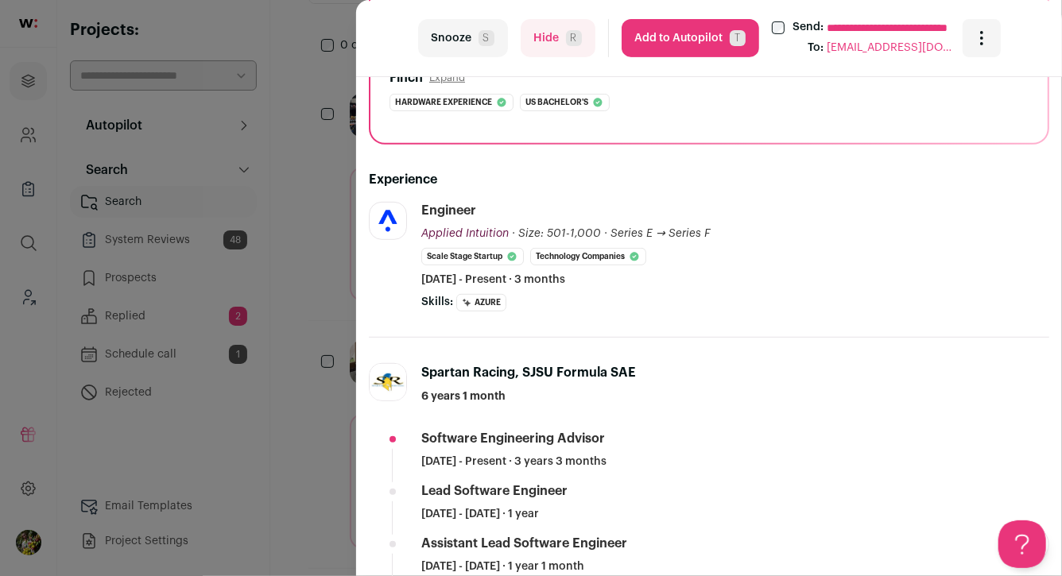
click at [569, 41] on span "R" at bounding box center [574, 38] width 16 height 16
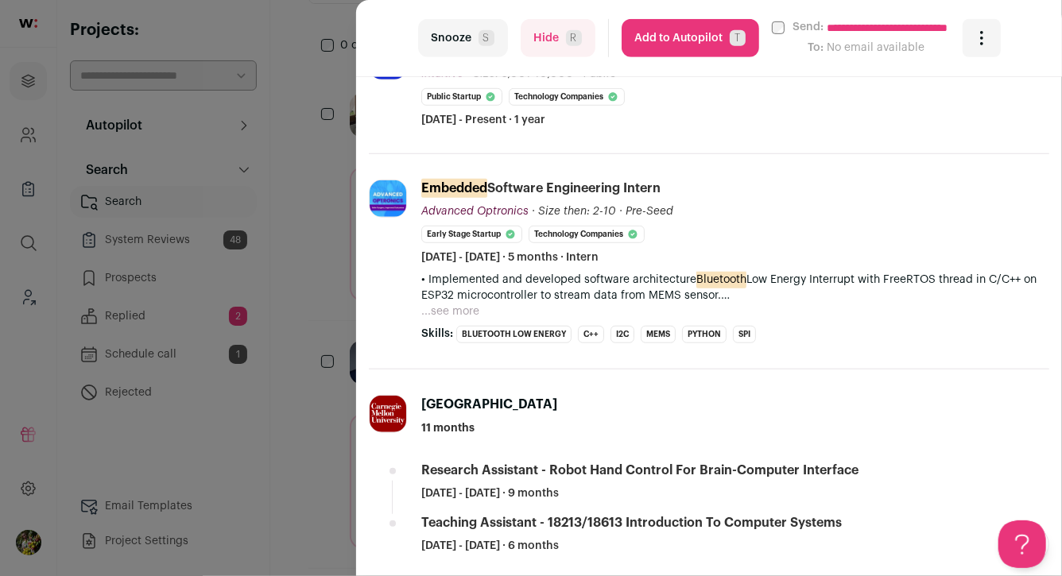
scroll to position [462, 0]
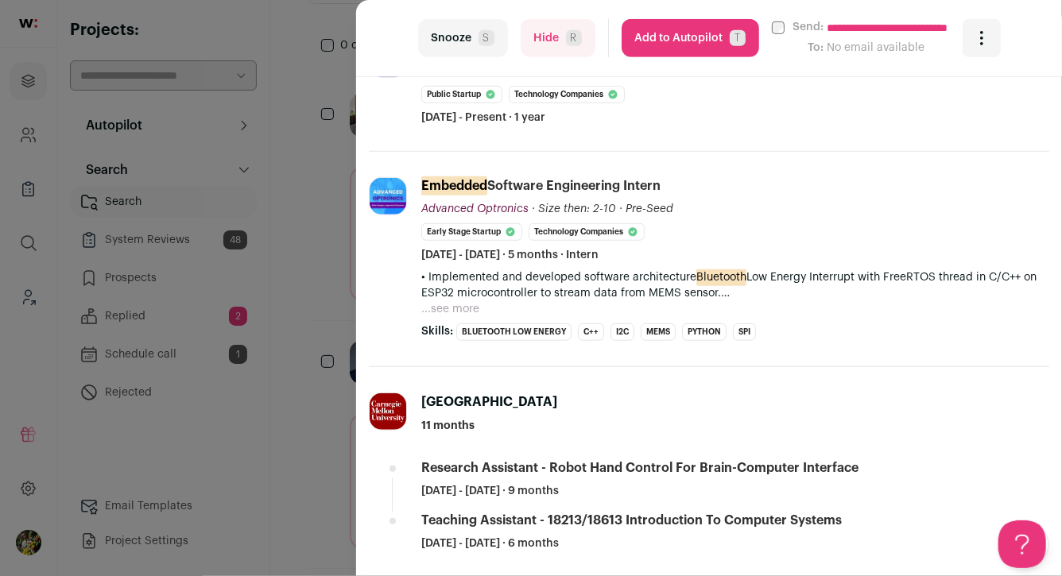
click at [469, 302] on button "...see more" at bounding box center [450, 309] width 58 height 16
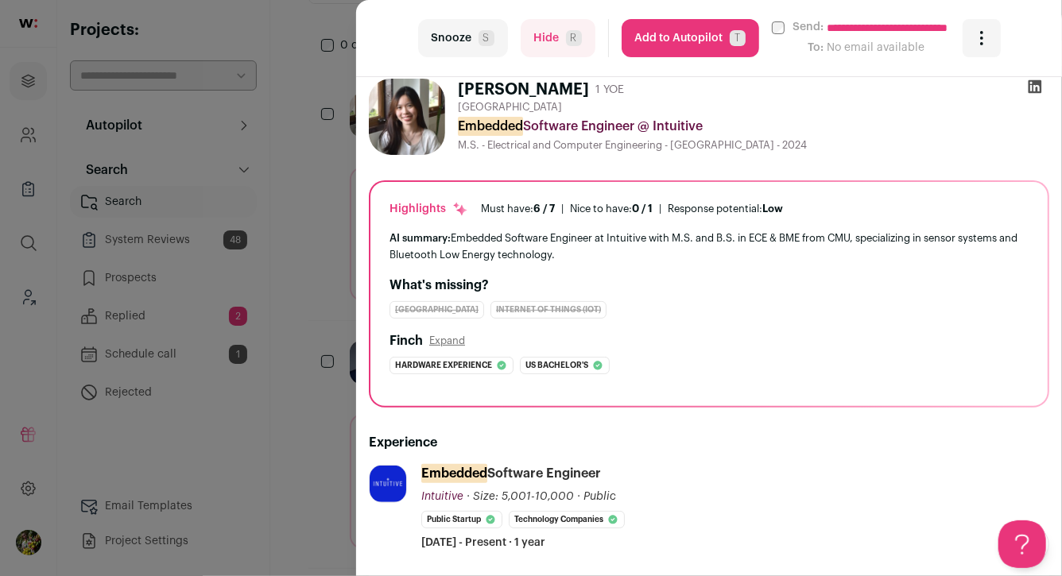
scroll to position [0, 0]
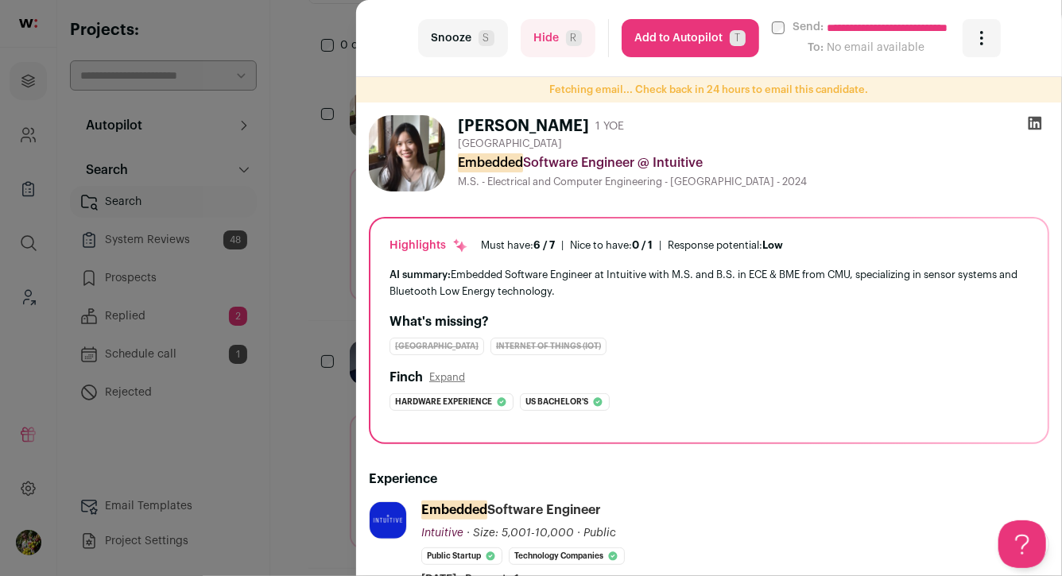
click at [707, 42] on button "Add to Autopilot T" at bounding box center [689, 38] width 137 height 38
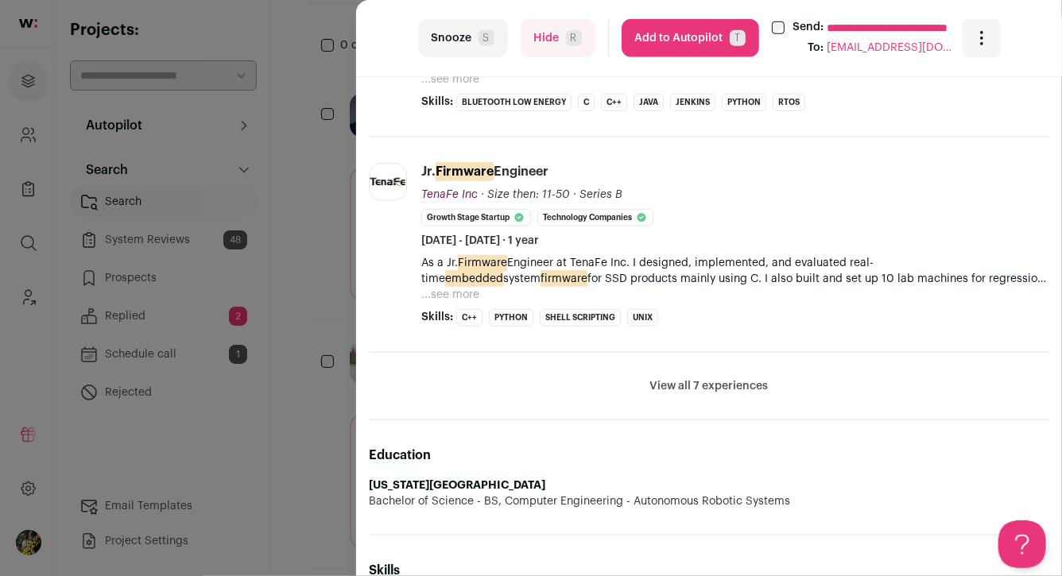
scroll to position [668, 0]
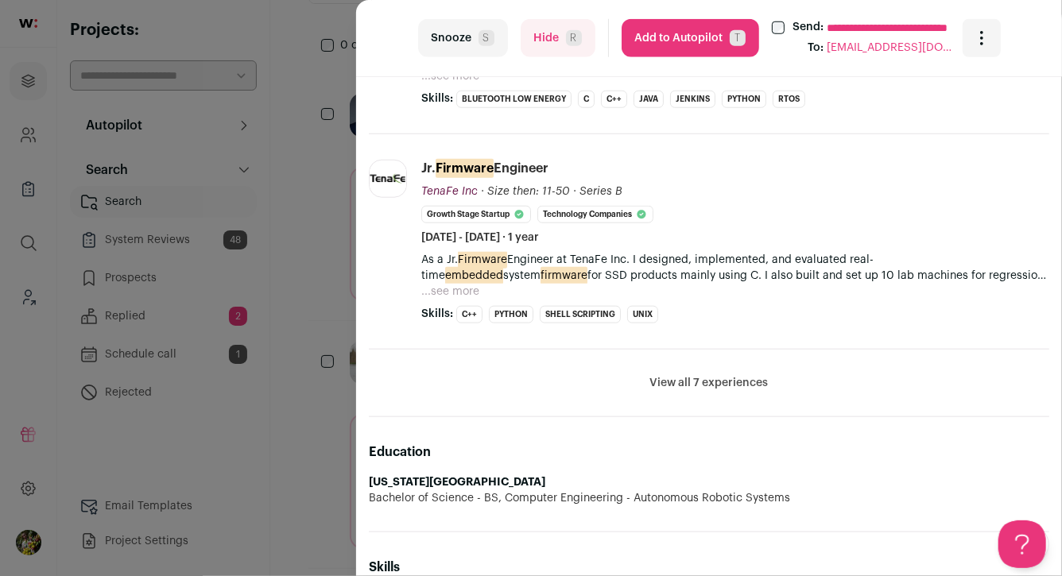
click at [672, 380] on button "View all 7 experiences" at bounding box center [709, 383] width 118 height 16
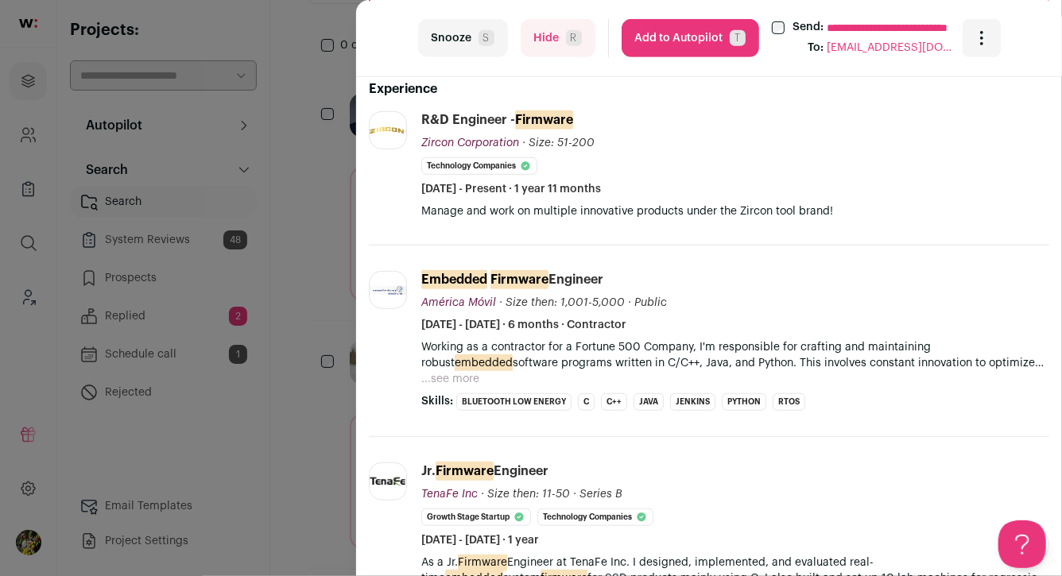
scroll to position [315, 0]
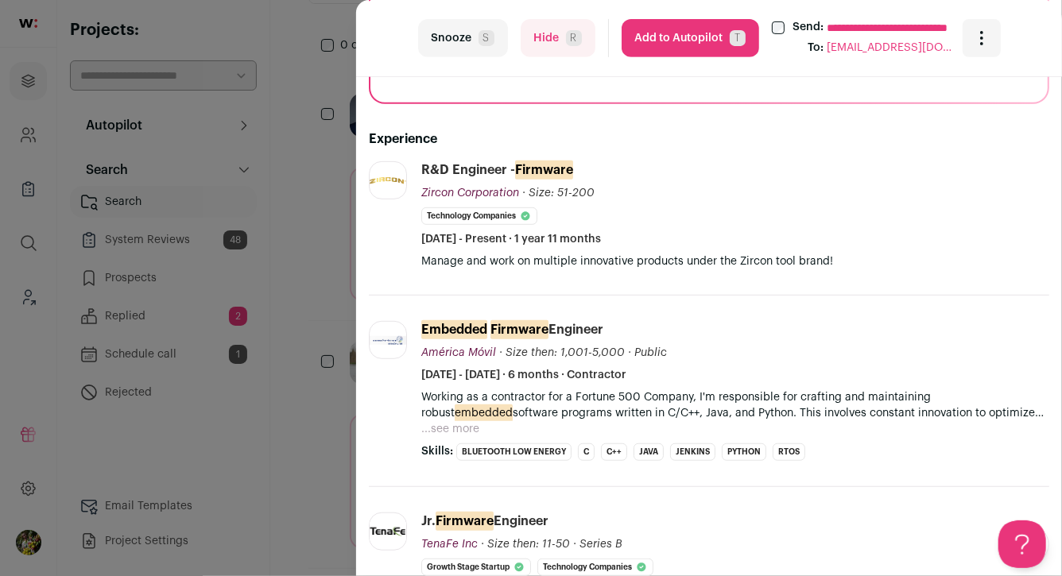
click at [744, 37] on button "Add to Autopilot T" at bounding box center [689, 38] width 137 height 38
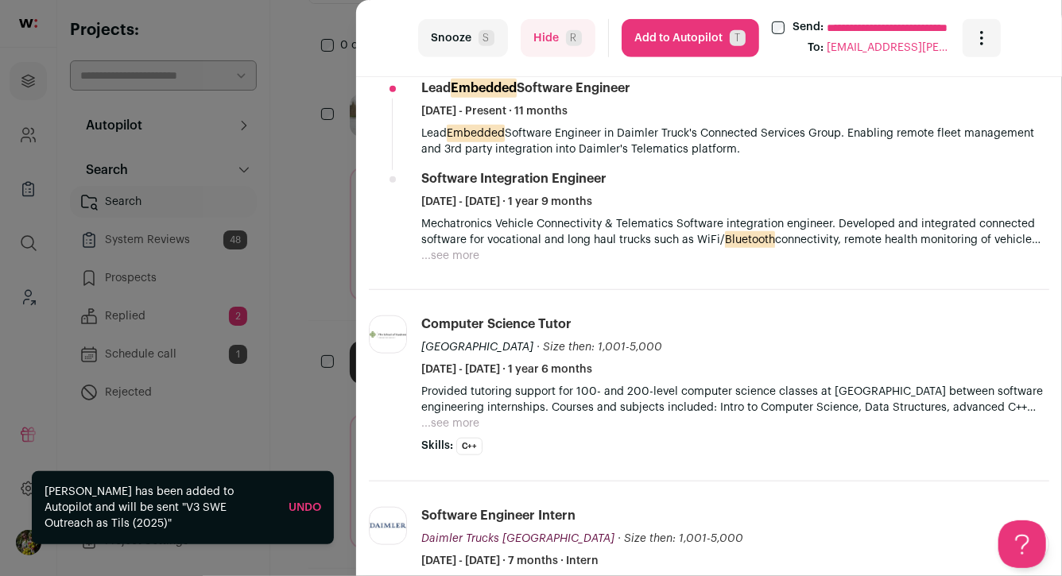
scroll to position [487, 0]
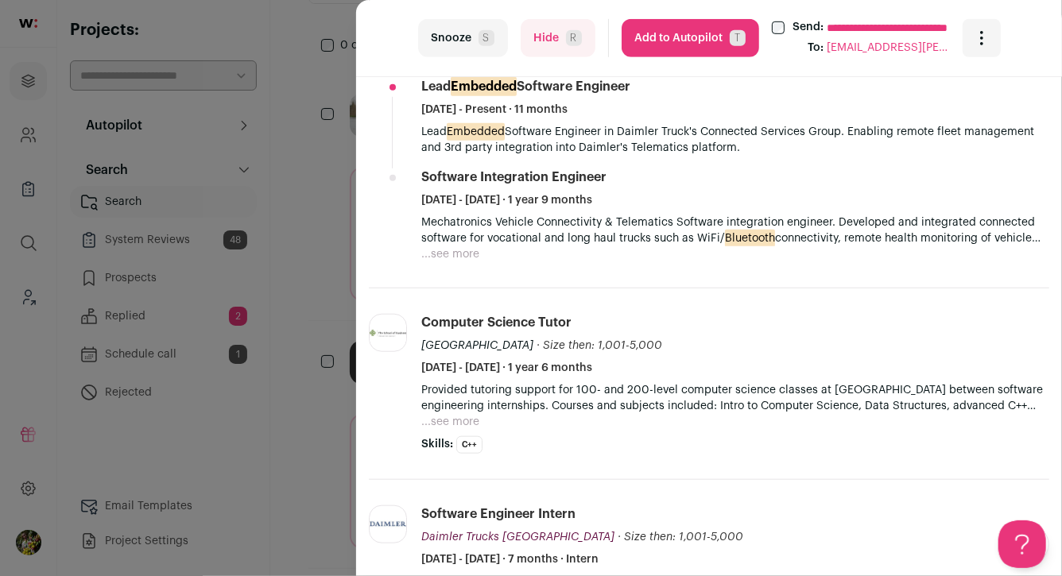
click at [468, 246] on button "...see more" at bounding box center [450, 254] width 58 height 16
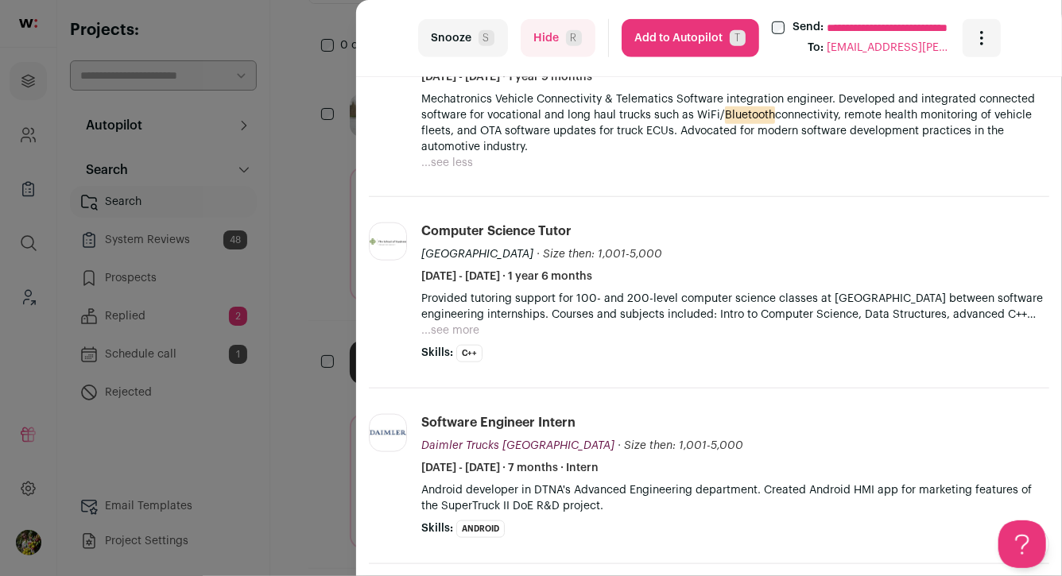
scroll to position [668, 0]
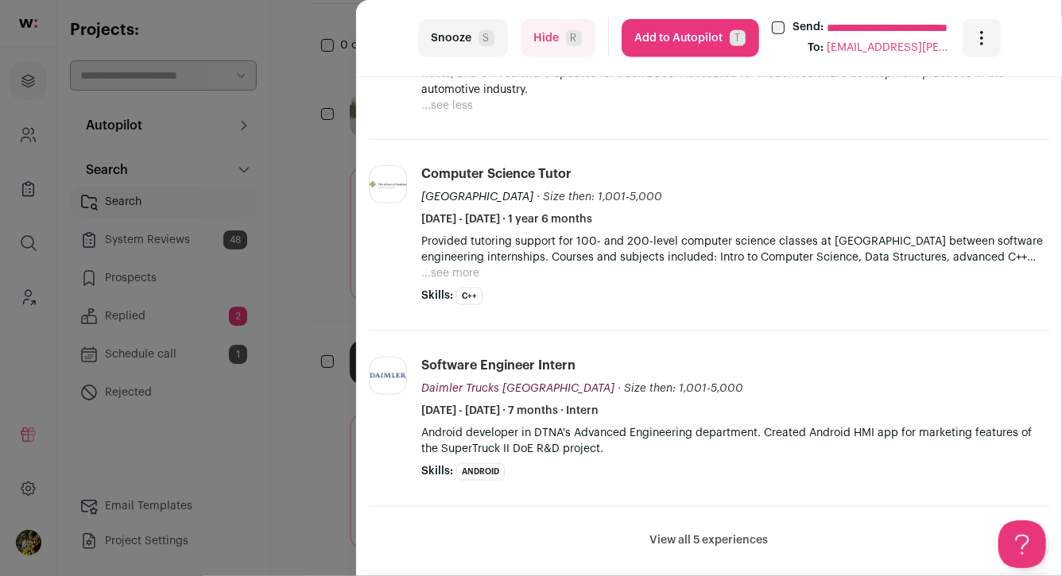
click at [456, 102] on button "...see less" at bounding box center [447, 106] width 52 height 16
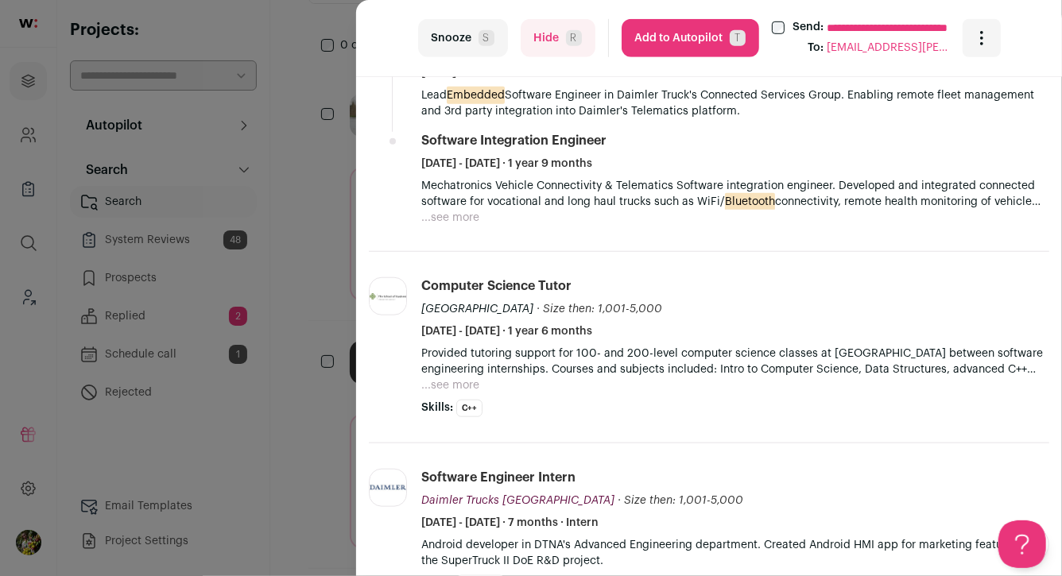
scroll to position [487, 0]
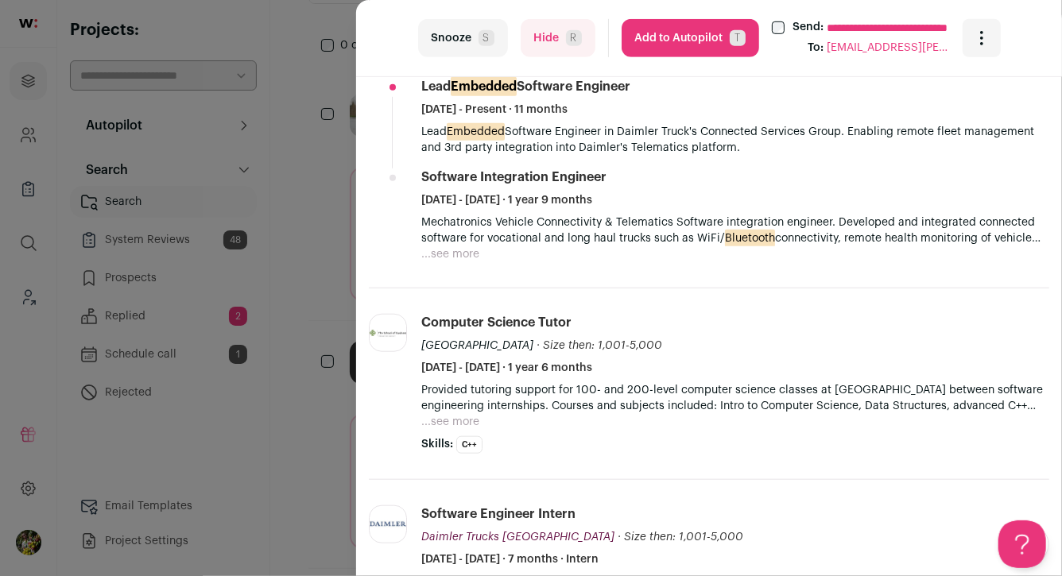
click at [463, 251] on button "...see more" at bounding box center [450, 254] width 58 height 16
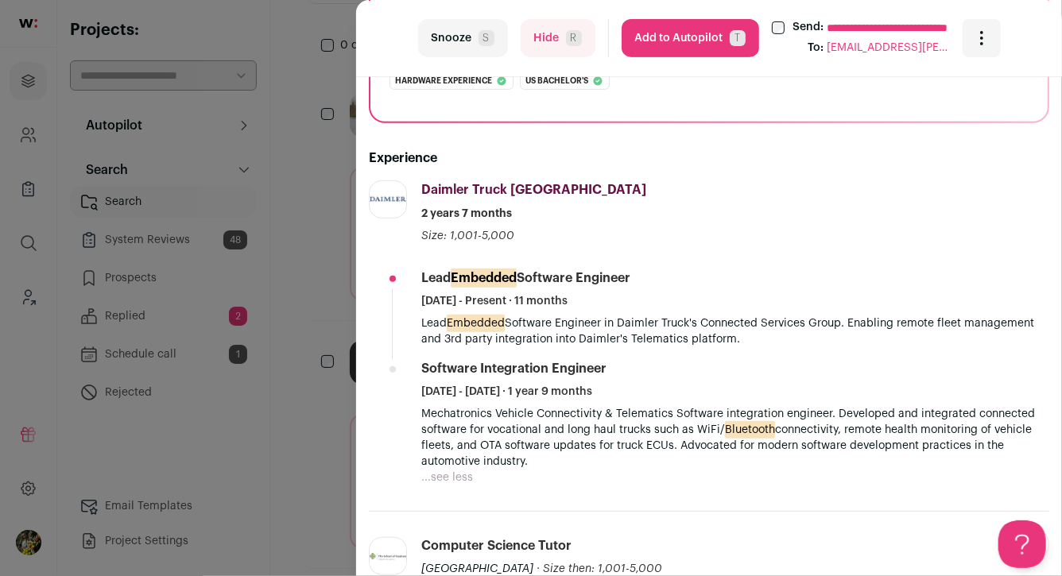
scroll to position [312, 0]
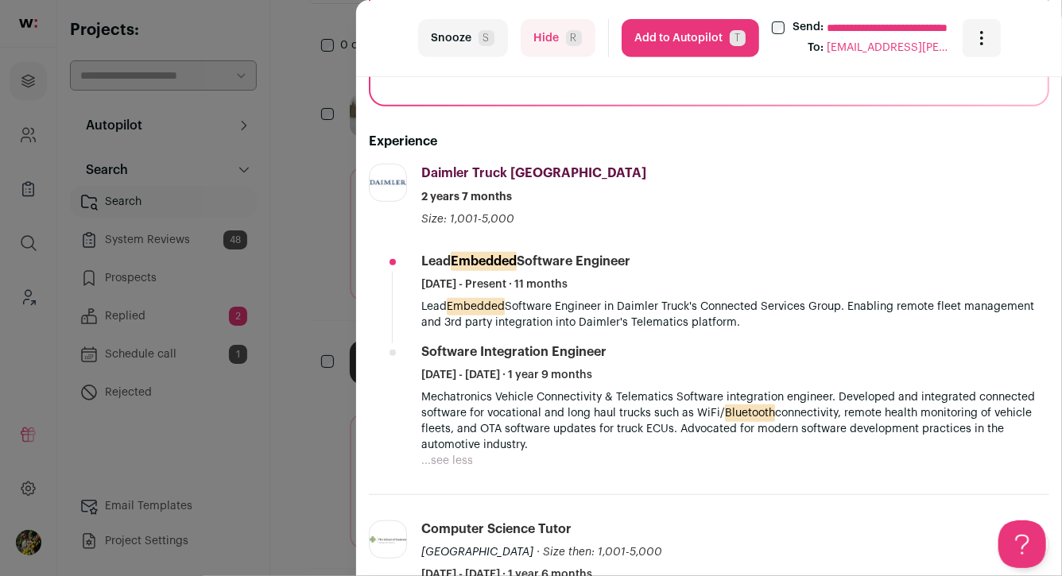
click at [669, 44] on button "Add to Autopilot T" at bounding box center [689, 38] width 137 height 38
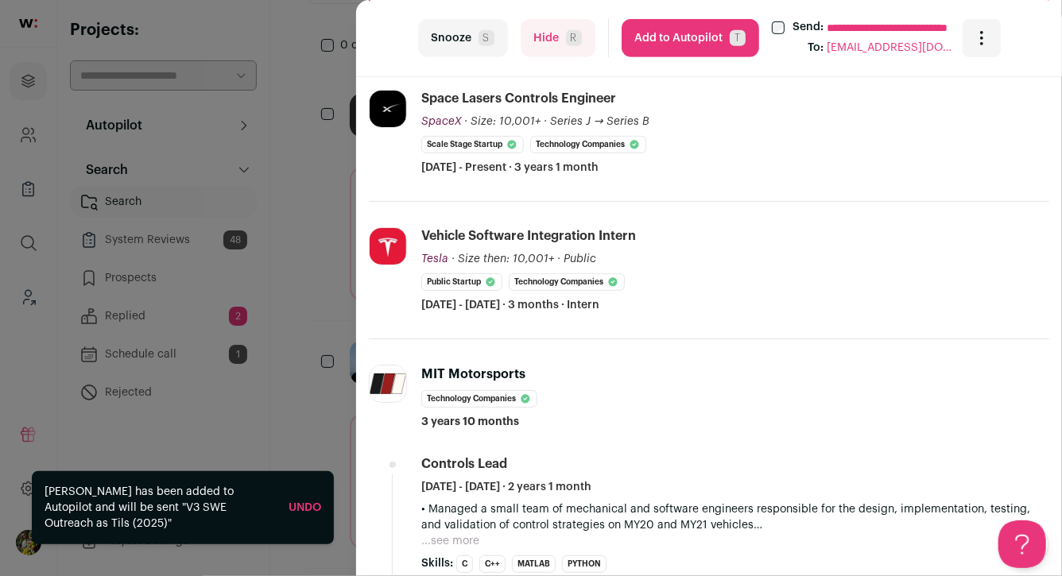
scroll to position [393, 0]
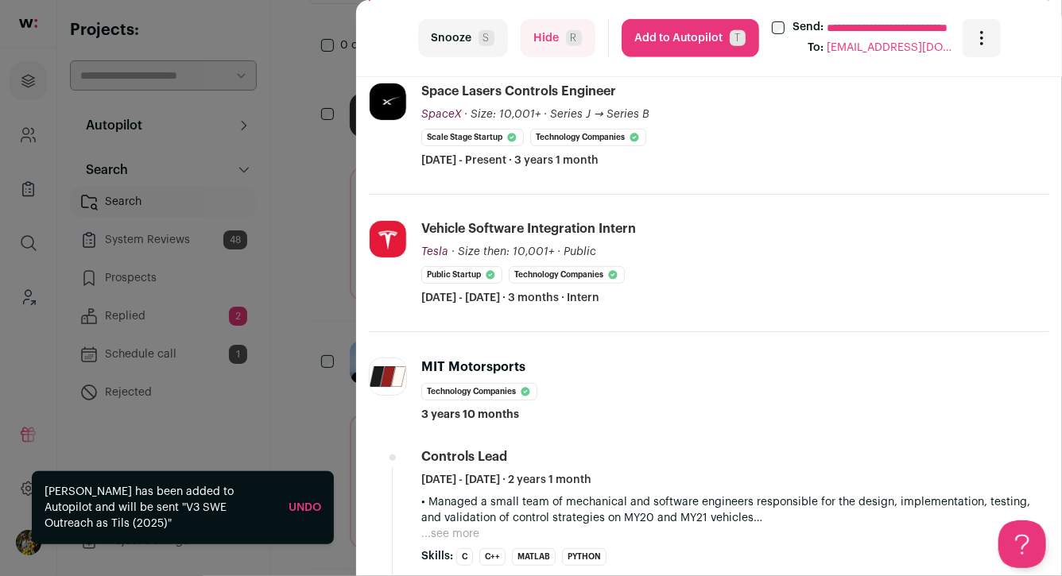
click at [571, 45] on span "R" at bounding box center [574, 38] width 16 height 16
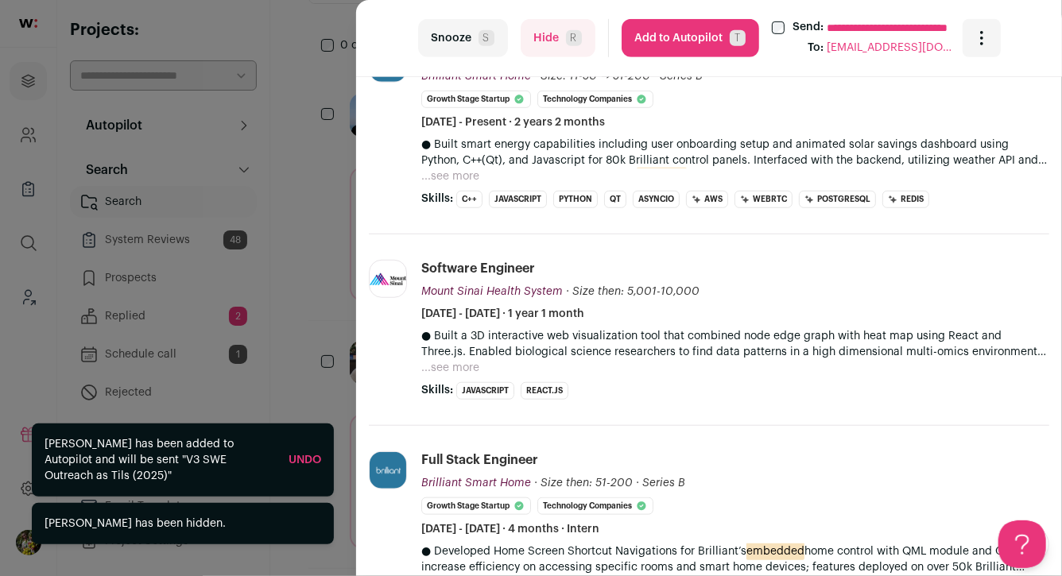
scroll to position [446, 0]
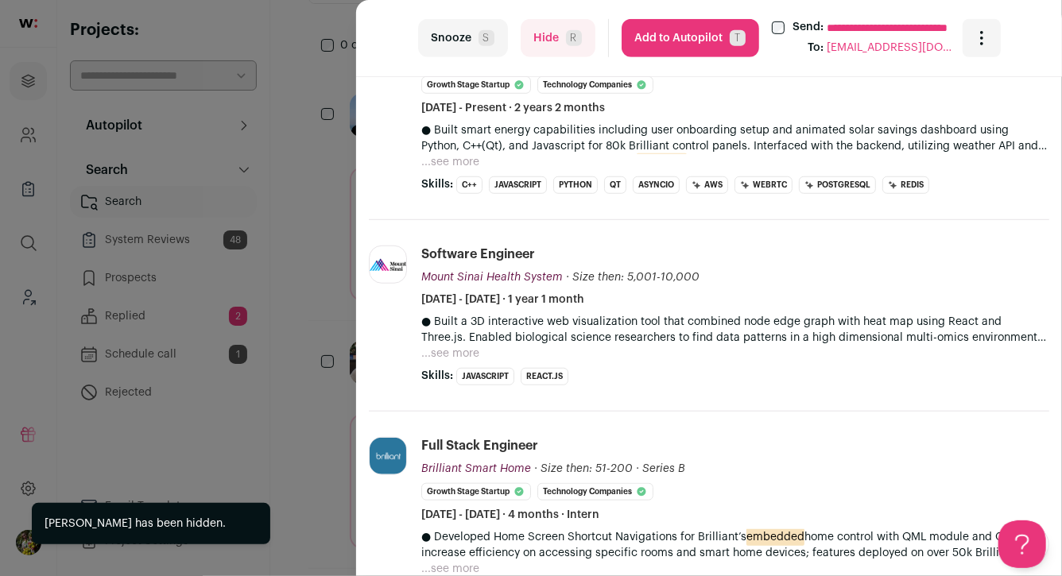
click at [443, 165] on button "...see more" at bounding box center [450, 162] width 58 height 16
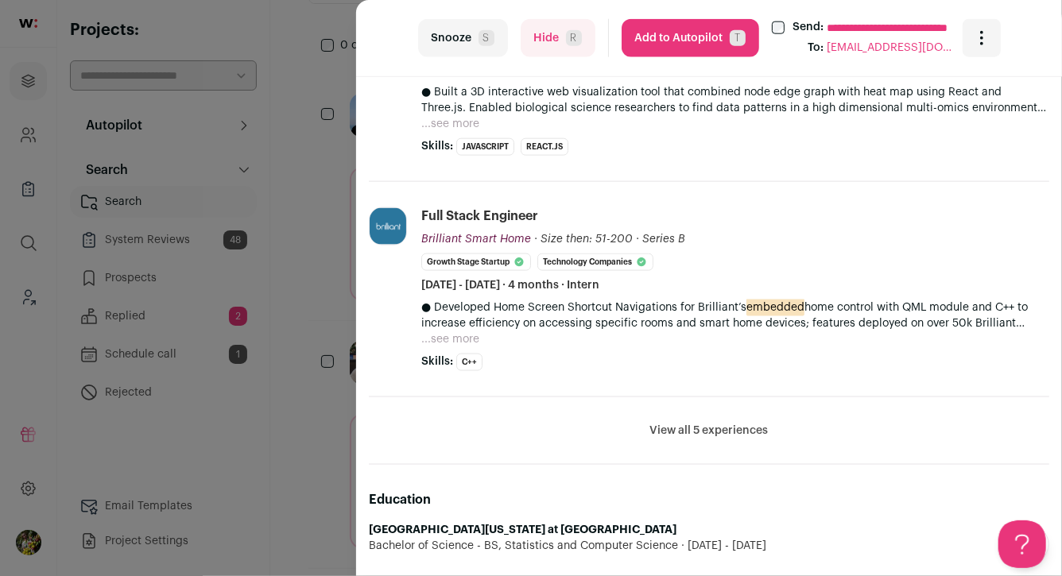
scroll to position [911, 0]
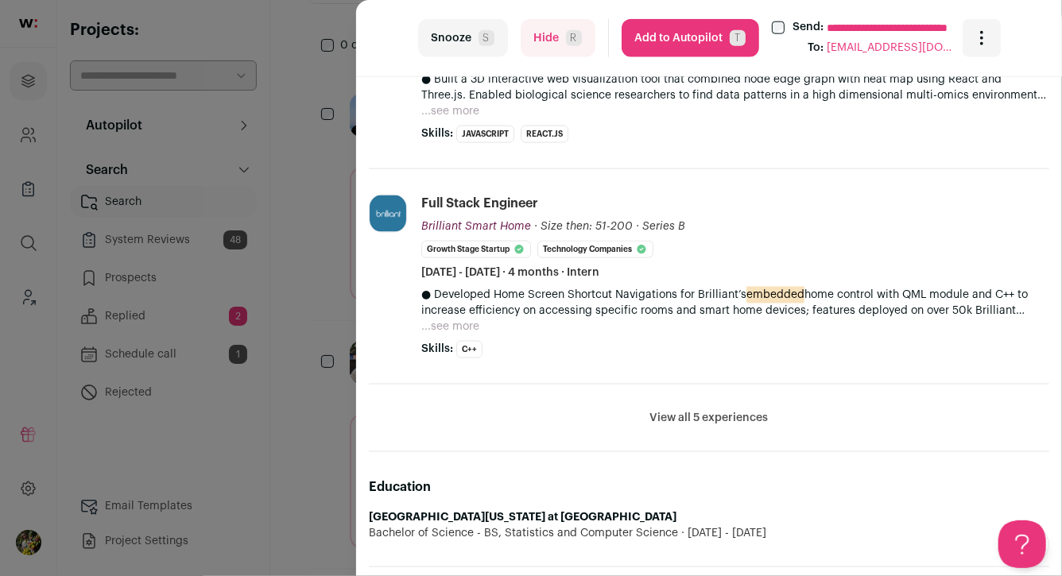
click at [740, 412] on button "View all 5 experiences" at bounding box center [709, 418] width 118 height 16
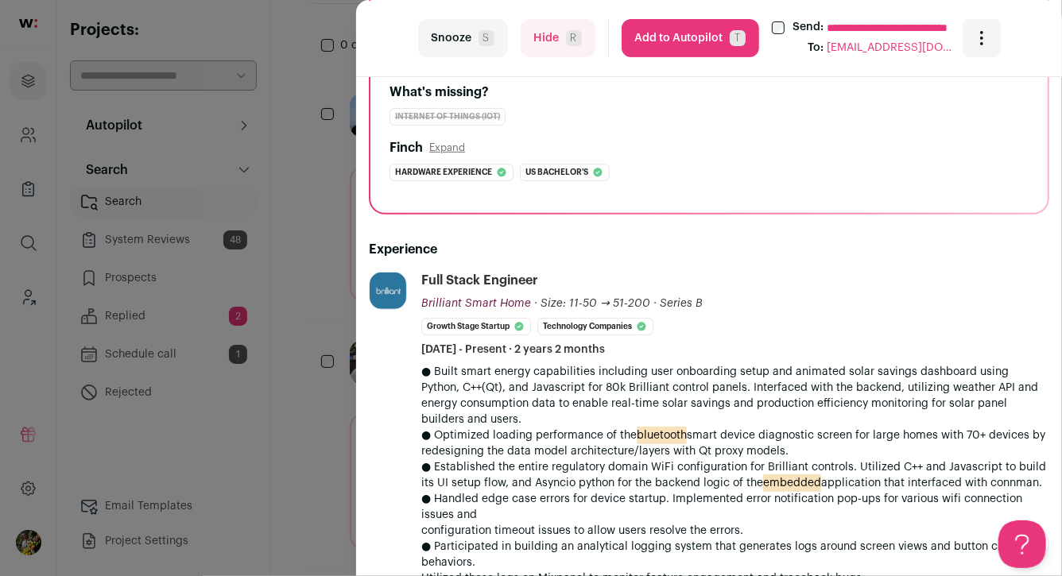
scroll to position [188, 0]
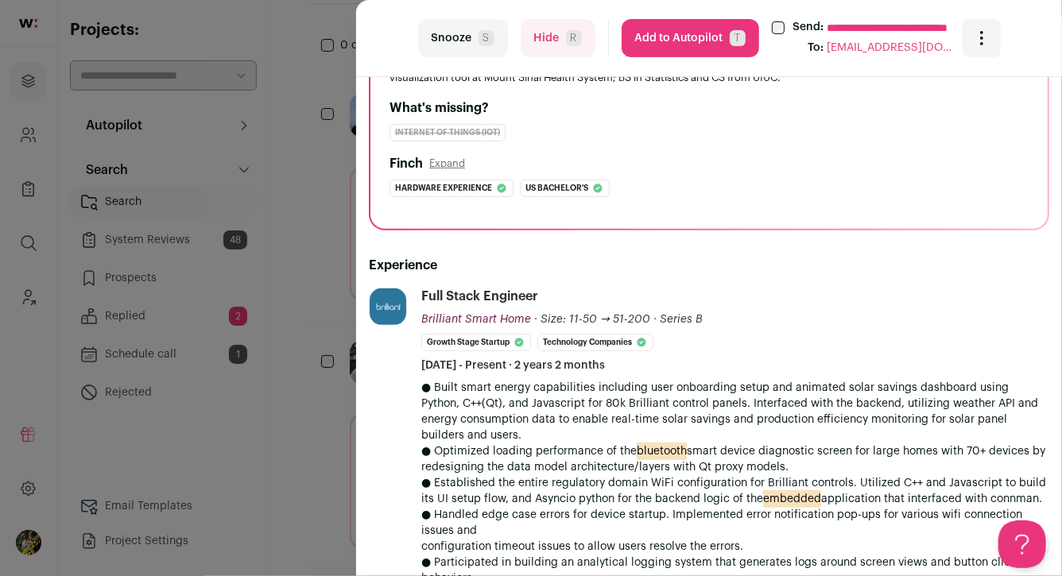
click at [663, 29] on button "Add to Autopilot T" at bounding box center [689, 38] width 137 height 38
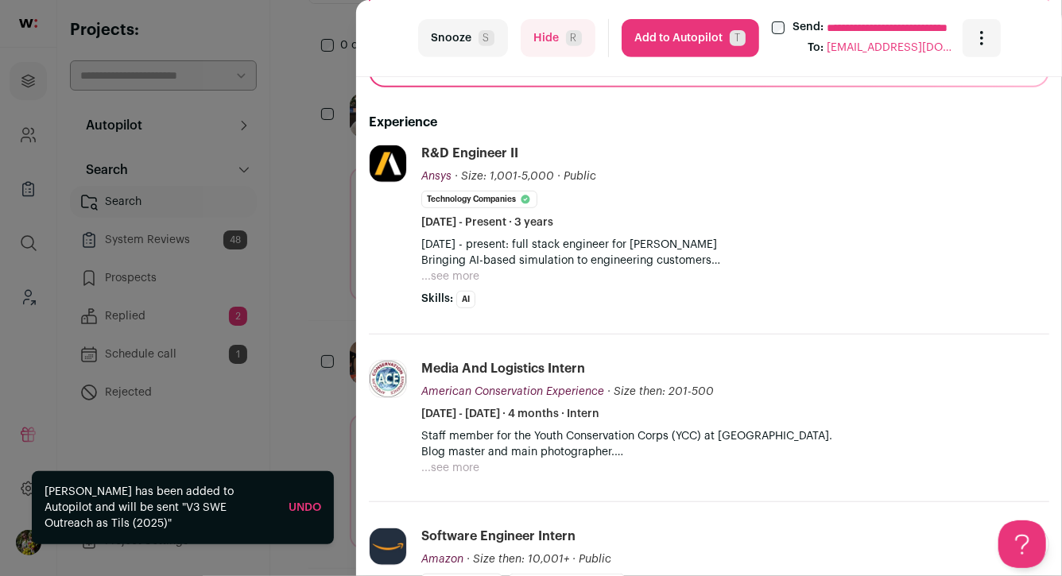
scroll to position [394, 0]
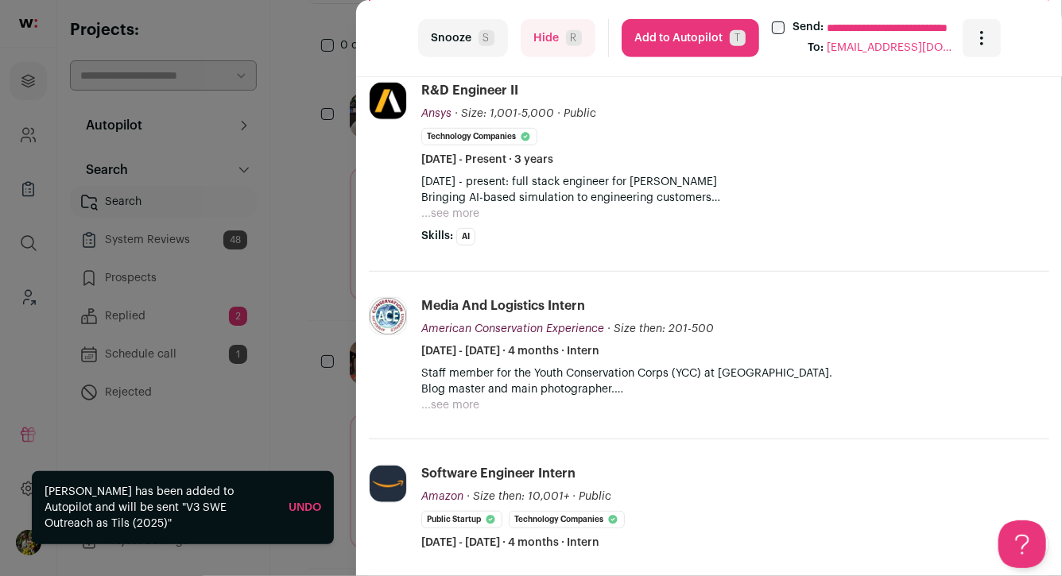
click at [464, 217] on button "...see more" at bounding box center [450, 214] width 58 height 16
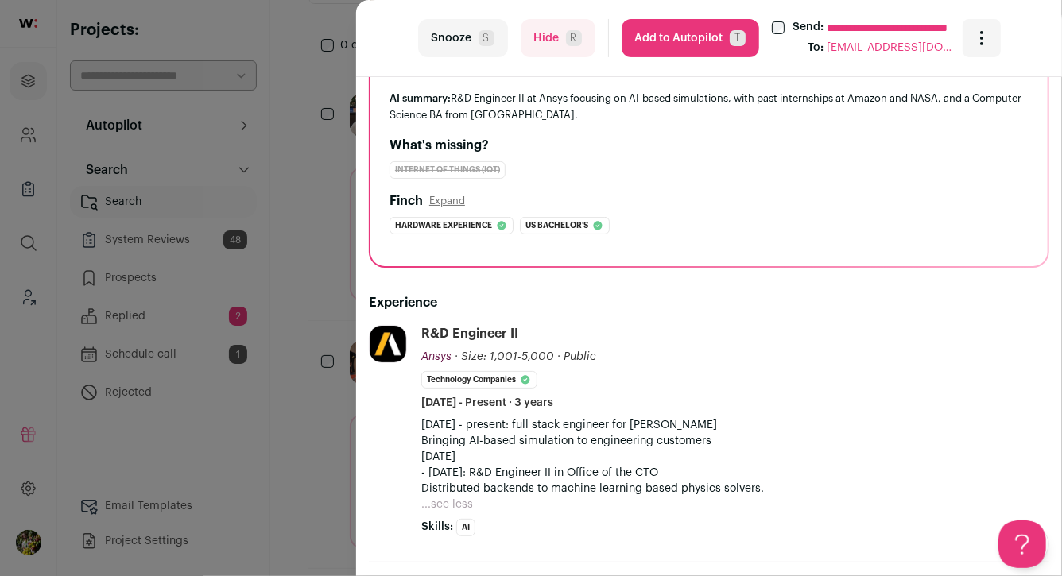
scroll to position [25, 0]
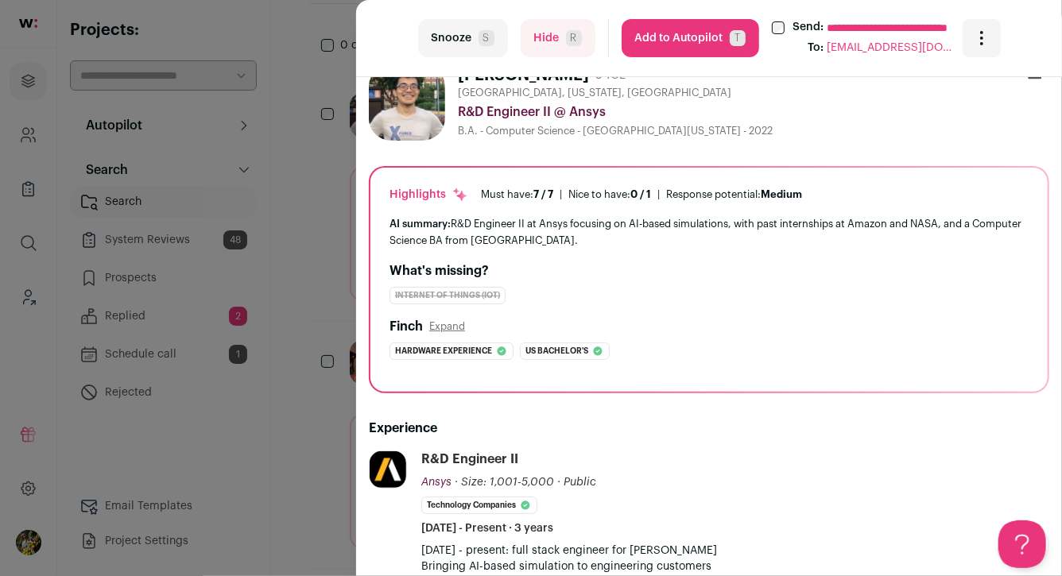
click at [537, 30] on button "Hide R" at bounding box center [558, 38] width 75 height 38
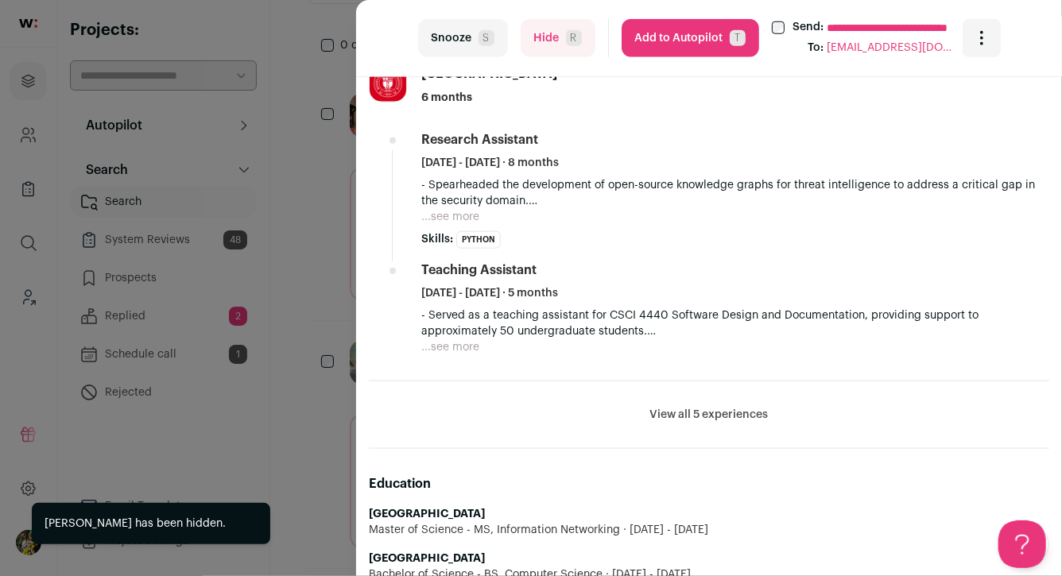
scroll to position [795, 0]
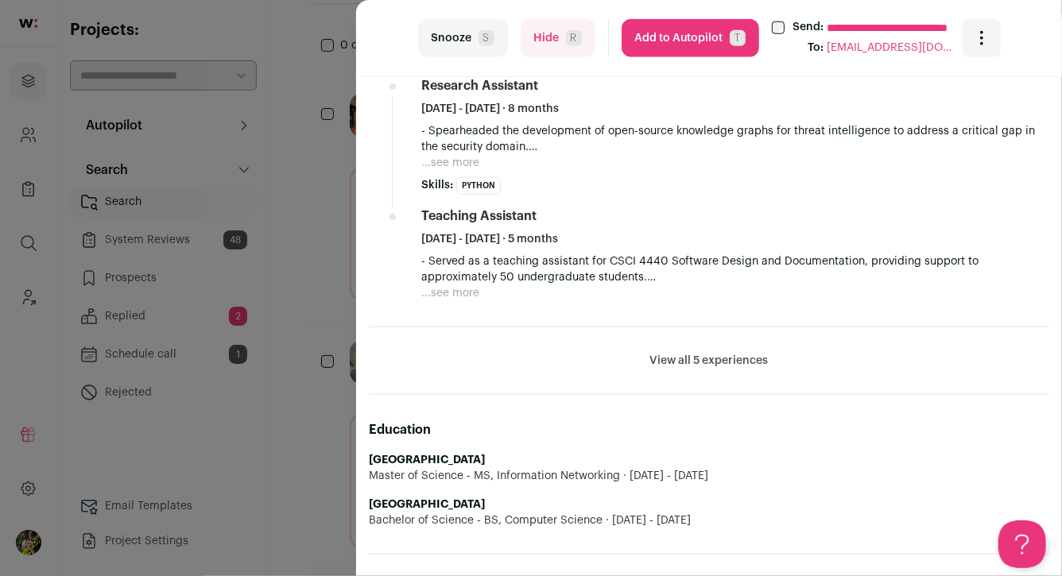
click at [233, 91] on div "**********" at bounding box center [531, 288] width 1062 height 576
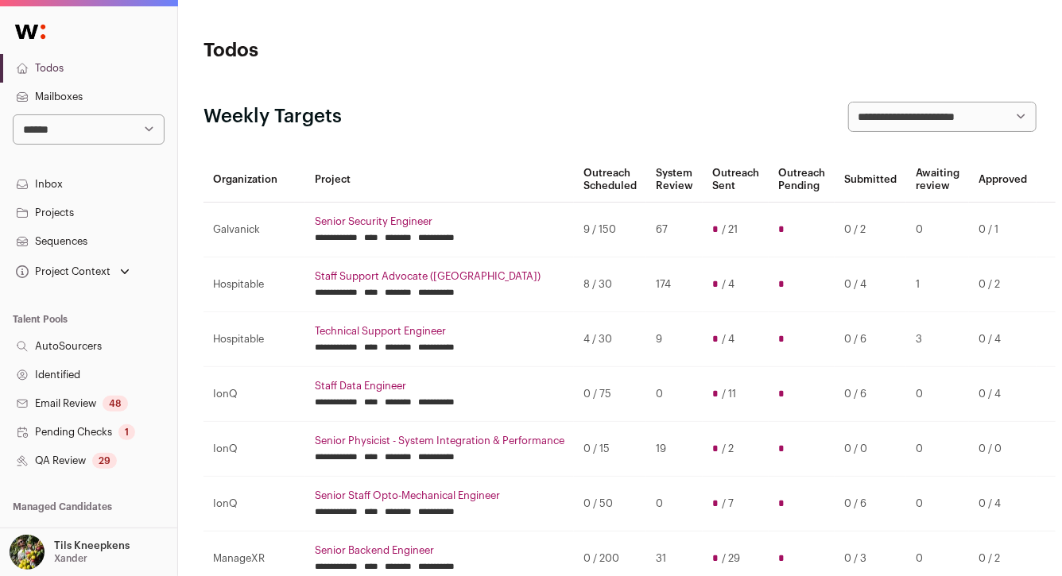
click at [118, 124] on select "**********" at bounding box center [89, 129] width 152 height 30
select select "**"
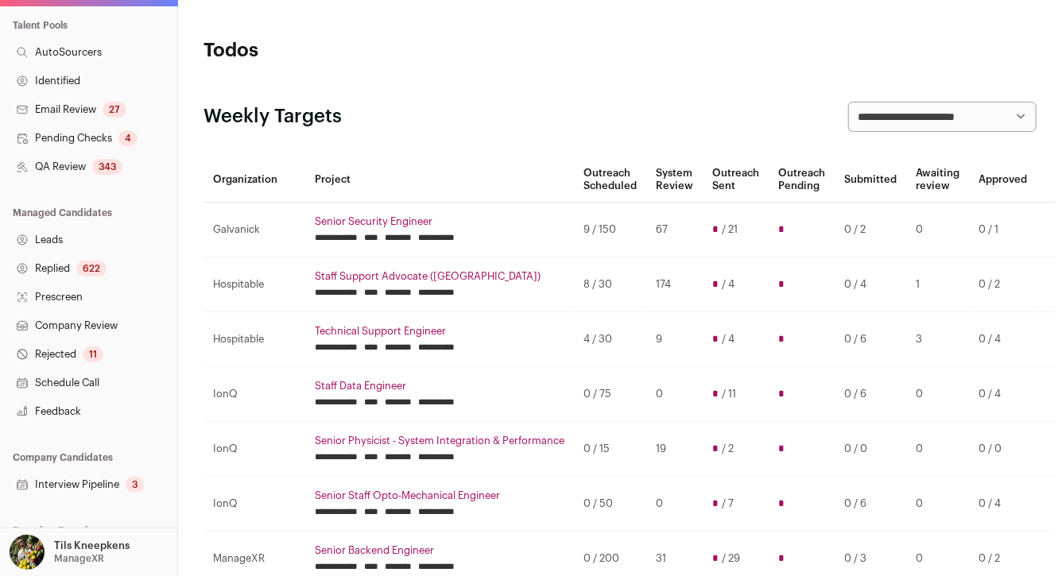
scroll to position [338, 0]
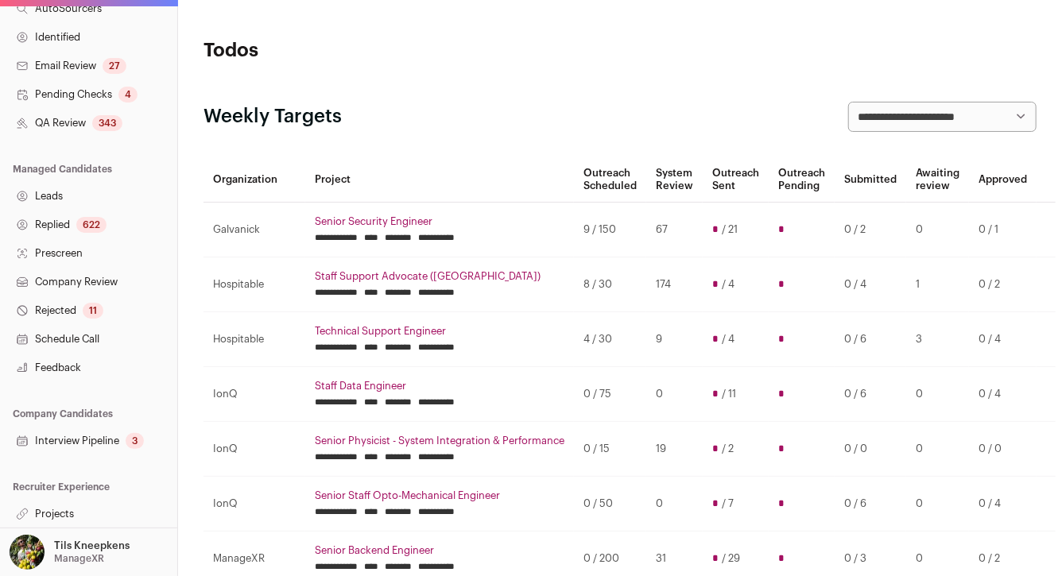
click at [119, 436] on link "Interview Pipeline 3" at bounding box center [88, 441] width 177 height 29
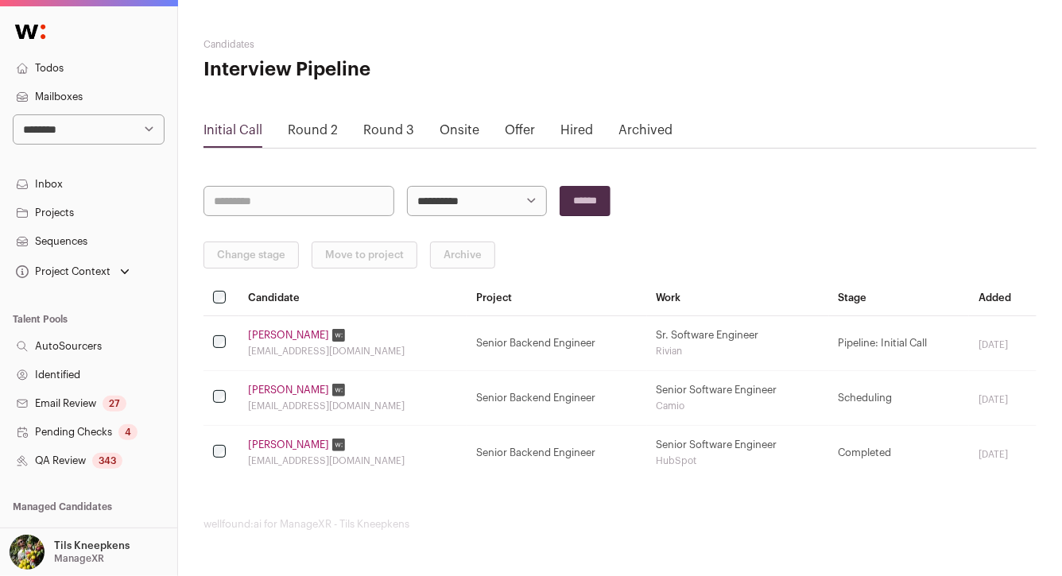
click at [459, 125] on link "Onsite" at bounding box center [459, 130] width 40 height 13
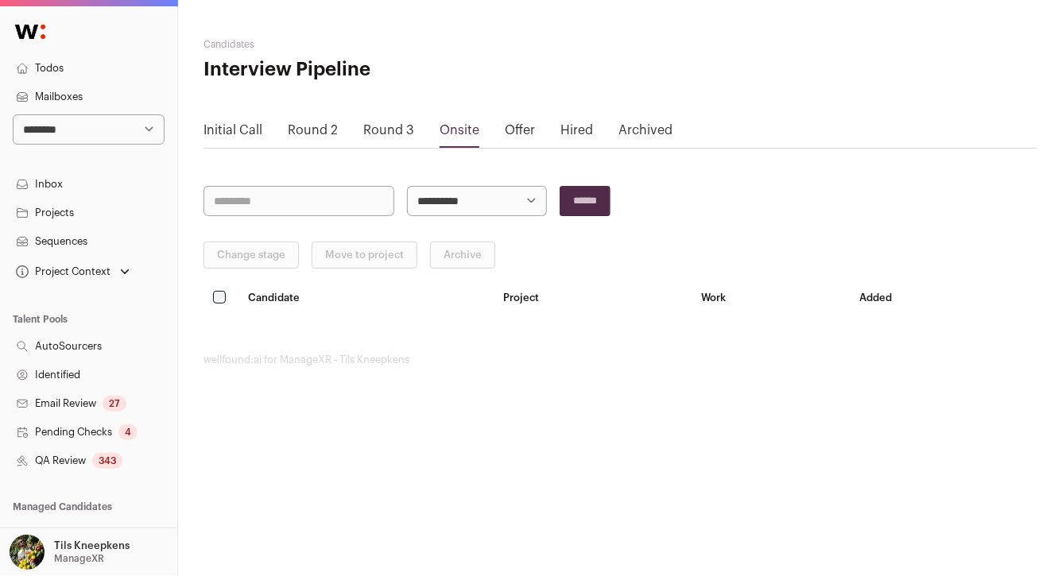
click at [505, 130] on link "Offer" at bounding box center [520, 130] width 30 height 13
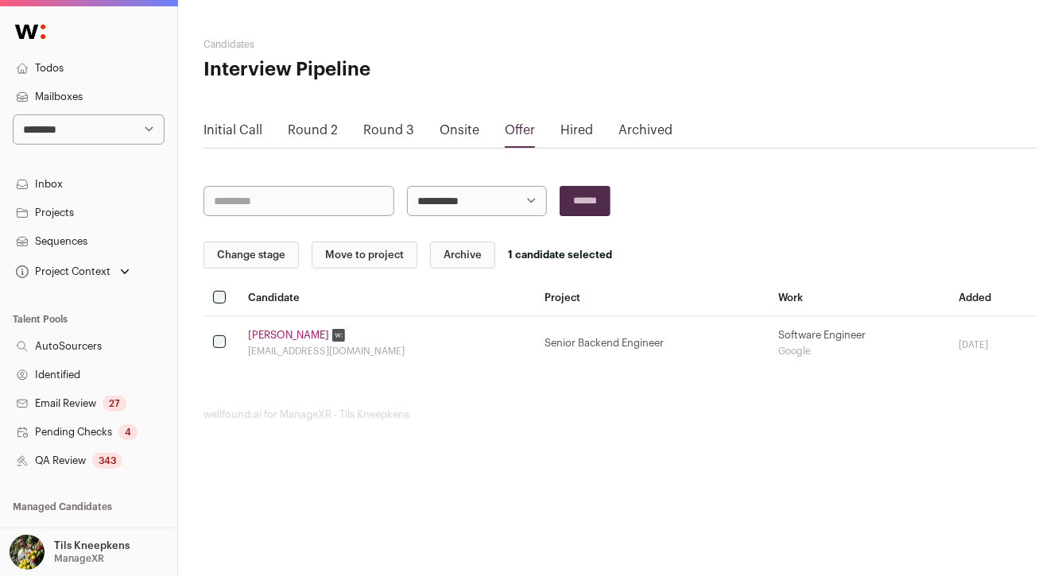
click at [265, 256] on button "Change stage" at bounding box center [250, 255] width 95 height 27
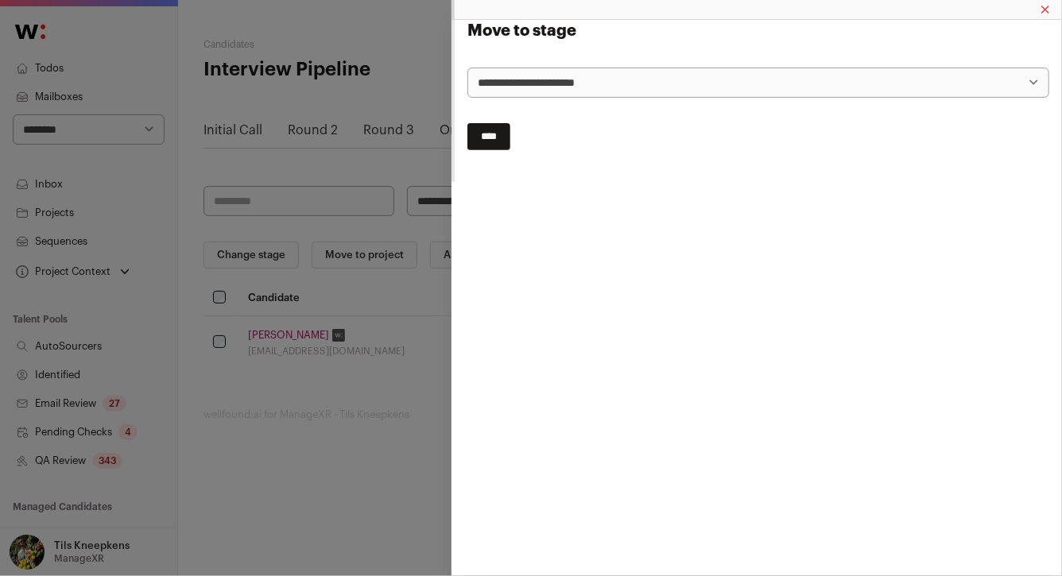
click at [503, 72] on select "**********" at bounding box center [758, 83] width 582 height 30
select select "**********"
click at [494, 140] on input "****" at bounding box center [488, 136] width 43 height 27
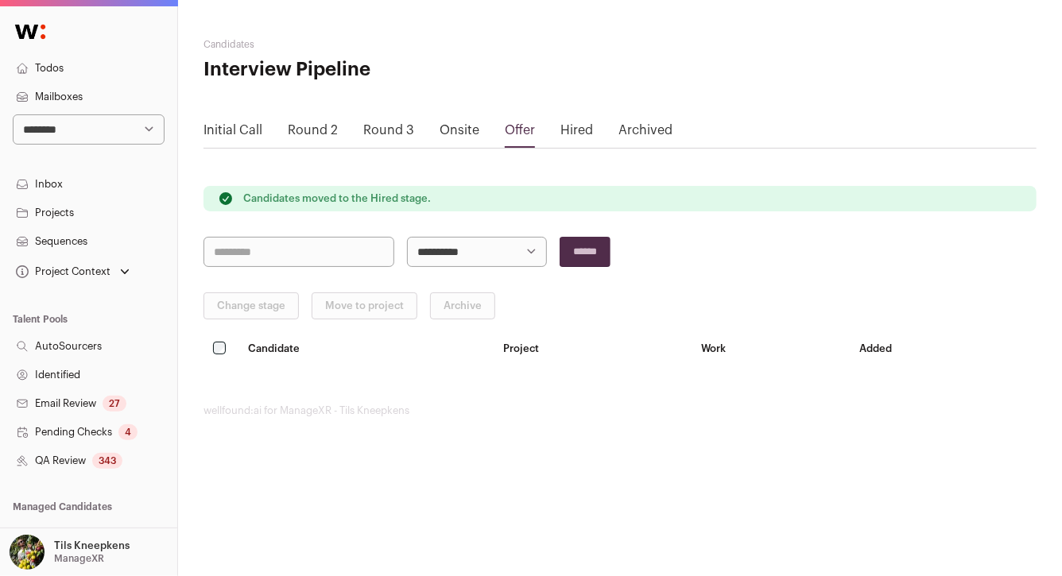
click at [590, 137] on div "Initial Call Round 2 Round 3 Onsite Offer Hired Archived" at bounding box center [619, 135] width 833 height 28
click at [584, 136] on link "Hired" at bounding box center [576, 130] width 33 height 13
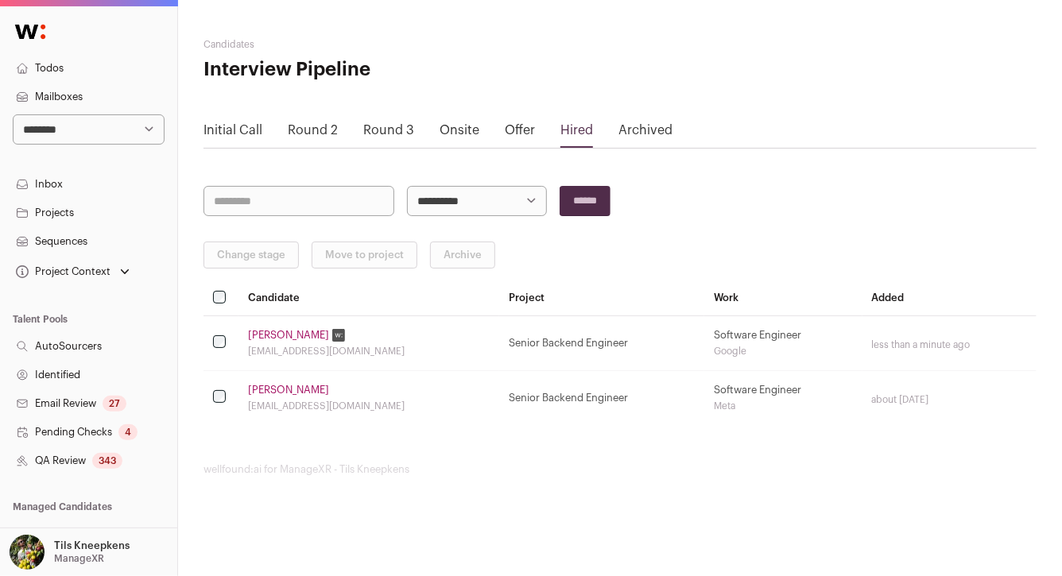
click at [109, 202] on link "Projects" at bounding box center [88, 213] width 177 height 29
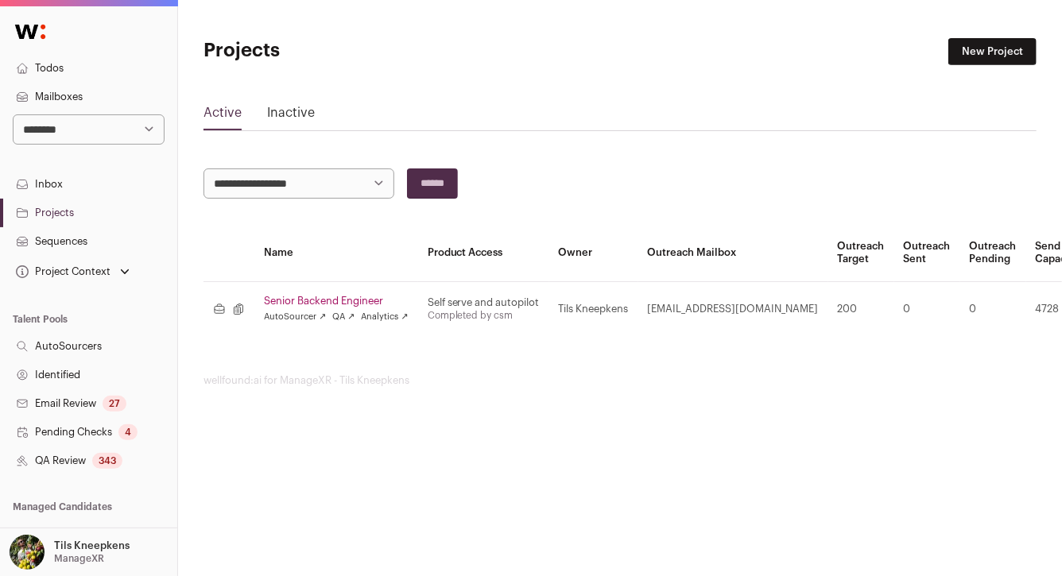
click at [334, 297] on link "Senior Backend Engineer" at bounding box center [336, 301] width 145 height 13
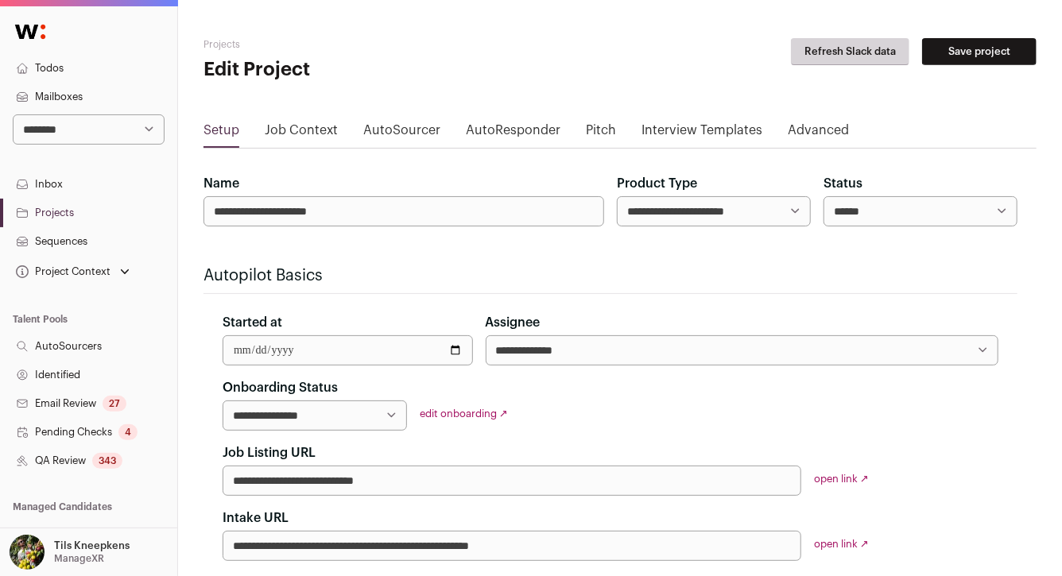
click at [861, 203] on select "****** ****** ********" at bounding box center [920, 211] width 194 height 30
select select "********"
click at [975, 52] on button "Save project" at bounding box center [979, 51] width 114 height 27
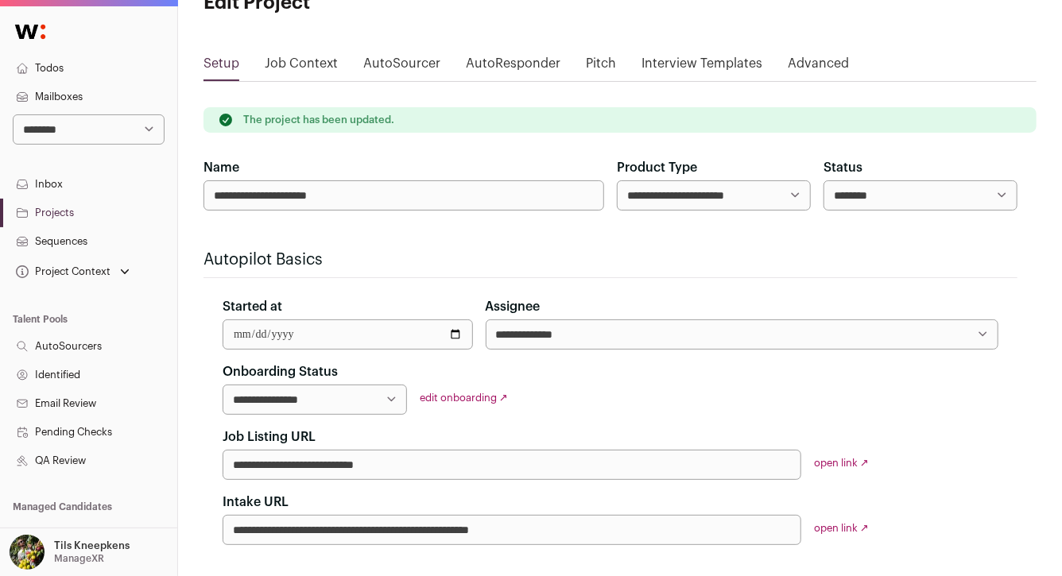
scroll to position [71, 0]
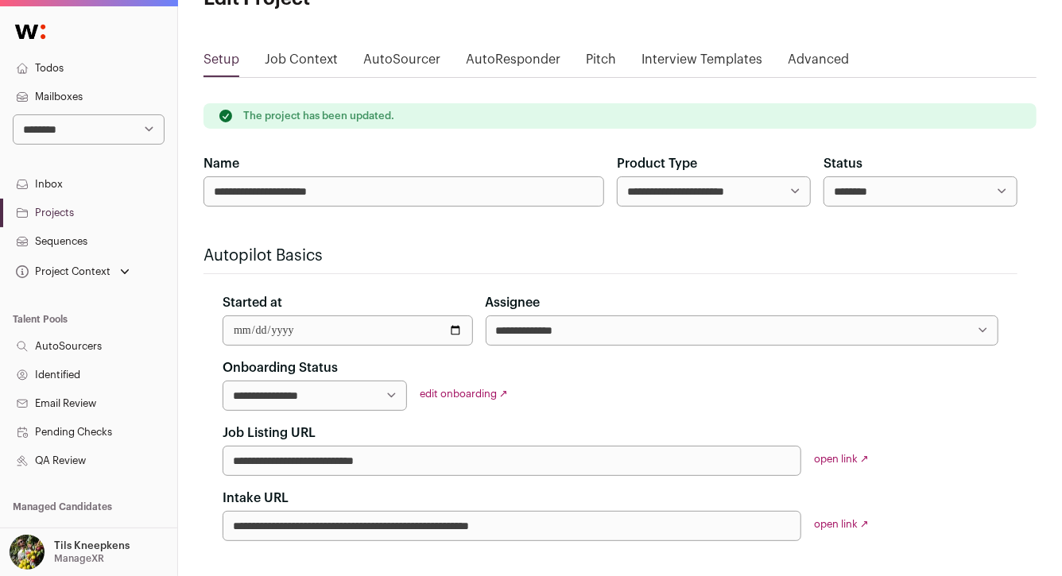
click at [110, 71] on link "Todos" at bounding box center [88, 68] width 177 height 29
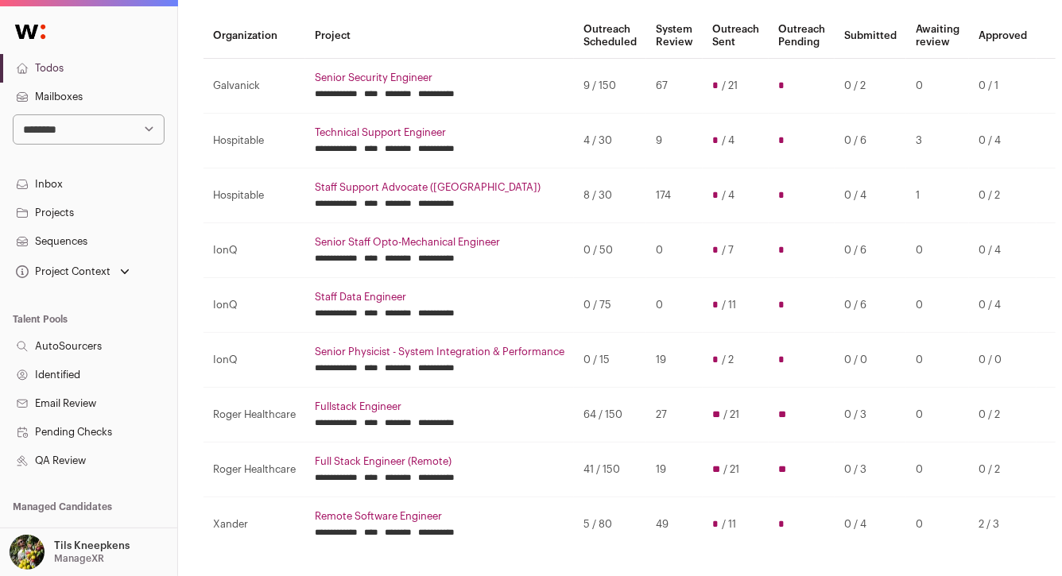
scroll to position [143, 0]
click at [337, 72] on link "Senior Security Engineer" at bounding box center [440, 78] width 250 height 13
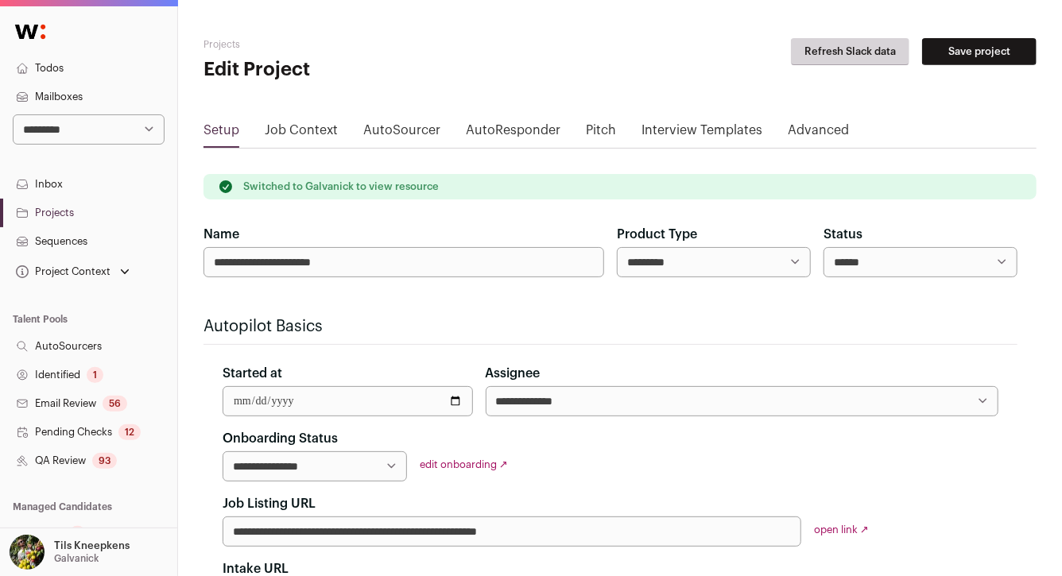
click at [126, 460] on link "QA Review 93" at bounding box center [88, 461] width 177 height 29
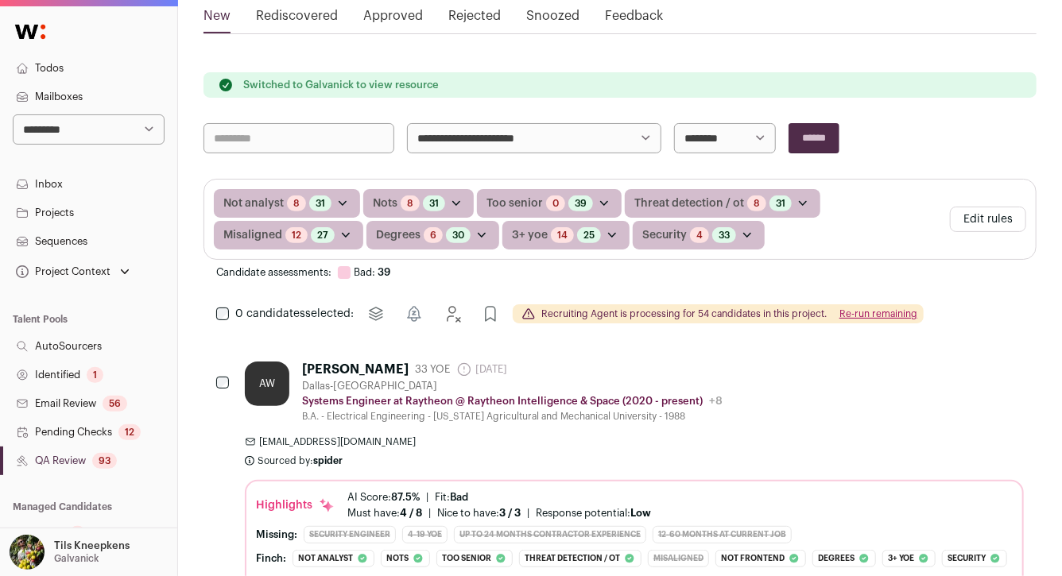
scroll to position [277, 0]
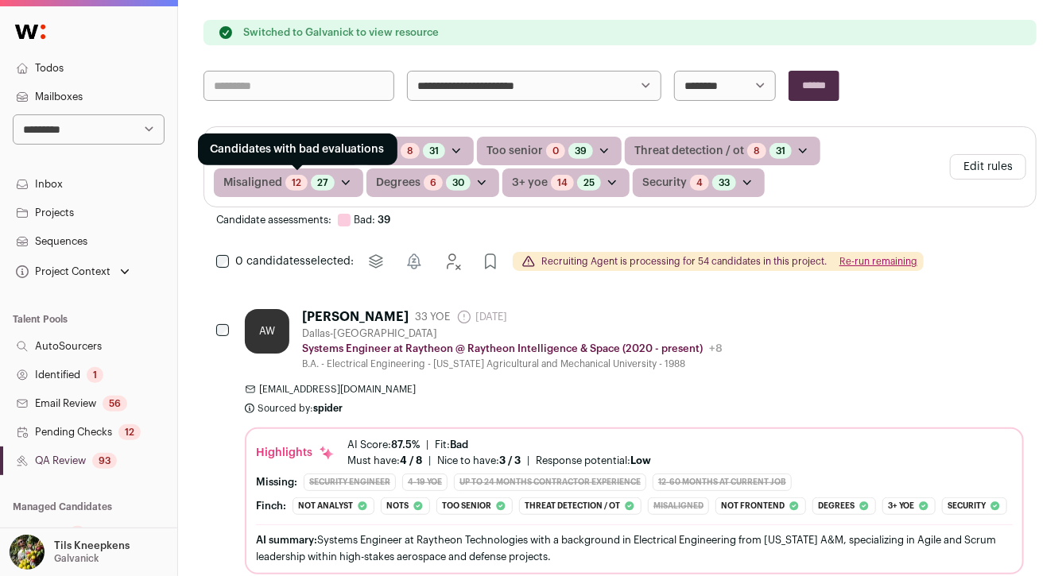
click at [294, 181] on link "12" at bounding box center [297, 182] width 10 height 13
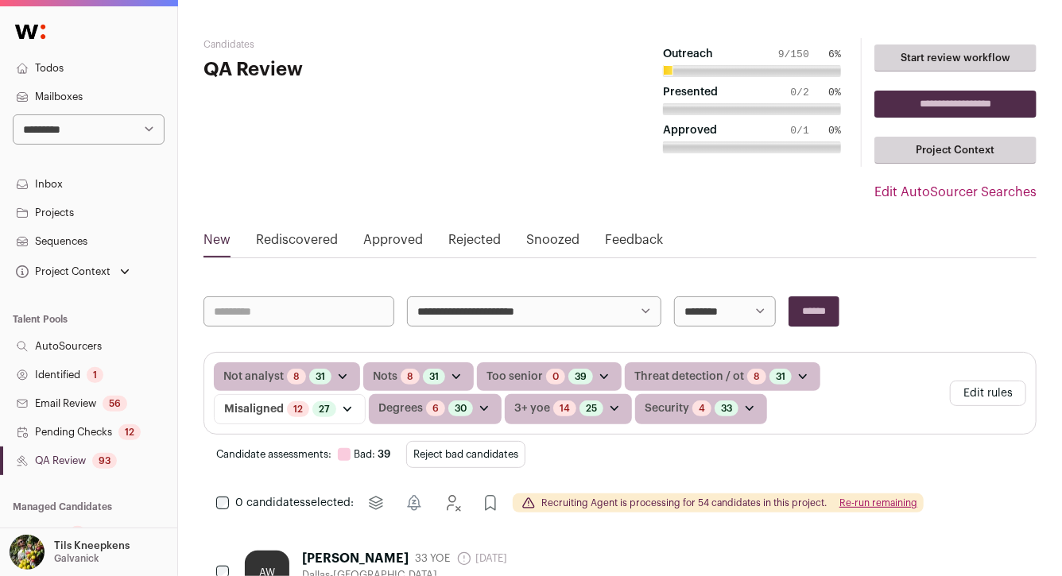
click at [515, 455] on button "Reject bad candidates" at bounding box center [465, 454] width 119 height 27
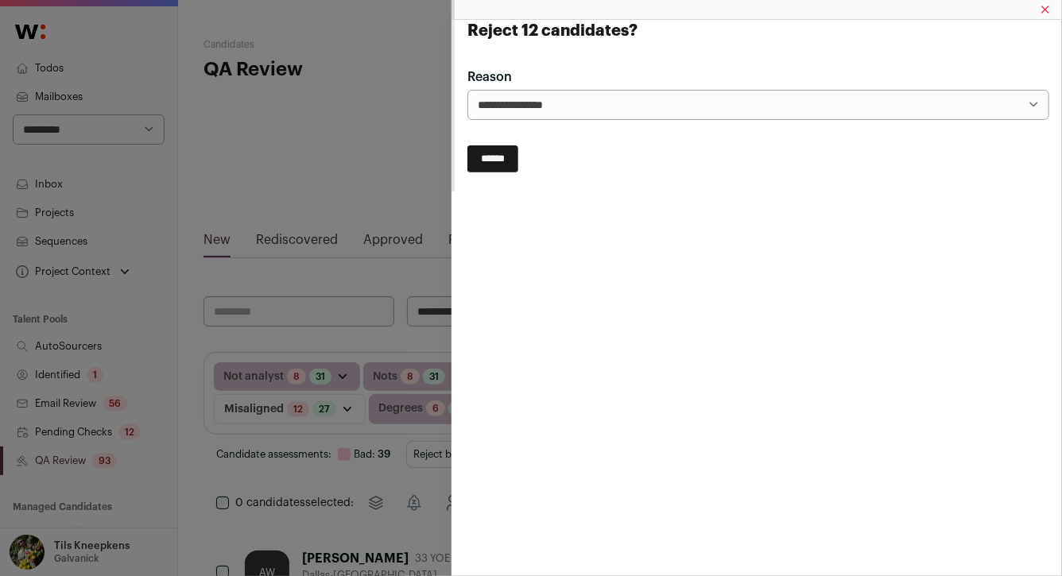
click at [510, 157] on input "******" at bounding box center [492, 158] width 51 height 27
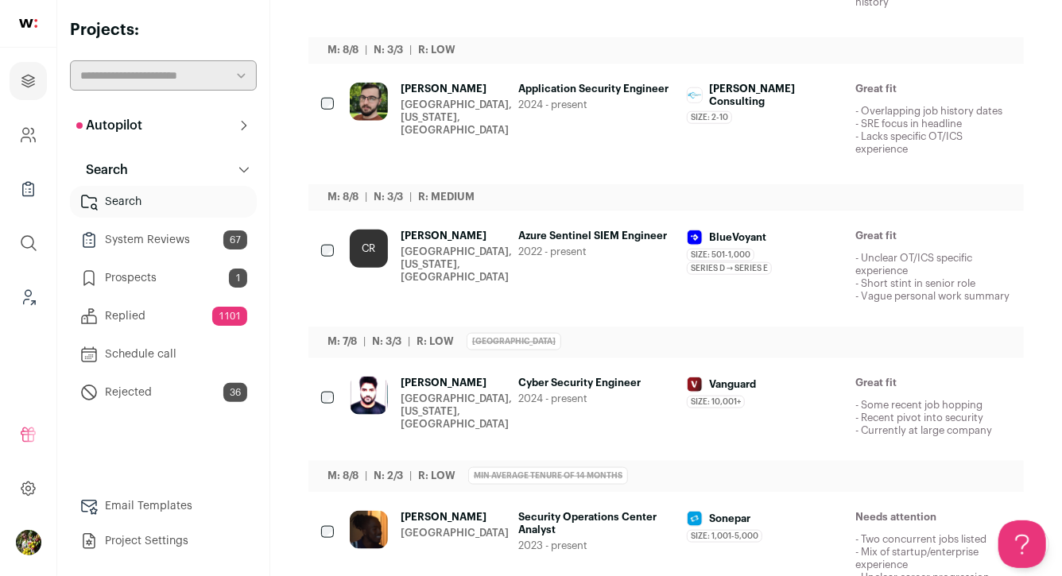
scroll to position [694, 0]
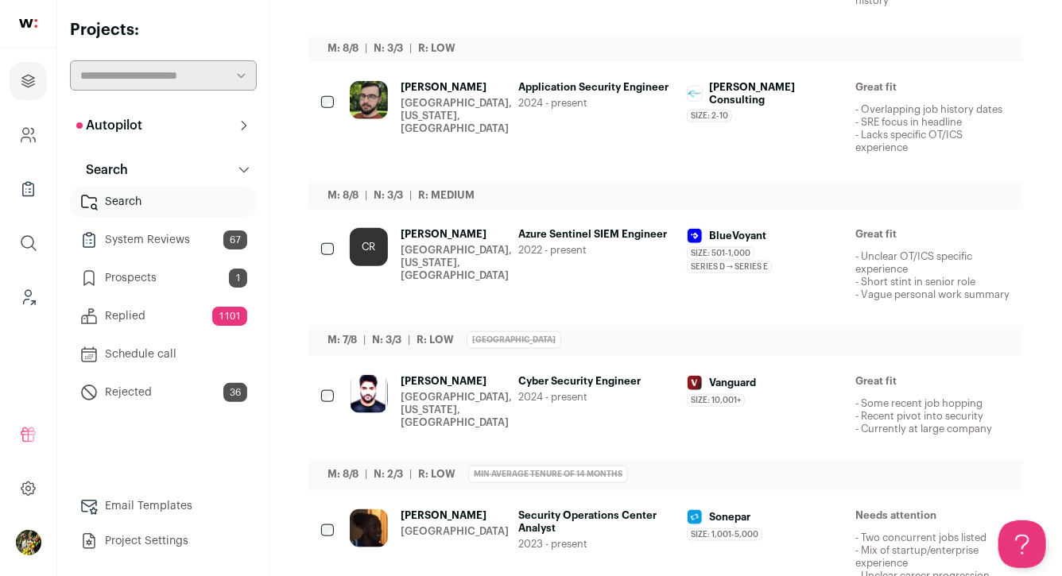
click at [613, 128] on div "Application Security Engineer 2024 - present" at bounding box center [596, 122] width 156 height 83
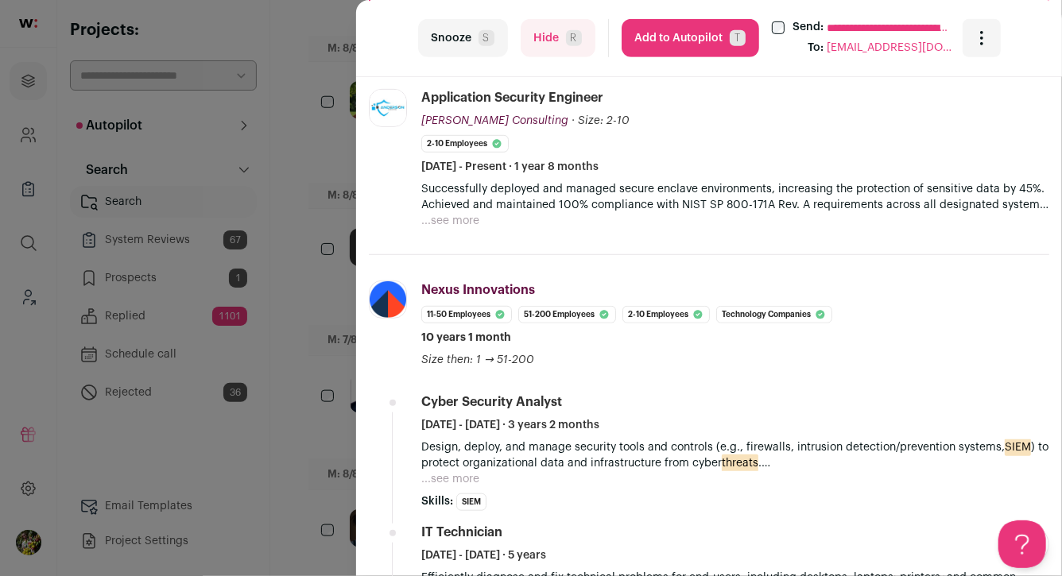
scroll to position [420, 0]
click at [463, 205] on p "Achieved and maintained 100% compliance with NIST SP 800-171A Rev. A requiremen…" at bounding box center [735, 206] width 628 height 16
click at [459, 225] on button "...see more" at bounding box center [450, 222] width 58 height 16
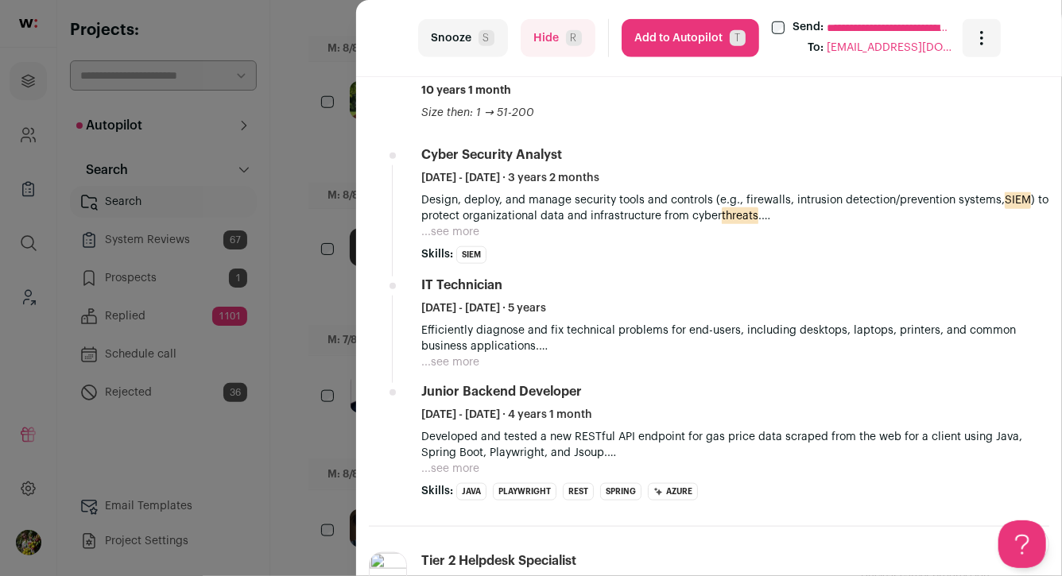
scroll to position [683, 0]
click at [463, 233] on button "...see more" at bounding box center [450, 232] width 58 height 16
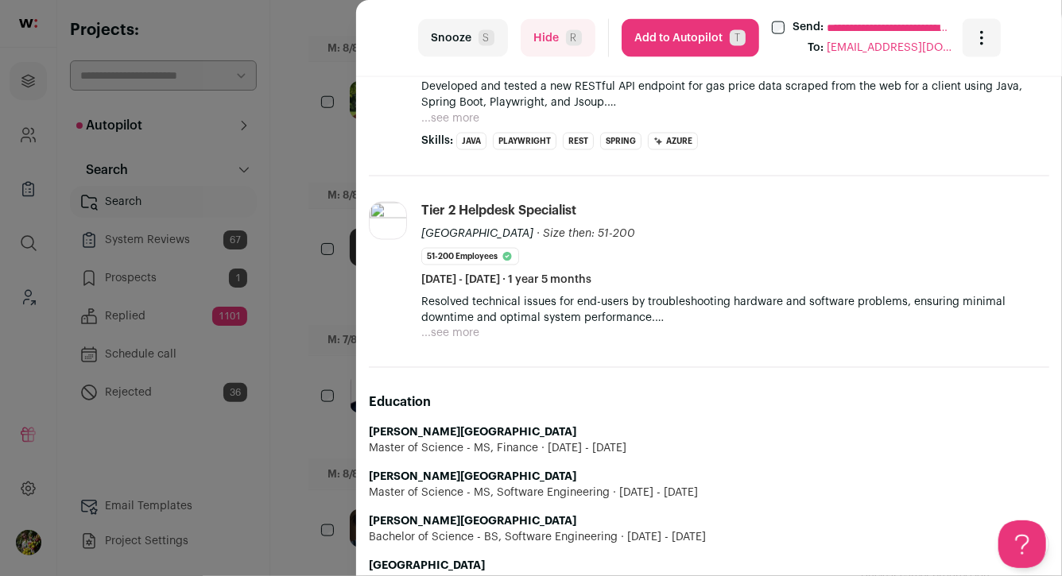
scroll to position [1238, 0]
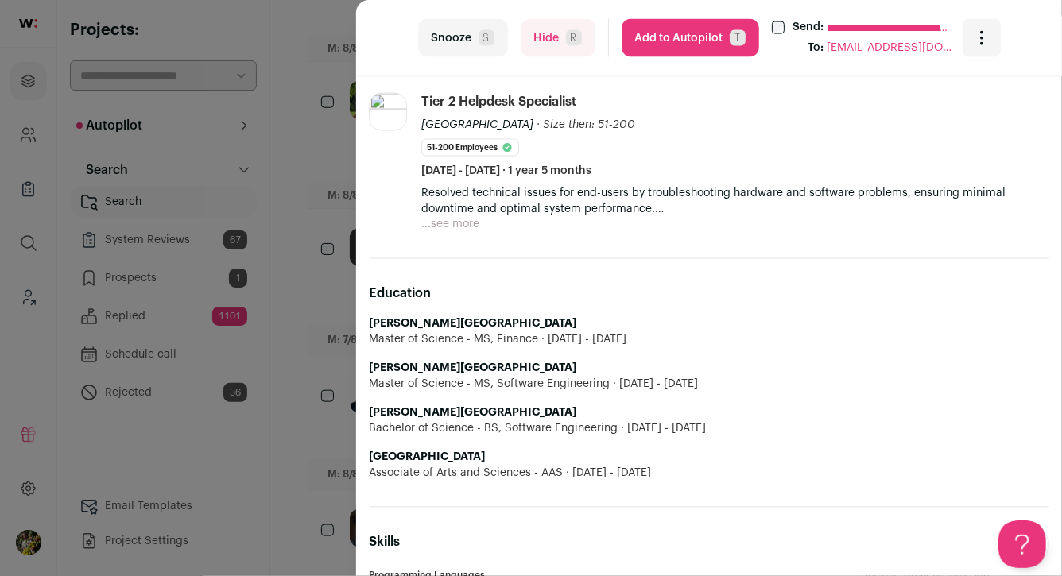
click at [321, 299] on div "**********" at bounding box center [531, 288] width 1062 height 576
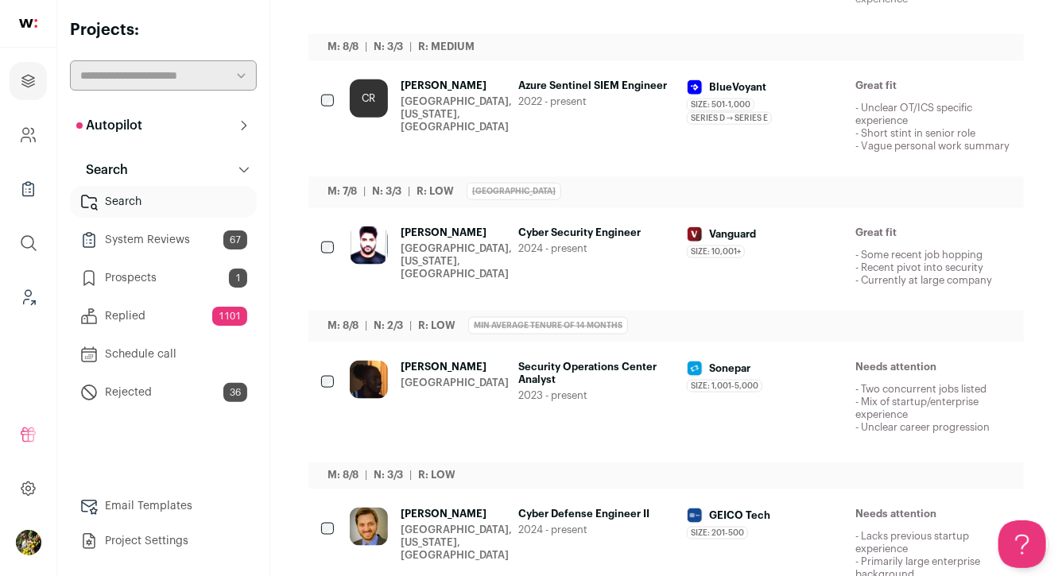
scroll to position [844, 0]
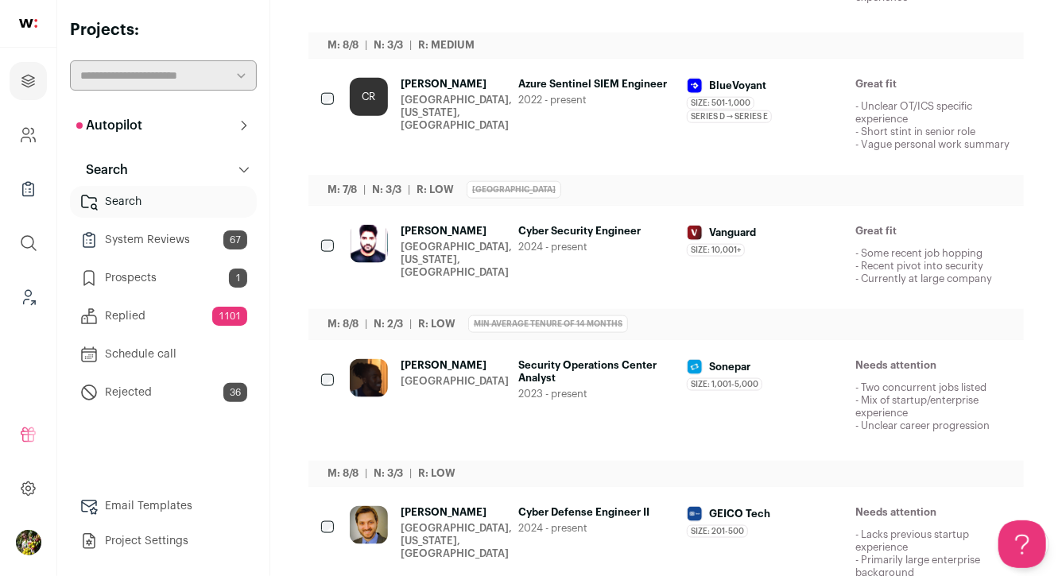
click at [556, 122] on div "Azure Sentinel SIEM Engineer 2022 - present" at bounding box center [596, 119] width 156 height 83
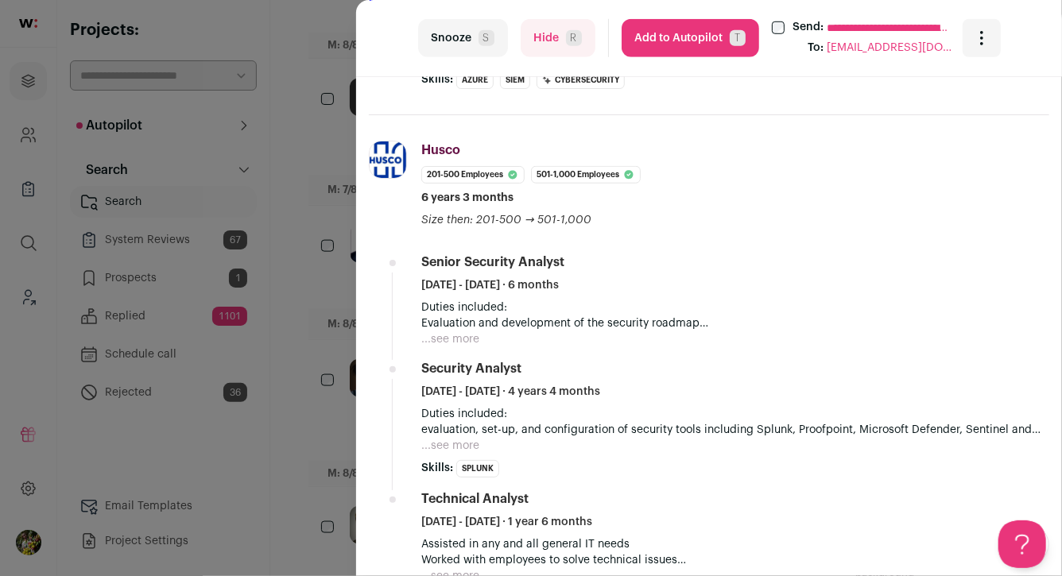
scroll to position [588, 0]
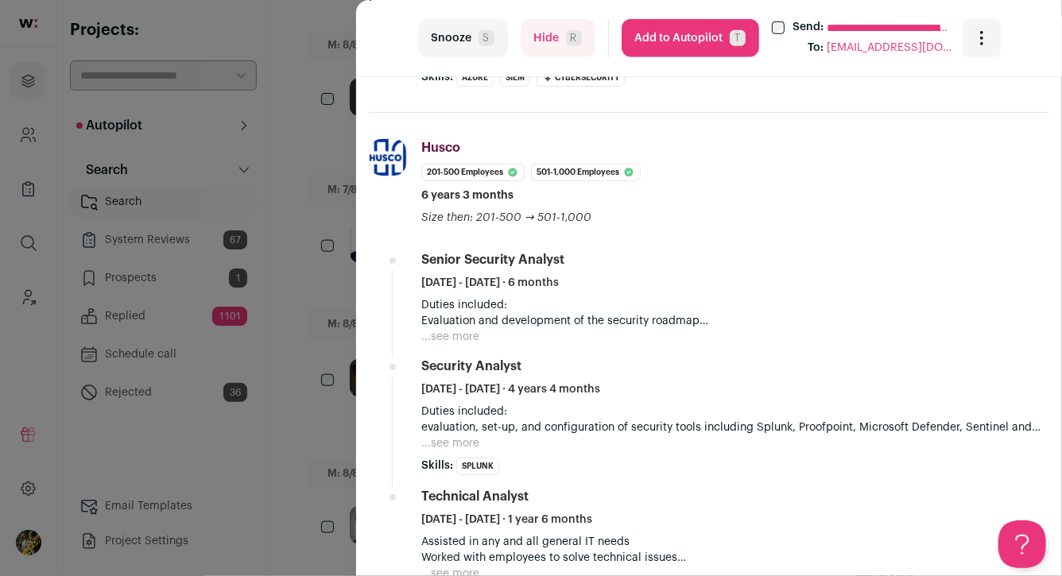
click at [459, 337] on button "...see more" at bounding box center [450, 337] width 58 height 16
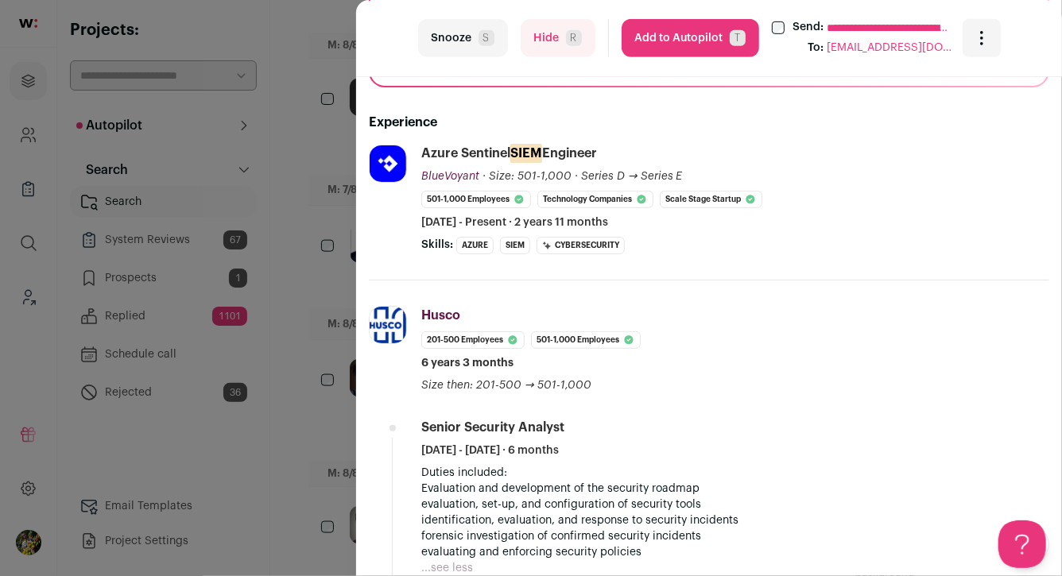
scroll to position [340, 0]
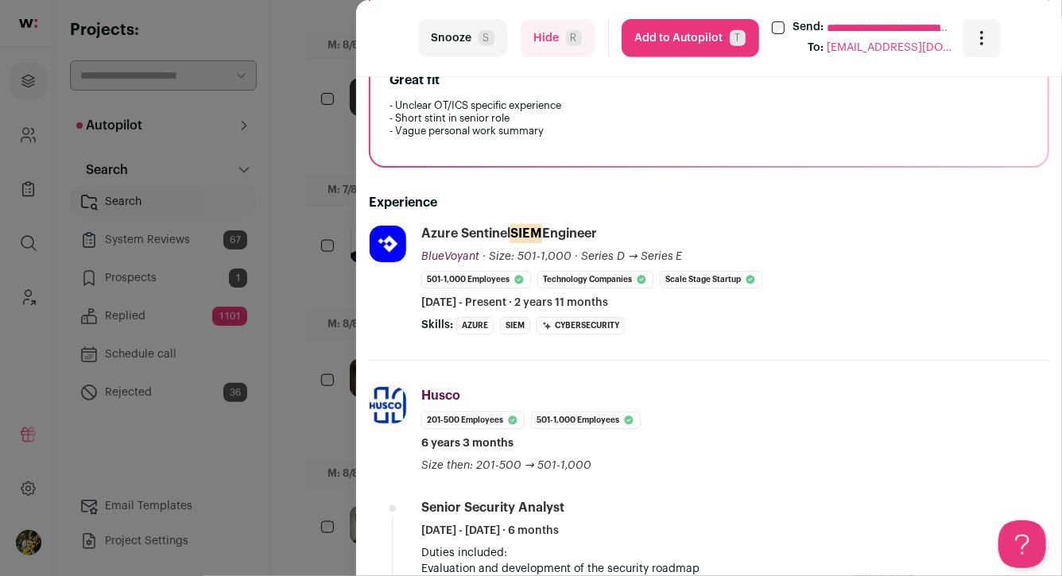
click at [546, 35] on button "Hide R" at bounding box center [558, 38] width 75 height 38
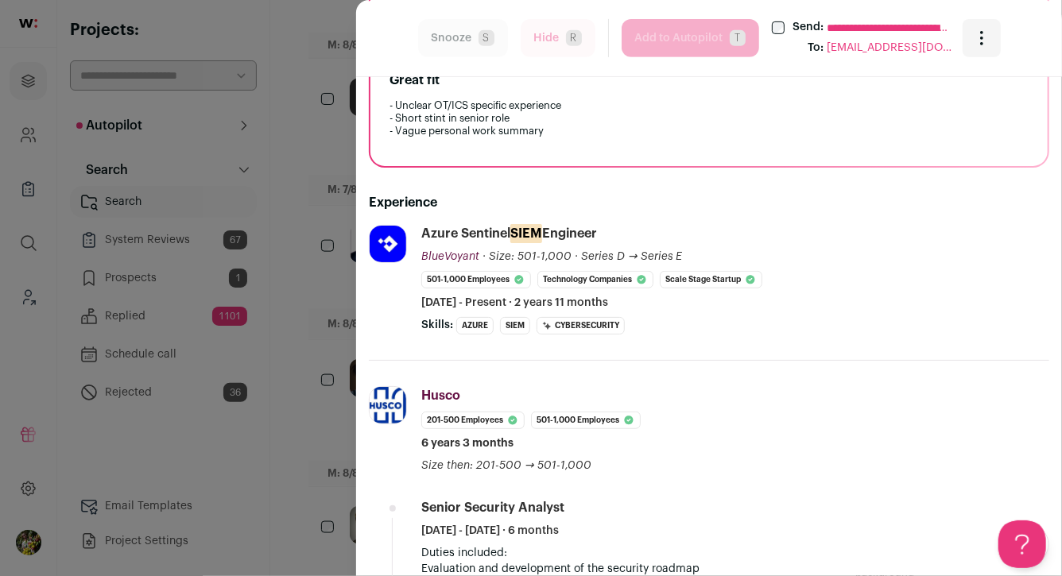
click at [331, 312] on div "**********" at bounding box center [531, 288] width 1062 height 576
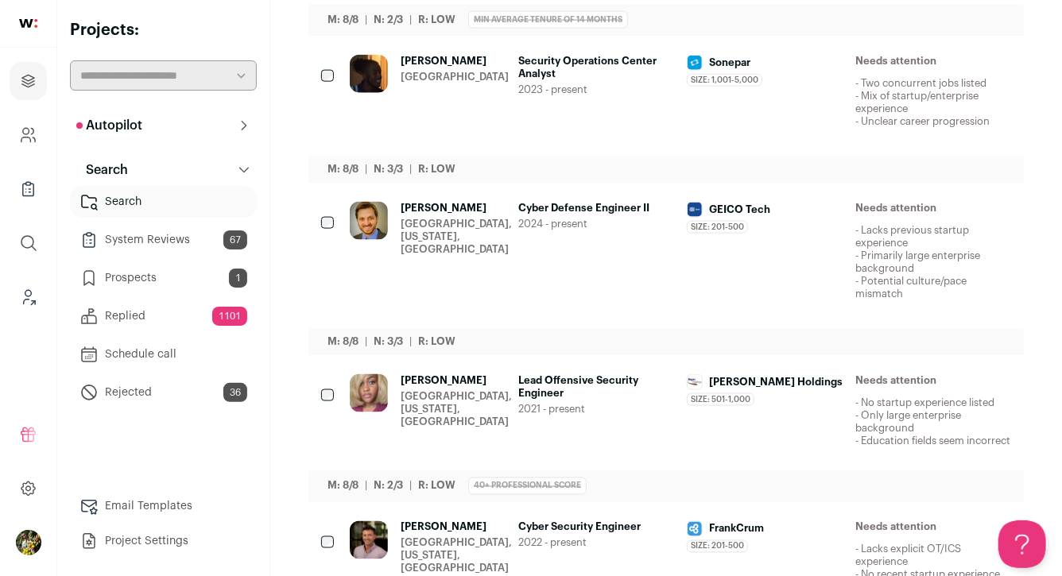
scroll to position [1003, 0]
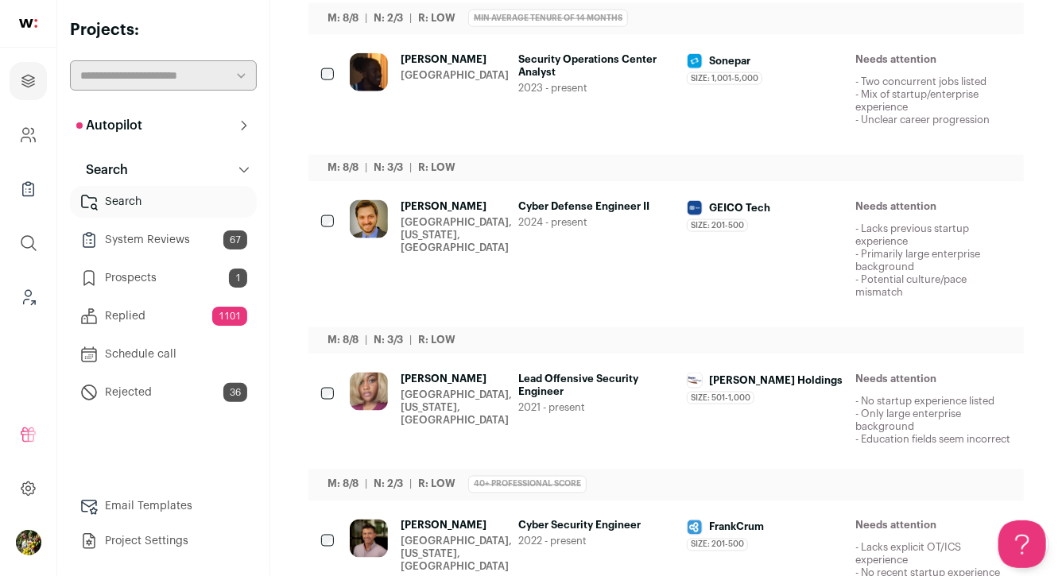
click at [453, 117] on div "Brian Bovell Atlanta Metropolitan Area" at bounding box center [455, 94] width 108 height 83
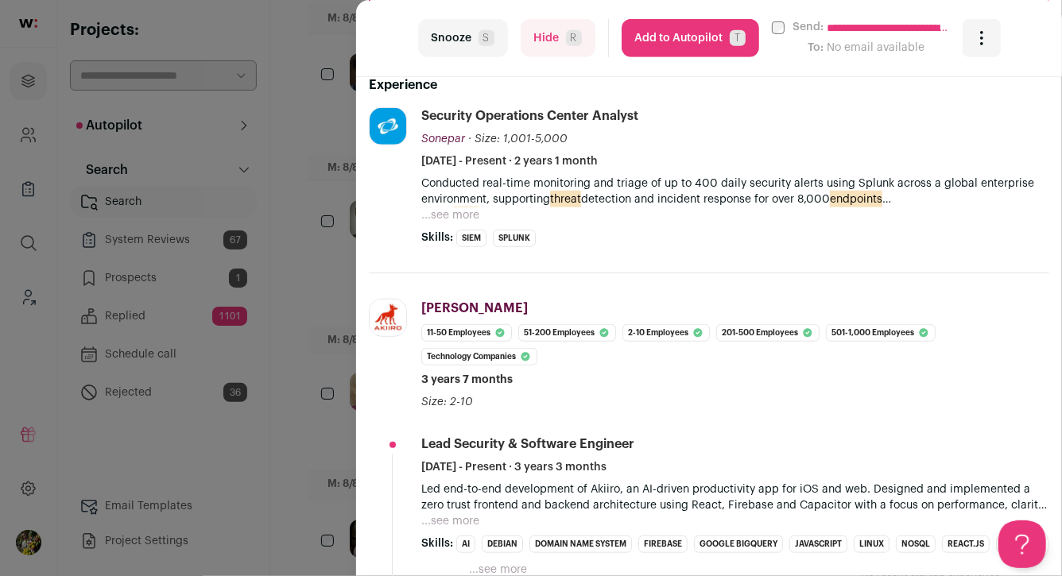
scroll to position [428, 0]
click at [341, 269] on div "**********" at bounding box center [531, 288] width 1062 height 576
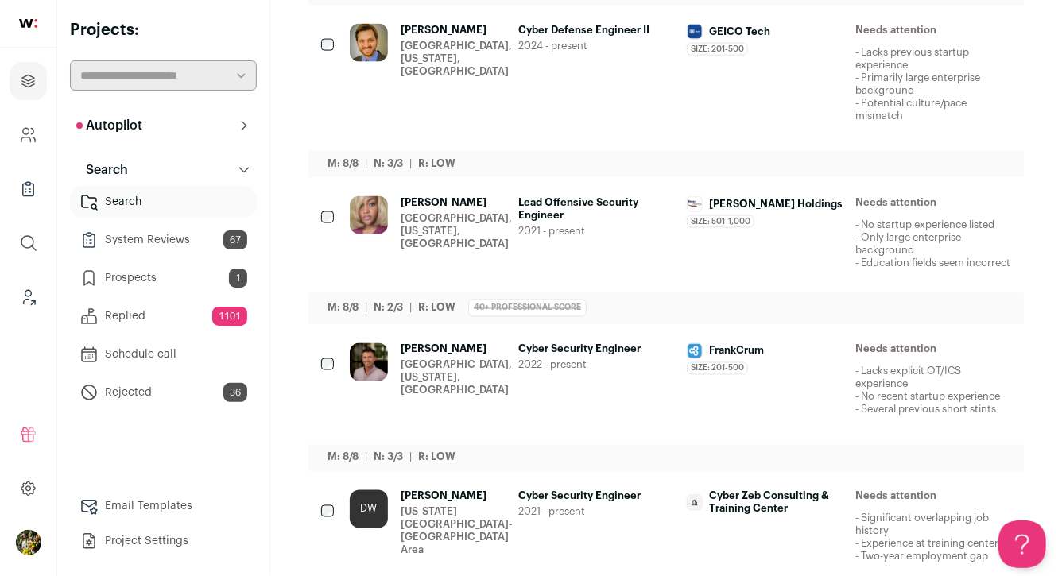
scroll to position [1180, 0]
click at [441, 116] on div "Jacob Wolfe Sterling, Virginia, United States" at bounding box center [456, 77] width 111 height 108
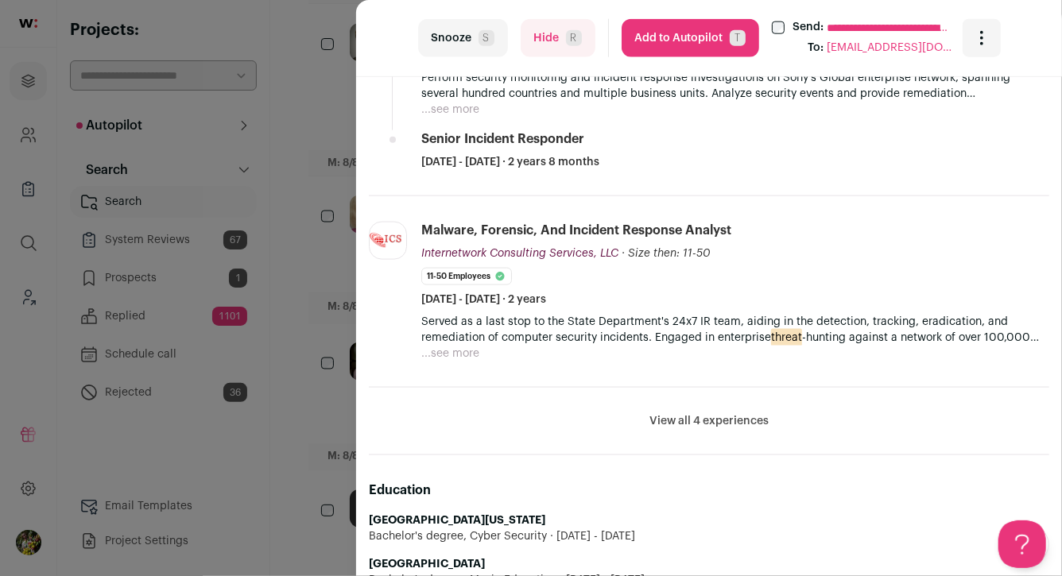
scroll to position [923, 0]
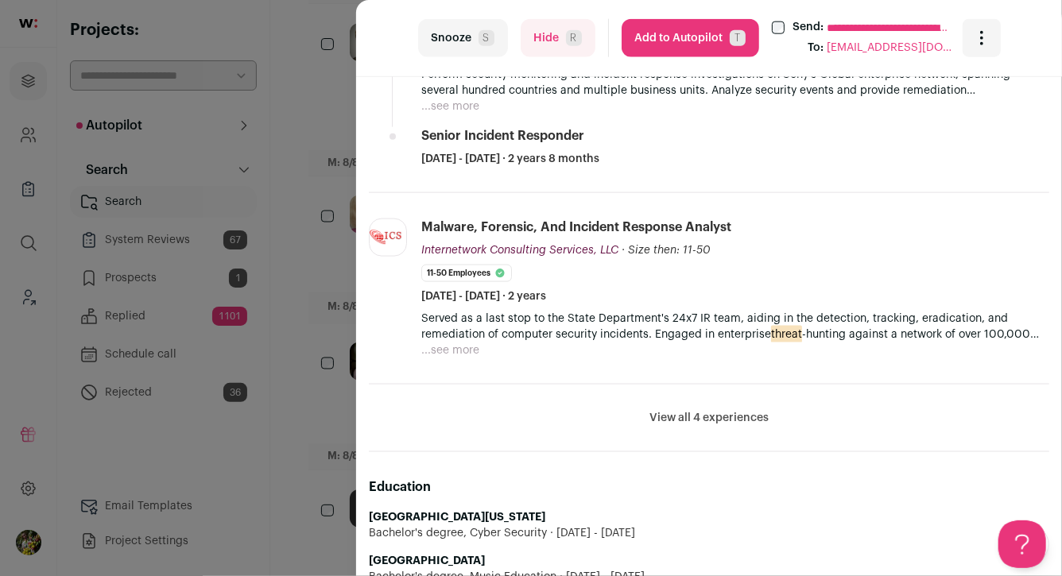
click at [716, 413] on button "View all 4 experiences" at bounding box center [708, 418] width 119 height 16
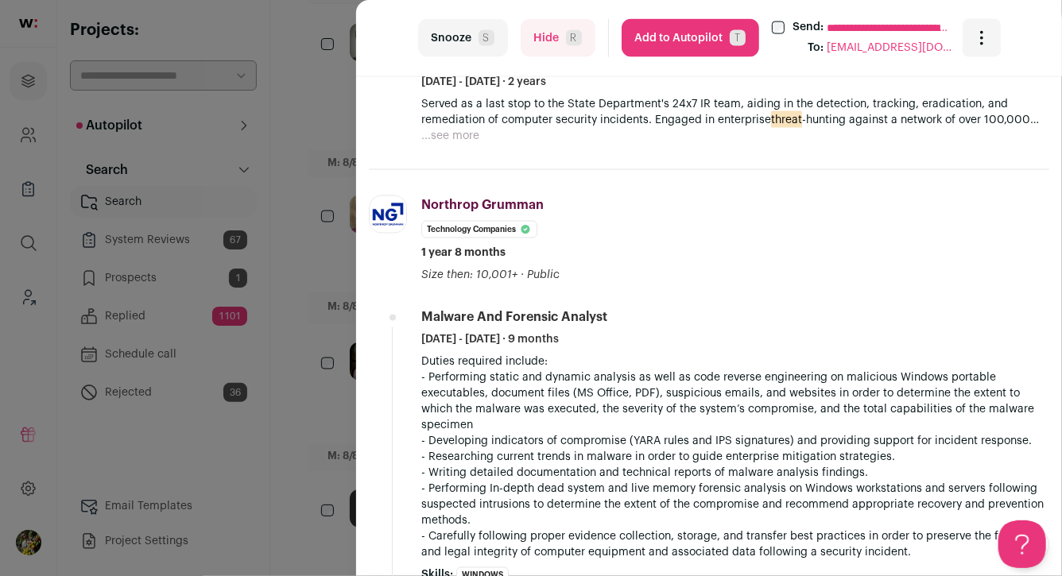
scroll to position [1125, 0]
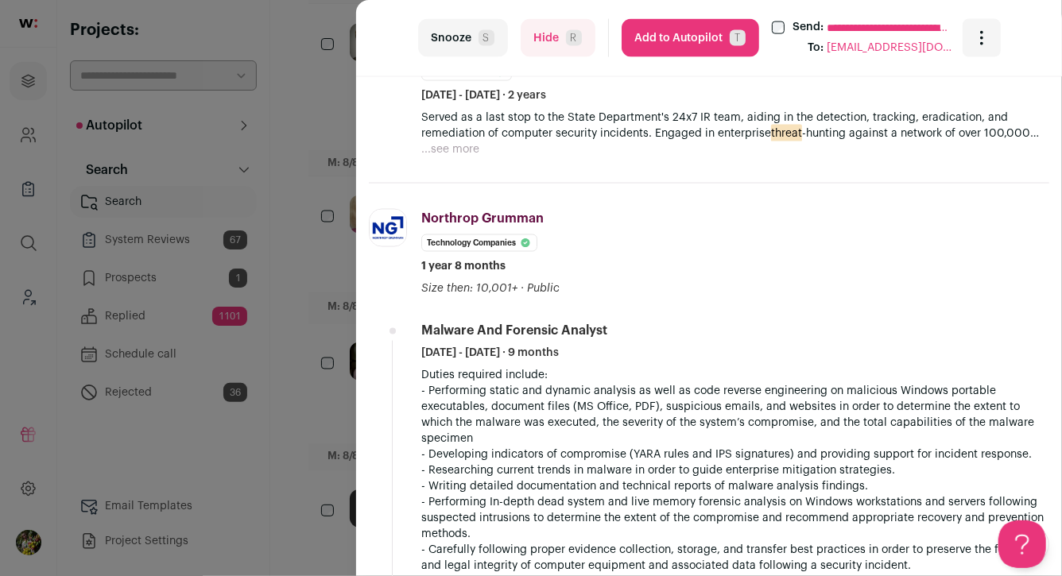
click at [440, 145] on button "...see more" at bounding box center [450, 149] width 58 height 16
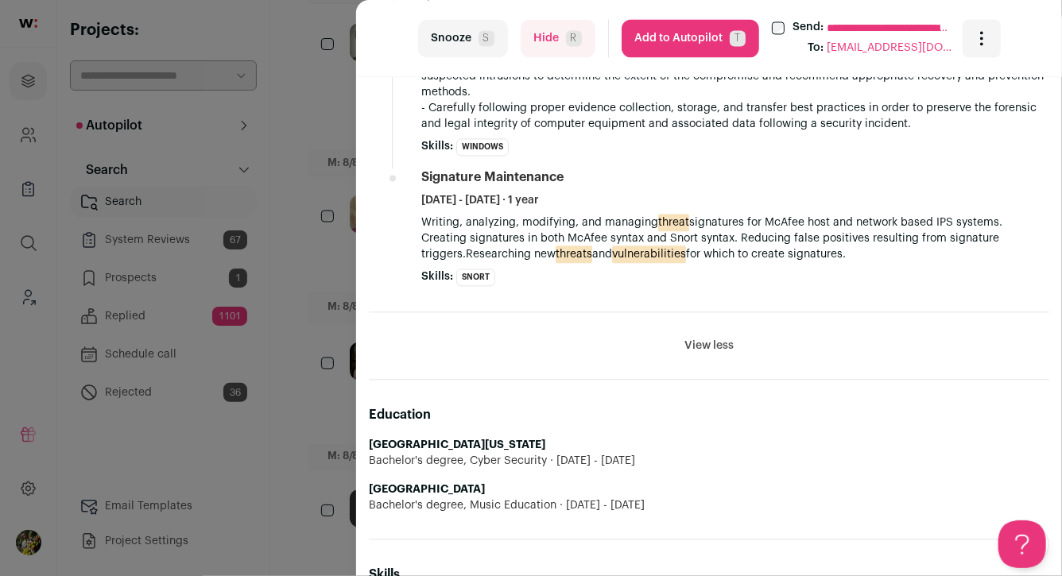
scroll to position [1622, 0]
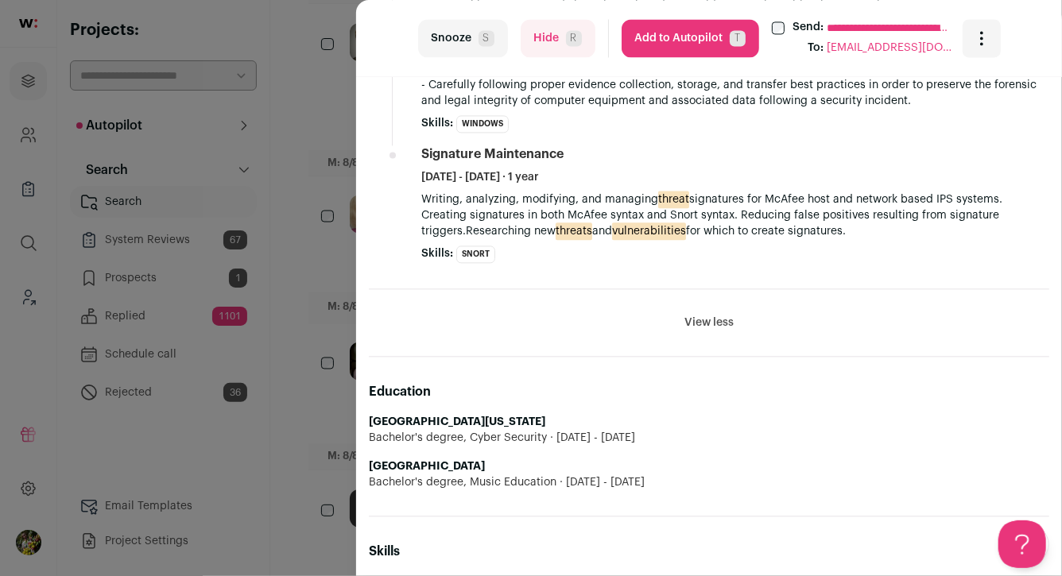
click at [560, 42] on button "Hide R" at bounding box center [558, 38] width 75 height 38
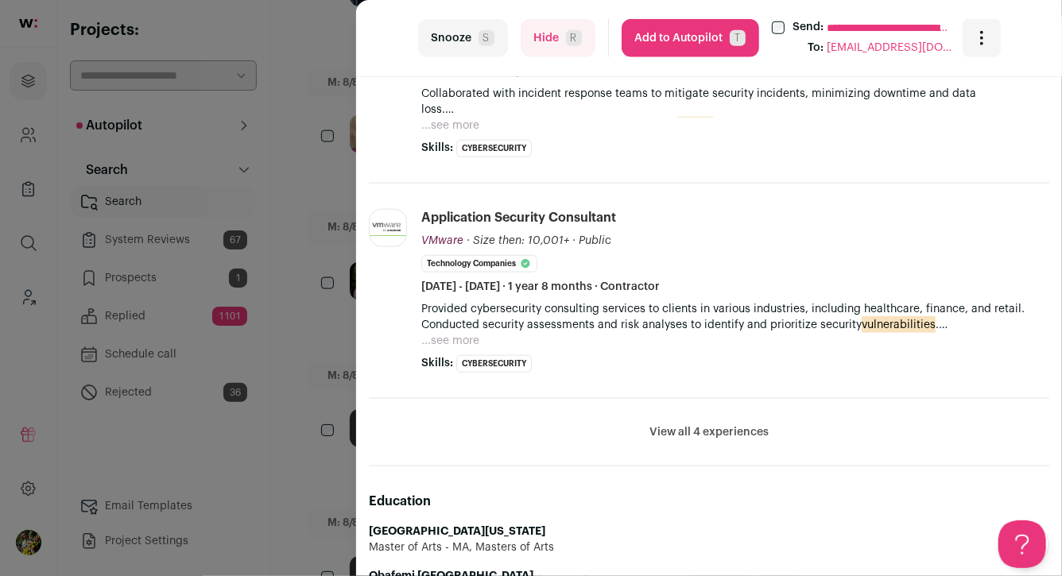
scroll to position [770, 0]
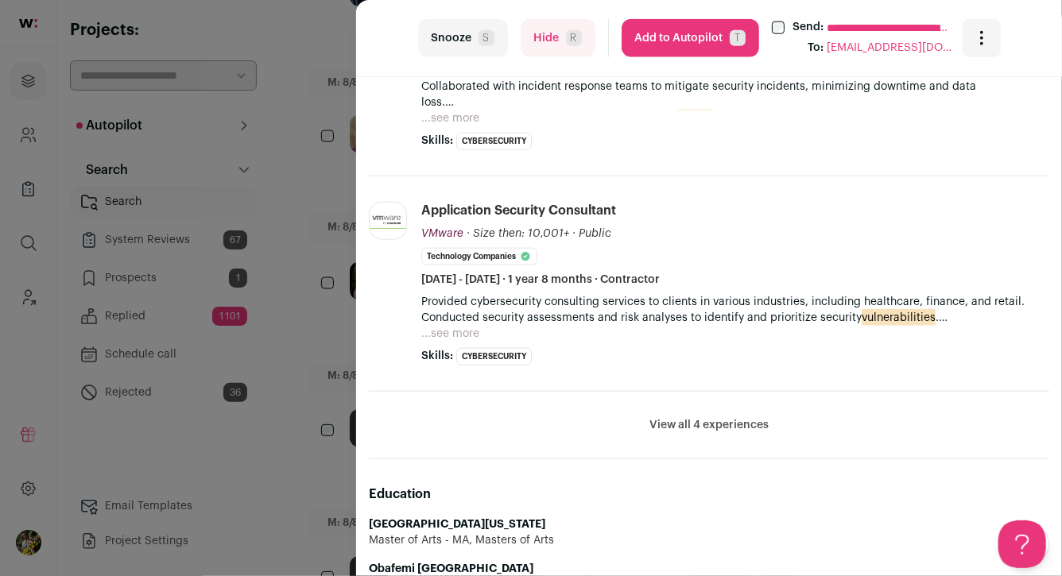
click at [705, 421] on button "View all 4 experiences" at bounding box center [708, 425] width 119 height 16
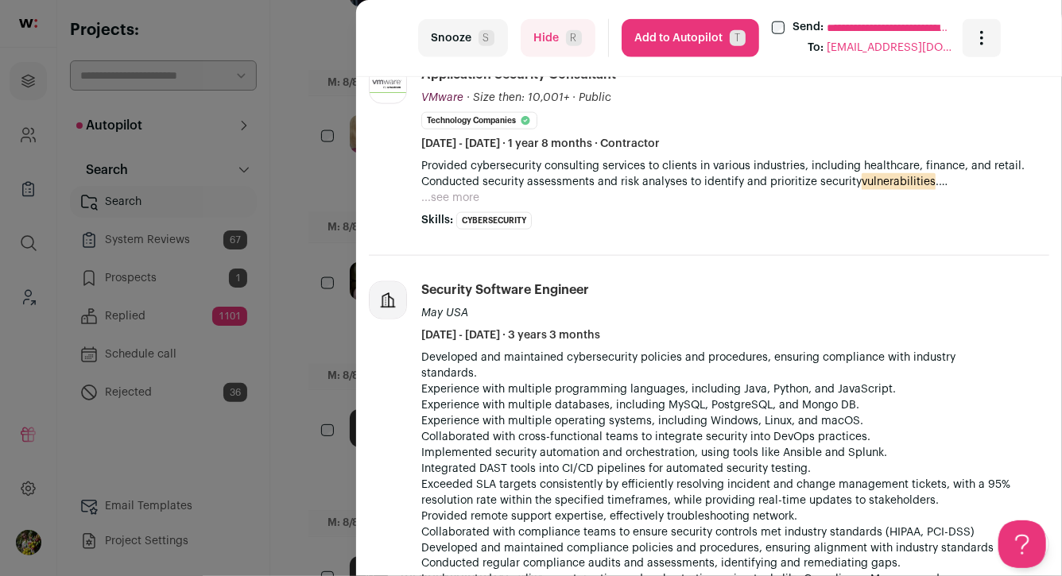
scroll to position [932, 0]
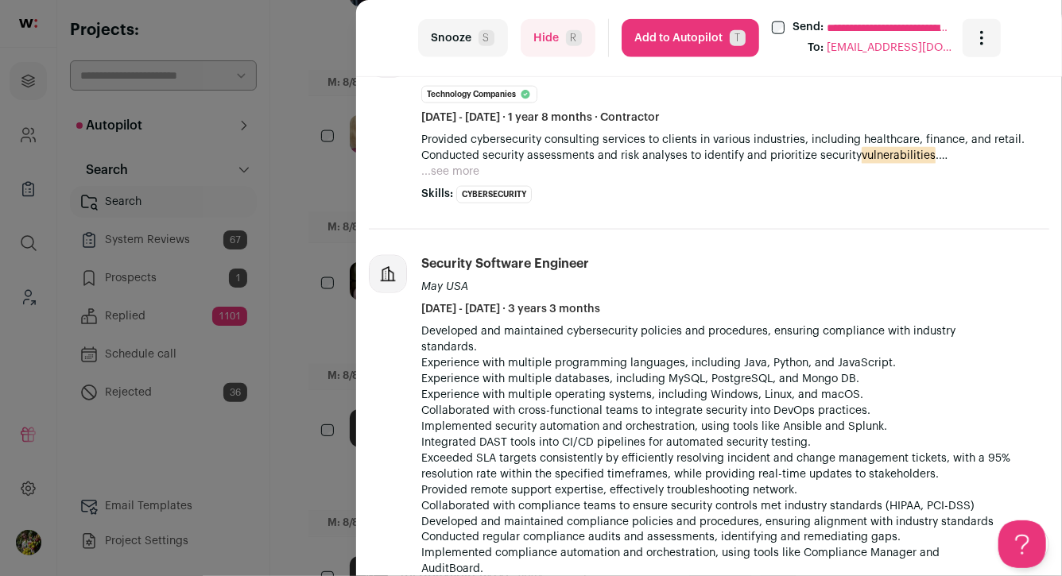
click at [345, 367] on div "**********" at bounding box center [531, 288] width 1062 height 576
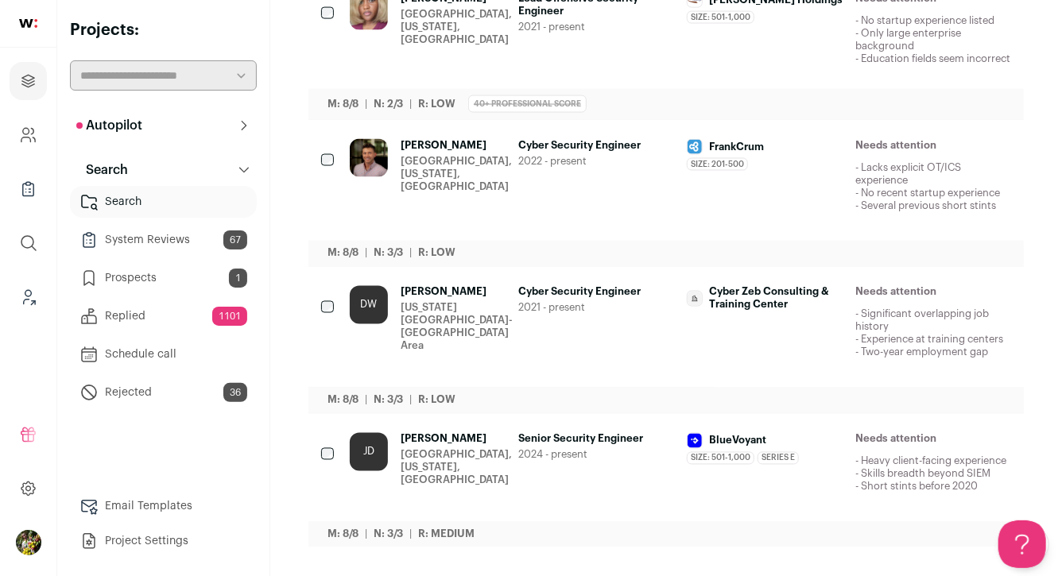
scroll to position [1234, 0]
click at [514, 319] on div "DW DEJENE WOLDE DESTA Washington DC-Baltimore Area Cyber Security Engineer 2021…" at bounding box center [680, 327] width 661 height 83
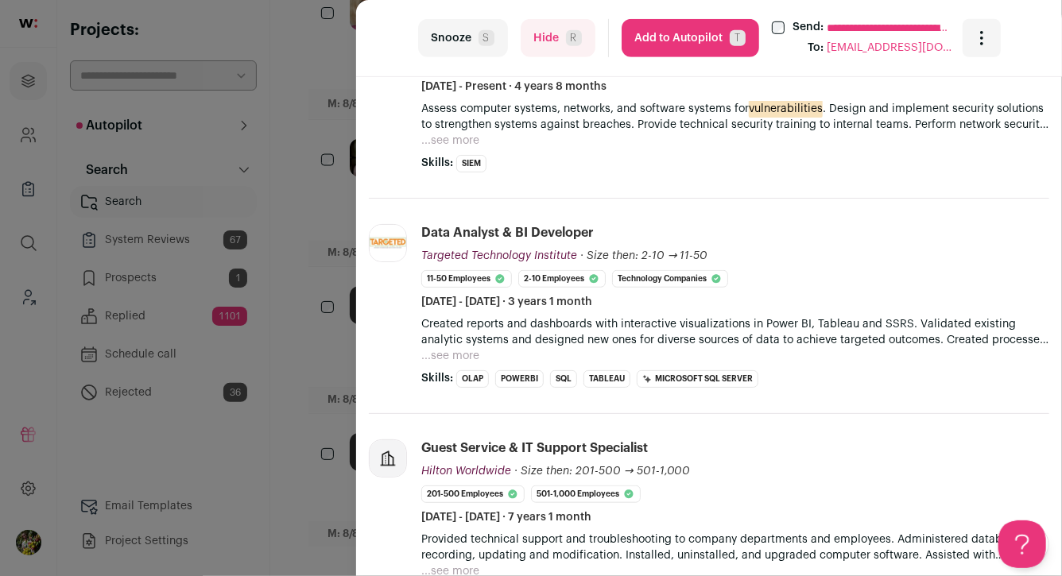
scroll to position [491, 0]
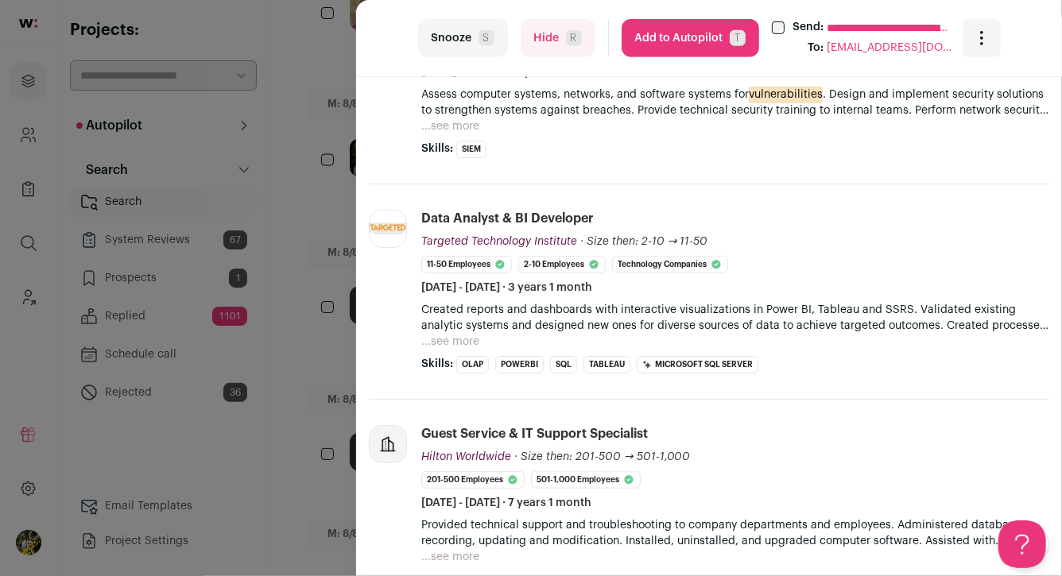
click at [548, 37] on button "Hide R" at bounding box center [558, 38] width 75 height 38
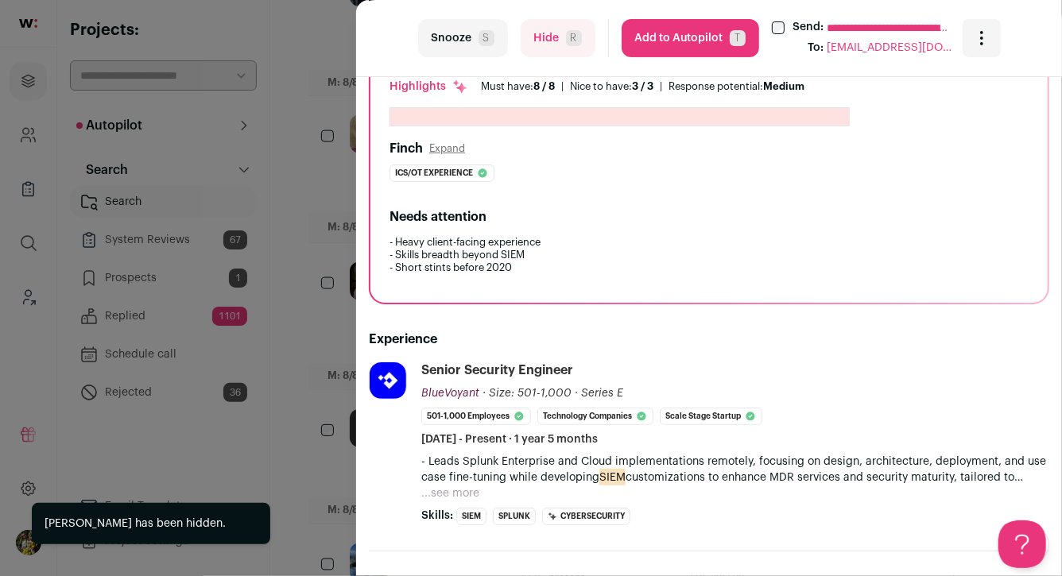
scroll to position [150, 0]
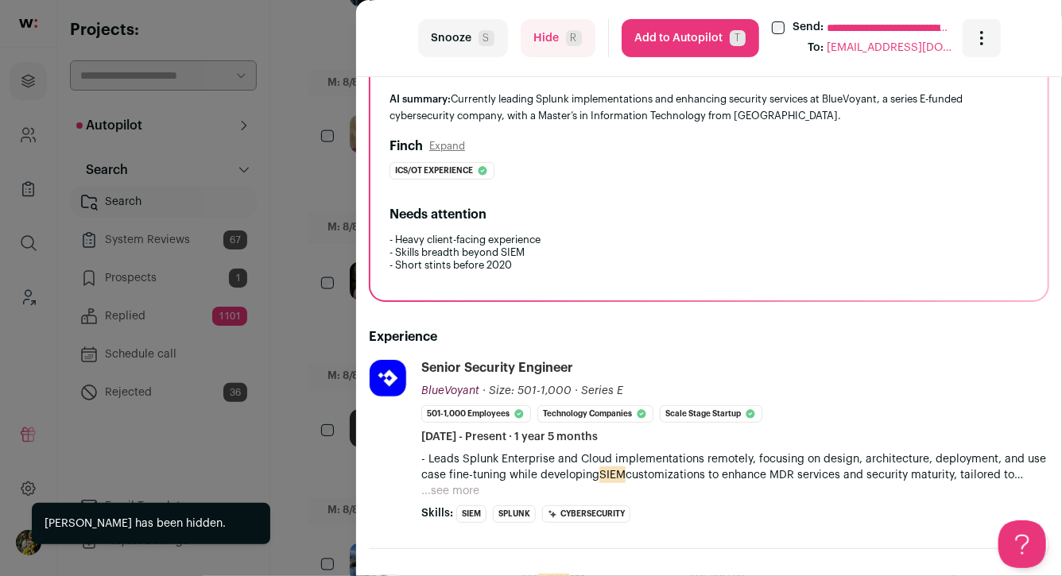
click at [332, 350] on div "**********" at bounding box center [531, 288] width 1062 height 576
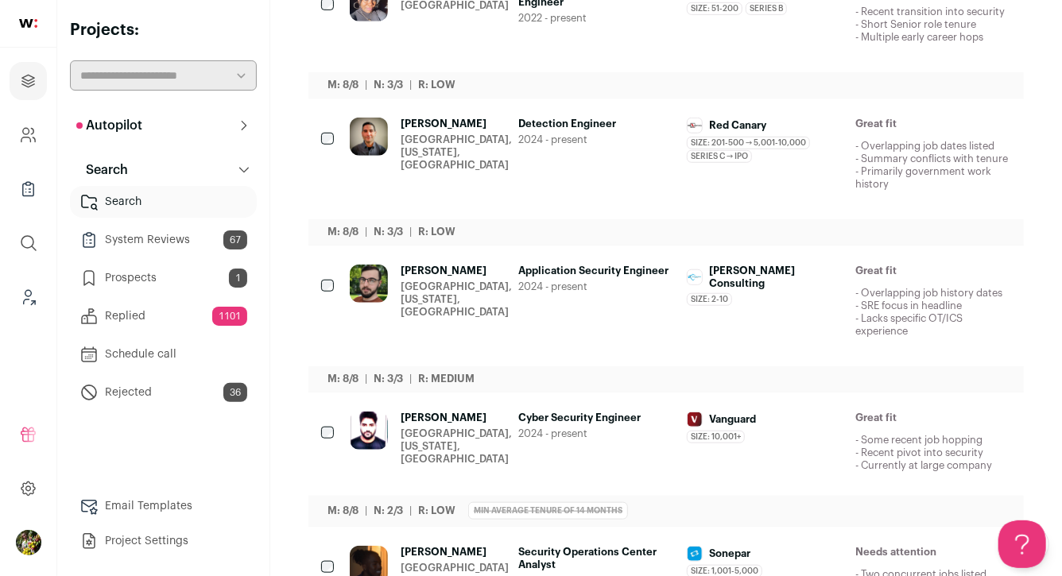
scroll to position [0, 0]
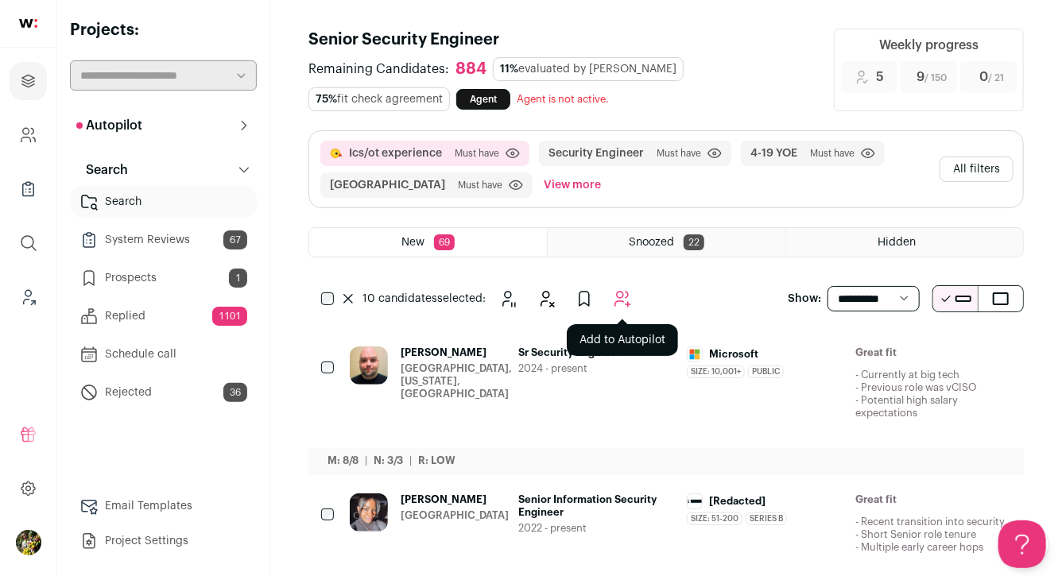
click at [607, 296] on button "Add to Autopilot" at bounding box center [622, 299] width 32 height 32
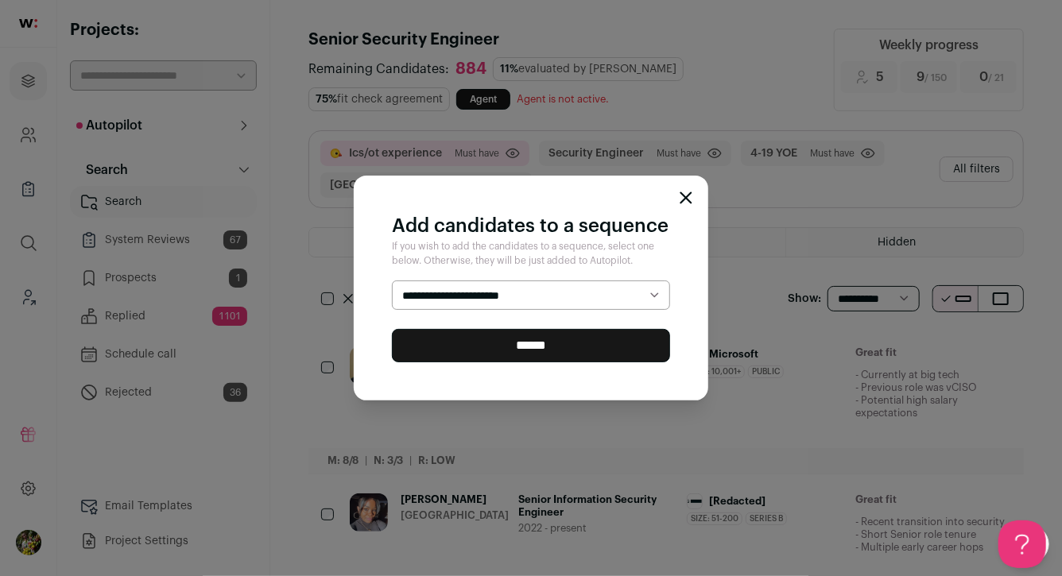
select select "*****"
click at [575, 350] on input "******" at bounding box center [531, 345] width 278 height 33
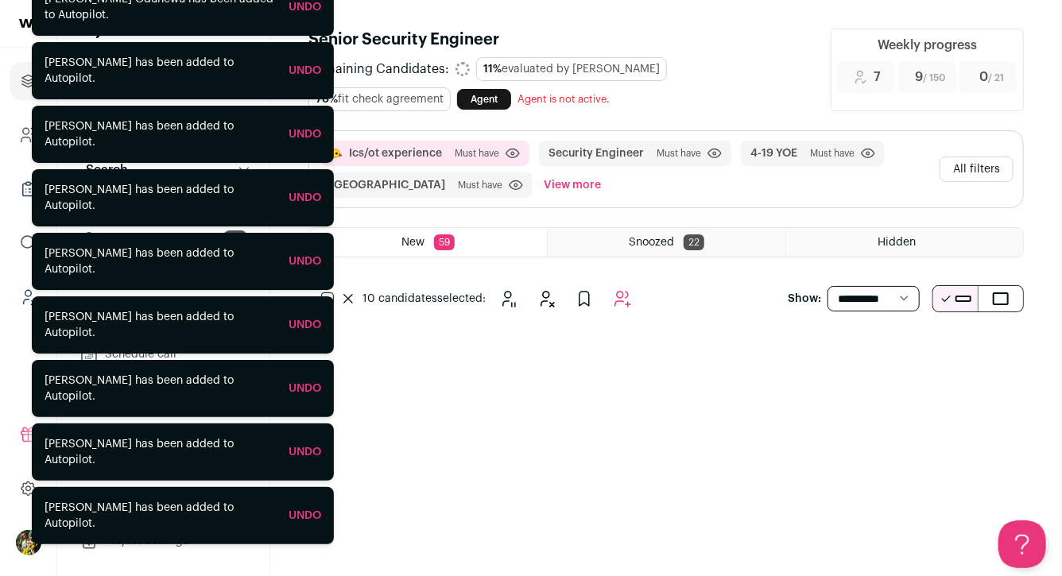
click at [980, 172] on button "All filters" at bounding box center [976, 169] width 74 height 25
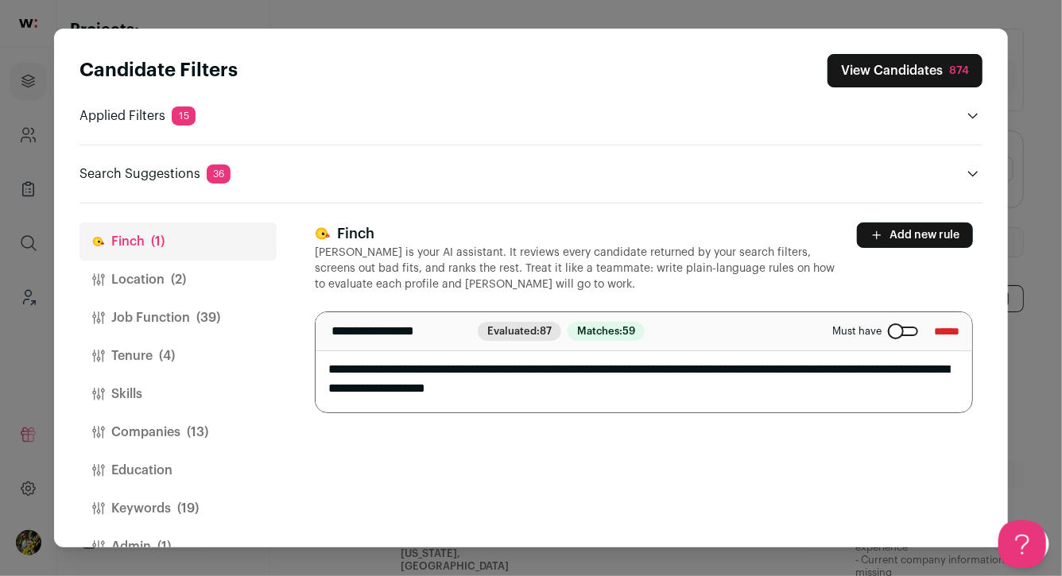
click at [177, 429] on button "Companies (13)" at bounding box center [177, 432] width 197 height 38
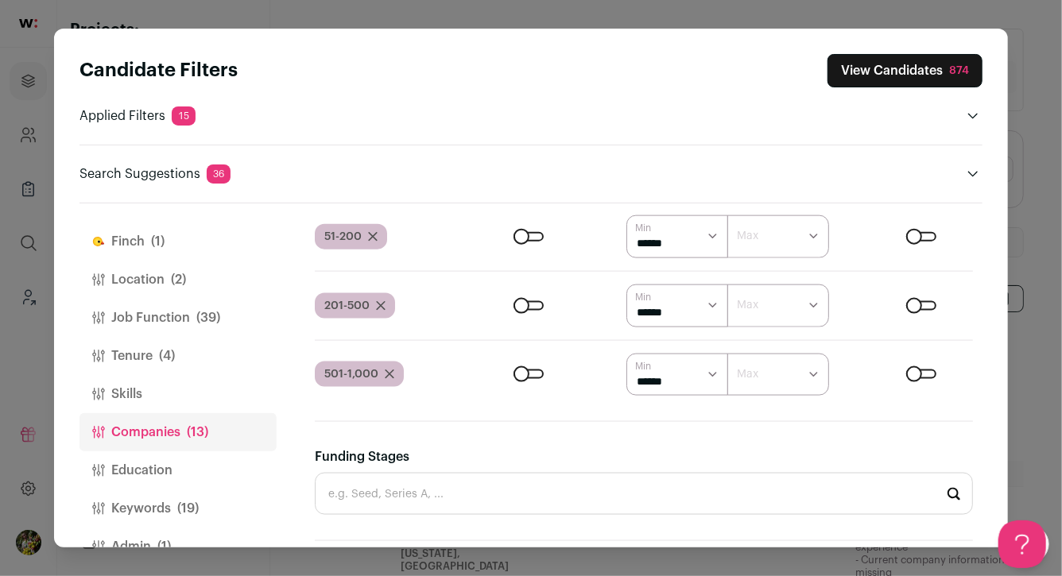
scroll to position [1045, 0]
click at [388, 371] on icon "Close modal via background" at bounding box center [390, 375] width 10 height 10
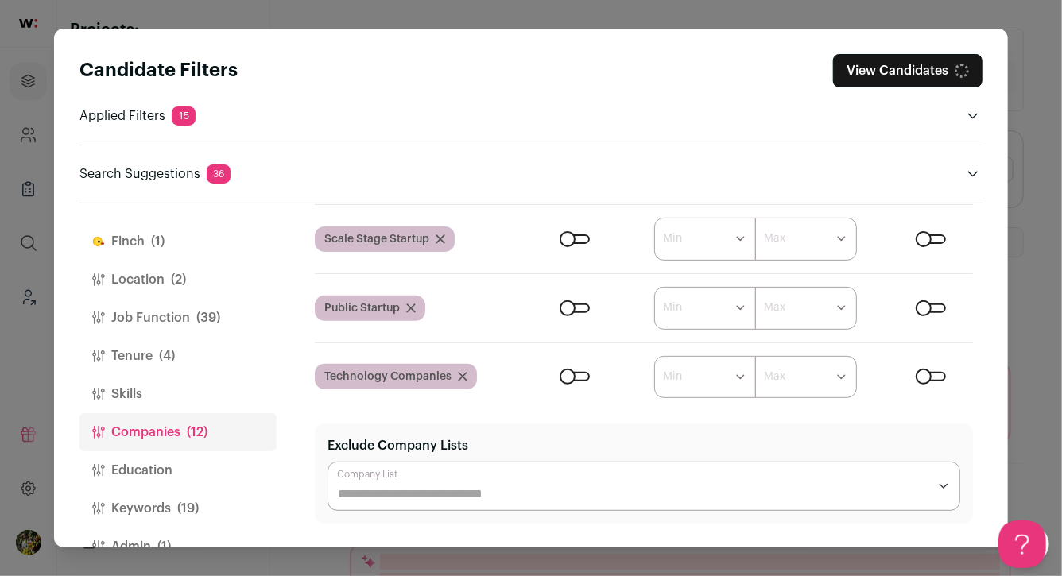
scroll to position [0, 0]
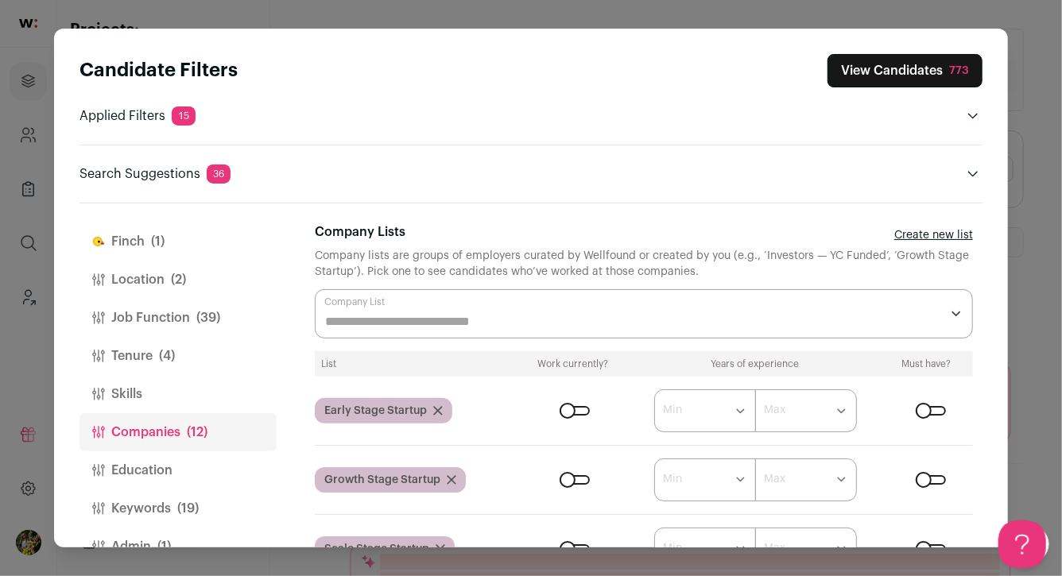
click at [876, 66] on button "View Candidates 773" at bounding box center [904, 70] width 155 height 33
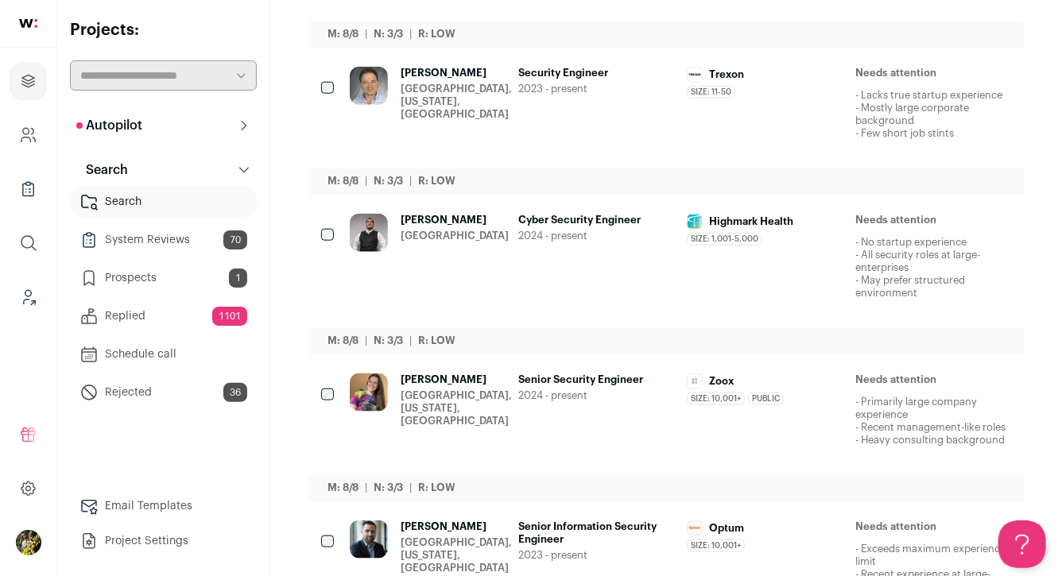
scroll to position [760, 0]
click at [871, 119] on p "- Lacks true startup experience - Mostly large corporate background - Few short…" at bounding box center [933, 113] width 156 height 51
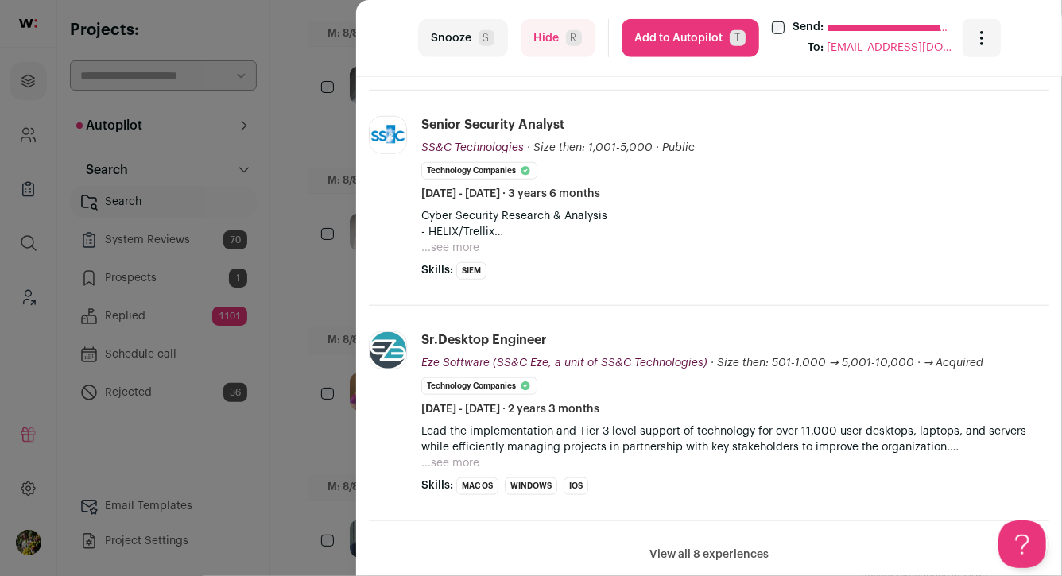
scroll to position [623, 0]
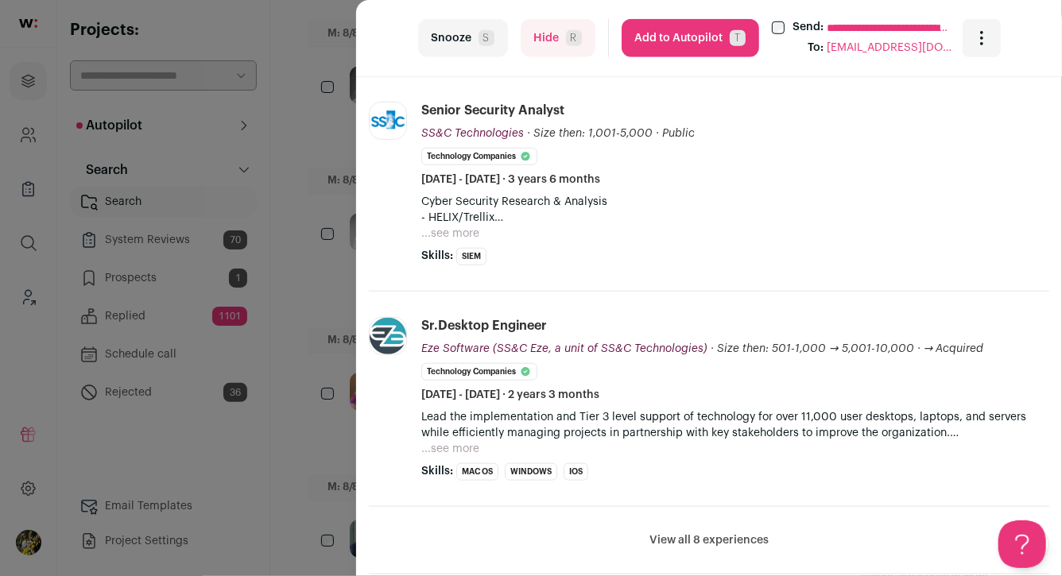
click at [443, 229] on button "...see more" at bounding box center [450, 234] width 58 height 16
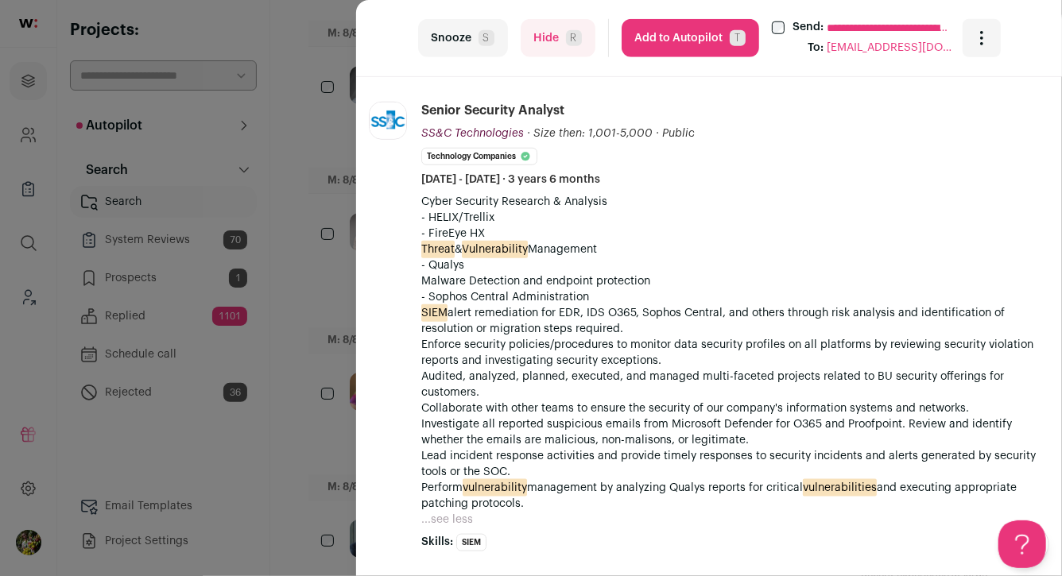
click at [343, 273] on div "**********" at bounding box center [531, 288] width 1062 height 576
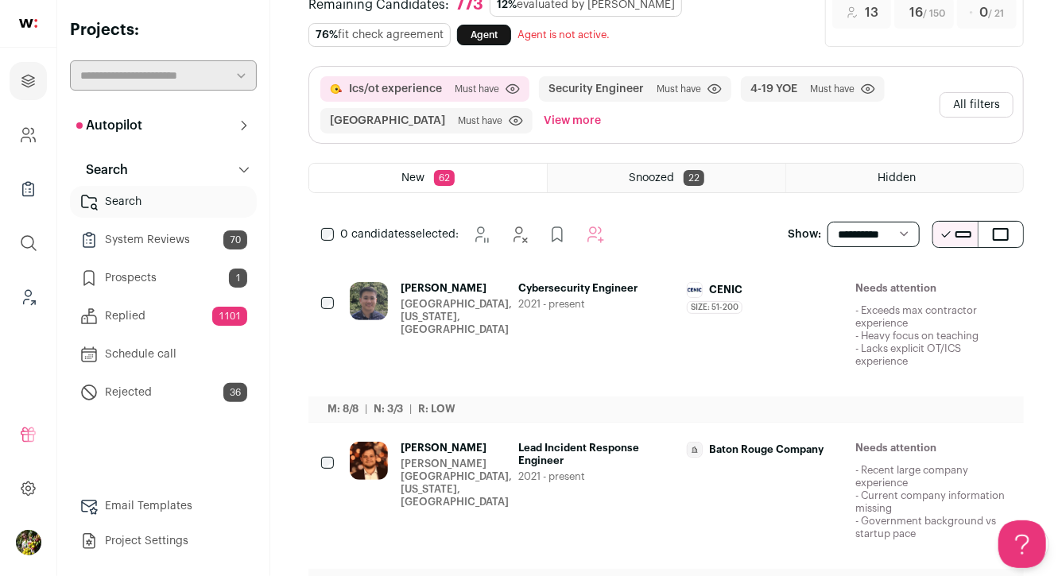
scroll to position [0, 0]
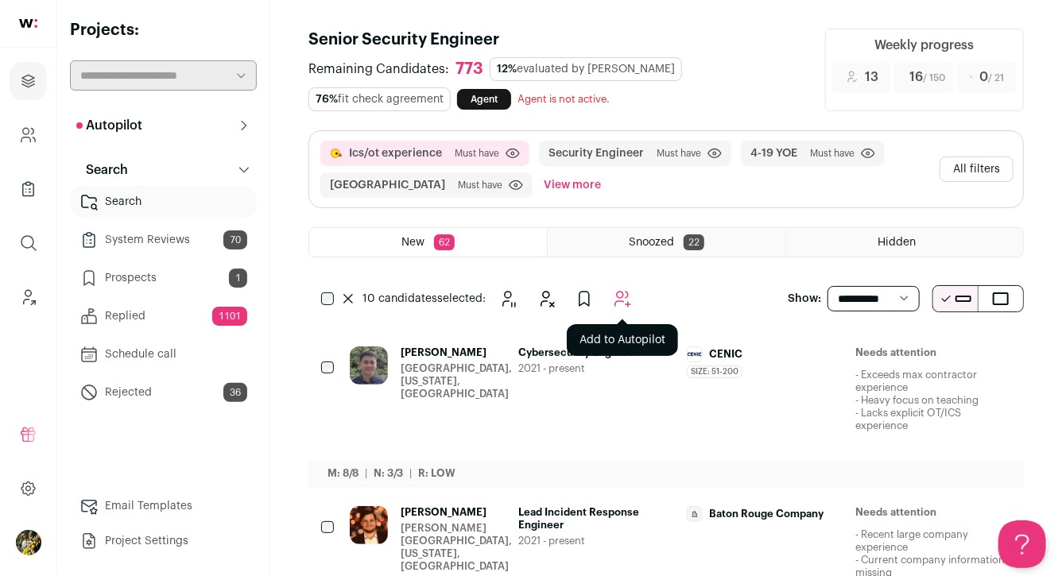
click at [616, 292] on icon "Add to Autopilot" at bounding box center [622, 298] width 19 height 19
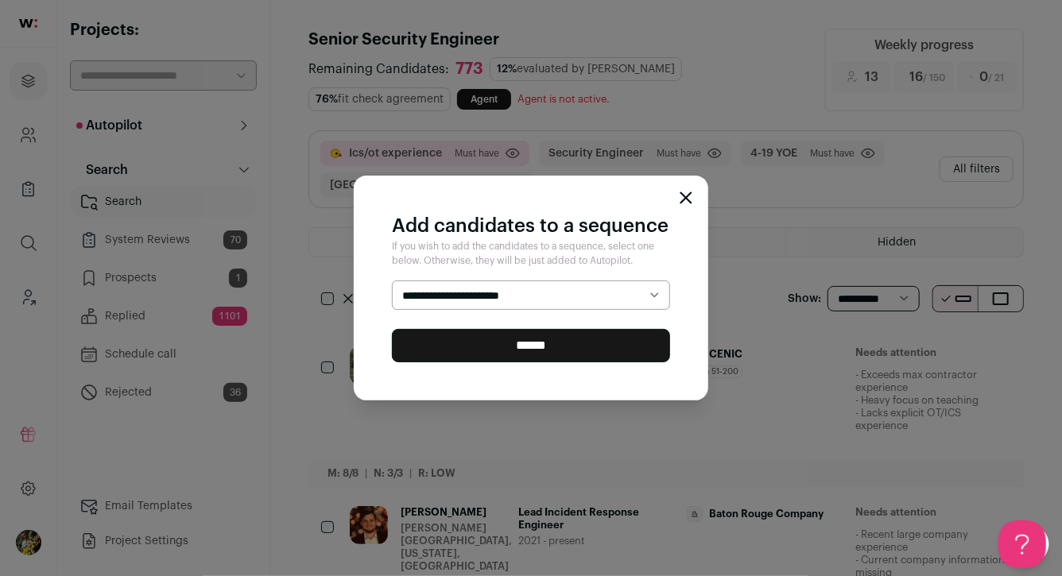
select select "*****"
click at [590, 360] on input "******" at bounding box center [531, 345] width 278 height 33
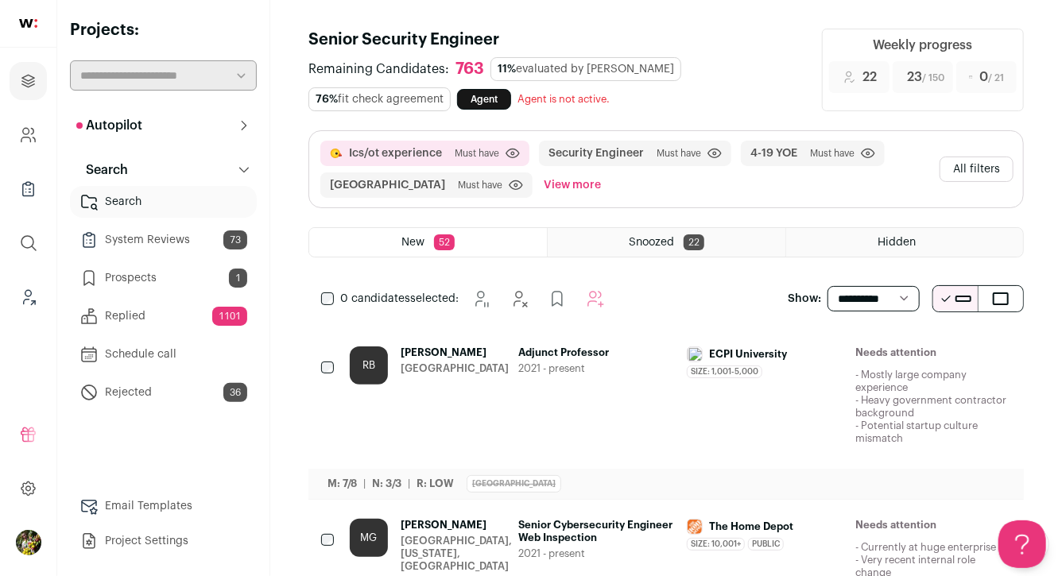
click at [914, 361] on icon "Hide" at bounding box center [911, 353] width 19 height 19
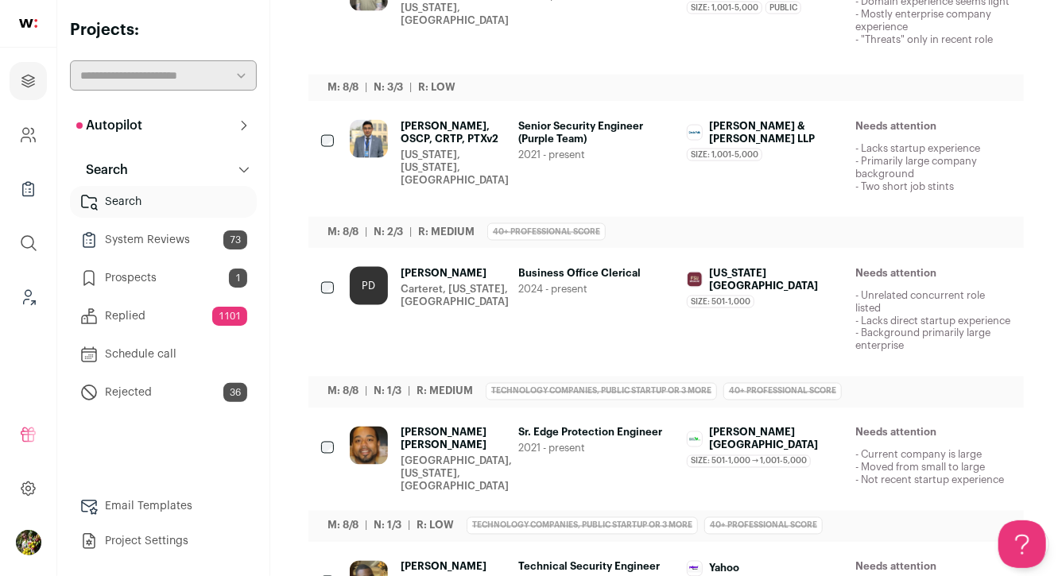
scroll to position [1166, 0]
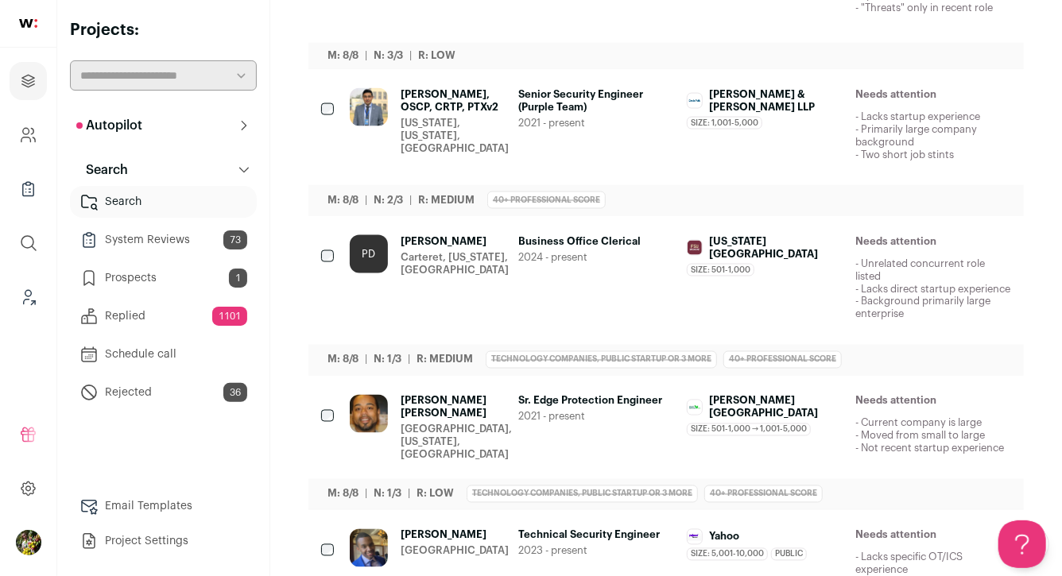
click at [912, 251] on icon "Hide" at bounding box center [911, 242] width 19 height 19
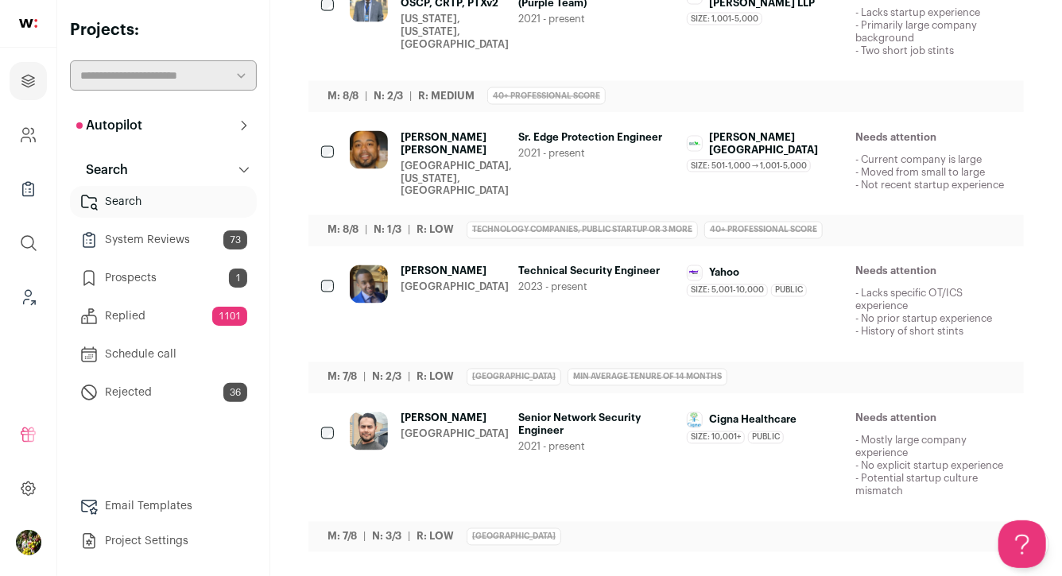
scroll to position [1272, 0]
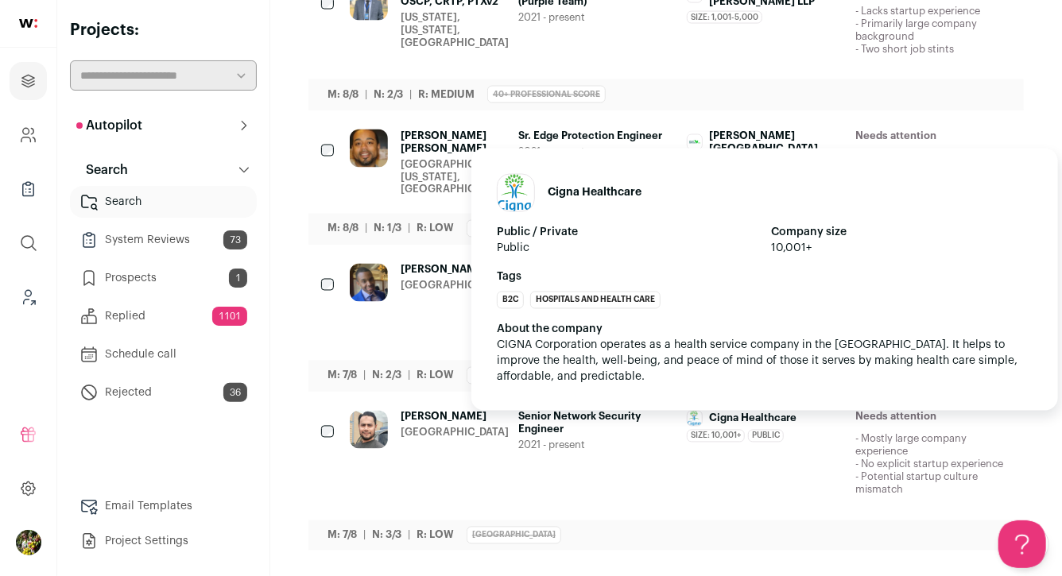
click at [829, 439] on div "Cigna Healthcare Size: 10,001+ Cigna Healthcare's size has been 10,001+ employe…" at bounding box center [765, 427] width 156 height 32
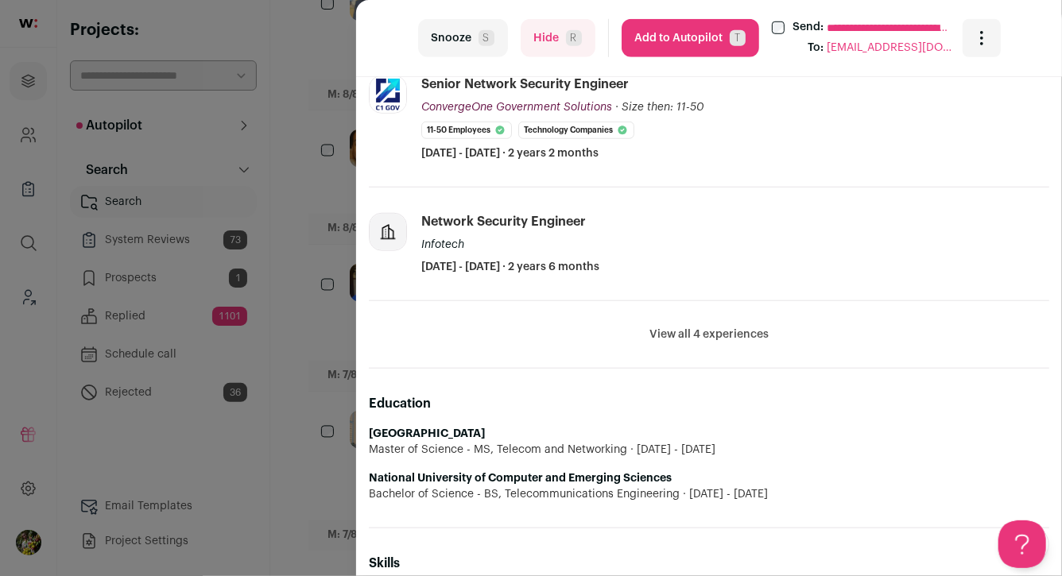
scroll to position [723, 0]
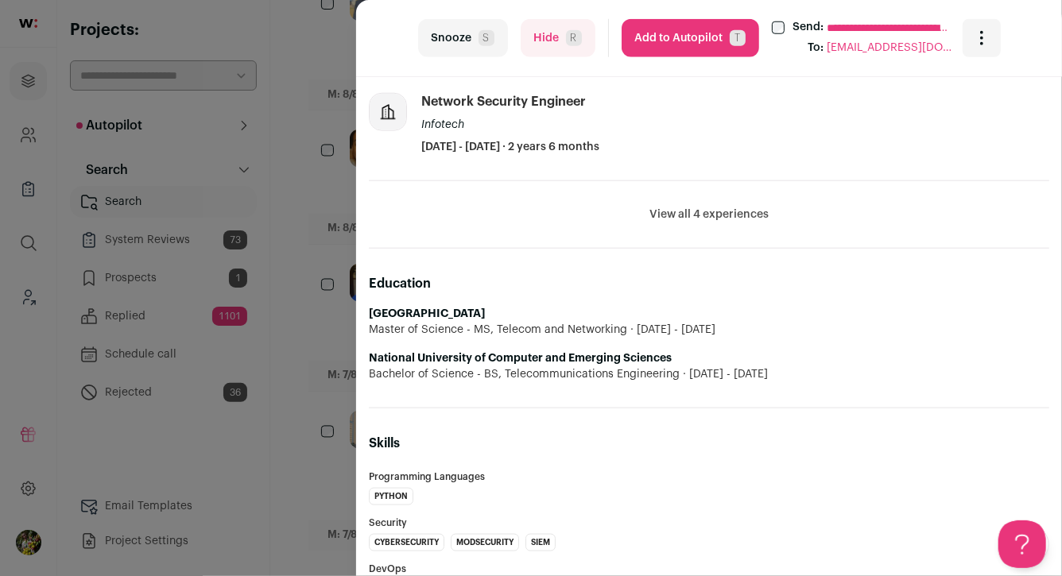
click at [721, 213] on button "View all 4 experiences" at bounding box center [708, 215] width 119 height 16
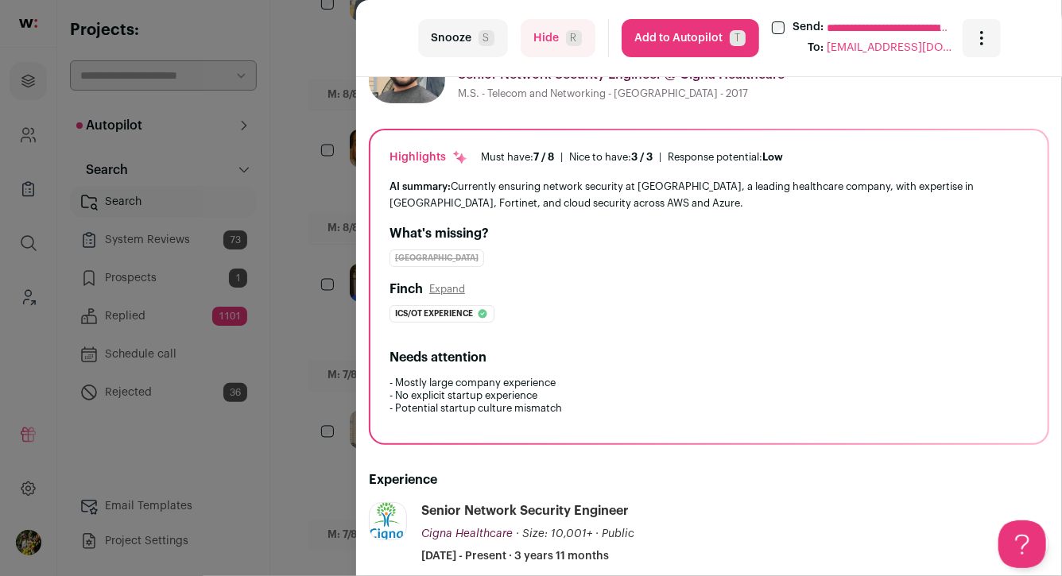
scroll to position [0, 0]
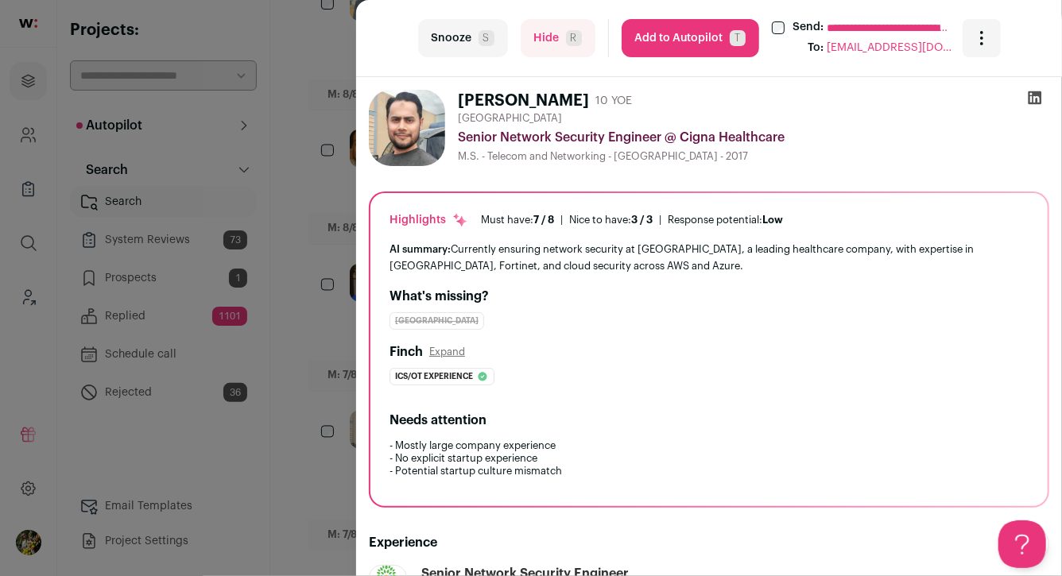
click at [564, 43] on button "Hide R" at bounding box center [558, 38] width 75 height 38
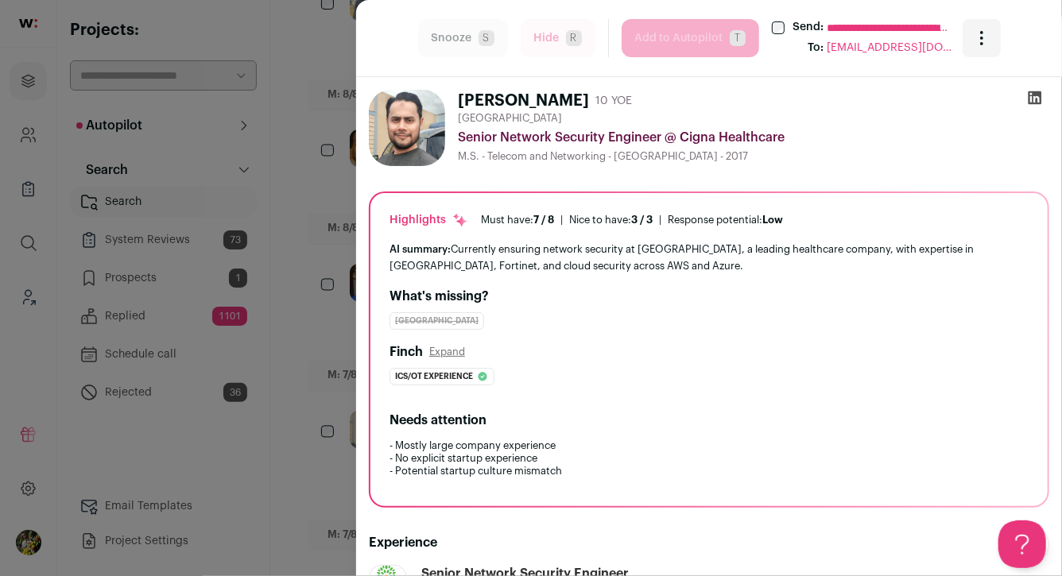
click at [319, 209] on div "**********" at bounding box center [531, 288] width 1062 height 576
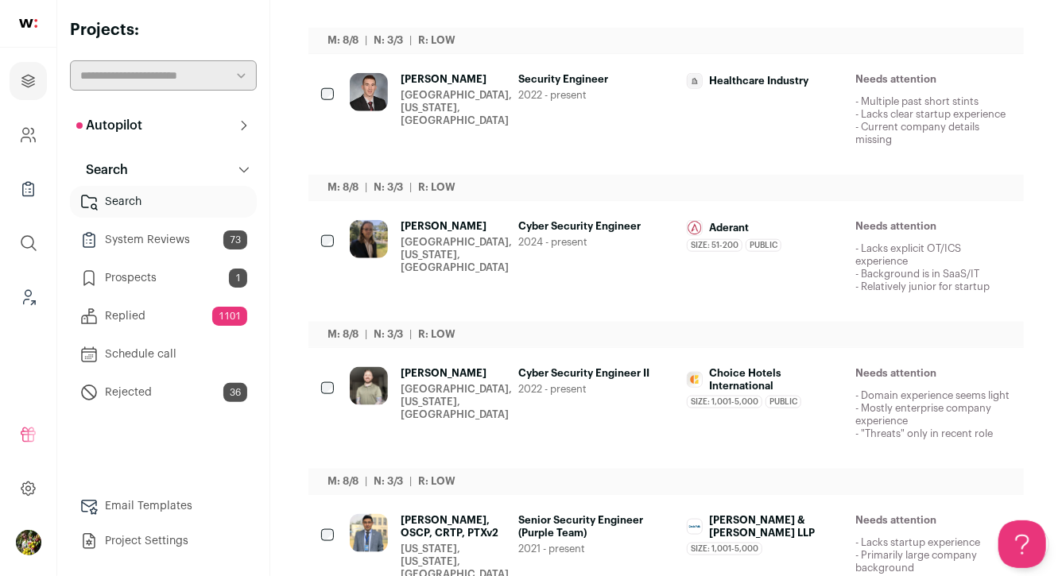
scroll to position [747, 0]
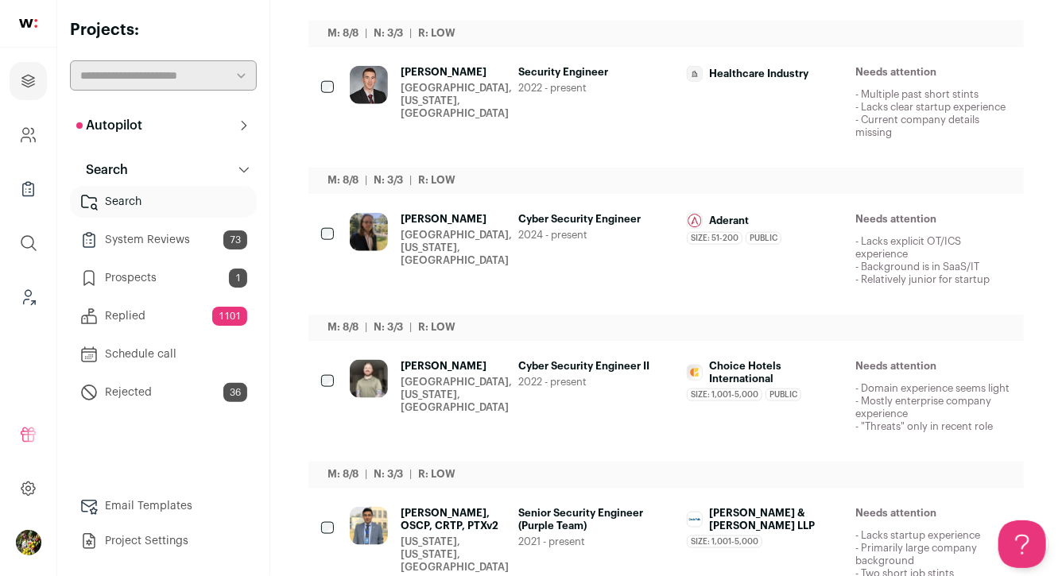
click at [468, 92] on div "[GEOGRAPHIC_DATA], [US_STATE], [GEOGRAPHIC_DATA]" at bounding box center [456, 101] width 111 height 38
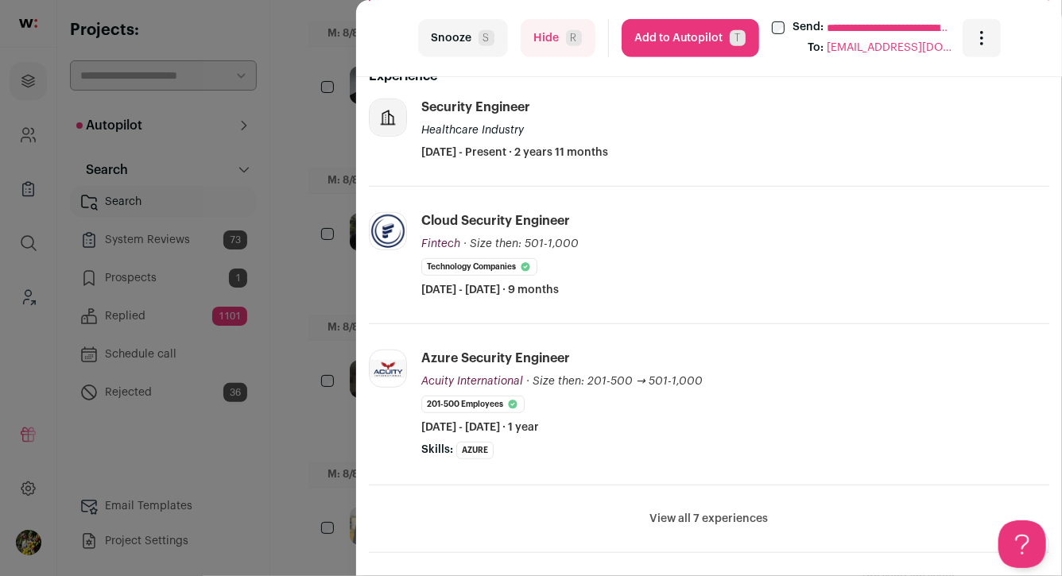
scroll to position [420, 0]
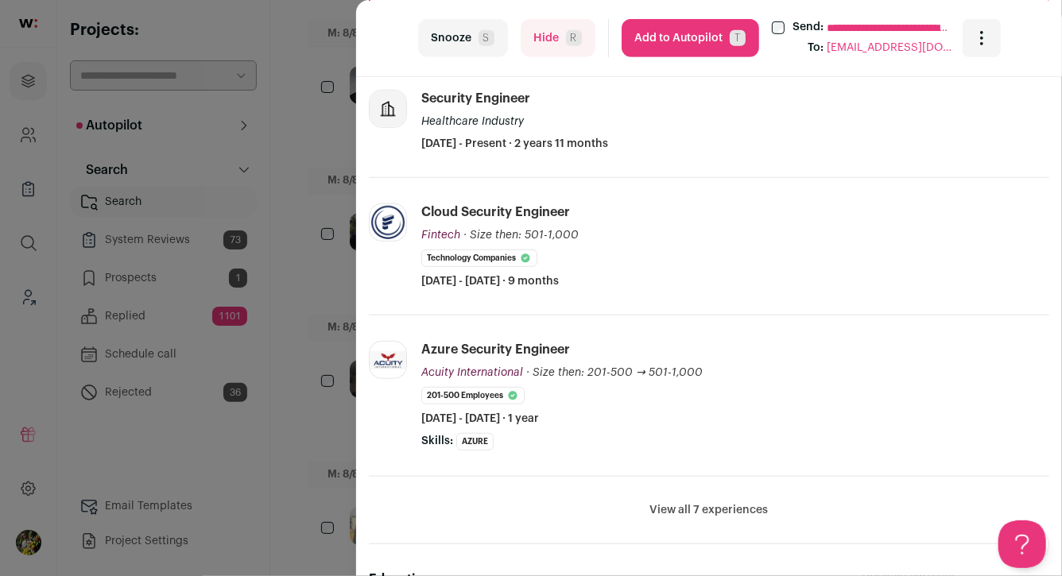
click at [560, 38] on button "Hide R" at bounding box center [558, 38] width 75 height 38
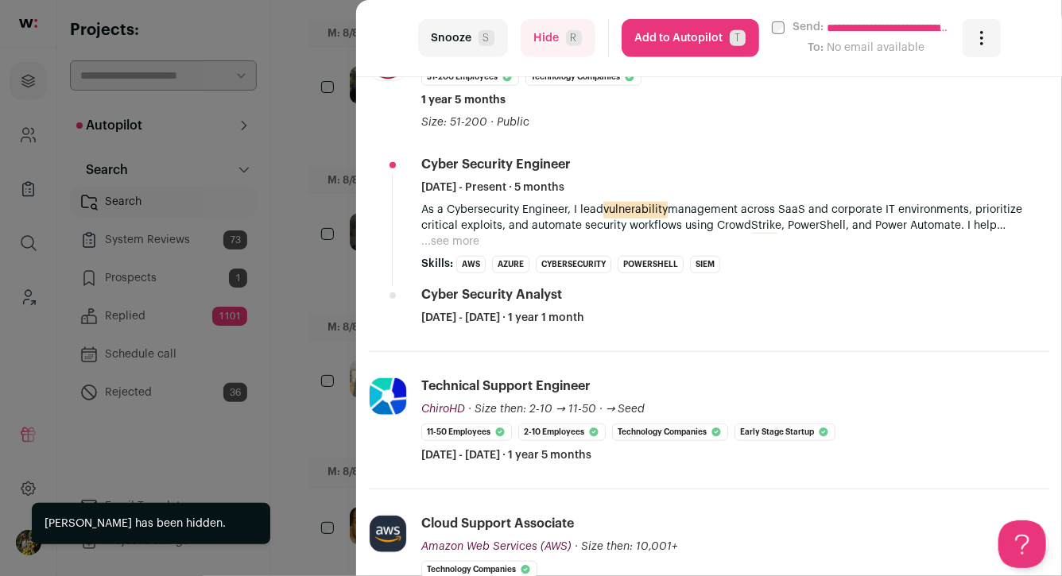
scroll to position [504, 0]
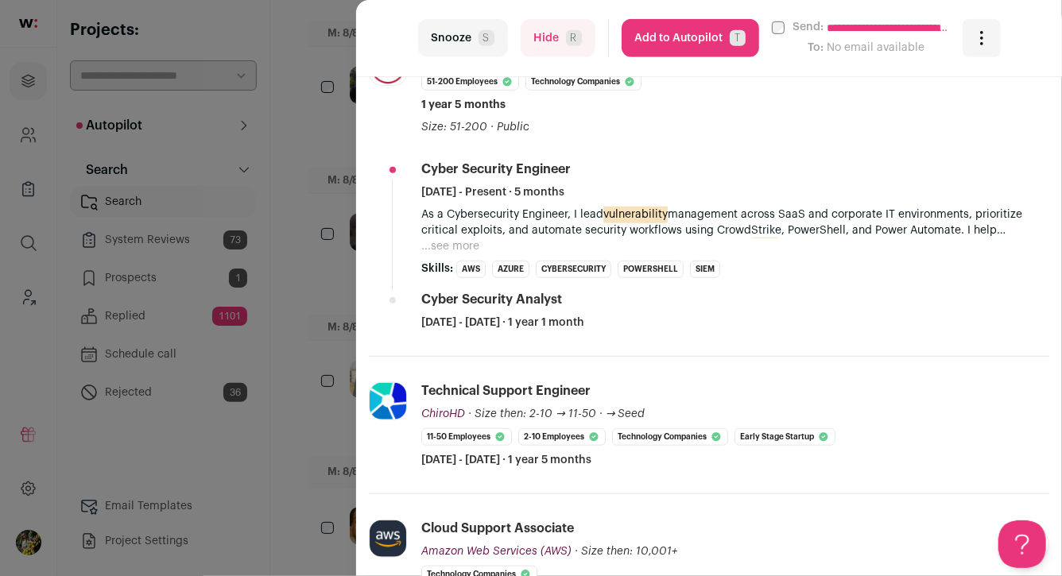
click at [455, 238] on button "...see more" at bounding box center [450, 246] width 58 height 16
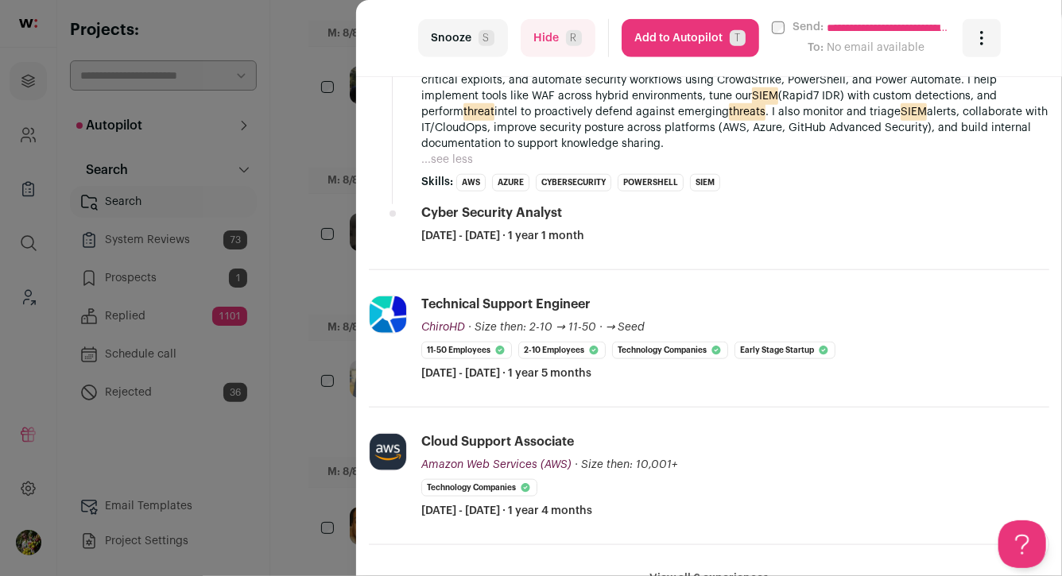
scroll to position [663, 0]
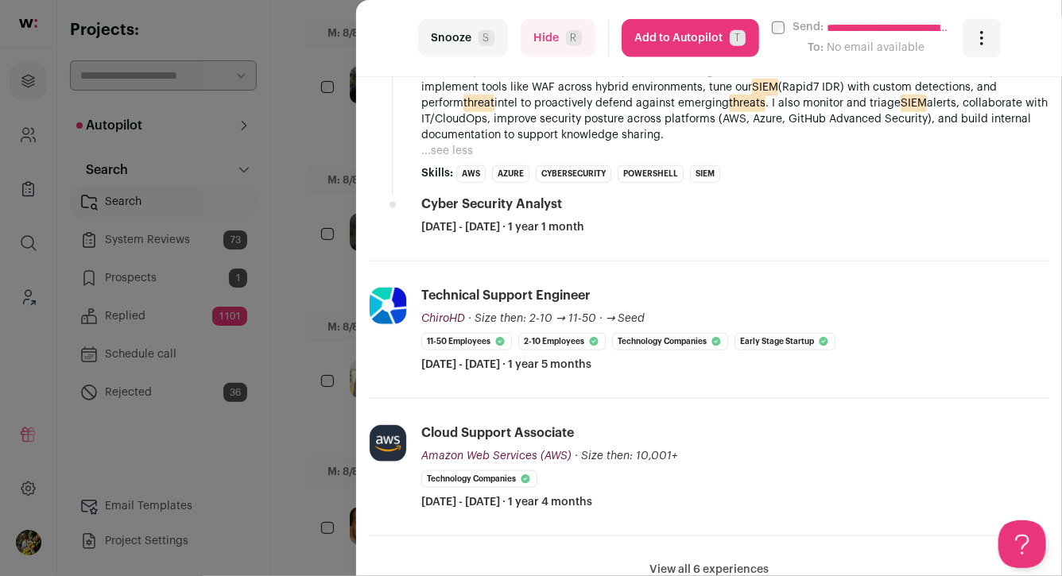
click at [544, 37] on button "Hide R" at bounding box center [558, 38] width 75 height 38
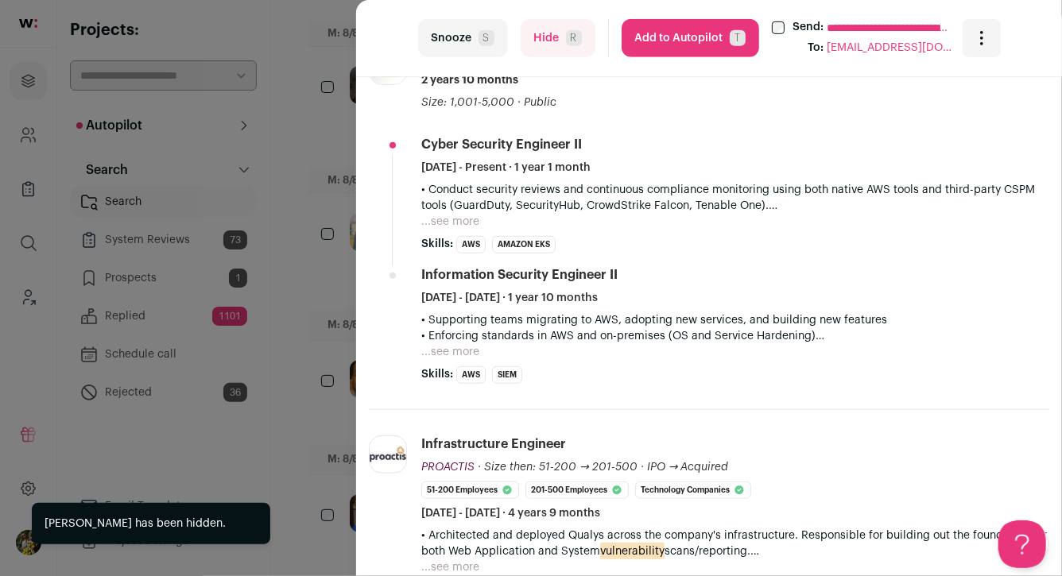
scroll to position [582, 0]
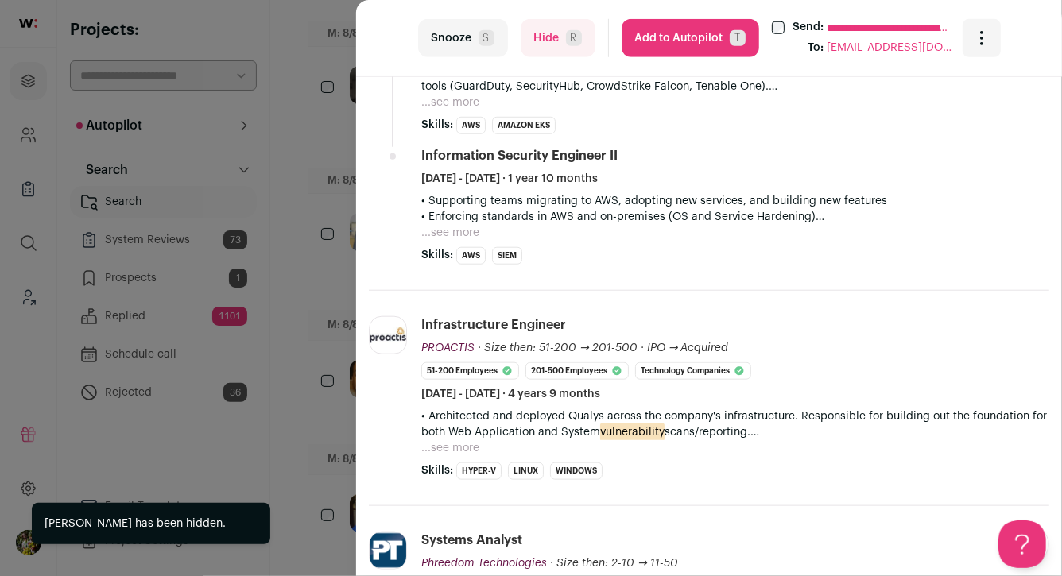
click at [321, 267] on div "**********" at bounding box center [531, 288] width 1062 height 576
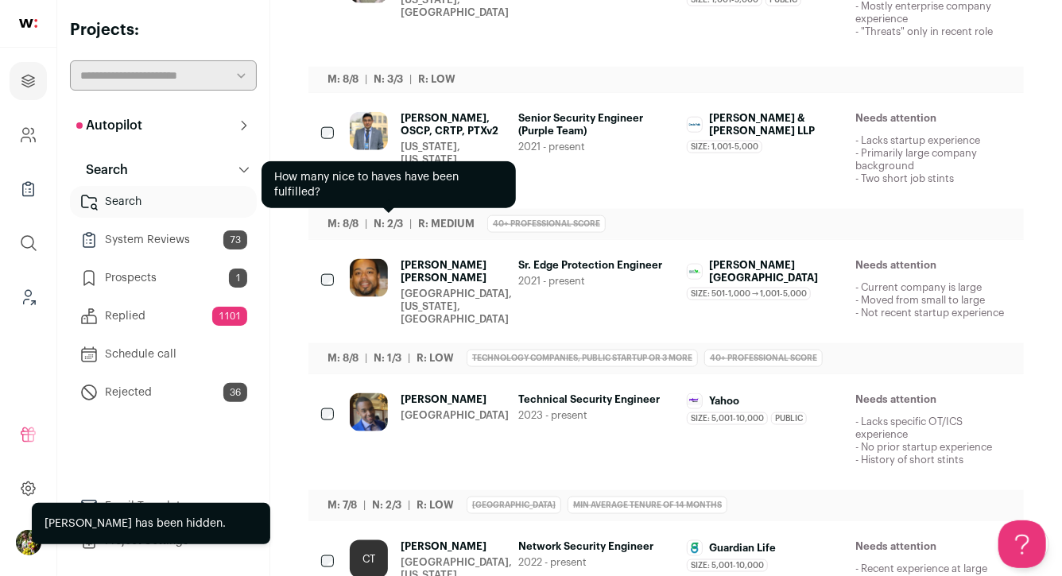
scroll to position [852, 0]
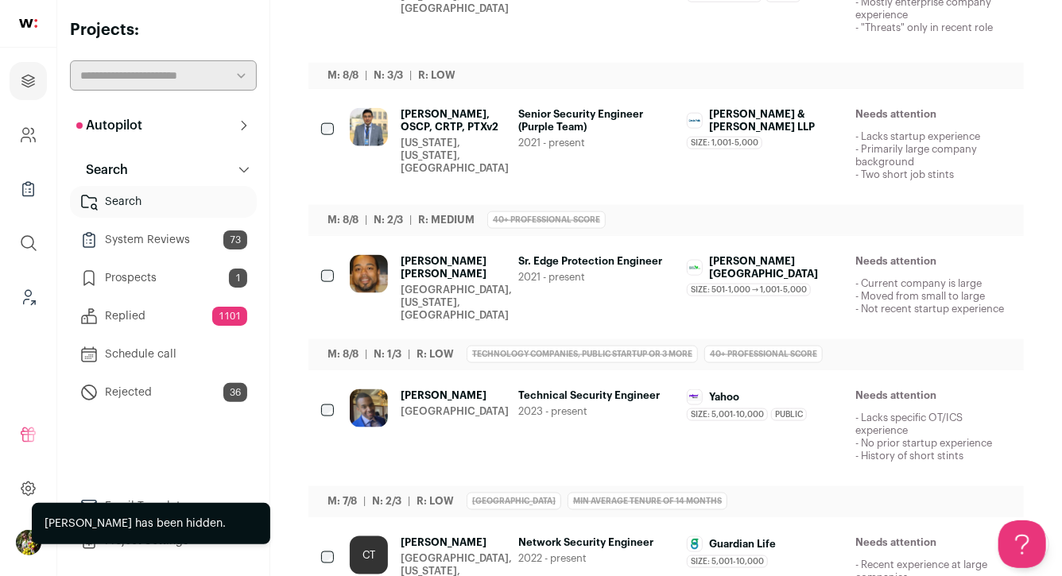
click at [413, 306] on div "[GEOGRAPHIC_DATA], [US_STATE], [GEOGRAPHIC_DATA]" at bounding box center [456, 303] width 111 height 38
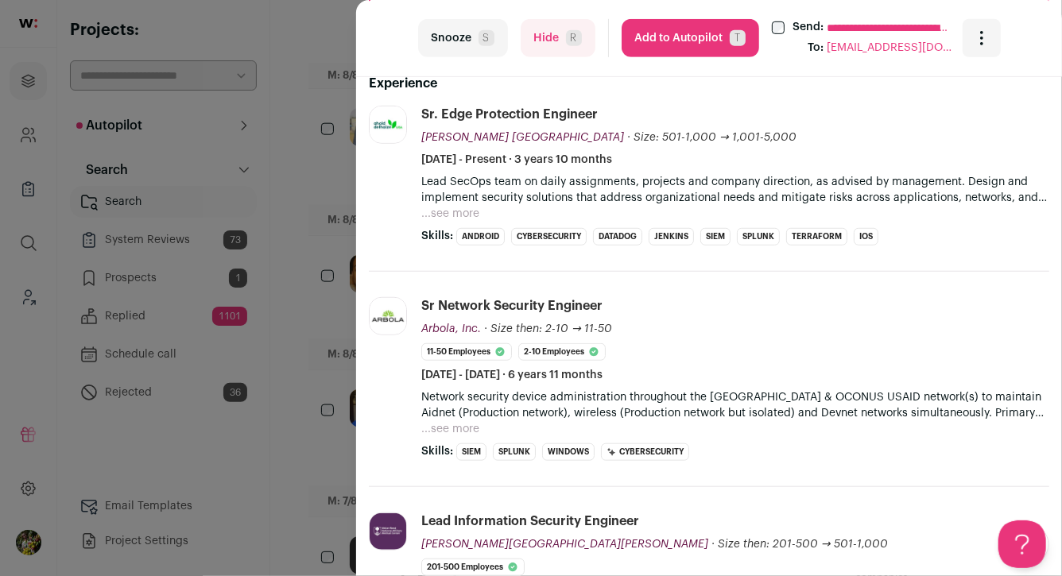
scroll to position [474, 0]
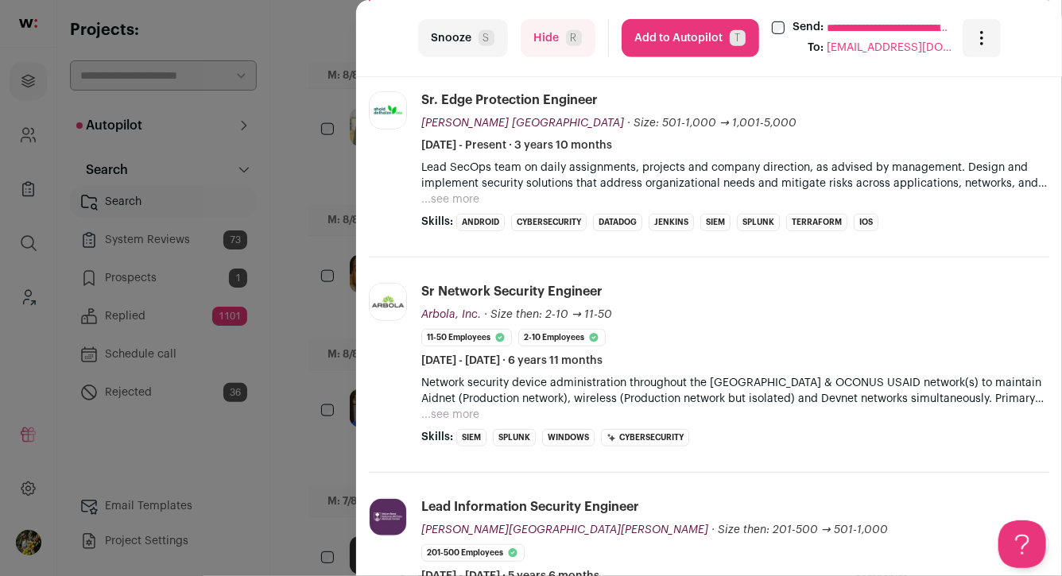
click at [467, 196] on button "...see more" at bounding box center [450, 200] width 58 height 16
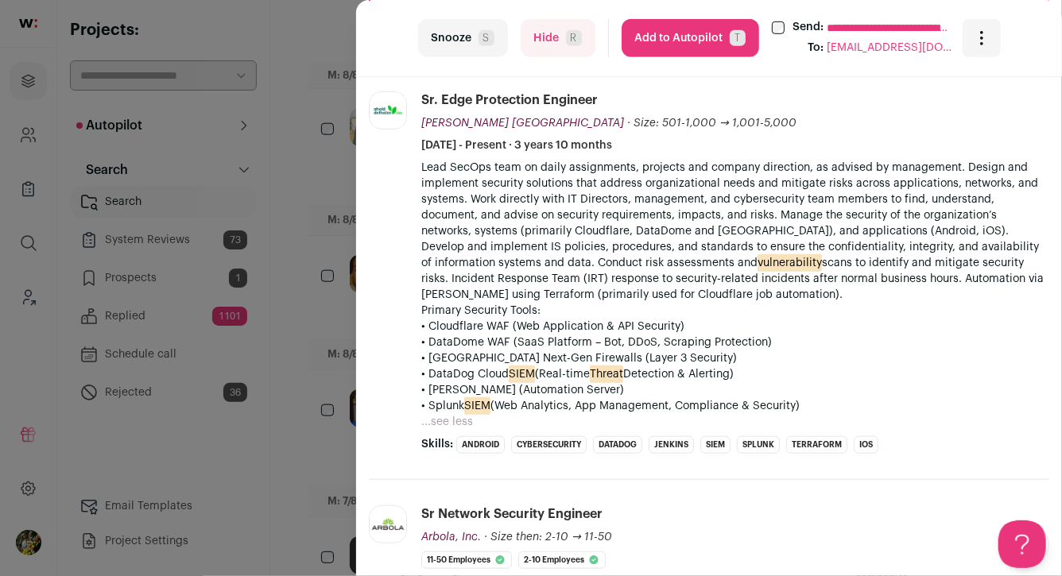
scroll to position [488, 0]
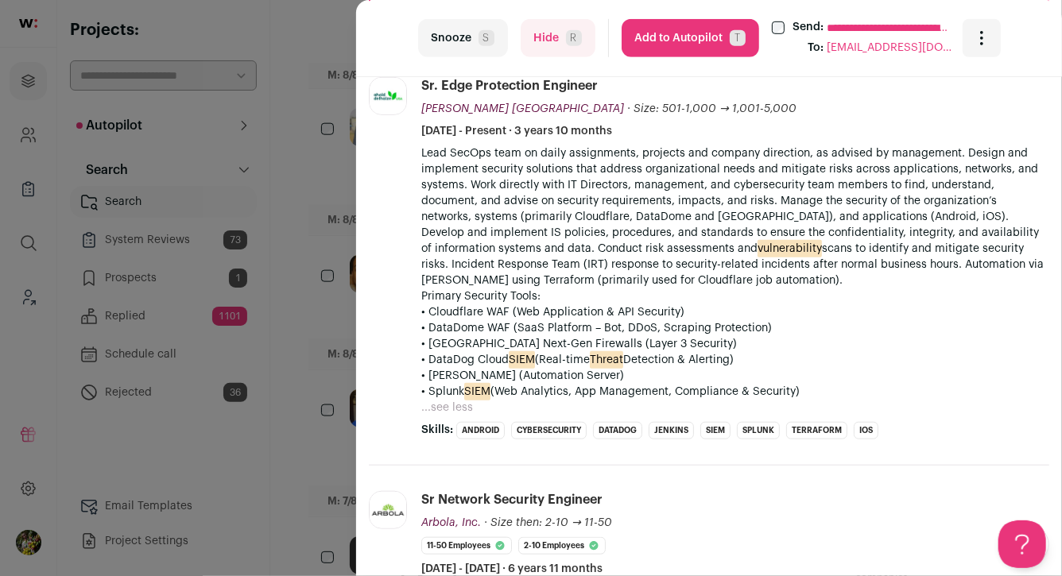
click at [335, 295] on div "**********" at bounding box center [531, 288] width 1062 height 576
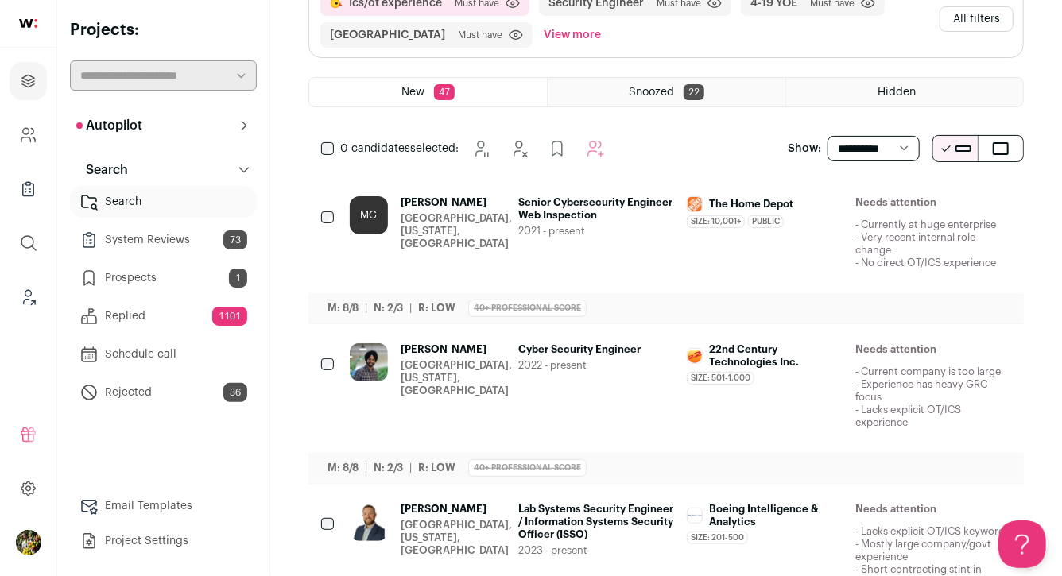
scroll to position [0, 0]
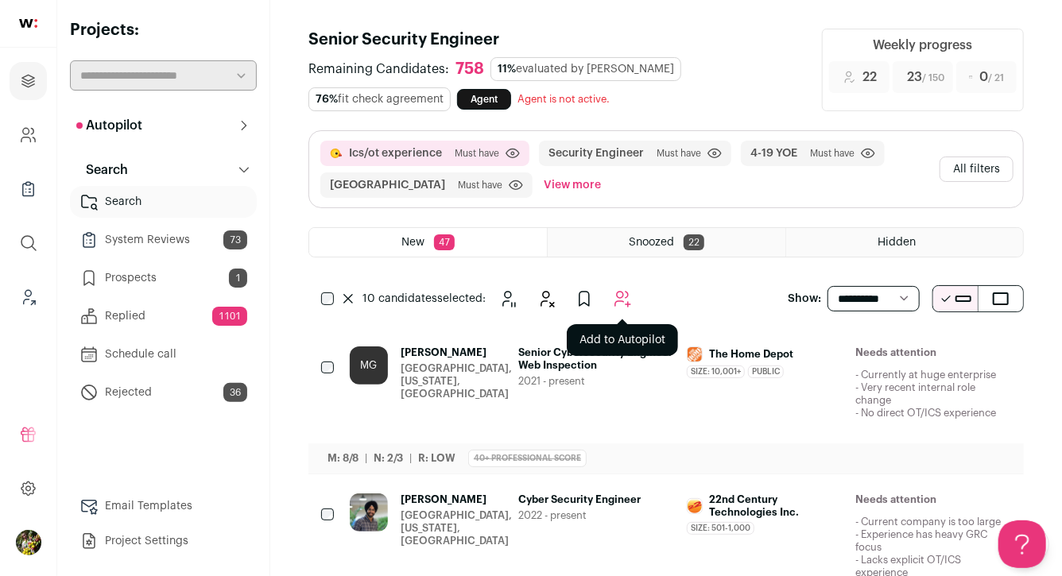
click at [616, 299] on icon "Add to Autopilot" at bounding box center [622, 298] width 19 height 19
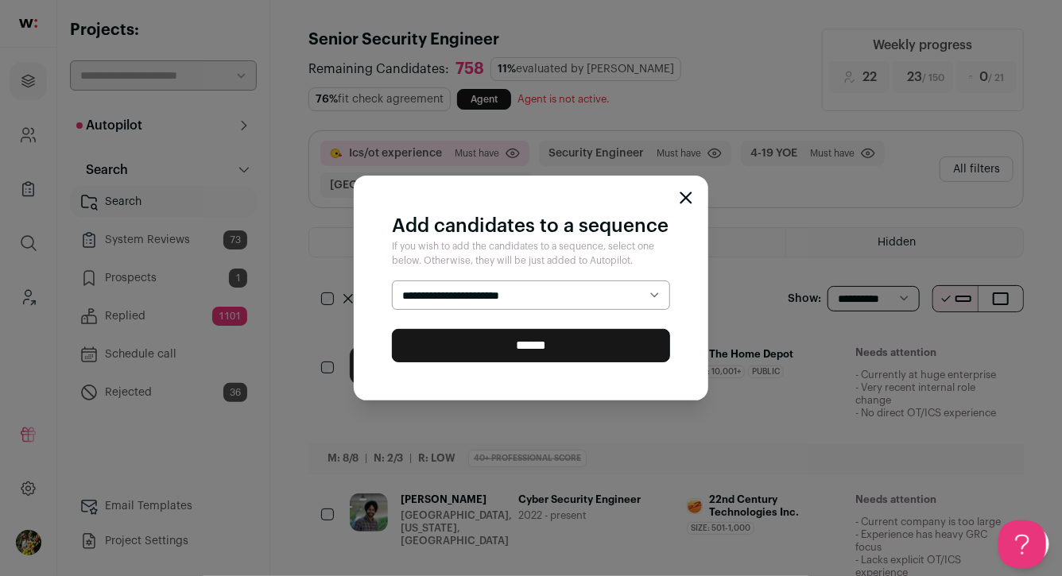
select select "*****"
click at [579, 346] on input "******" at bounding box center [531, 345] width 278 height 33
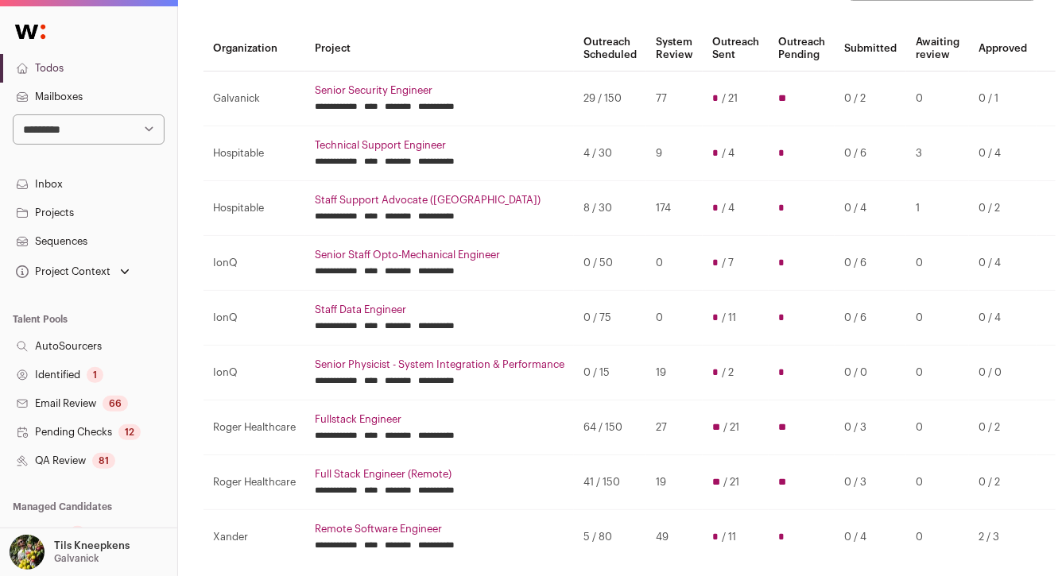
scroll to position [148, 0]
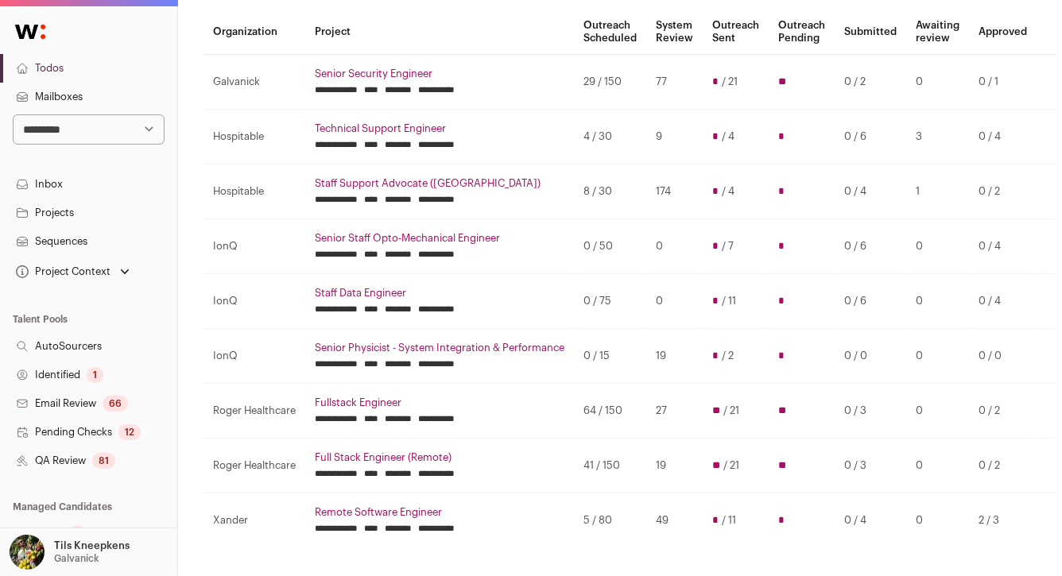
click at [420, 129] on link "Technical Support Engineer" at bounding box center [440, 128] width 250 height 13
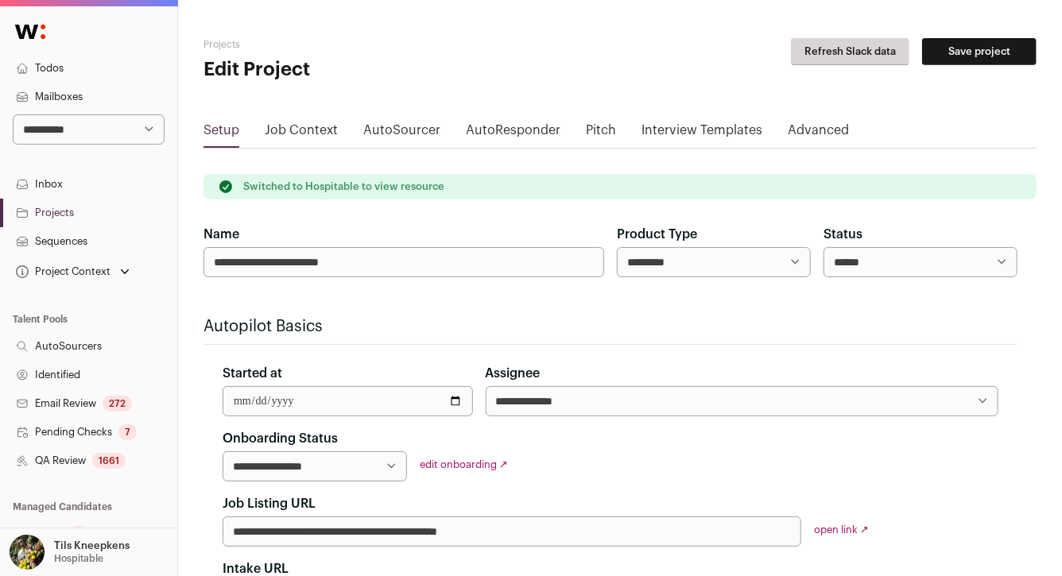
click at [133, 459] on link "QA Review 1661" at bounding box center [88, 461] width 177 height 29
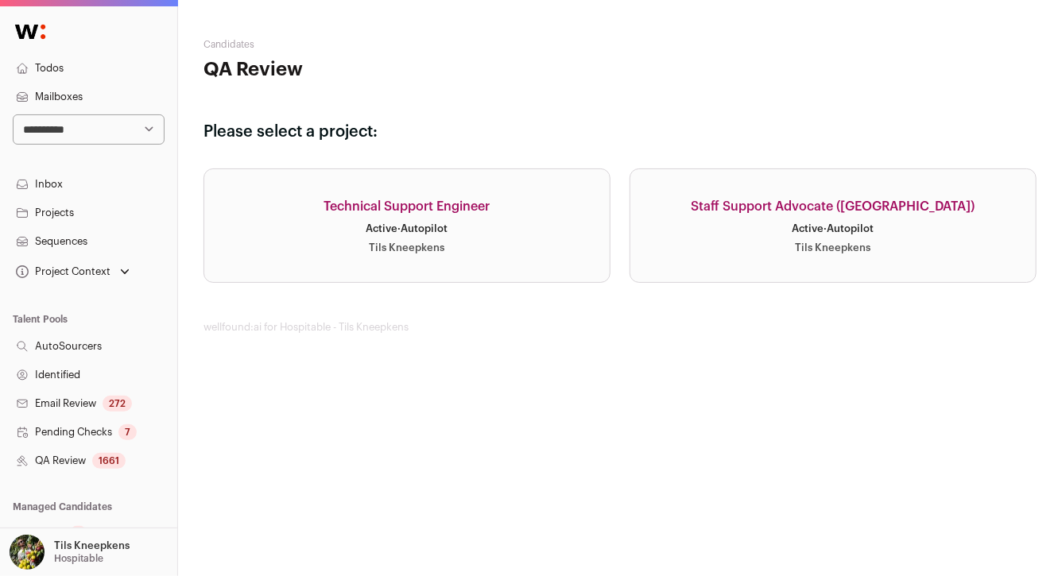
click at [331, 233] on link "Technical Support Engineer Active · Autopilot Tils Kneepkens" at bounding box center [406, 225] width 407 height 114
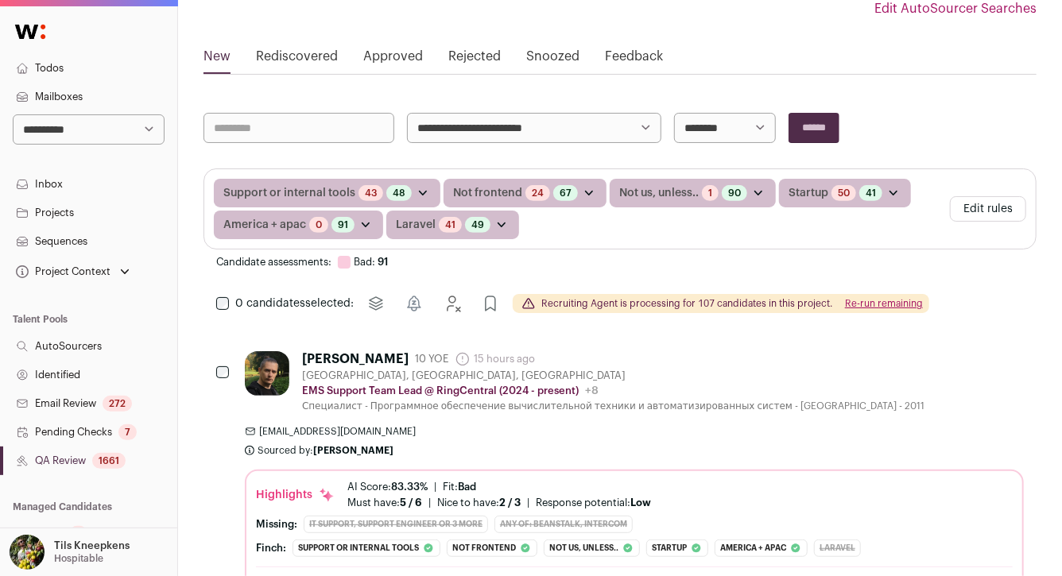
scroll to position [191, 0]
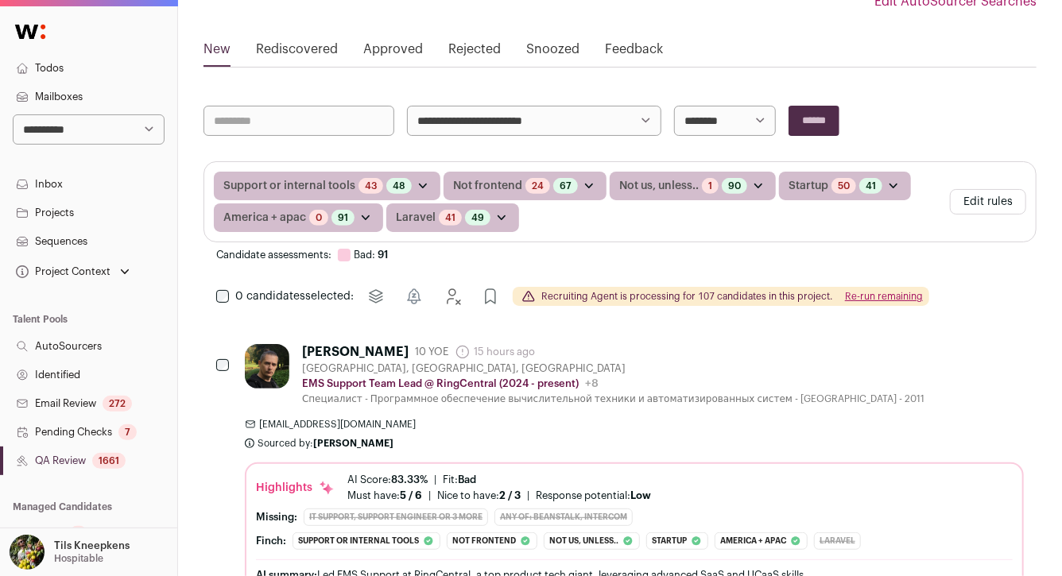
click at [854, 294] on button "Re-run remaining" at bounding box center [884, 296] width 78 height 13
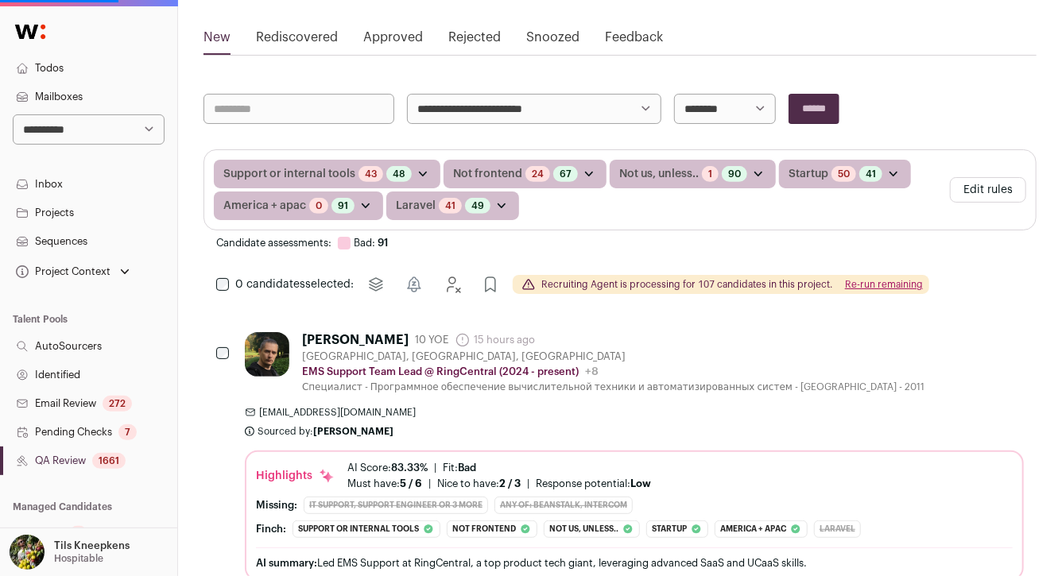
scroll to position [207, 0]
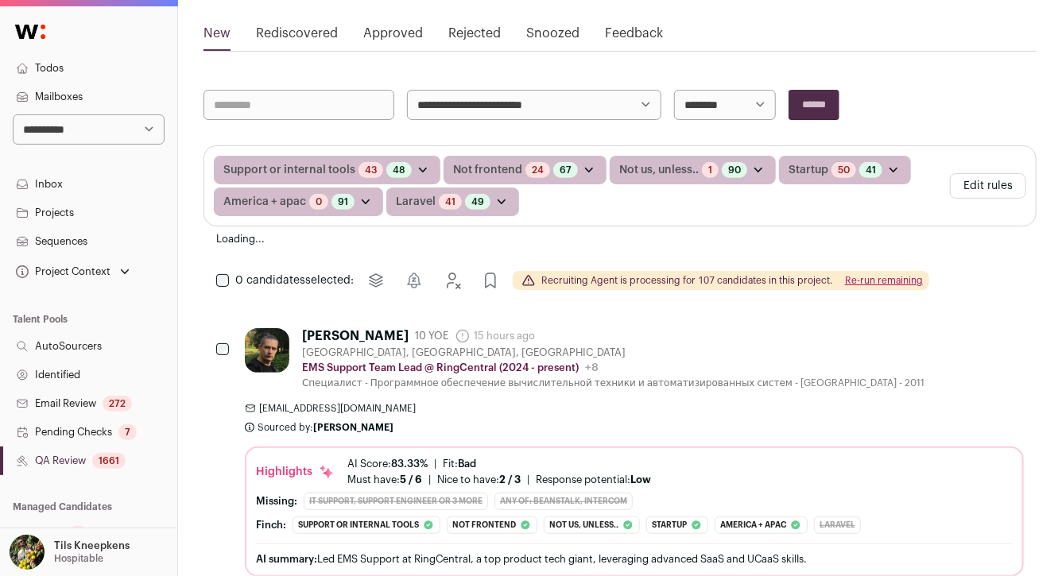
click at [982, 188] on button "Edit rules" at bounding box center [988, 185] width 76 height 25
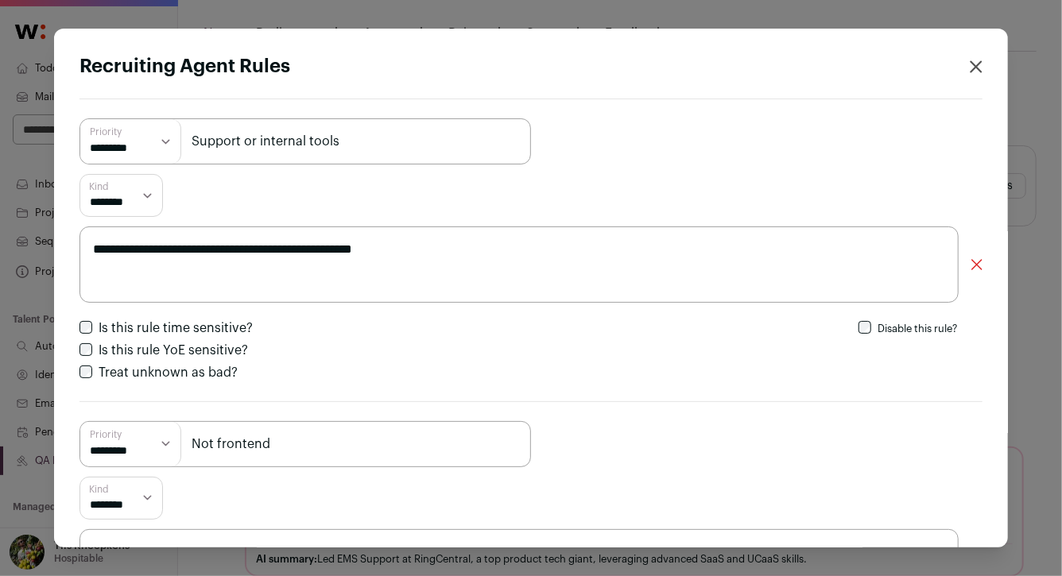
scroll to position [8, 0]
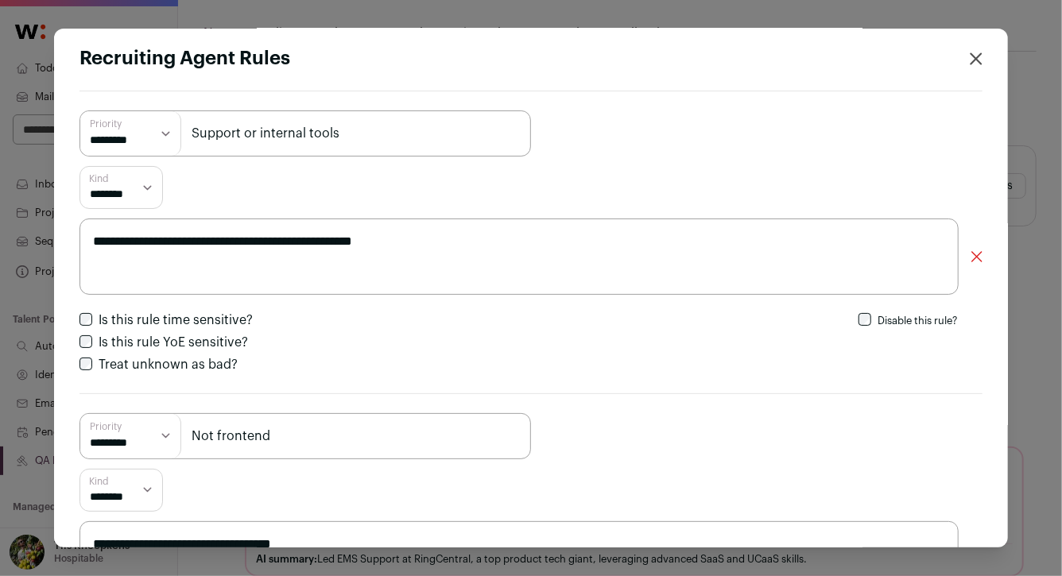
click at [230, 241] on textarea "**********" at bounding box center [518, 257] width 879 height 76
click at [449, 241] on textarea "**********" at bounding box center [518, 257] width 879 height 76
drag, startPoint x: 424, startPoint y: 246, endPoint x: 523, endPoint y: 250, distance: 98.6
click at [521, 250] on textarea "**********" at bounding box center [518, 257] width 879 height 76
click at [423, 246] on textarea "**********" at bounding box center [518, 257] width 879 height 76
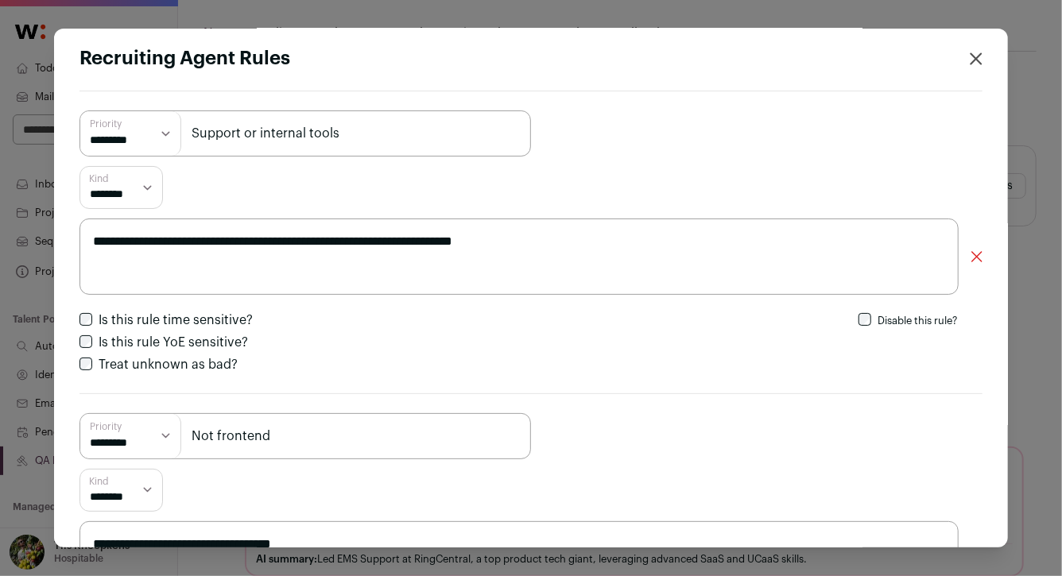
click at [568, 246] on textarea "**********" at bounding box center [518, 257] width 879 height 76
click at [574, 246] on textarea "**********" at bounding box center [518, 257] width 879 height 76
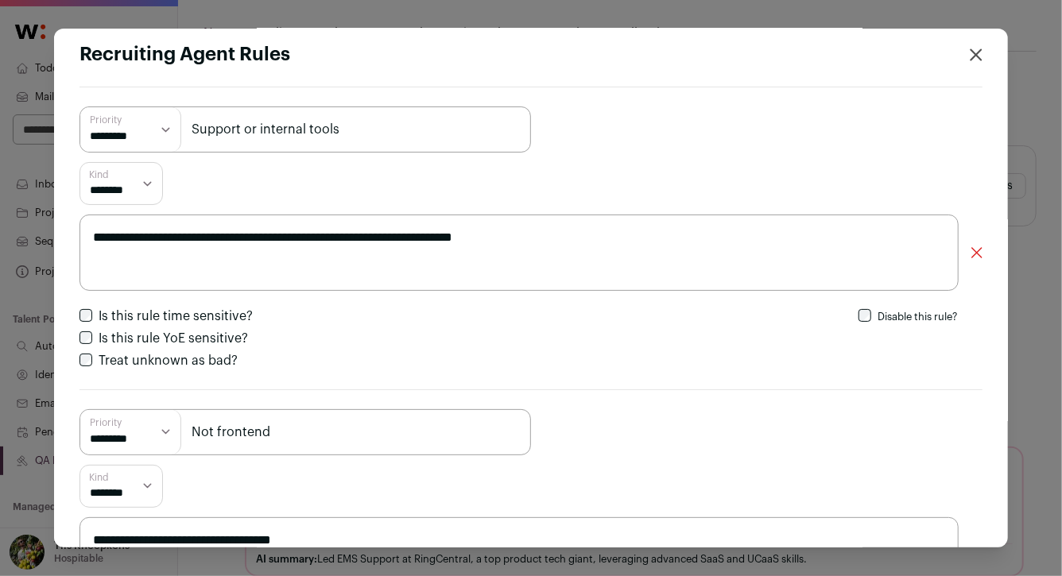
scroll to position [14, 0]
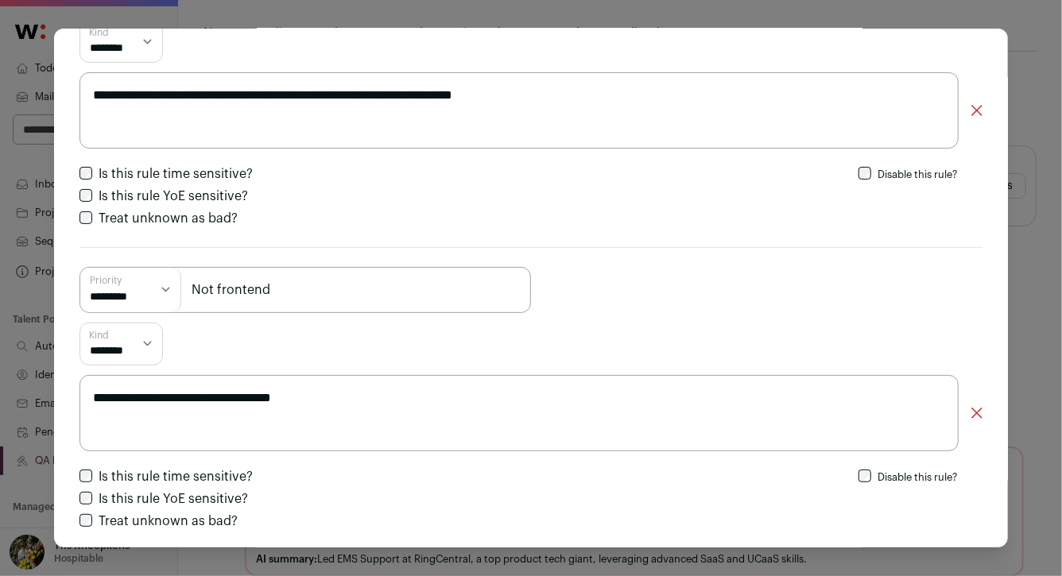
type textarea "**********"
click at [574, 247] on div "**********" at bounding box center [530, 398] width 903 height 303
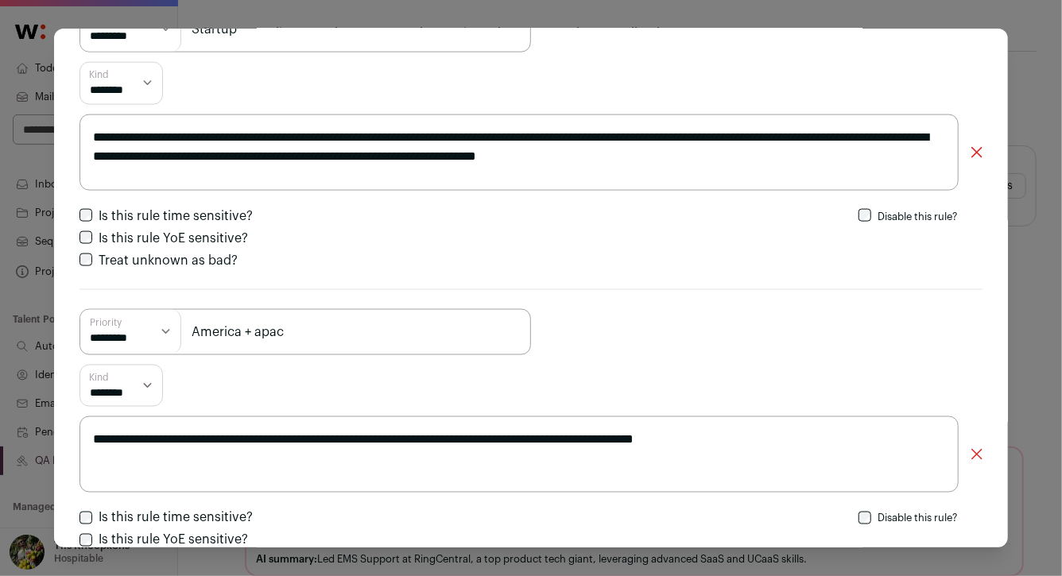
scroll to position [1050, 0]
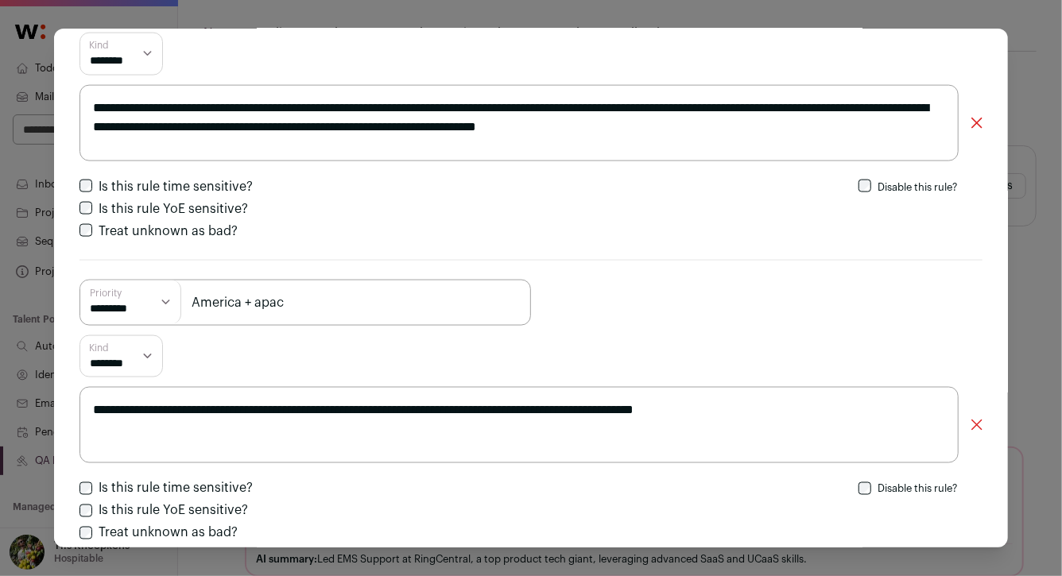
click at [348, 108] on textarea "**********" at bounding box center [518, 123] width 879 height 76
click at [901, 121] on textarea "**********" at bounding box center [518, 123] width 879 height 76
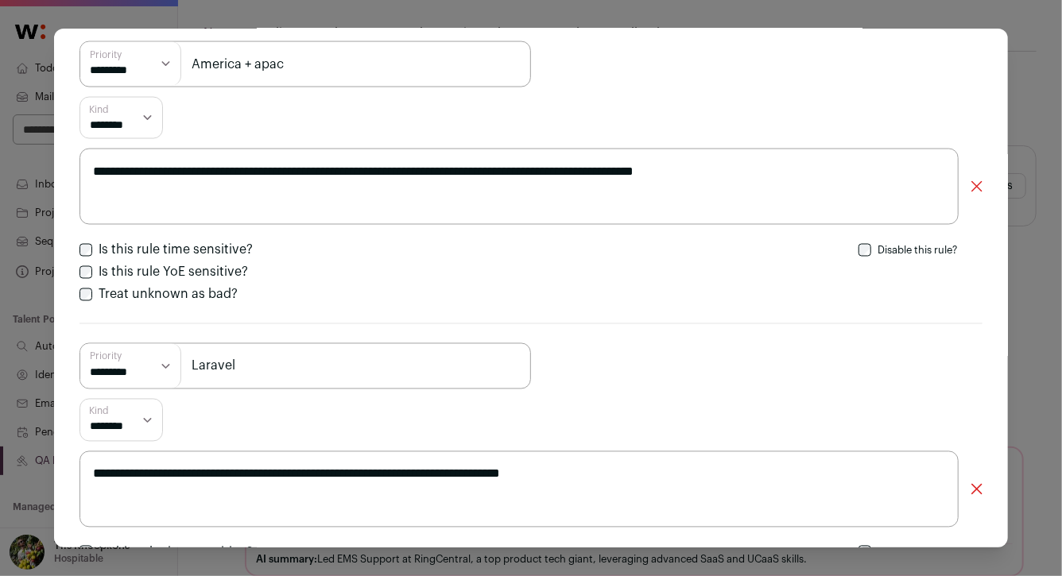
scroll to position [1287, 0]
type textarea "**********"
click at [813, 180] on textarea "**********" at bounding box center [518, 187] width 879 height 76
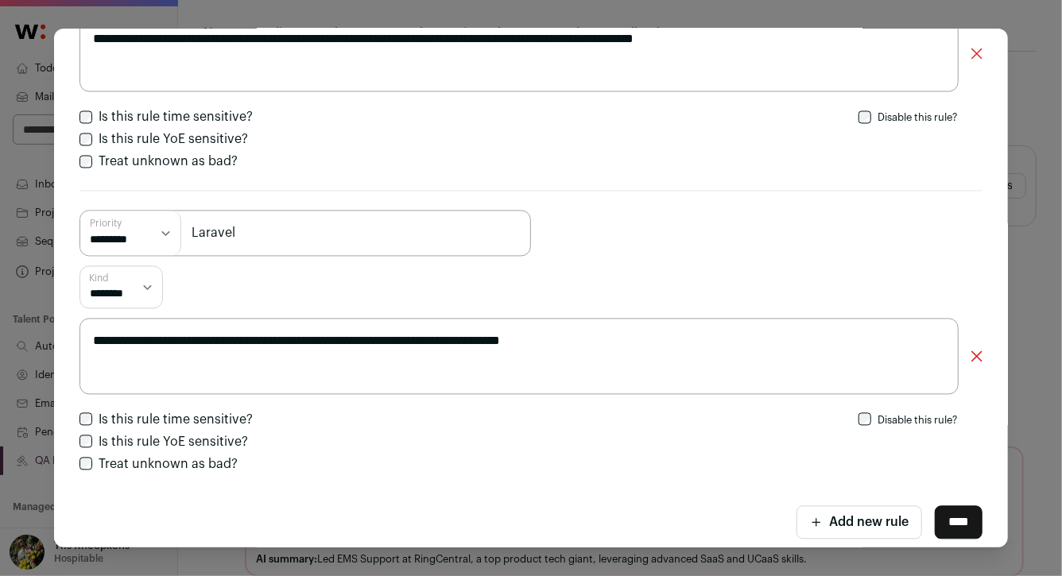
scroll to position [1437, 0]
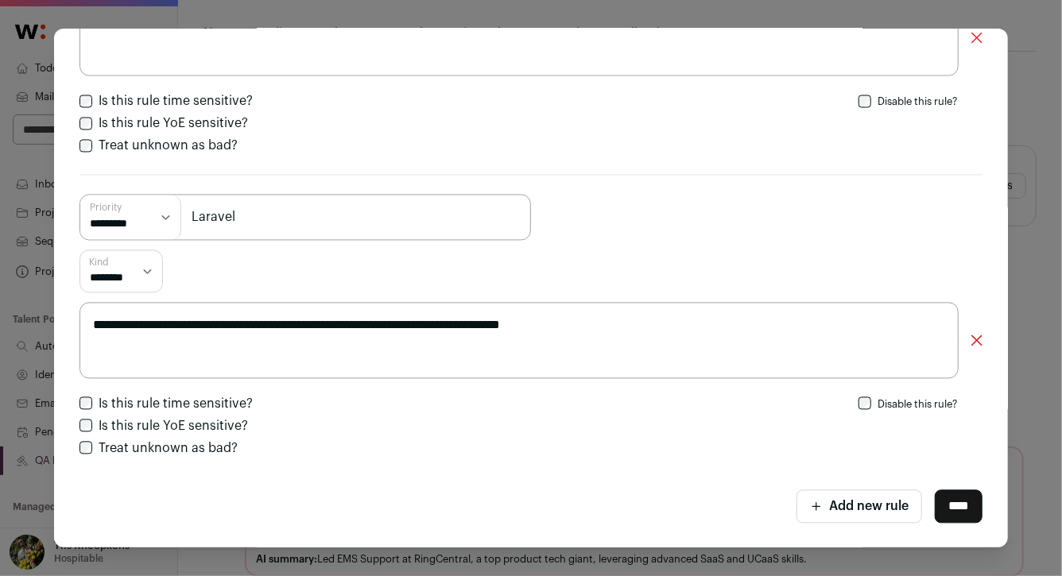
click at [958, 508] on input "****" at bounding box center [959, 506] width 48 height 33
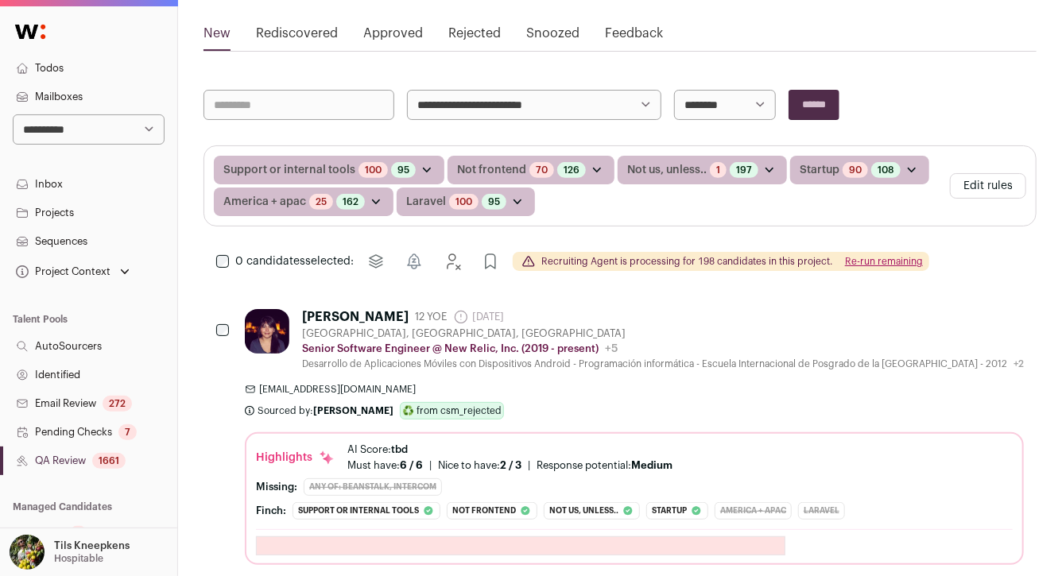
click at [588, 109] on select "**********" at bounding box center [534, 105] width 254 height 30
select select "*****"
click at [832, 99] on input "******" at bounding box center [813, 105] width 51 height 30
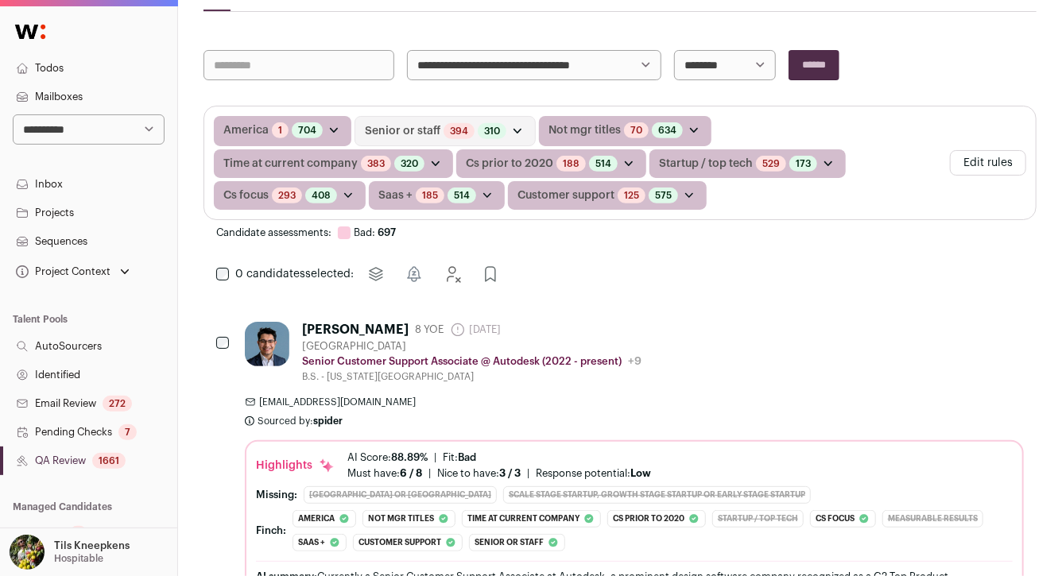
scroll to position [262, 0]
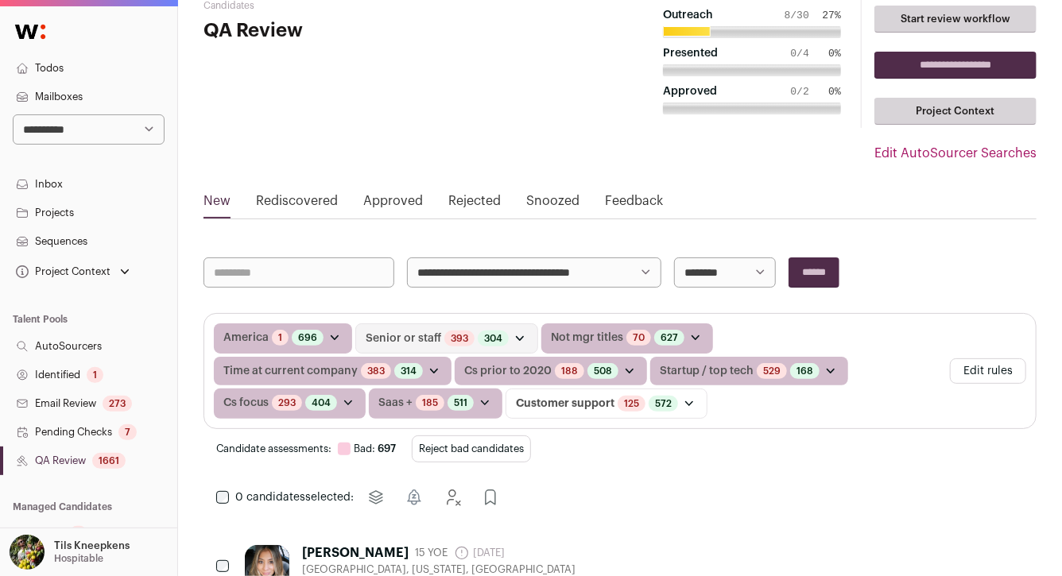
scroll to position [65, 0]
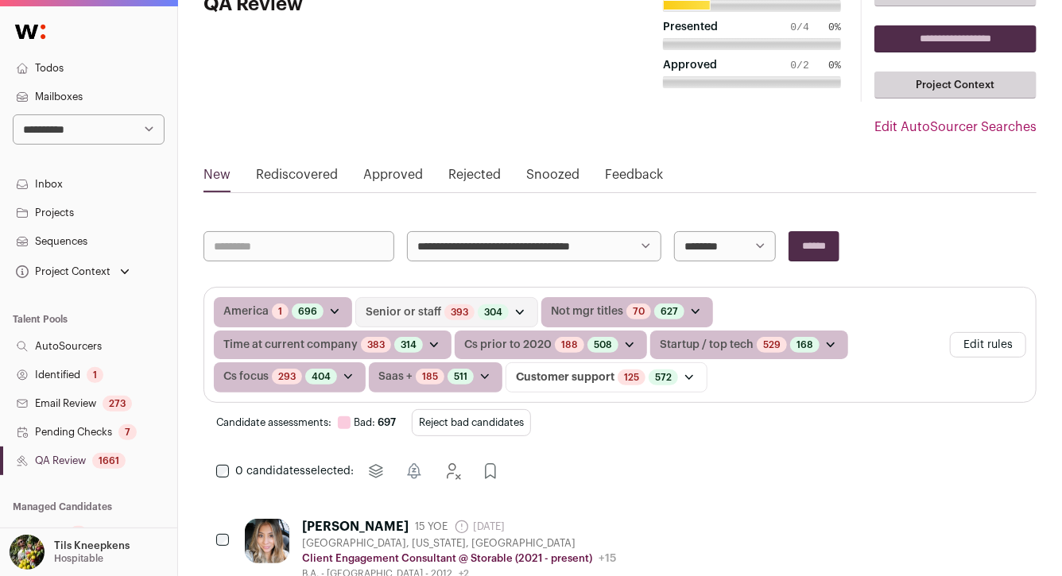
click at [504, 413] on button "Reject bad candidates" at bounding box center [471, 422] width 119 height 27
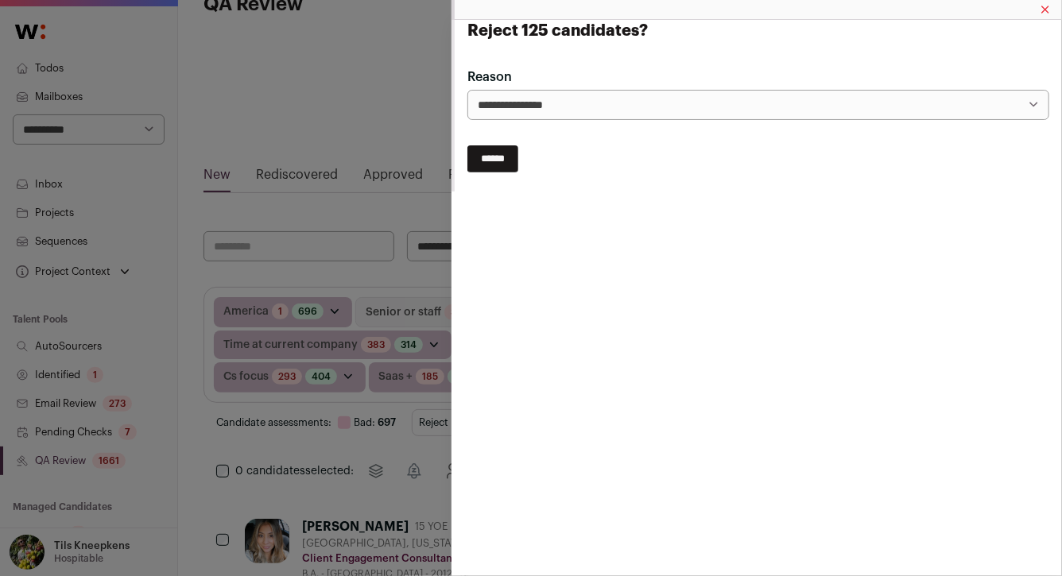
click at [504, 161] on input "******" at bounding box center [492, 158] width 51 height 27
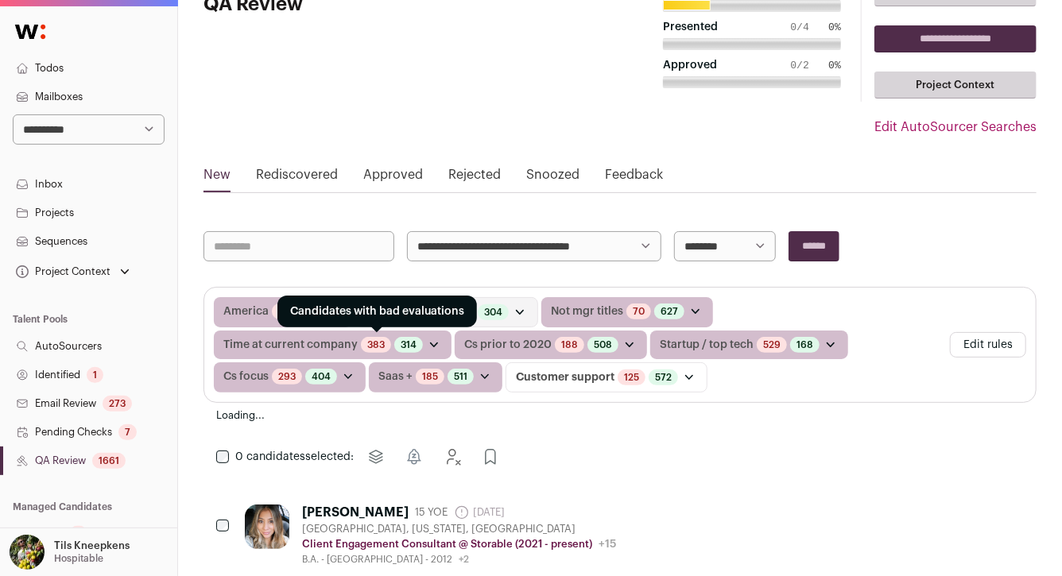
click at [375, 344] on link "383" at bounding box center [375, 345] width 17 height 13
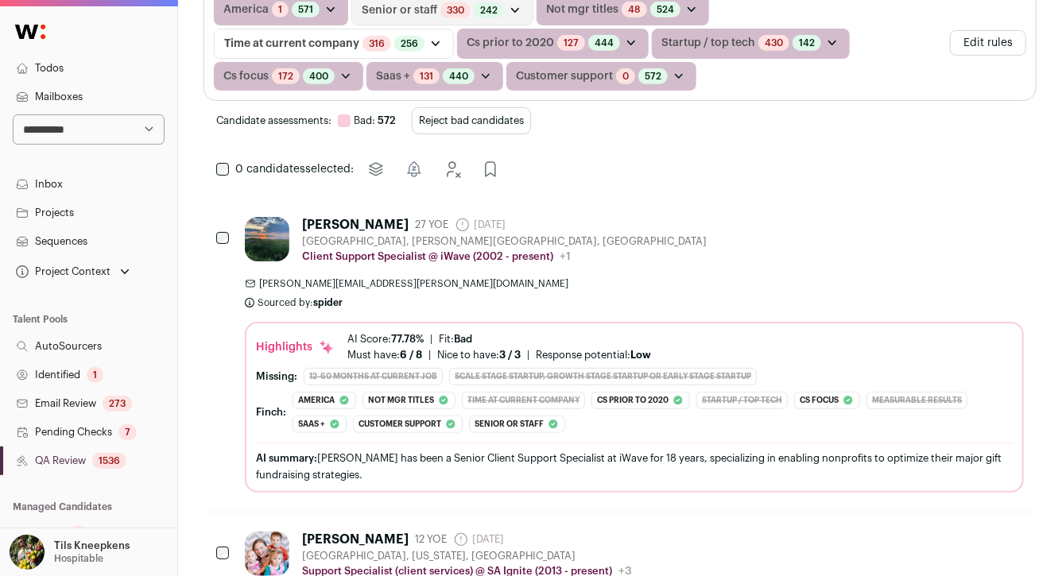
scroll to position [72, 0]
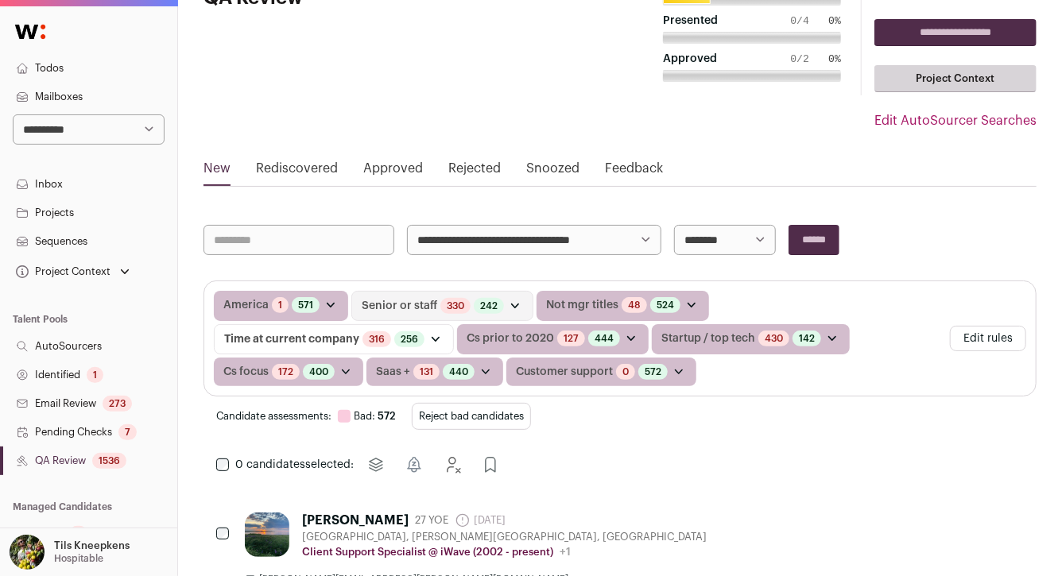
click at [514, 415] on button "Reject bad candidates" at bounding box center [471, 416] width 119 height 27
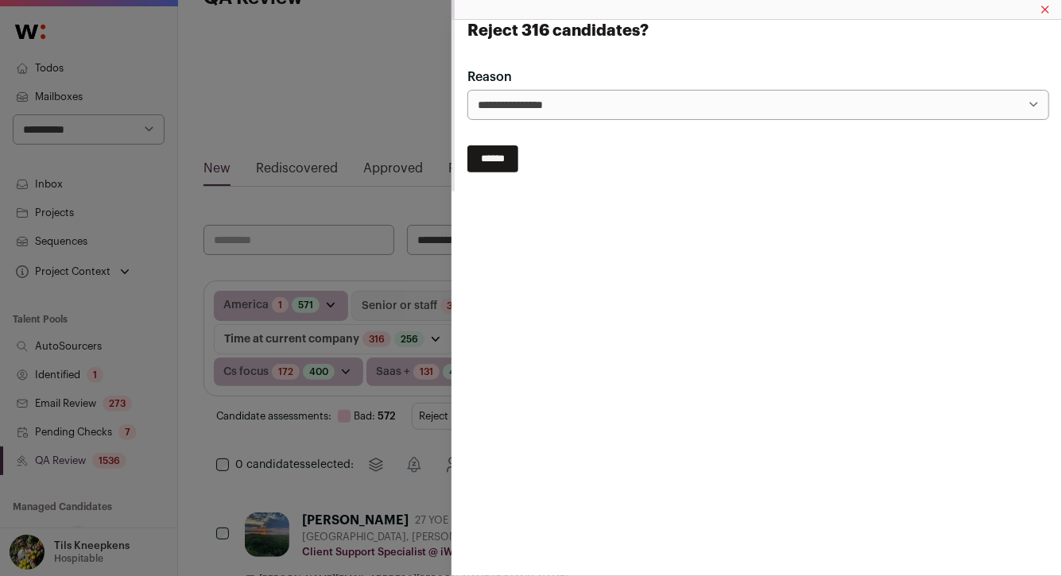
click at [494, 162] on input "******" at bounding box center [492, 158] width 51 height 27
click at [412, 121] on div "Reject 316 candidates?" at bounding box center [531, 288] width 1062 height 576
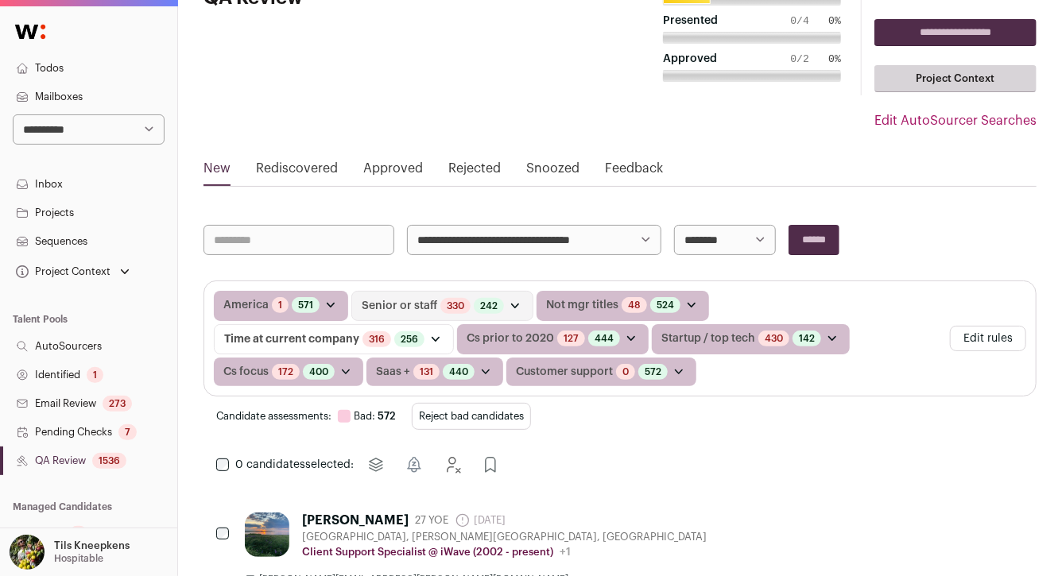
scroll to position [0, 0]
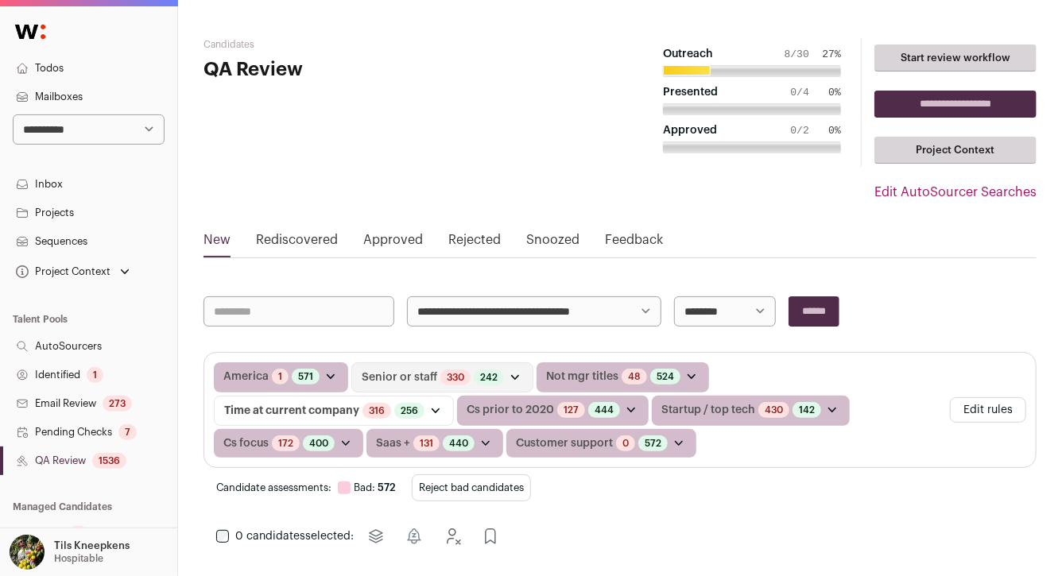
click at [904, 99] on input "**********" at bounding box center [955, 104] width 162 height 27
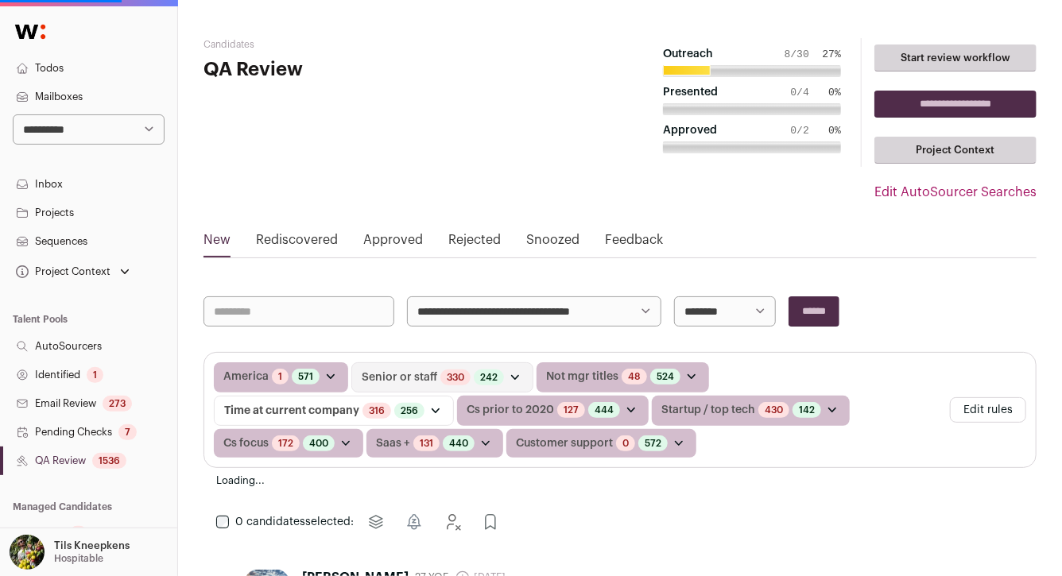
click at [60, 210] on link "Projects" at bounding box center [88, 213] width 177 height 29
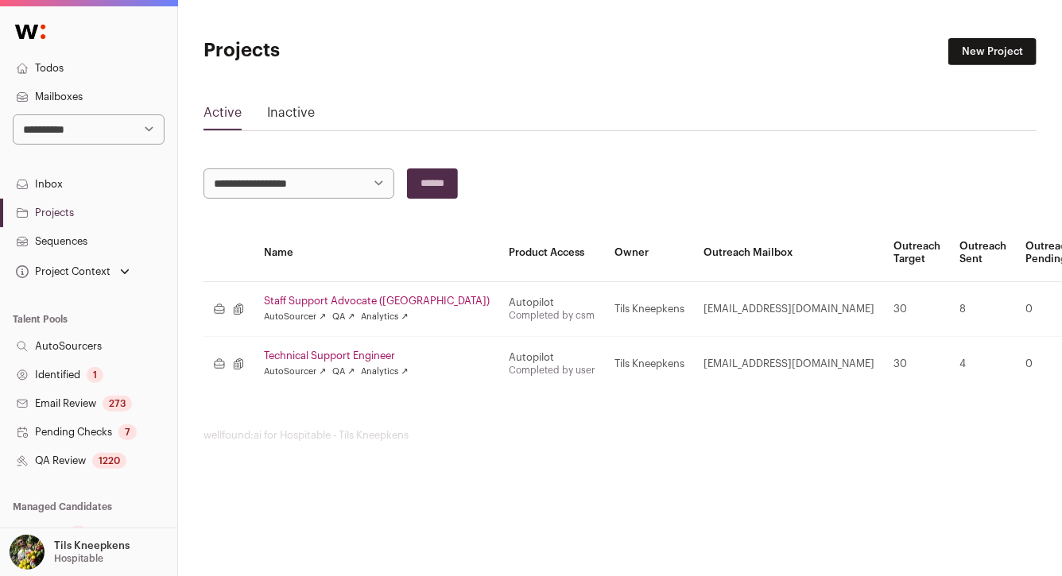
click at [360, 300] on link "Staff Support Advocate ([GEOGRAPHIC_DATA])" at bounding box center [377, 301] width 226 height 13
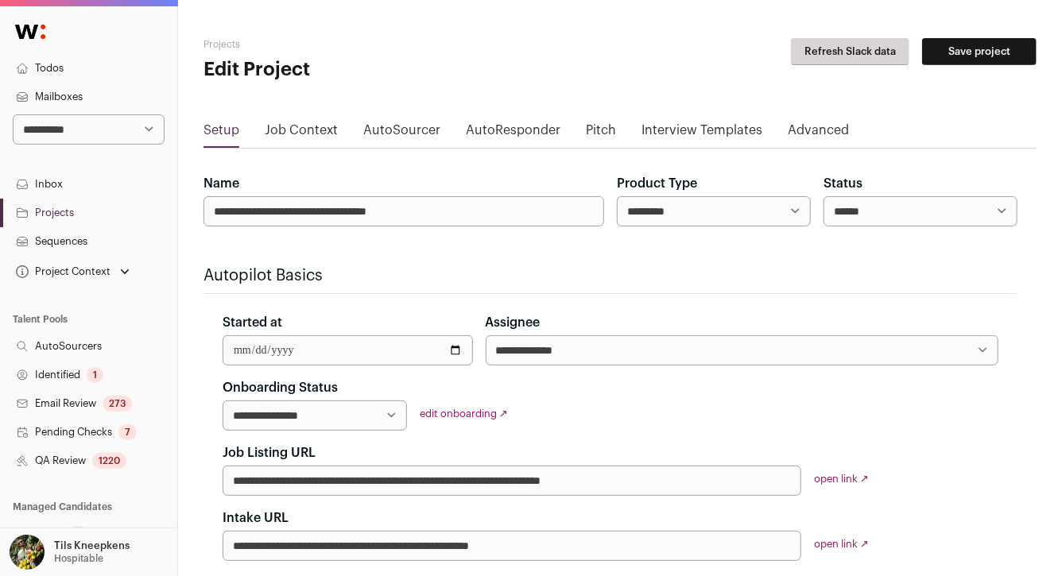
click at [416, 126] on link "AutoSourcer" at bounding box center [401, 133] width 77 height 25
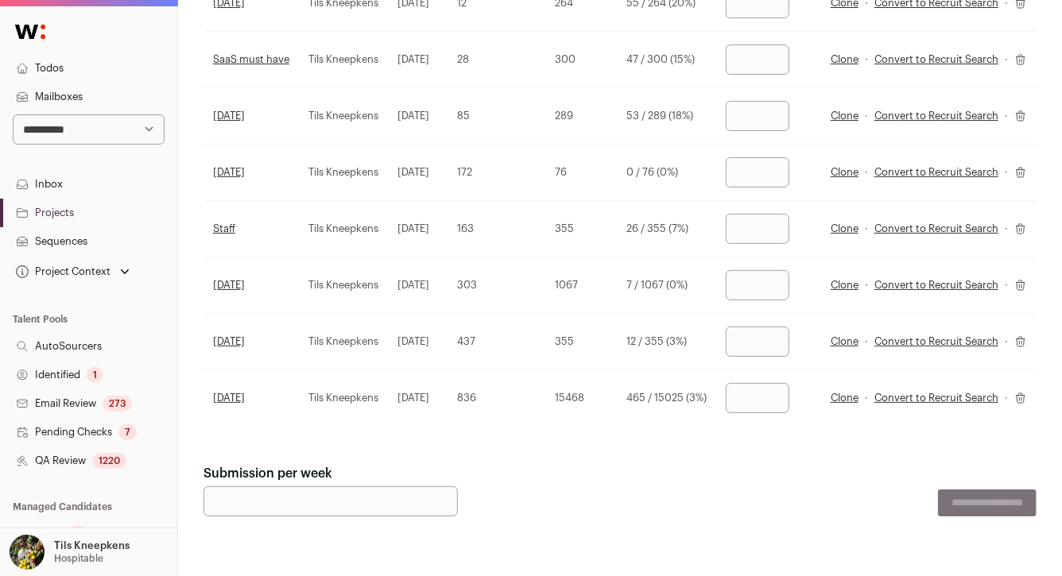
scroll to position [1130, 0]
click at [110, 455] on div "1220" at bounding box center [109, 461] width 34 height 16
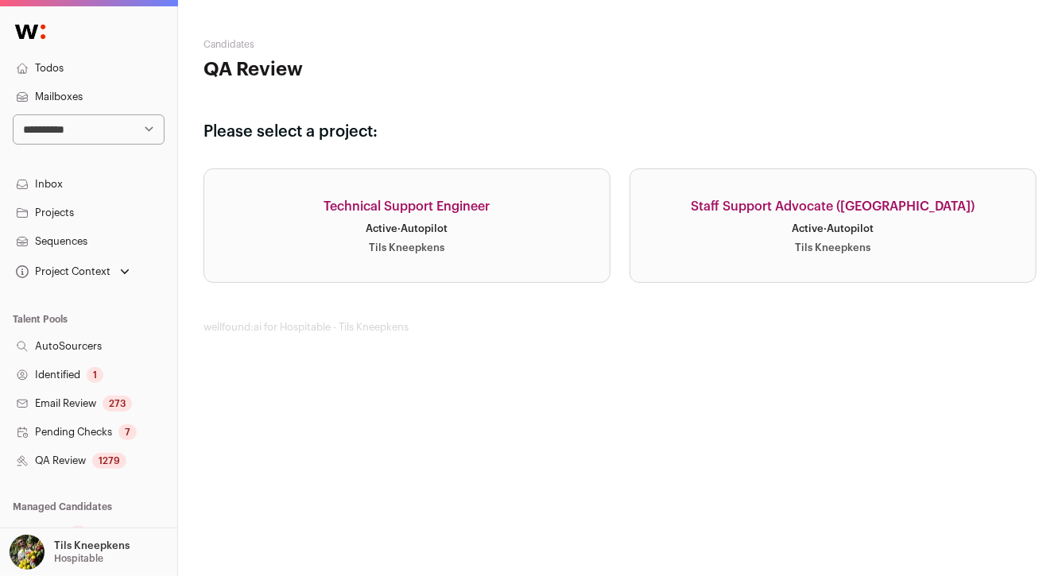
click at [678, 208] on link "Staff Support Advocate ([GEOGRAPHIC_DATA]) Active · Autopilot Tils Kneepkens" at bounding box center [832, 225] width 407 height 114
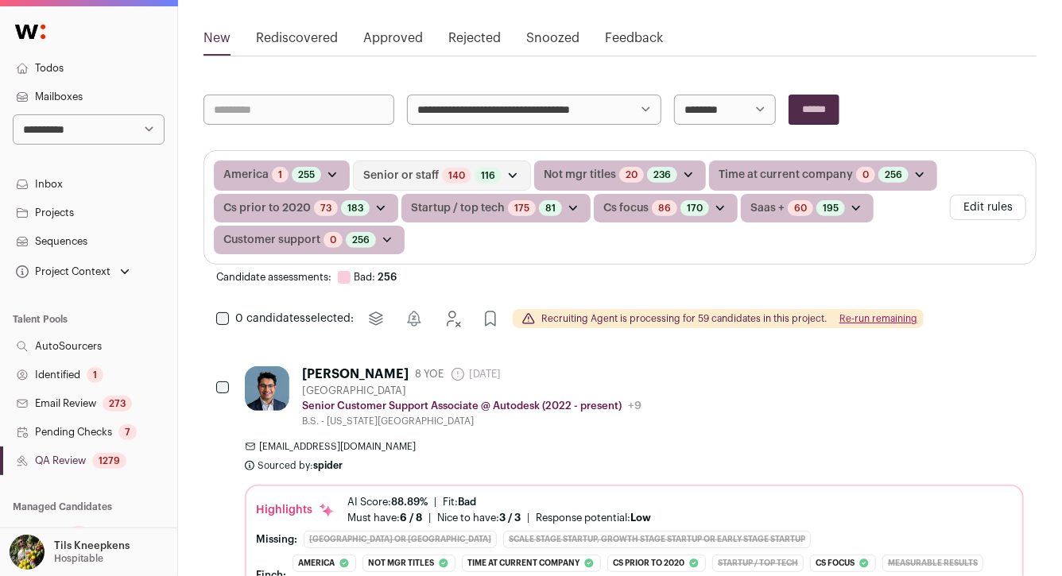
scroll to position [240, 0]
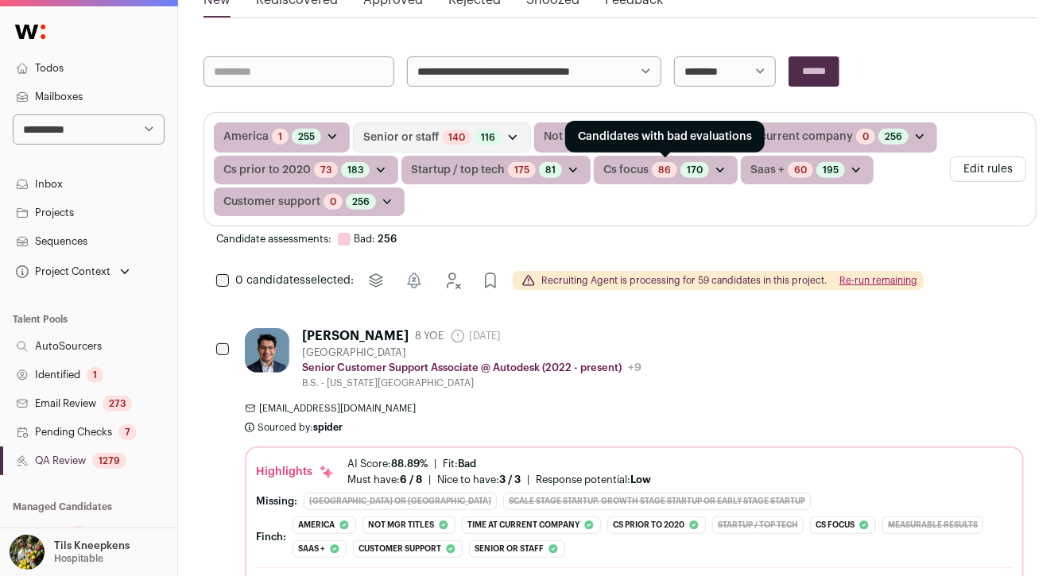
click at [661, 168] on link "86" at bounding box center [664, 170] width 13 height 13
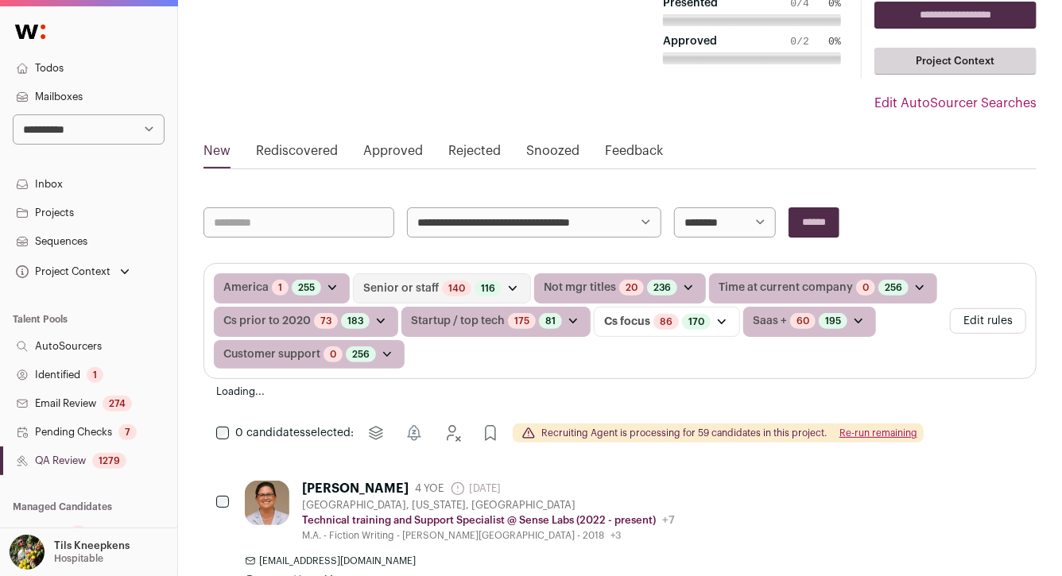
scroll to position [192, 0]
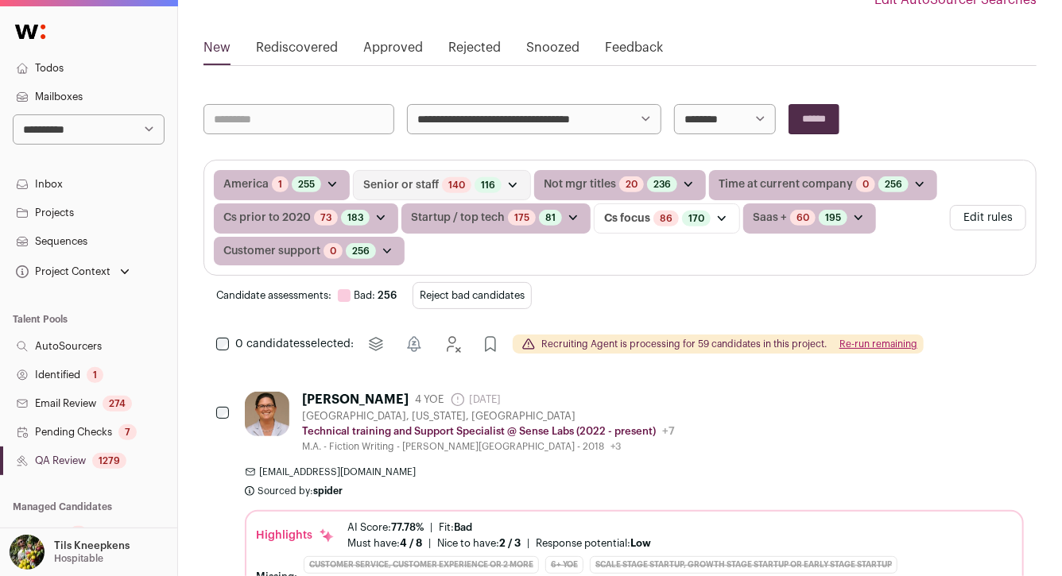
click at [498, 294] on button "Reject bad candidates" at bounding box center [471, 295] width 119 height 27
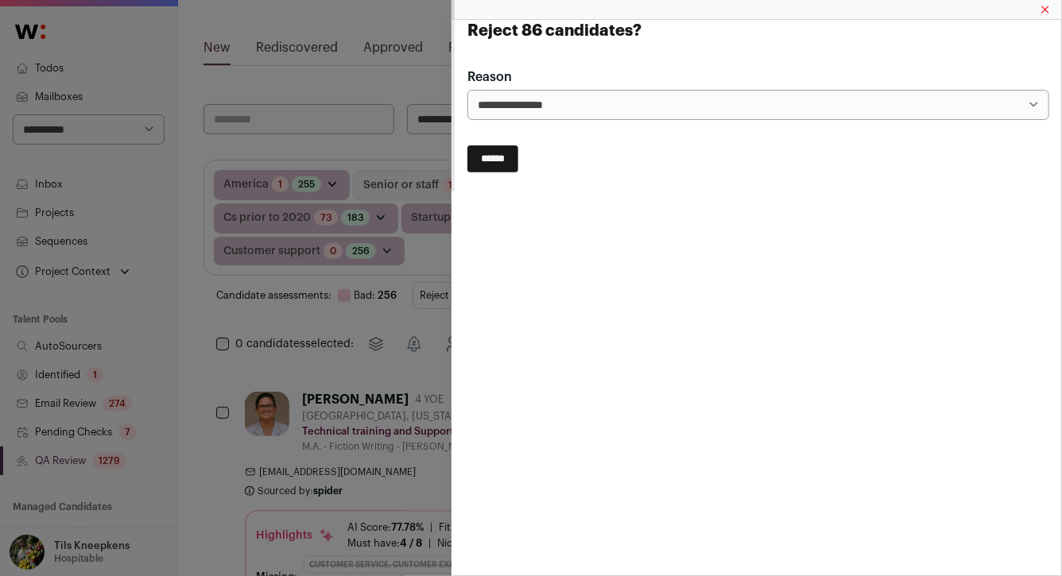
click at [501, 157] on input "******" at bounding box center [492, 158] width 51 height 27
click at [420, 153] on div "Reject 86 candidates? Reason" at bounding box center [531, 288] width 1062 height 576
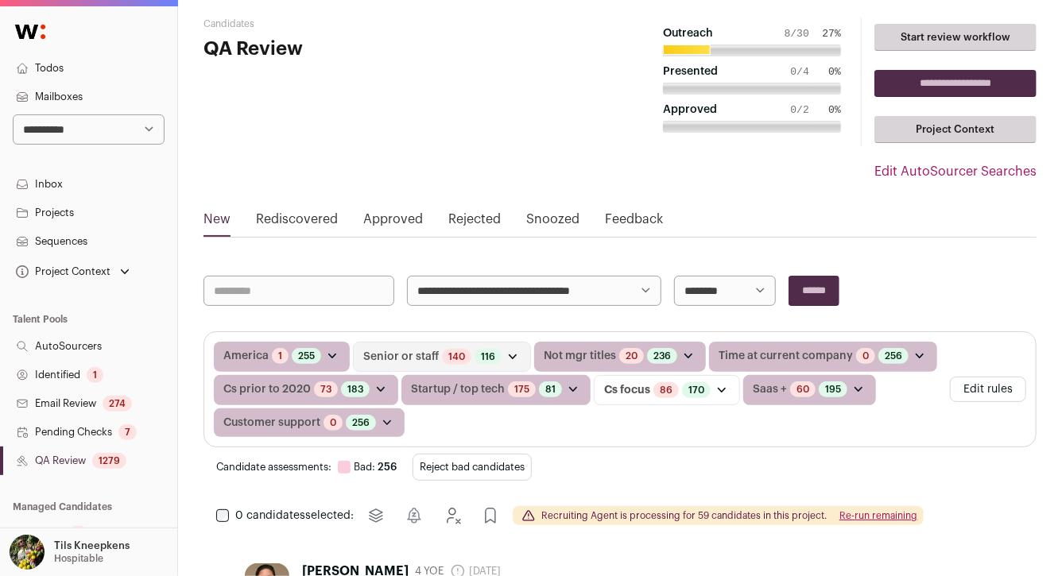
scroll to position [0, 0]
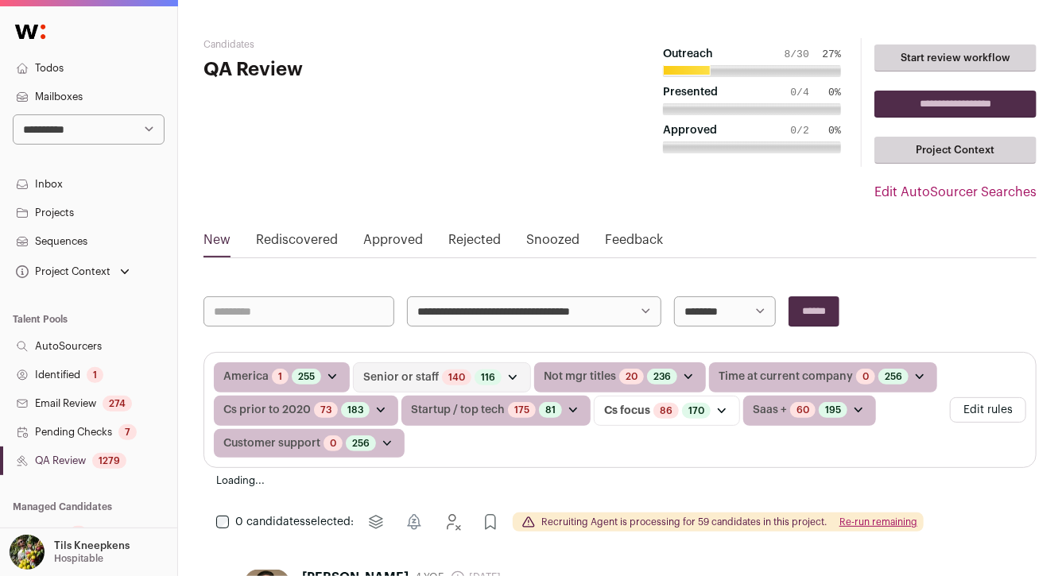
click at [477, 305] on select "**********" at bounding box center [534, 311] width 254 height 30
click at [482, 312] on select "**********" at bounding box center [534, 311] width 254 height 30
select select "*****"
click at [793, 316] on input "******" at bounding box center [813, 311] width 51 height 30
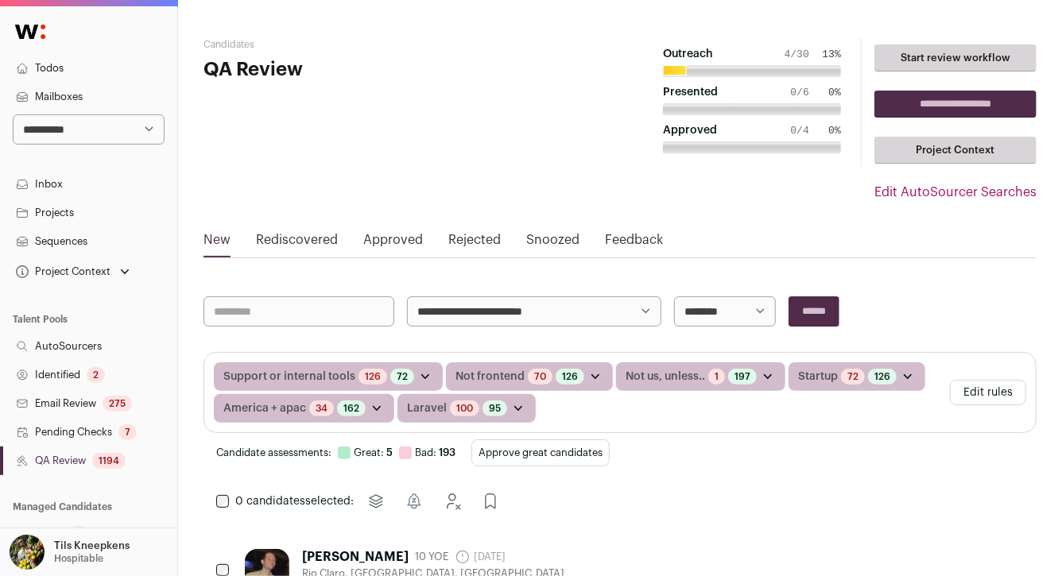
click at [960, 393] on button "Edit rules" at bounding box center [988, 392] width 76 height 25
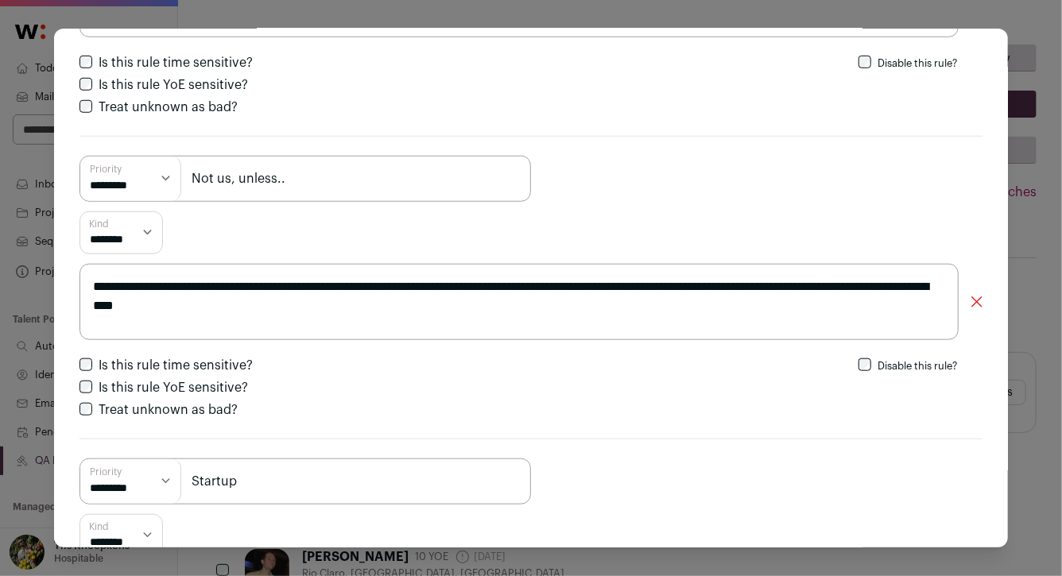
scroll to position [564, 0]
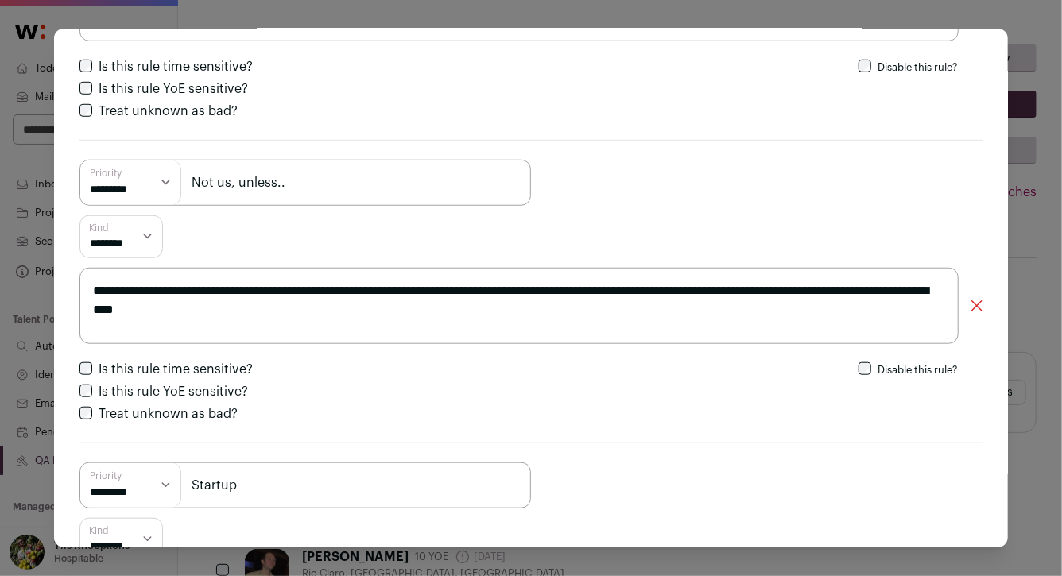
drag, startPoint x: 301, startPoint y: 288, endPoint x: 521, endPoint y: 290, distance: 219.4
click at [521, 290] on textarea "**********" at bounding box center [518, 306] width 879 height 76
click at [396, 288] on textarea "**********" at bounding box center [518, 306] width 879 height 76
click at [840, 288] on textarea "**********" at bounding box center [518, 306] width 879 height 76
click at [390, 287] on textarea "**********" at bounding box center [518, 306] width 879 height 76
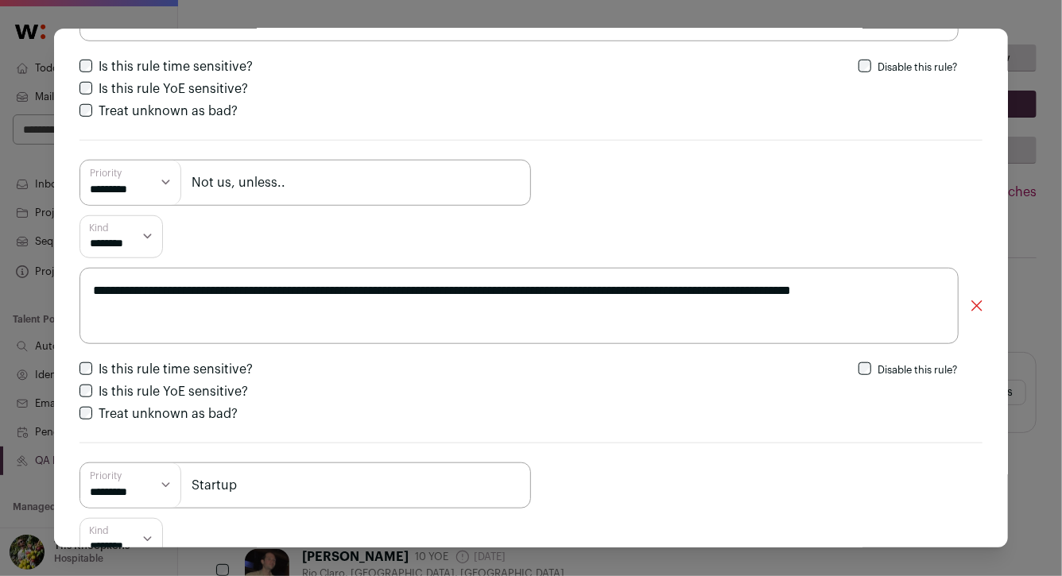
click at [397, 288] on textarea "**********" at bounding box center [518, 306] width 879 height 76
click at [547, 316] on textarea "**********" at bounding box center [518, 306] width 879 height 76
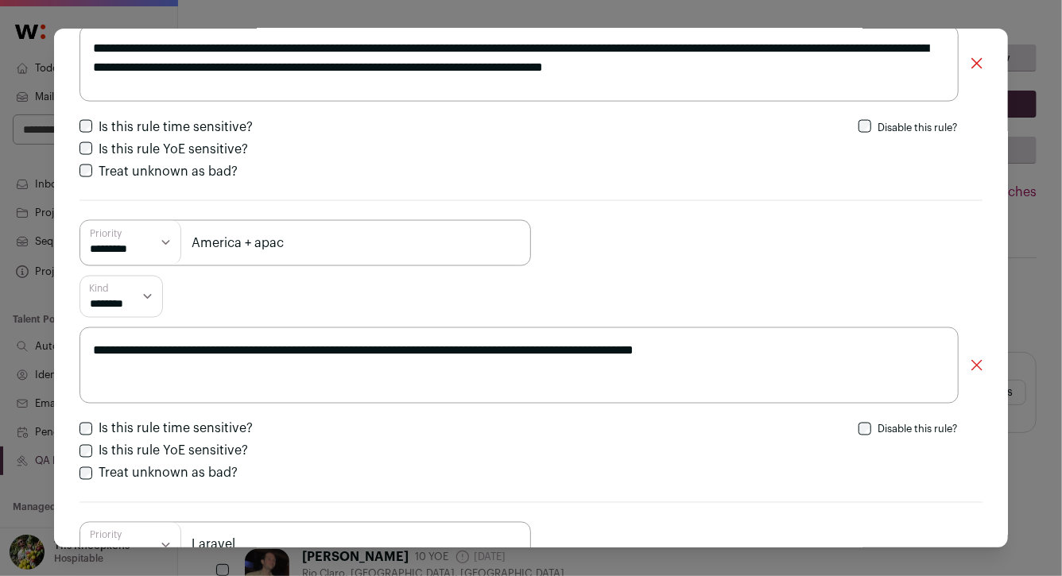
scroll to position [1437, 0]
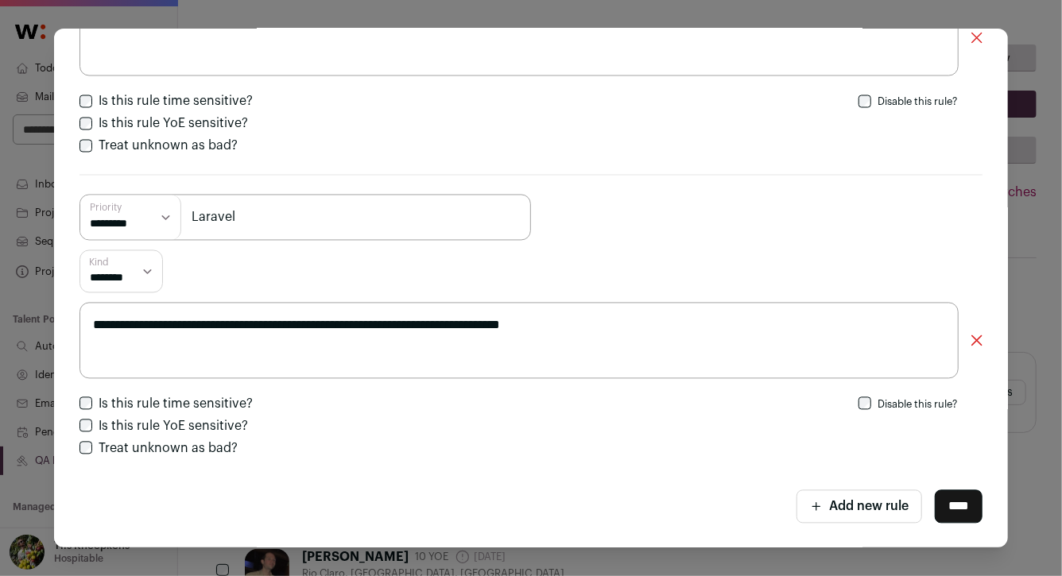
type textarea "**********"
click at [947, 508] on input "****" at bounding box center [959, 506] width 48 height 33
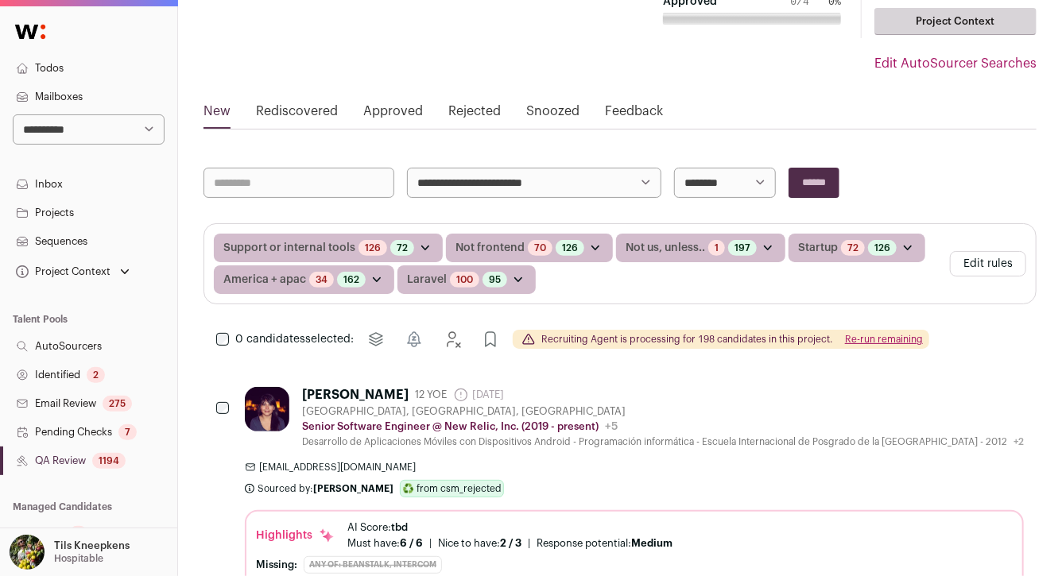
scroll to position [190, 0]
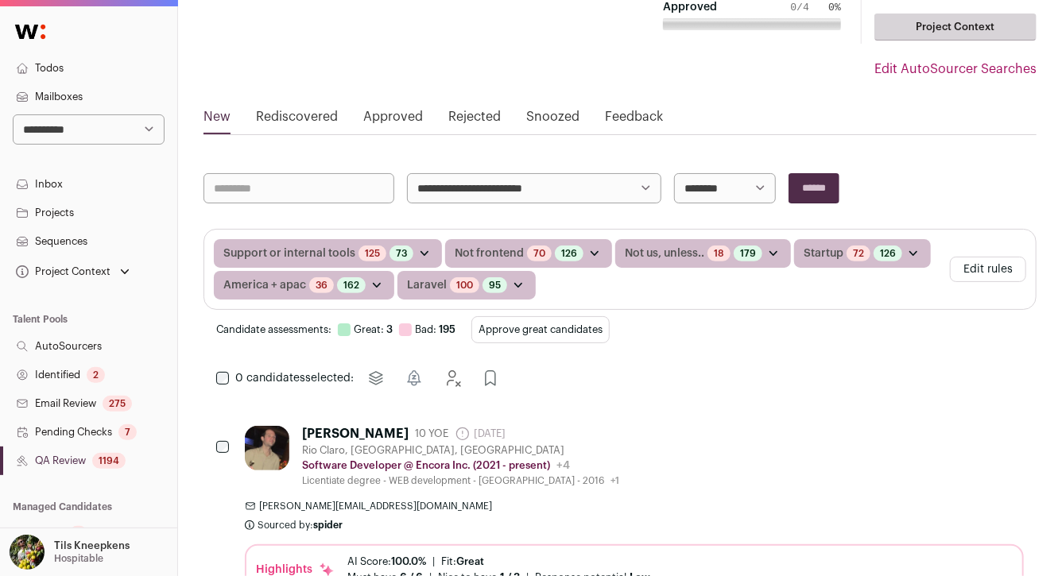
scroll to position [114, 0]
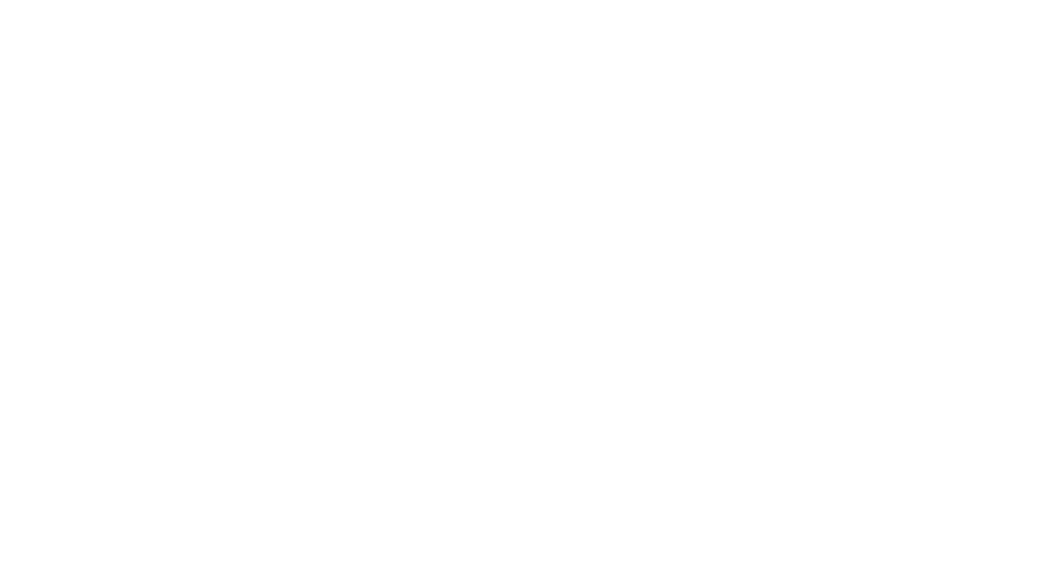
scroll to position [114, 0]
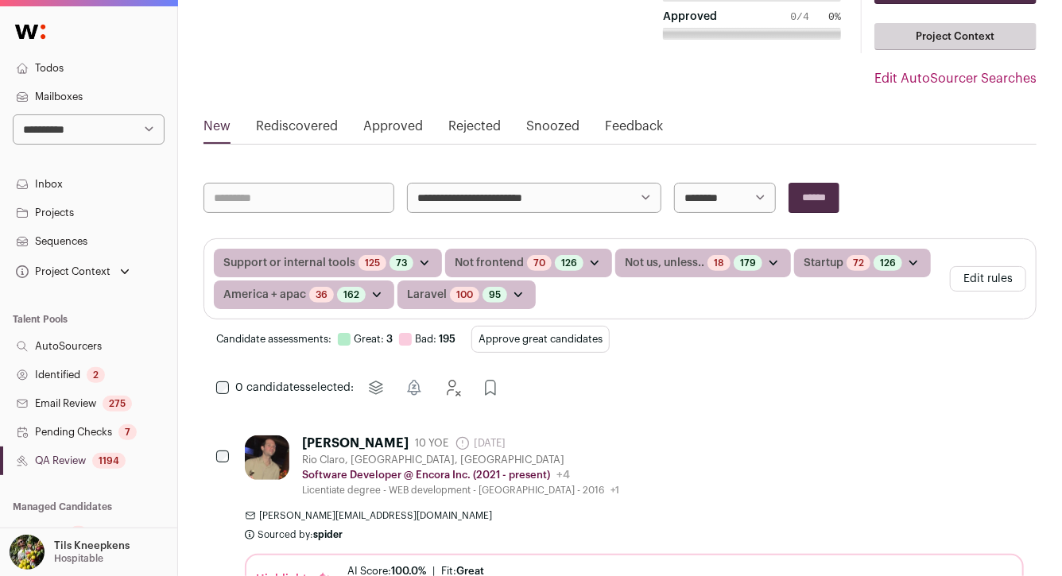
click at [508, 332] on button "Approve great candidates" at bounding box center [540, 339] width 138 height 27
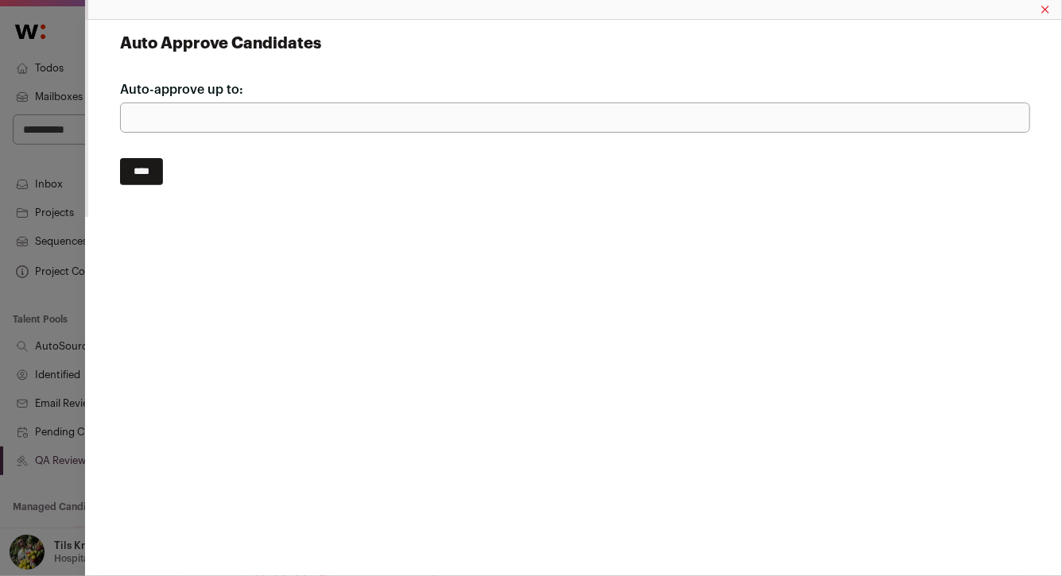
click at [141, 160] on input "****" at bounding box center [141, 171] width 43 height 27
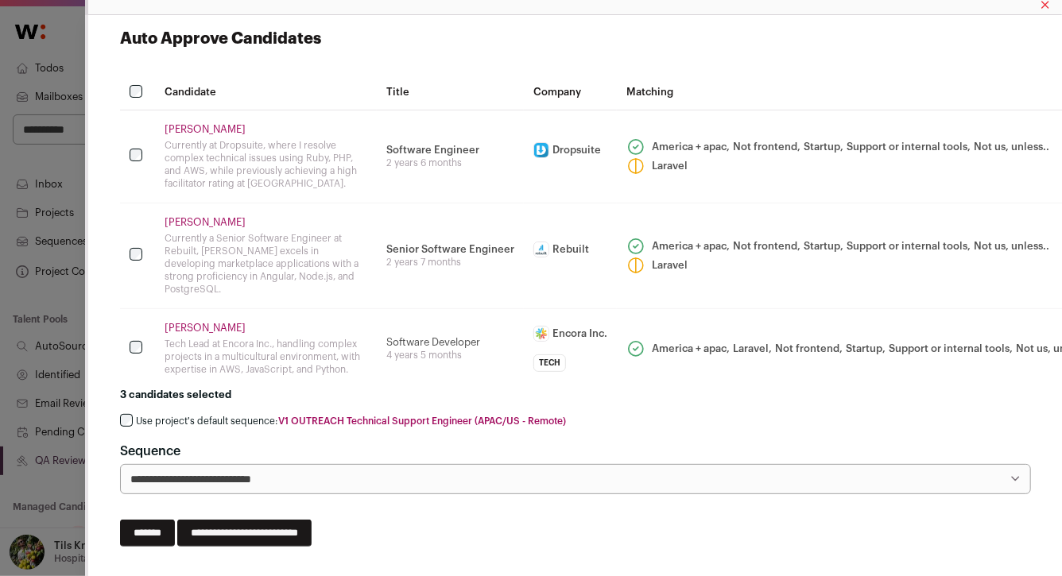
scroll to position [6, 0]
click at [216, 420] on label "Use project's default sequence: V1 OUTREACH Technical Support Engineer (APAC/US…" at bounding box center [351, 420] width 430 height 13
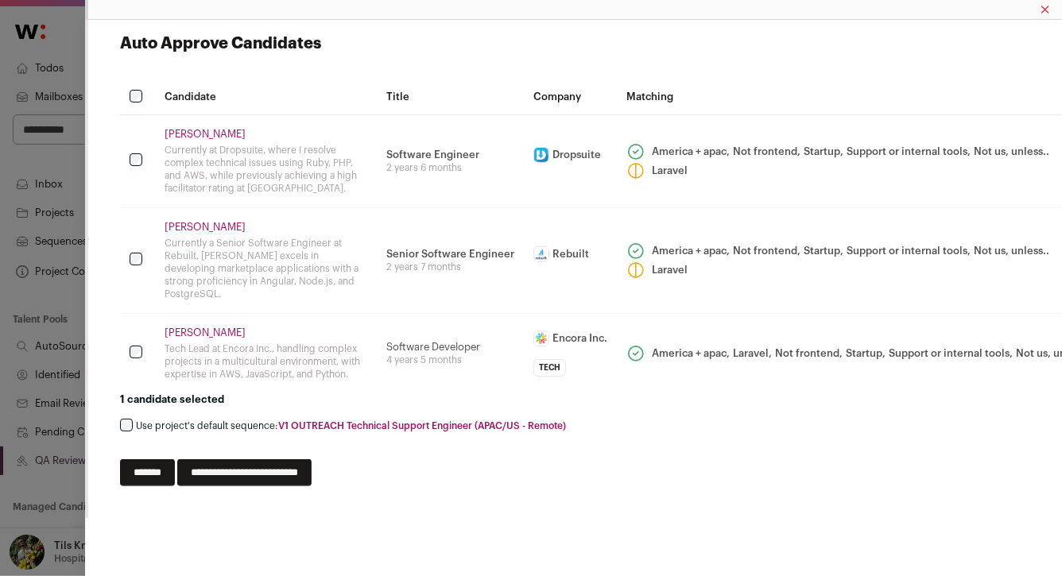
scroll to position [0, 0]
click at [207, 140] on link "Arif Priatna" at bounding box center [266, 134] width 203 height 13
click at [250, 459] on div "Auto Approve Candidates Candidate Title Company Matching Arif Priatna Currently…" at bounding box center [575, 260] width 910 height 454
click at [254, 467] on input "**********" at bounding box center [244, 472] width 134 height 27
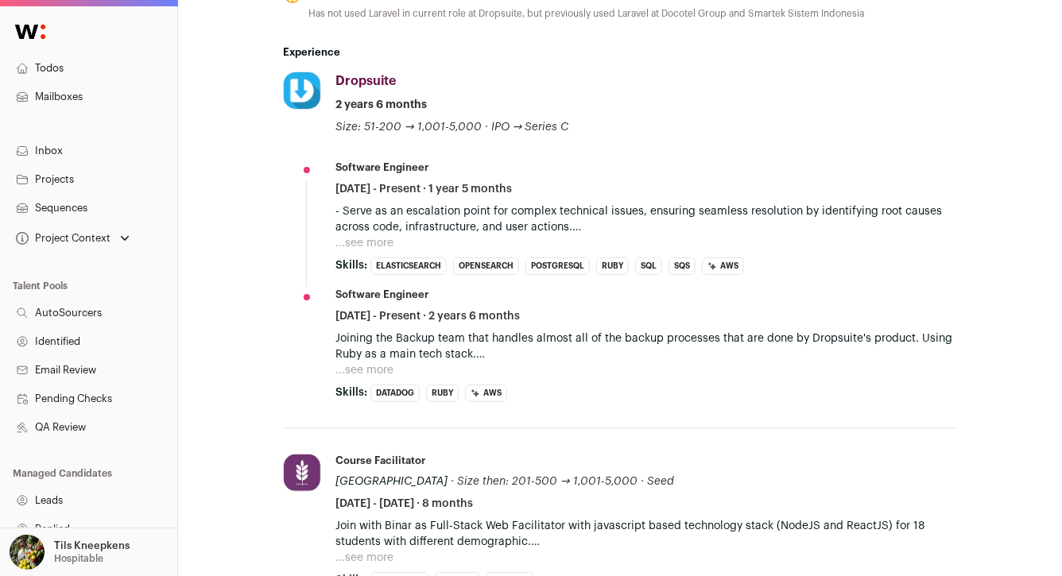
scroll to position [734, 0]
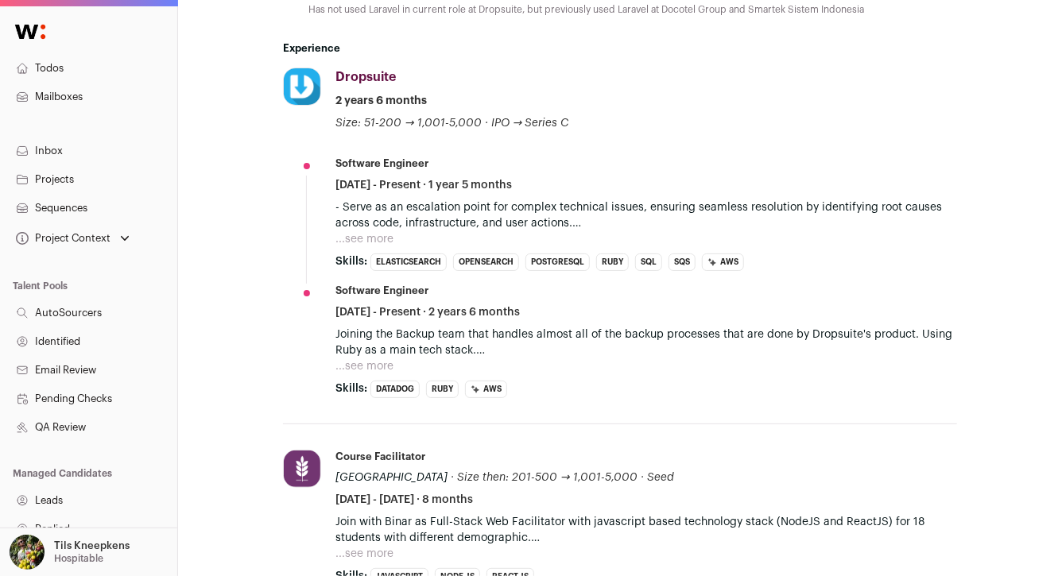
click at [364, 240] on button "...see more" at bounding box center [364, 239] width 58 height 16
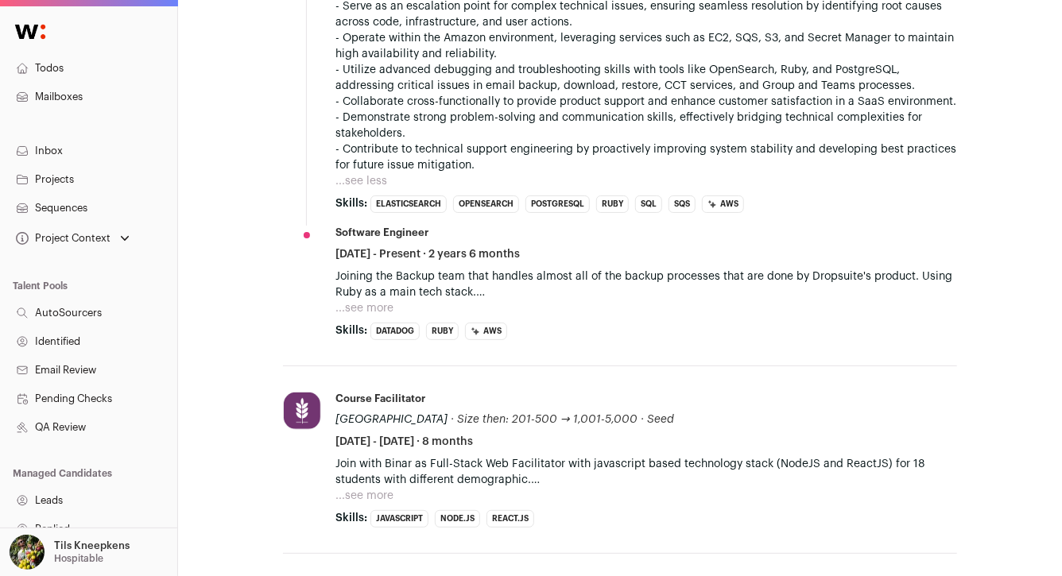
scroll to position [939, 0]
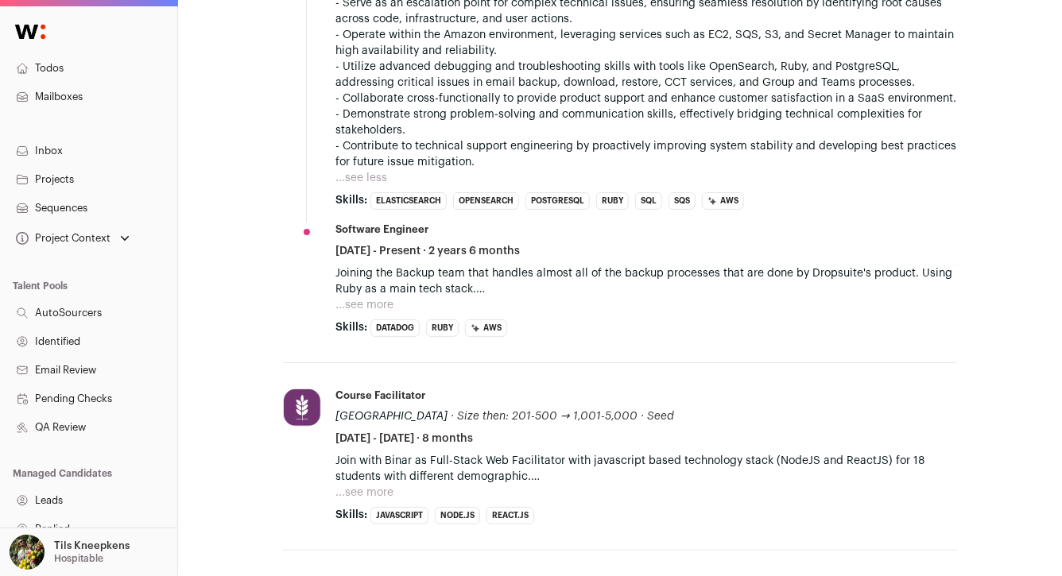
click at [385, 311] on button "...see more" at bounding box center [364, 305] width 58 height 16
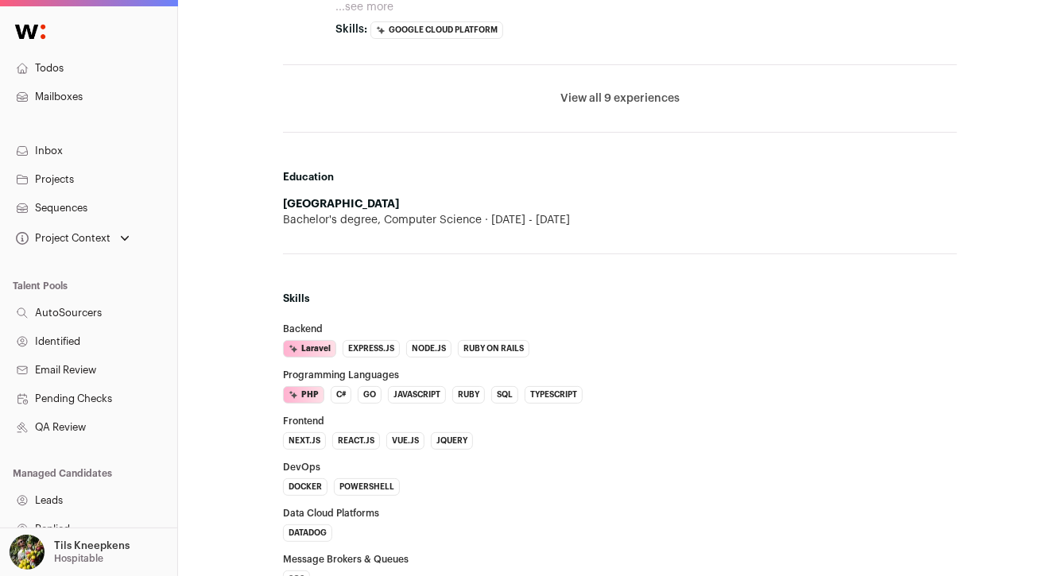
scroll to position [1696, 0]
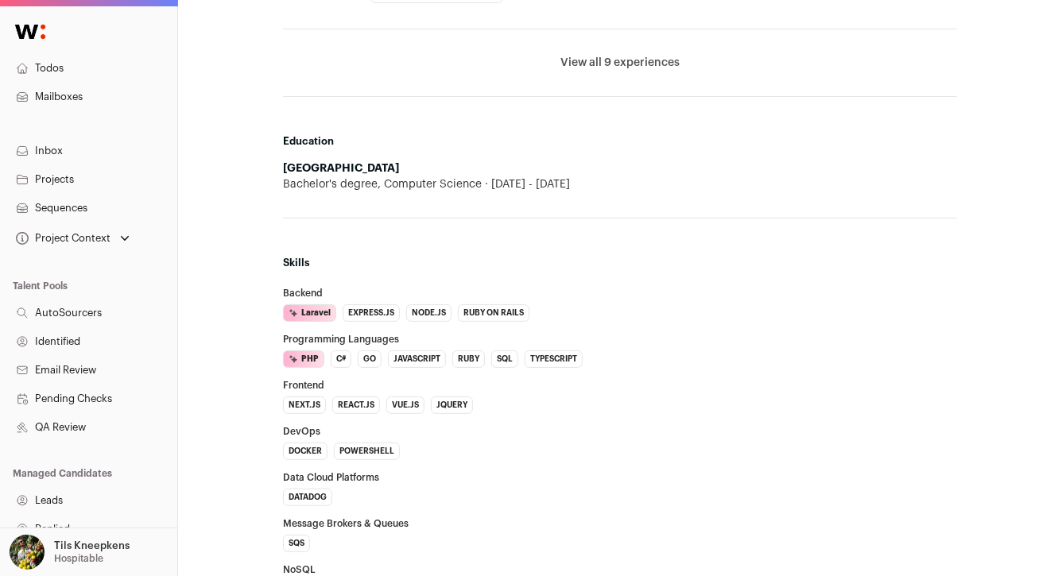
click at [579, 62] on button "View all 9 experiences" at bounding box center [619, 63] width 119 height 16
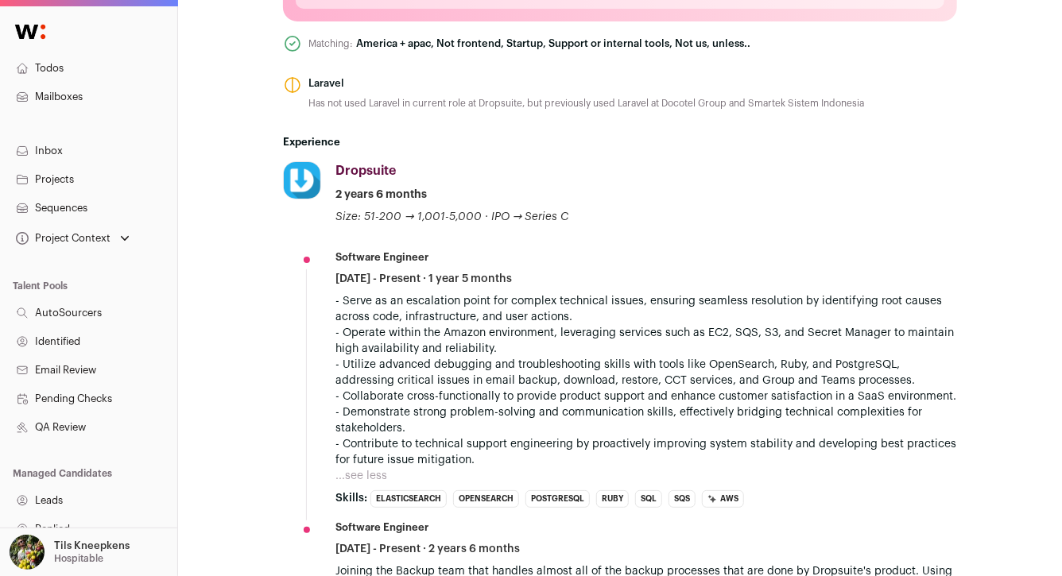
scroll to position [619, 0]
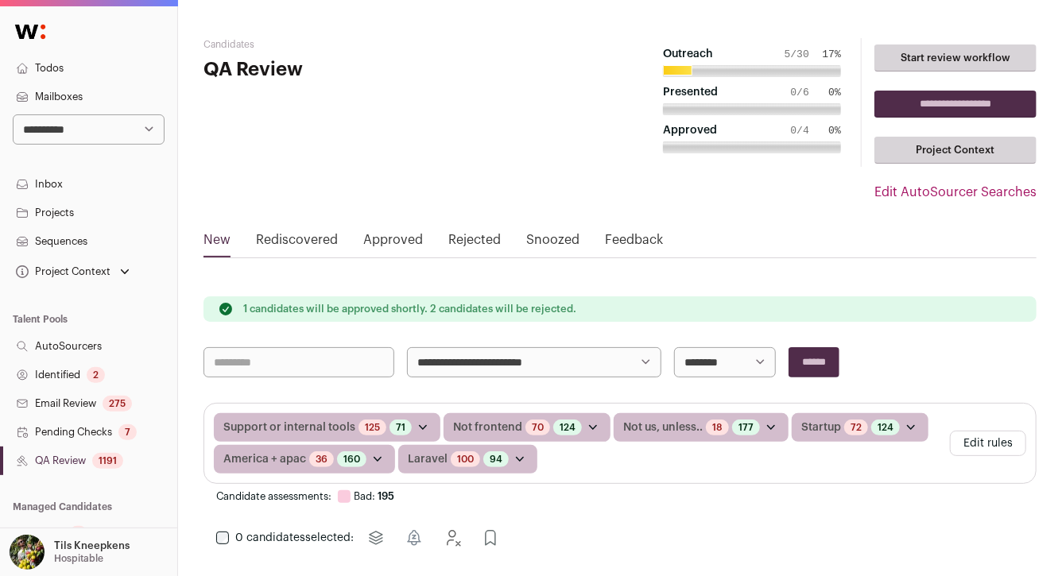
click at [573, 368] on select "**********" at bounding box center [534, 362] width 254 height 30
select select "*****"
click at [839, 367] on input "******" at bounding box center [813, 362] width 51 height 30
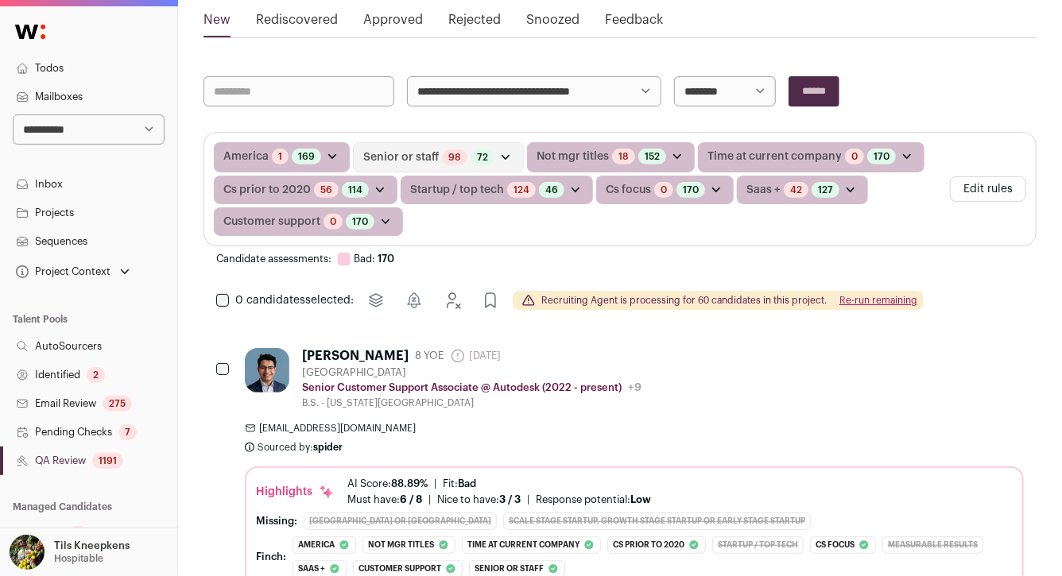
scroll to position [240, 0]
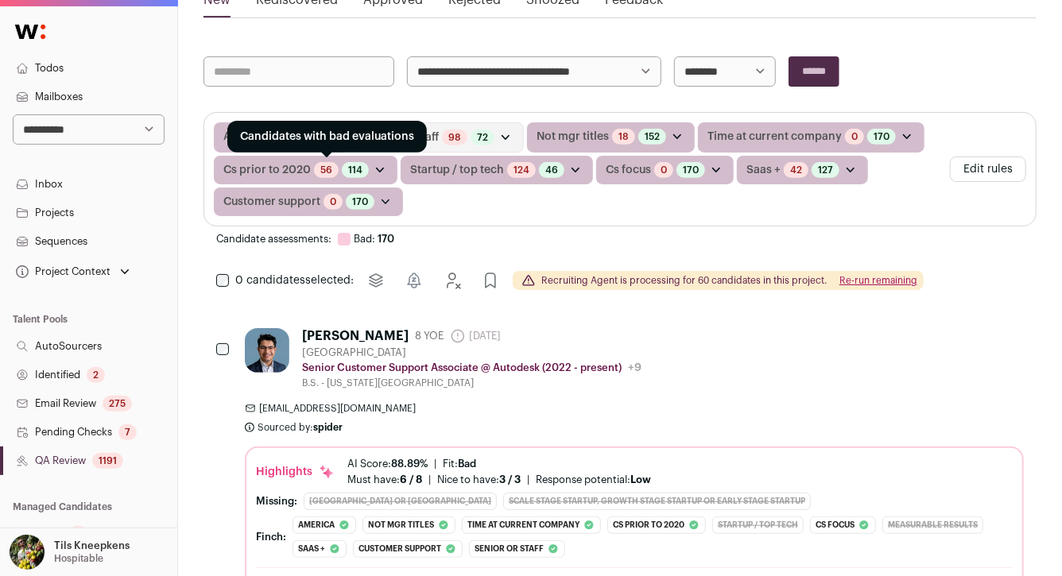
click at [325, 168] on link "56" at bounding box center [326, 170] width 12 height 13
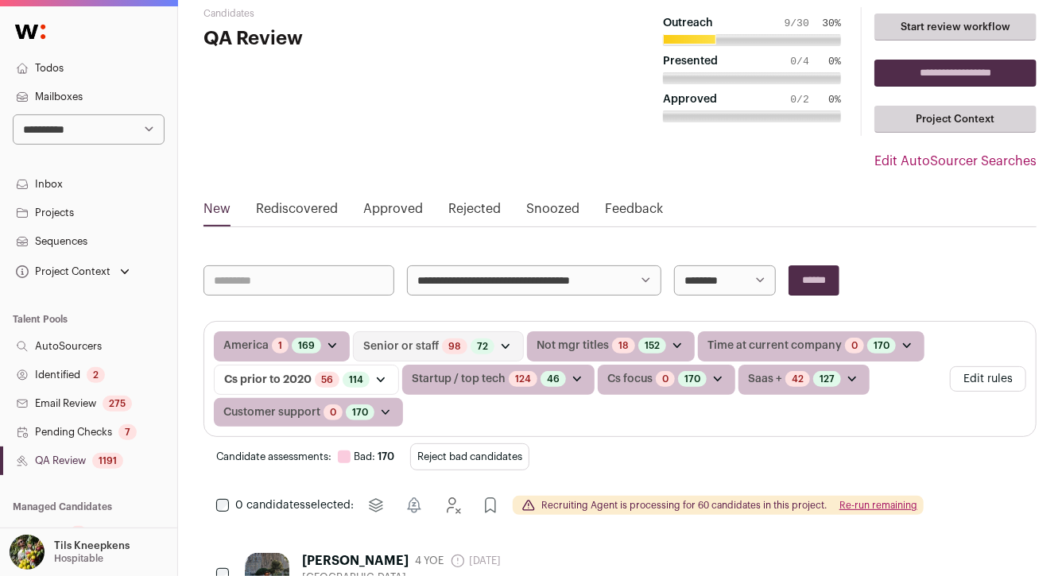
scroll to position [121, 0]
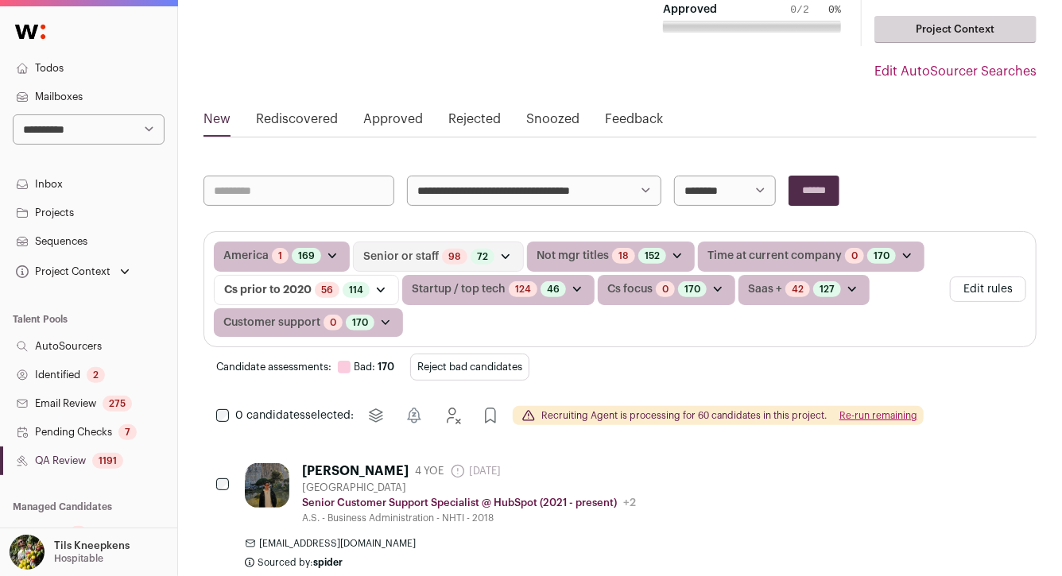
click at [522, 364] on button "Reject bad candidates" at bounding box center [469, 367] width 119 height 27
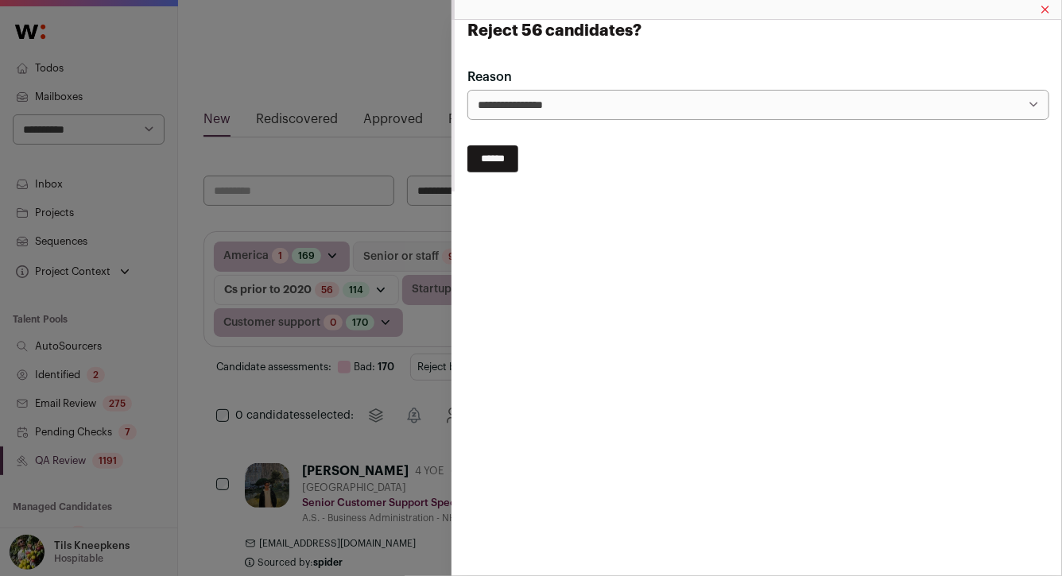
click at [507, 150] on input "******" at bounding box center [492, 158] width 51 height 27
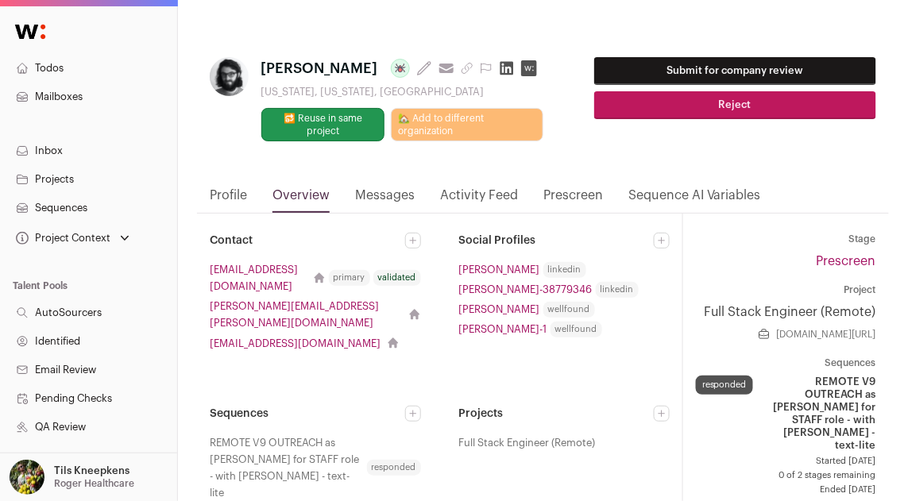
click at [589, 190] on link "Prescreen" at bounding box center [574, 199] width 60 height 27
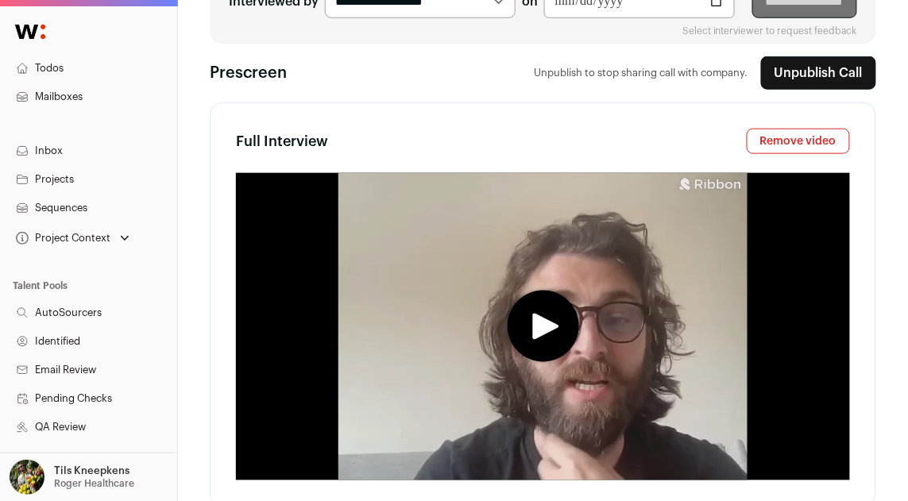
type media-captions-menu "sb:en:English%20CC"
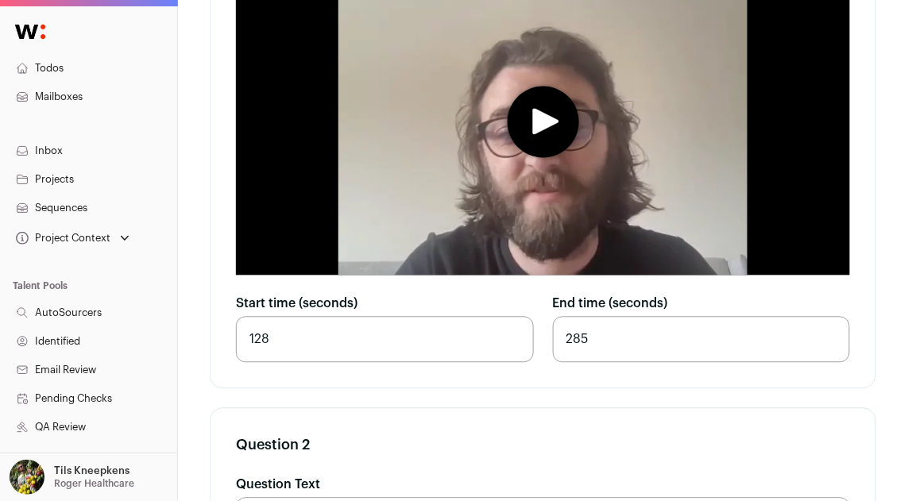
scroll to position [2269, 0]
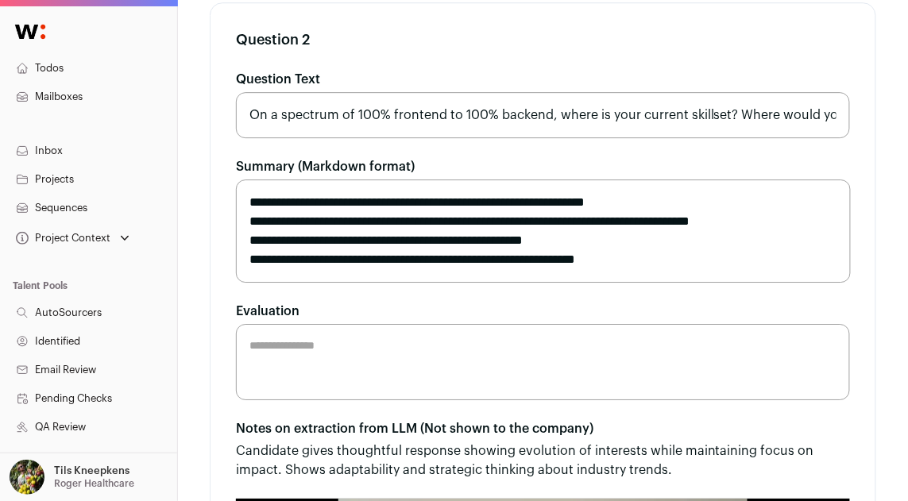
scroll to position [2519, 0]
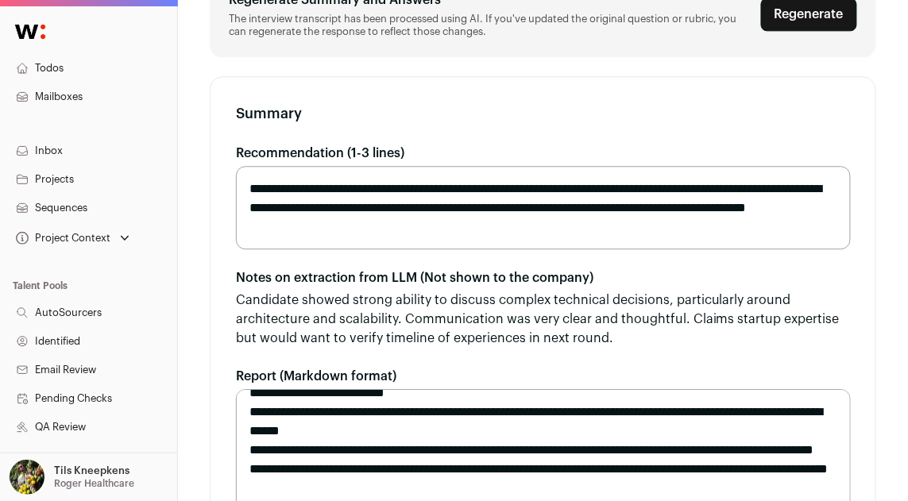
scroll to position [916, 0]
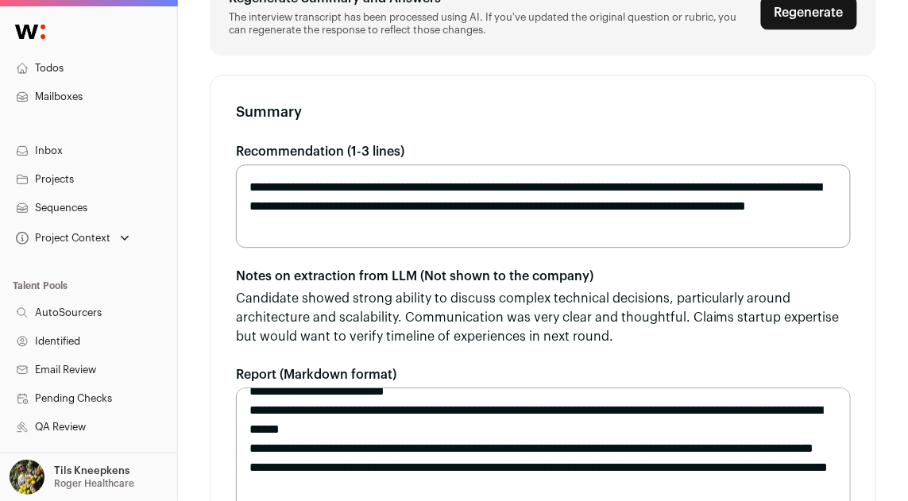
click at [533, 249] on textarea "**********" at bounding box center [543, 207] width 615 height 84
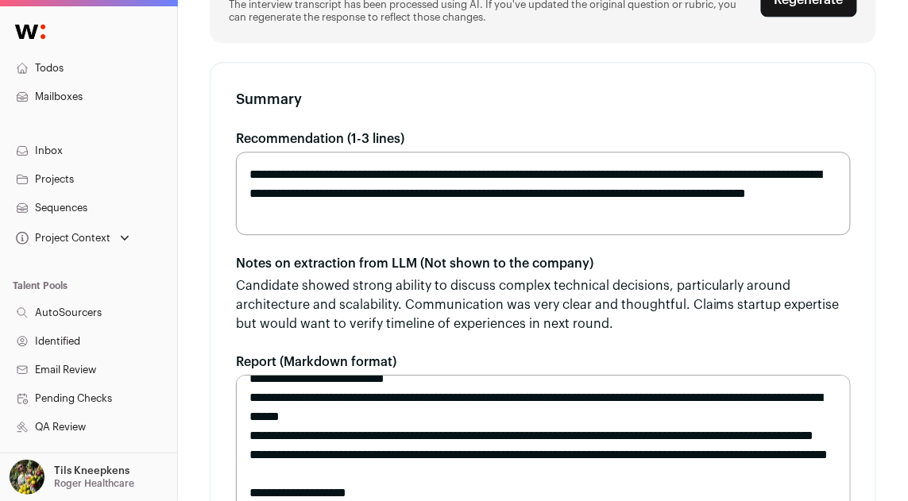
scroll to position [982, 0]
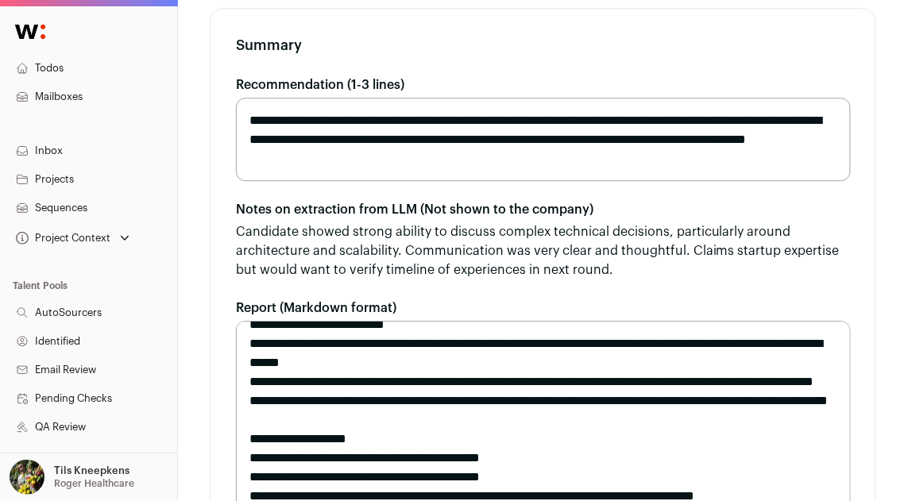
click at [549, 182] on textarea "**********" at bounding box center [543, 140] width 615 height 84
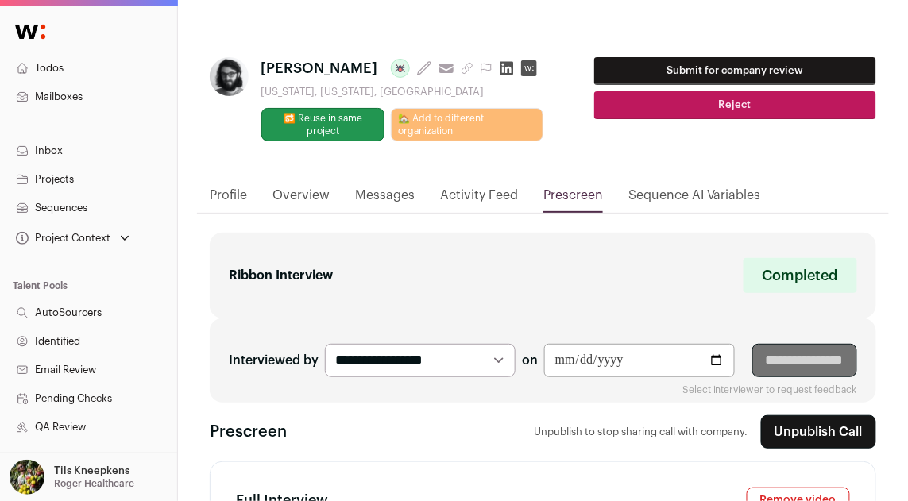
click at [718, 72] on button "Submit for company review" at bounding box center [735, 71] width 283 height 28
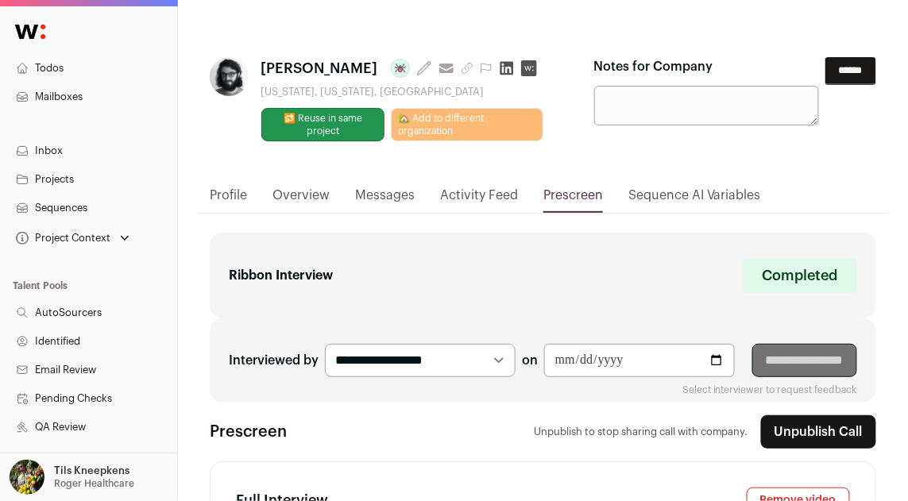
click at [850, 65] on input "******" at bounding box center [851, 71] width 51 height 28
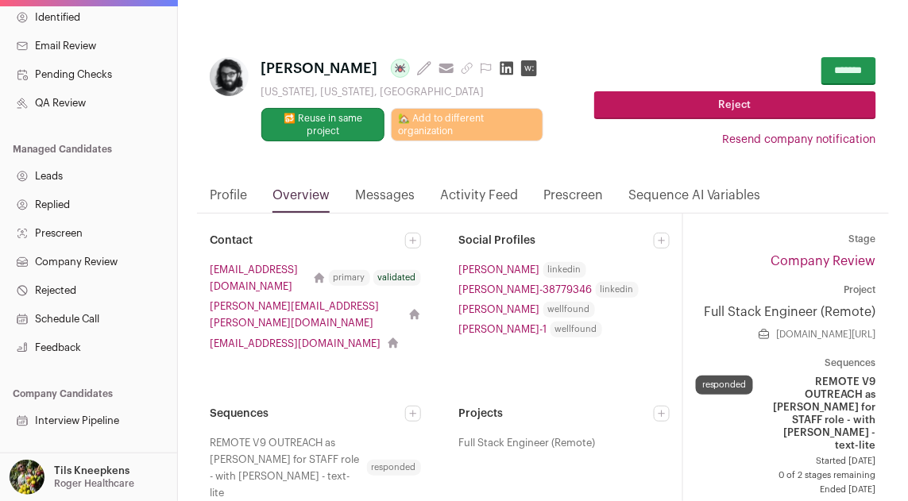
scroll to position [379, 0]
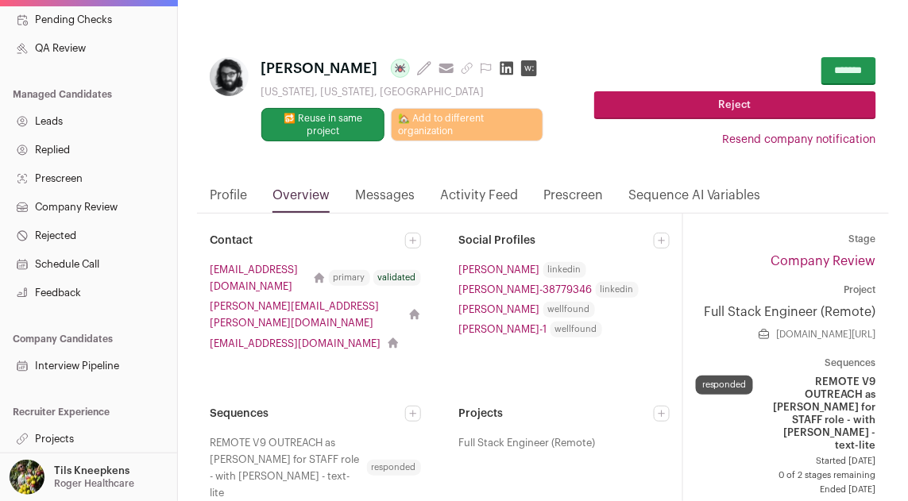
click at [228, 187] on link "Profile" at bounding box center [228, 199] width 37 height 27
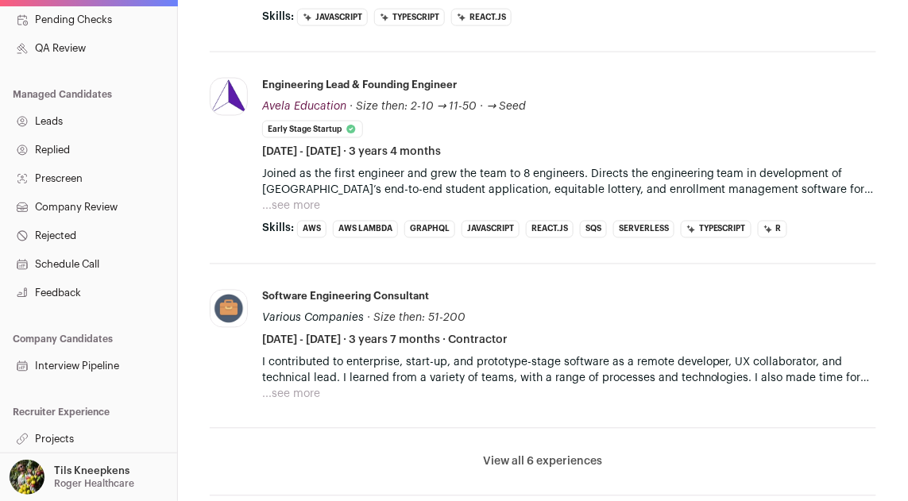
scroll to position [576, 0]
click at [509, 457] on button "View all 6 experiences" at bounding box center [543, 462] width 119 height 16
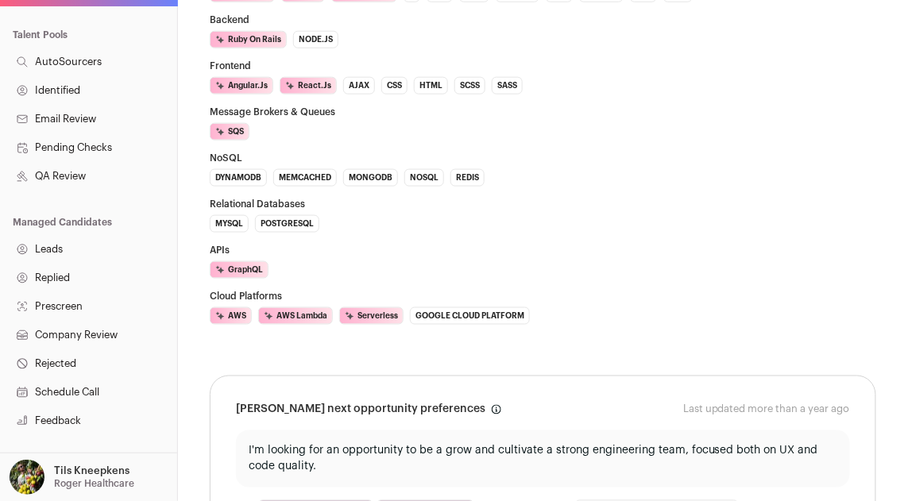
scroll to position [258, 0]
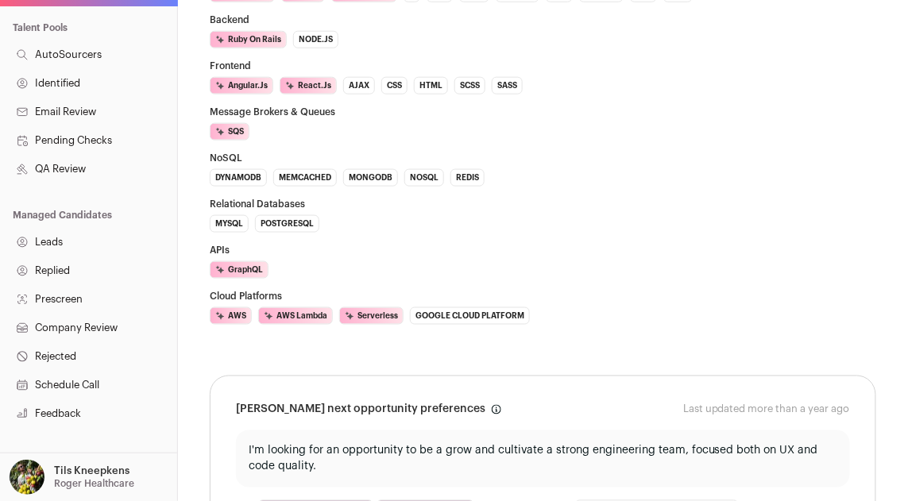
click at [103, 323] on link "Company Review" at bounding box center [88, 328] width 177 height 29
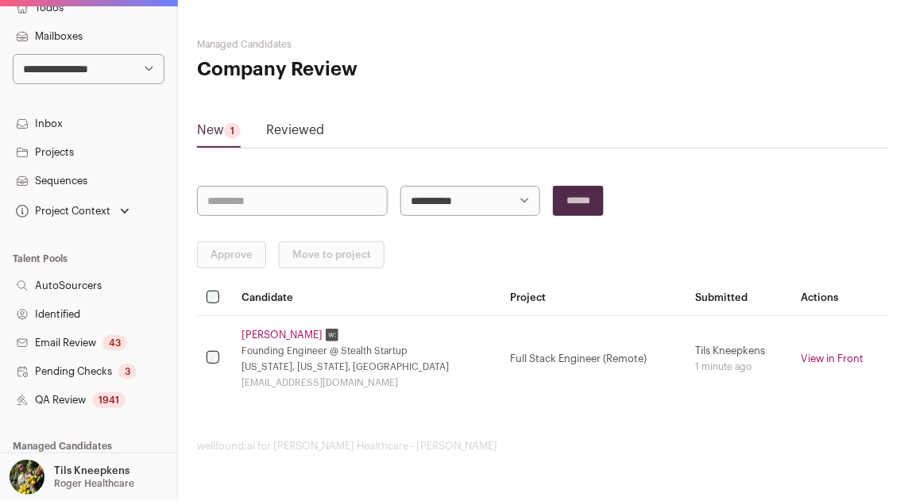
scroll to position [191, 0]
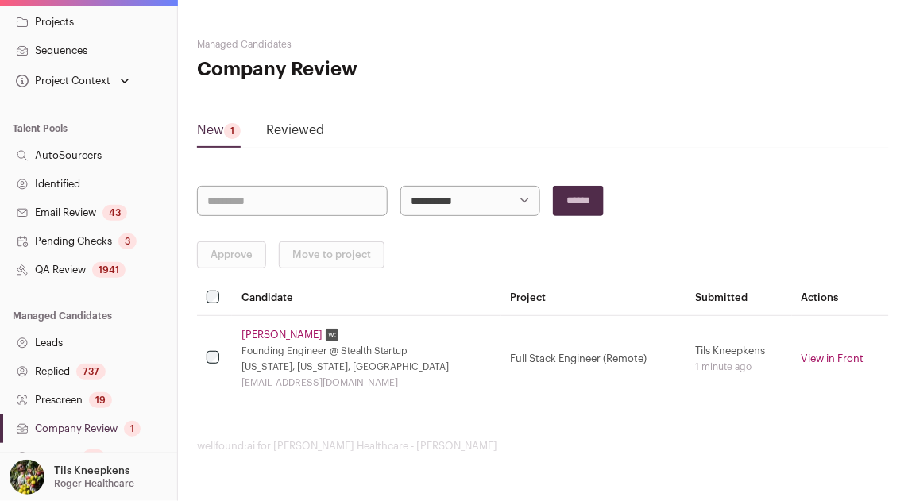
click at [80, 398] on link "Prescreen 19" at bounding box center [88, 400] width 177 height 29
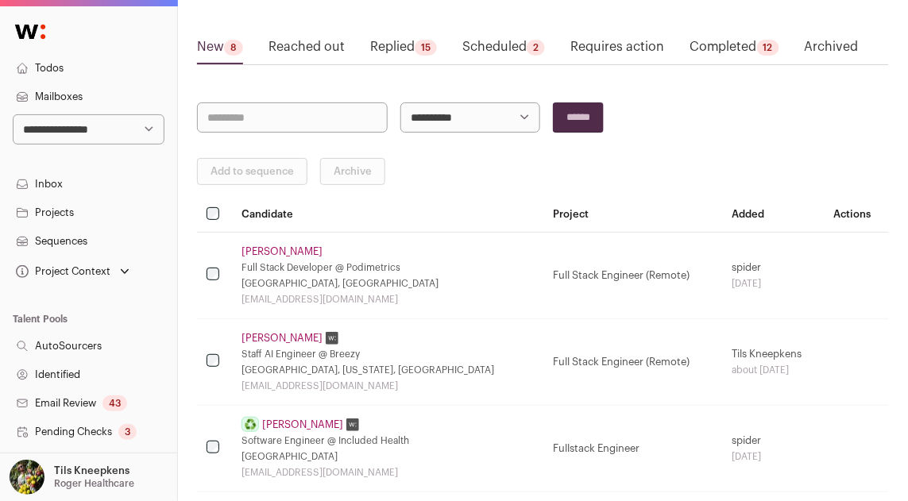
scroll to position [90, 0]
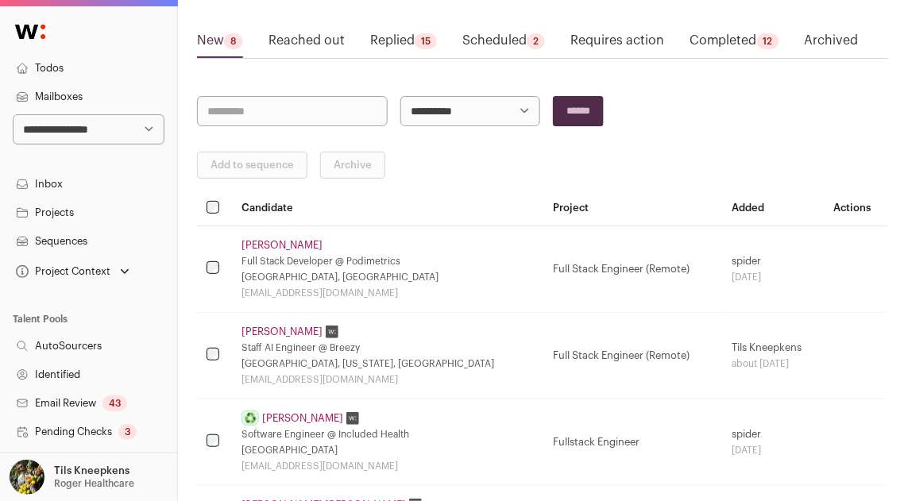
click at [706, 37] on link "Completed 12" at bounding box center [735, 43] width 90 height 25
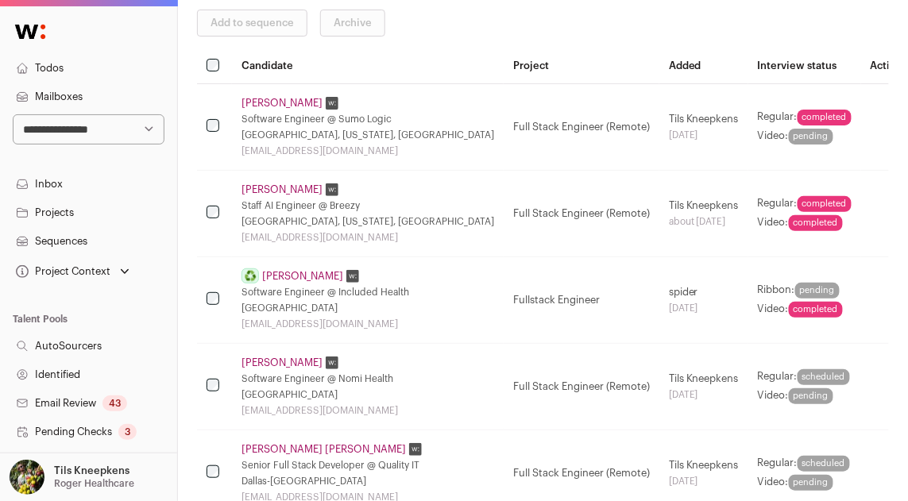
scroll to position [234, 0]
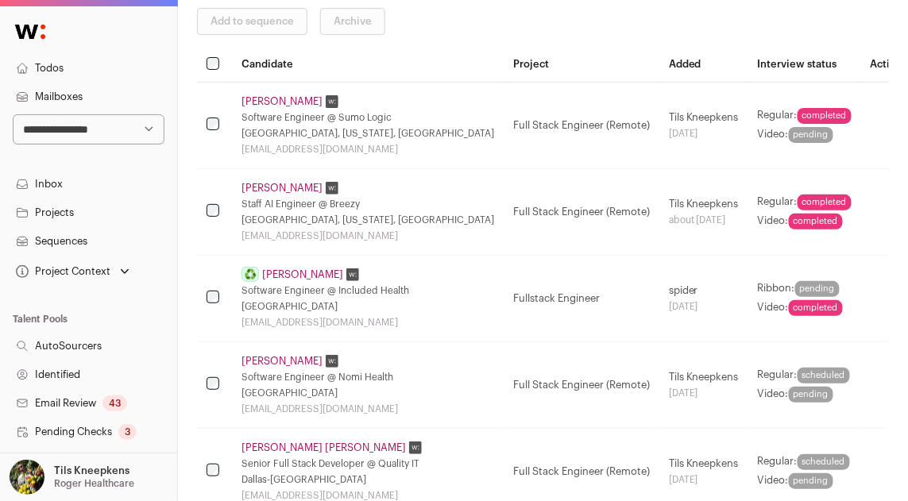
click at [269, 103] on link "Teja Kotha" at bounding box center [282, 101] width 81 height 13
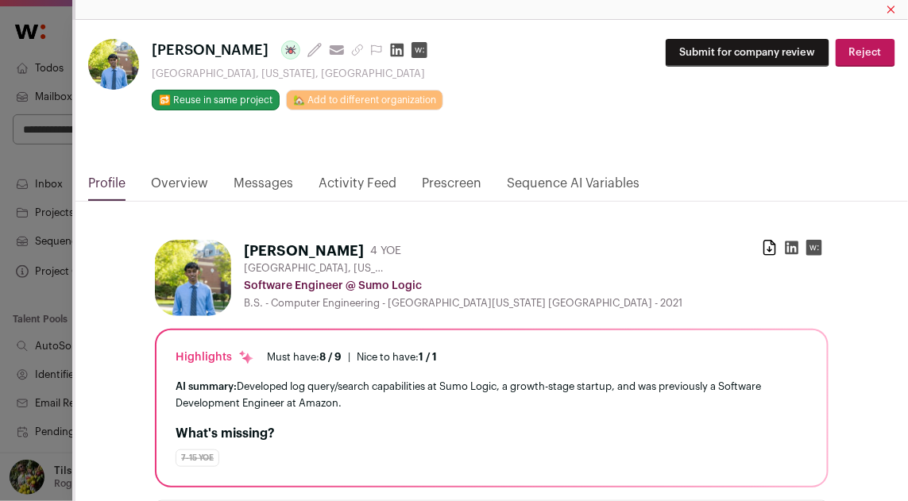
click at [362, 184] on link "Activity Feed" at bounding box center [358, 187] width 78 height 27
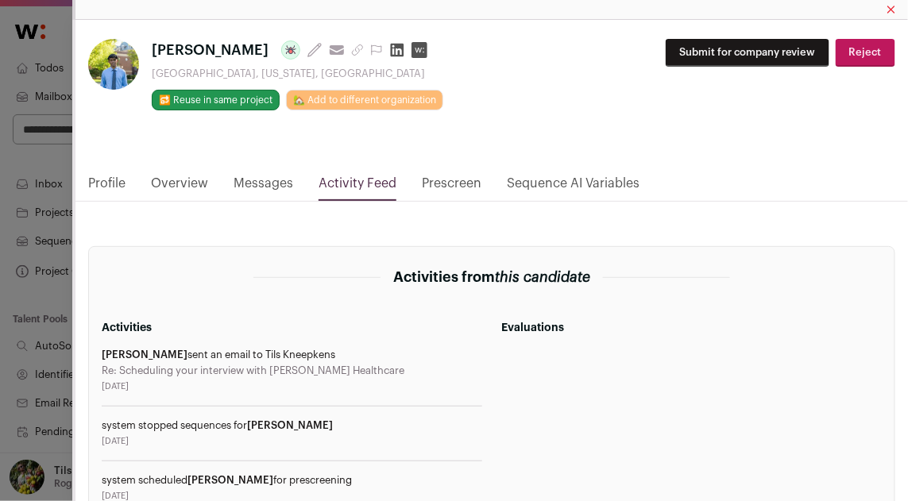
click at [278, 189] on link "Messages" at bounding box center [264, 187] width 60 height 27
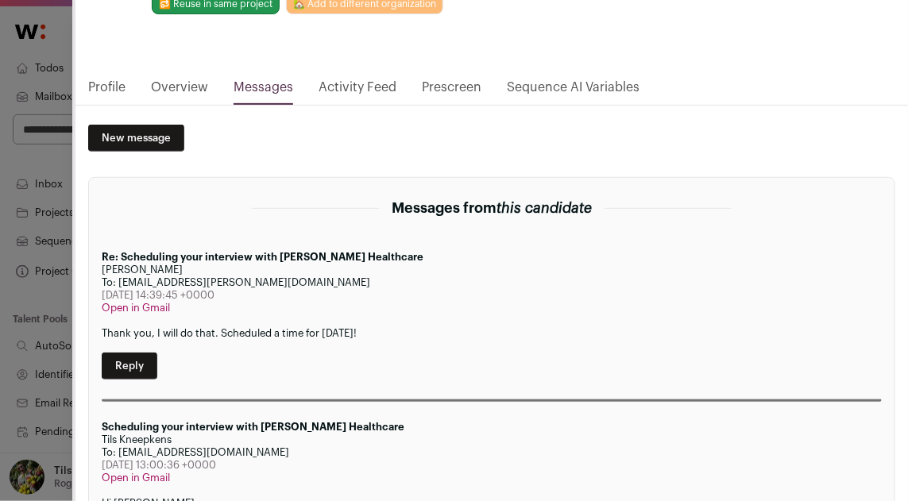
scroll to position [0, 0]
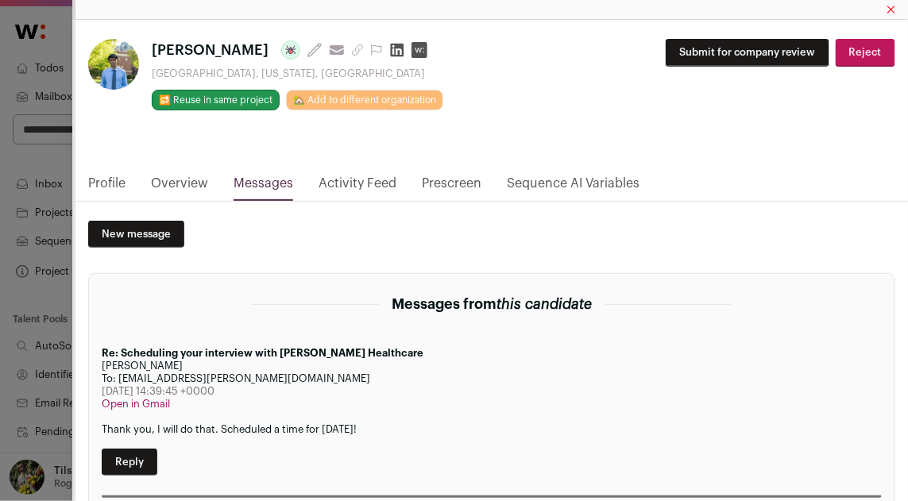
click at [64, 178] on div "**********" at bounding box center [454, 250] width 908 height 501
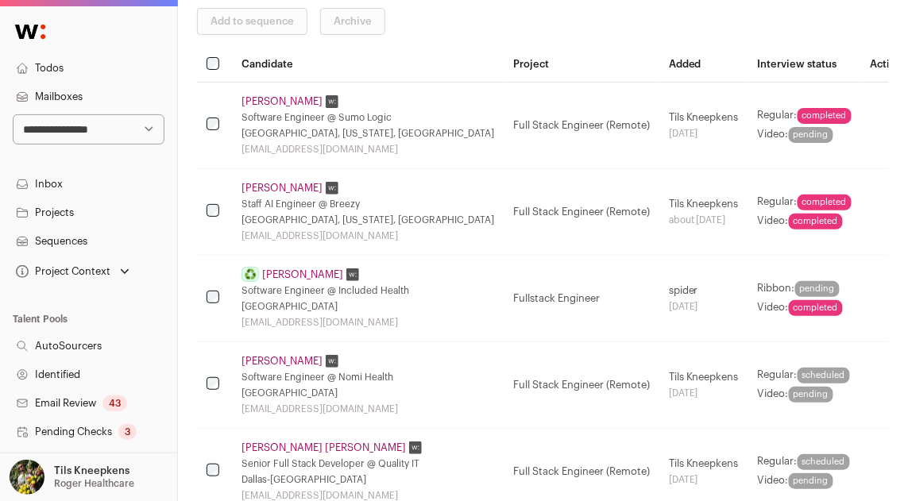
scroll to position [226, 0]
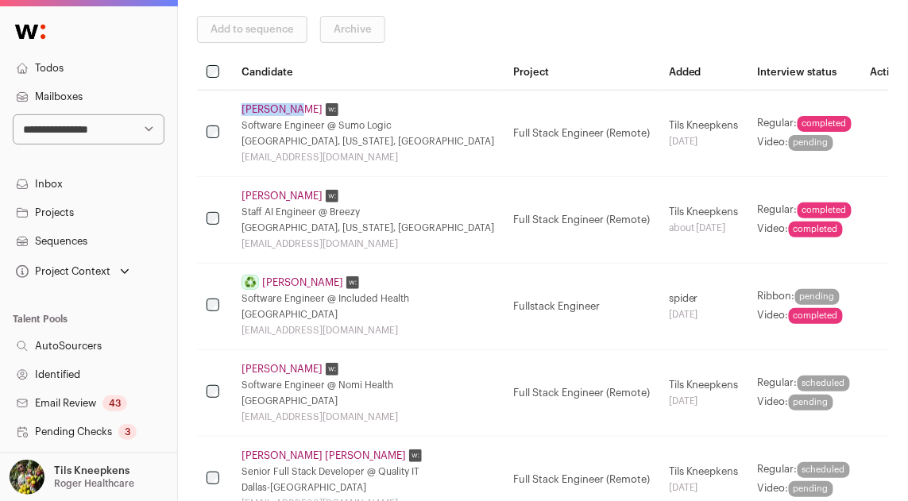
drag, startPoint x: 235, startPoint y: 111, endPoint x: 289, endPoint y: 104, distance: 54.5
click at [289, 104] on td "Teja Kotha Software Engineer @ Sumo Logic Brooklyn, New York, United States tko…" at bounding box center [368, 133] width 272 height 87
copy link "Teja Kotha"
click at [287, 104] on link "Teja Kotha" at bounding box center [282, 109] width 81 height 13
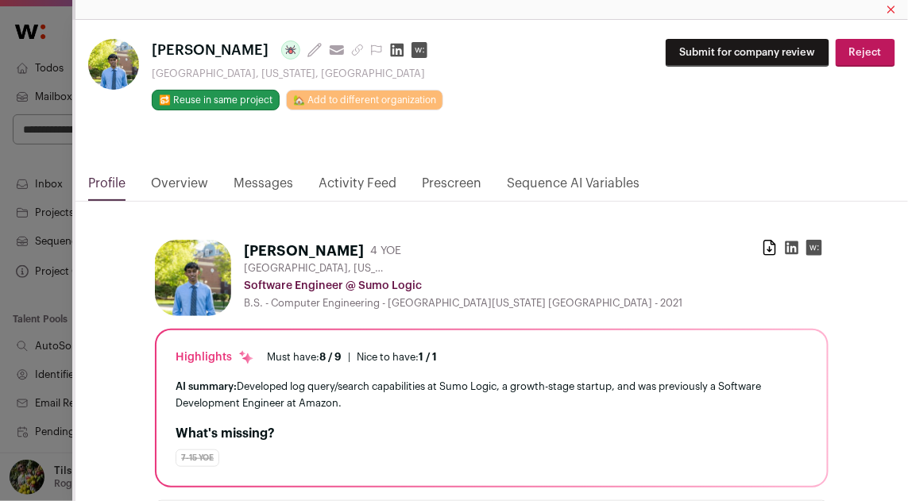
click at [459, 184] on link "Prescreen" at bounding box center [452, 187] width 60 height 27
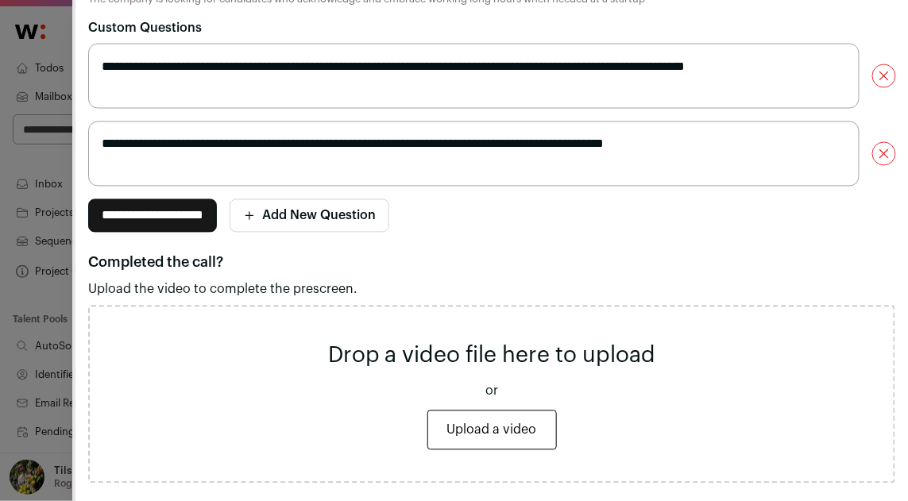
scroll to position [0, 0]
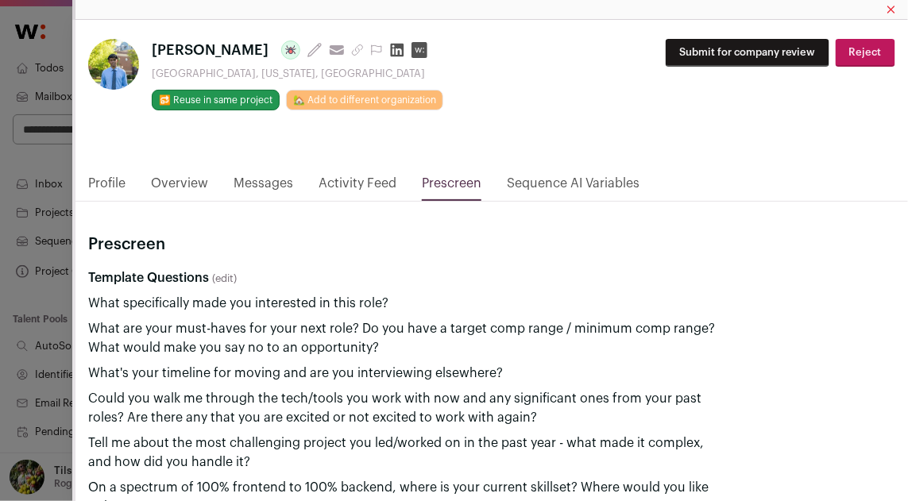
click at [381, 180] on link "Activity Feed" at bounding box center [358, 187] width 78 height 27
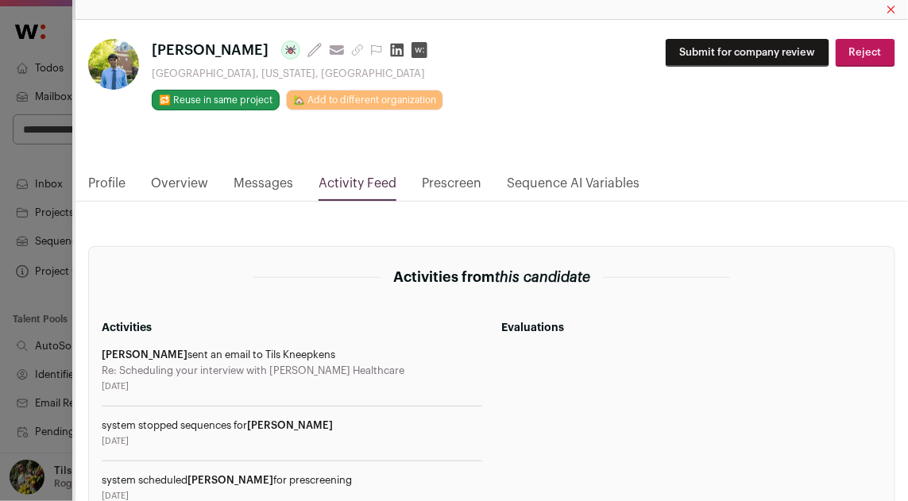
click at [274, 192] on link "Messages" at bounding box center [264, 187] width 60 height 27
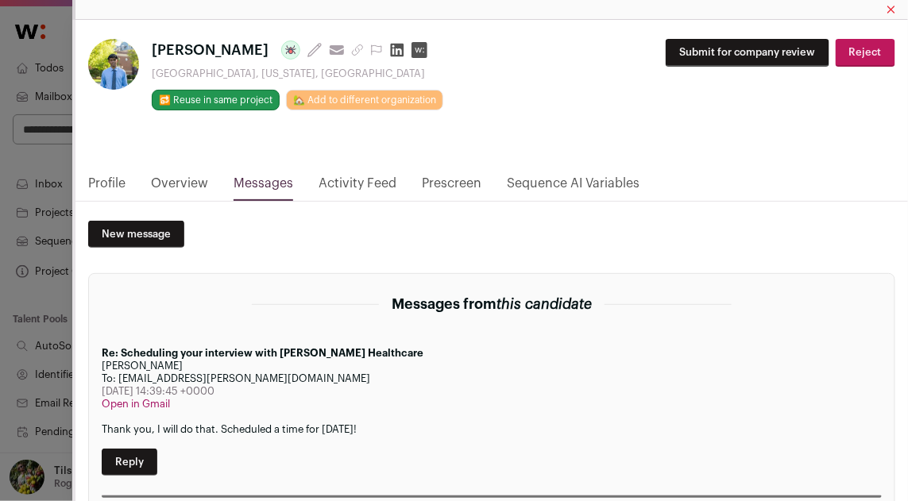
click at [449, 188] on link "Prescreen" at bounding box center [452, 187] width 60 height 27
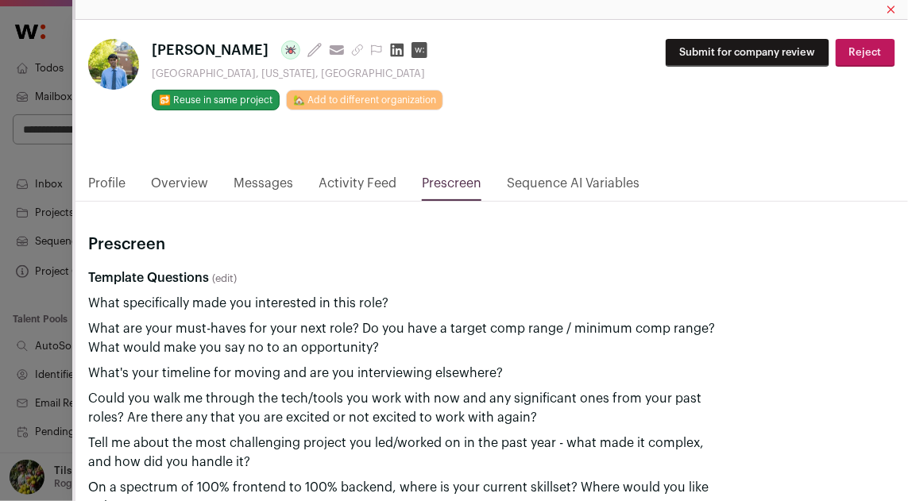
click at [190, 178] on link "Overview" at bounding box center [179, 187] width 57 height 27
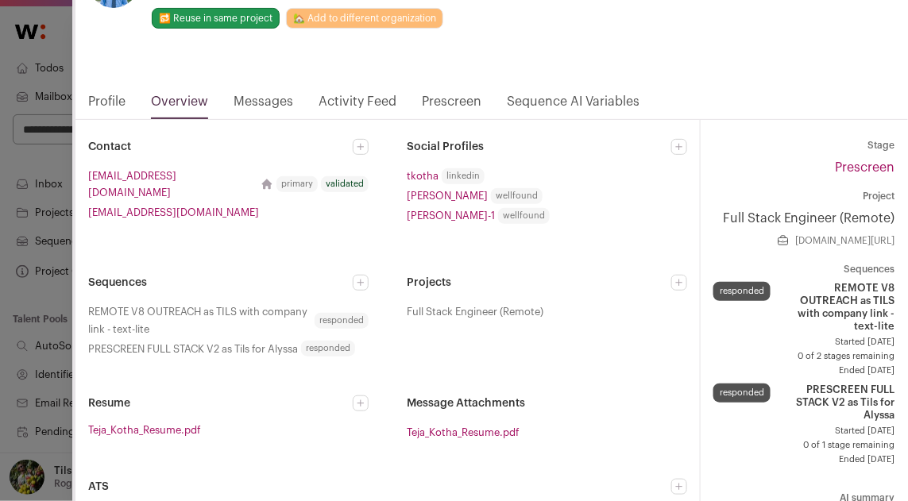
scroll to position [88, 0]
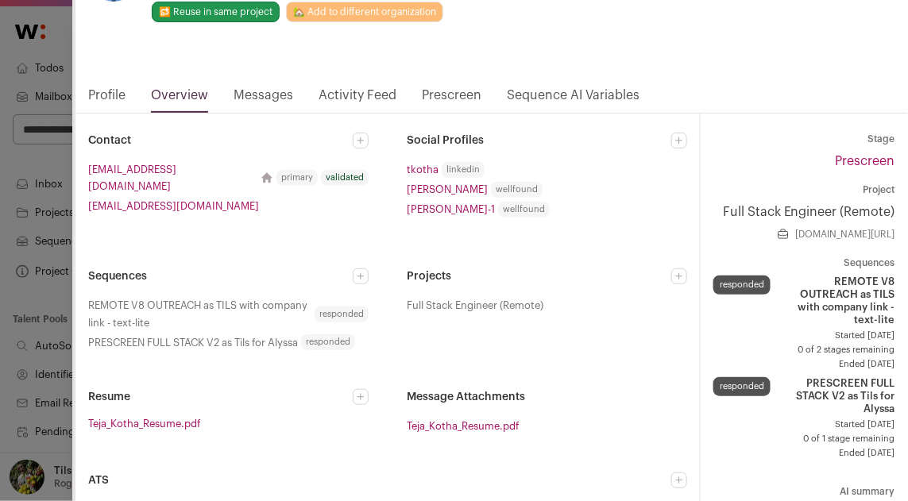
click at [463, 88] on link "Prescreen" at bounding box center [452, 99] width 60 height 27
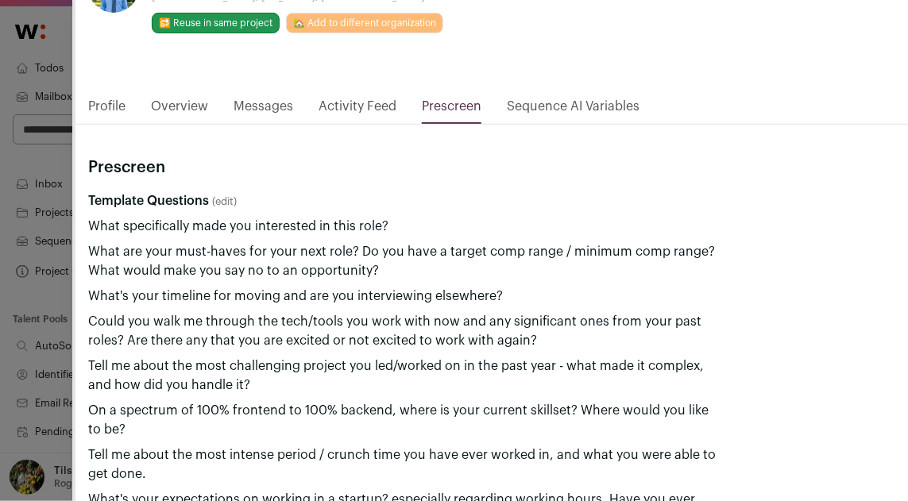
scroll to position [0, 0]
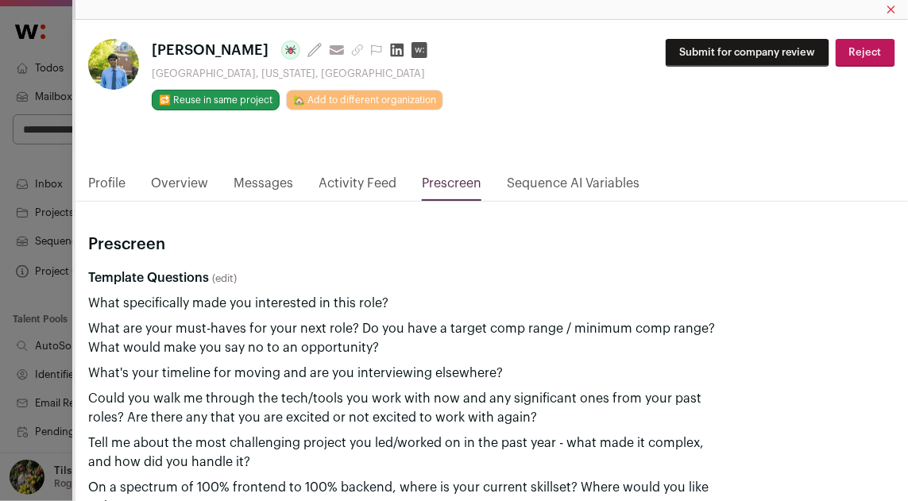
click at [33, 273] on div "**********" at bounding box center [454, 250] width 908 height 501
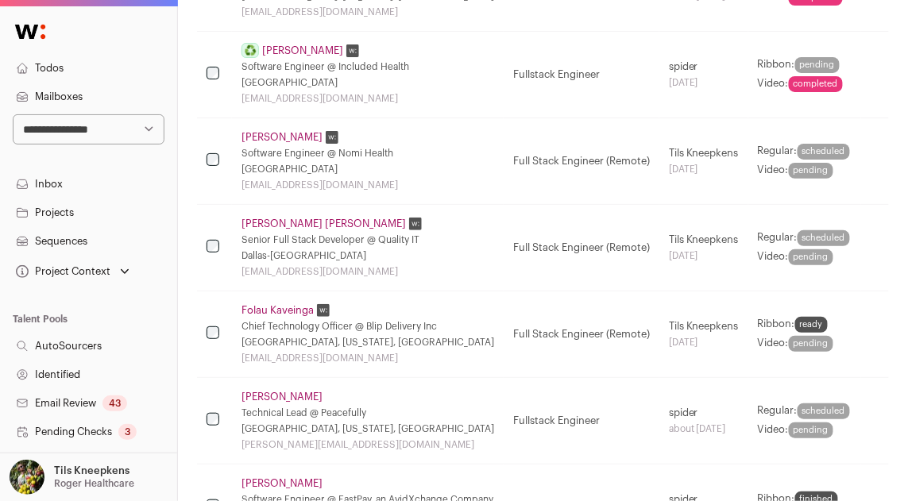
scroll to position [459, 0]
click at [305, 139] on link "David Ripplinger" at bounding box center [282, 136] width 81 height 13
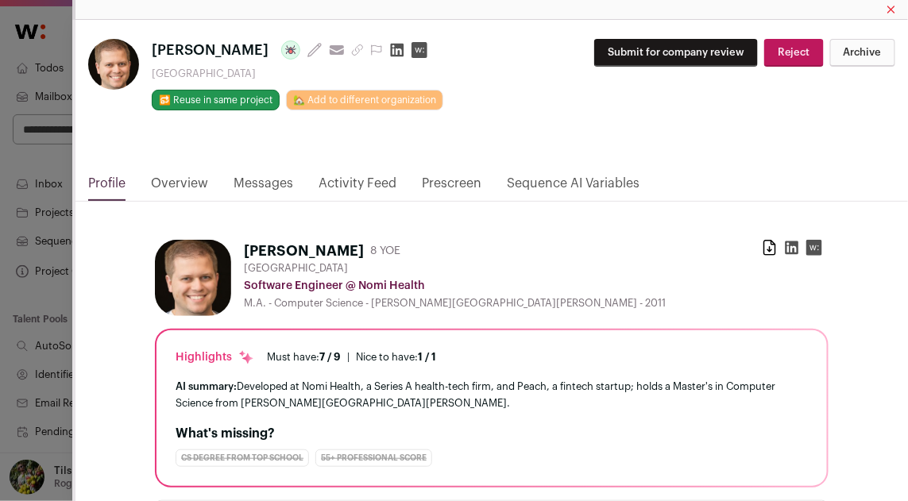
click at [444, 185] on html "**********" at bounding box center [454, 263] width 908 height 1444
click at [444, 185] on link "Prescreen" at bounding box center [452, 187] width 60 height 27
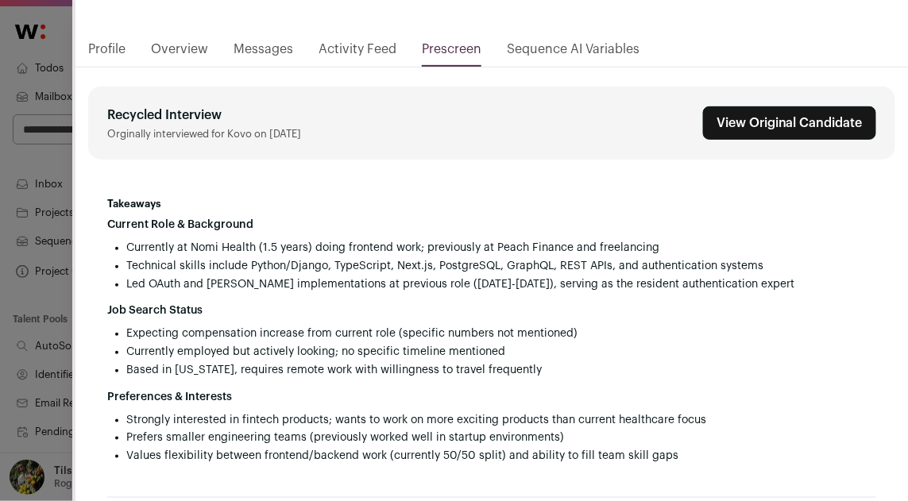
scroll to position [0, 0]
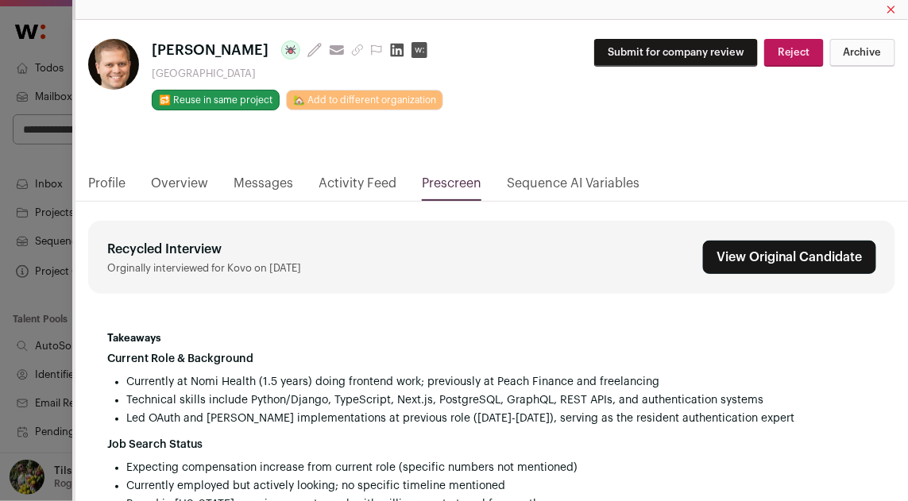
drag, startPoint x: 265, startPoint y: 47, endPoint x: 154, endPoint y: 47, distance: 111.3
click at [154, 47] on h1 "David Ripplinger Last update: 3 months ago View most recent conversation in Fro…" at bounding box center [298, 50] width 292 height 22
copy span "David Ripplinger"
click at [857, 52] on button "Archive" at bounding box center [862, 53] width 65 height 28
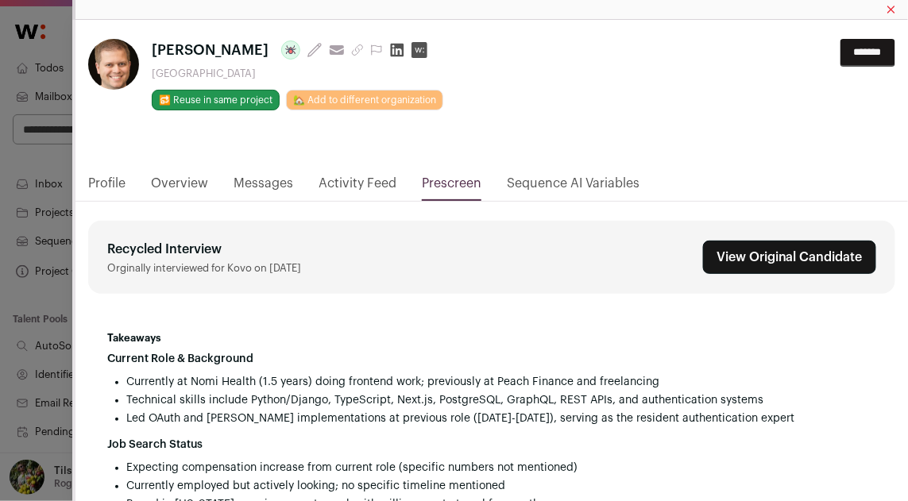
click at [866, 47] on input "*******" at bounding box center [868, 53] width 55 height 28
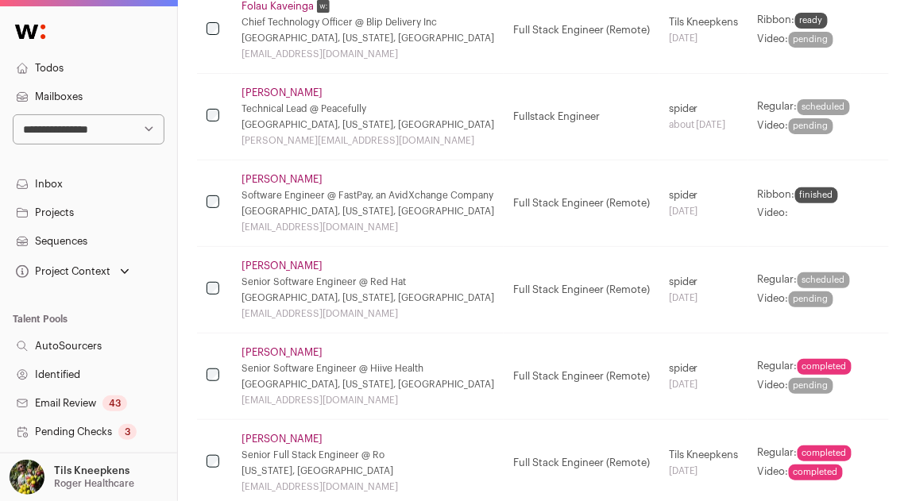
scroll to position [741, 0]
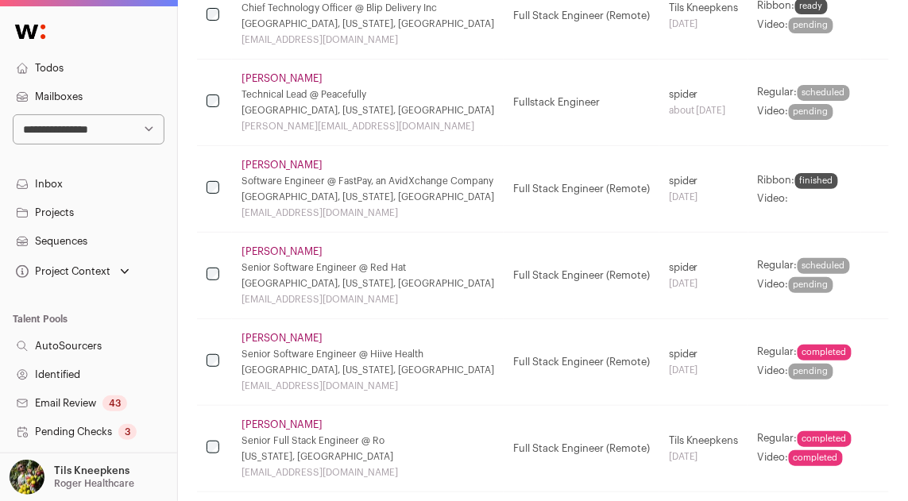
click at [279, 79] on link "Carlos Yin" at bounding box center [282, 78] width 81 height 13
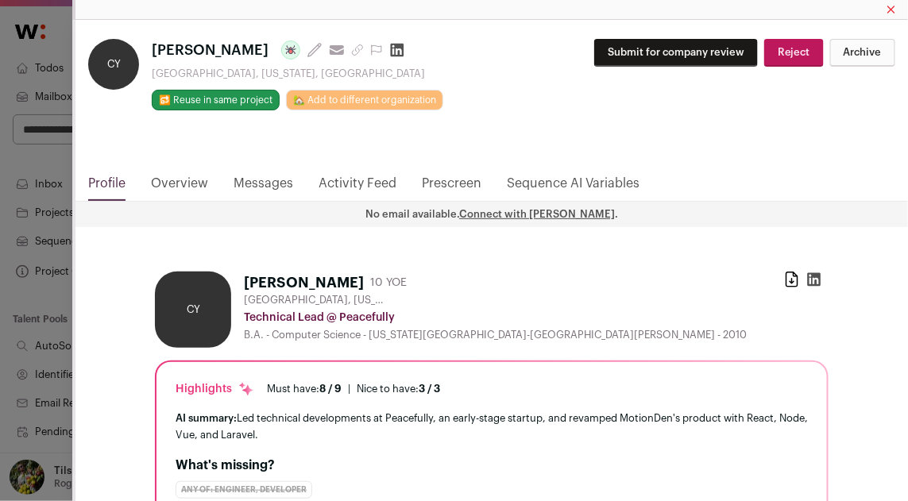
click at [861, 52] on button "Archive" at bounding box center [862, 53] width 65 height 28
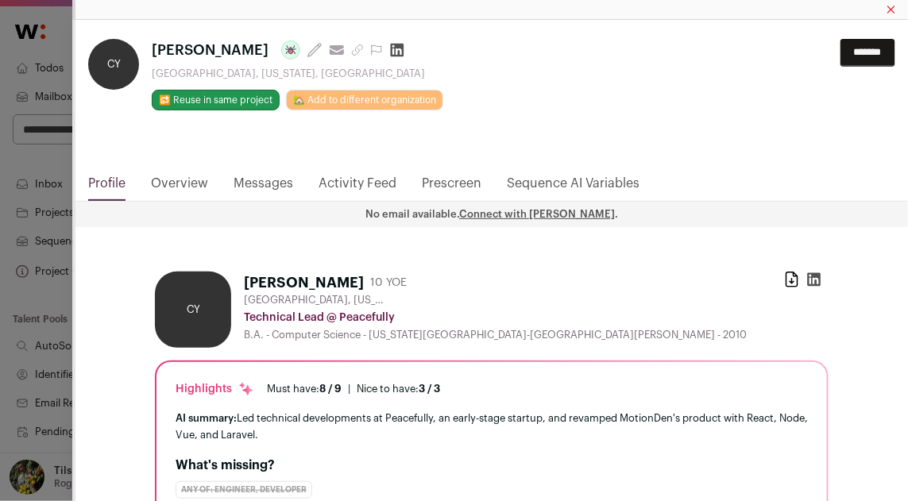
click at [861, 52] on input "*******" at bounding box center [868, 53] width 55 height 28
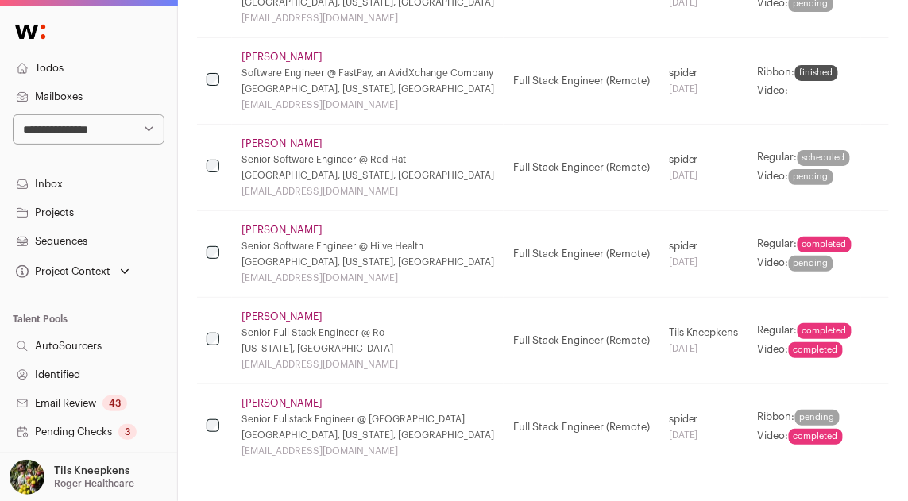
scroll to position [763, 0]
click at [316, 57] on link "Stanislav Baranovskiy" at bounding box center [282, 56] width 81 height 13
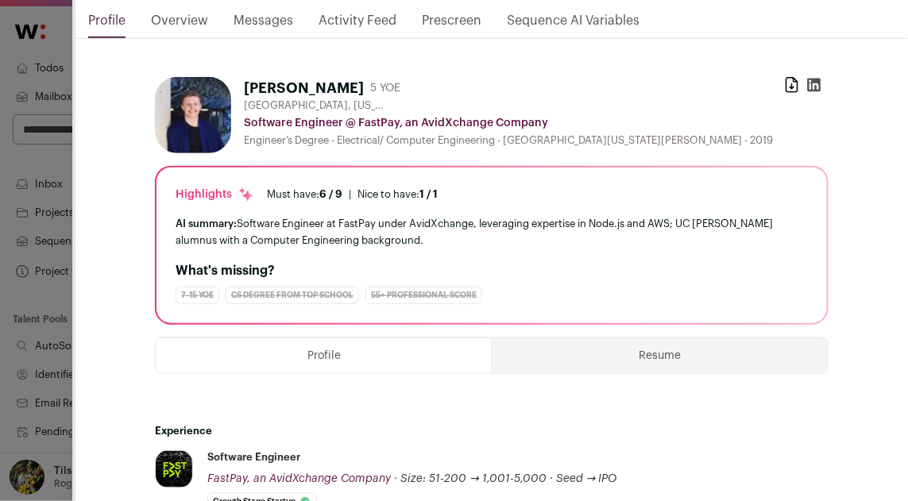
scroll to position [0, 0]
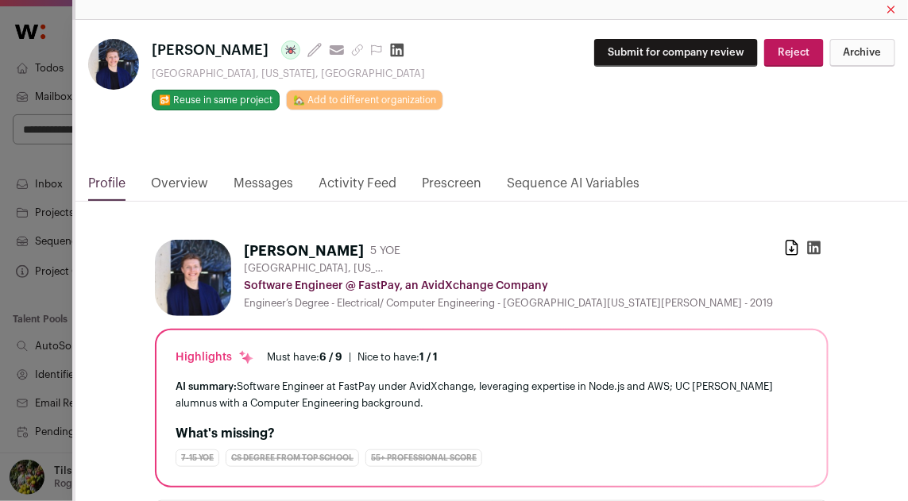
drag, startPoint x: 299, startPoint y: 46, endPoint x: 153, endPoint y: 46, distance: 146.2
click at [153, 46] on span "Stanislav Baranovskiy" at bounding box center [210, 50] width 117 height 22
copy span "Stanislav Baranovskiy"
click at [342, 181] on link "Activity Feed" at bounding box center [358, 187] width 78 height 27
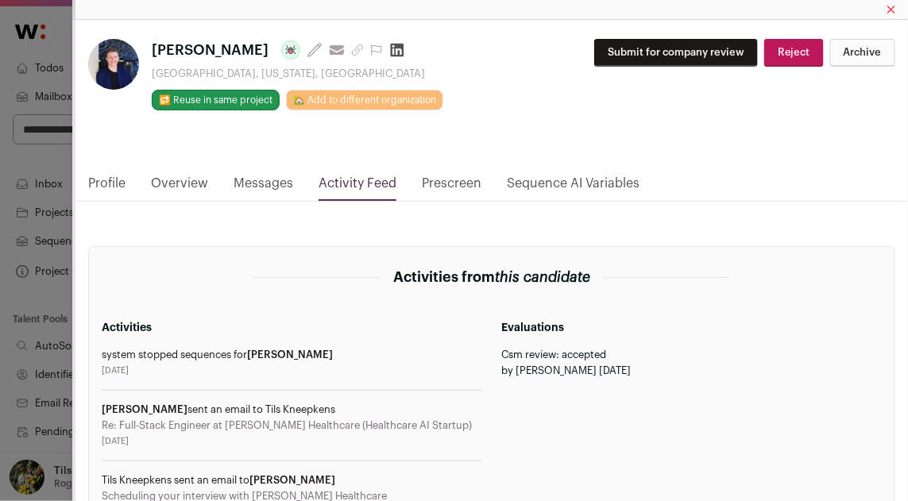
click at [283, 183] on link "Messages" at bounding box center [264, 187] width 60 height 27
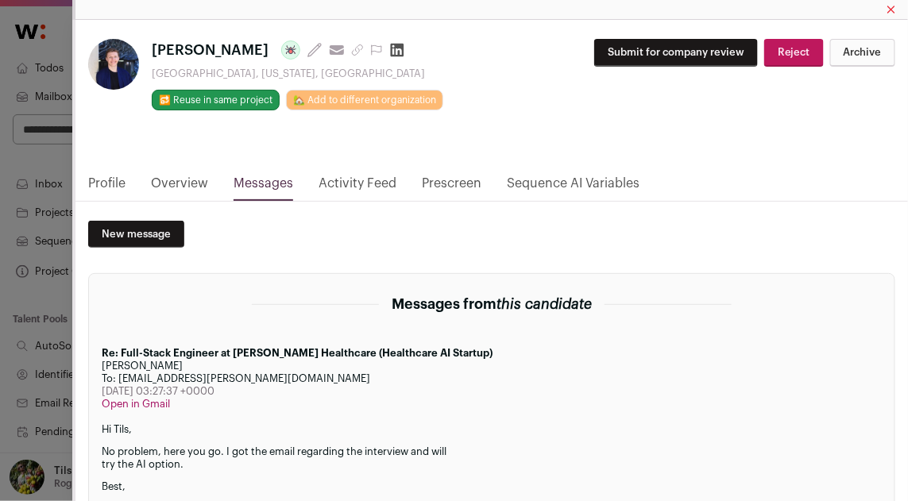
click at [373, 184] on link "Activity Feed" at bounding box center [358, 187] width 78 height 27
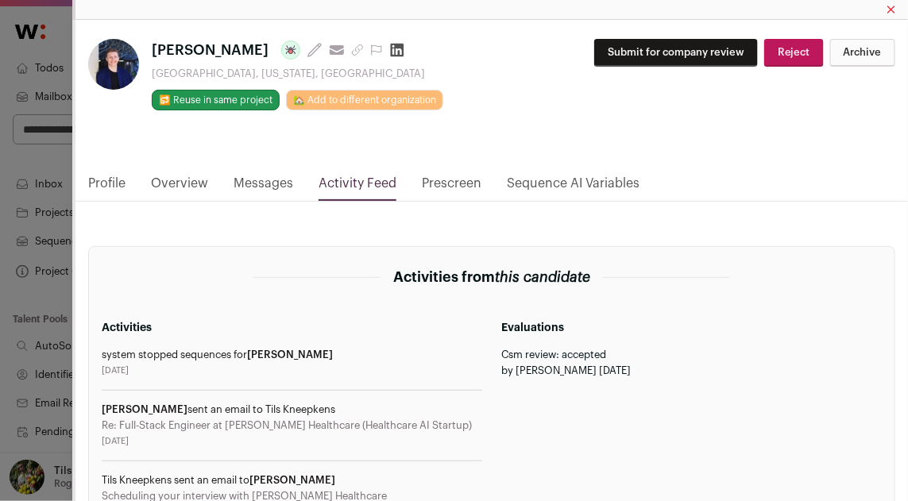
click at [443, 184] on link "Prescreen" at bounding box center [452, 187] width 60 height 27
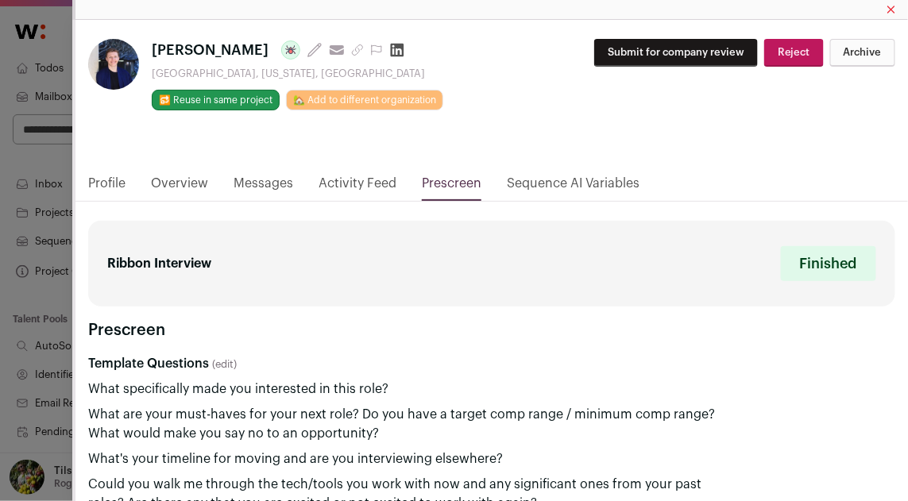
click at [742, 142] on div "**********" at bounding box center [491, 97] width 833 height 154
click at [54, 207] on div "**********" at bounding box center [454, 250] width 908 height 501
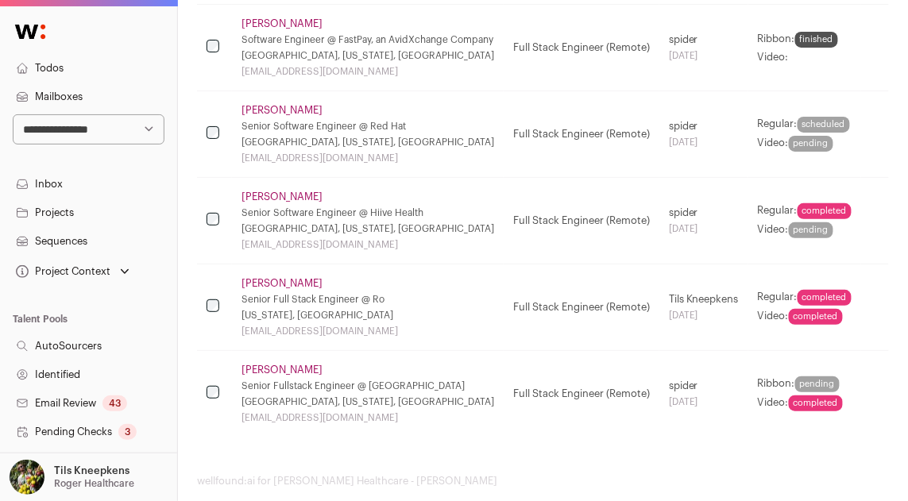
scroll to position [819, 0]
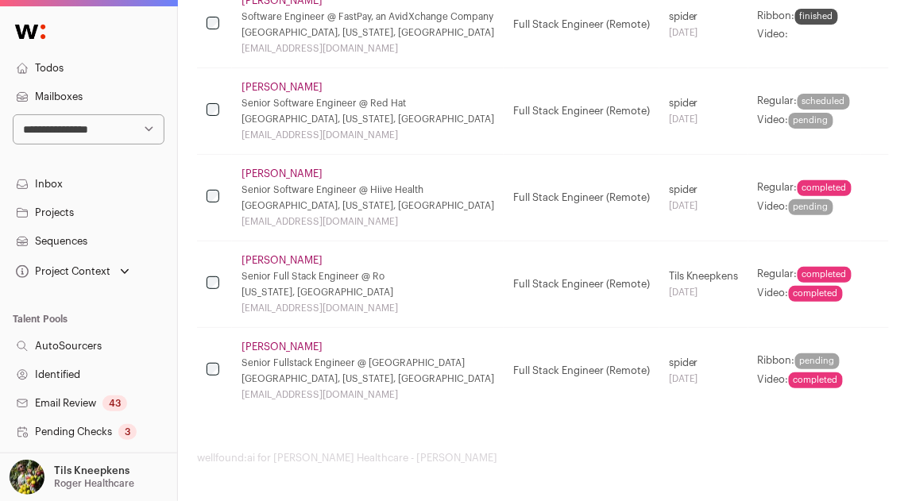
click at [339, 308] on div "arnoldalrik@gmail.com" at bounding box center [368, 308] width 253 height 13
drag, startPoint x: 304, startPoint y: 256, endPoint x: 242, endPoint y: 257, distance: 62.0
click at [242, 257] on div "Erik Arnold" at bounding box center [368, 260] width 253 height 13
copy link "Erik Arnold"
click at [272, 254] on link "Erik Arnold" at bounding box center [282, 260] width 81 height 13
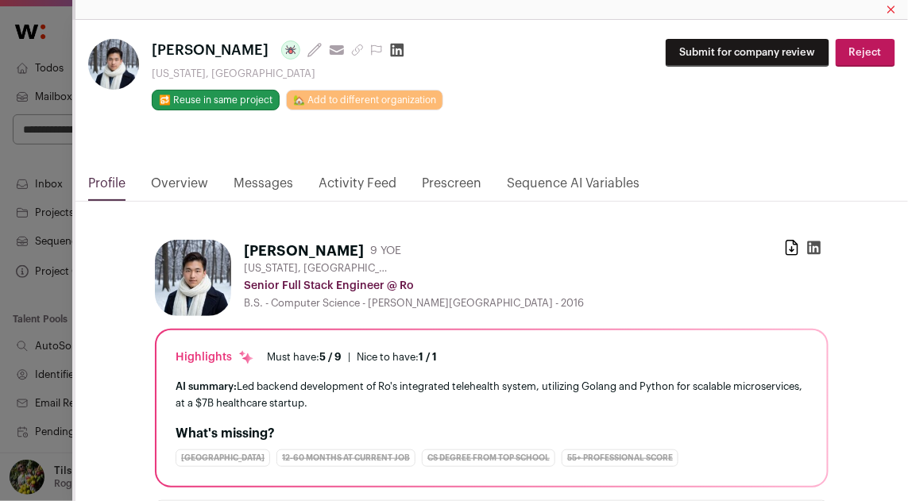
click at [436, 183] on link "Prescreen" at bounding box center [452, 187] width 60 height 27
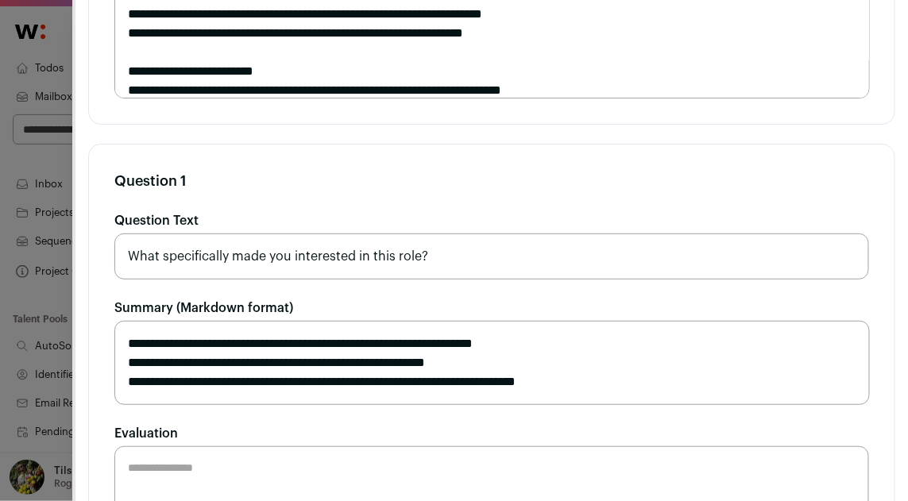
scroll to position [1427, 0]
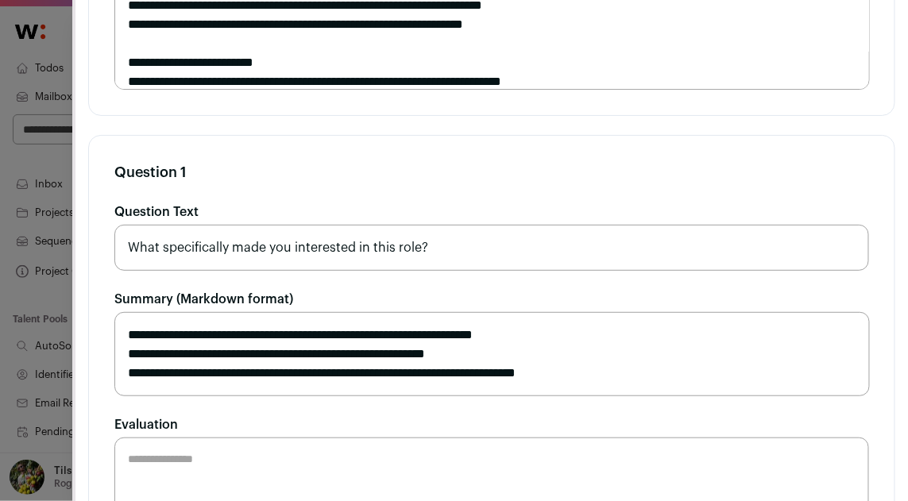
click at [49, 133] on div "**********" at bounding box center [454, 250] width 908 height 501
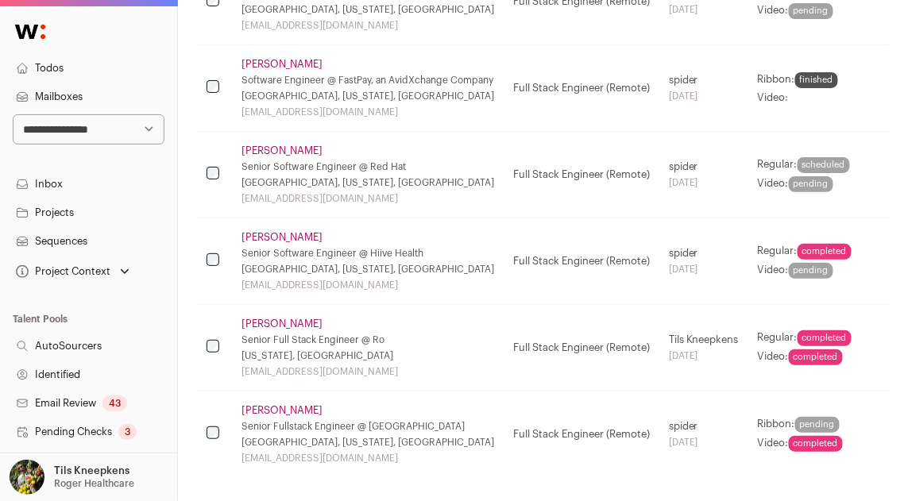
scroll to position [819, 0]
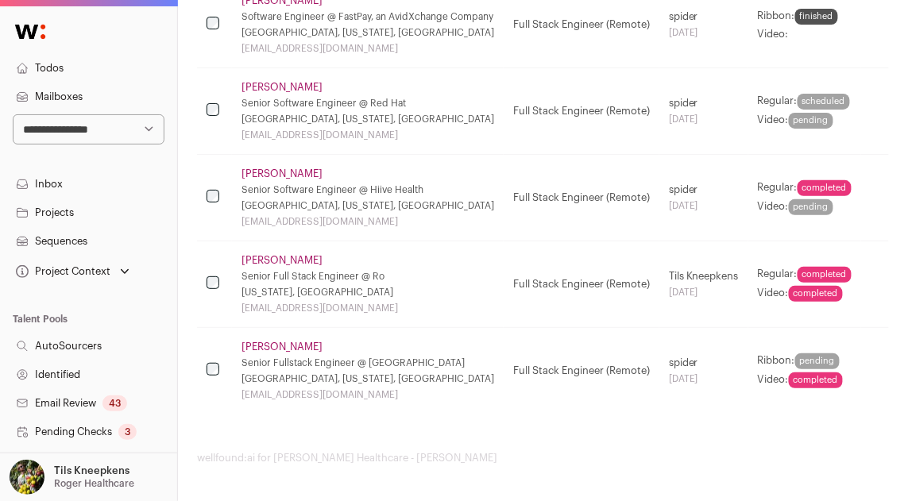
click at [298, 347] on link "Andrew Casey" at bounding box center [282, 347] width 81 height 13
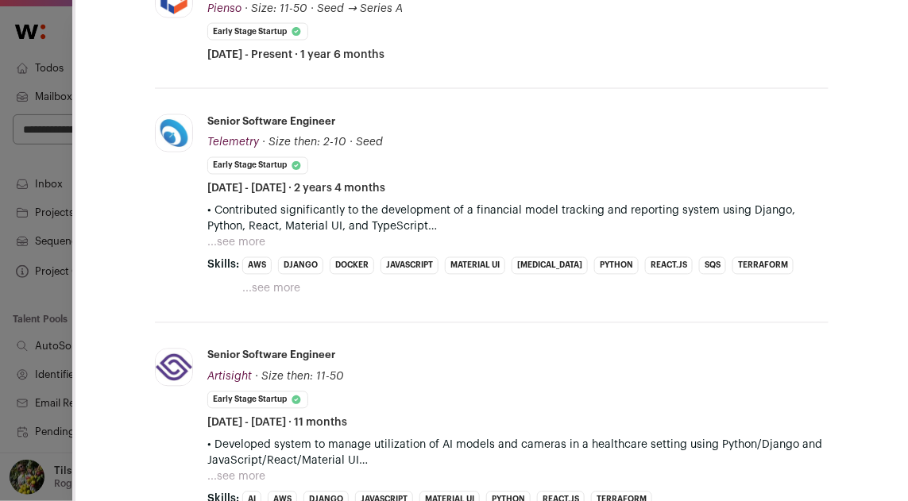
scroll to position [579, 0]
click at [254, 244] on button "...see more" at bounding box center [236, 242] width 58 height 16
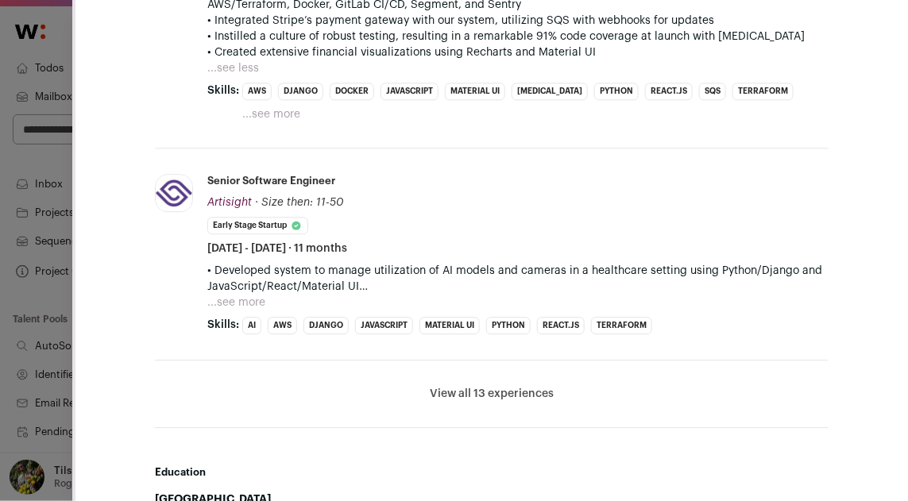
scroll to position [837, 0]
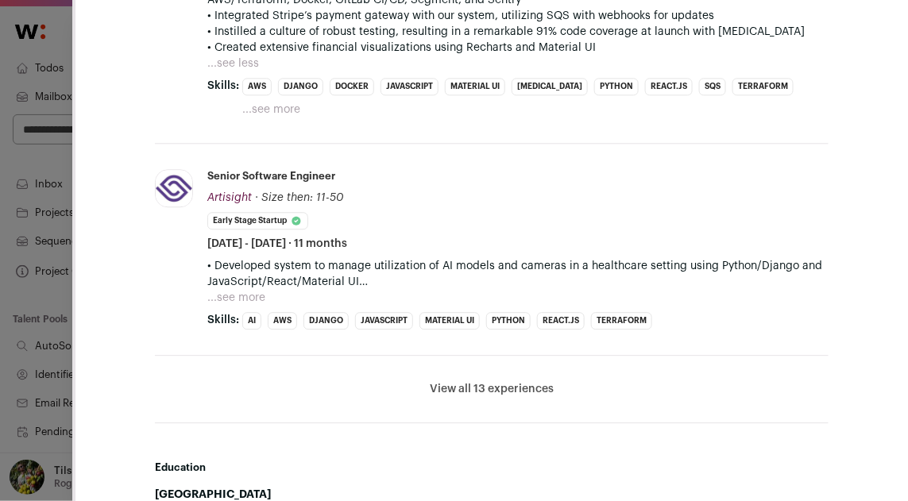
click at [250, 290] on button "...see more" at bounding box center [236, 298] width 58 height 16
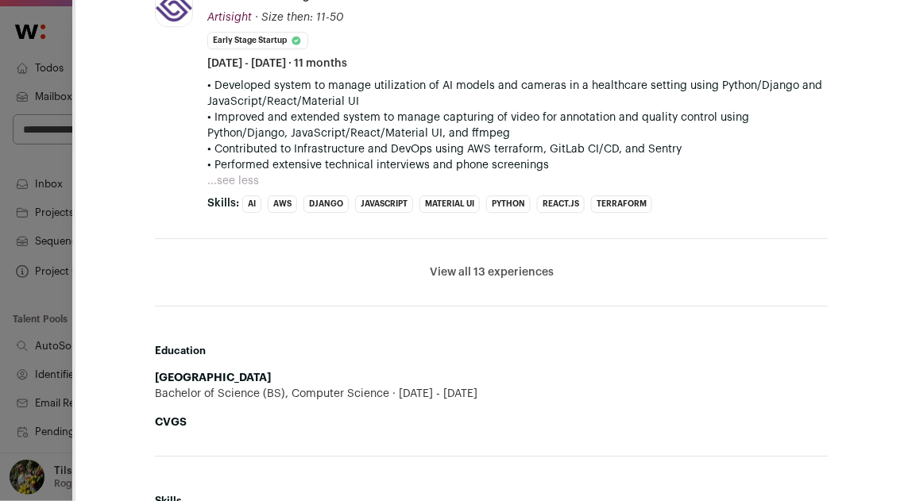
scroll to position [1090, 0]
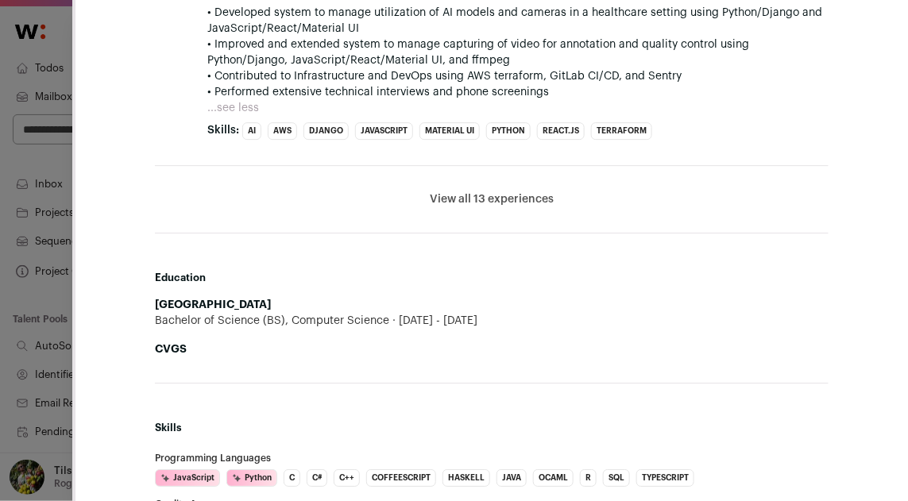
click at [532, 192] on button "View all 13 experiences" at bounding box center [492, 200] width 124 height 16
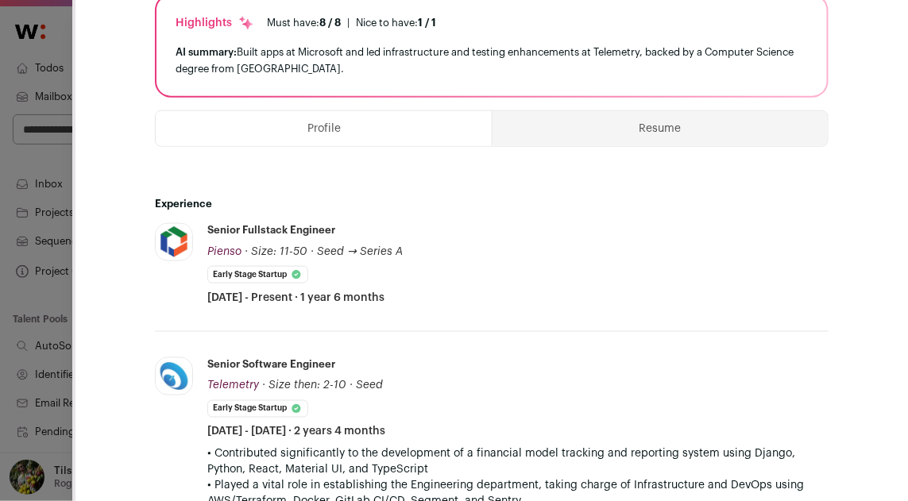
scroll to position [0, 0]
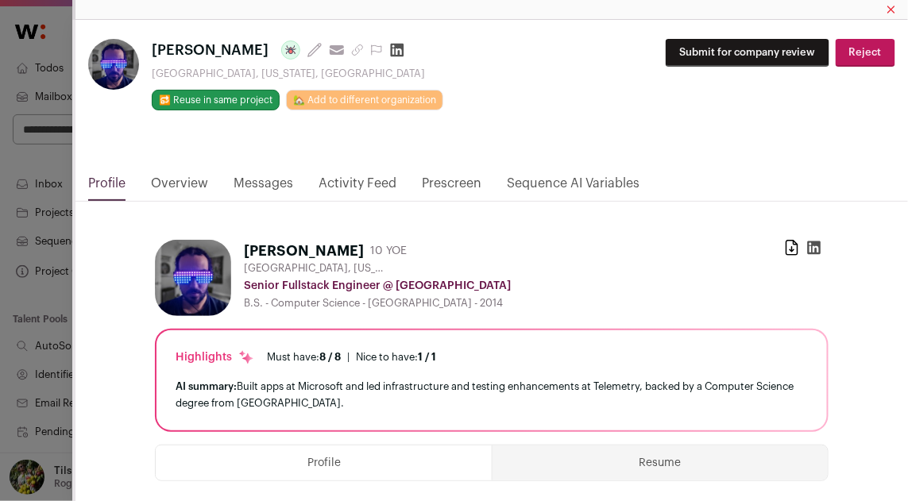
click at [447, 180] on link "Prescreen" at bounding box center [452, 187] width 60 height 27
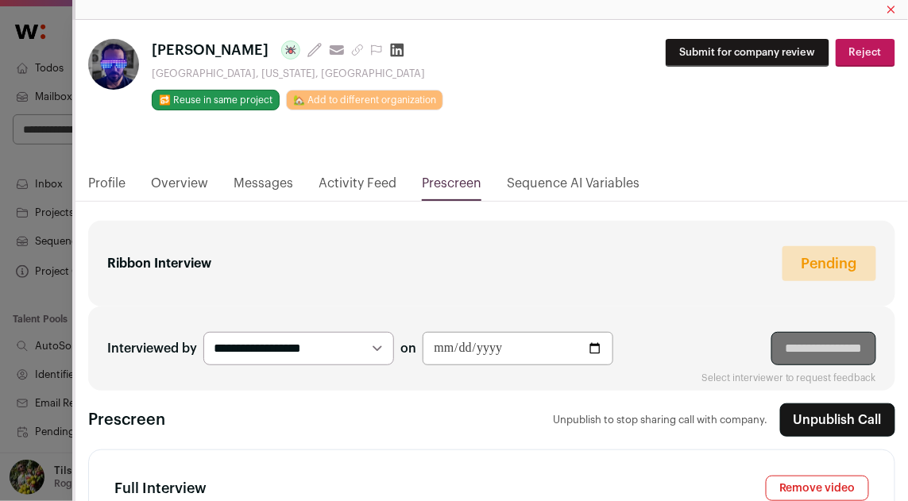
drag, startPoint x: 250, startPoint y: 48, endPoint x: 154, endPoint y: 50, distance: 96.2
click at [154, 50] on h1 "Andrew Casey Last update: 2 days ago View most recent conversation in Front" at bounding box center [298, 50] width 292 height 22
copy span "Andrew Casey"
click at [378, 187] on link "Activity Feed" at bounding box center [358, 187] width 78 height 27
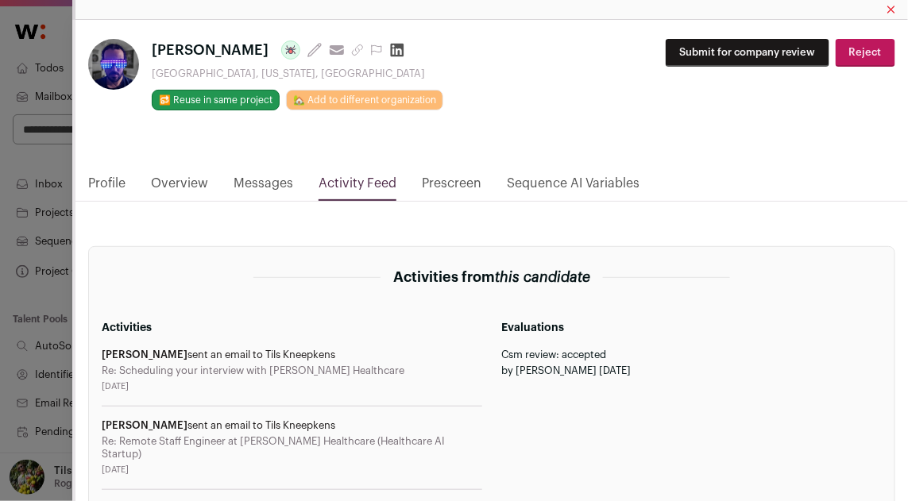
click at [48, 224] on div "**********" at bounding box center [454, 250] width 908 height 501
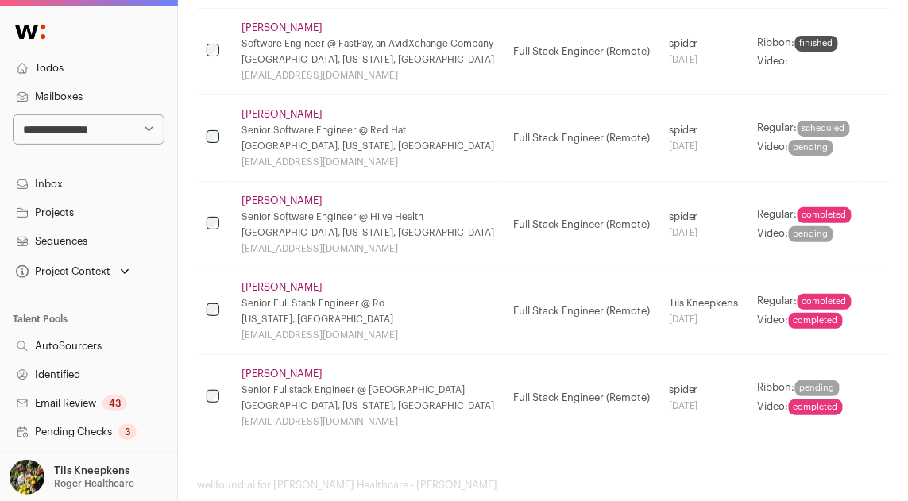
scroll to position [780, 0]
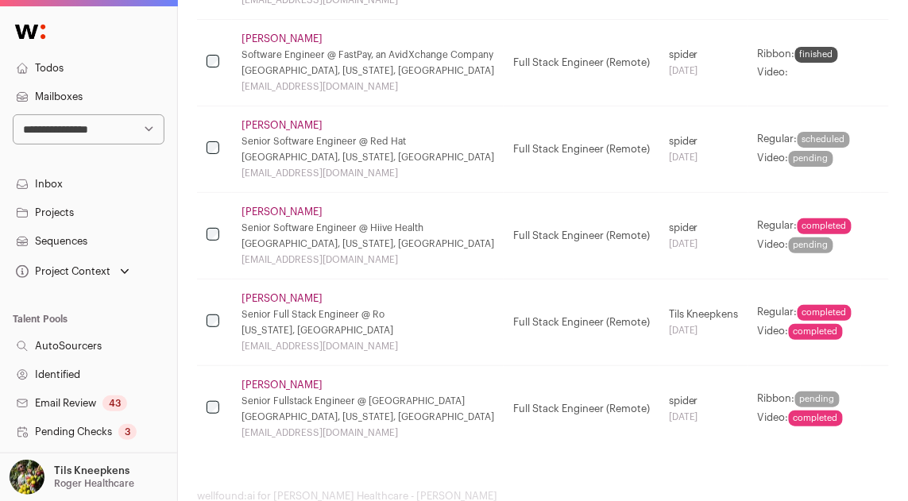
click at [281, 300] on link "Erik Arnold" at bounding box center [282, 298] width 81 height 13
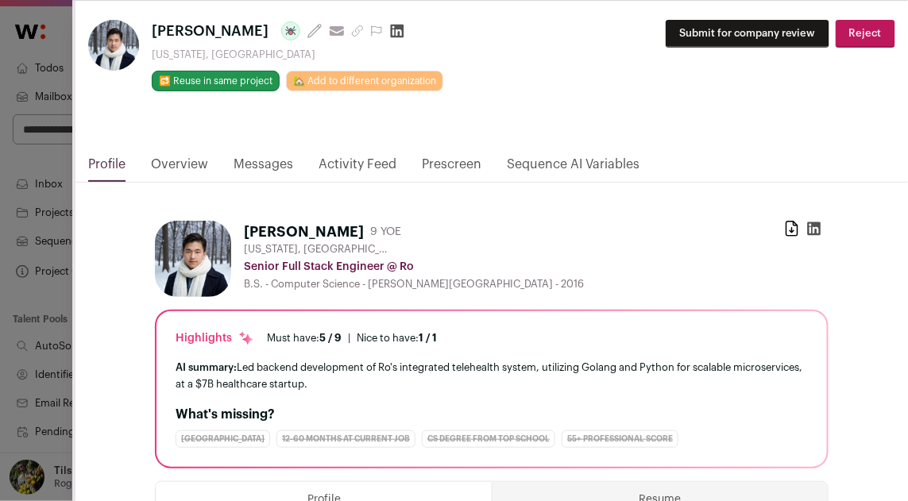
scroll to position [14, 0]
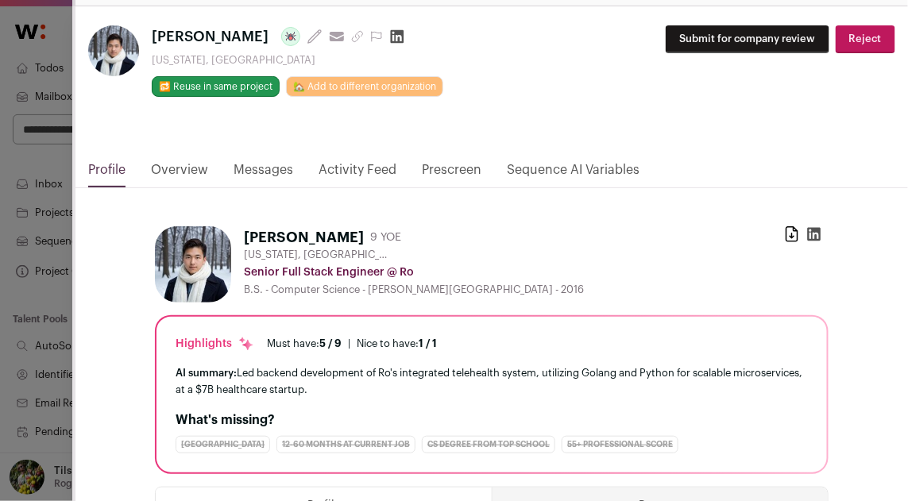
drag, startPoint x: 225, startPoint y: 37, endPoint x: 144, endPoint y: 37, distance: 81.1
click at [144, 37] on div "Erik Arnold Last update: 4 months ago View most recent conversation in Front Te…" at bounding box center [290, 61] width 404 height 72
copy div "Erik Arnold"
click at [470, 168] on link "Prescreen" at bounding box center [452, 174] width 60 height 27
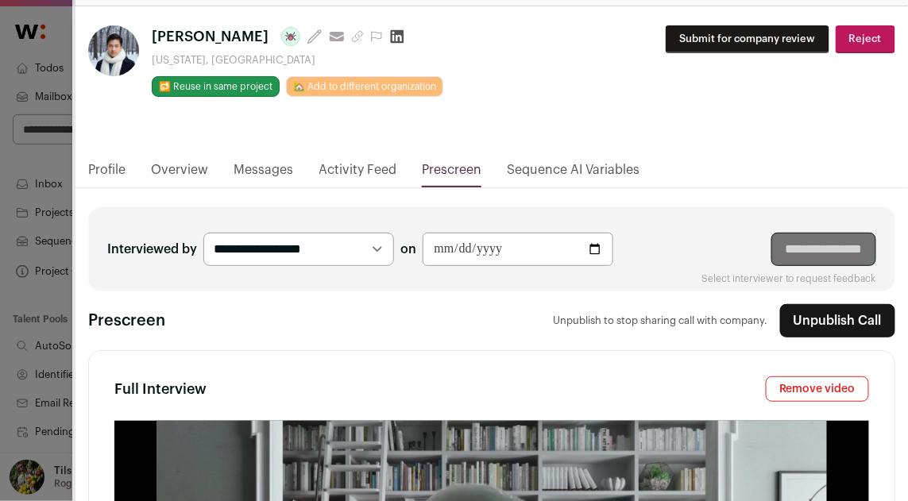
type media-captions-menu "sb:en:English%20CC"
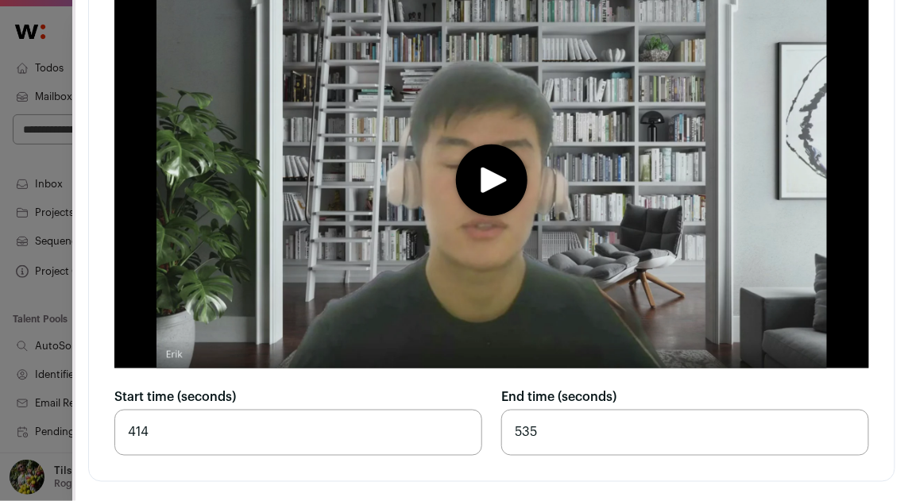
scroll to position [6293, 0]
click at [489, 173] on media-play-button "play" at bounding box center [492, 181] width 72 height 72
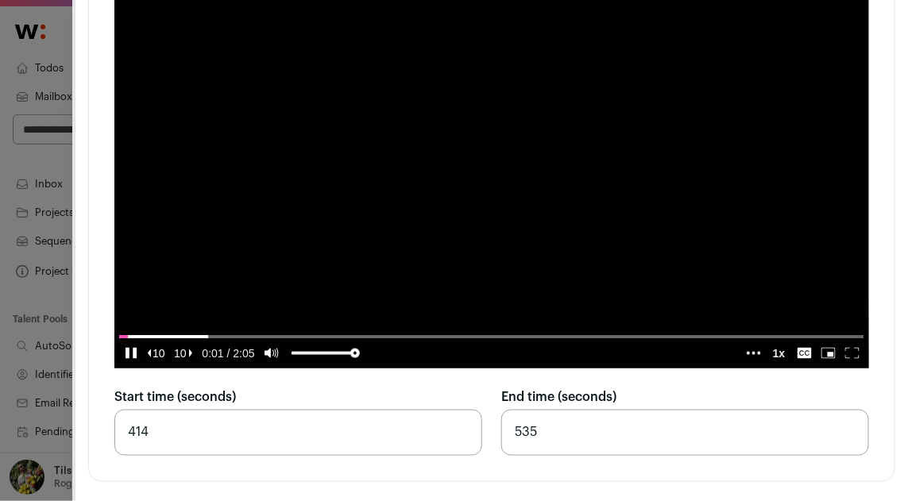
scroll to position [6131, 0]
click at [484, 281] on video "Close modal via background" at bounding box center [491, 180] width 755 height 377
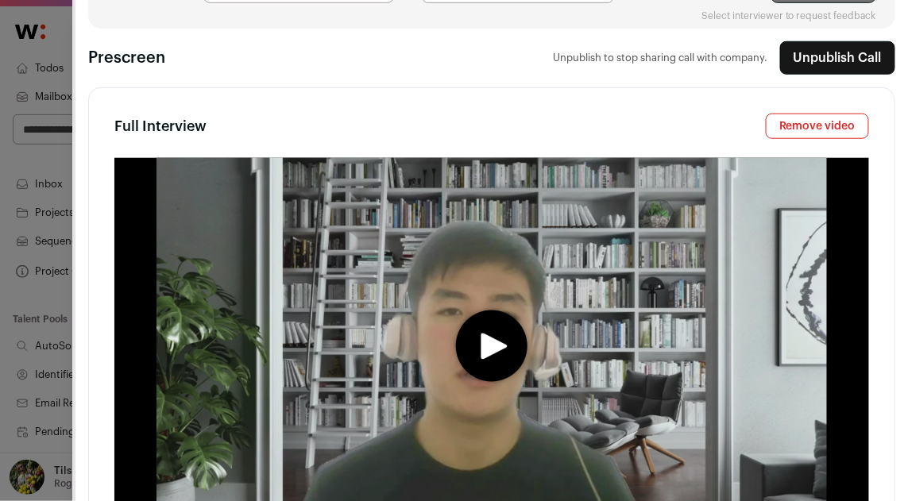
scroll to position [313, 0]
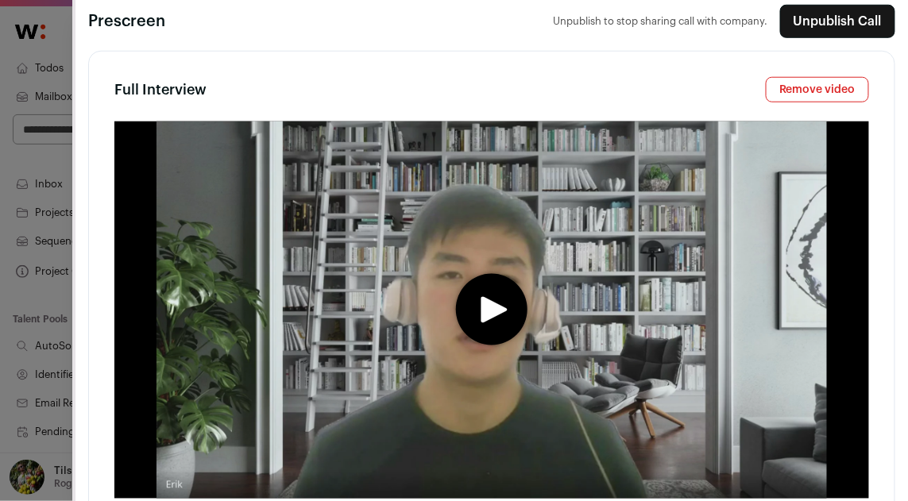
click at [490, 323] on icon "play" at bounding box center [495, 310] width 26 height 26
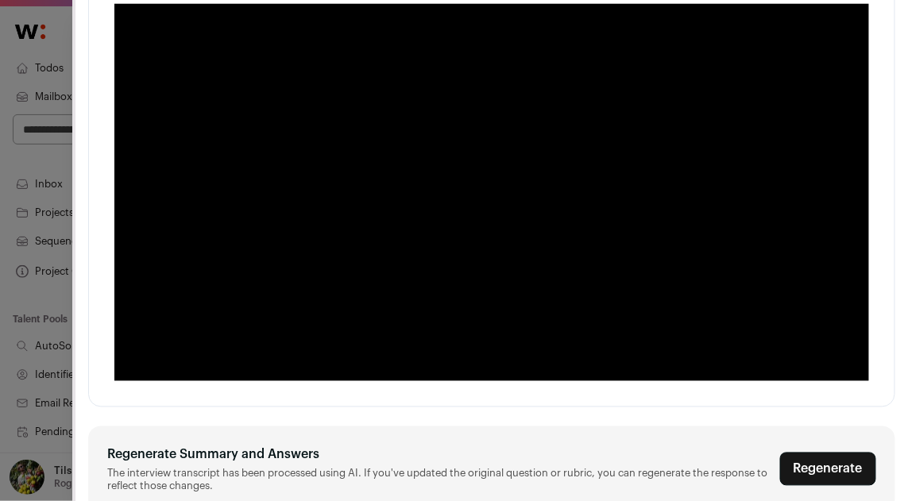
scroll to position [439, 0]
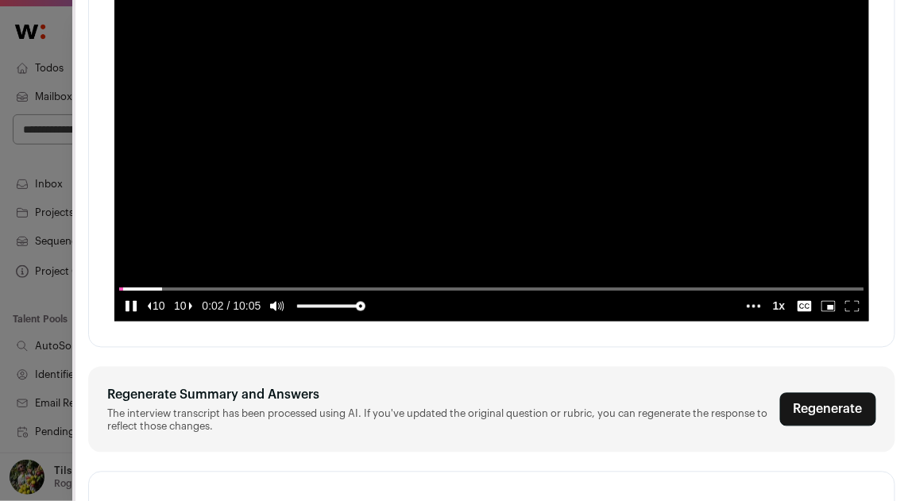
click at [325, 270] on video "Close modal via background" at bounding box center [491, 132] width 755 height 377
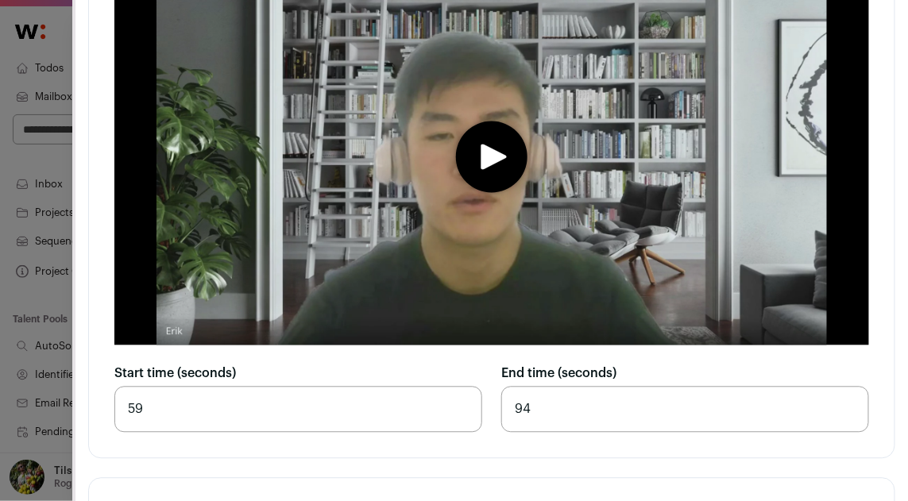
scroll to position [2123, 0]
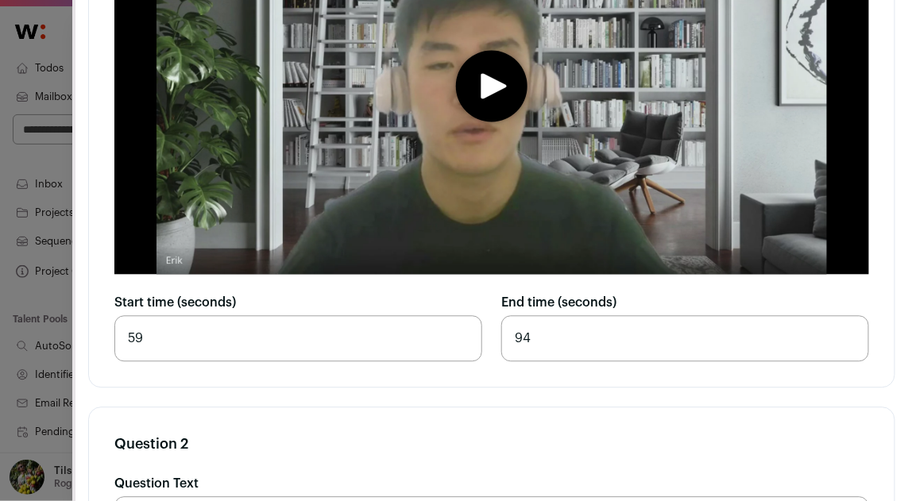
click at [491, 100] on icon "play" at bounding box center [495, 87] width 26 height 26
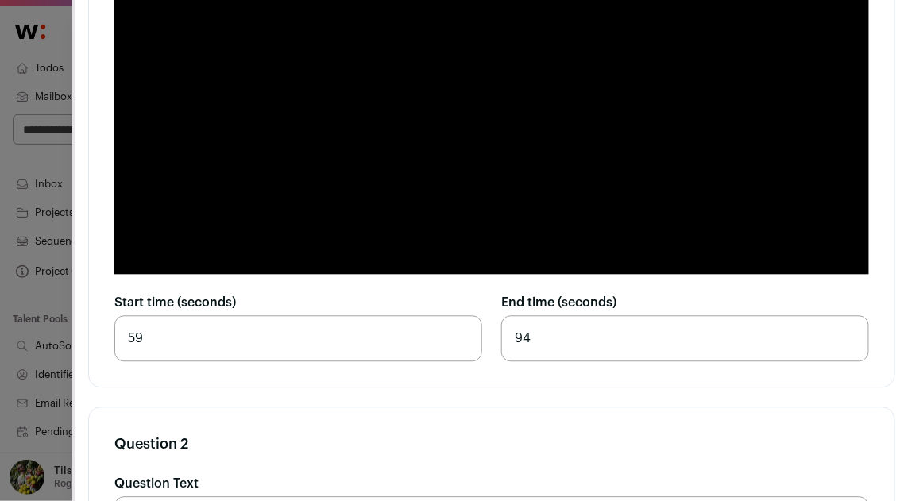
scroll to position [2126, 0]
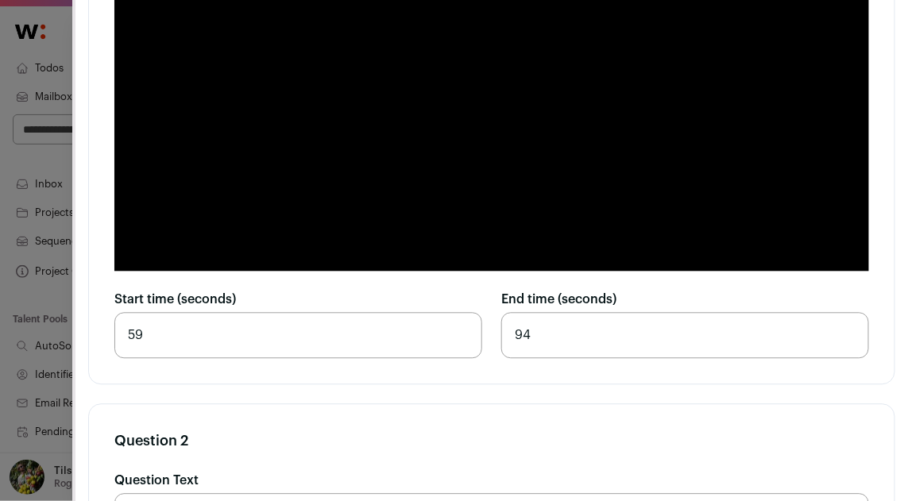
click at [521, 187] on video "Close modal via background" at bounding box center [491, 83] width 755 height 377
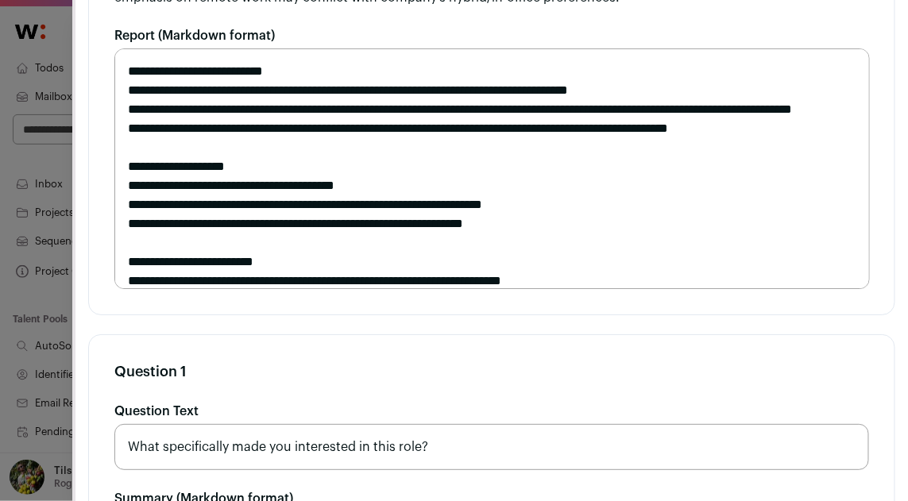
scroll to position [0, 0]
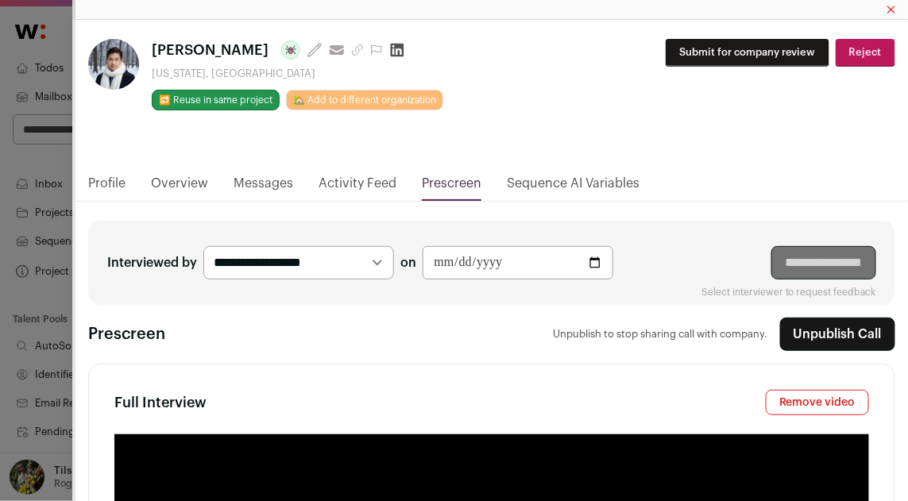
click at [864, 64] on button "Reject" at bounding box center [866, 53] width 60 height 28
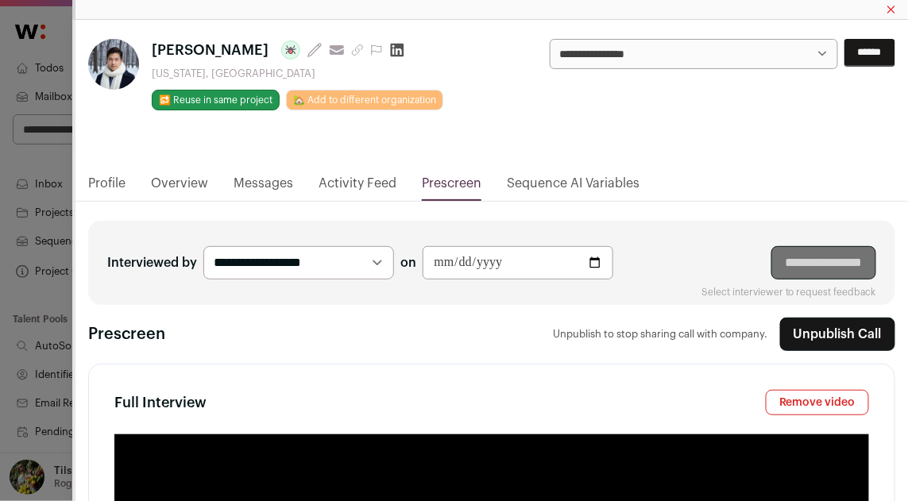
click at [802, 58] on select "**********" at bounding box center [694, 54] width 288 height 30
select select "**********"
click at [855, 57] on input "******" at bounding box center [870, 53] width 51 height 28
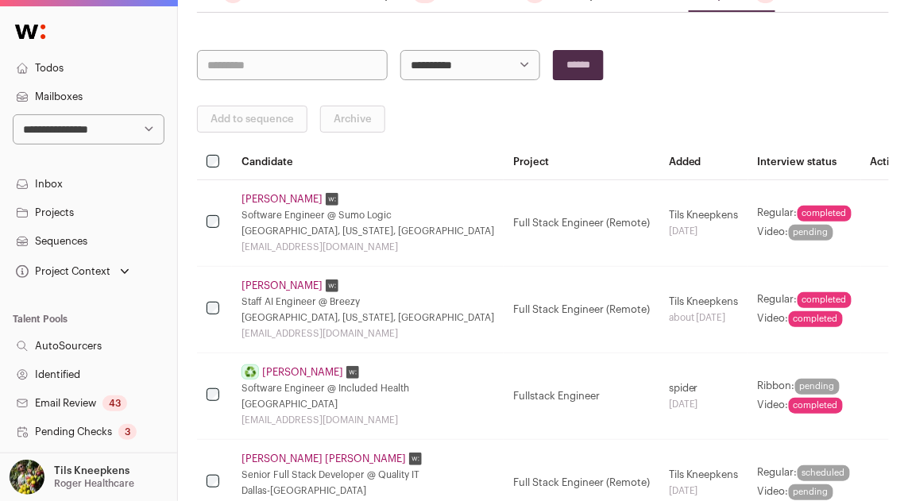
scroll to position [253, 0]
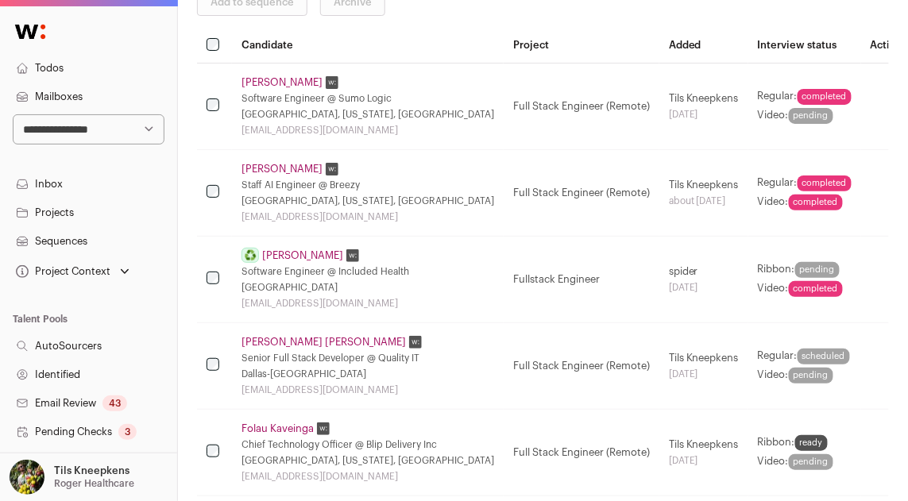
click at [255, 164] on link "Riley Miller" at bounding box center [282, 169] width 81 height 13
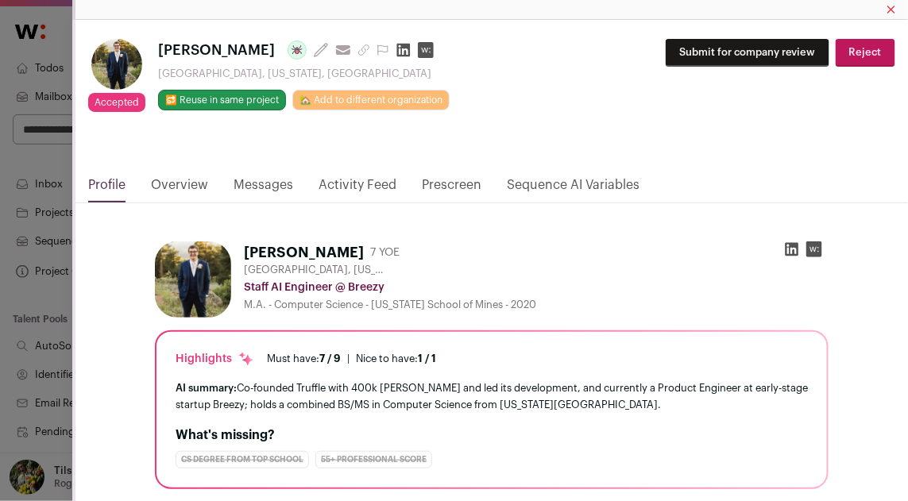
drag, startPoint x: 231, startPoint y: 56, endPoint x: 161, endPoint y: 54, distance: 70.0
click at [161, 54] on span "Riley Miller" at bounding box center [216, 50] width 117 height 22
copy span "Riley Miller"
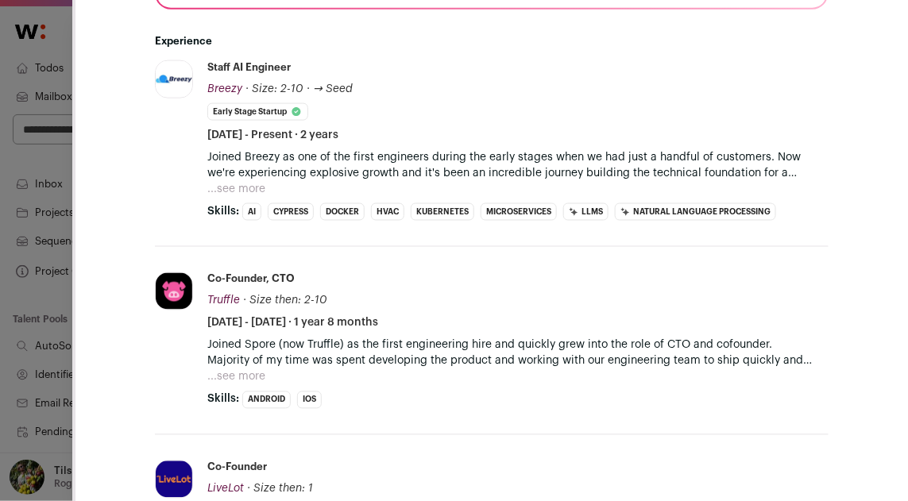
scroll to position [499, 0]
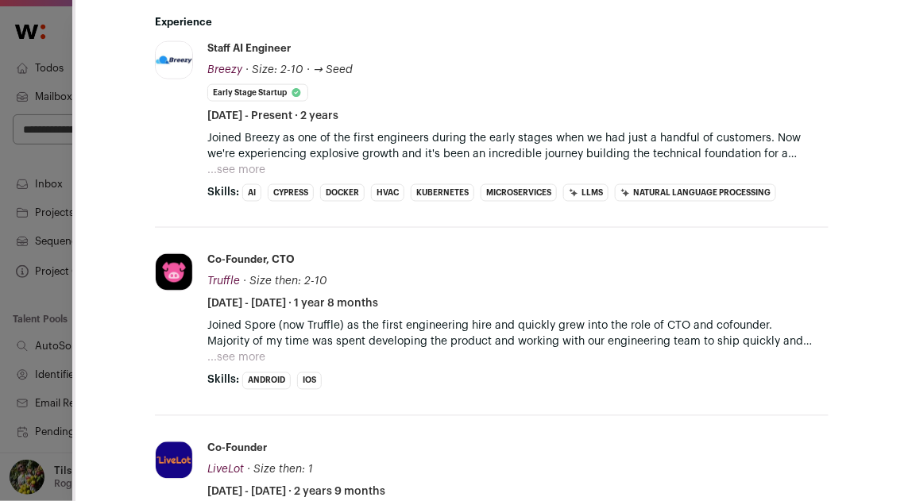
click at [256, 168] on button "...see more" at bounding box center [236, 170] width 58 height 16
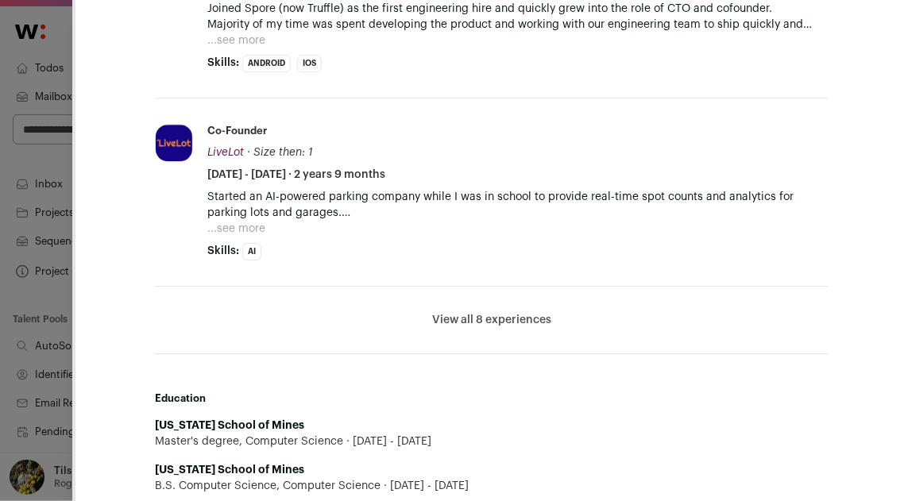
scroll to position [1114, 0]
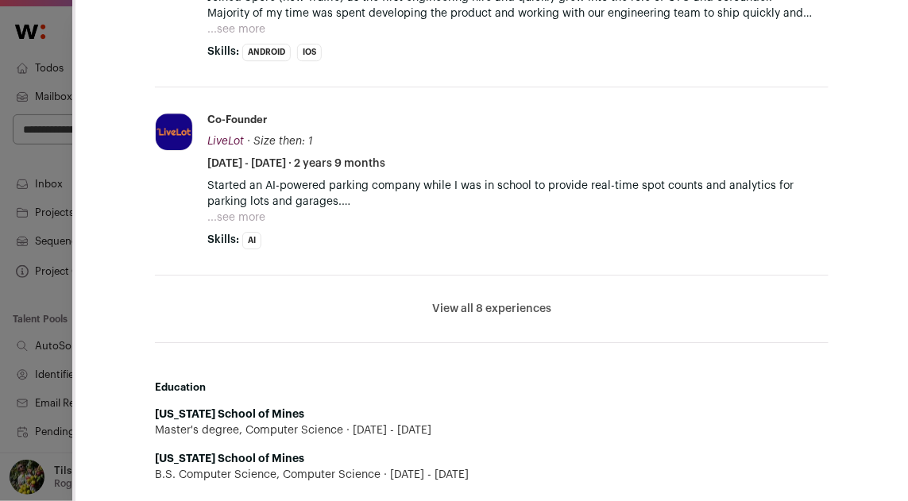
click at [501, 304] on button "View all 8 experiences" at bounding box center [491, 309] width 119 height 16
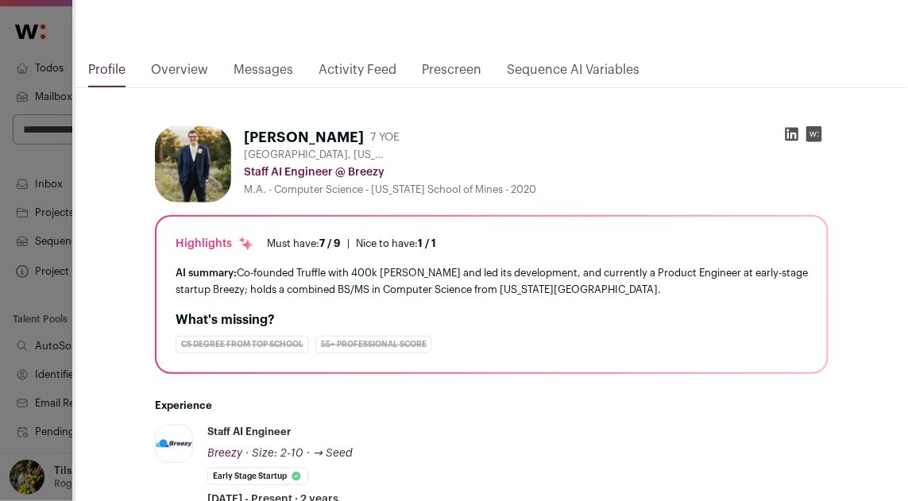
scroll to position [0, 0]
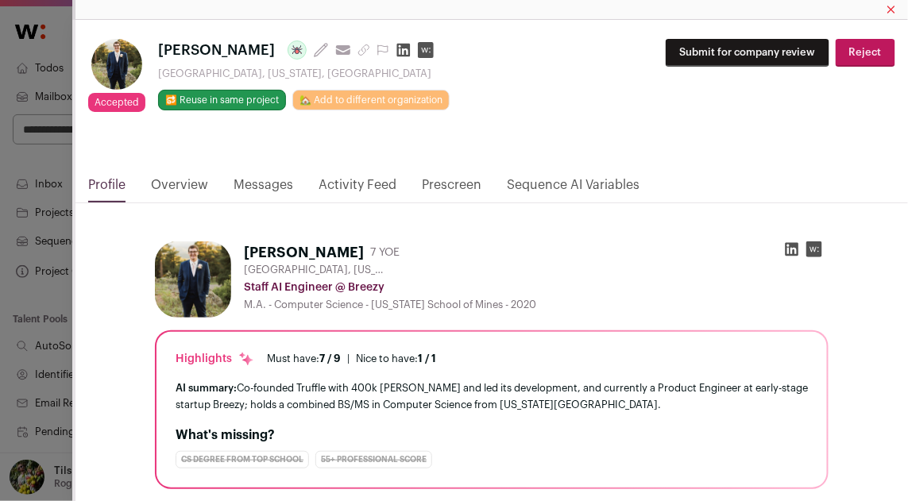
click at [422, 177] on link "Prescreen" at bounding box center [452, 189] width 60 height 27
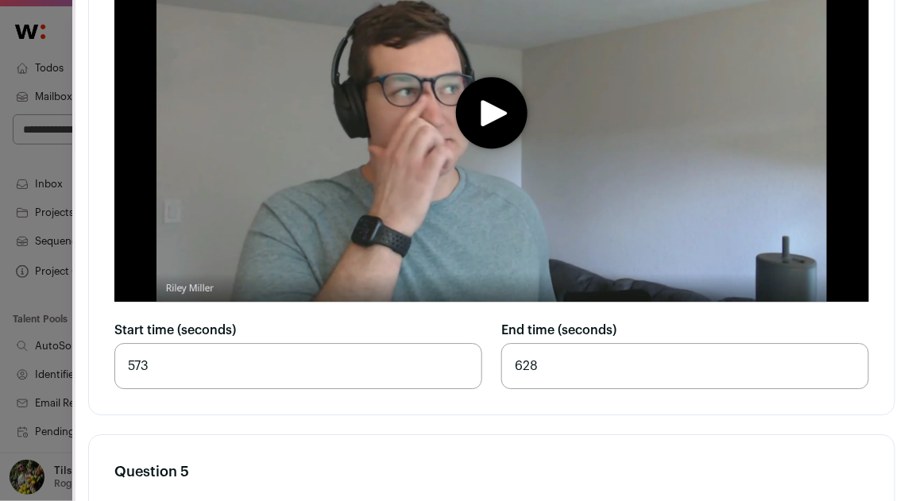
scroll to position [5277, 0]
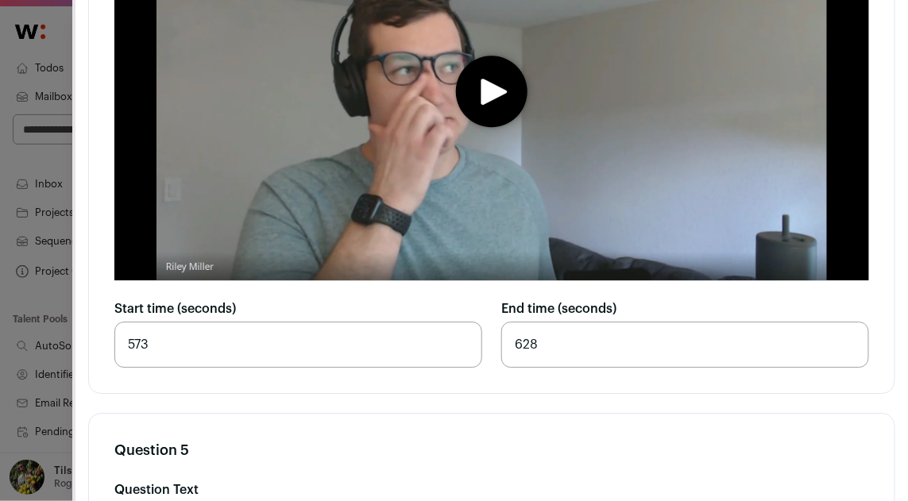
click at [485, 105] on icon "play" at bounding box center [495, 92] width 26 height 26
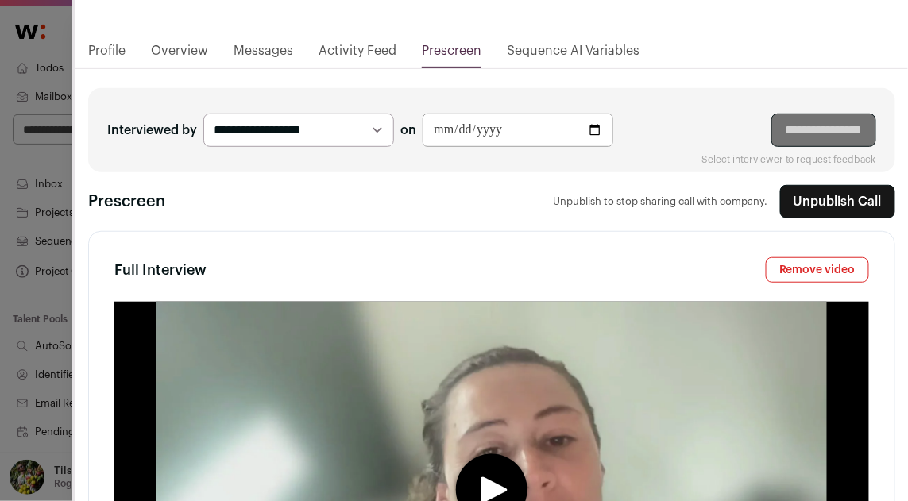
scroll to position [0, 0]
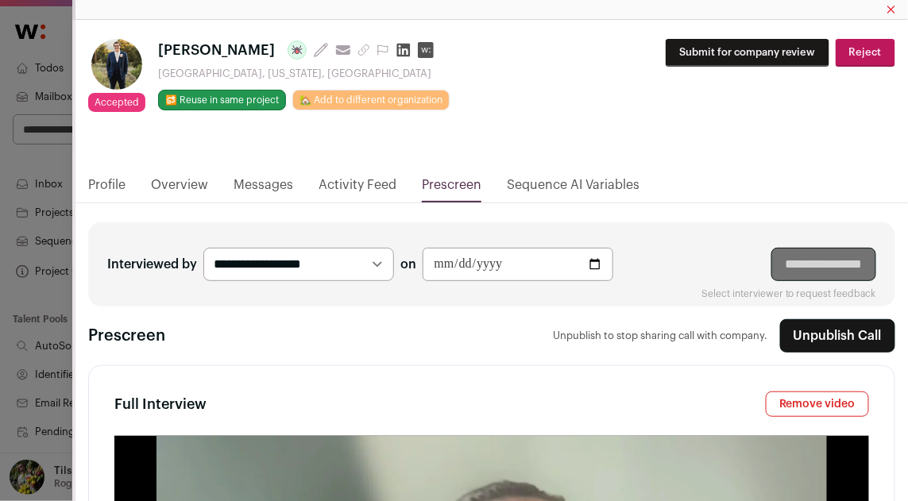
click at [765, 59] on button "Submit for company review" at bounding box center [748, 53] width 164 height 28
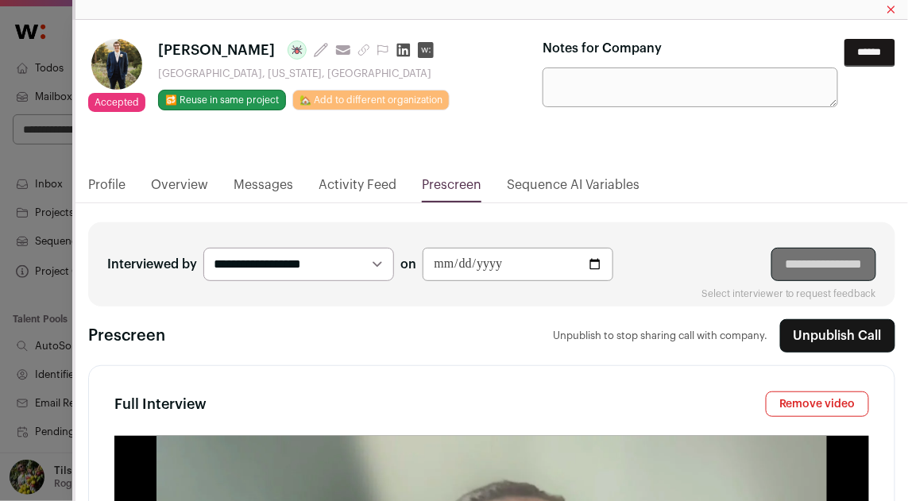
click at [846, 54] on input "******" at bounding box center [870, 53] width 51 height 28
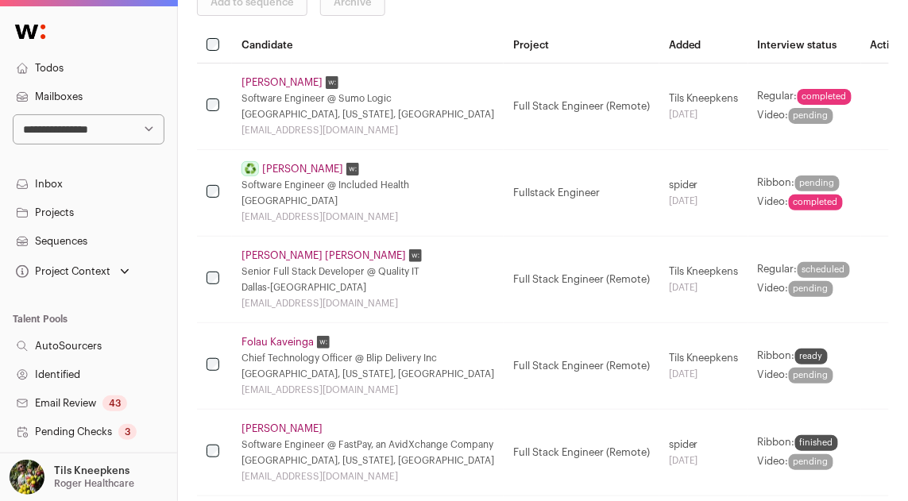
click at [279, 165] on link "Wasiff Afzal" at bounding box center [302, 169] width 81 height 13
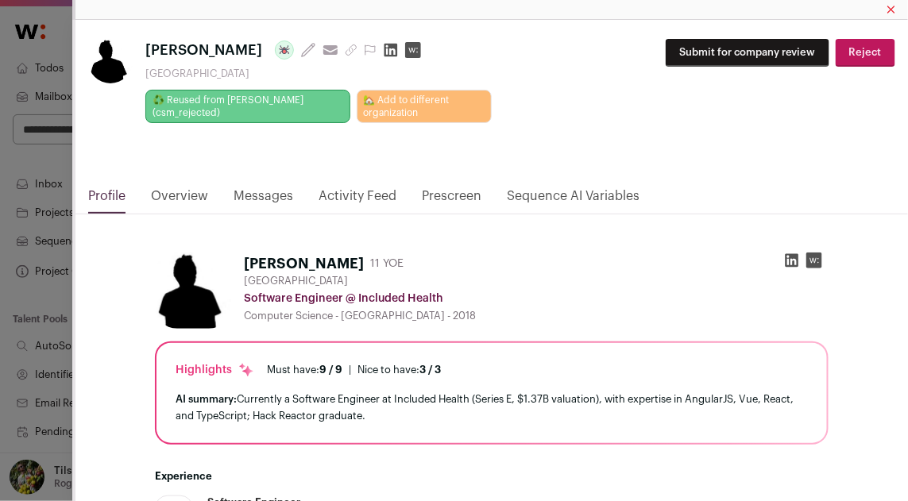
click at [434, 194] on link "Prescreen" at bounding box center [452, 200] width 60 height 27
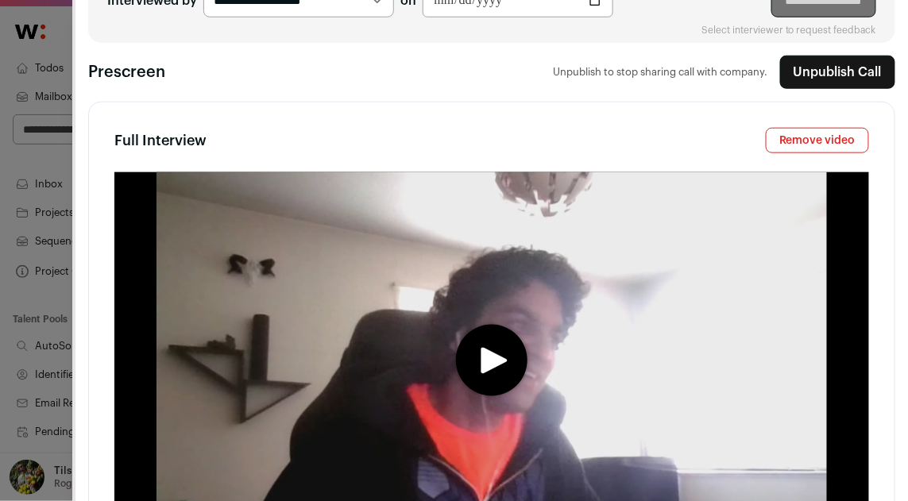
scroll to position [2, 0]
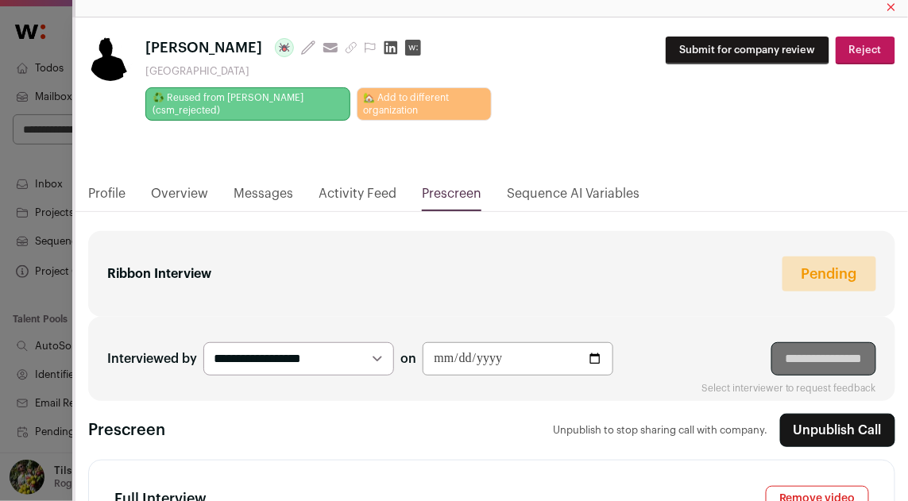
click at [189, 195] on link "Overview" at bounding box center [179, 197] width 57 height 27
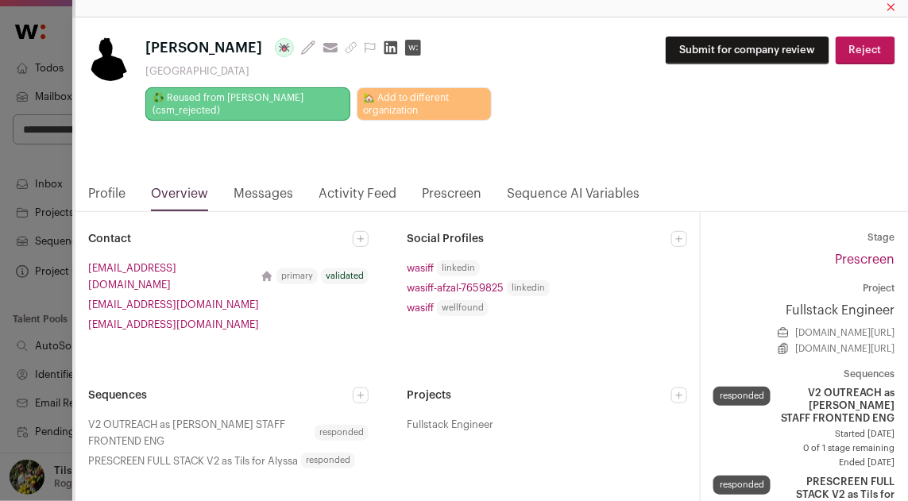
click at [112, 192] on html "**********" at bounding box center [454, 296] width 908 height 1098
click at [118, 192] on link "Profile" at bounding box center [106, 197] width 37 height 27
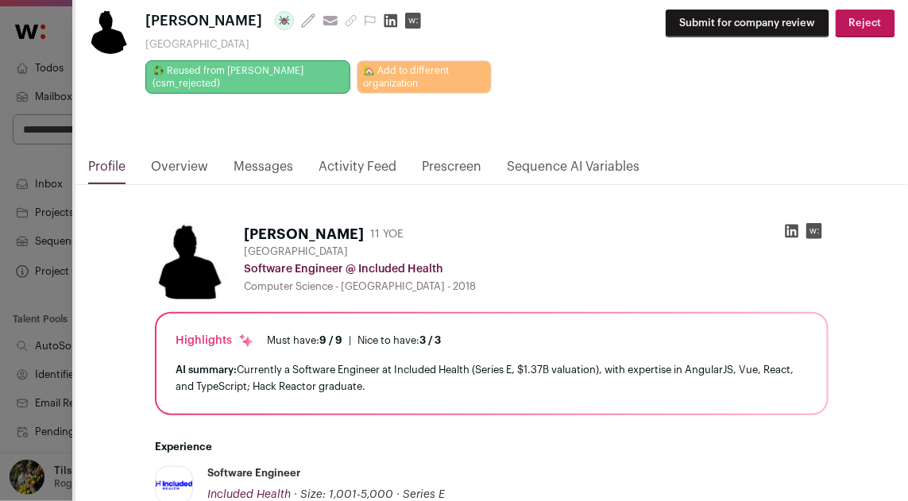
scroll to position [0, 0]
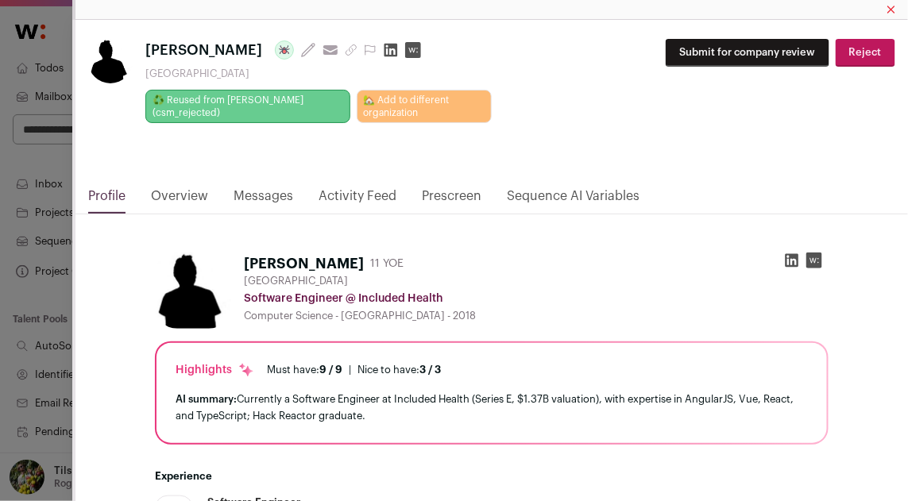
click at [857, 49] on button "Reject" at bounding box center [866, 53] width 60 height 28
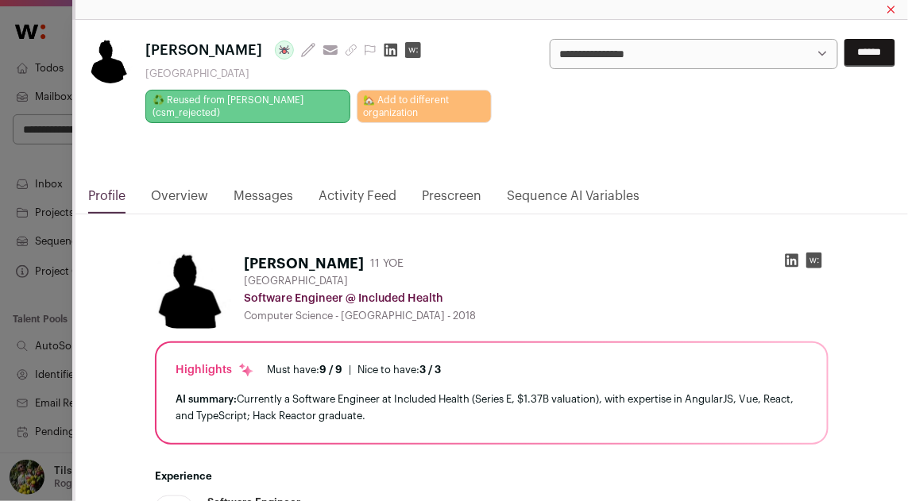
click at [799, 51] on select "**********" at bounding box center [694, 54] width 288 height 30
select select "**********"
click at [852, 50] on input "******" at bounding box center [870, 53] width 51 height 28
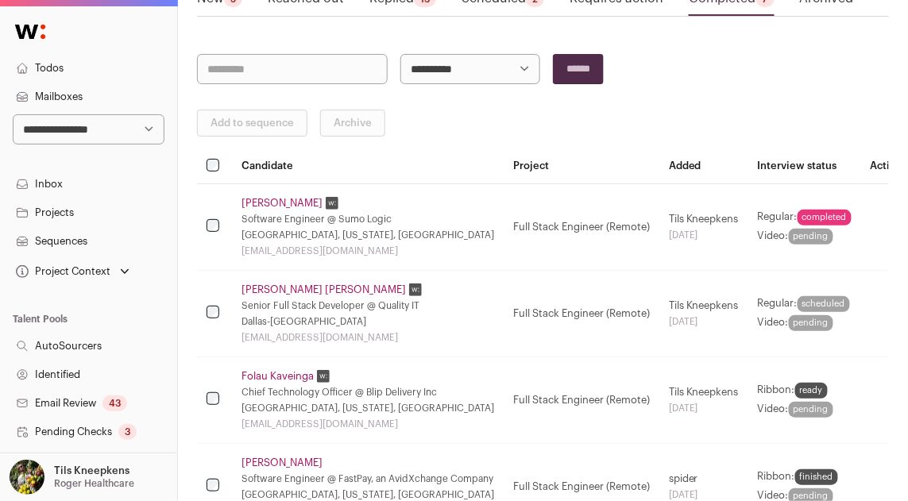
scroll to position [33, 0]
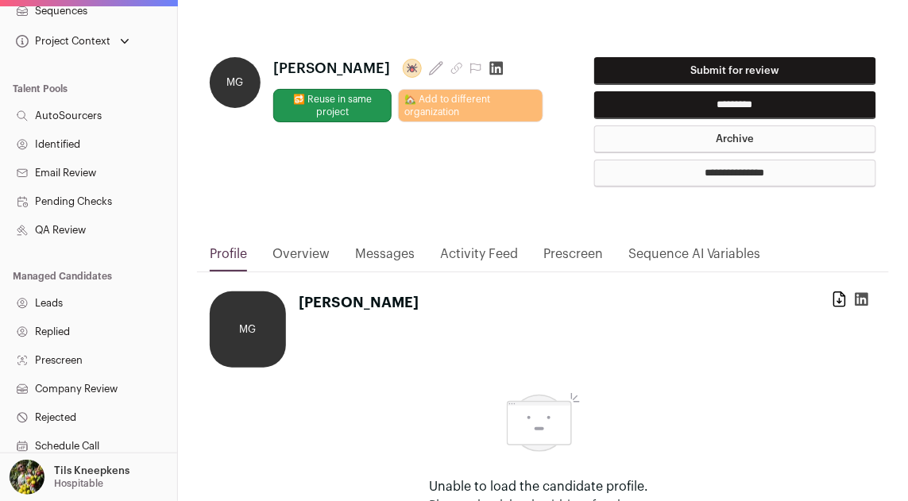
scroll to position [379, 0]
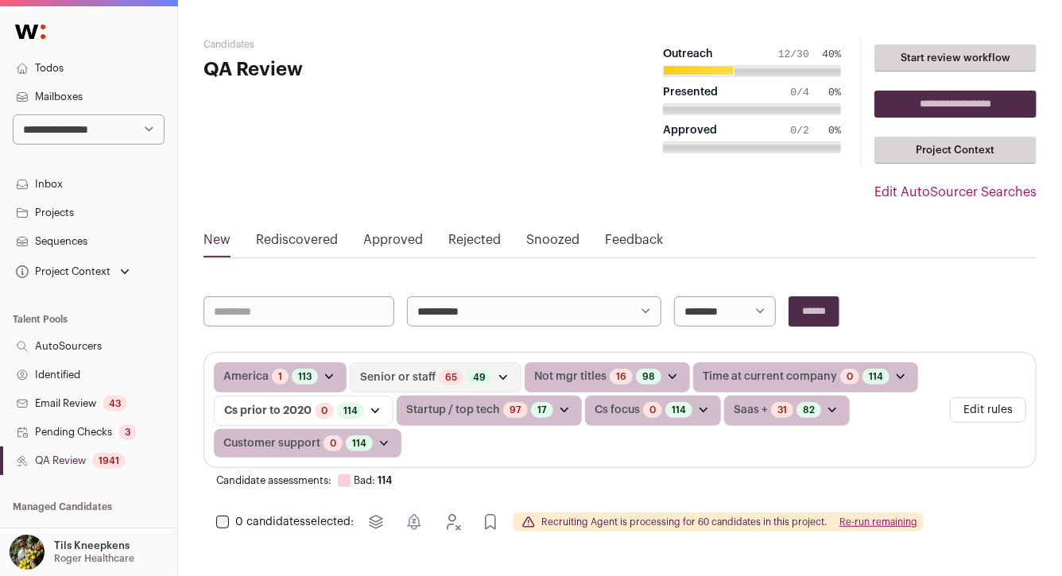
click at [102, 219] on link "Projects" at bounding box center [88, 213] width 177 height 29
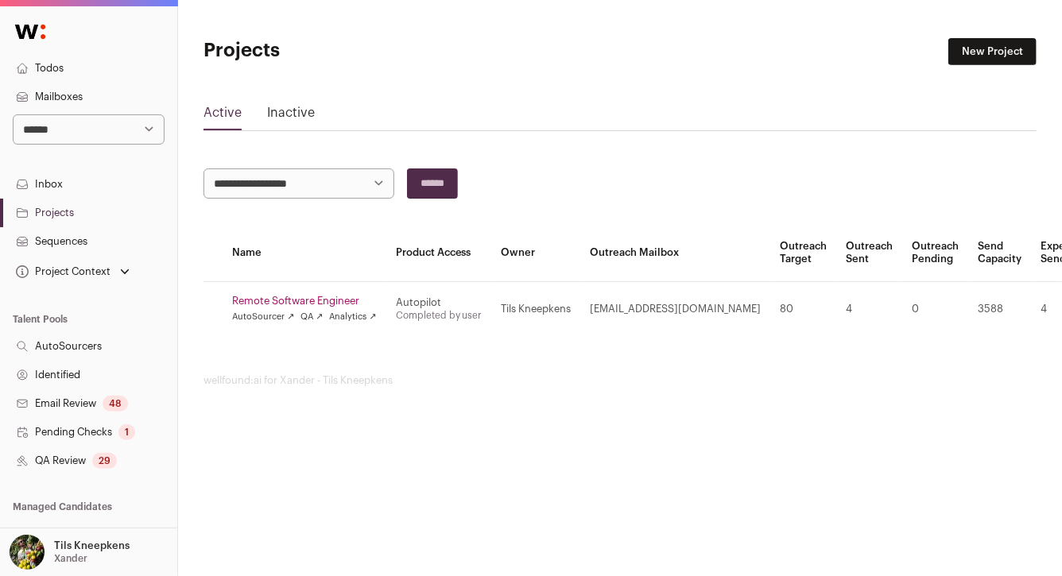
click at [257, 300] on link "Remote Software Engineer" at bounding box center [304, 301] width 145 height 13
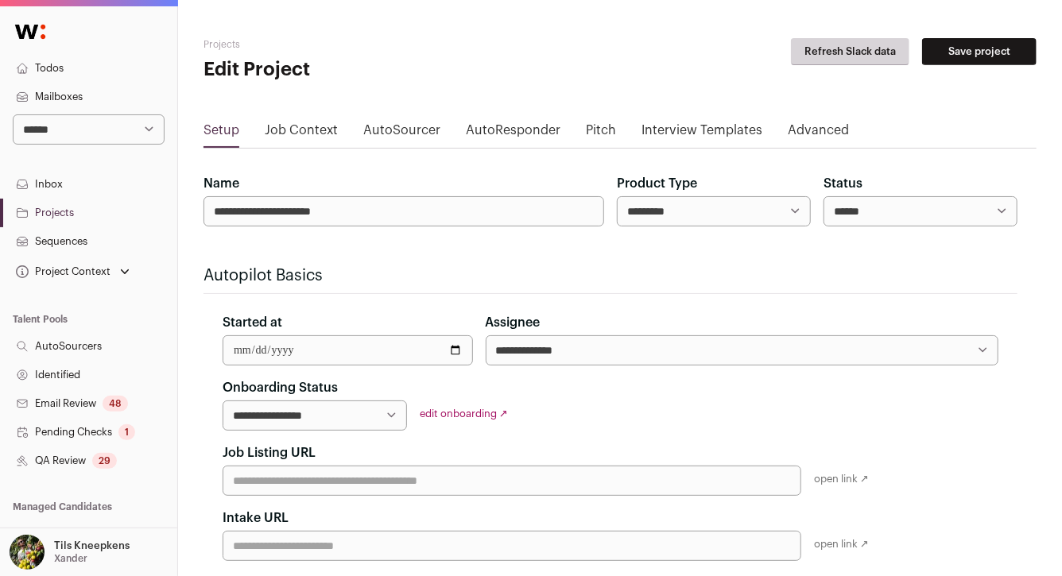
click at [134, 63] on link "Todos" at bounding box center [88, 68] width 177 height 29
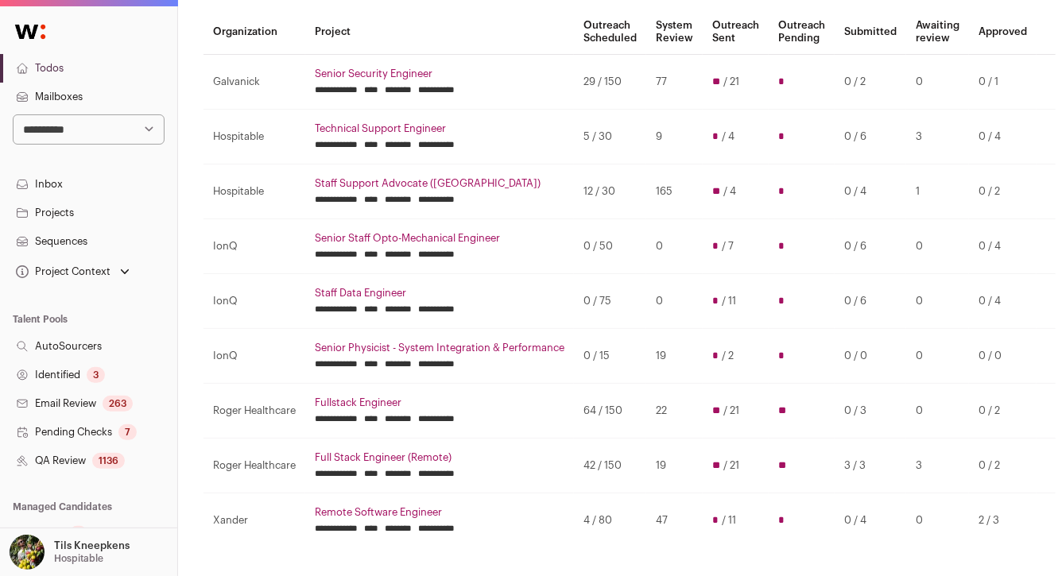
scroll to position [147, 0]
click at [328, 184] on link "Staff Support Advocate ([GEOGRAPHIC_DATA])" at bounding box center [440, 184] width 250 height 13
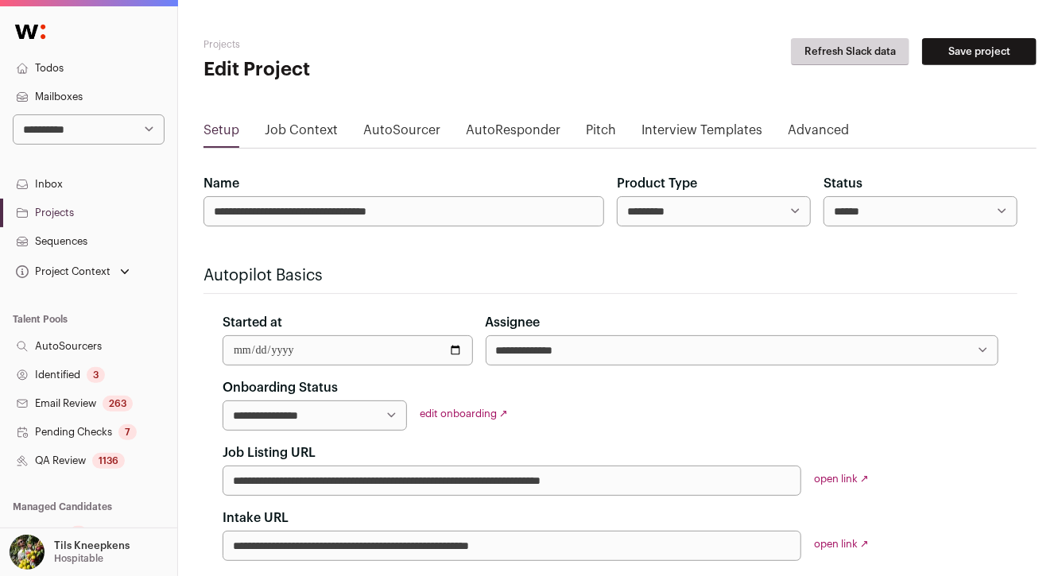
click at [122, 457] on div "1136" at bounding box center [108, 461] width 33 height 16
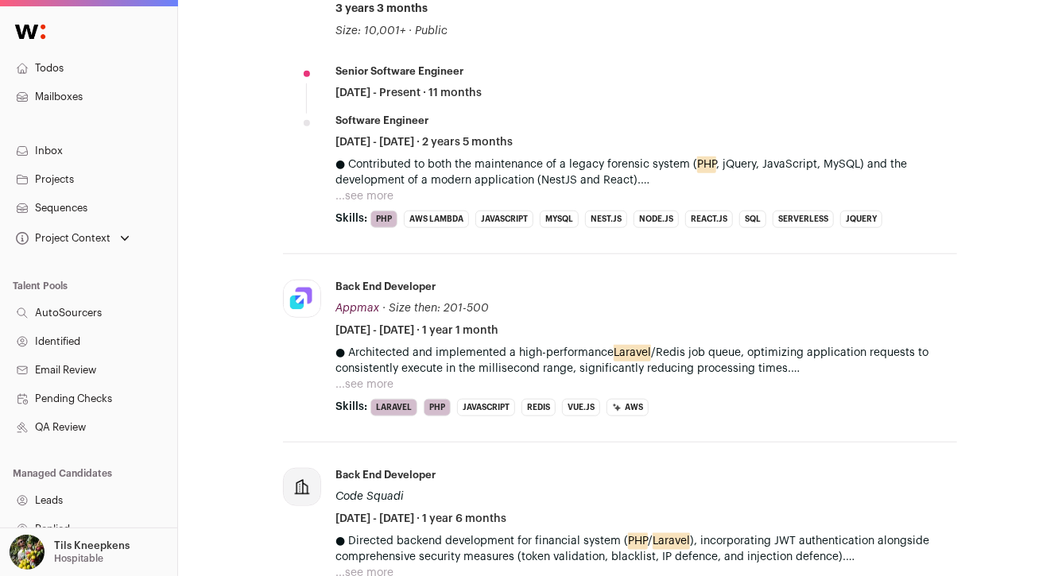
scroll to position [621, 0]
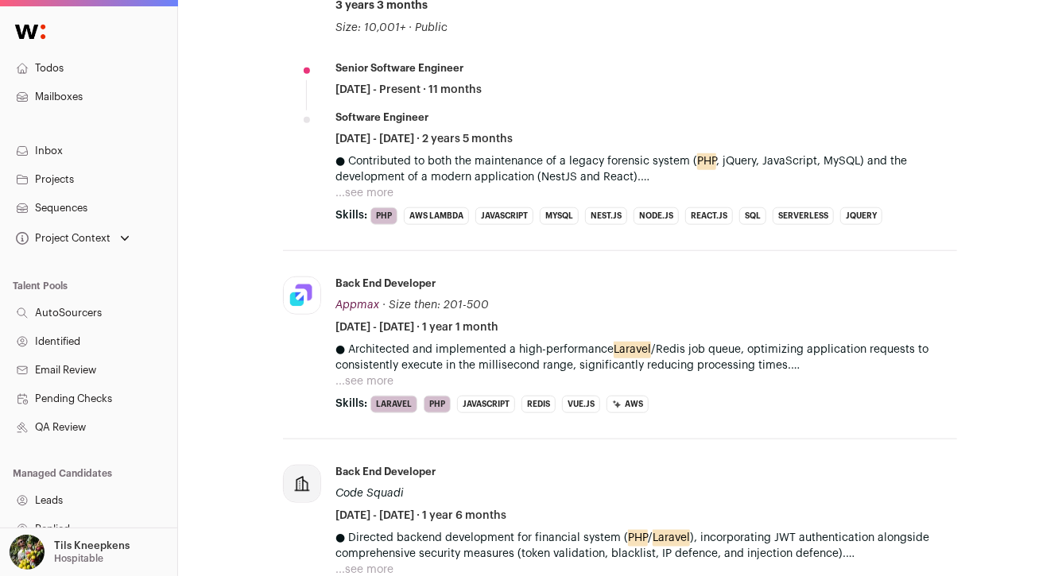
click at [386, 188] on button "...see more" at bounding box center [364, 193] width 58 height 16
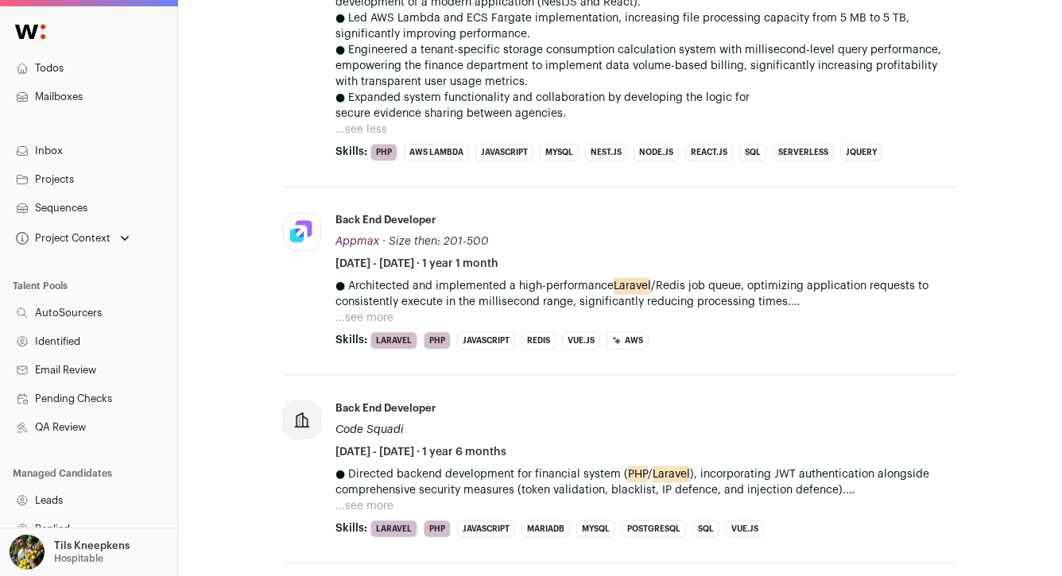
scroll to position [800, 0]
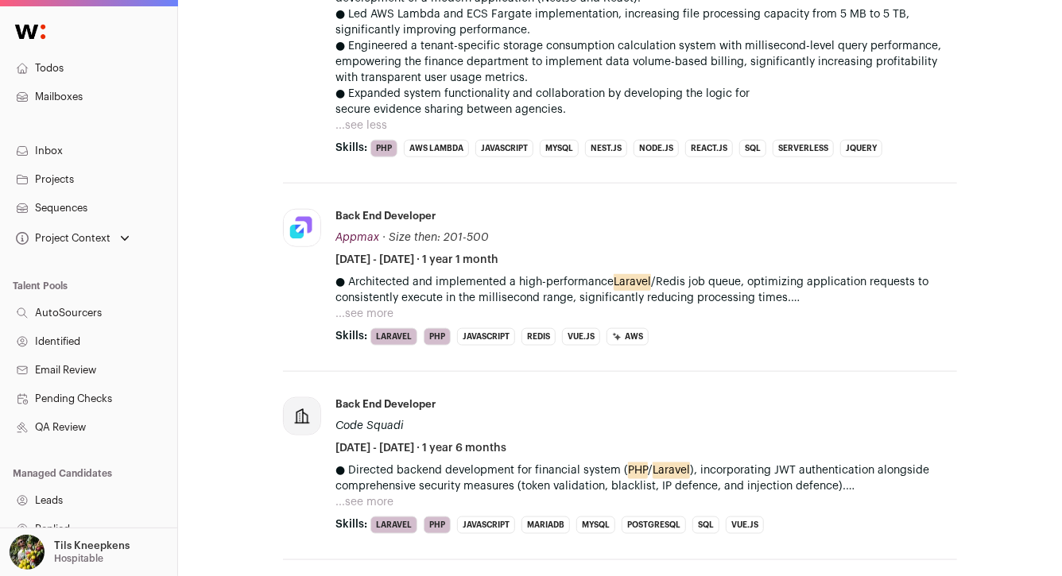
click at [377, 314] on button "...see more" at bounding box center [364, 314] width 58 height 16
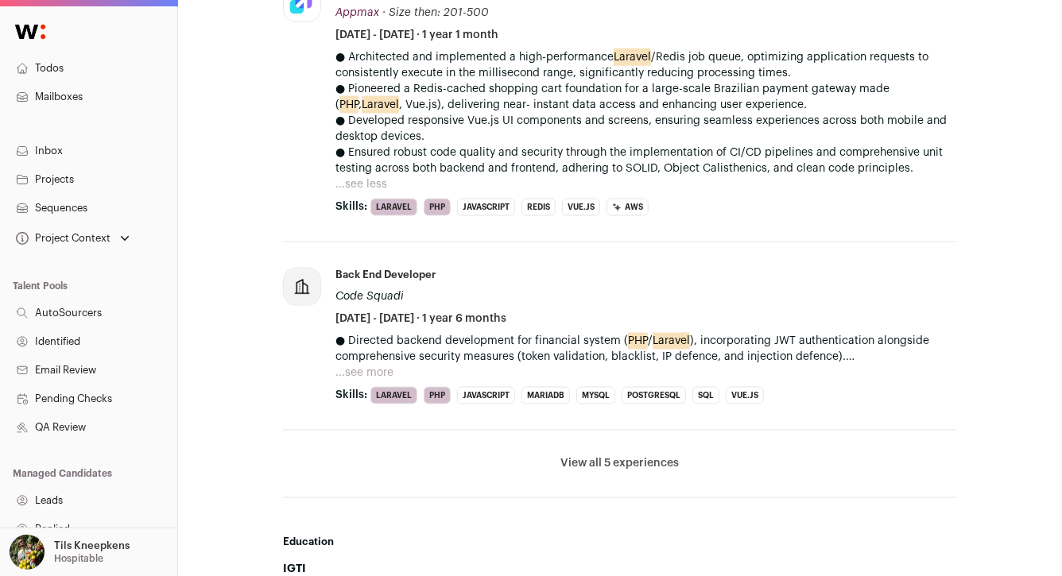
scroll to position [1032, 0]
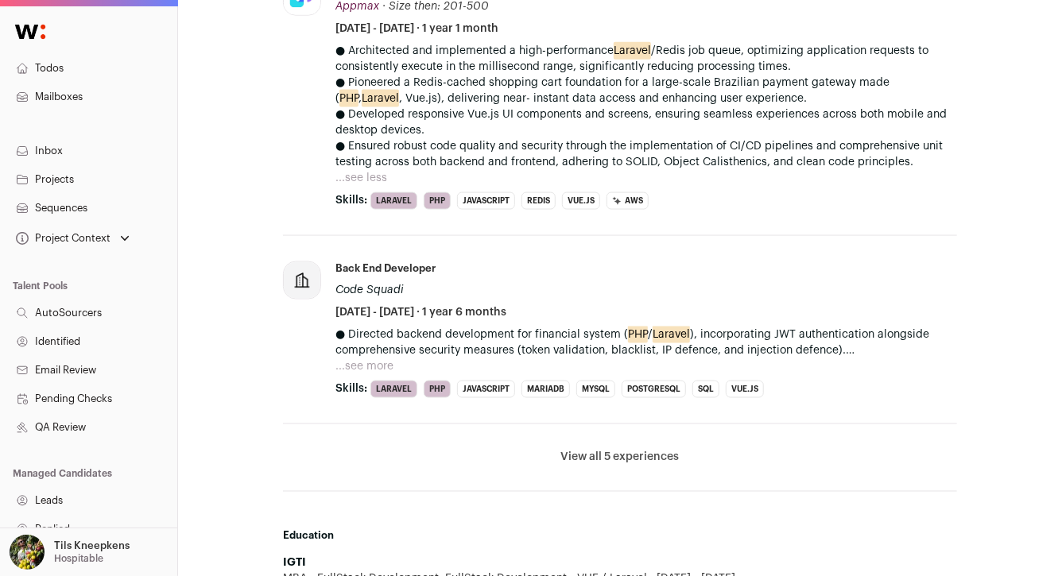
click at [366, 368] on button "...see more" at bounding box center [364, 366] width 58 height 16
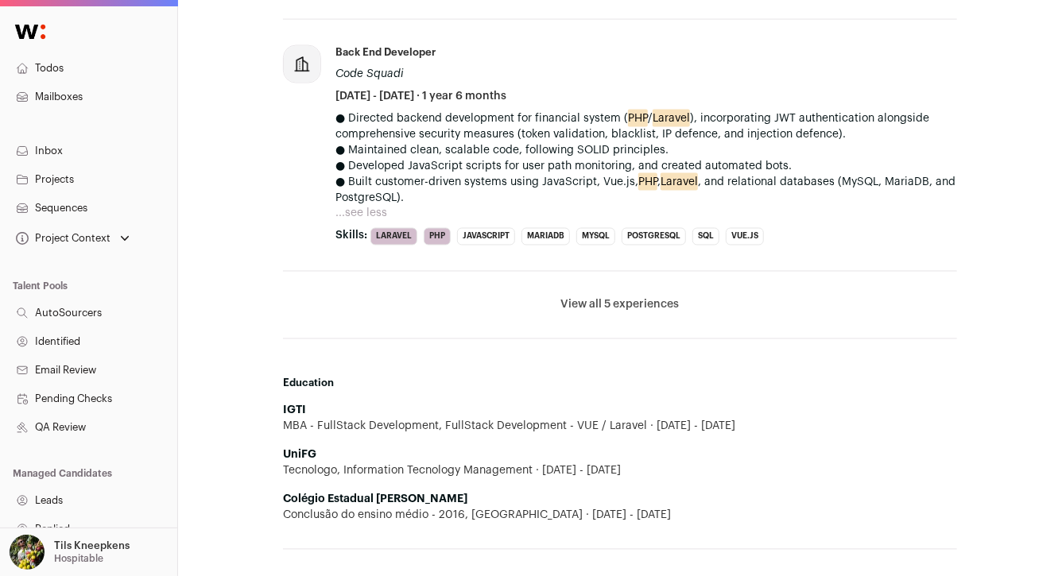
scroll to position [1256, 0]
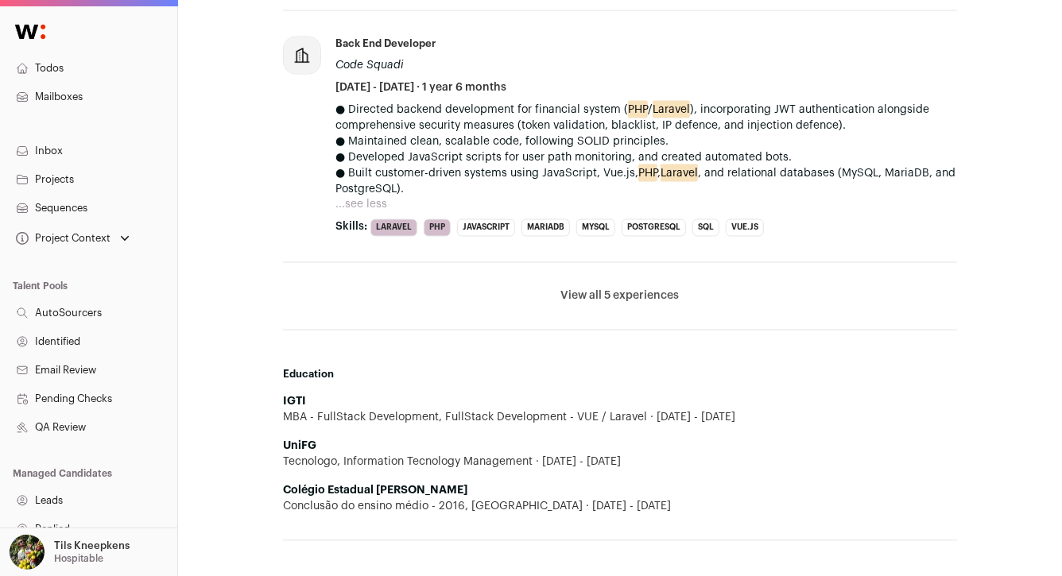
click at [652, 297] on button "View all 5 experiences" at bounding box center [620, 296] width 118 height 16
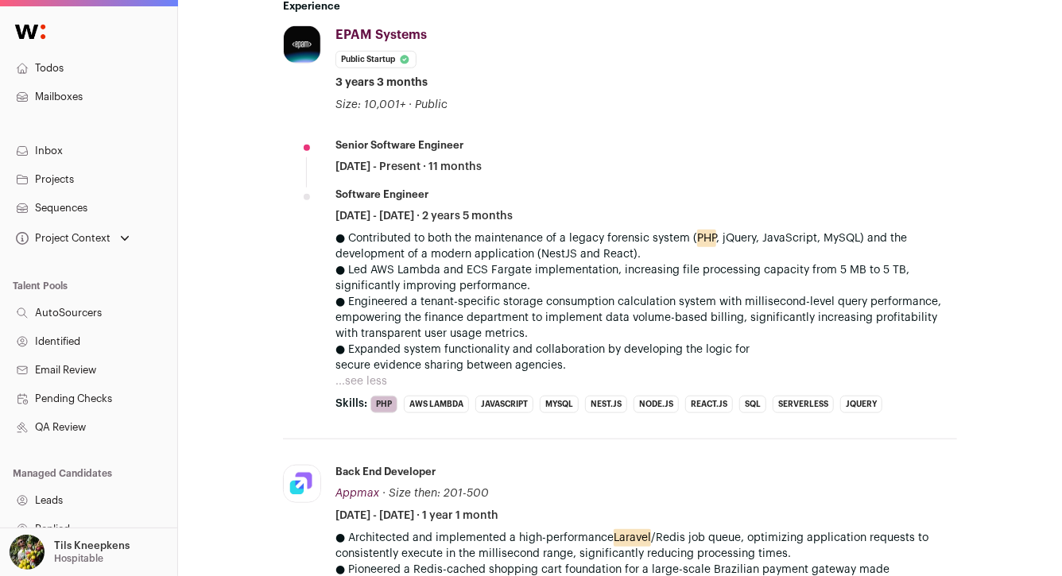
scroll to position [534, 0]
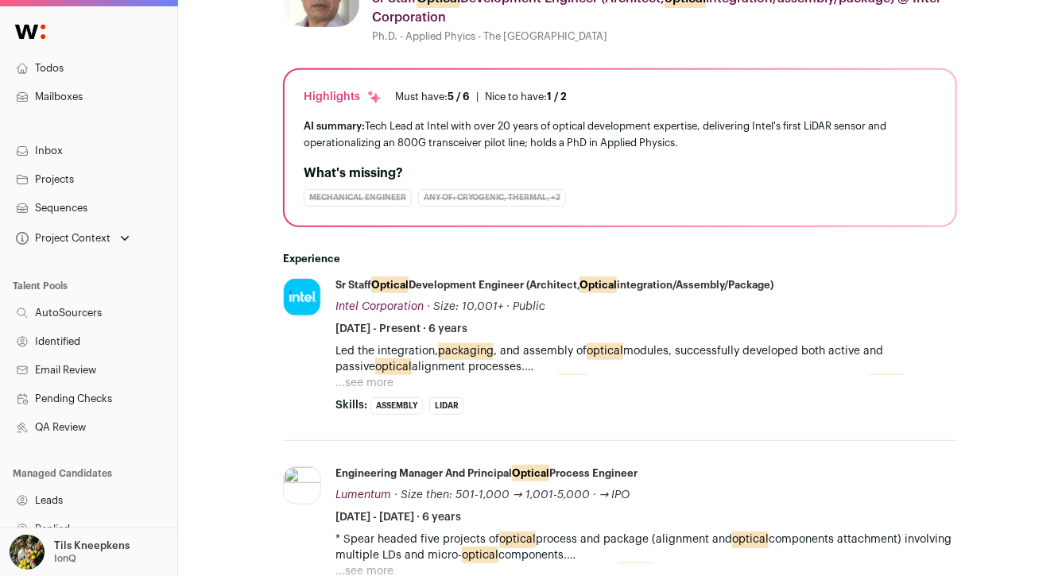
scroll to position [334, 0]
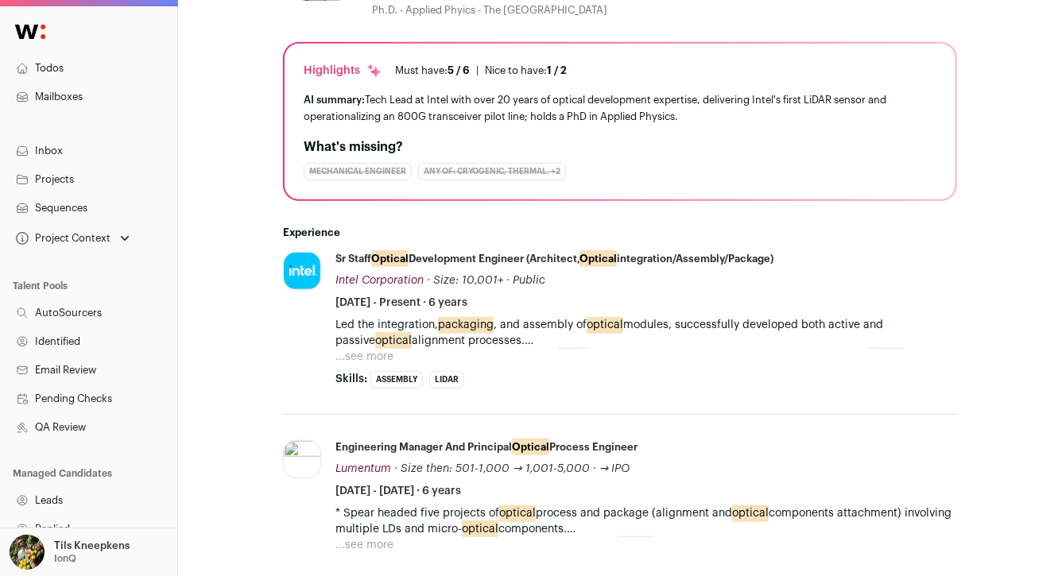
click at [376, 350] on button "...see more" at bounding box center [364, 357] width 58 height 16
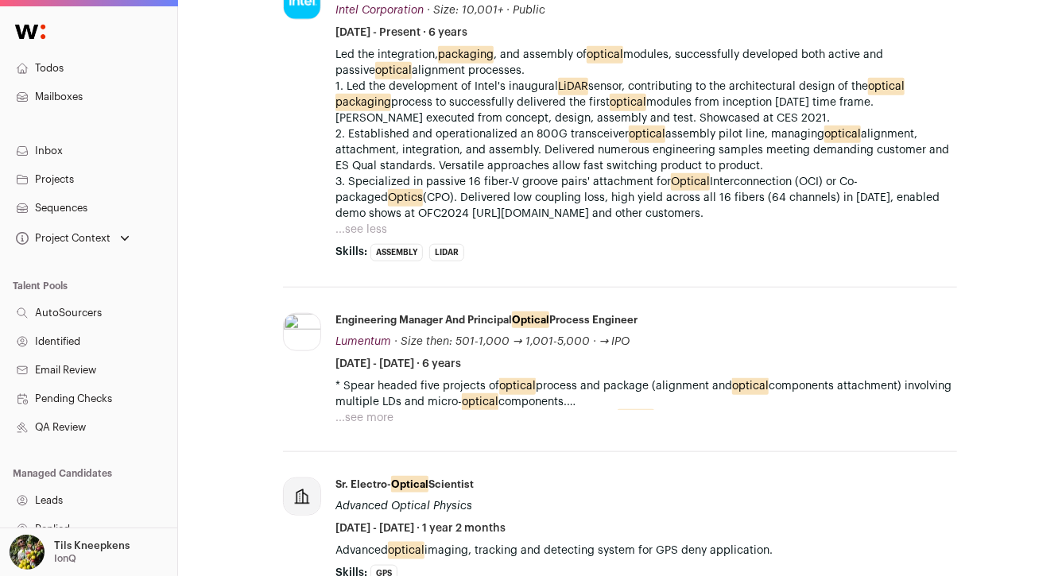
scroll to position [638, 0]
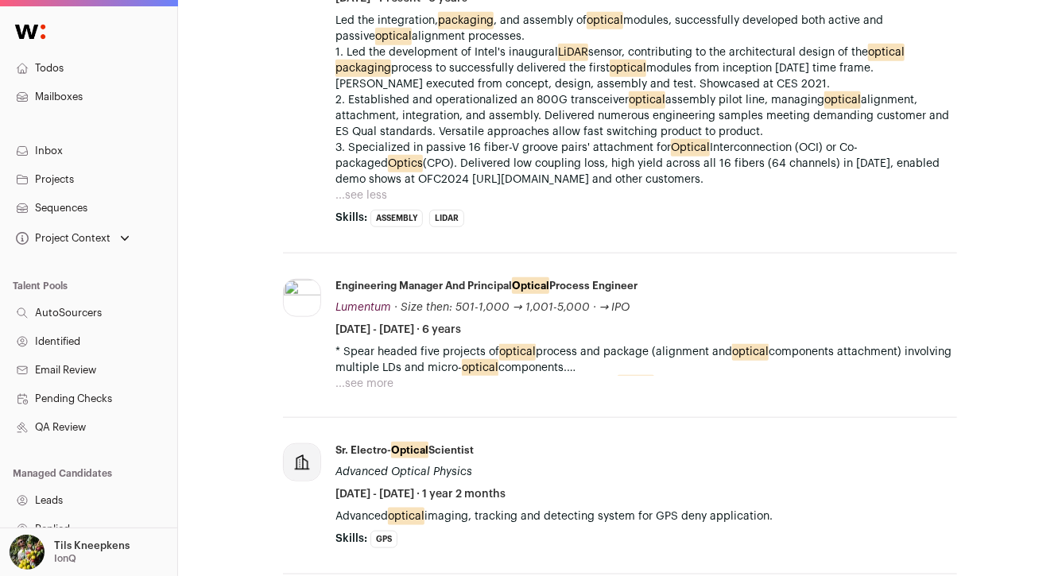
click at [366, 385] on button "...see more" at bounding box center [364, 384] width 58 height 16
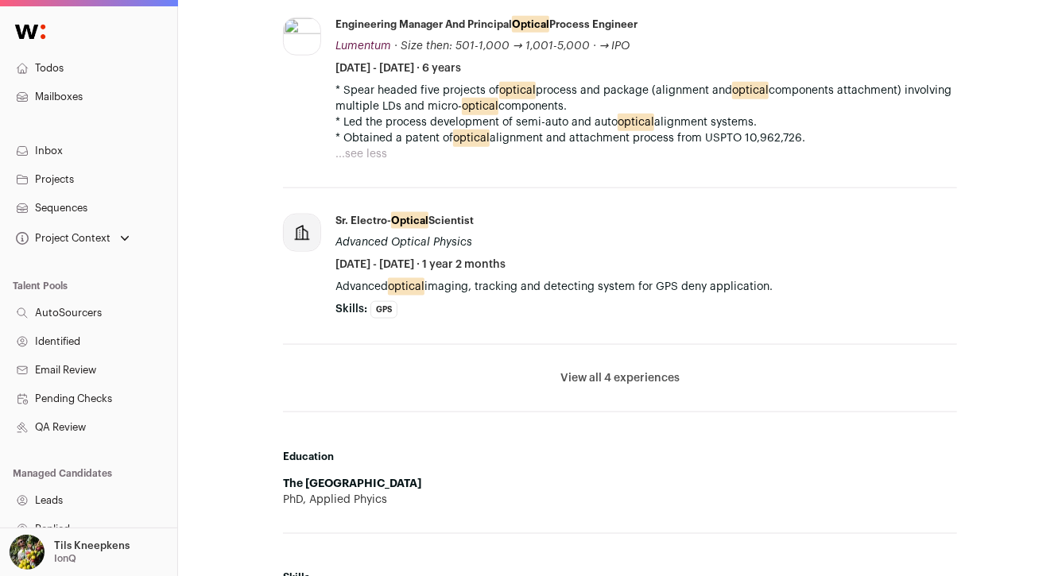
scroll to position [902, 0]
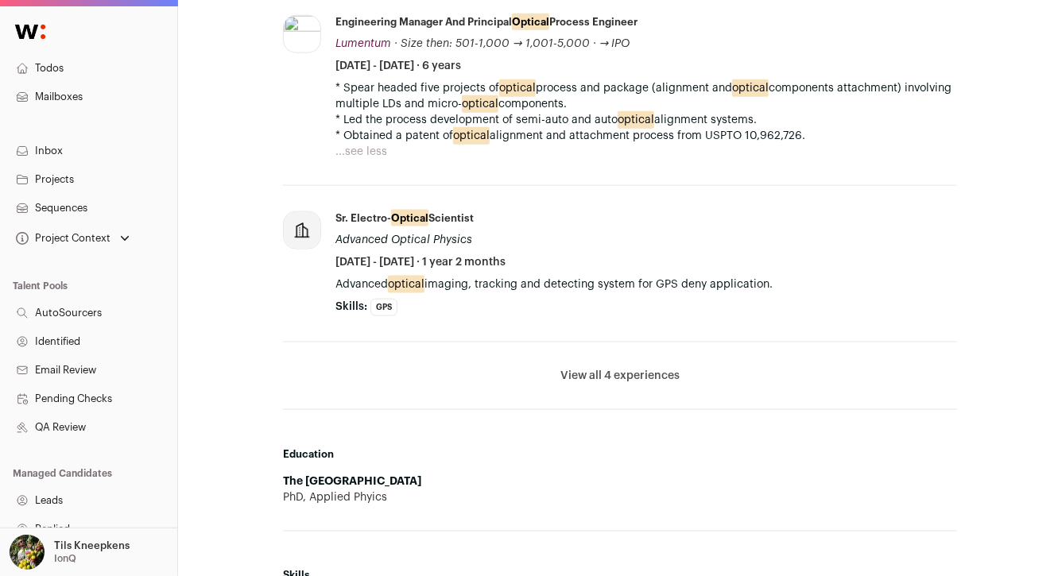
click at [598, 368] on button "View all 4 experiences" at bounding box center [619, 376] width 119 height 16
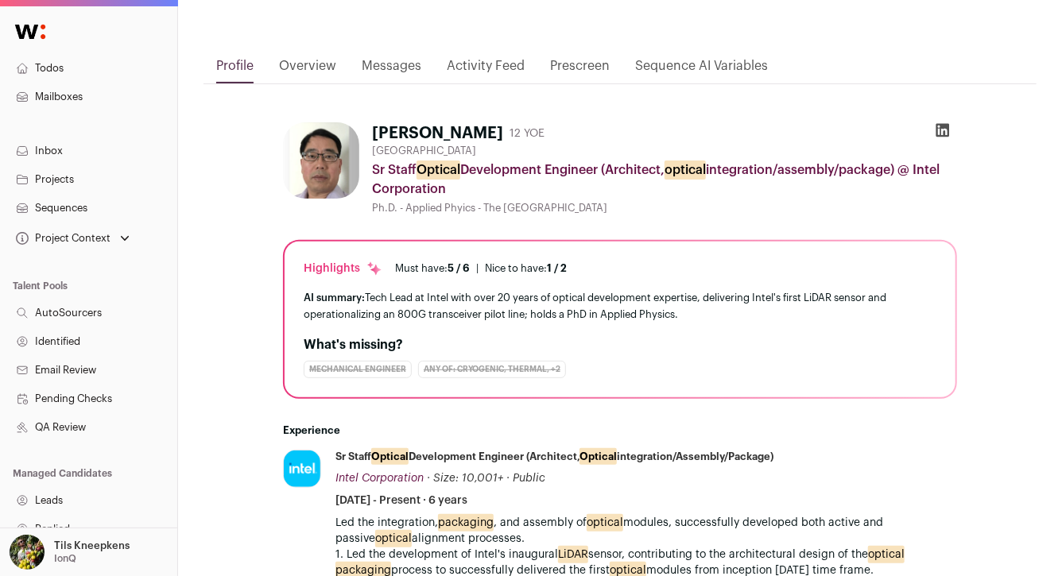
scroll to position [135, 0]
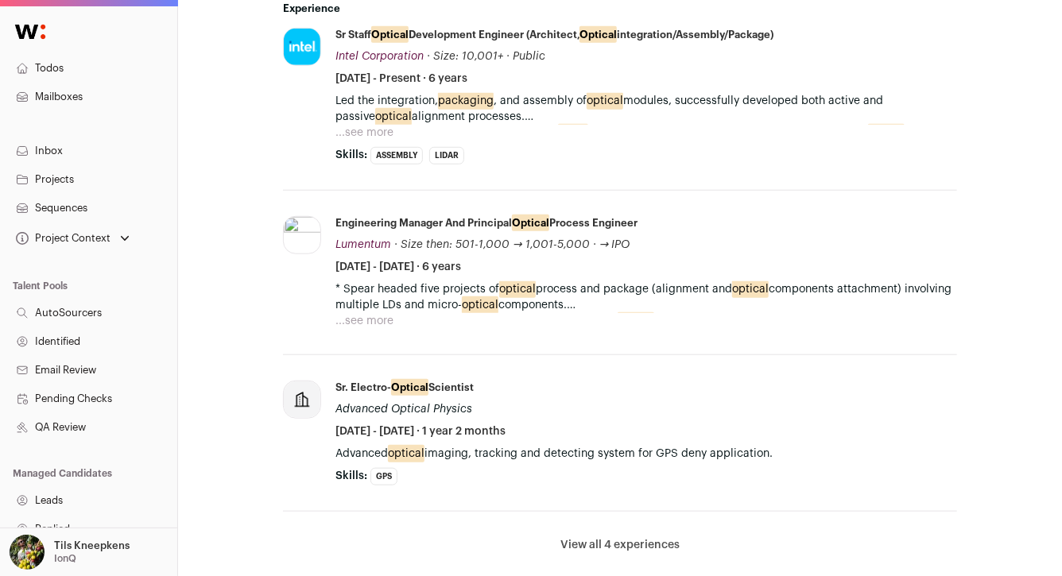
scroll to position [563, 0]
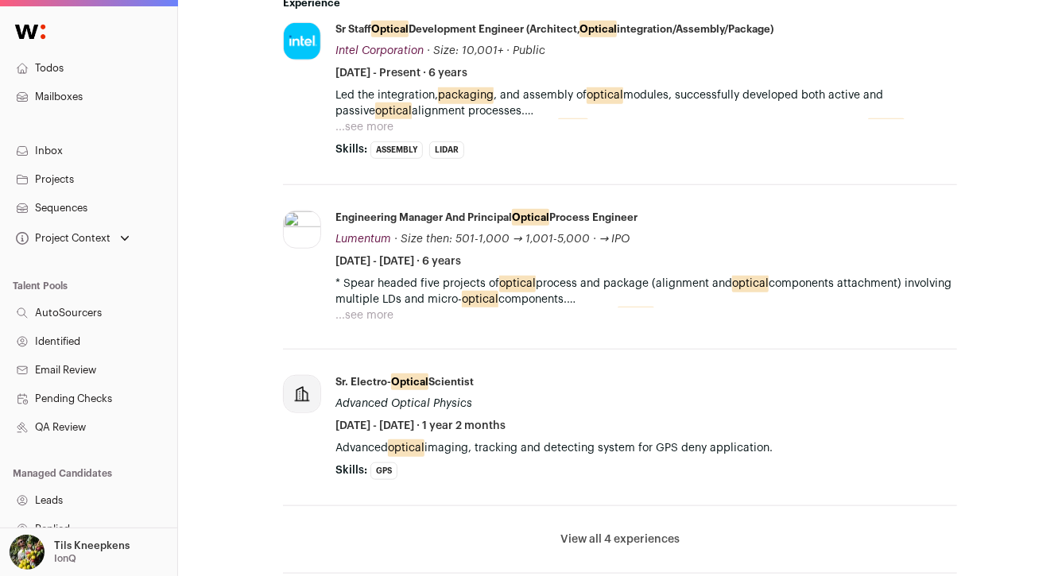
click at [381, 129] on button "...see more" at bounding box center [364, 127] width 58 height 16
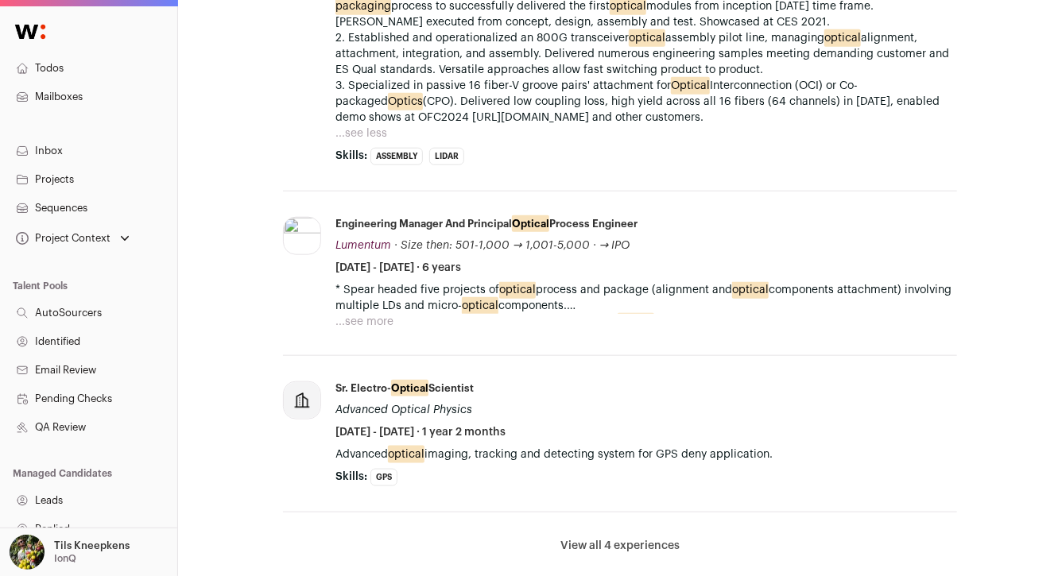
scroll to position [727, 0]
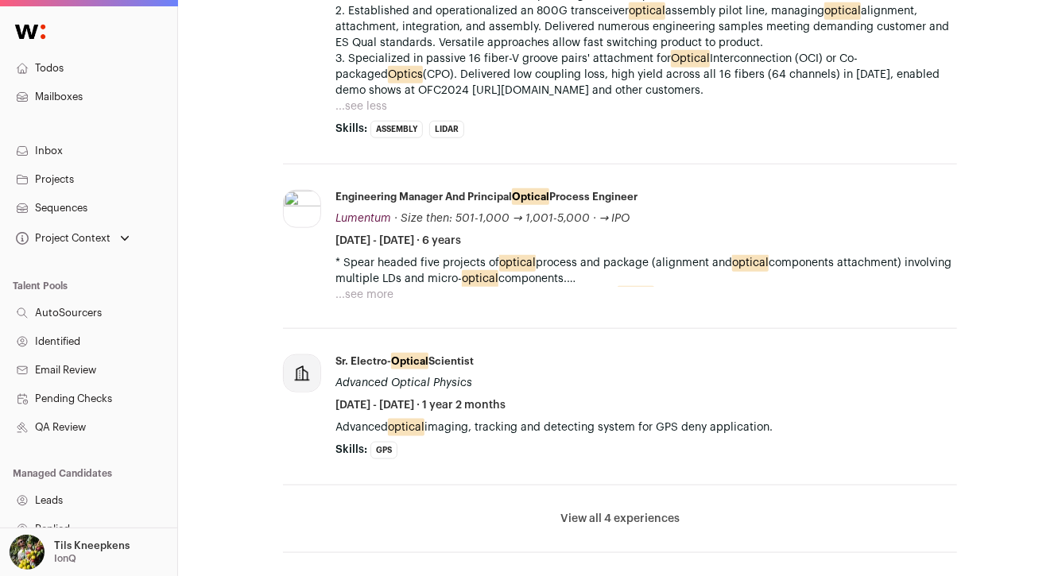
click at [347, 285] on p "* Spear headed five projects of optical process and package (alignment and opti…" at bounding box center [645, 271] width 621 height 32
click at [358, 289] on button "...see more" at bounding box center [364, 295] width 58 height 16
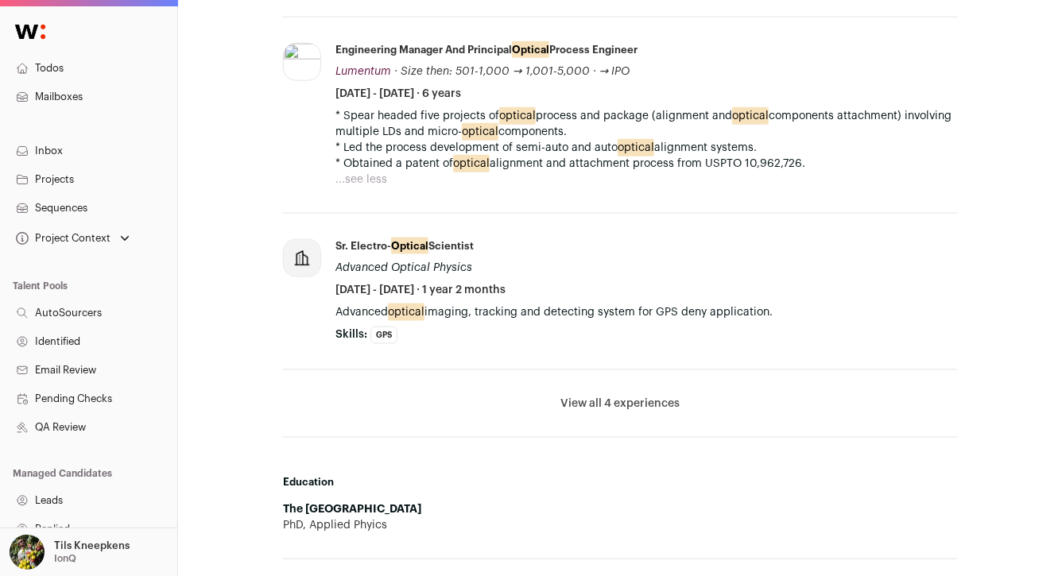
scroll to position [875, 0]
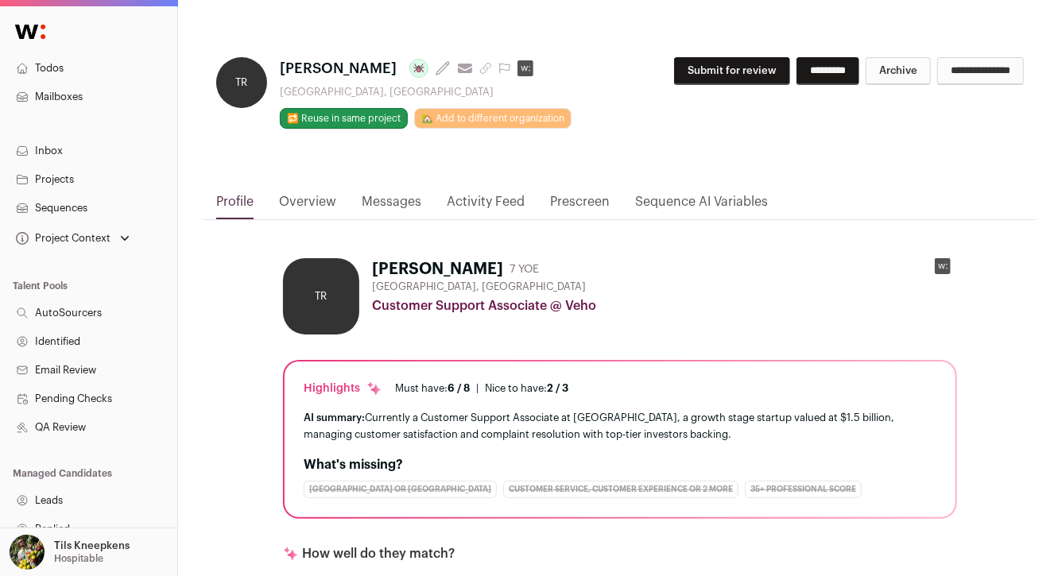
click at [473, 72] on button "submit" at bounding box center [482, 68] width 19 height 13
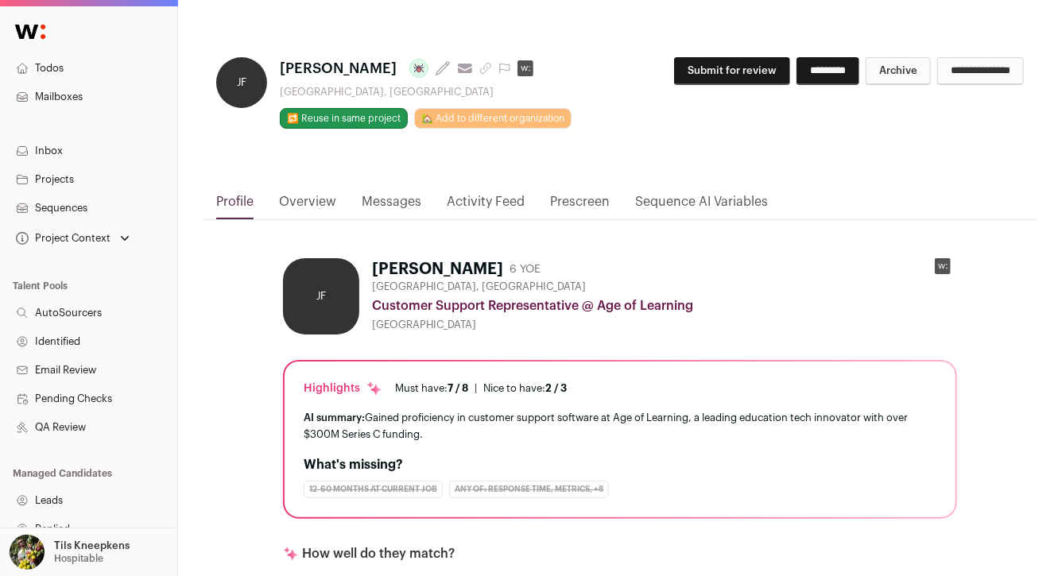
click at [486, 66] on icon "submit" at bounding box center [486, 69] width 10 height 10
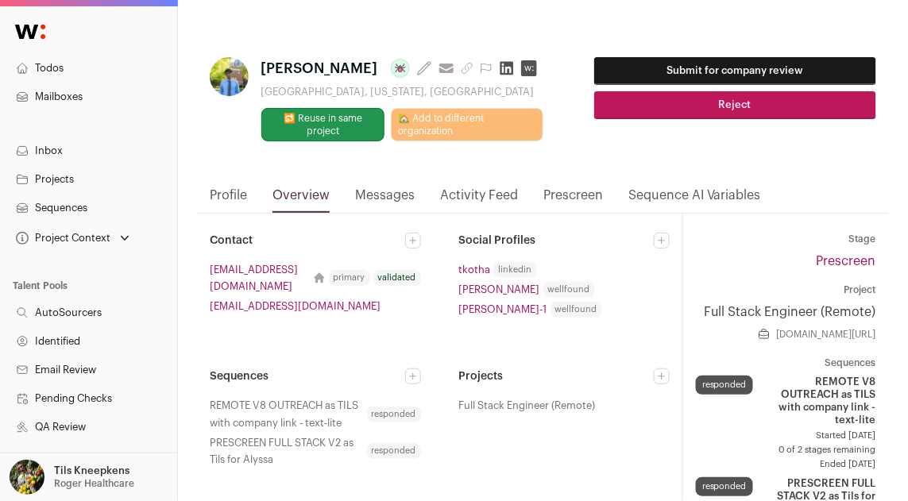
click at [557, 193] on link "Prescreen" at bounding box center [574, 199] width 60 height 27
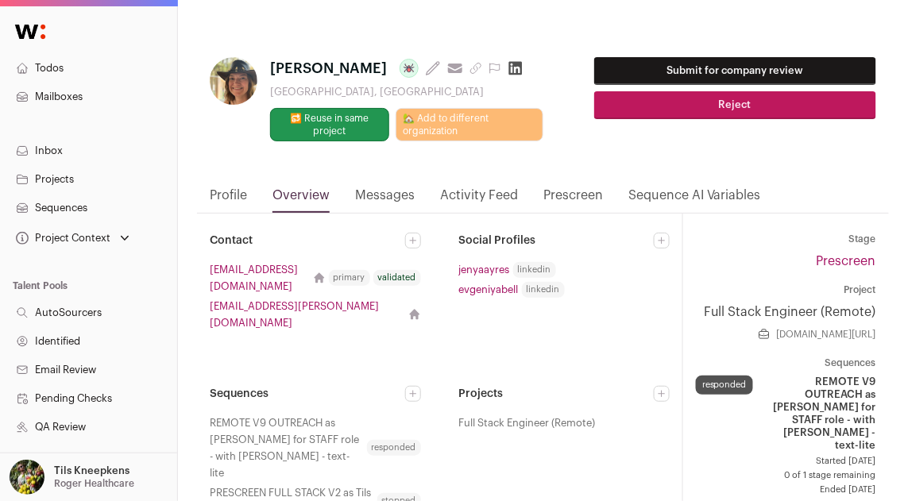
click at [741, 105] on button "Reject" at bounding box center [735, 105] width 283 height 28
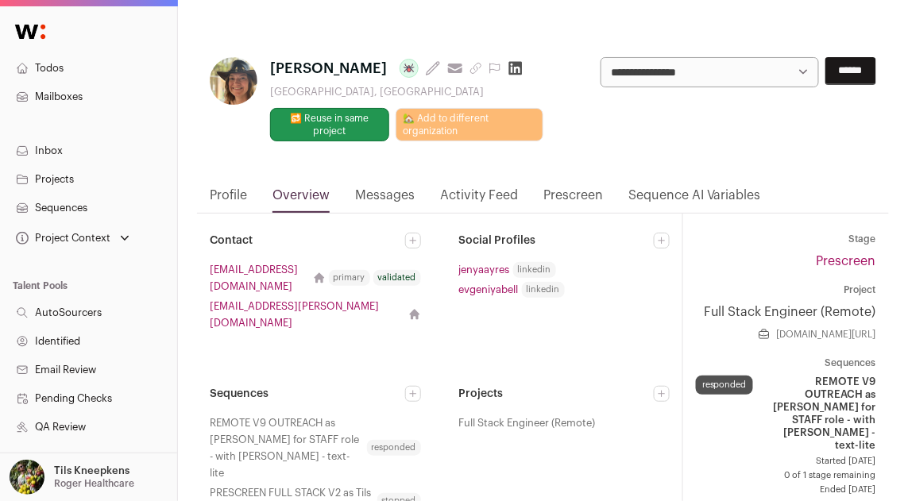
click at [754, 83] on select "**********" at bounding box center [710, 72] width 219 height 30
select select "**********"
click at [854, 64] on input "******" at bounding box center [851, 71] width 51 height 28
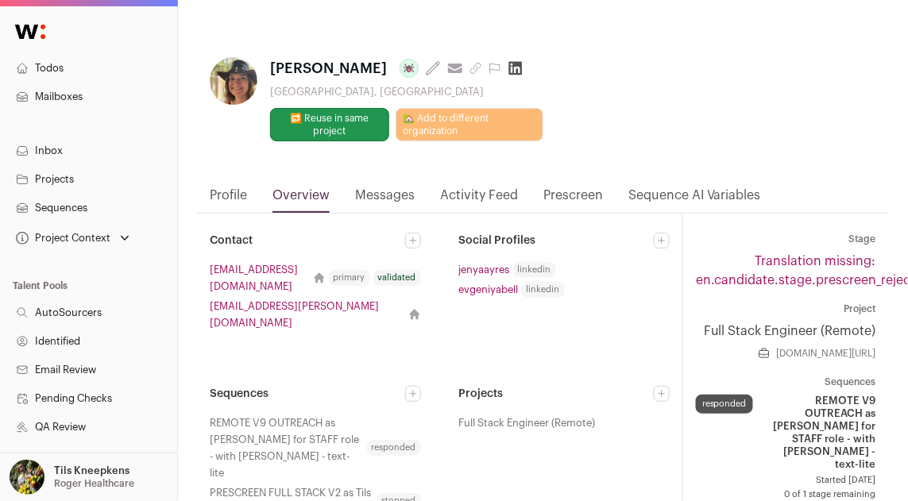
click at [405, 198] on link "Messages" at bounding box center [385, 199] width 60 height 27
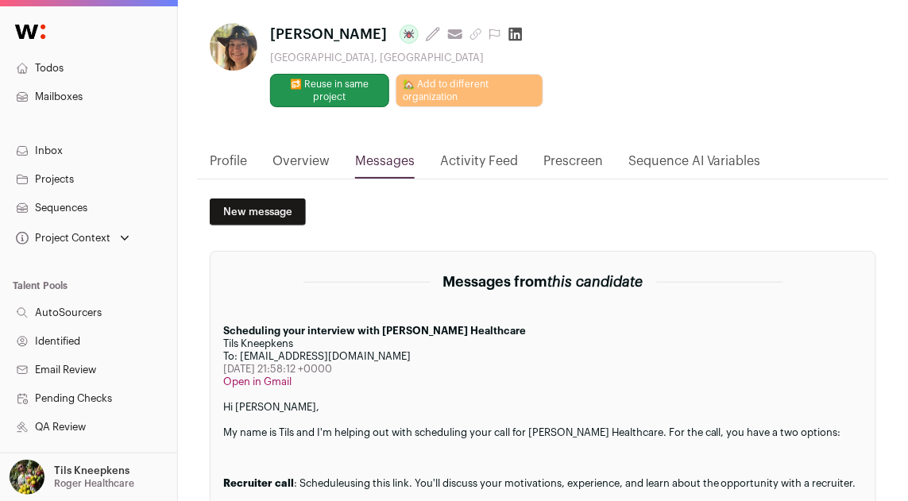
scroll to position [37, 0]
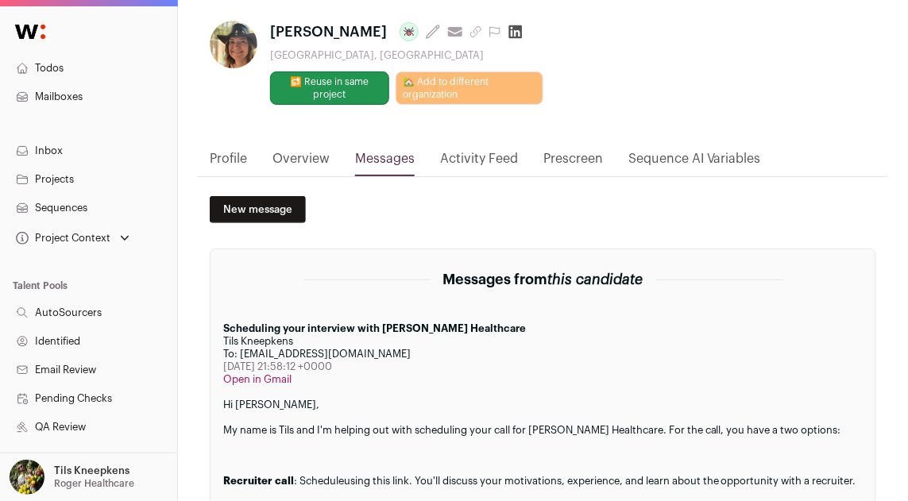
click at [308, 157] on link "Overview" at bounding box center [301, 162] width 57 height 27
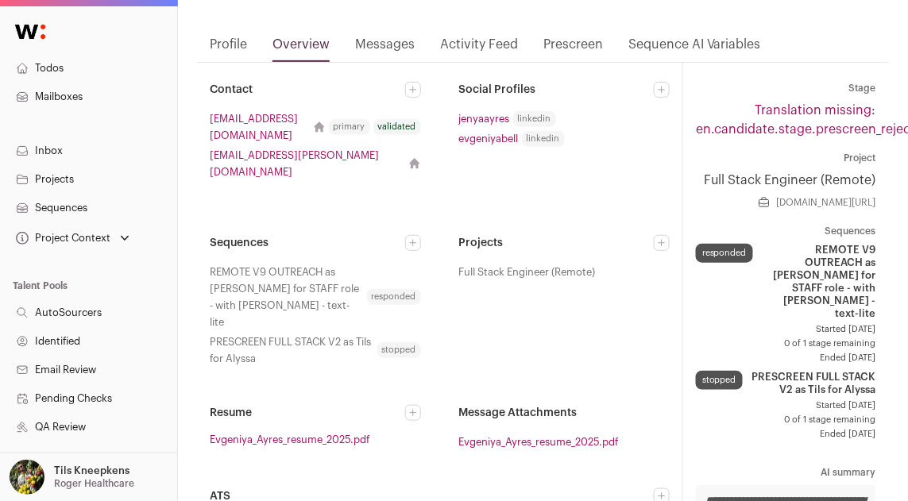
scroll to position [164, 0]
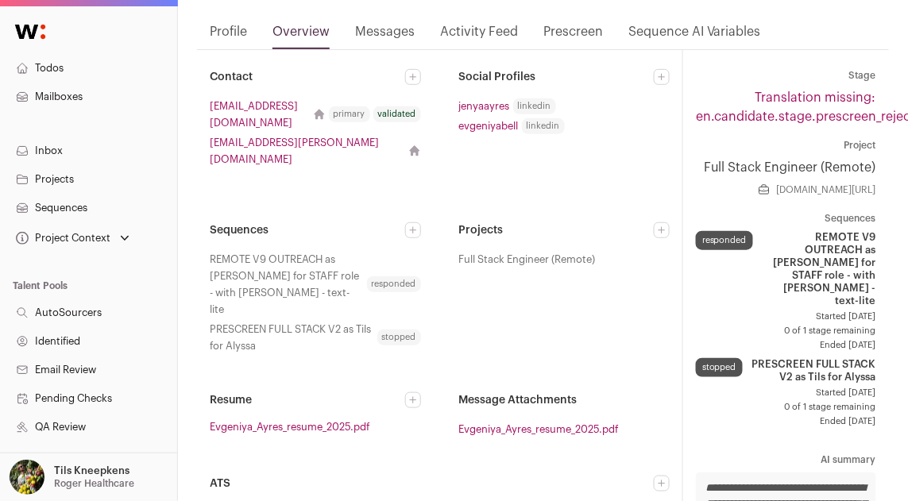
click at [418, 226] on icon at bounding box center [413, 231] width 10 height 10
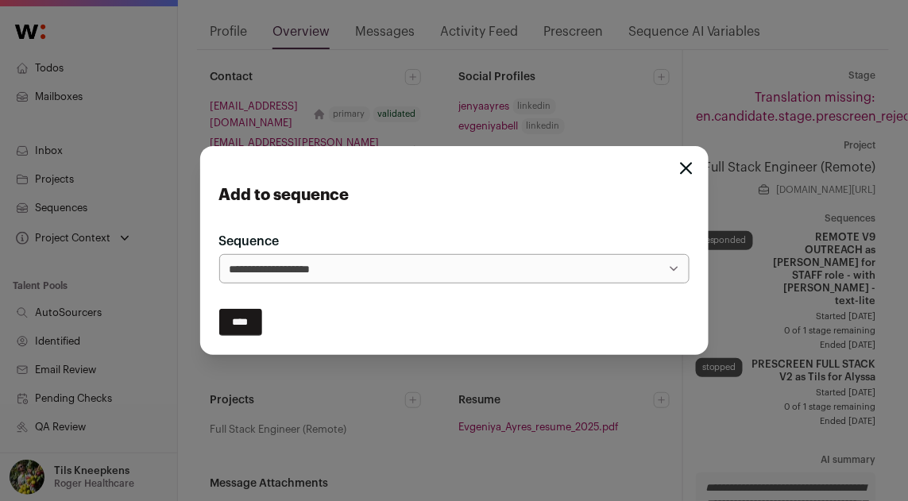
click at [430, 273] on select "**********" at bounding box center [454, 269] width 470 height 30
click at [242, 319] on input "****" at bounding box center [240, 322] width 43 height 27
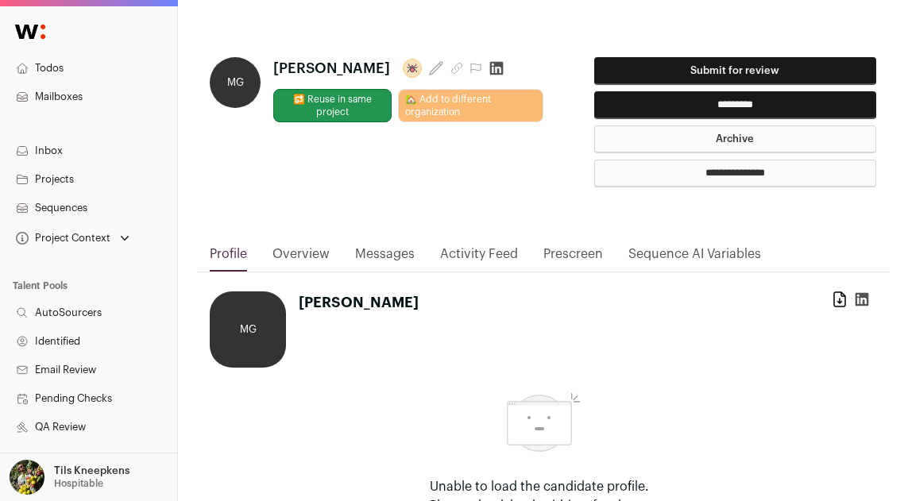
scroll to position [17, 0]
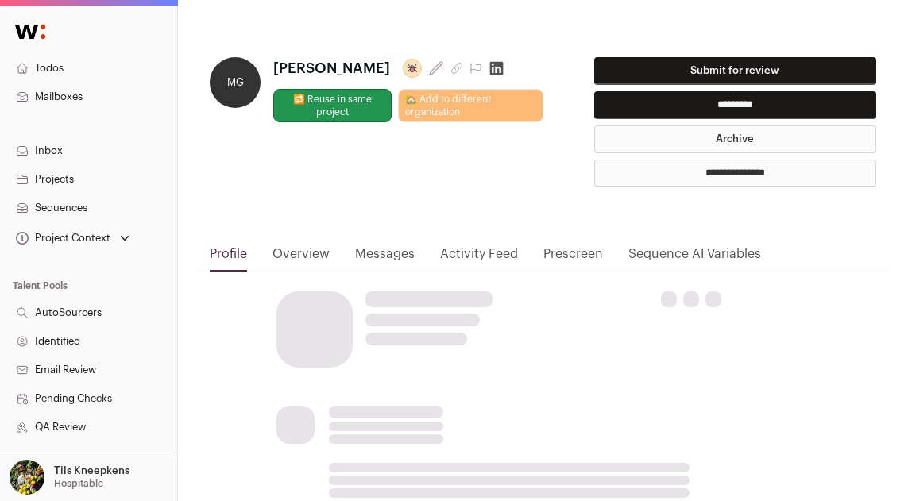
scroll to position [17, 0]
